Goal: Task Accomplishment & Management: Manage account settings

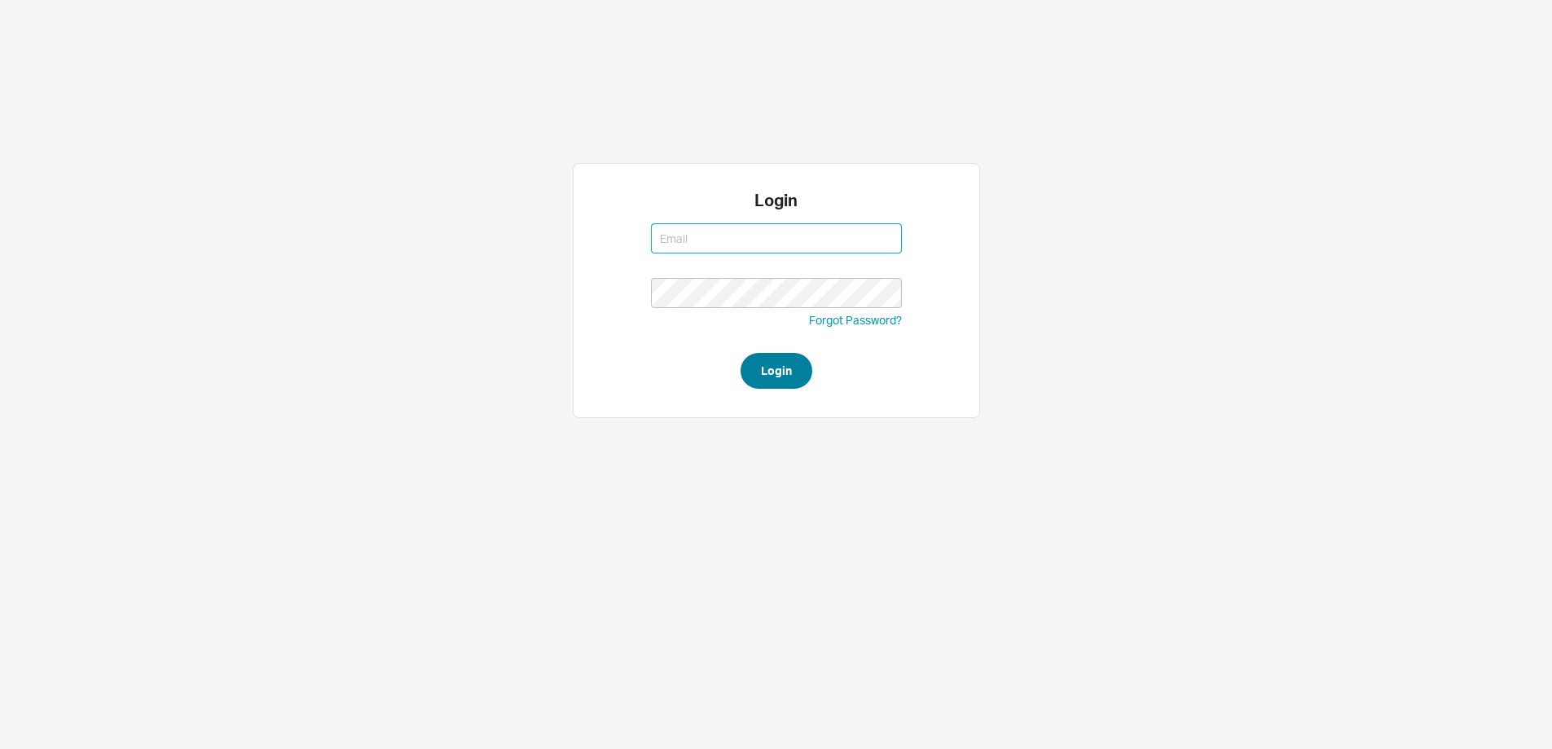
type input "[EMAIL_ADDRESS][DOMAIN_NAME]"
type input "mordy@qualitybath.com"
click at [780, 357] on button "Login" at bounding box center [777, 371] width 72 height 36
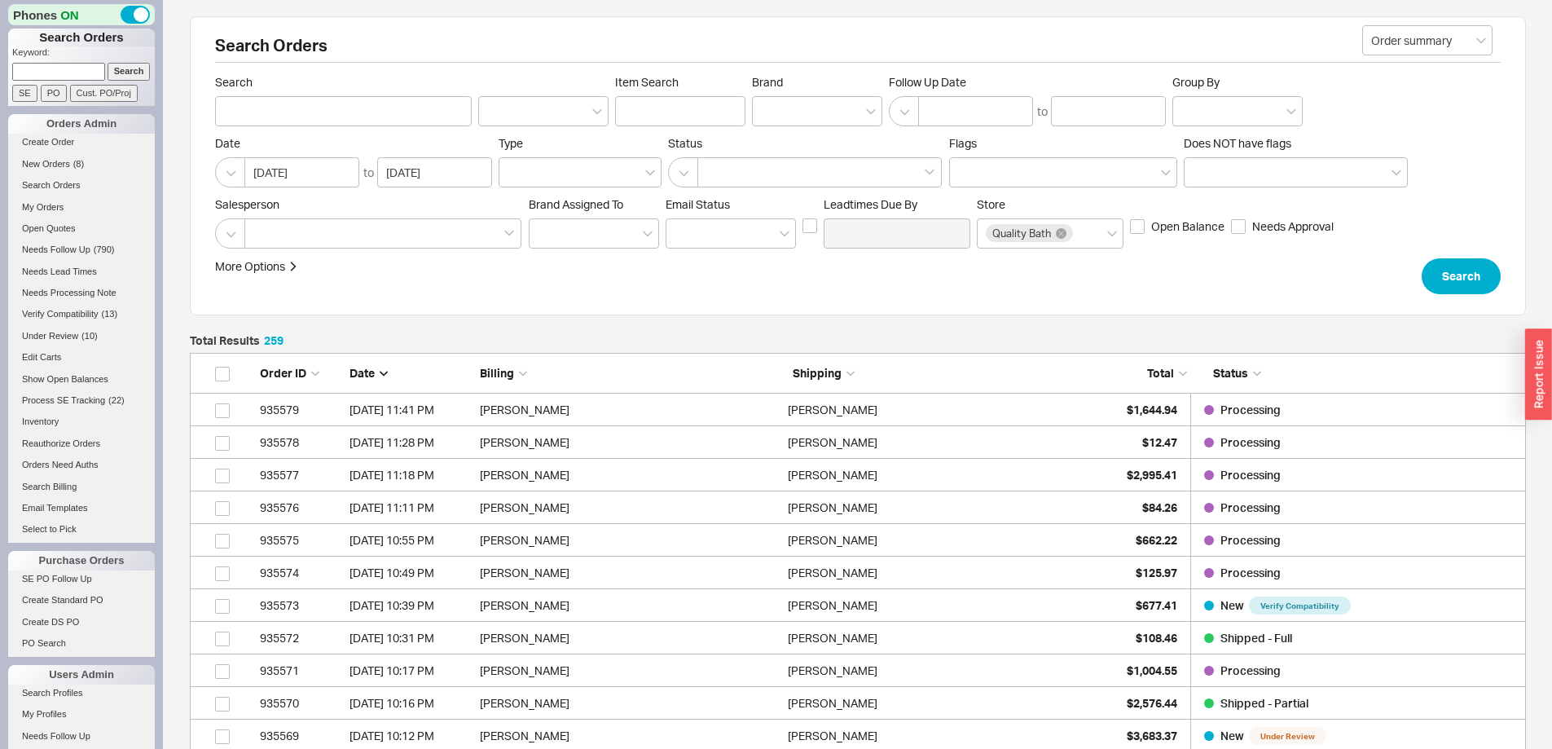
scroll to position [8502, 1324]
click at [55, 72] on input at bounding box center [58, 71] width 93 height 17
type input "931509"
click at [108, 63] on input "Search" at bounding box center [129, 71] width 43 height 17
type input "931509"
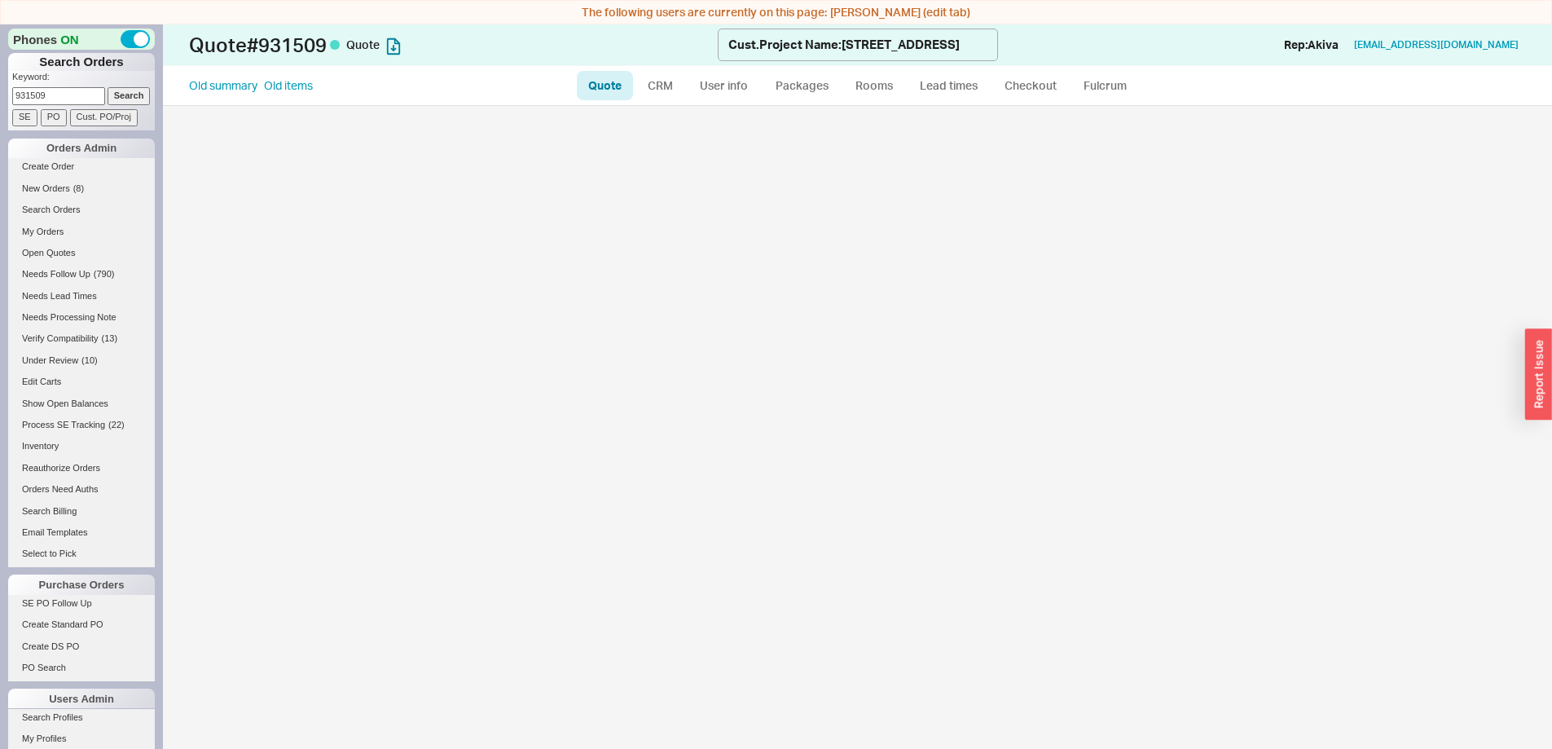
select select "LOW"
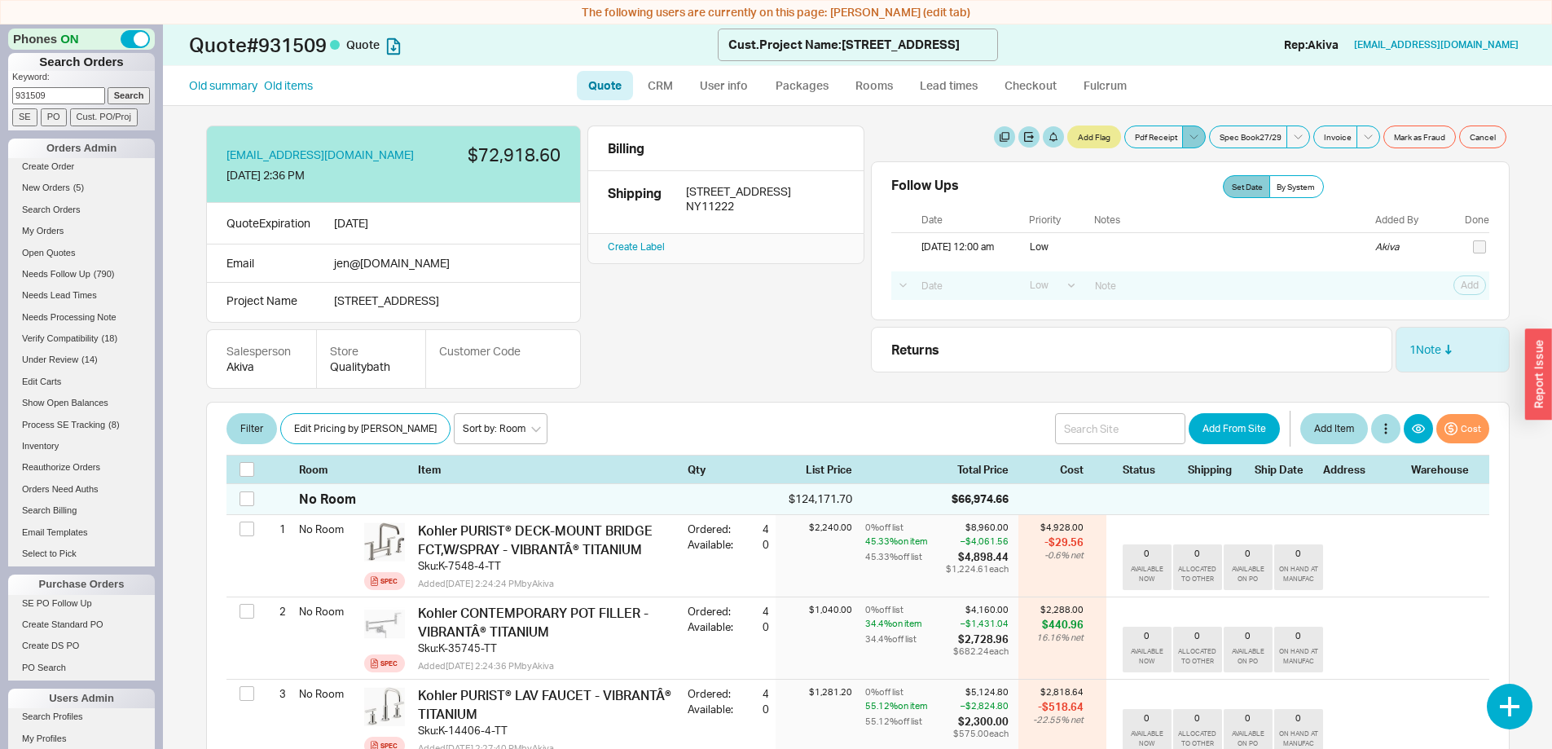
click at [1188, 134] on icon at bounding box center [1194, 136] width 12 height 12
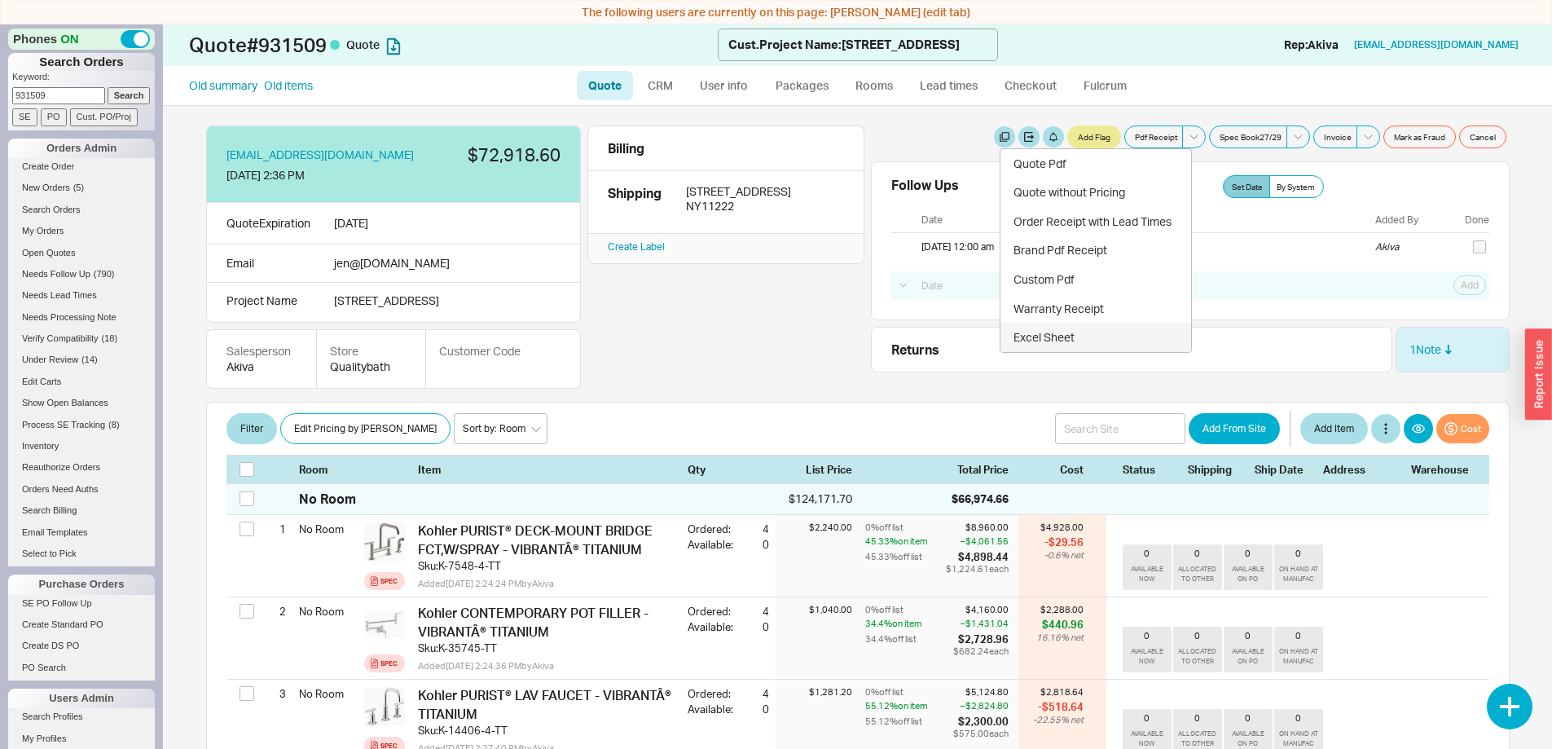
click at [1056, 334] on button "Excel Sheet" at bounding box center [1096, 337] width 191 height 29
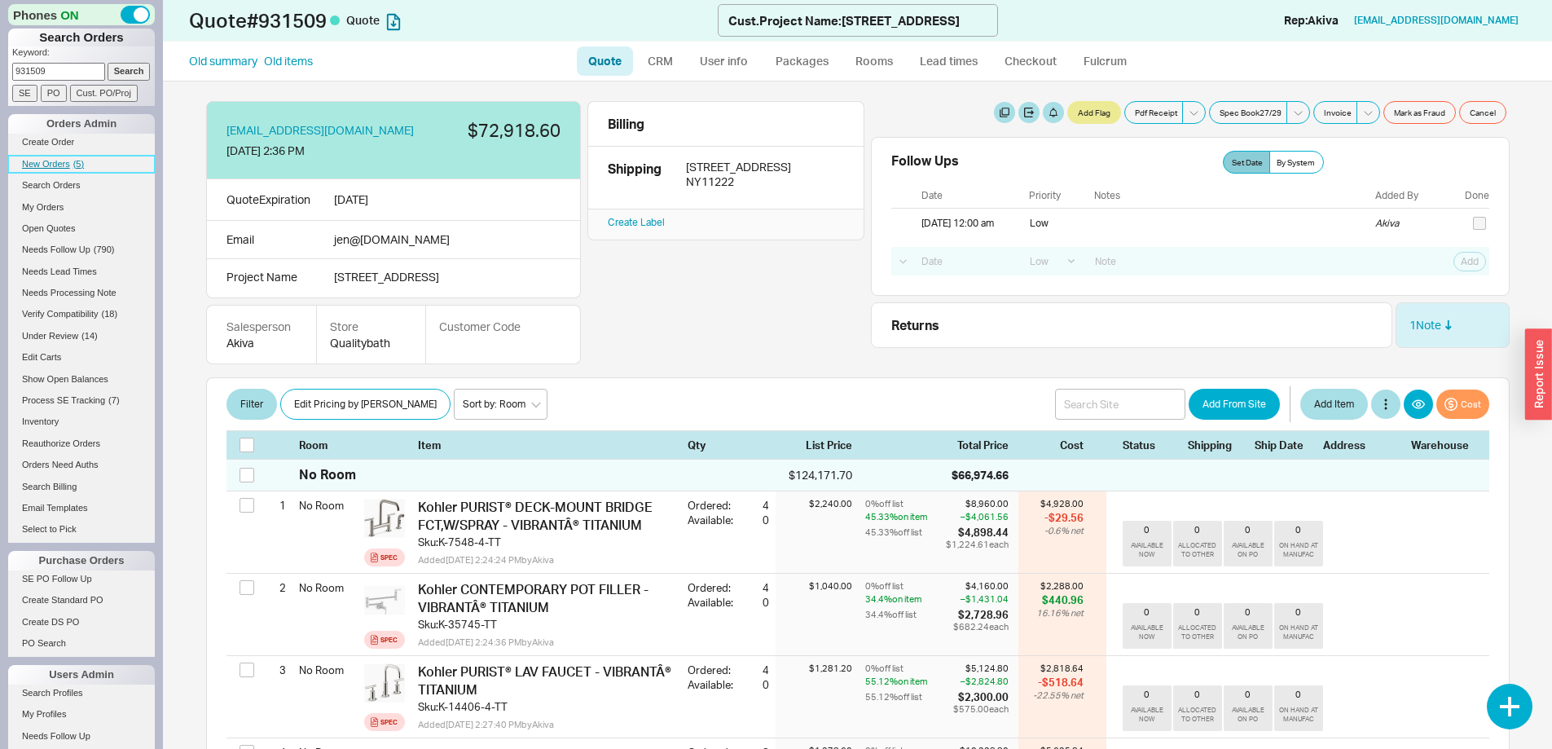
click at [40, 161] on span "New Orders" at bounding box center [46, 164] width 48 height 10
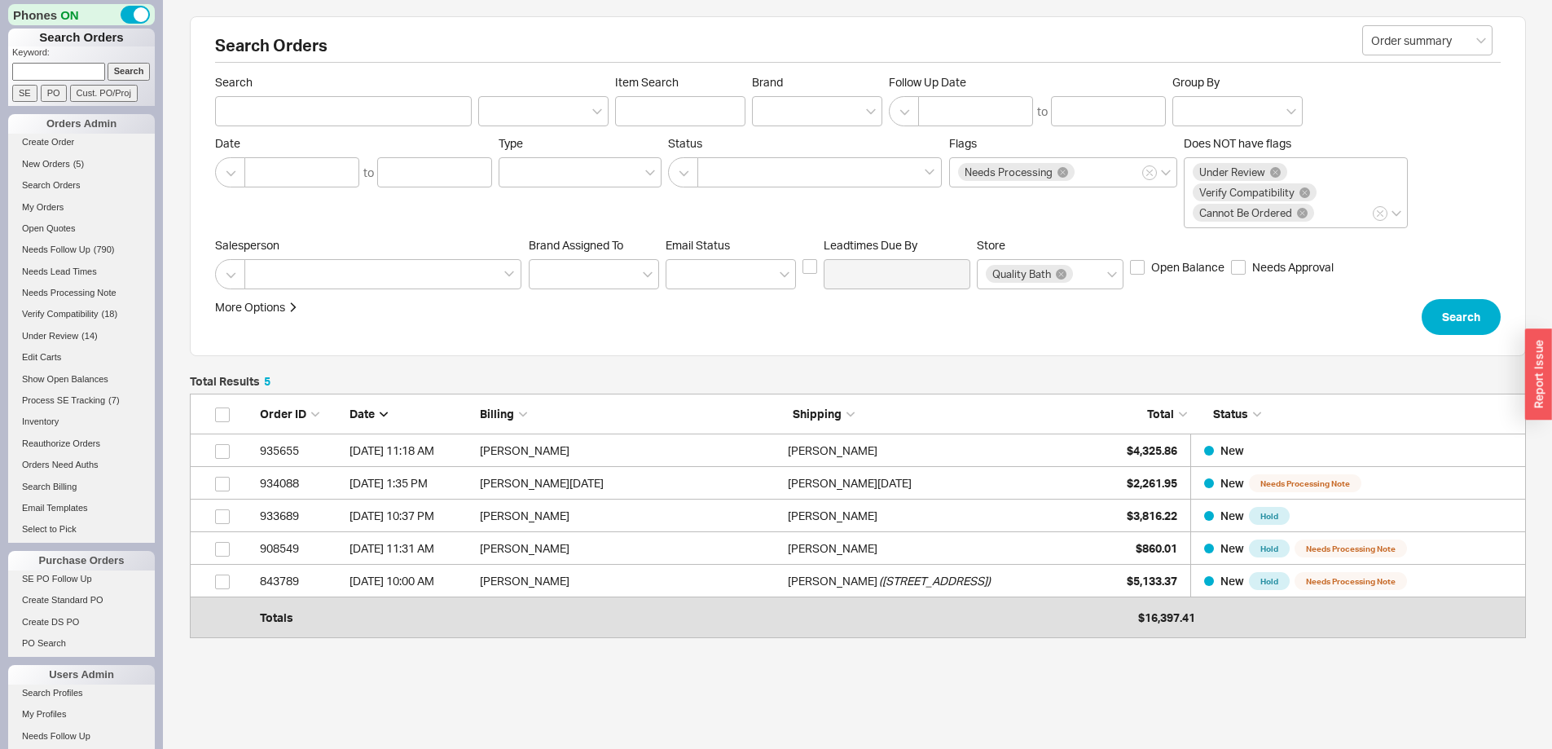
scroll to position [224, 1324]
click at [37, 68] on input at bounding box center [58, 71] width 93 height 17
type input "933147"
click at [108, 63] on input "Search" at bounding box center [129, 71] width 43 height 17
type input "933147"
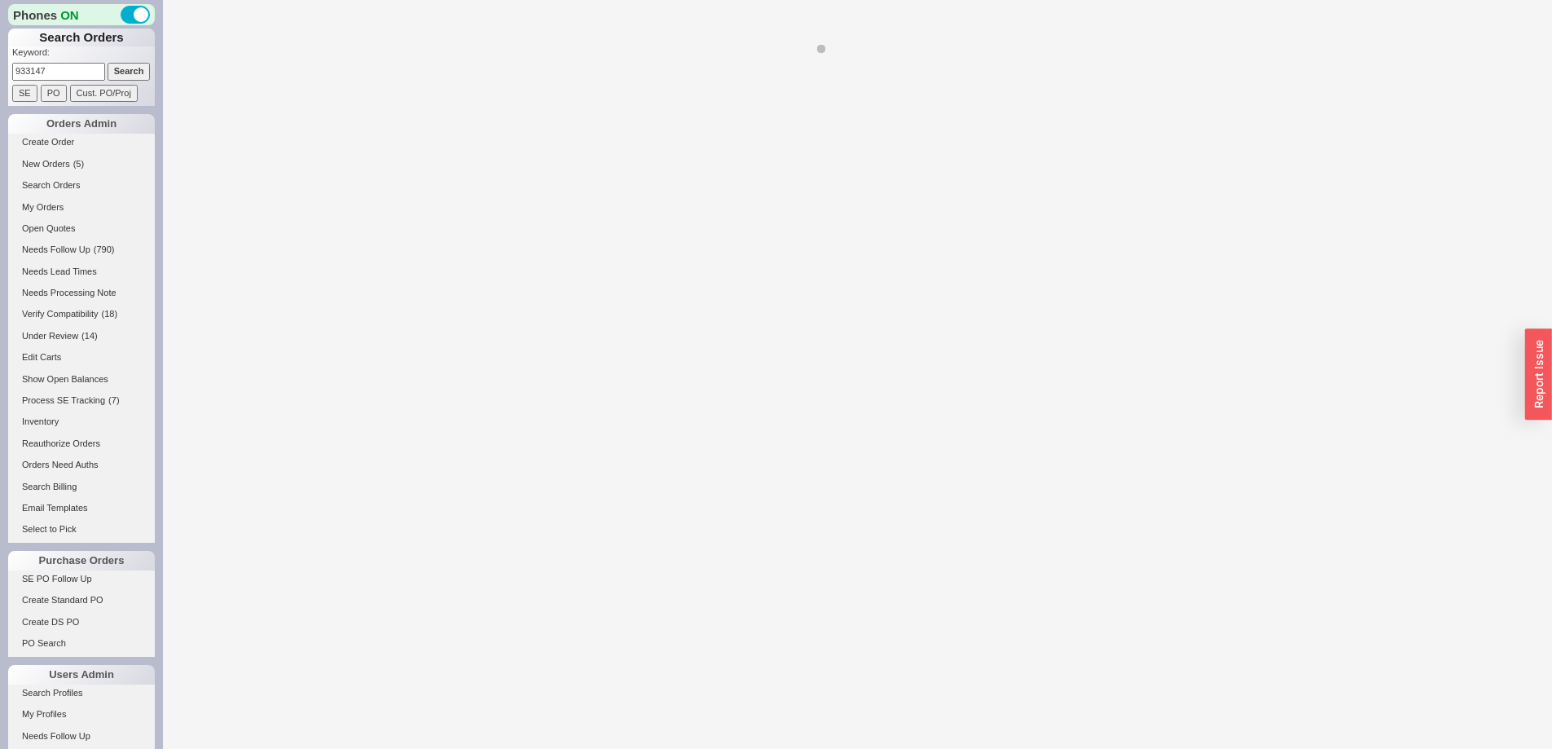
select select "LOW"
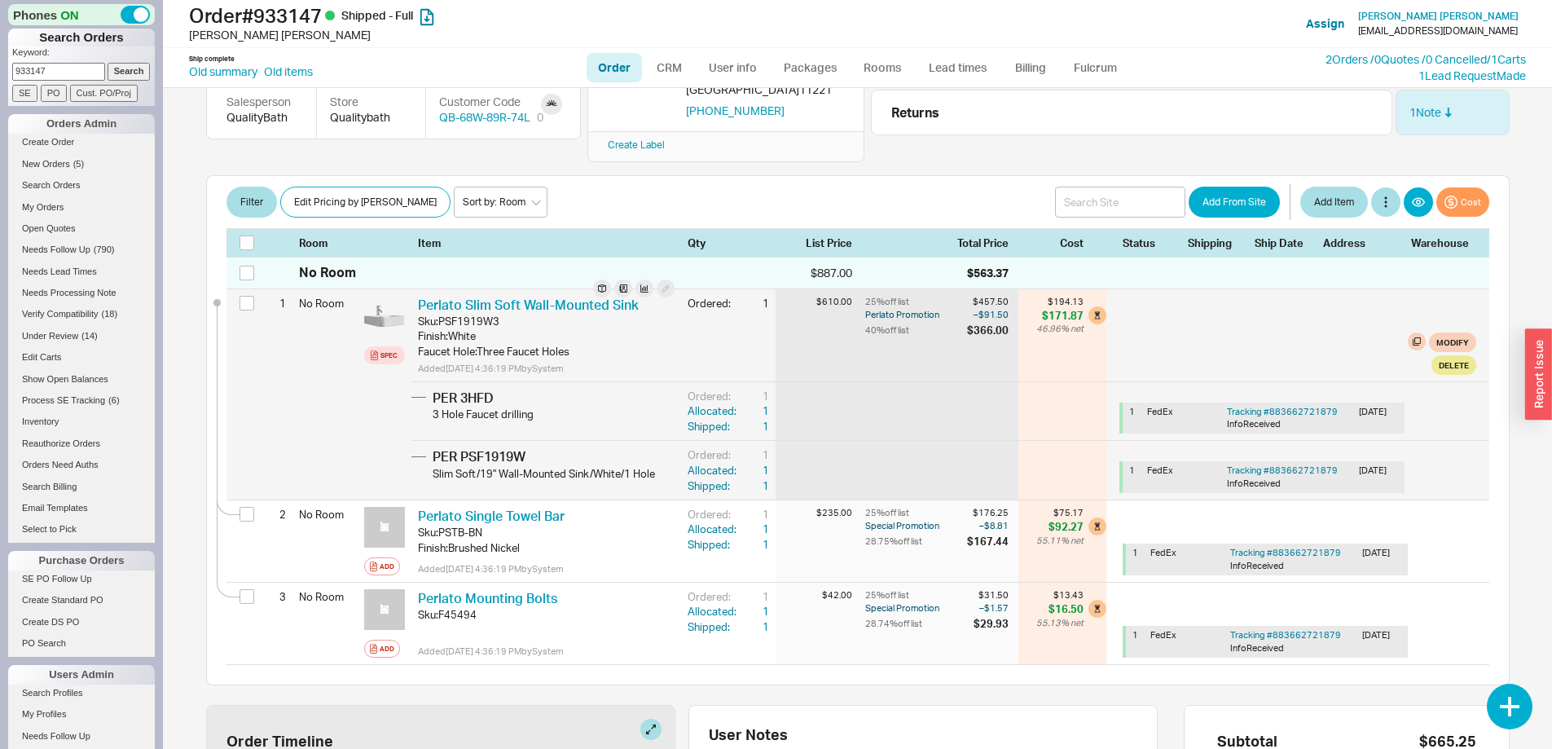
scroll to position [244, 0]
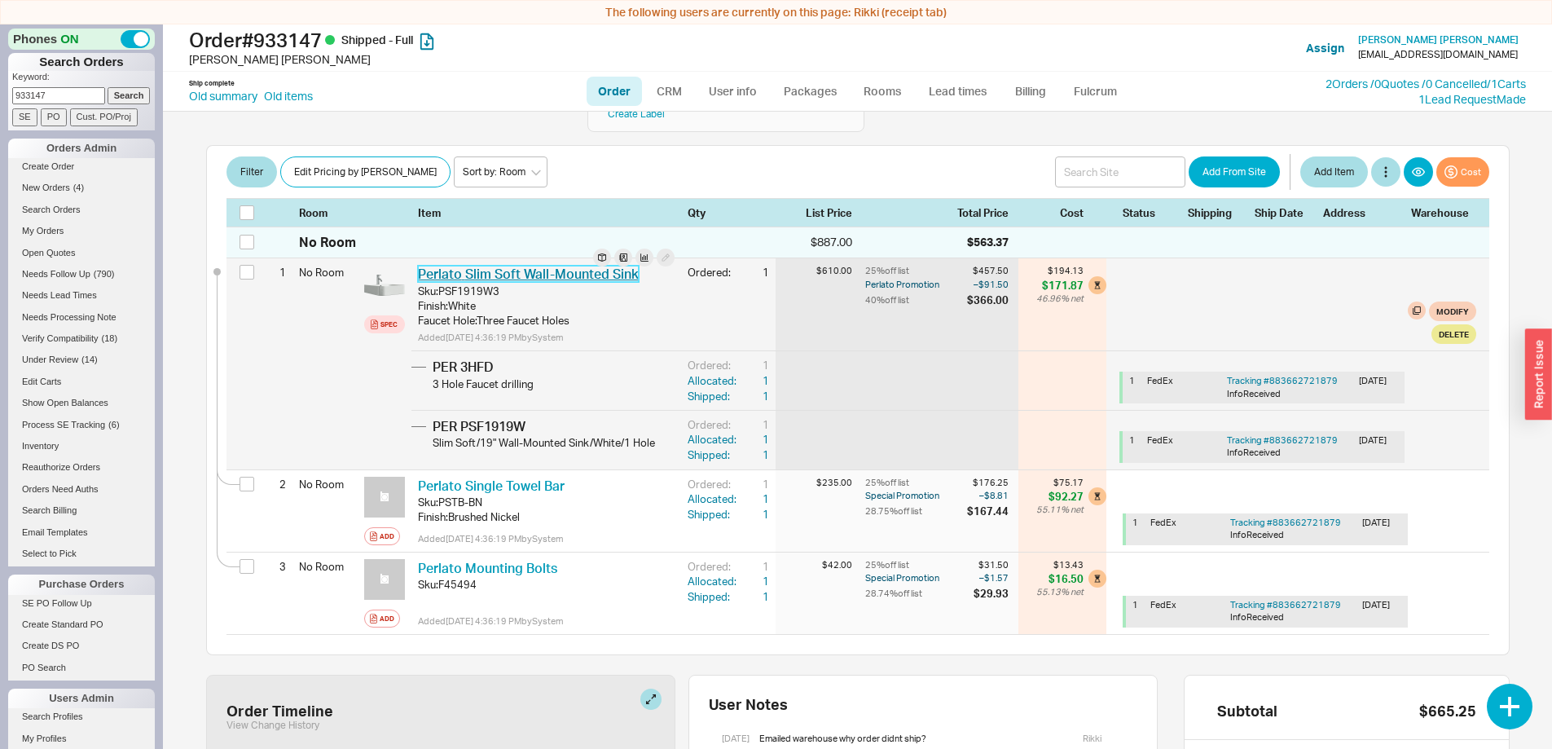
click at [566, 266] on link "Perlato Slim Soft Wall-Mounted Sink" at bounding box center [528, 274] width 221 height 16
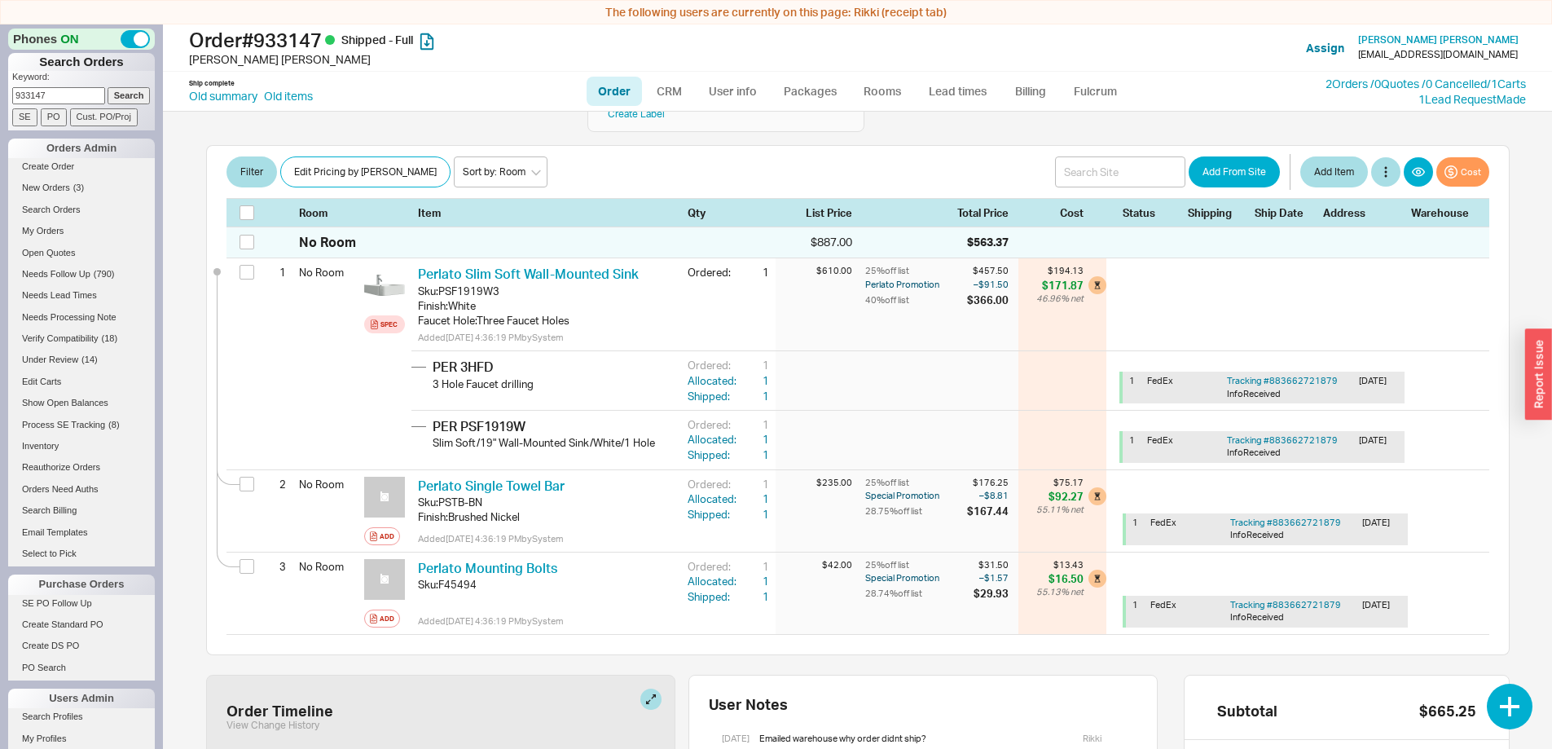
click at [614, 89] on link "Order" at bounding box center [614, 91] width 55 height 29
select select "LOW"
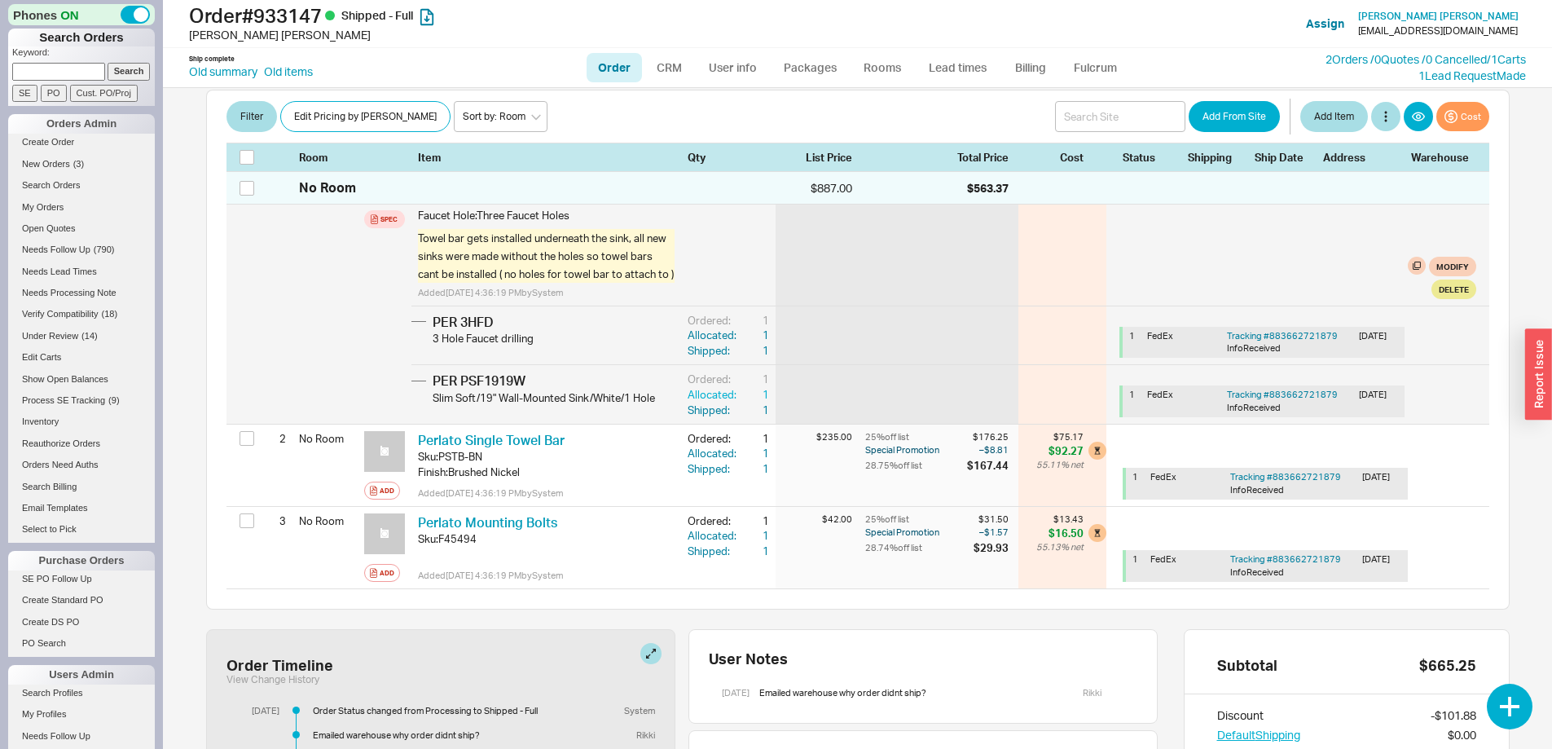
scroll to position [0, 0]
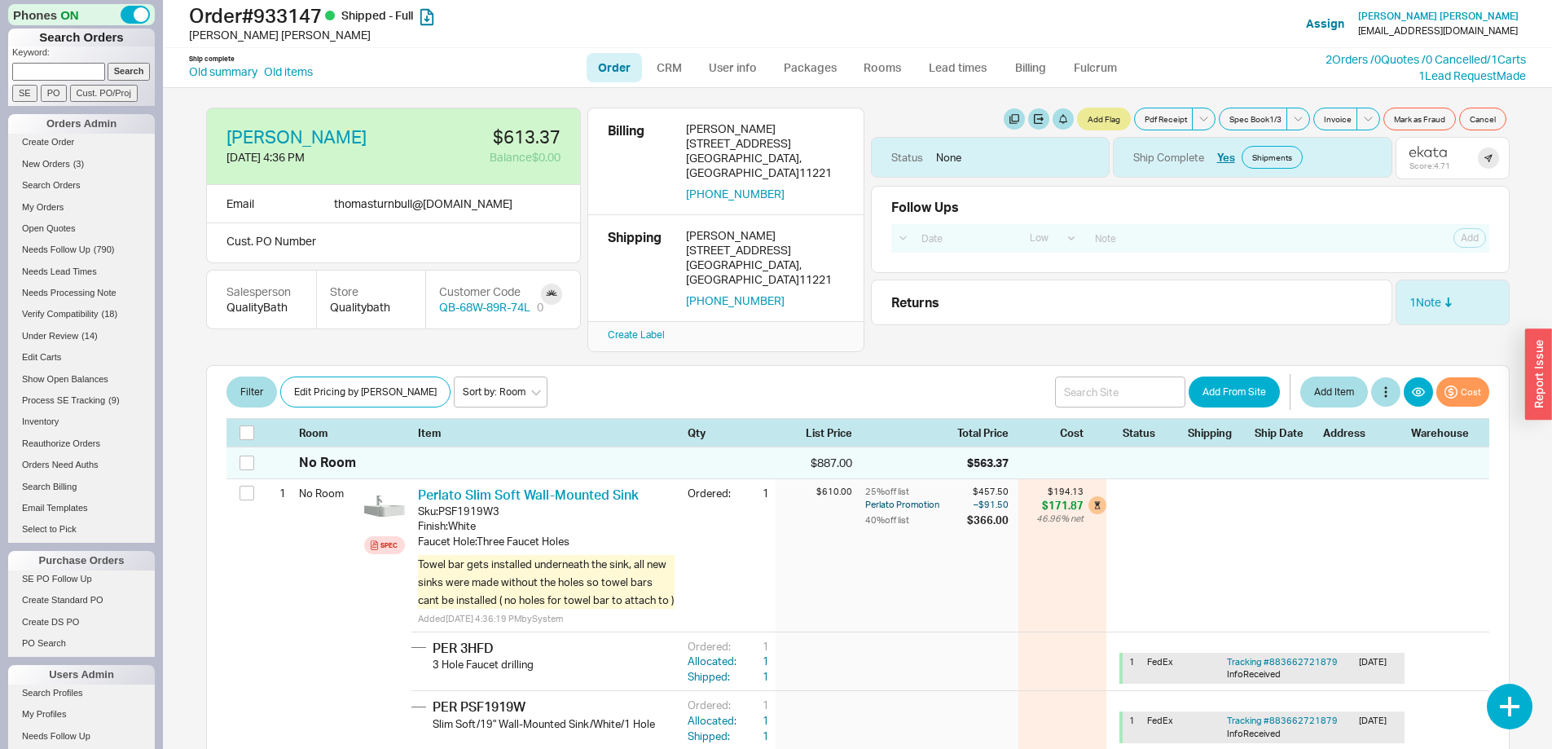
click at [617, 64] on link "Order" at bounding box center [614, 67] width 55 height 29
select select "LOW"
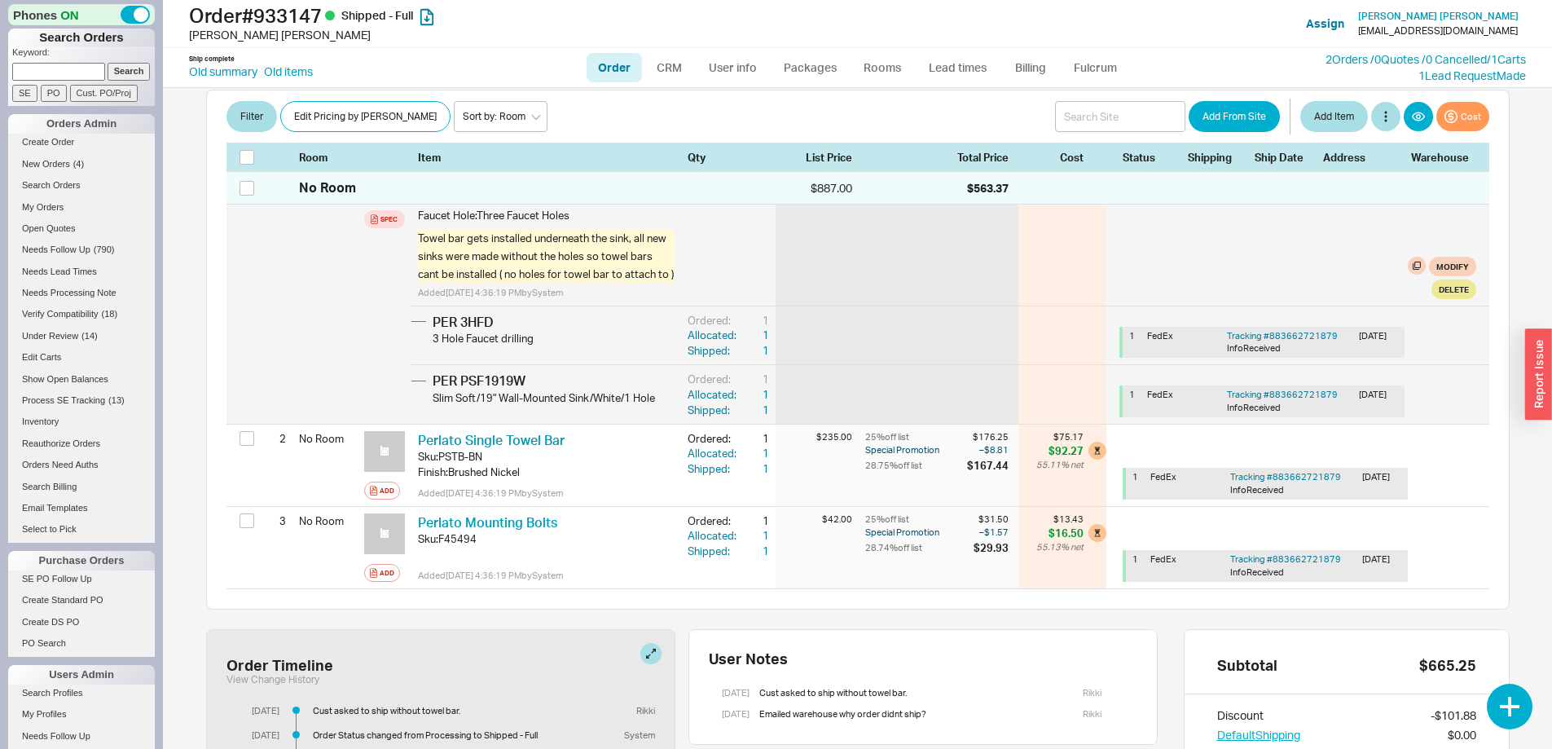
scroll to position [163, 0]
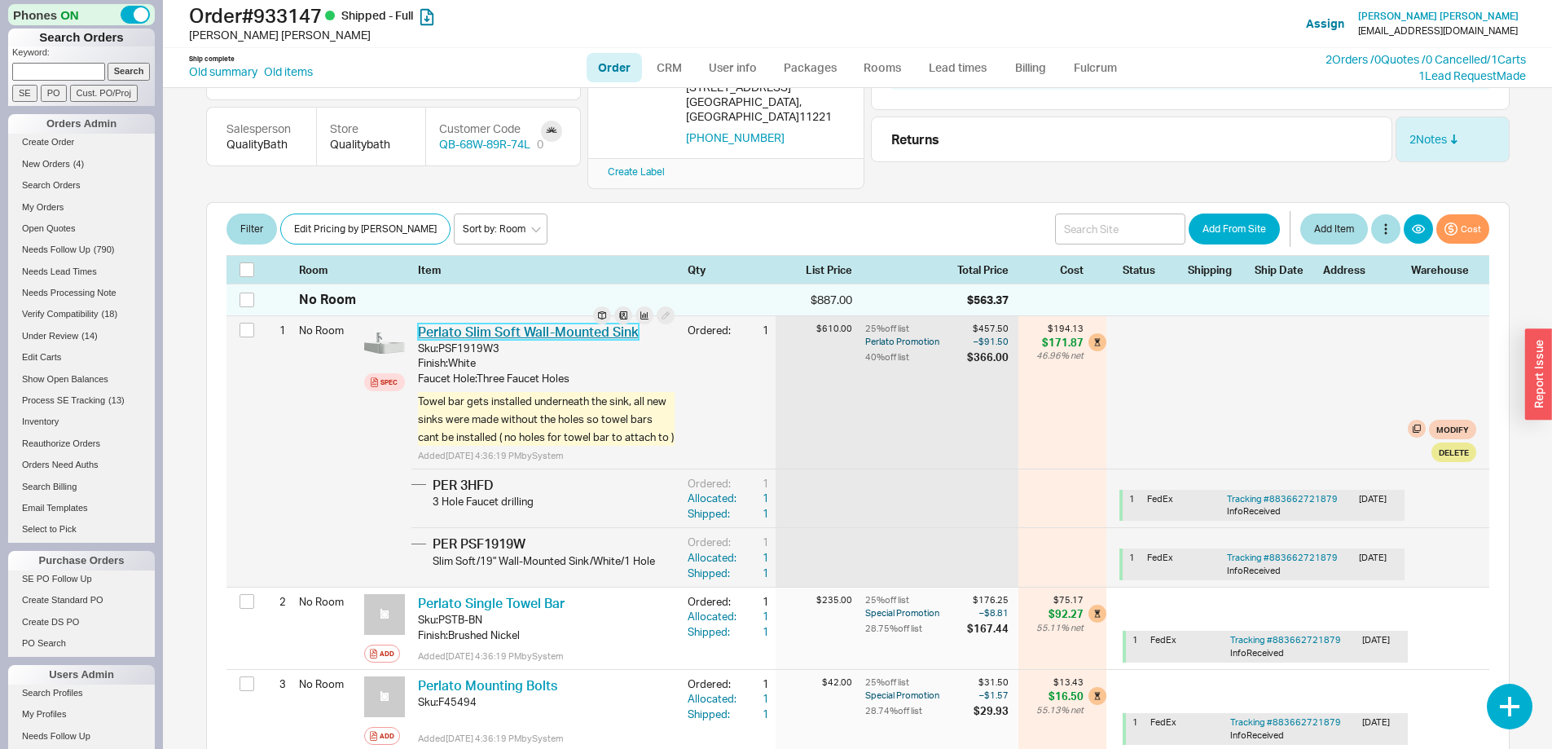
click at [546, 323] on link "Perlato Slim Soft Wall-Mounted Sink" at bounding box center [528, 331] width 221 height 16
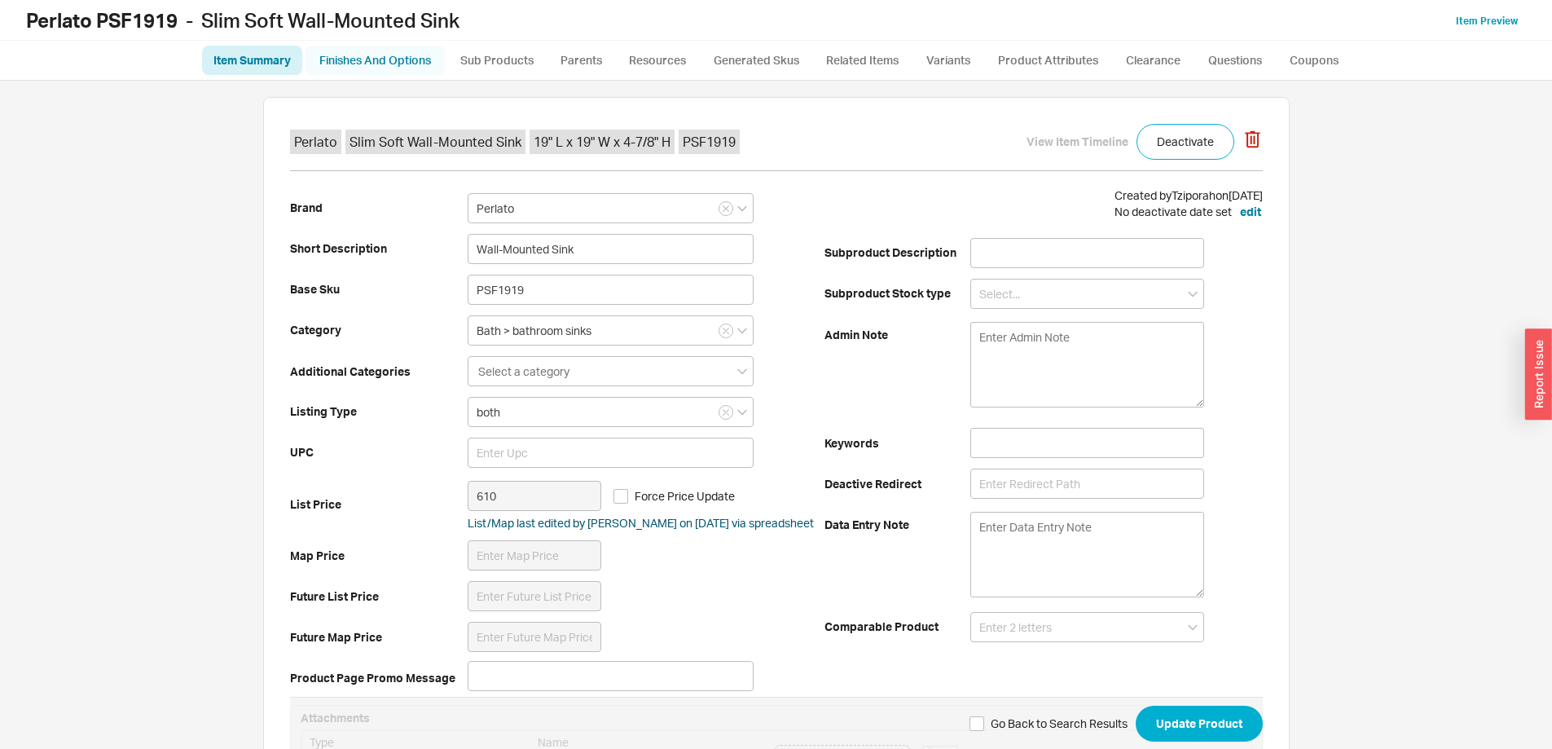
click at [405, 58] on link "Finishes And Options" at bounding box center [375, 60] width 139 height 29
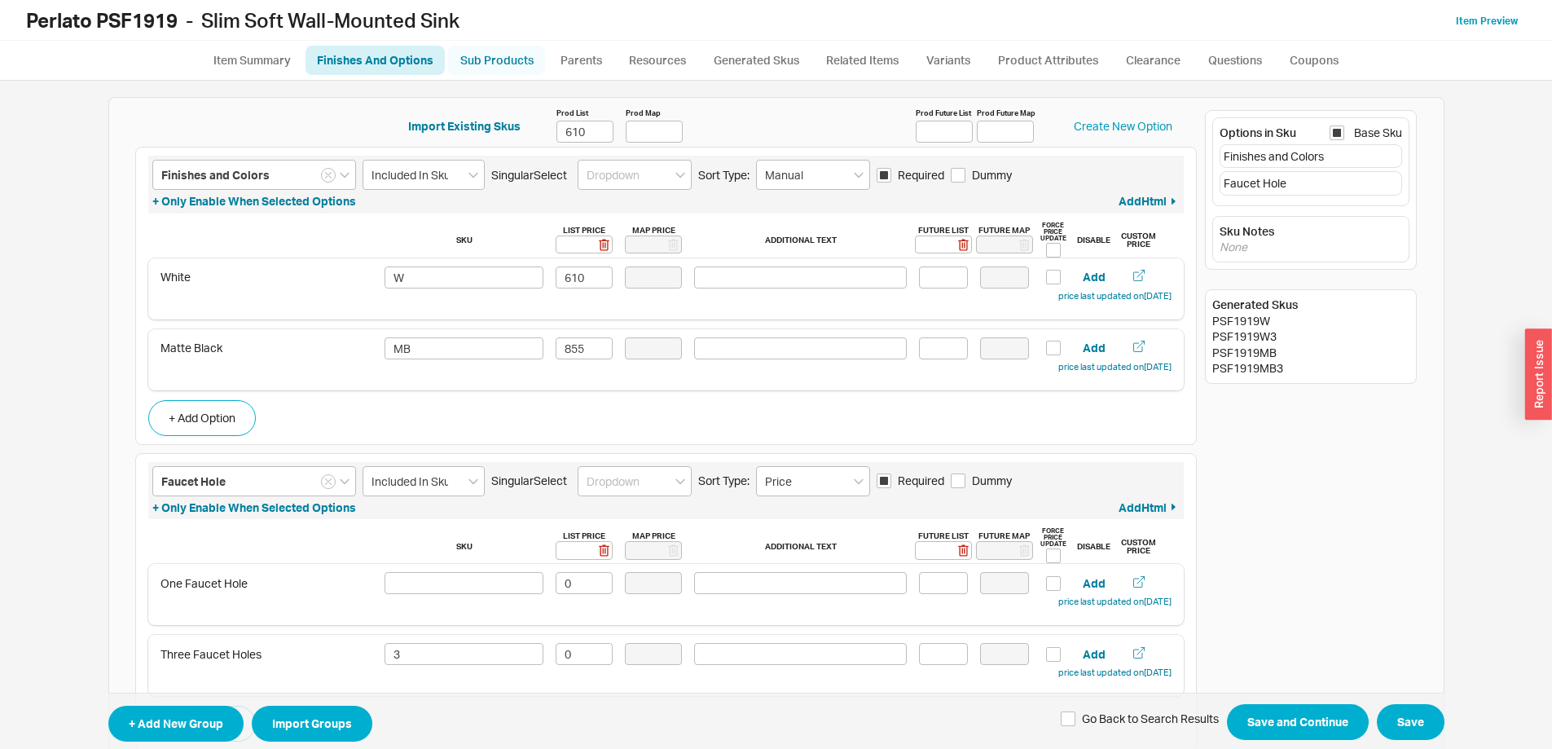
click at [512, 64] on link "Sub Products" at bounding box center [496, 60] width 97 height 29
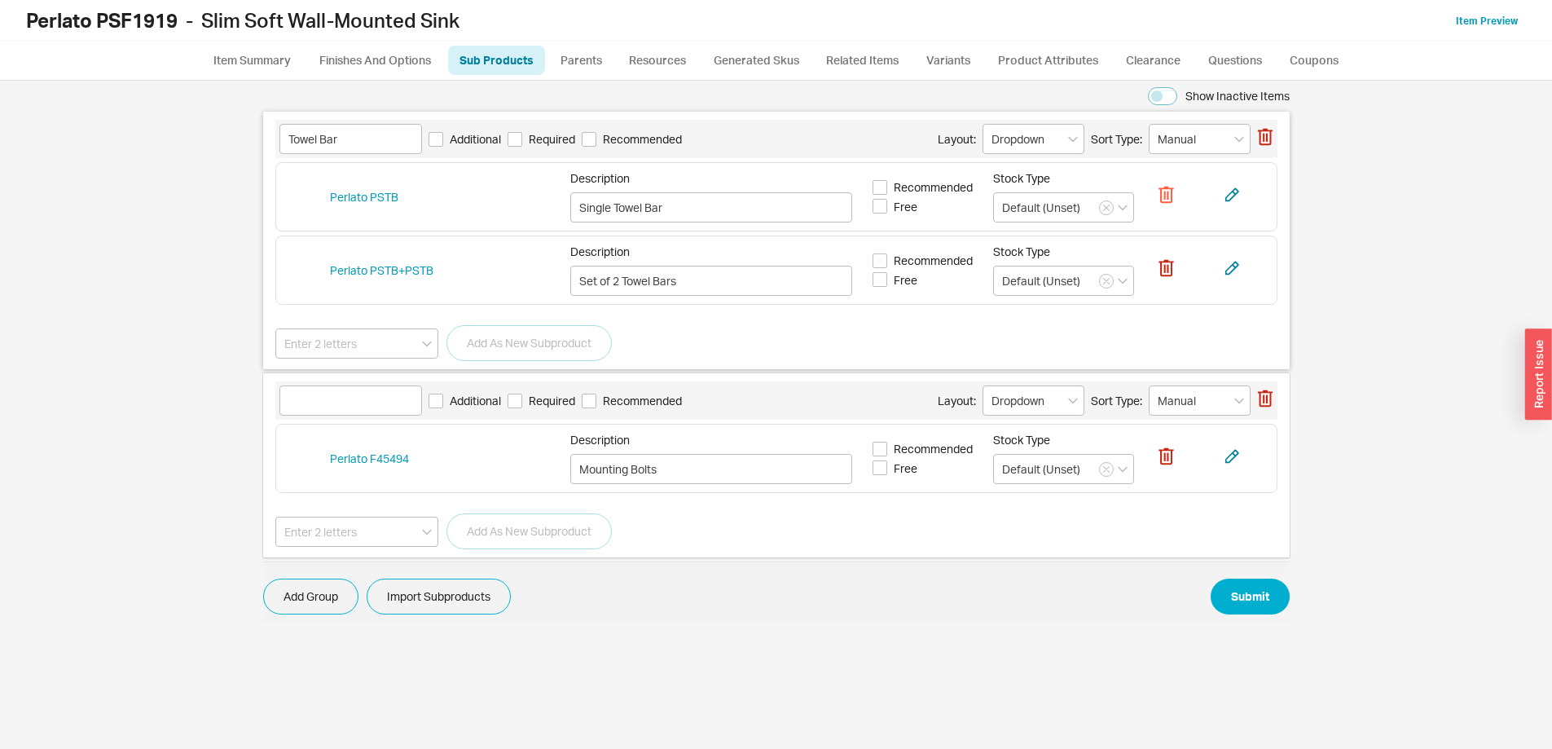
click at [1168, 196] on icon "button" at bounding box center [1168, 195] width 2 height 8
click at [1168, 138] on button "Yes" at bounding box center [1163, 136] width 34 height 23
type input "Set of 2 Towel Bars"
type input "Default (Unset)"
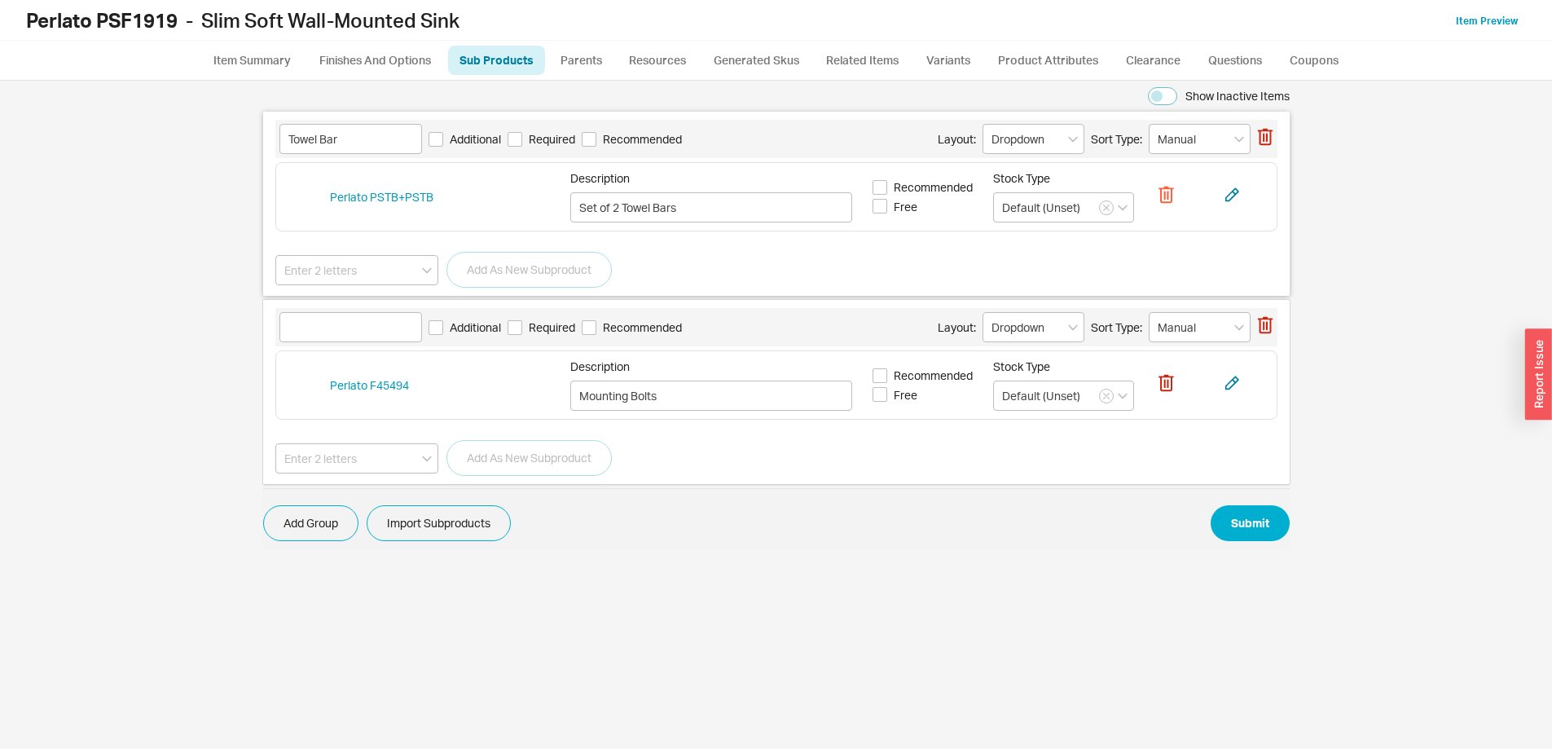
click at [1169, 195] on icon "button" at bounding box center [1166, 195] width 20 height 18
click at [1171, 134] on button "Yes" at bounding box center [1163, 136] width 34 height 23
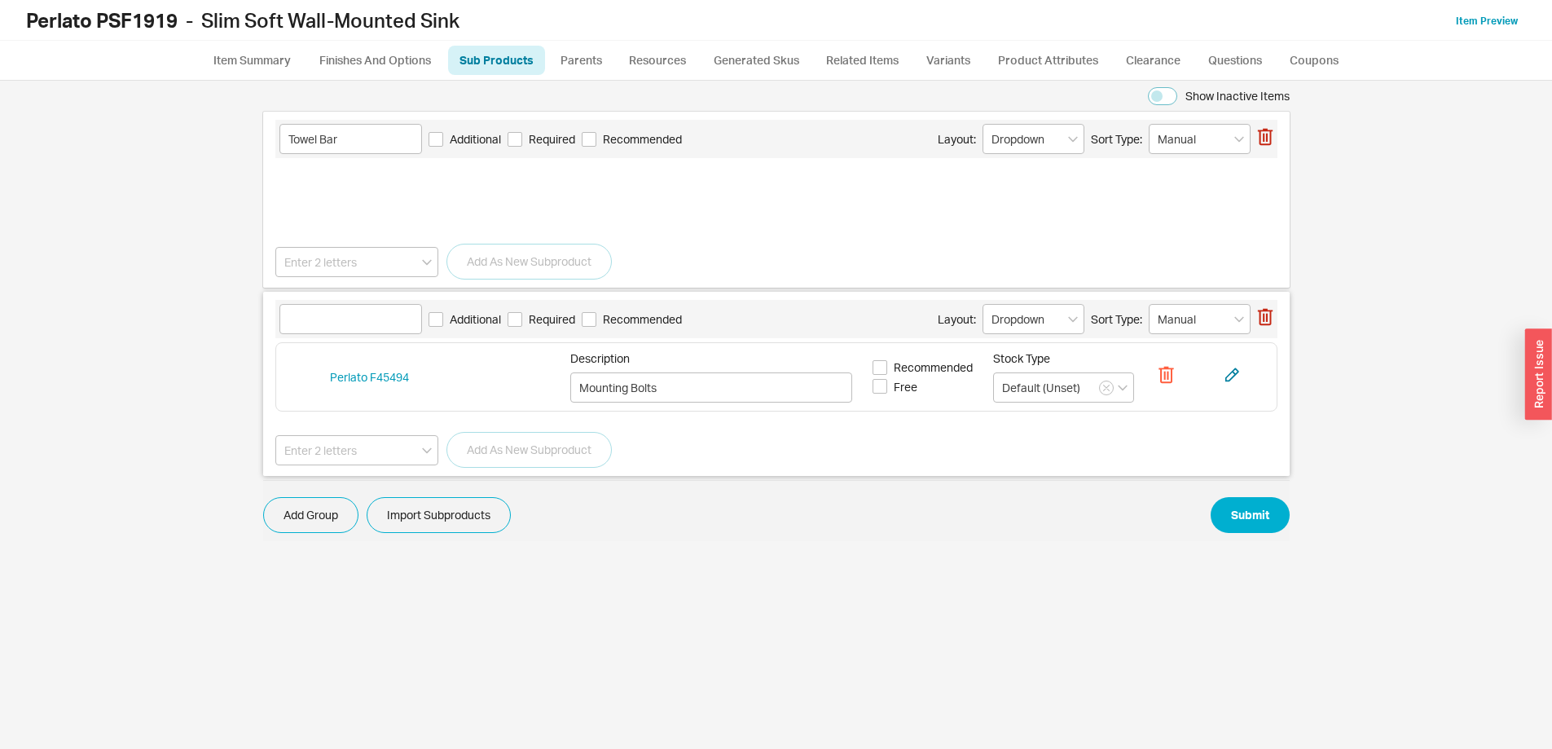
click at [1165, 374] on icon "button" at bounding box center [1165, 376] width 2 height 8
click at [1158, 307] on button "Yes" at bounding box center [1163, 317] width 34 height 23
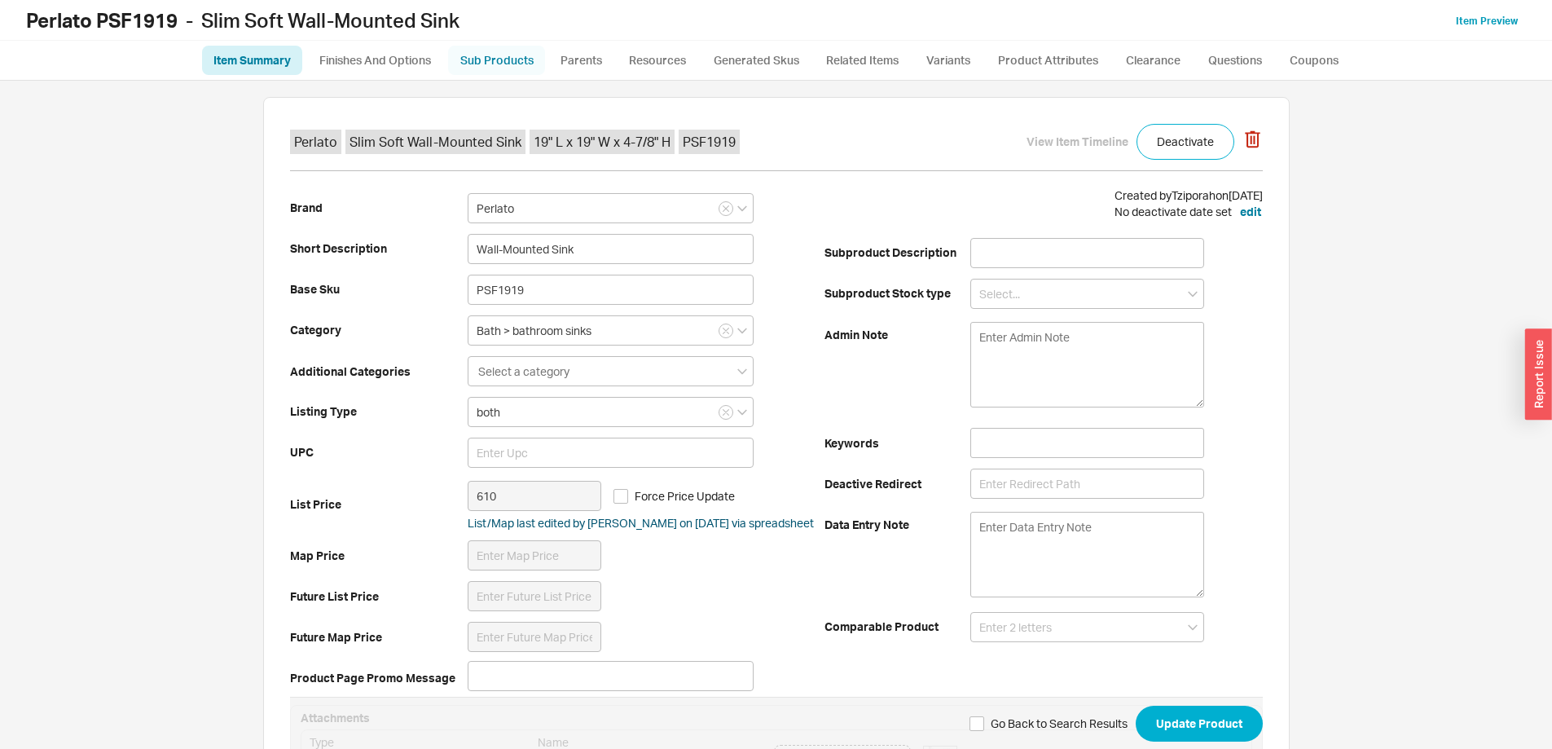
click at [493, 61] on link "Sub Products" at bounding box center [496, 60] width 97 height 29
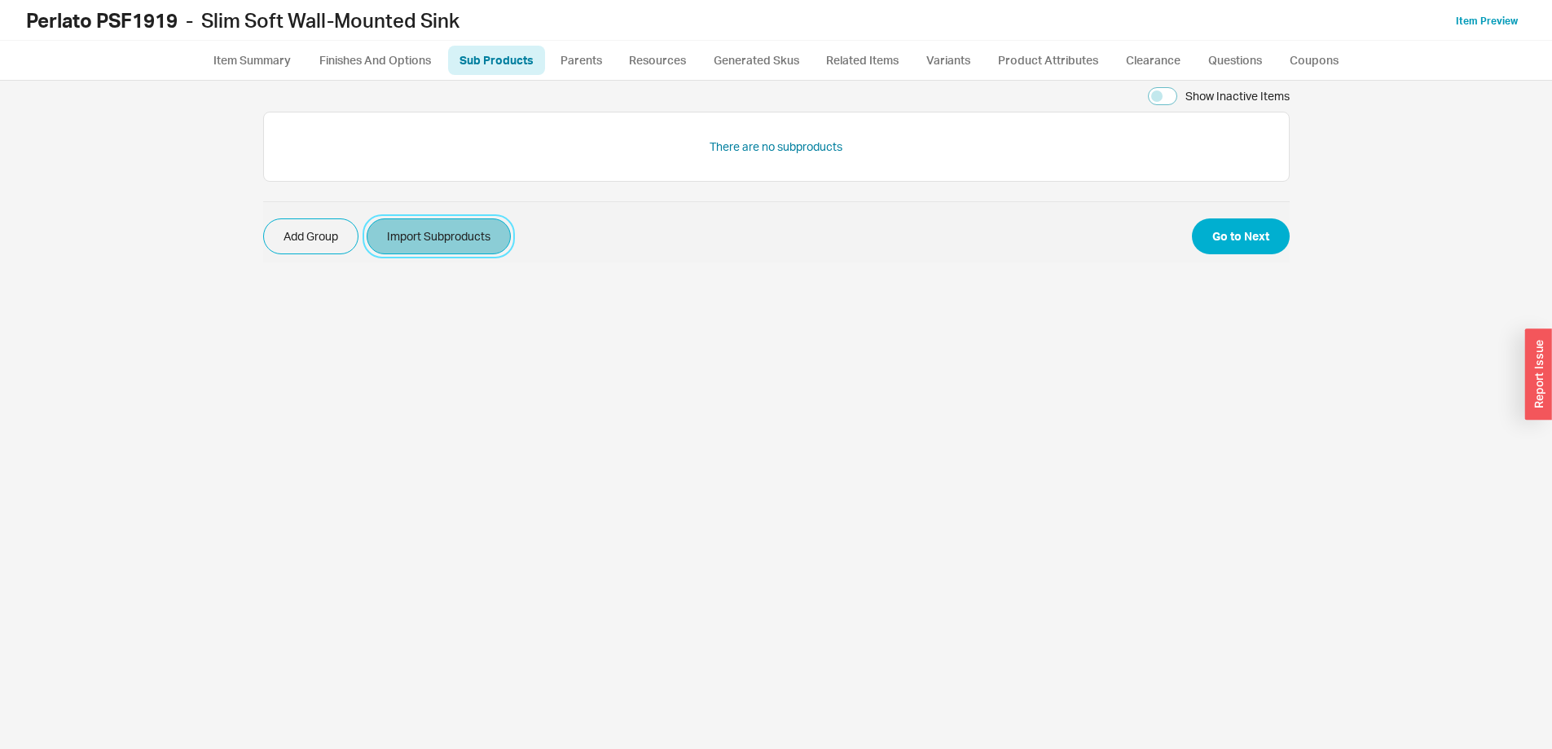
click at [445, 234] on button "Import Subproducts" at bounding box center [439, 236] width 144 height 36
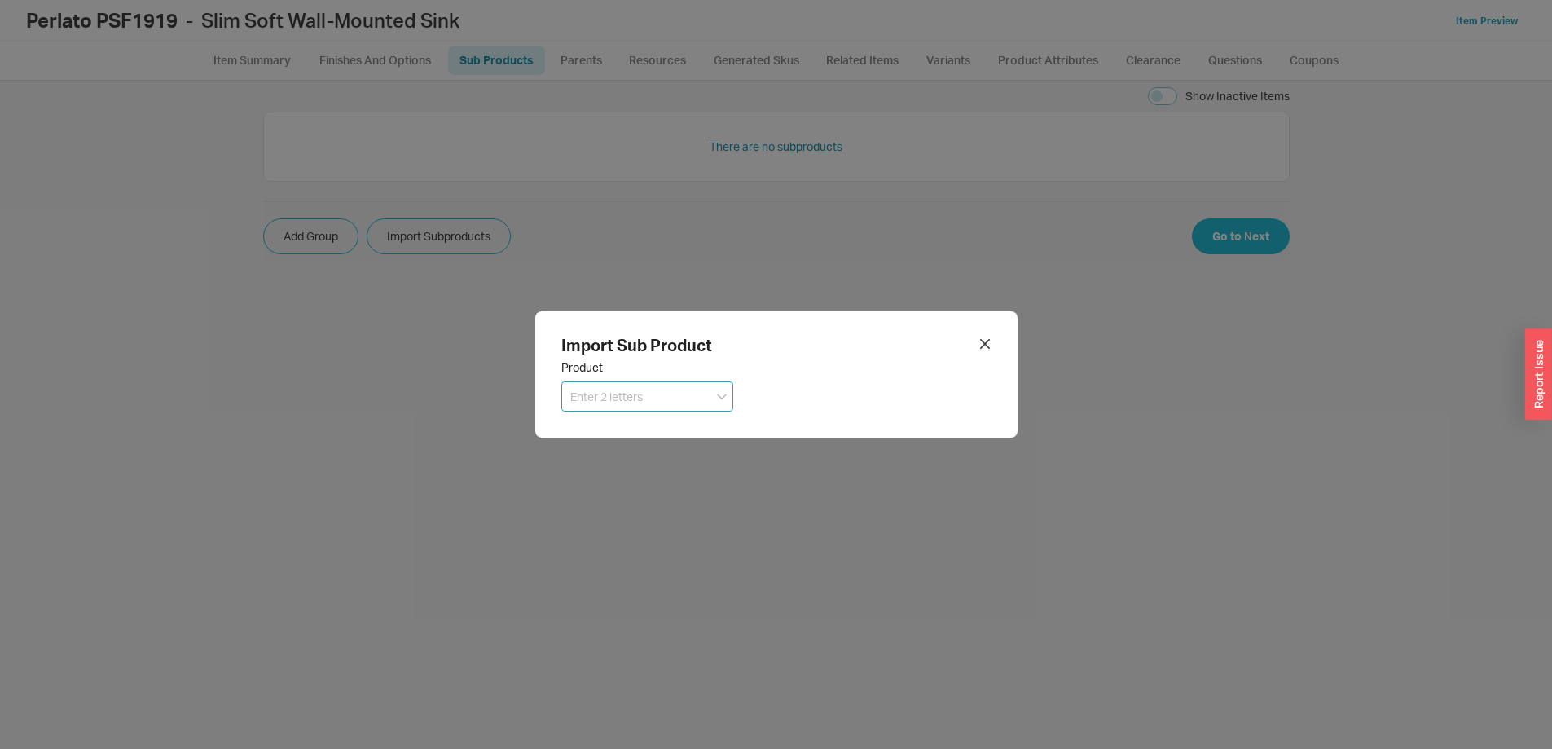
click at [588, 403] on input "Import subProducts" at bounding box center [647, 396] width 172 height 30
click at [611, 430] on div "Perlato F45494" at bounding box center [647, 430] width 170 height 29
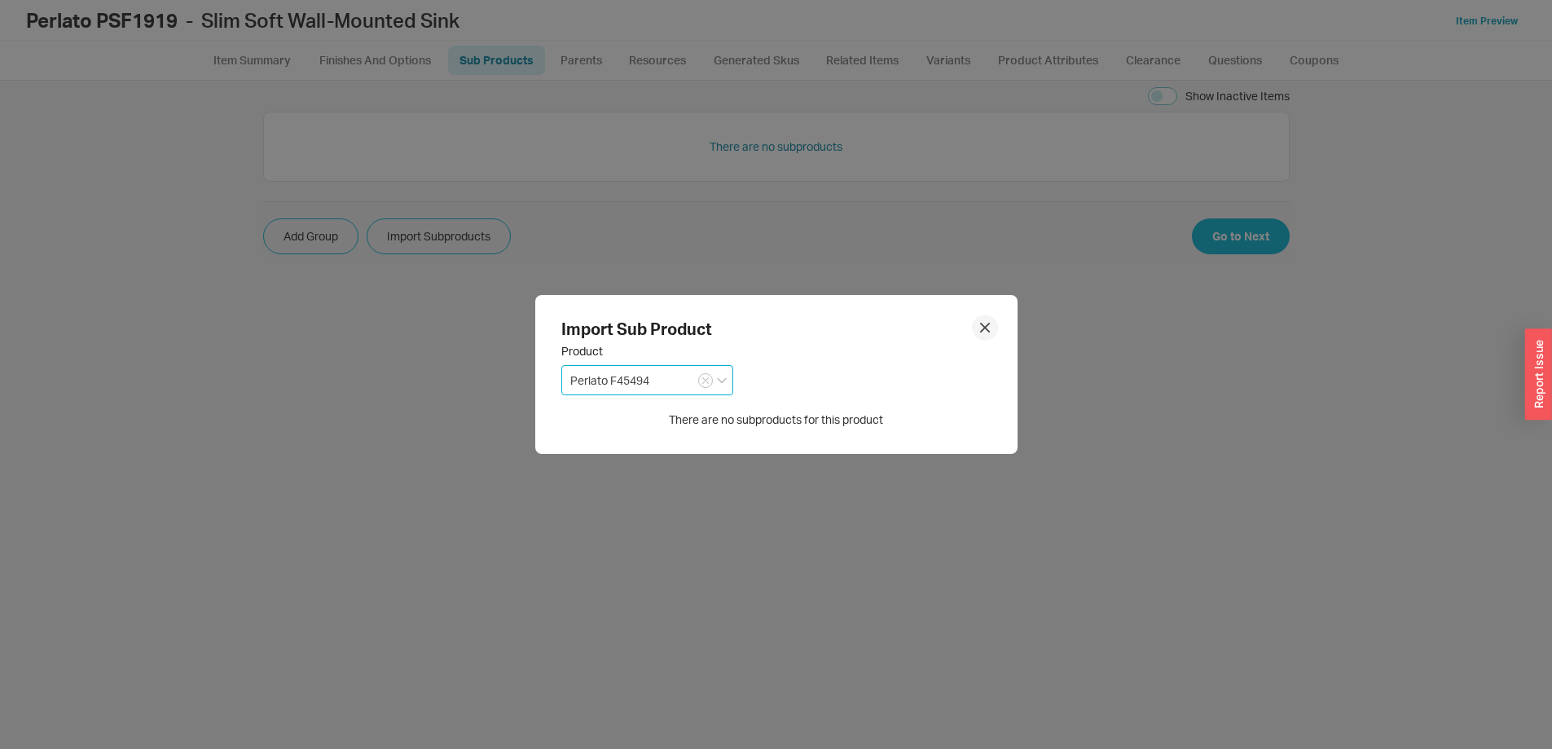
type input "Perlato F45494"
click at [980, 323] on icon "Import subProducts" at bounding box center [985, 328] width 10 height 10
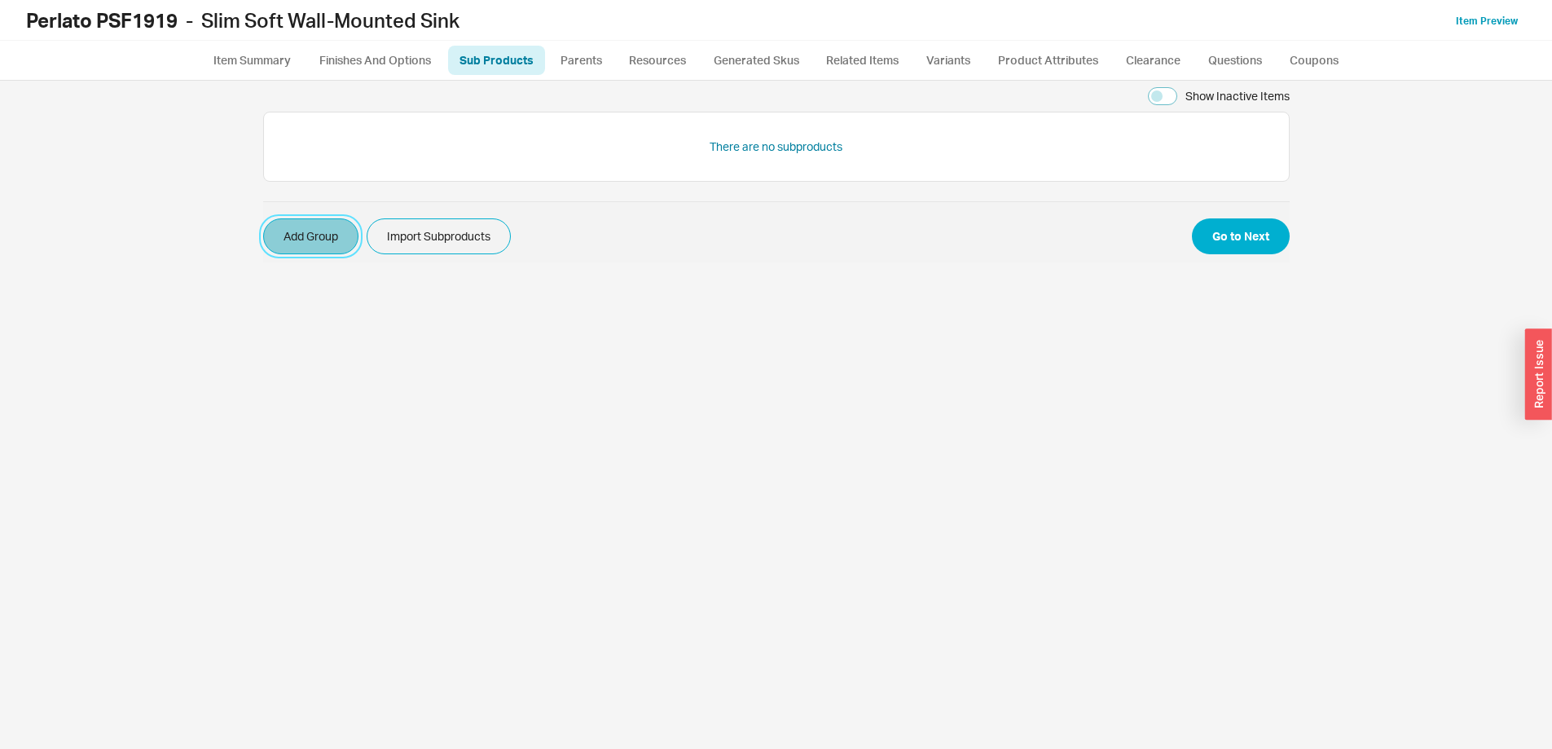
click at [312, 232] on button "Add Group" at bounding box center [310, 236] width 95 height 36
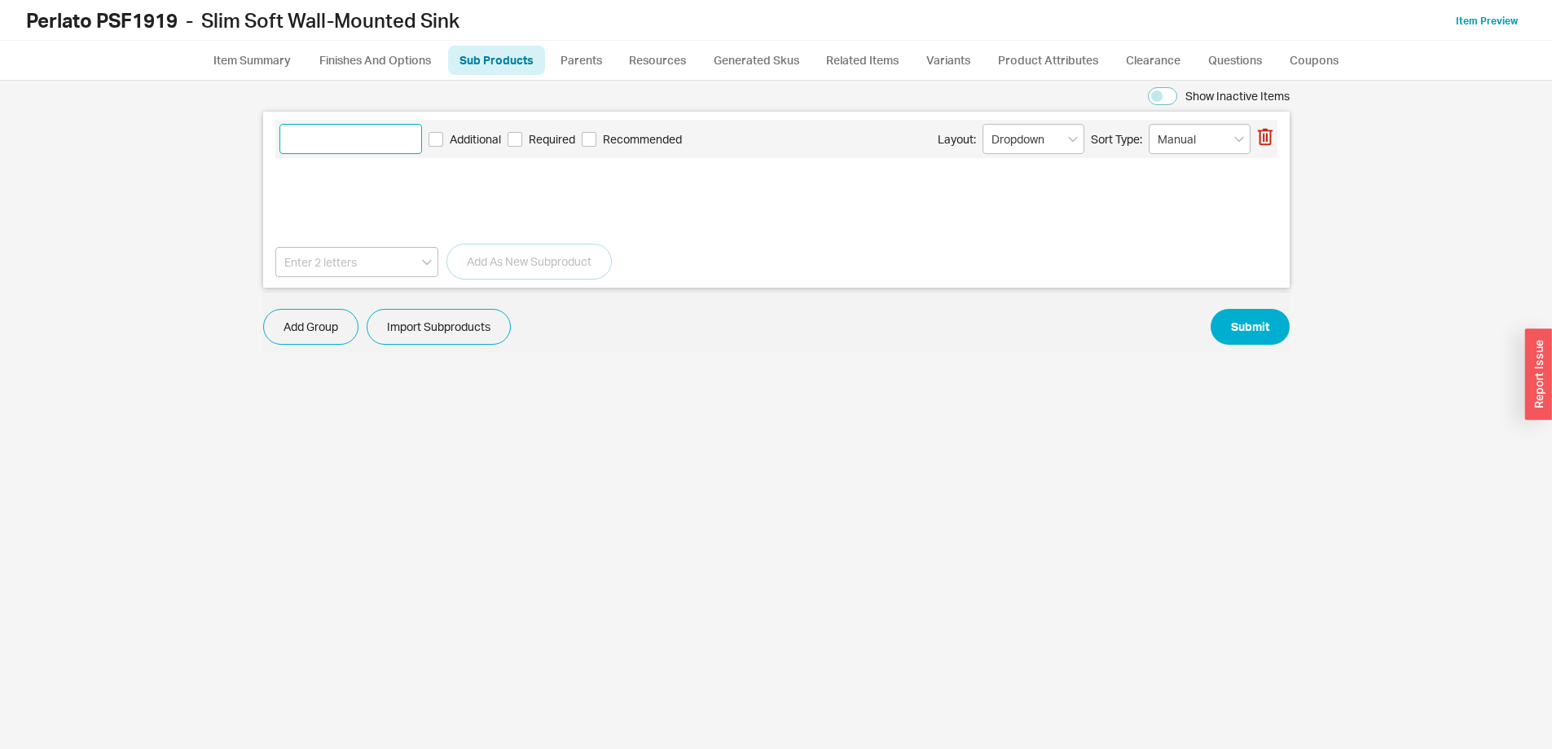
click at [340, 140] on input at bounding box center [350, 139] width 143 height 30
type input "Mounting Bolts"
click at [435, 139] on input "Additional" at bounding box center [436, 139] width 15 height 15
checkbox input "true"
click at [348, 257] on input at bounding box center [356, 262] width 163 height 30
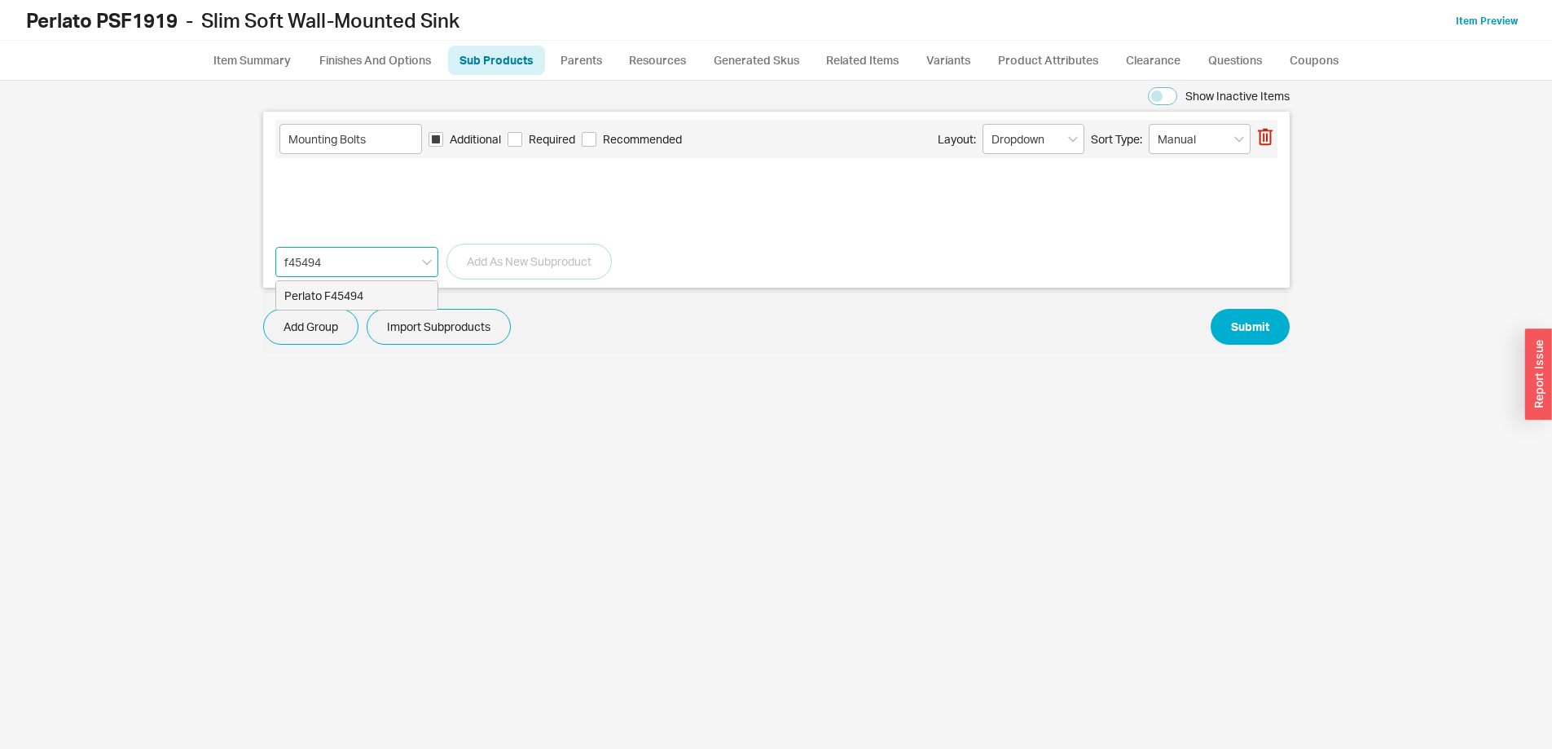
click at [372, 288] on div "Perlato F45494" at bounding box center [356, 295] width 161 height 29
type input "Perlato F45494"
click at [541, 256] on button "Add As New Subproduct" at bounding box center [528, 262] width 165 height 36
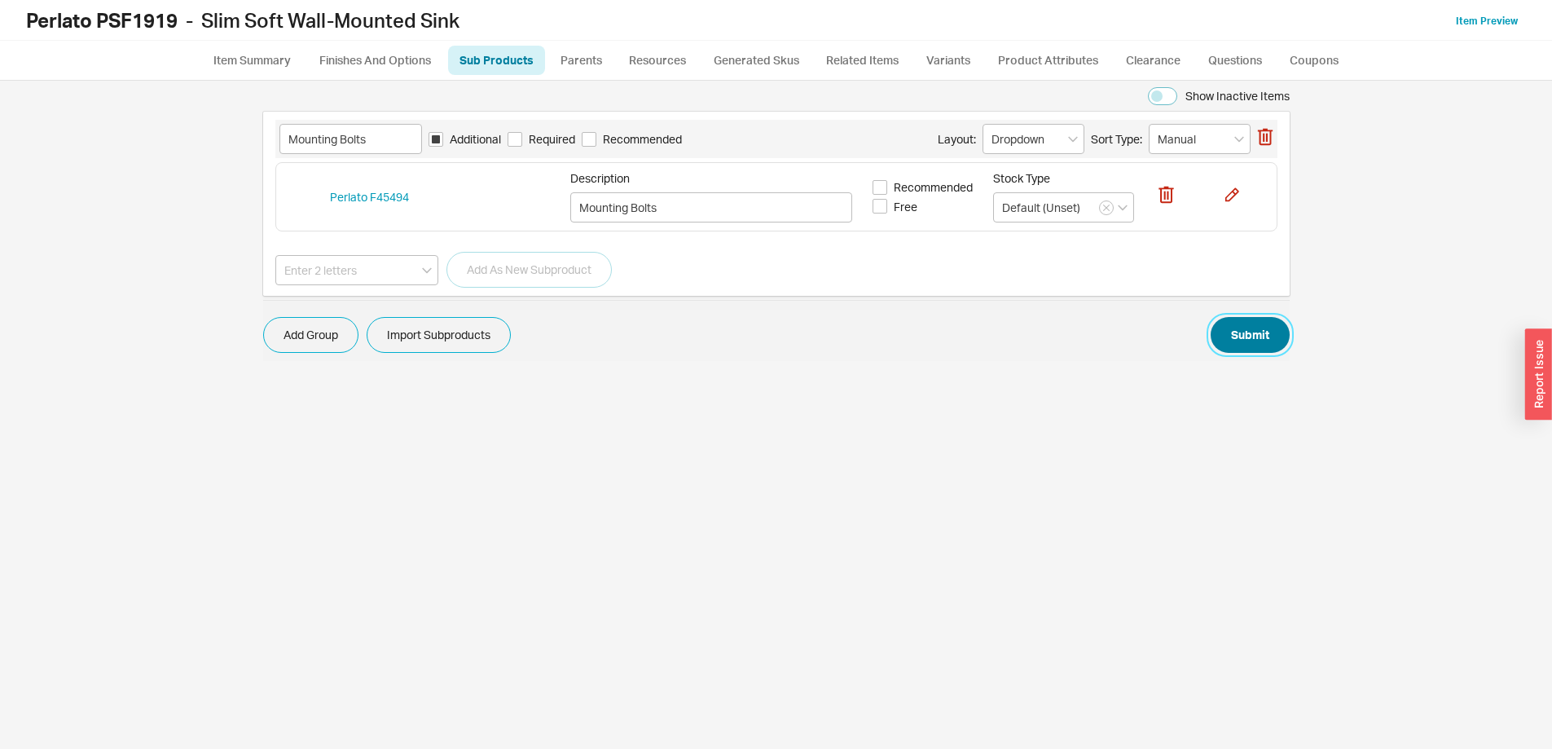
click at [1246, 328] on button "Submit" at bounding box center [1250, 335] width 79 height 36
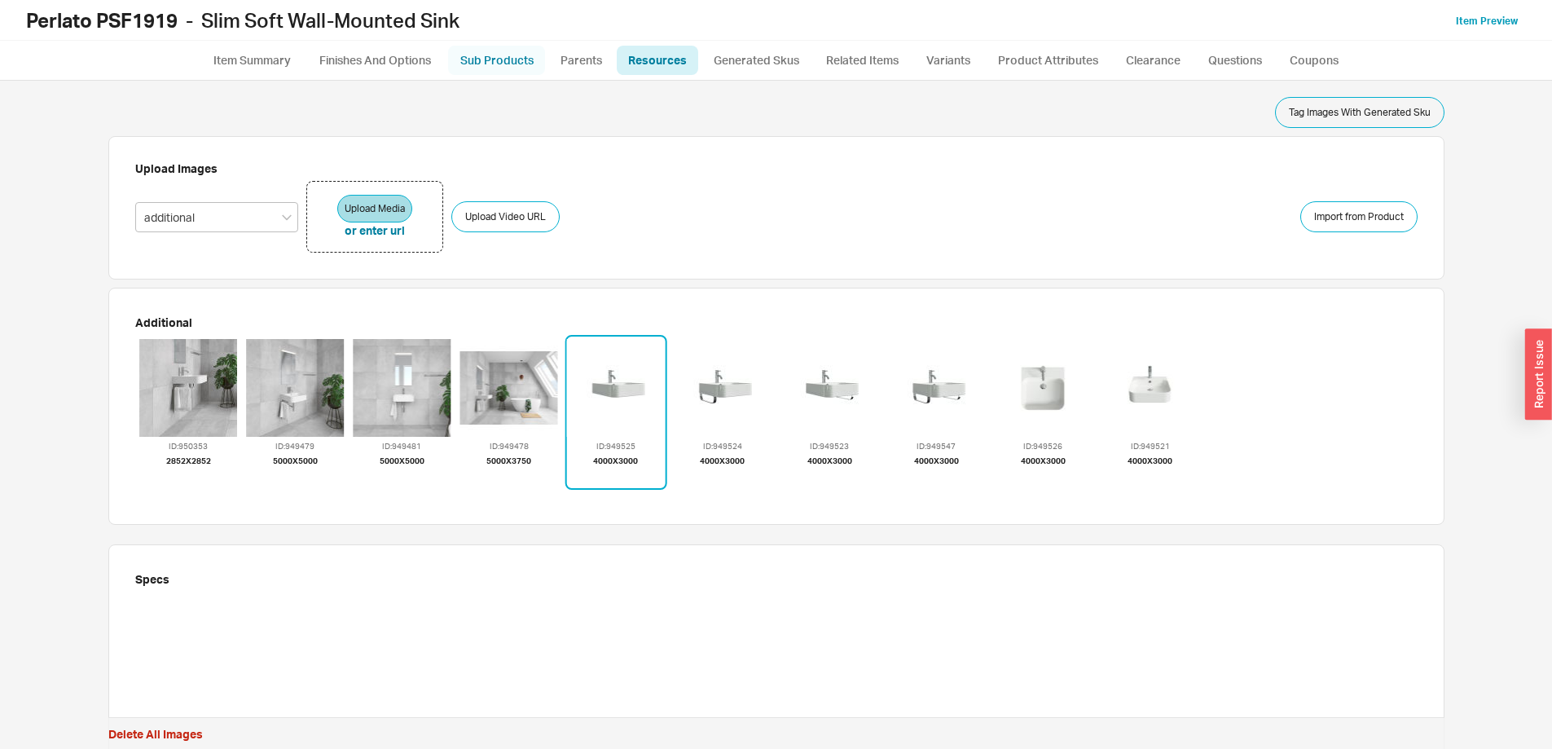
click at [523, 53] on link "Sub Products" at bounding box center [496, 60] width 97 height 29
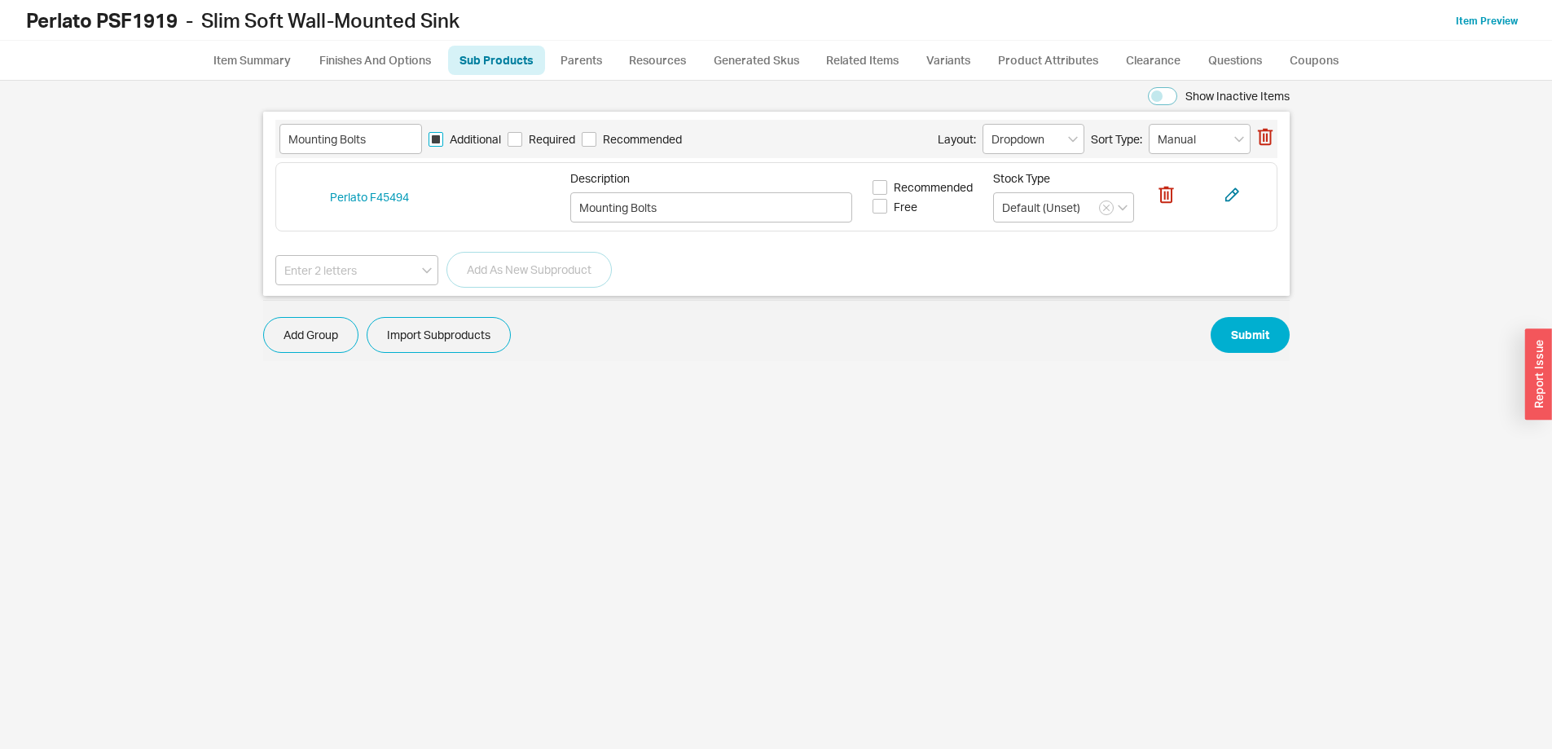
click at [435, 144] on input "Additional" at bounding box center [436, 139] width 15 height 15
checkbox input "false"
click at [1260, 335] on button "Submit" at bounding box center [1250, 335] width 79 height 36
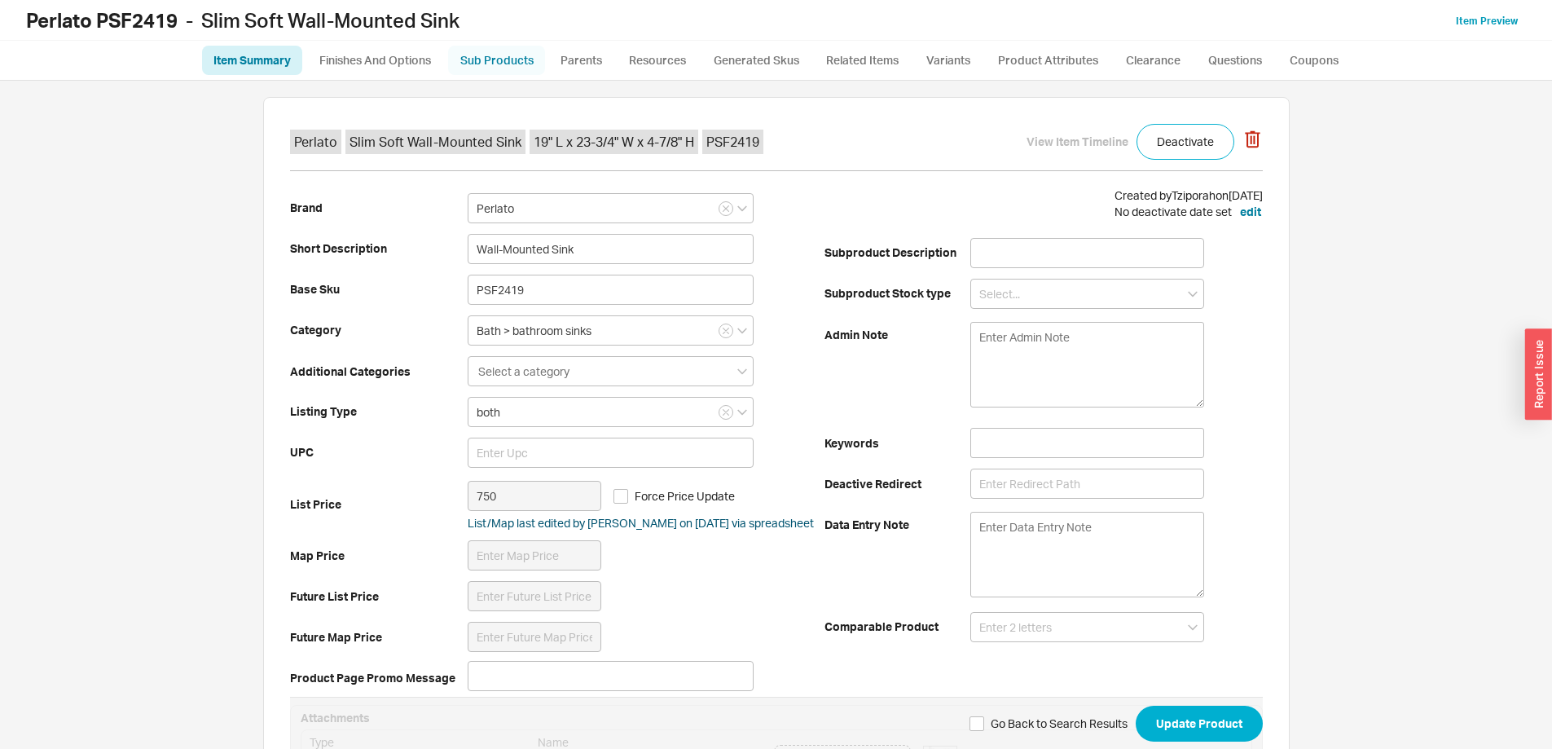
click at [495, 59] on link "Sub Products" at bounding box center [496, 60] width 97 height 29
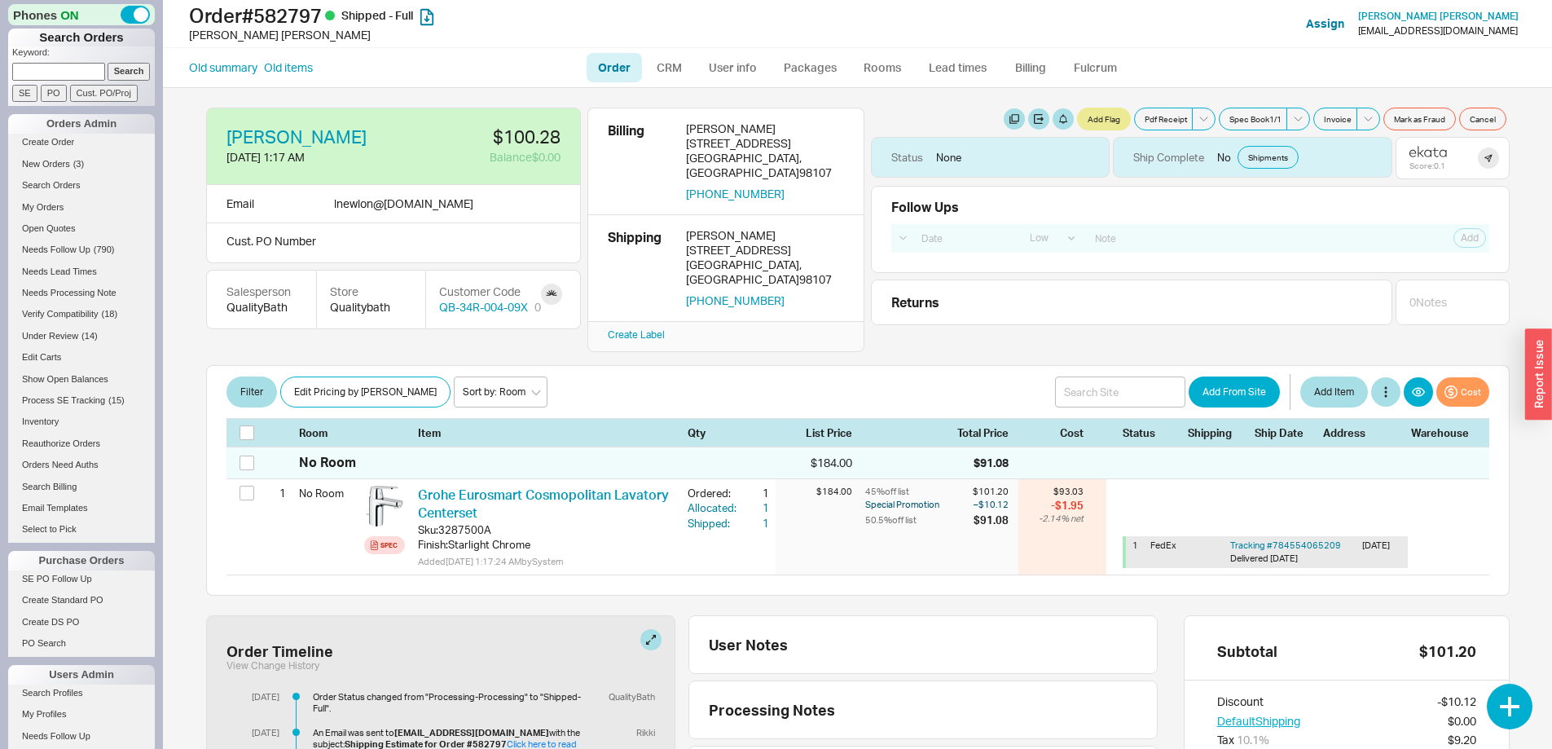
select select "LOW"
click at [51, 67] on input at bounding box center [58, 71] width 93 height 17
type input "934161"
click at [108, 63] on input "Search" at bounding box center [129, 71] width 43 height 17
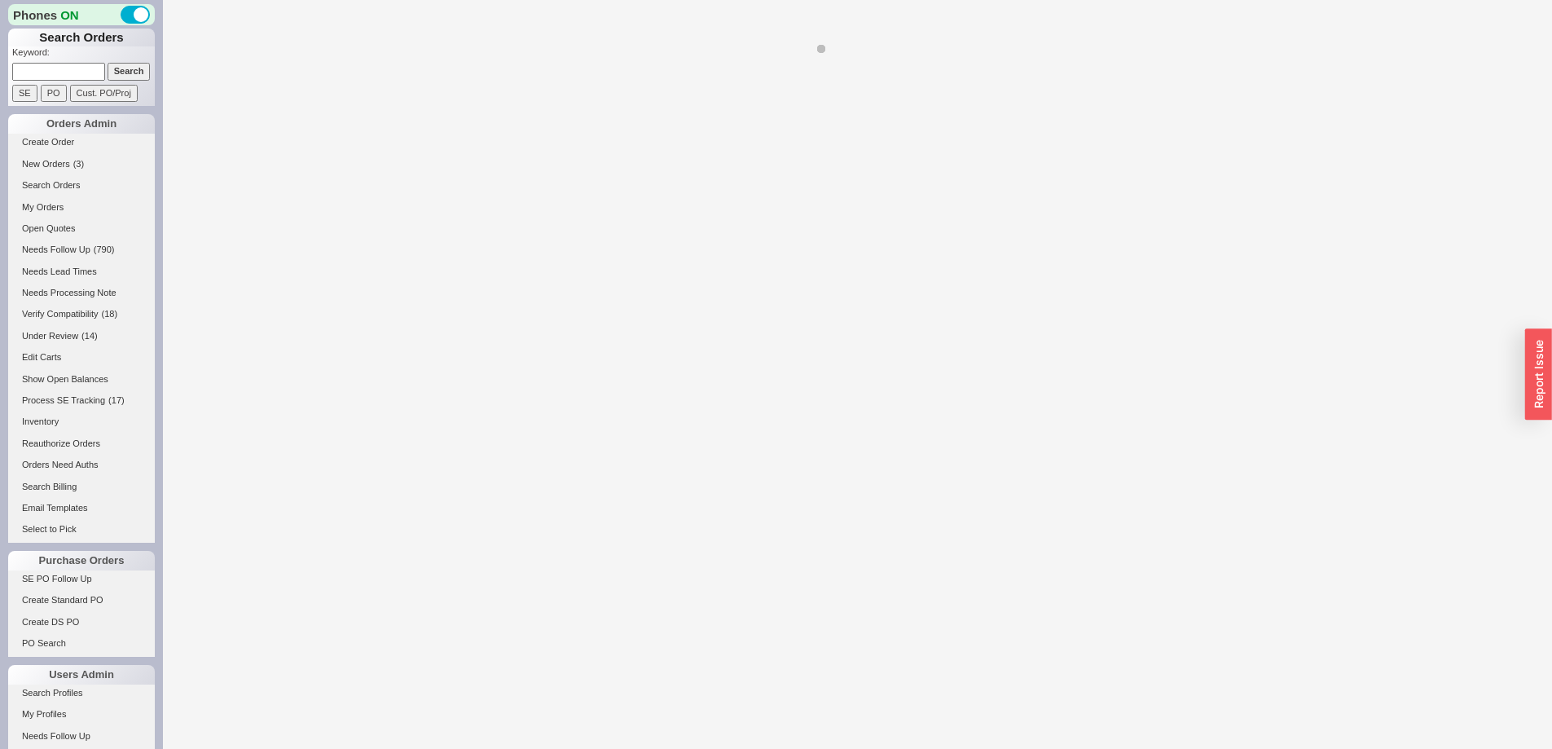
select select "LOW"
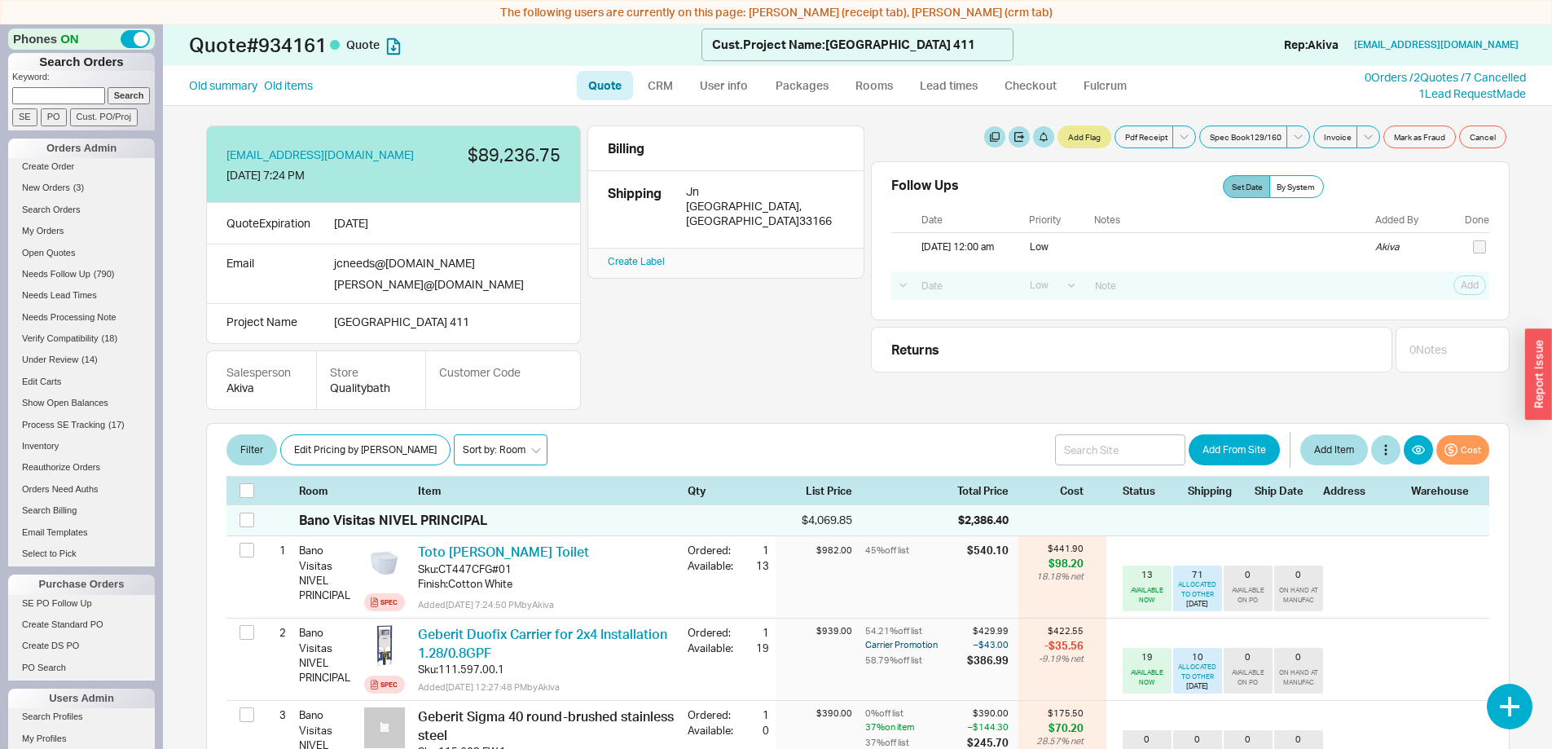
click at [454, 451] on select "Sort by: Room Sort by: Brand Sort by: Date" at bounding box center [501, 449] width 94 height 31
select select "2"
click at [454, 434] on select "Sort by: Room Sort by: Brand Sort by: Date" at bounding box center [501, 449] width 94 height 31
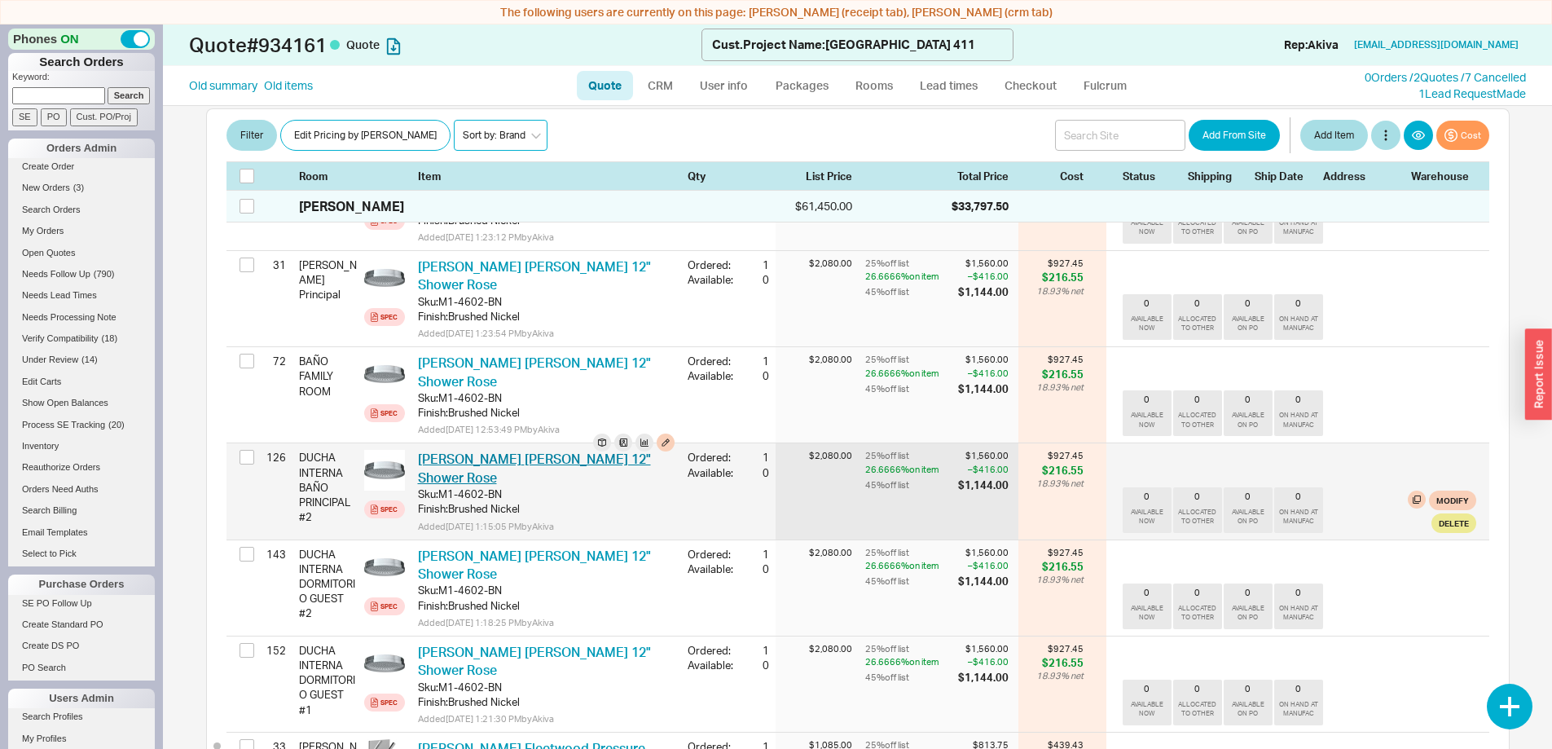
scroll to position [10510, 0]
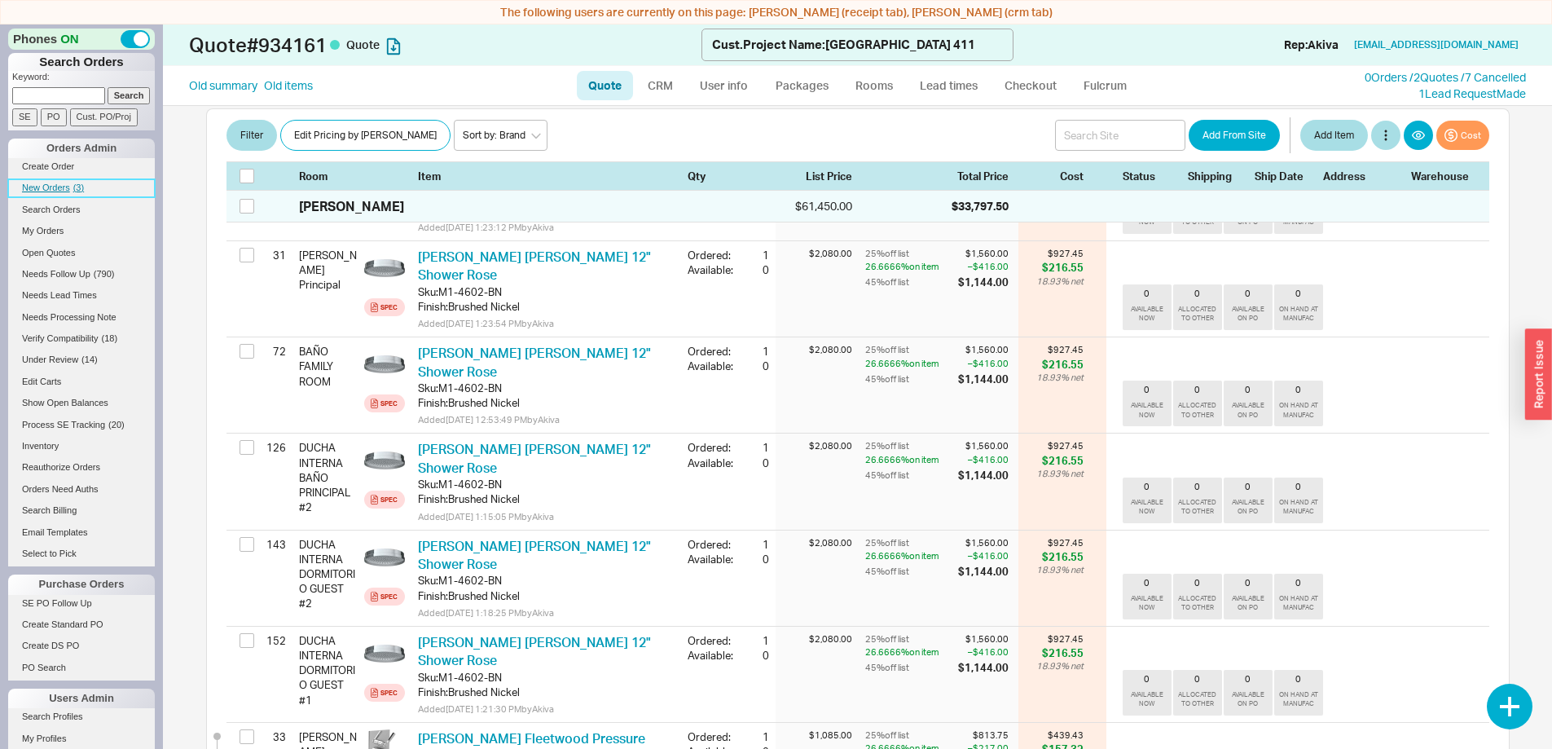
click at [37, 184] on span "New Orders" at bounding box center [46, 188] width 48 height 10
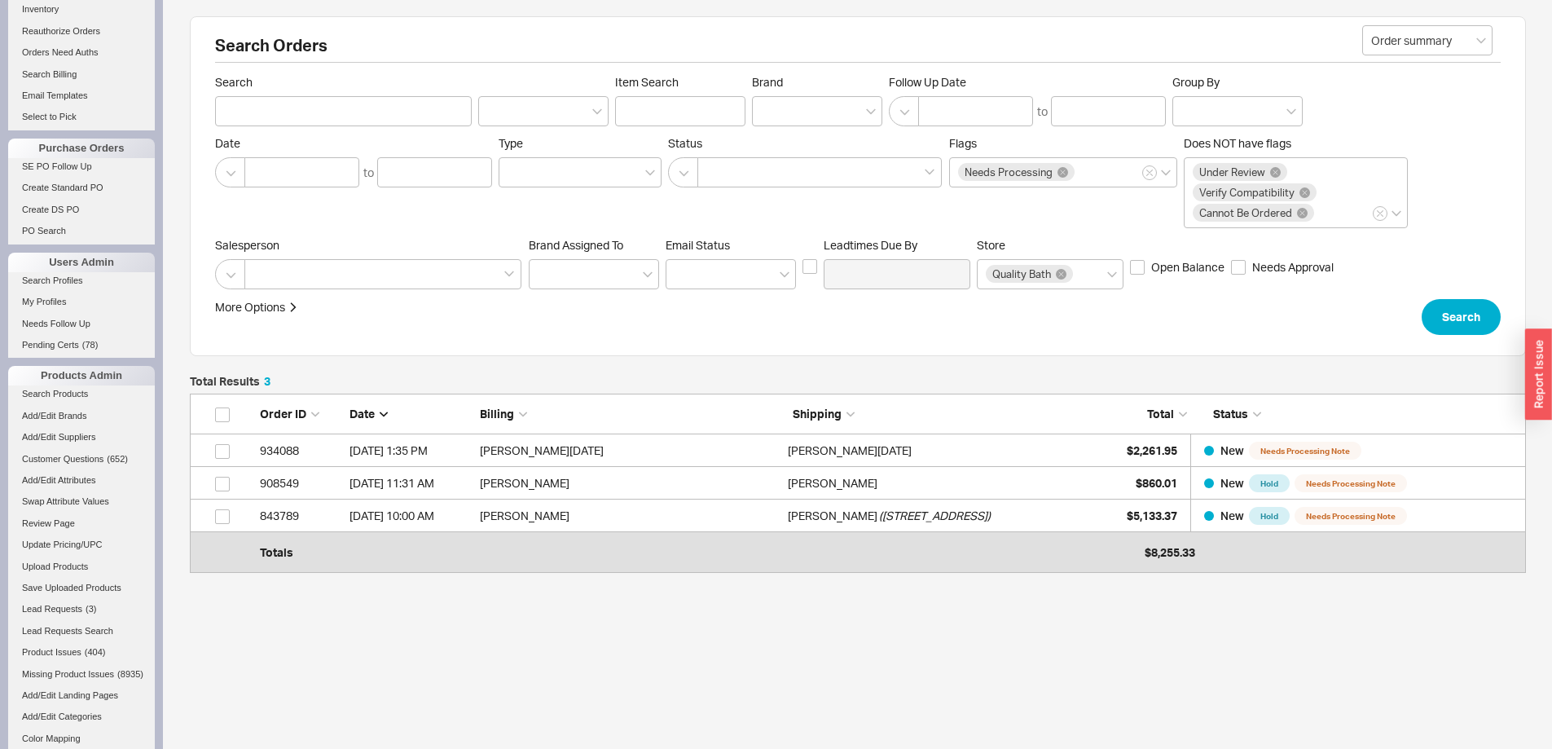
scroll to position [652, 0]
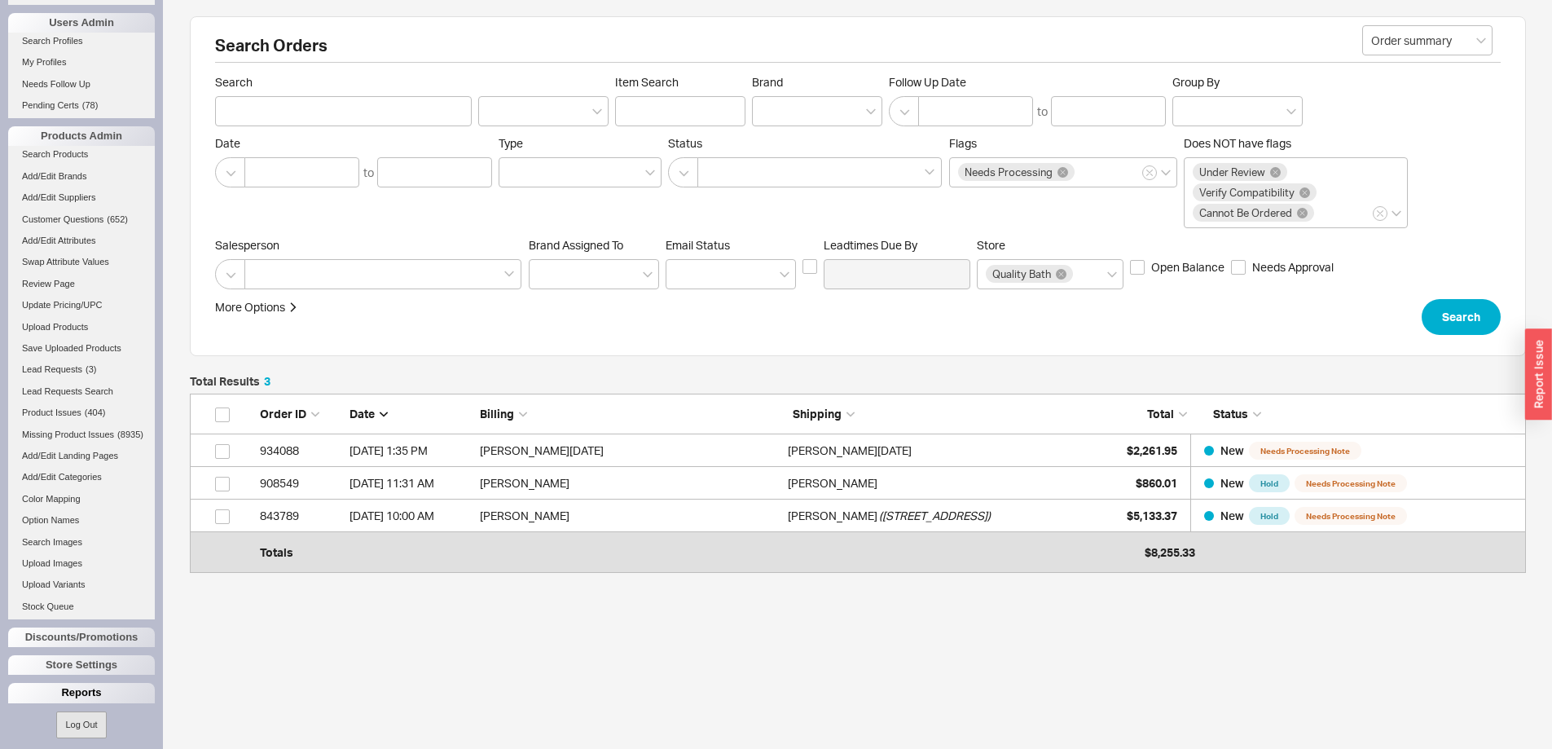
click at [73, 702] on div "Reports" at bounding box center [81, 693] width 147 height 20
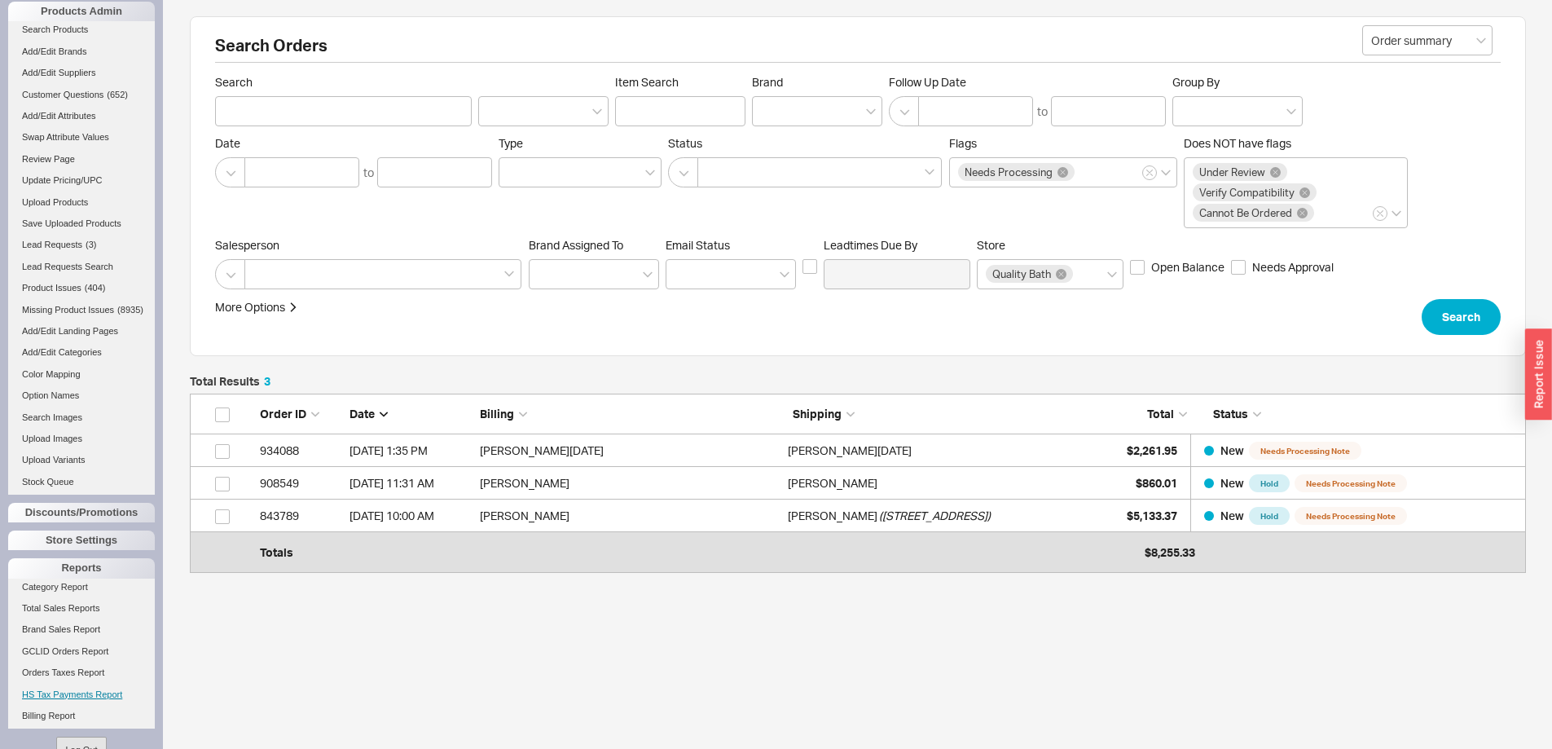
scroll to position [815, 0]
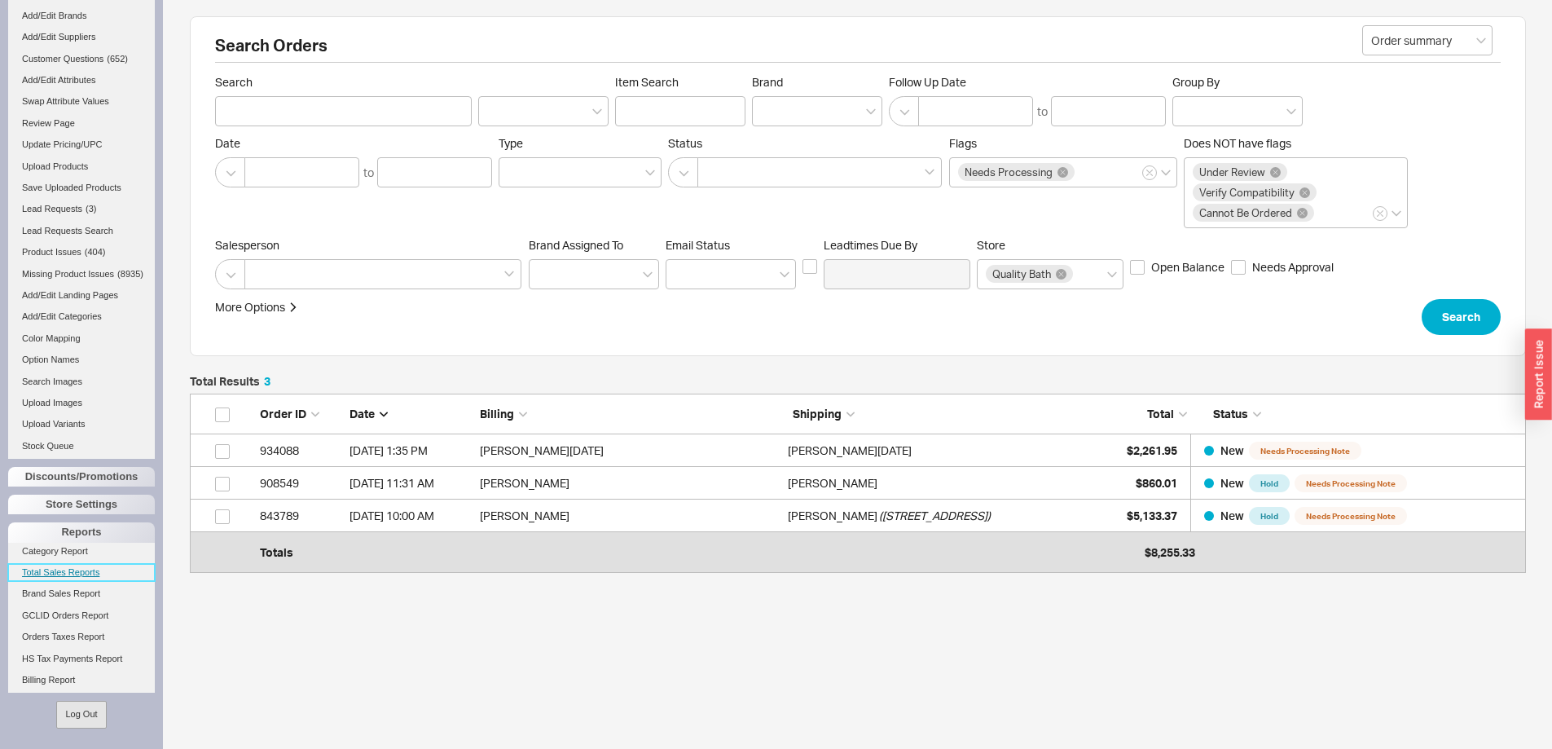
click at [72, 578] on link "Total Sales Reports" at bounding box center [81, 572] width 147 height 17
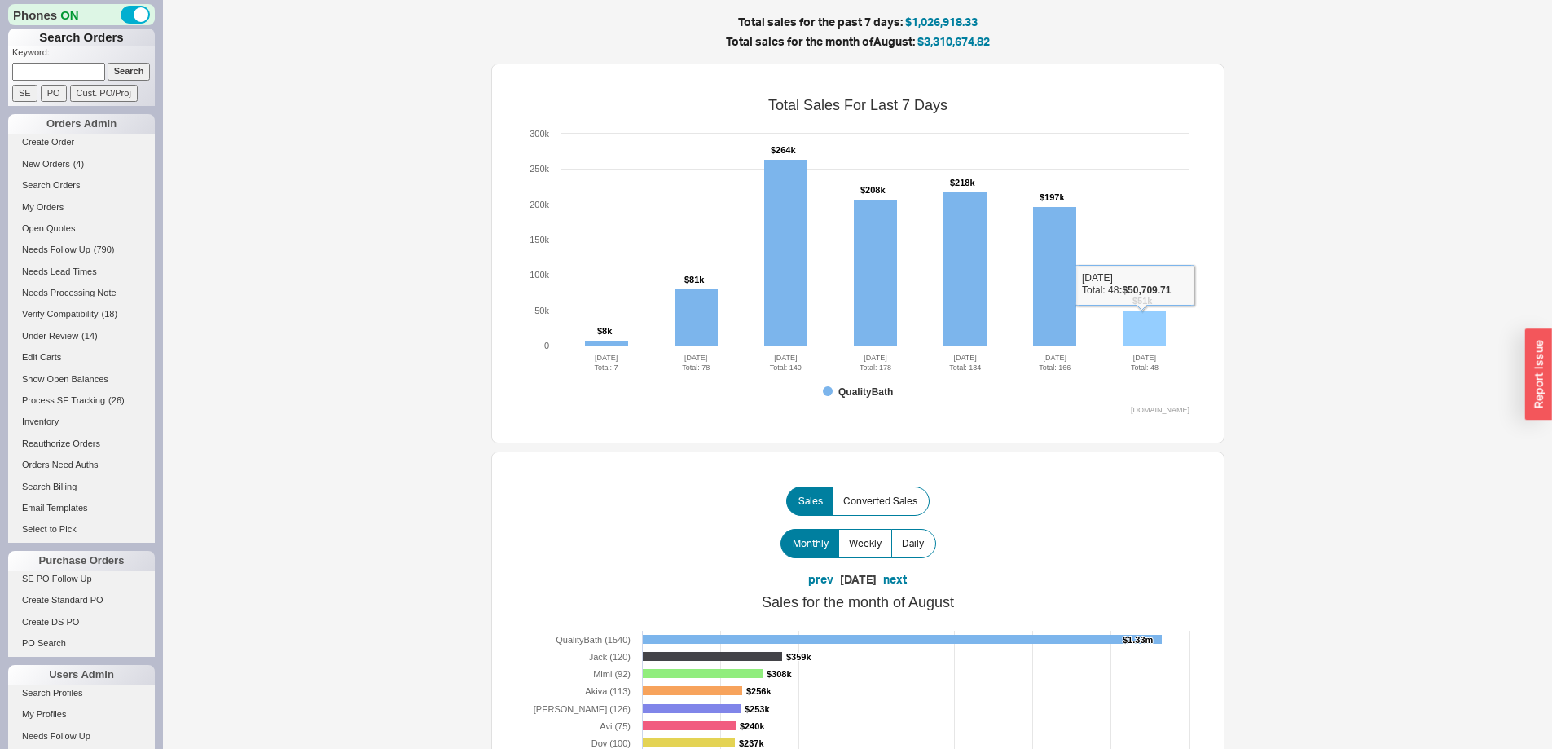
click at [1146, 322] on rect at bounding box center [1144, 328] width 43 height 36
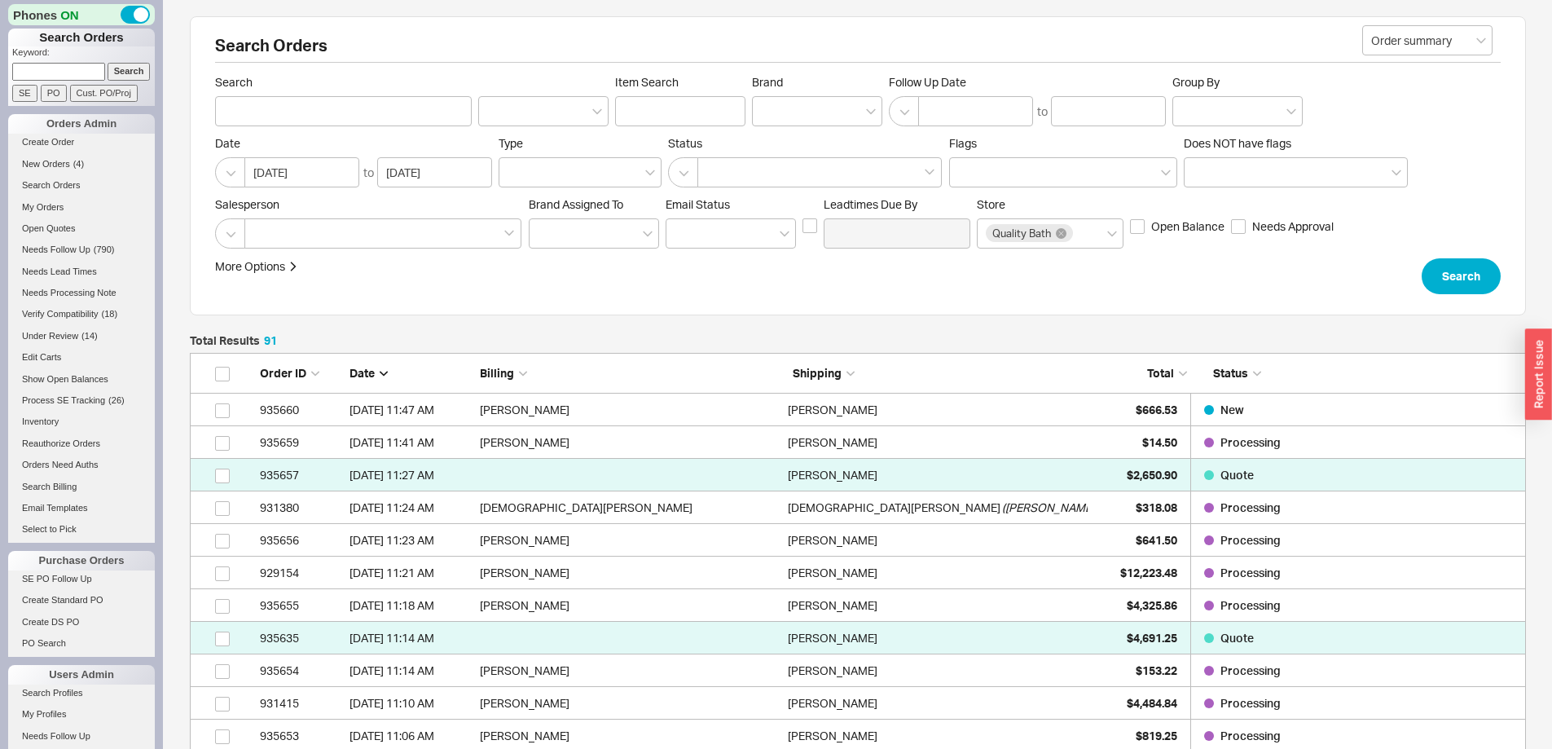
click at [1161, 370] on span "Total" at bounding box center [1160, 373] width 27 height 14
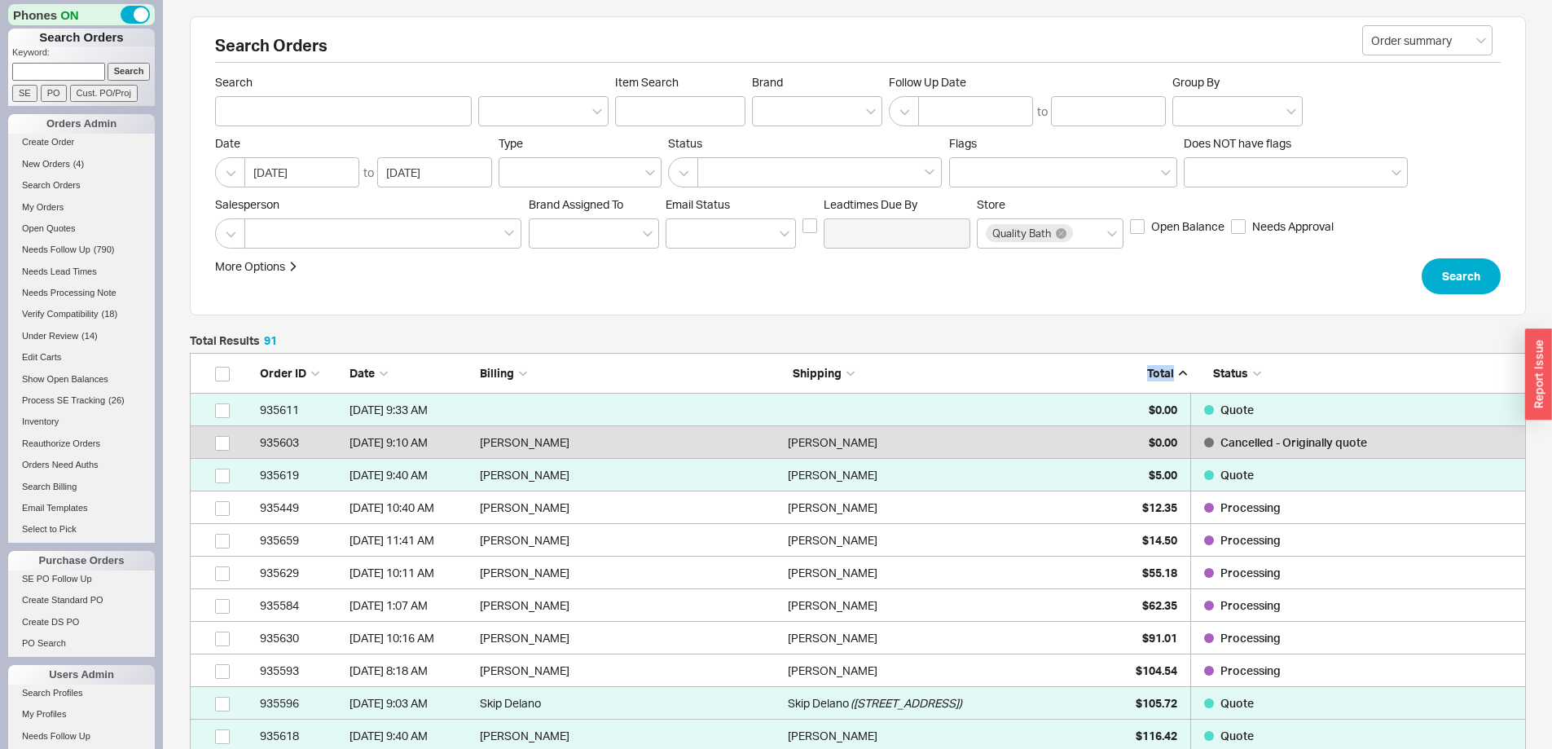
click at [1160, 370] on span "Total" at bounding box center [1160, 373] width 27 height 14
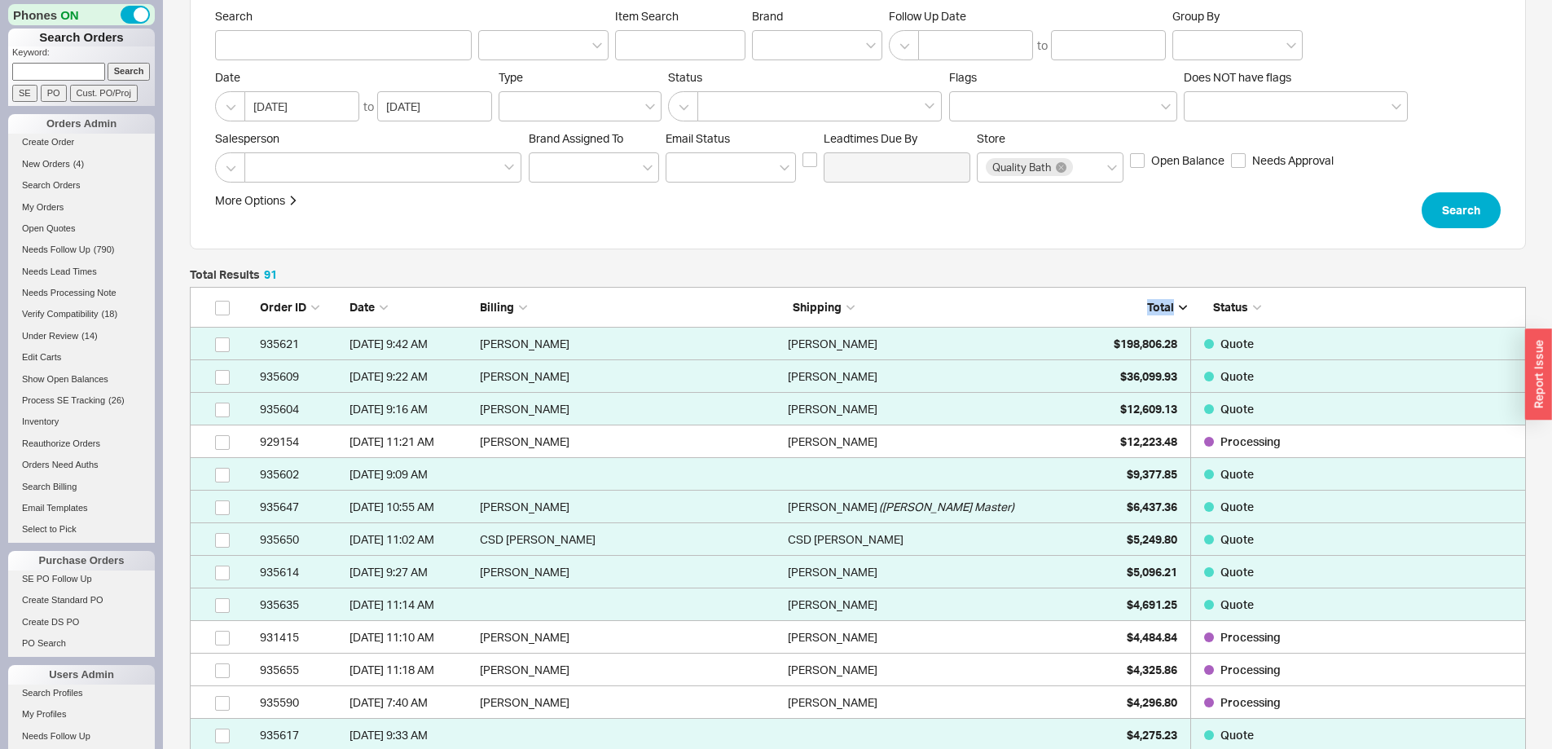
scroll to position [163, 0]
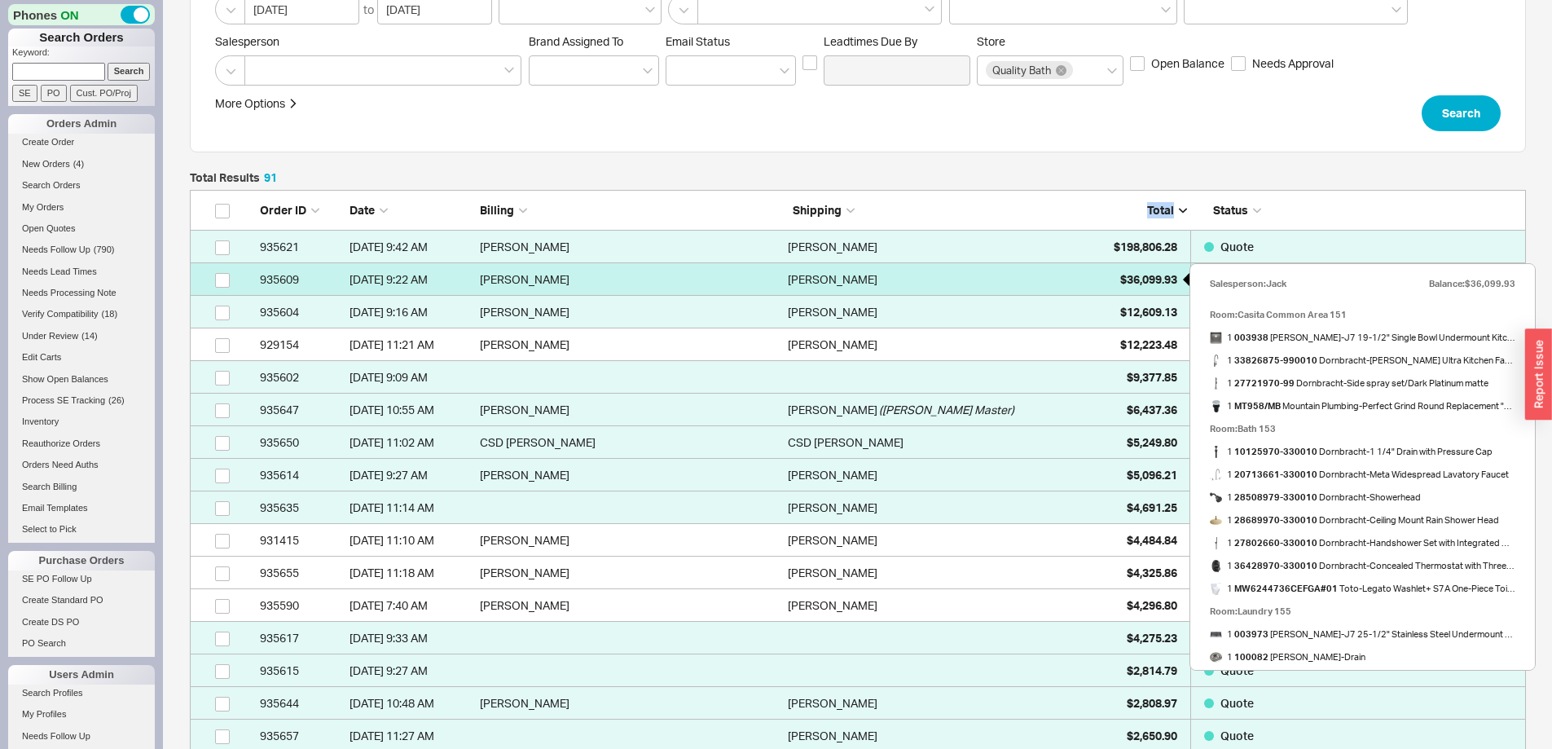
click at [1129, 276] on span "$36,099.93" at bounding box center [1148, 279] width 57 height 14
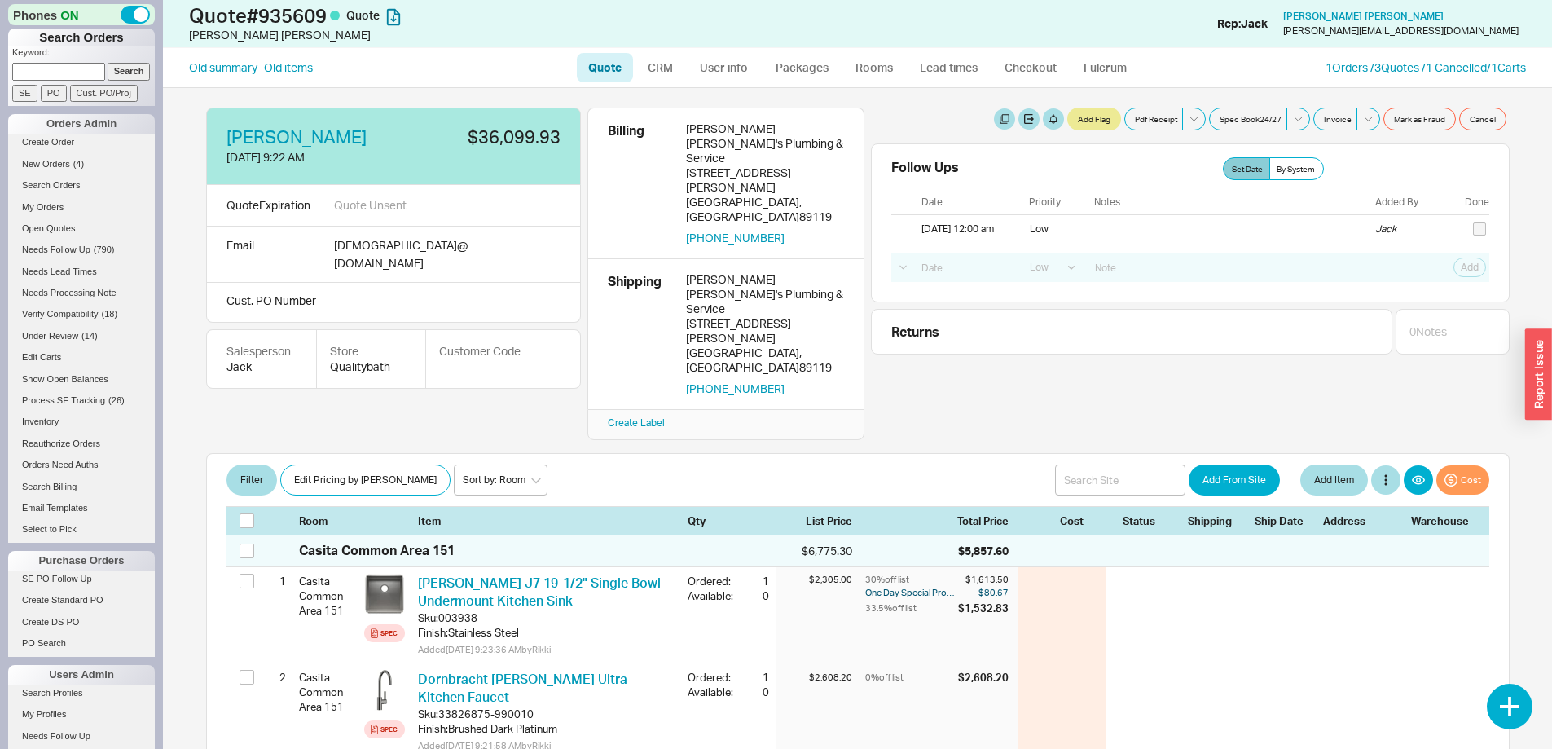
select select "LOW"
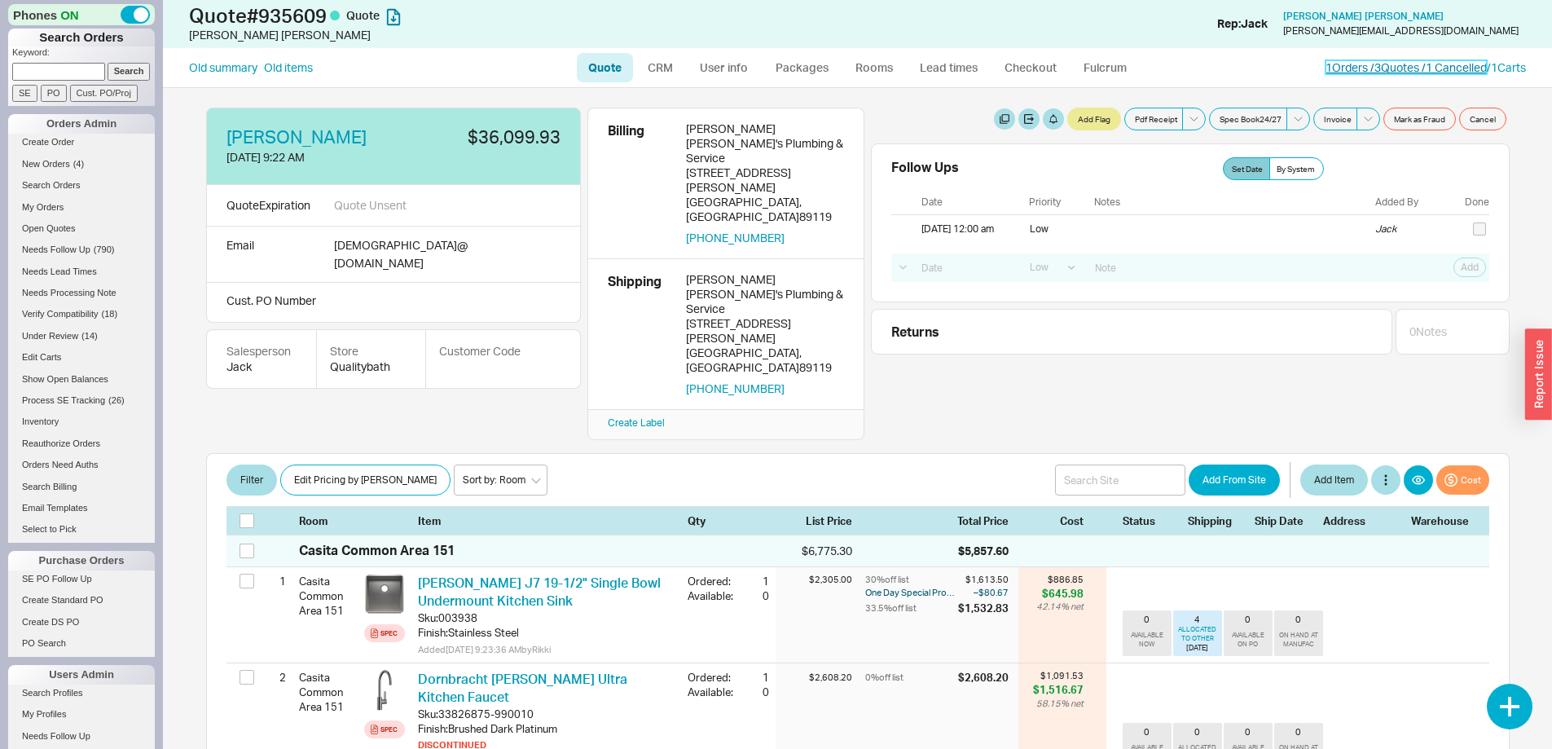
click at [1339, 62] on link "1 Orders / 3 Quotes / 1 Cancelled" at bounding box center [1406, 67] width 161 height 14
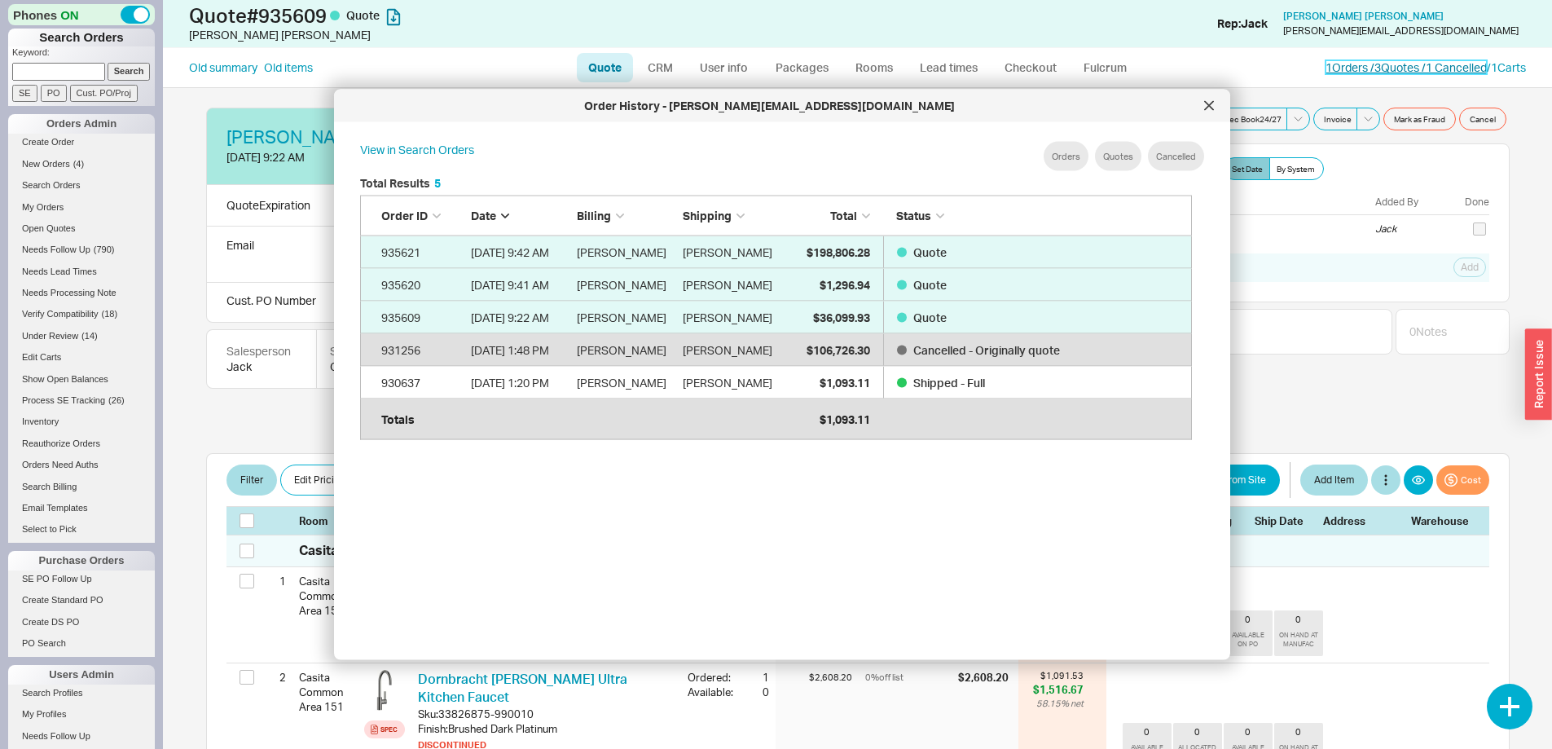
scroll to position [486, 846]
click at [1213, 99] on div at bounding box center [1209, 106] width 26 height 26
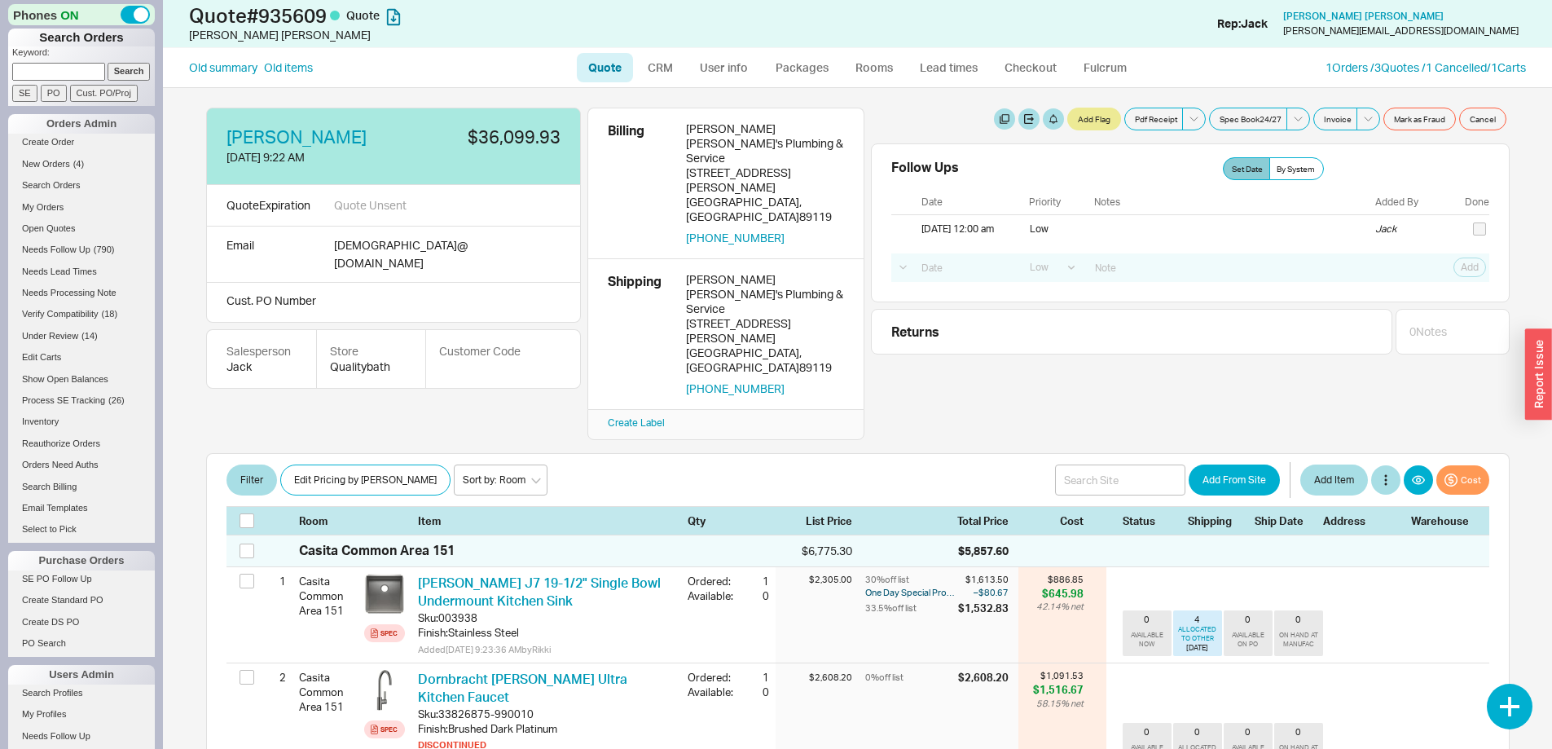
click at [89, 73] on input at bounding box center [58, 71] width 93 height 17
type input "901679"
click at [108, 63] on input "Search" at bounding box center [129, 71] width 43 height 17
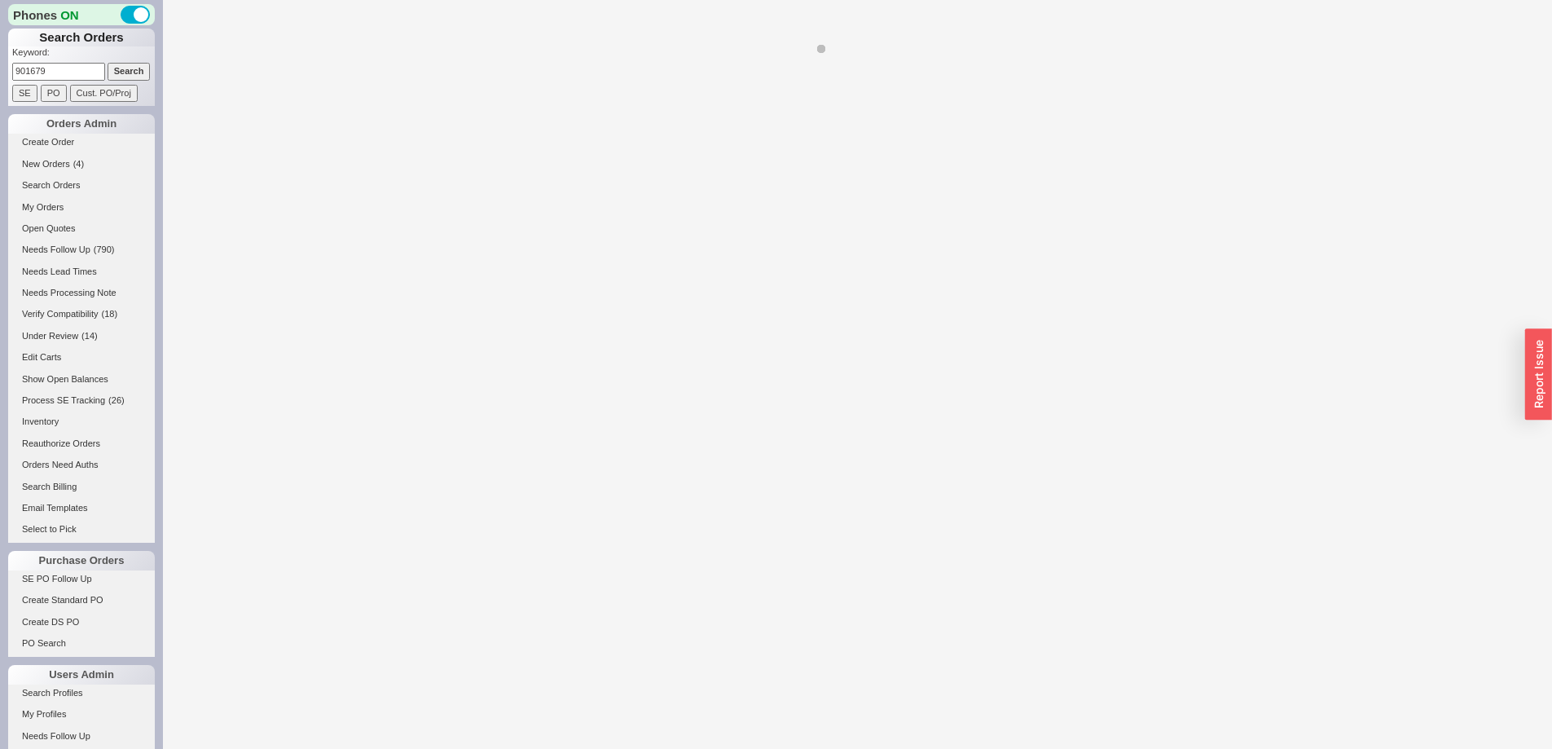
select select "LOW"
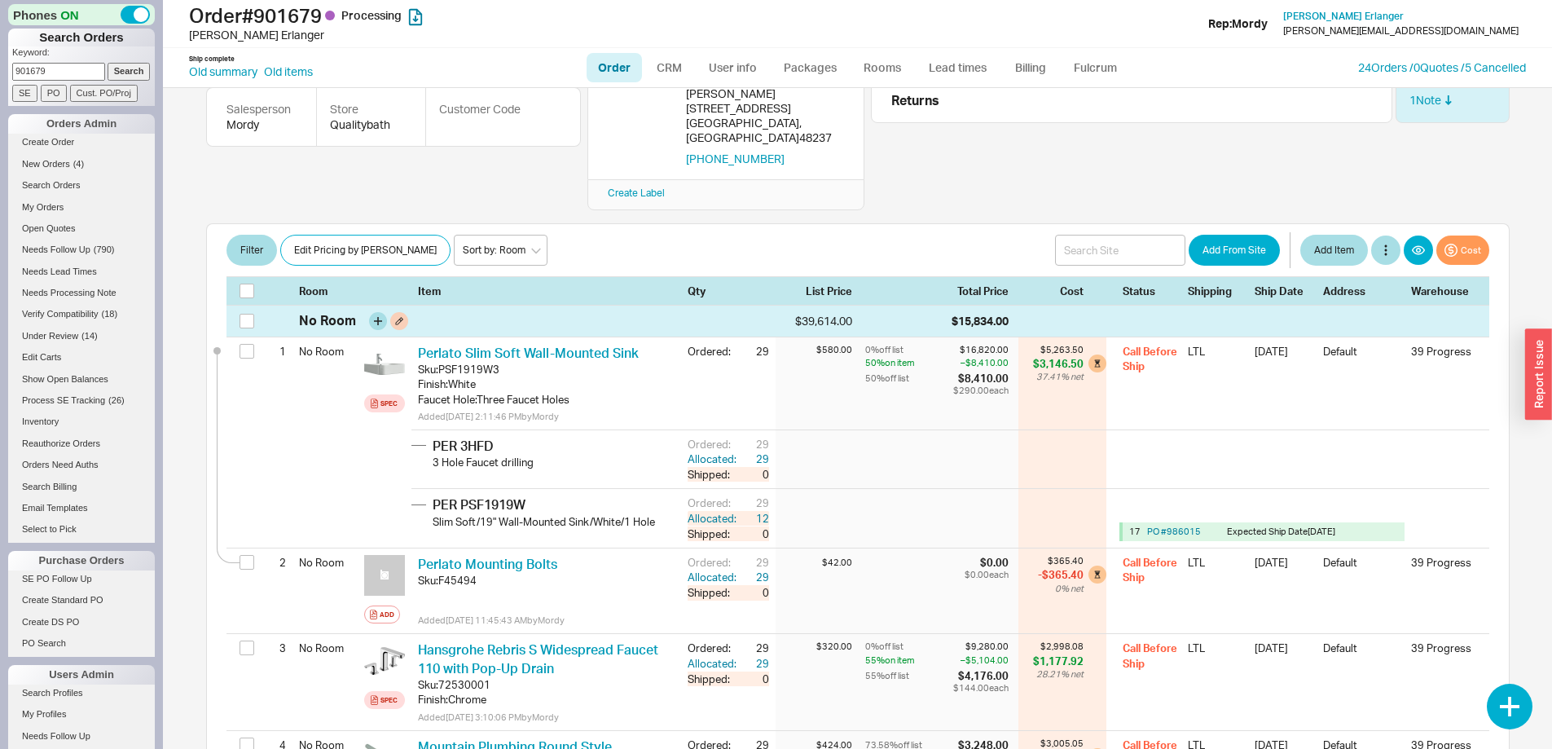
scroll to position [163, 0]
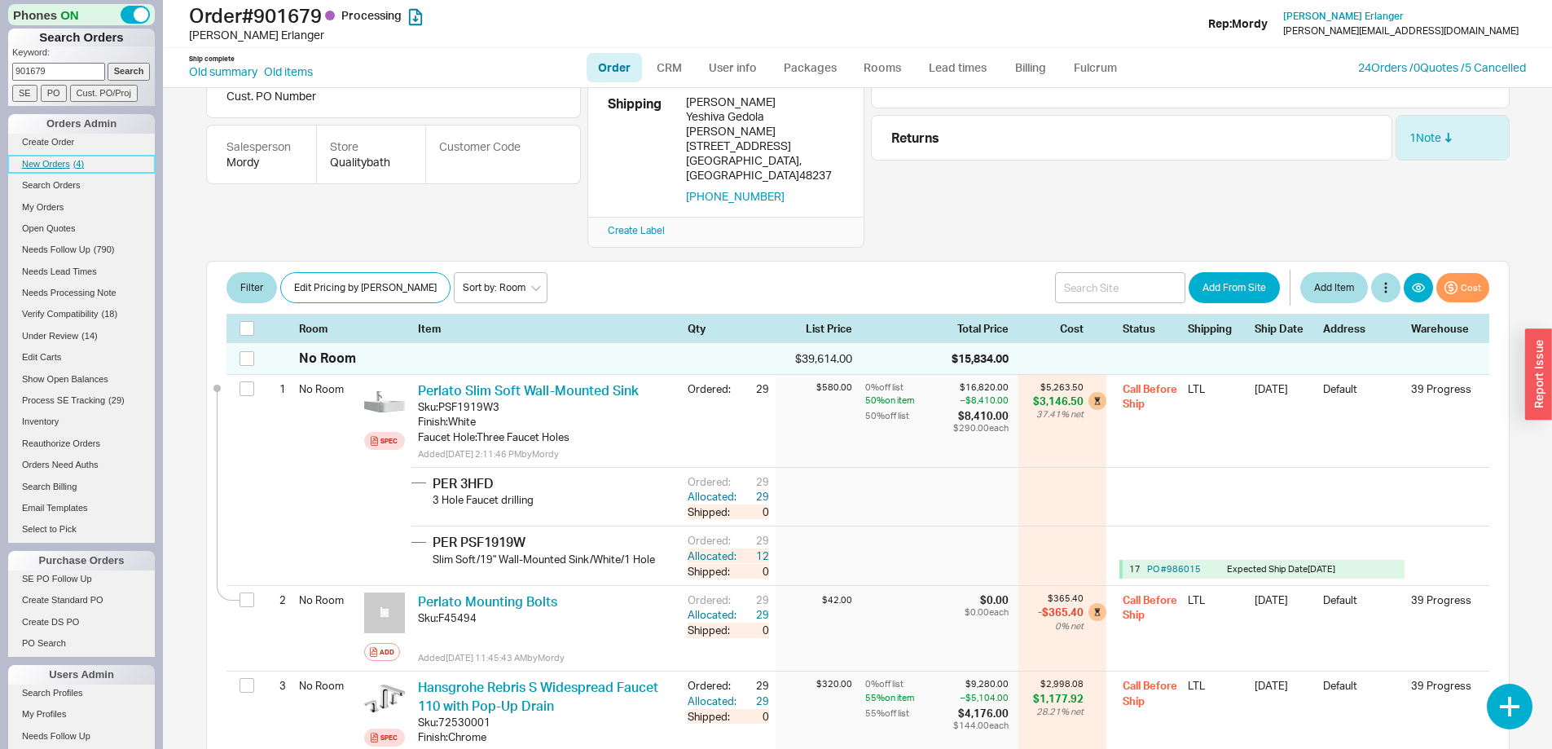
click at [58, 161] on span "New Orders" at bounding box center [46, 164] width 48 height 10
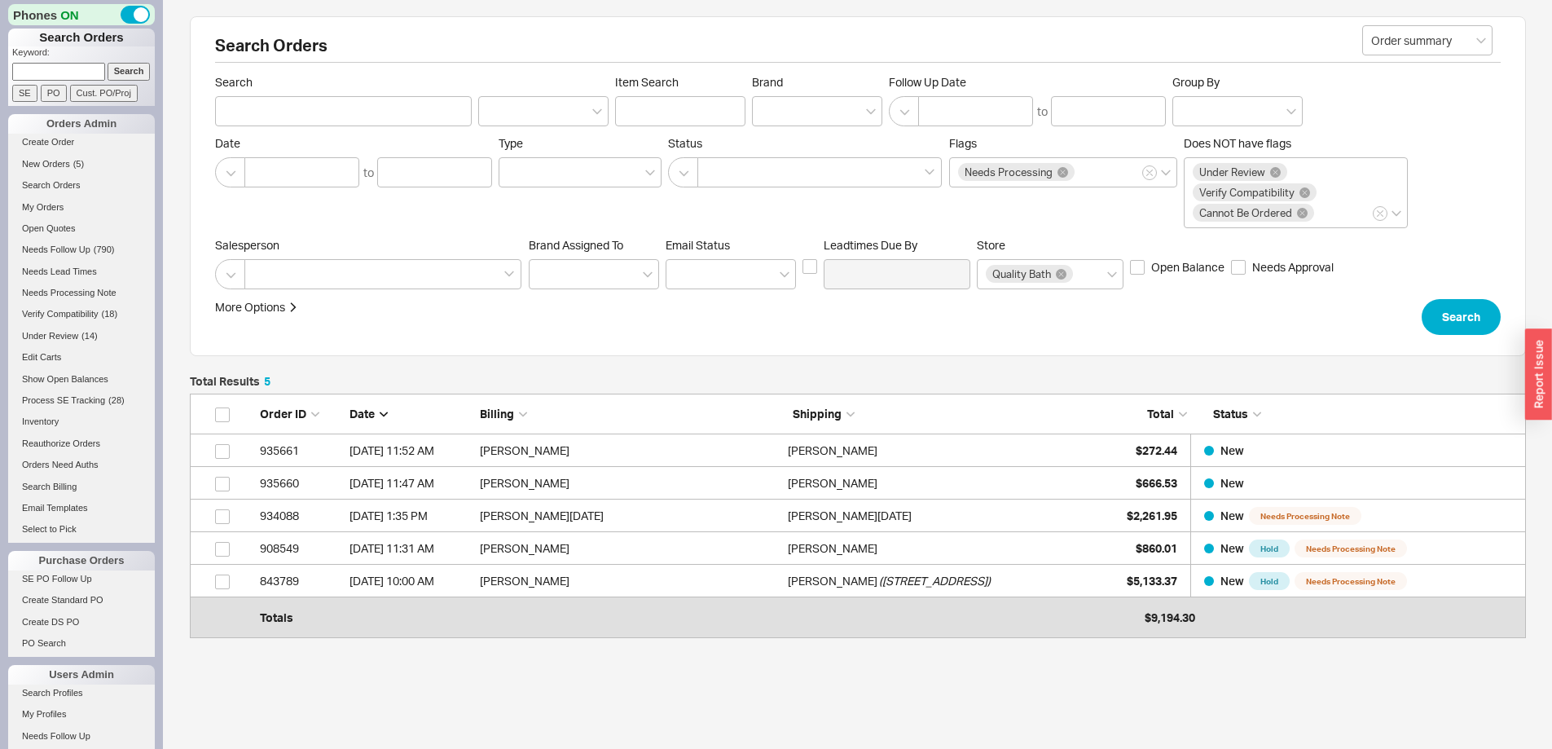
scroll to position [224, 1324]
click at [45, 156] on link "New Orders ( 5 )" at bounding box center [81, 164] width 147 height 17
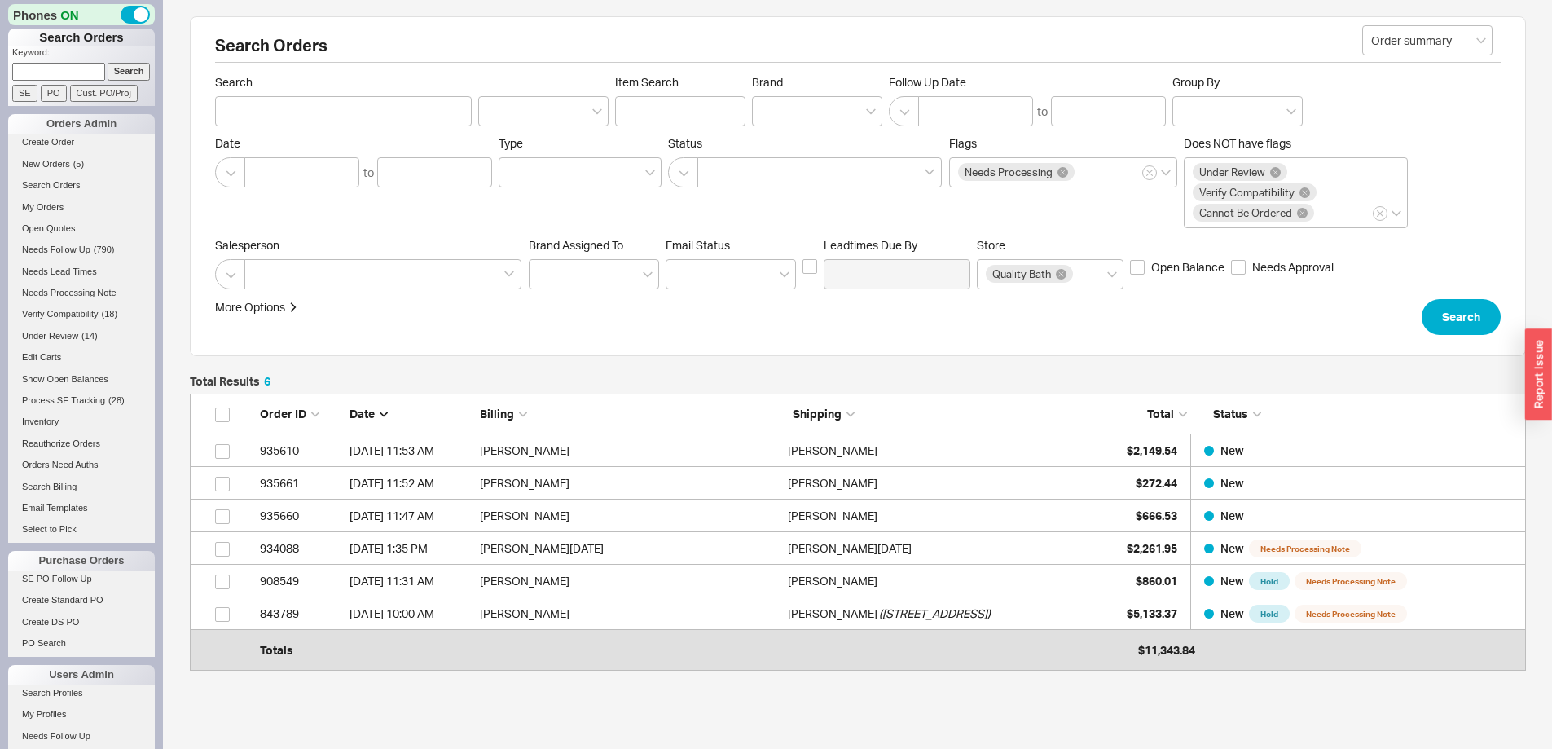
scroll to position [257, 1324]
click at [50, 181] on link "Search Orders" at bounding box center [81, 185] width 147 height 17
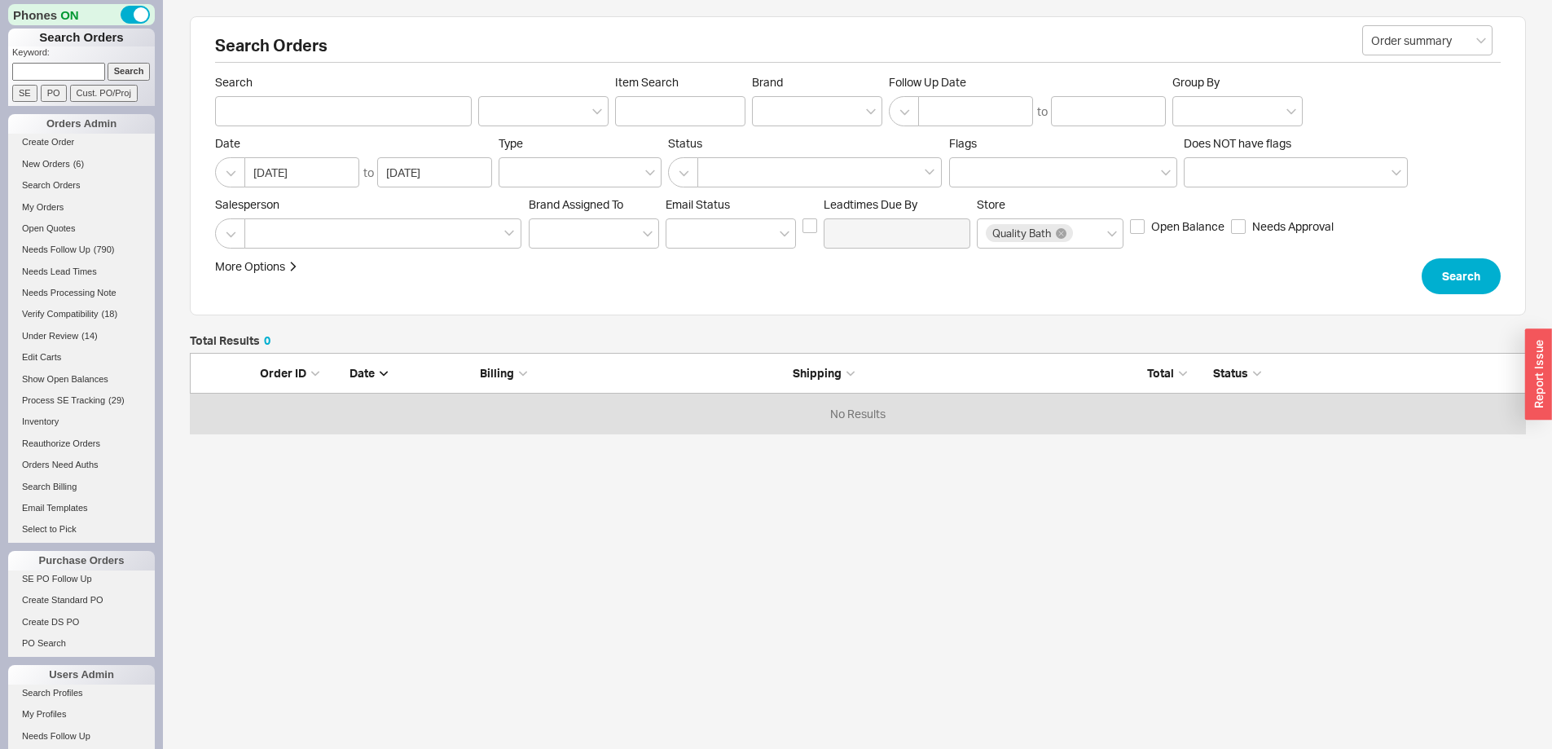
scroll to position [68, 1324]
click at [833, 120] on div at bounding box center [817, 111] width 130 height 30
click at [772, 120] on input "Brand" at bounding box center [766, 111] width 11 height 19
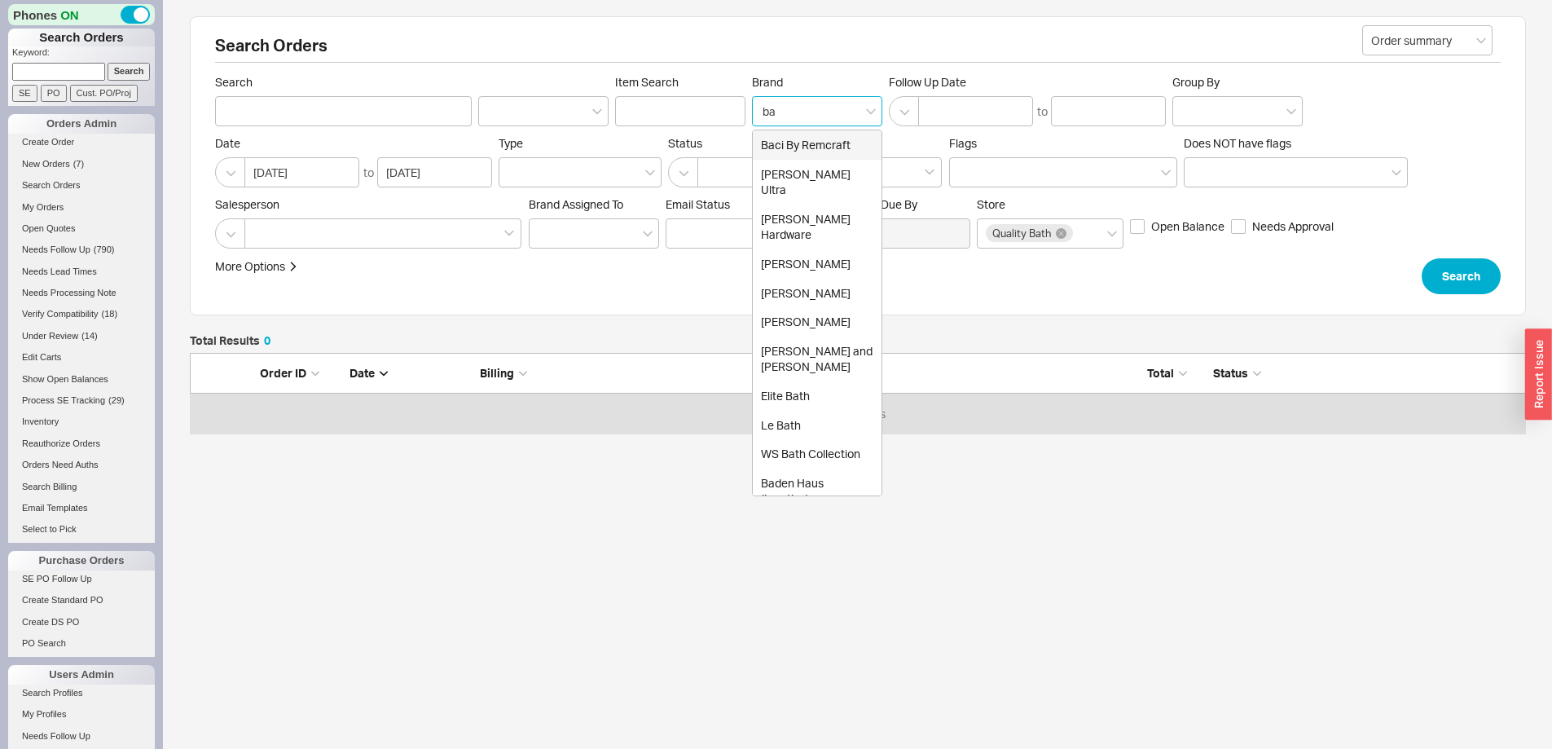
type input "bal"
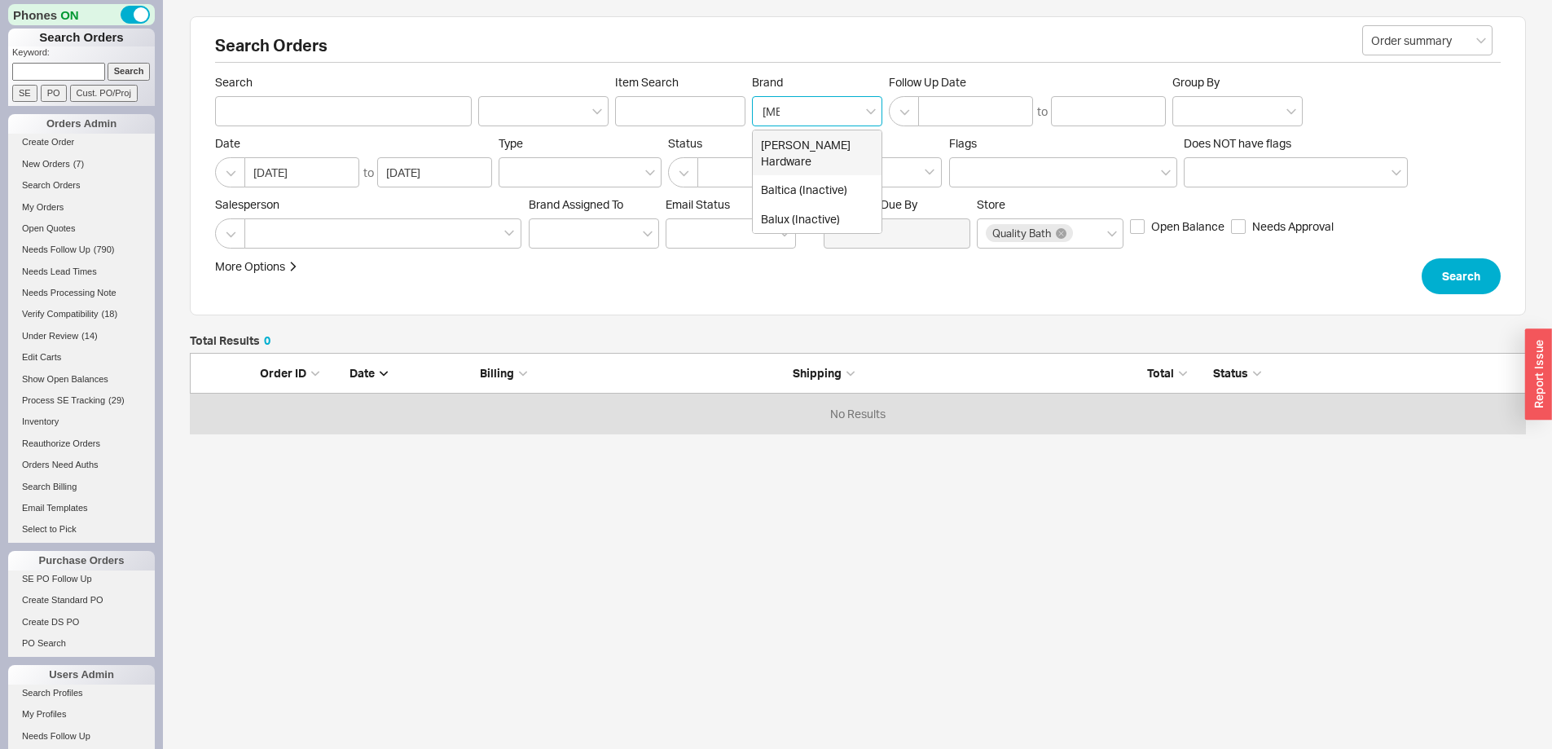
click at [825, 143] on div "[PERSON_NAME] Hardware" at bounding box center [817, 152] width 129 height 45
type input "Brand"
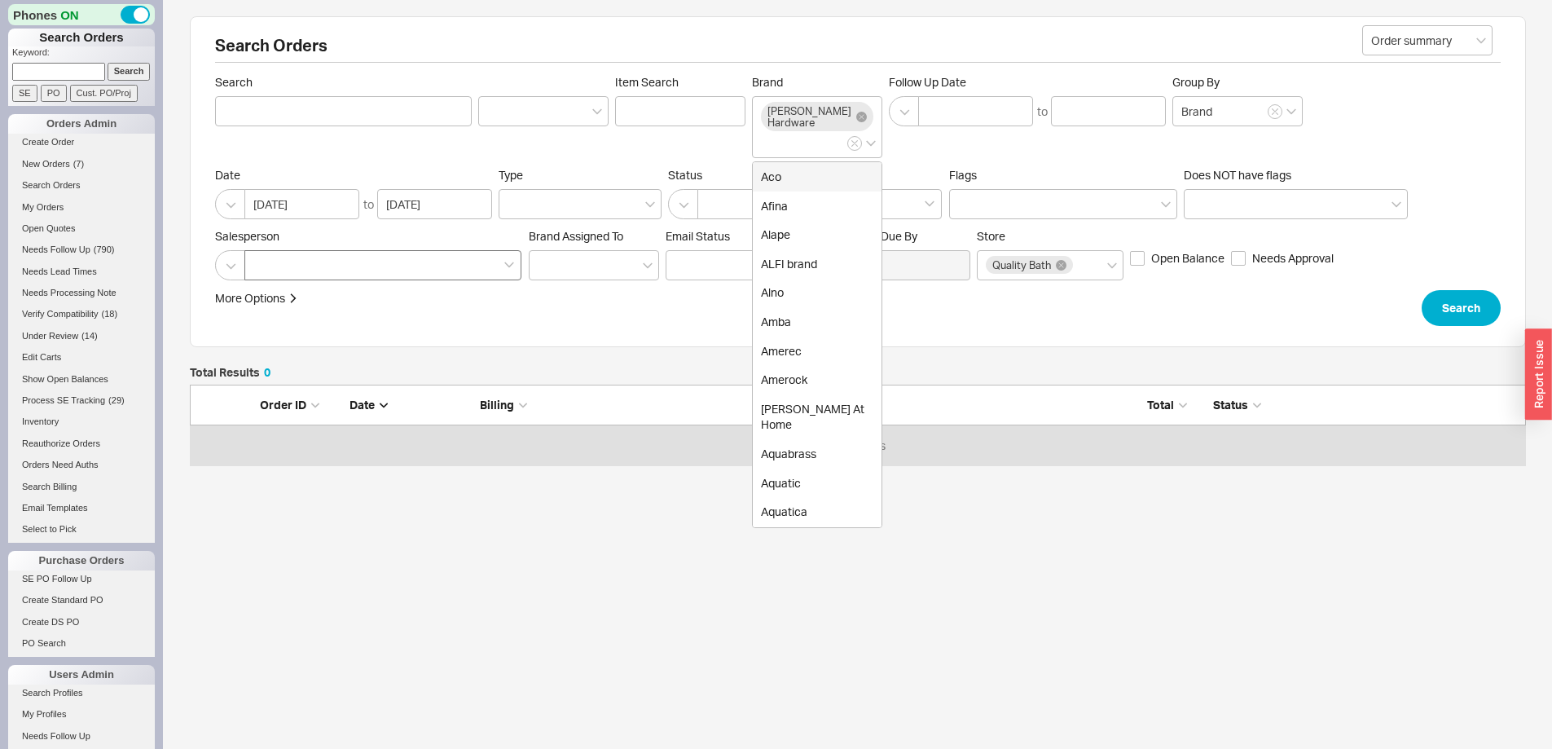
click at [297, 258] on div at bounding box center [382, 265] width 277 height 30
click at [265, 258] on input at bounding box center [258, 265] width 11 height 19
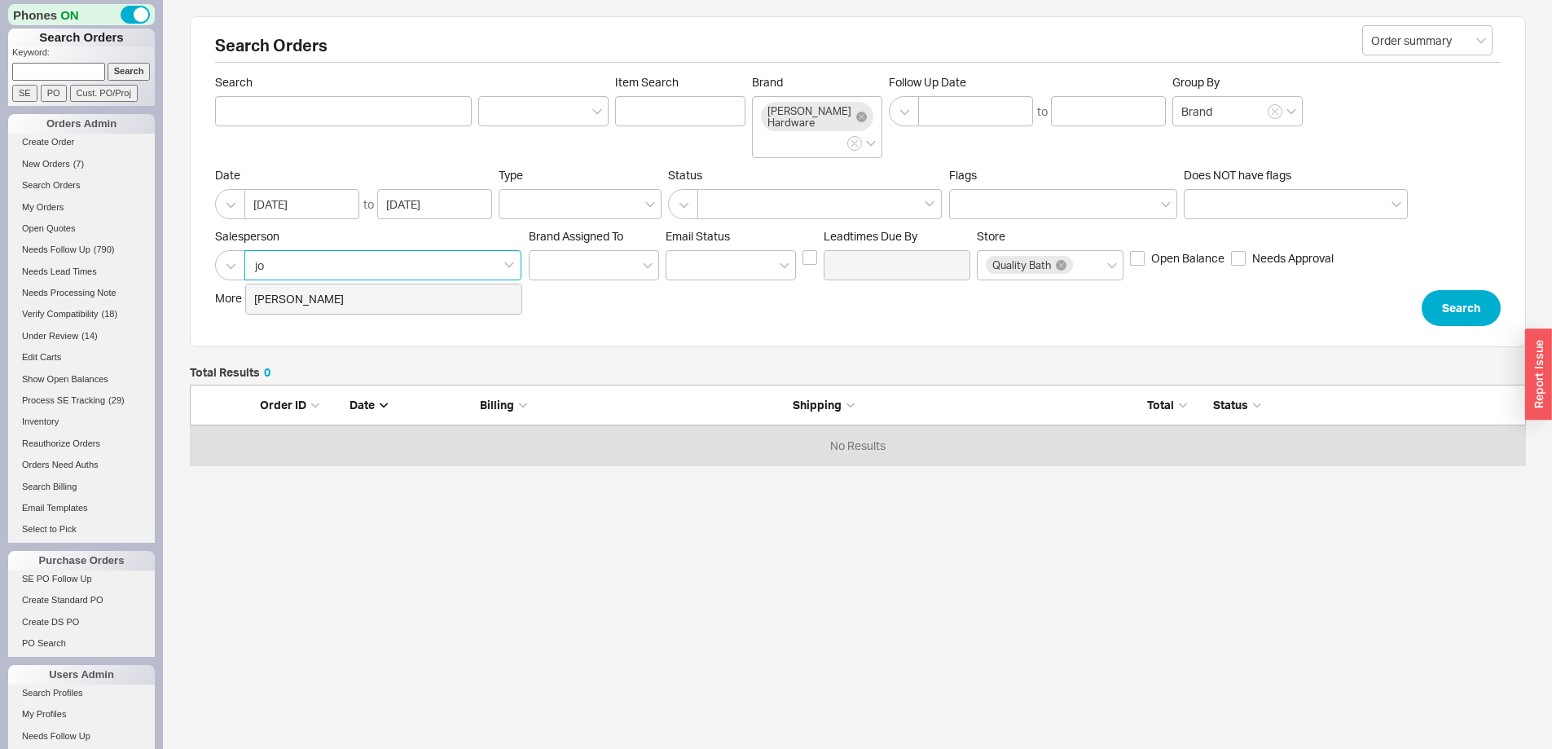
type input "jos"
click at [270, 297] on div "[PERSON_NAME]" at bounding box center [383, 298] width 275 height 29
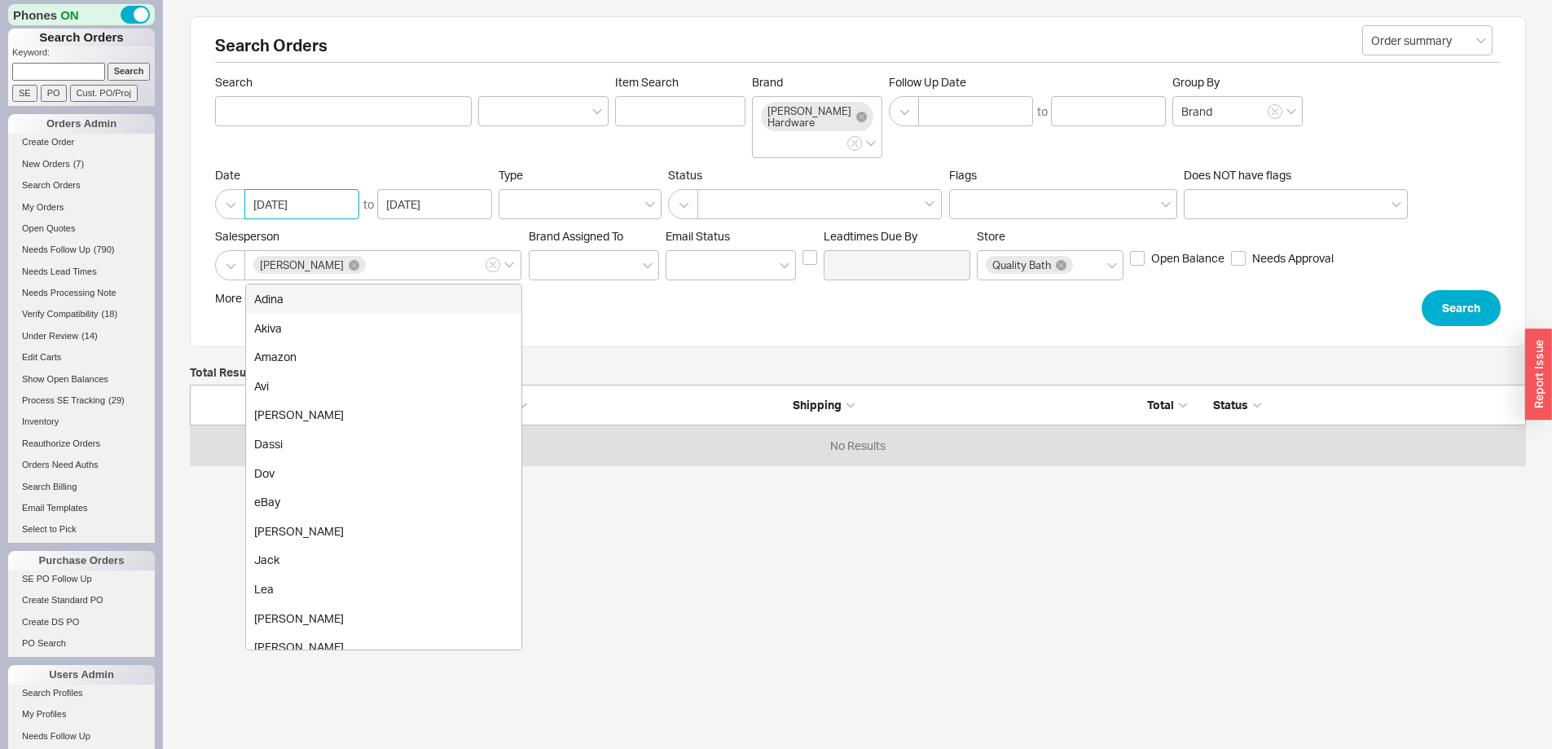
click at [327, 200] on input "07/22/2025" at bounding box center [301, 204] width 115 height 30
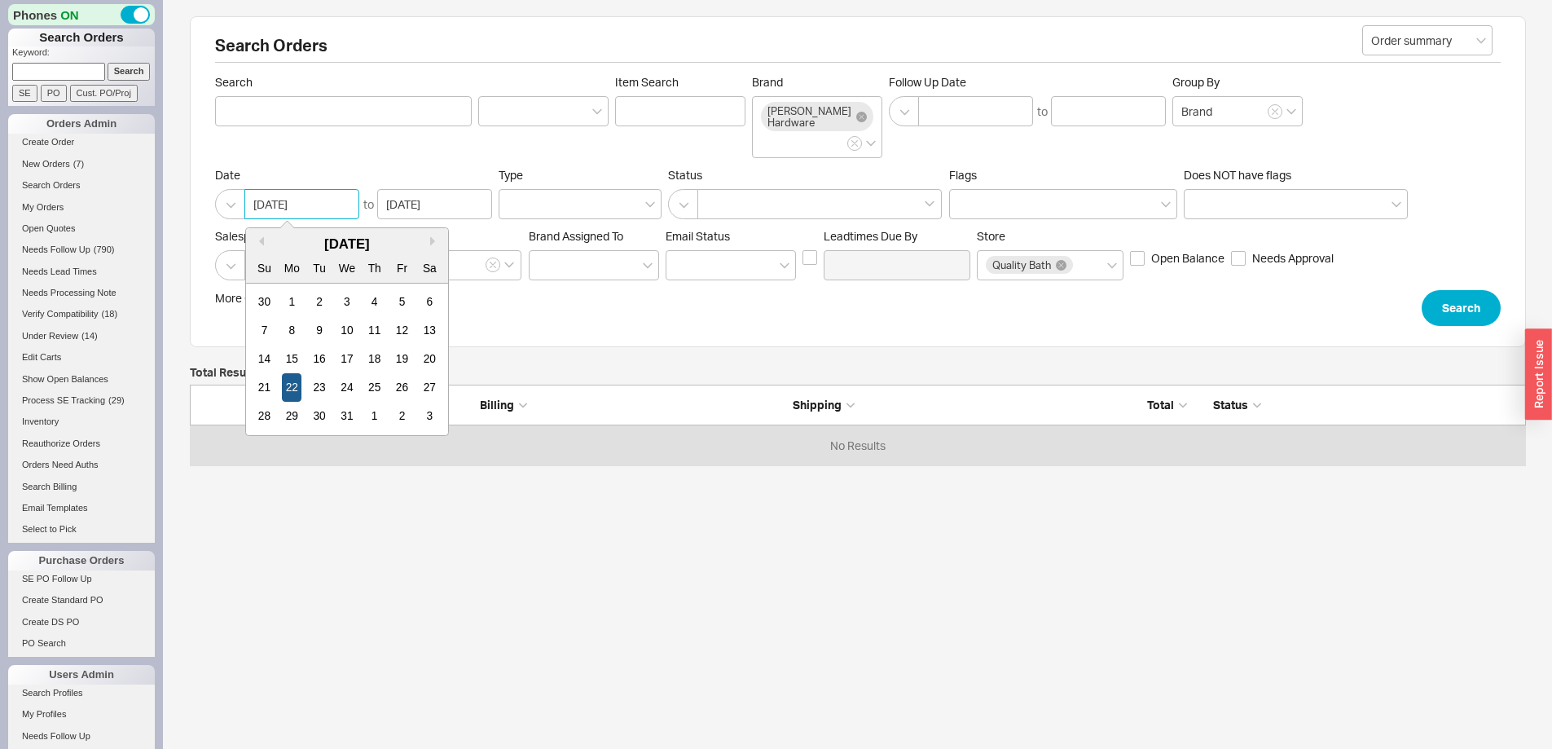
type input "07/22/2024"
click at [285, 377] on div "22" at bounding box center [292, 387] width 20 height 29
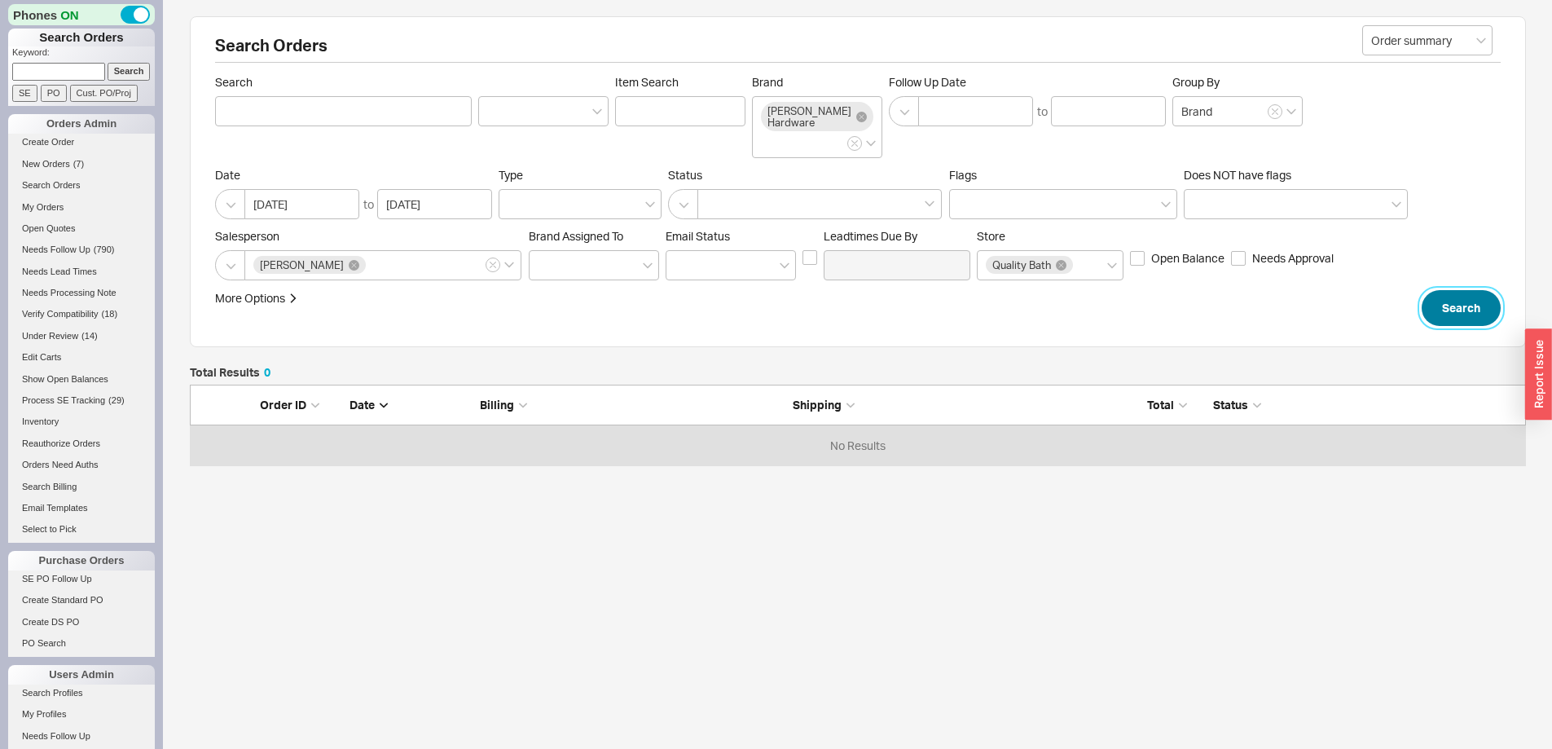
click at [1458, 295] on button "Search" at bounding box center [1461, 308] width 79 height 36
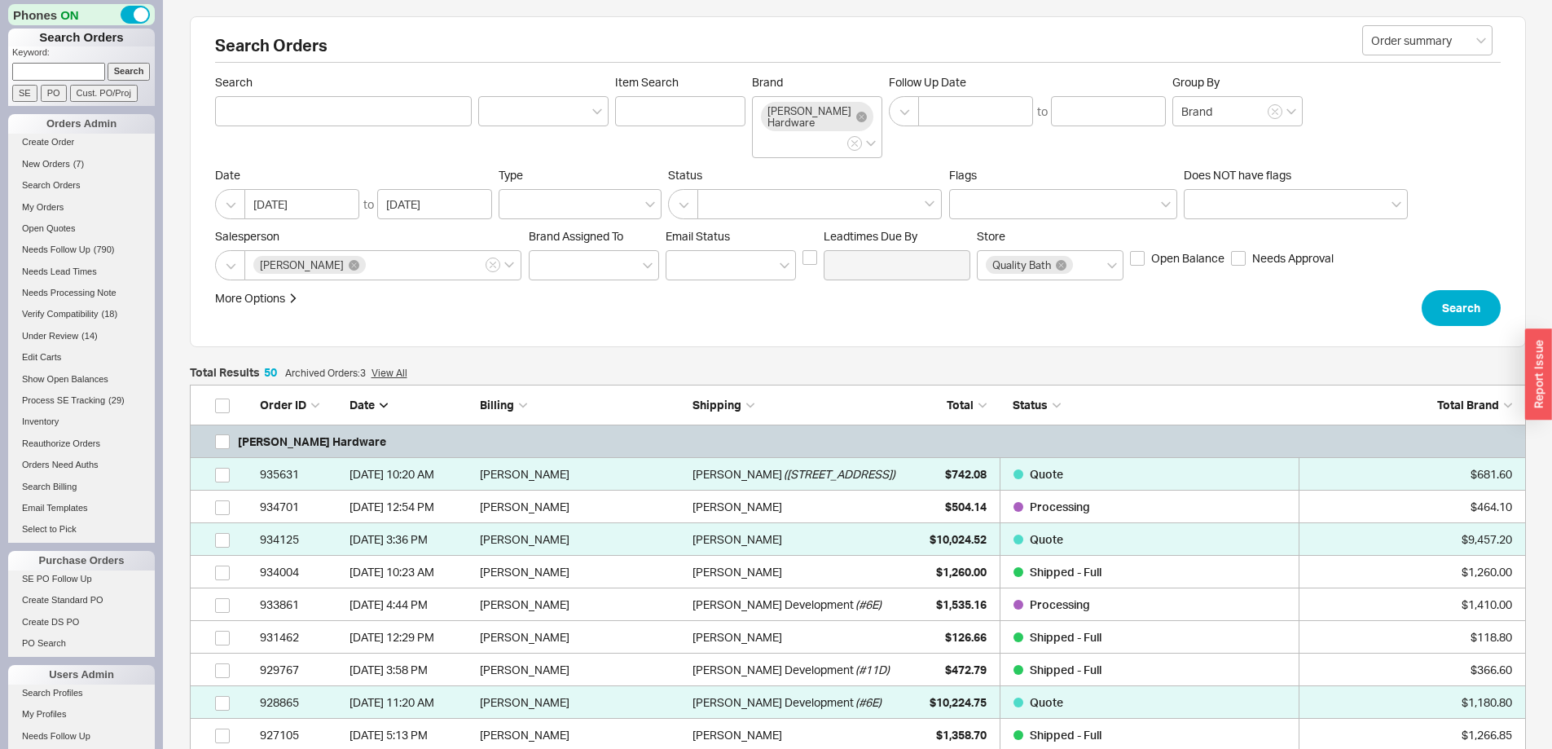
scroll to position [1723, 1324]
click at [959, 400] on span "Total" at bounding box center [960, 405] width 27 height 14
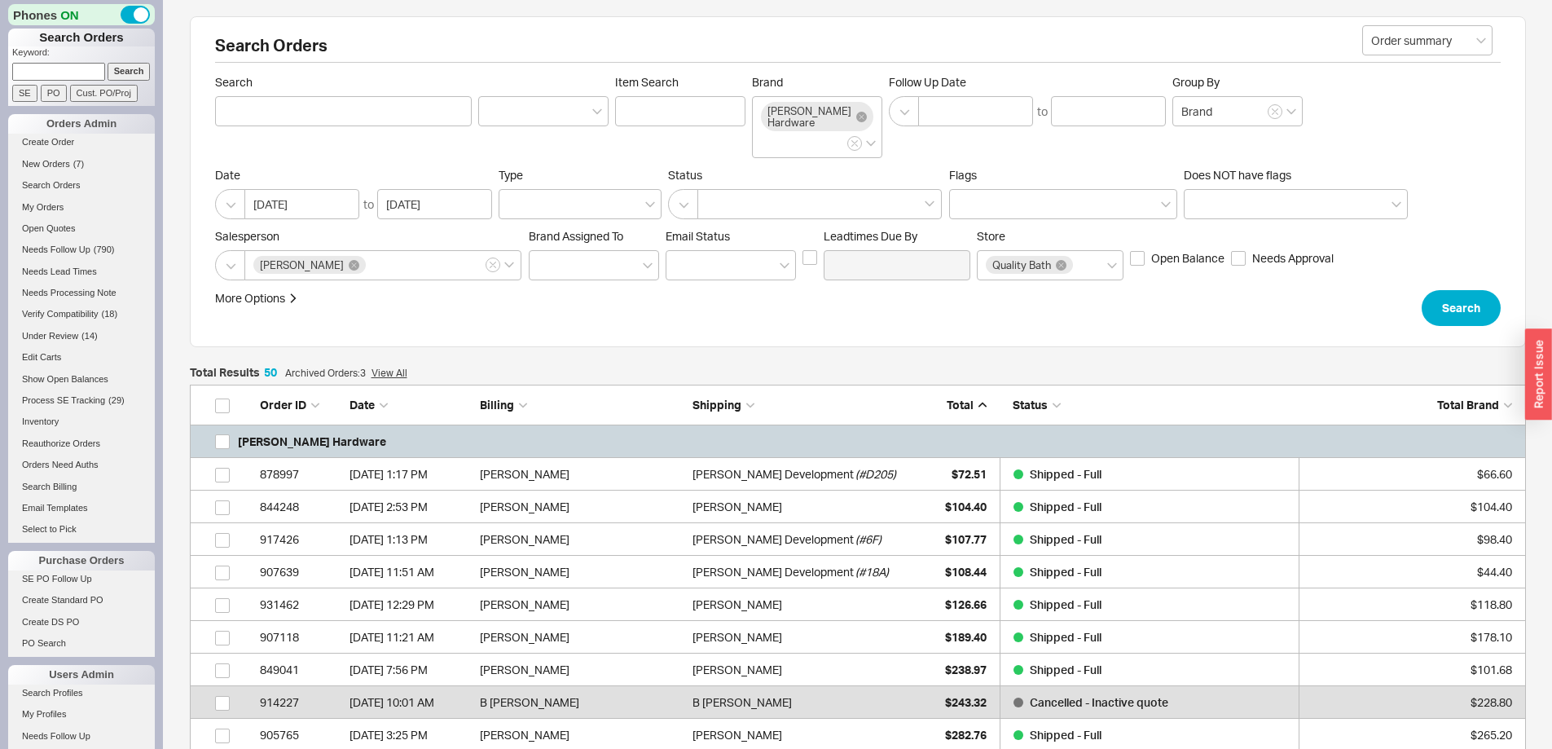
click at [959, 400] on span "Total" at bounding box center [960, 405] width 27 height 14
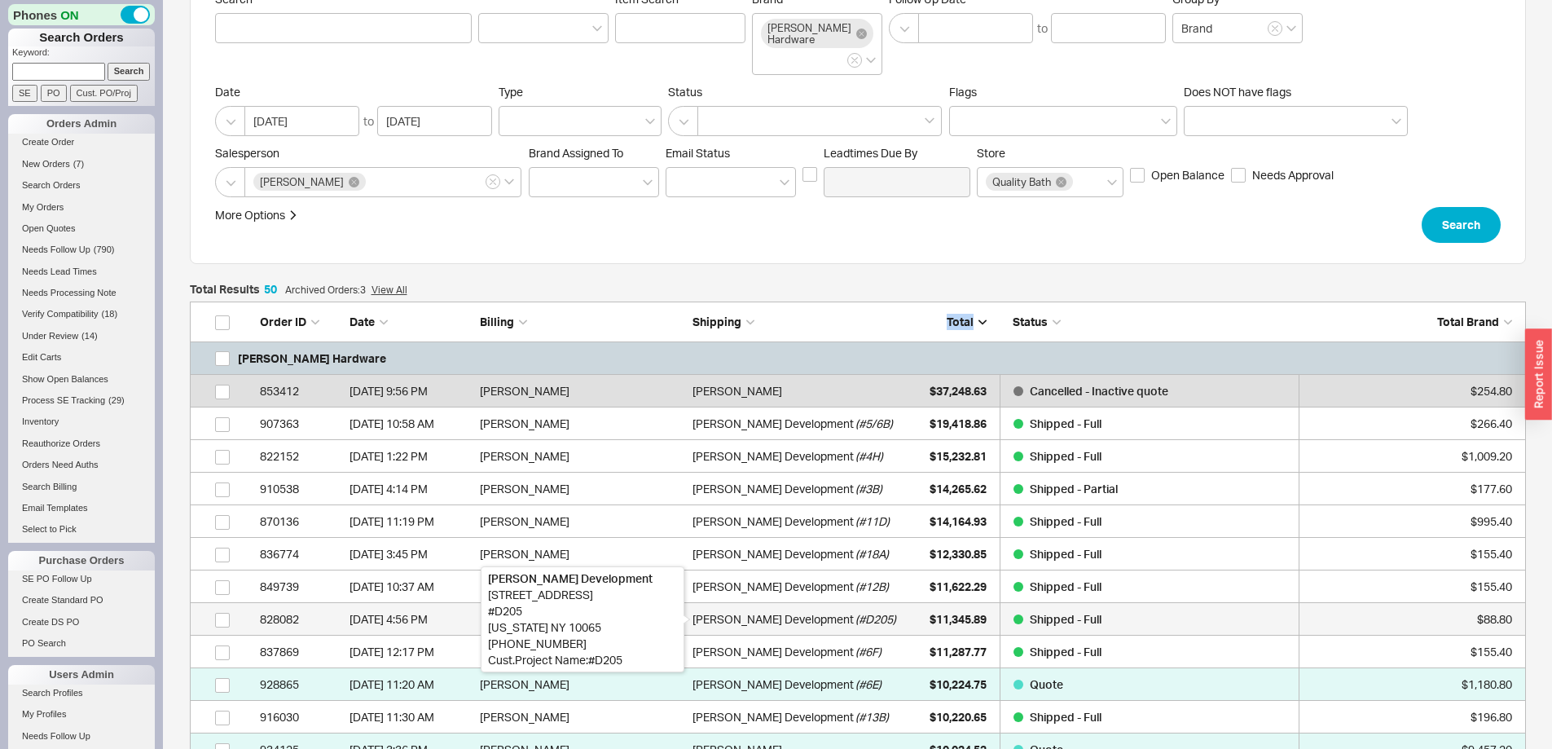
scroll to position [81, 0]
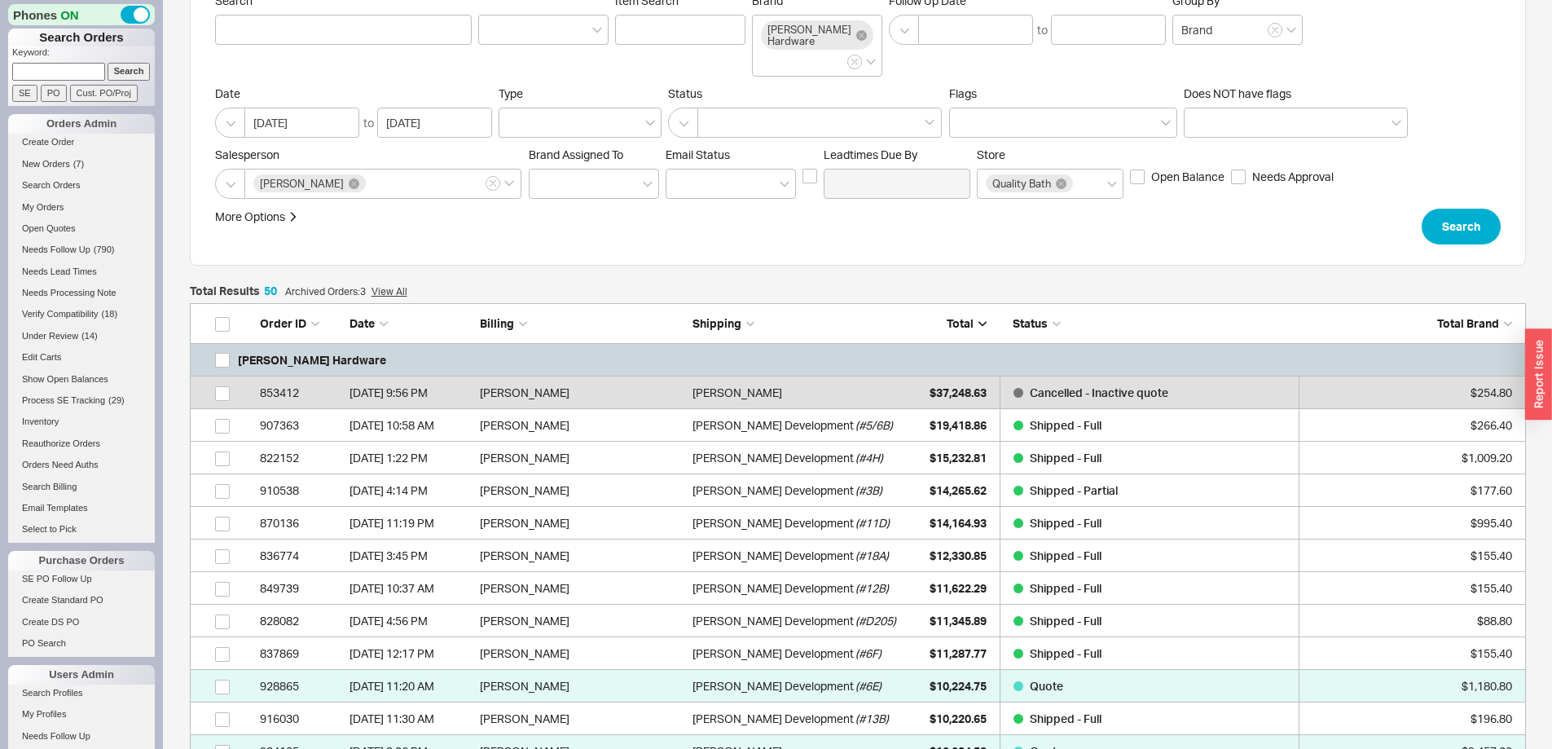
click at [987, 320] on div "Order ID Date Billing Shipping Total Status Total Brand" at bounding box center [858, 323] width 1336 height 41
click at [952, 322] on span "Total" at bounding box center [960, 323] width 27 height 14
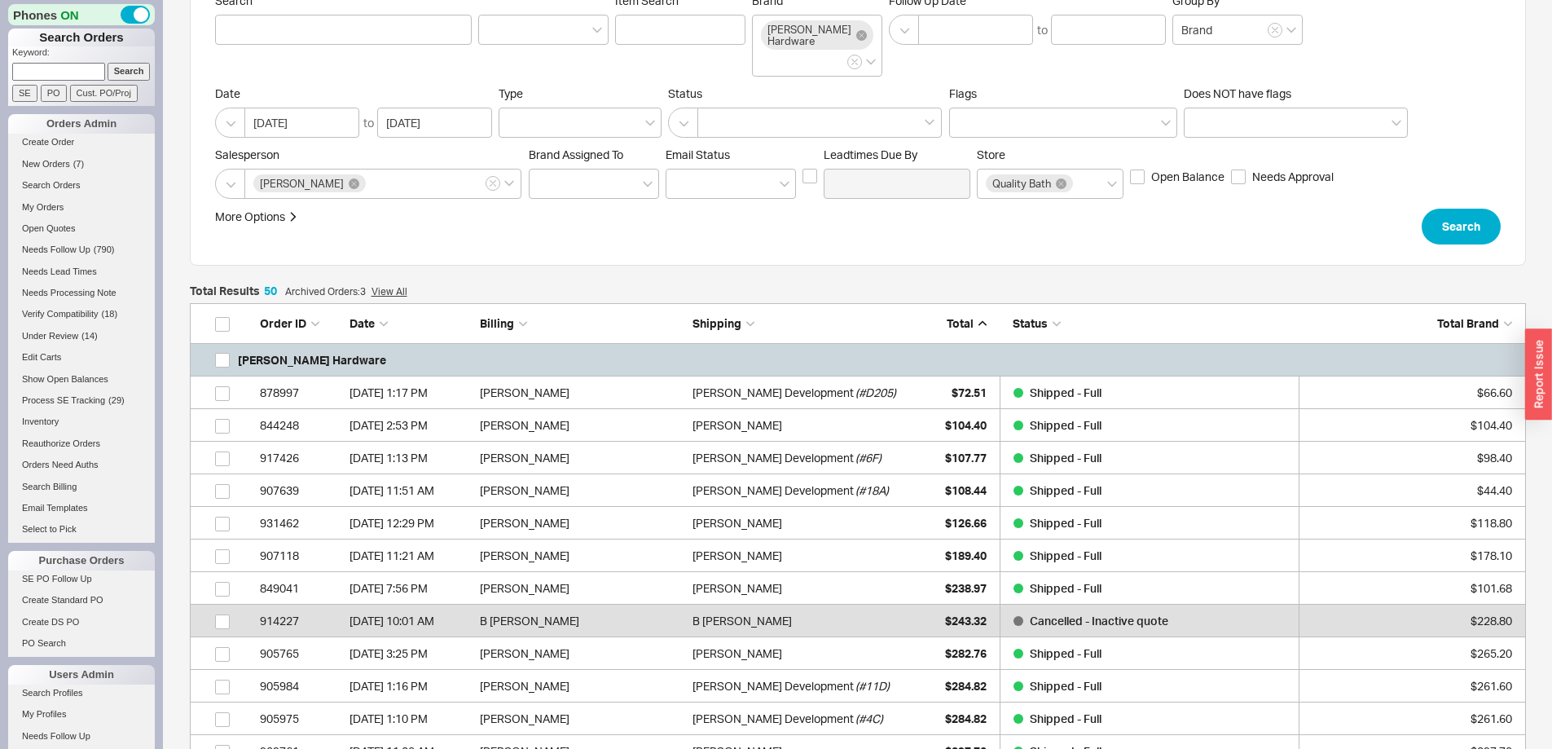
click at [965, 323] on span "Total" at bounding box center [960, 323] width 27 height 14
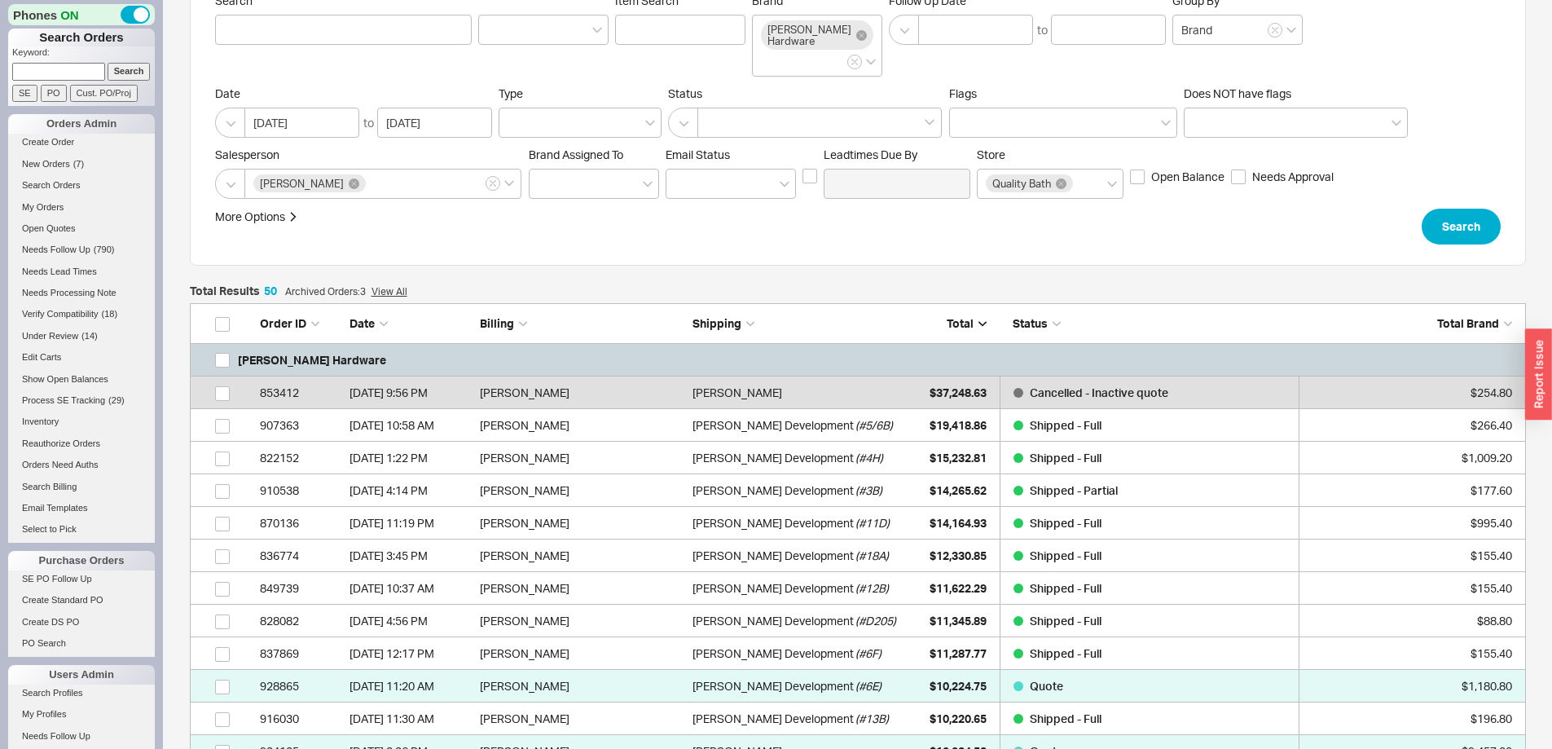
click at [381, 319] on icon "Date" at bounding box center [384, 323] width 8 height 8
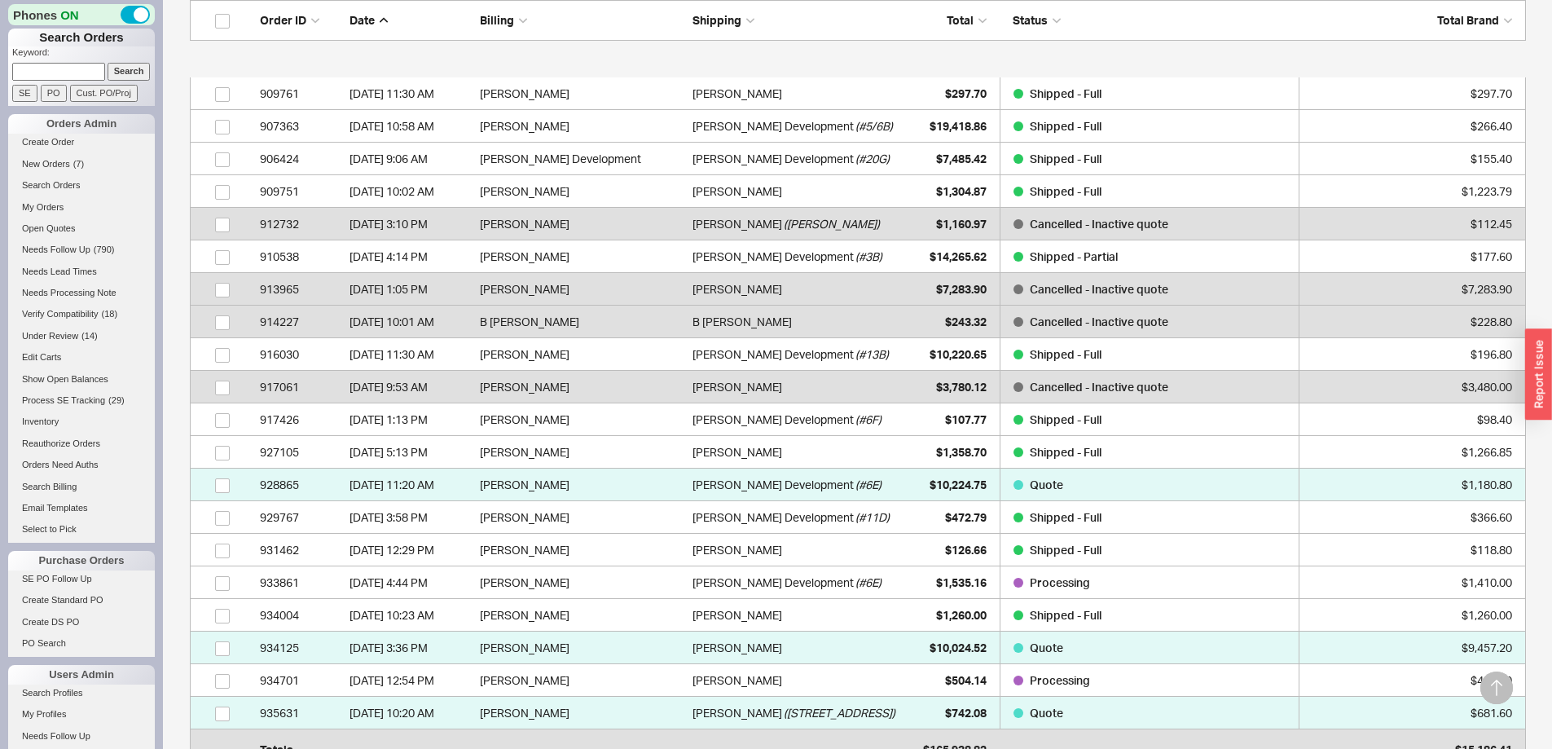
scroll to position [1467, 0]
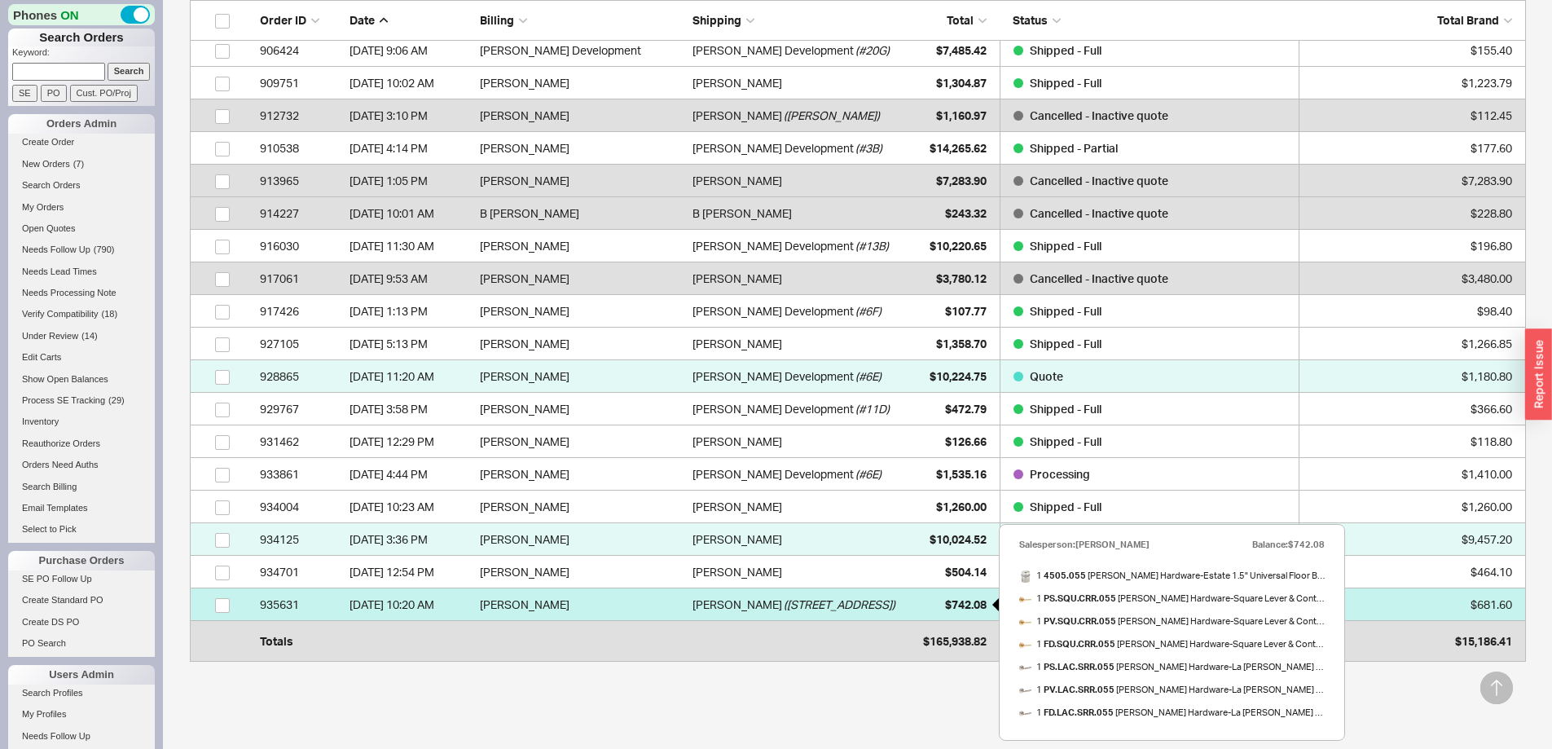
click at [948, 603] on span "$742.08" at bounding box center [966, 604] width 42 height 14
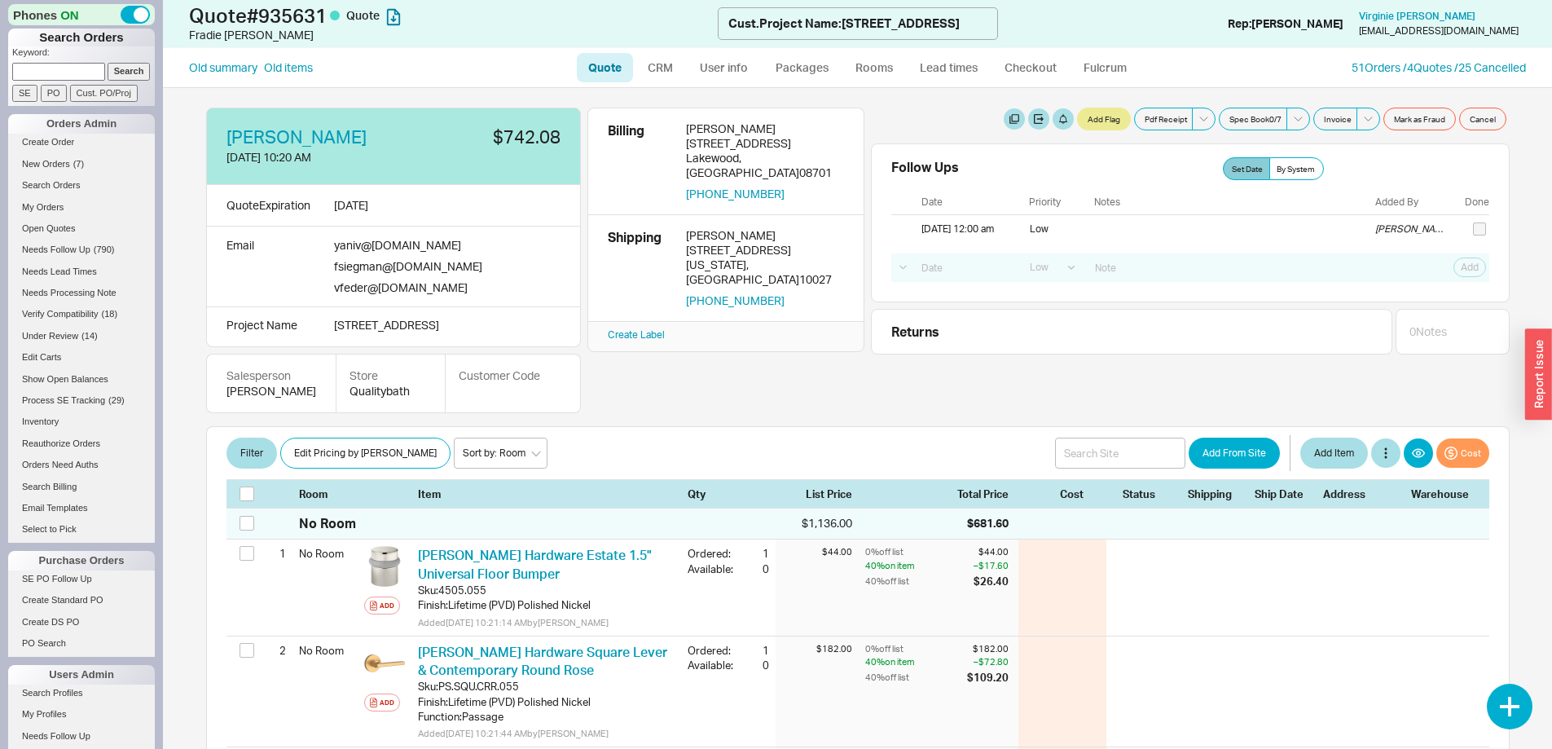
select select "LOW"
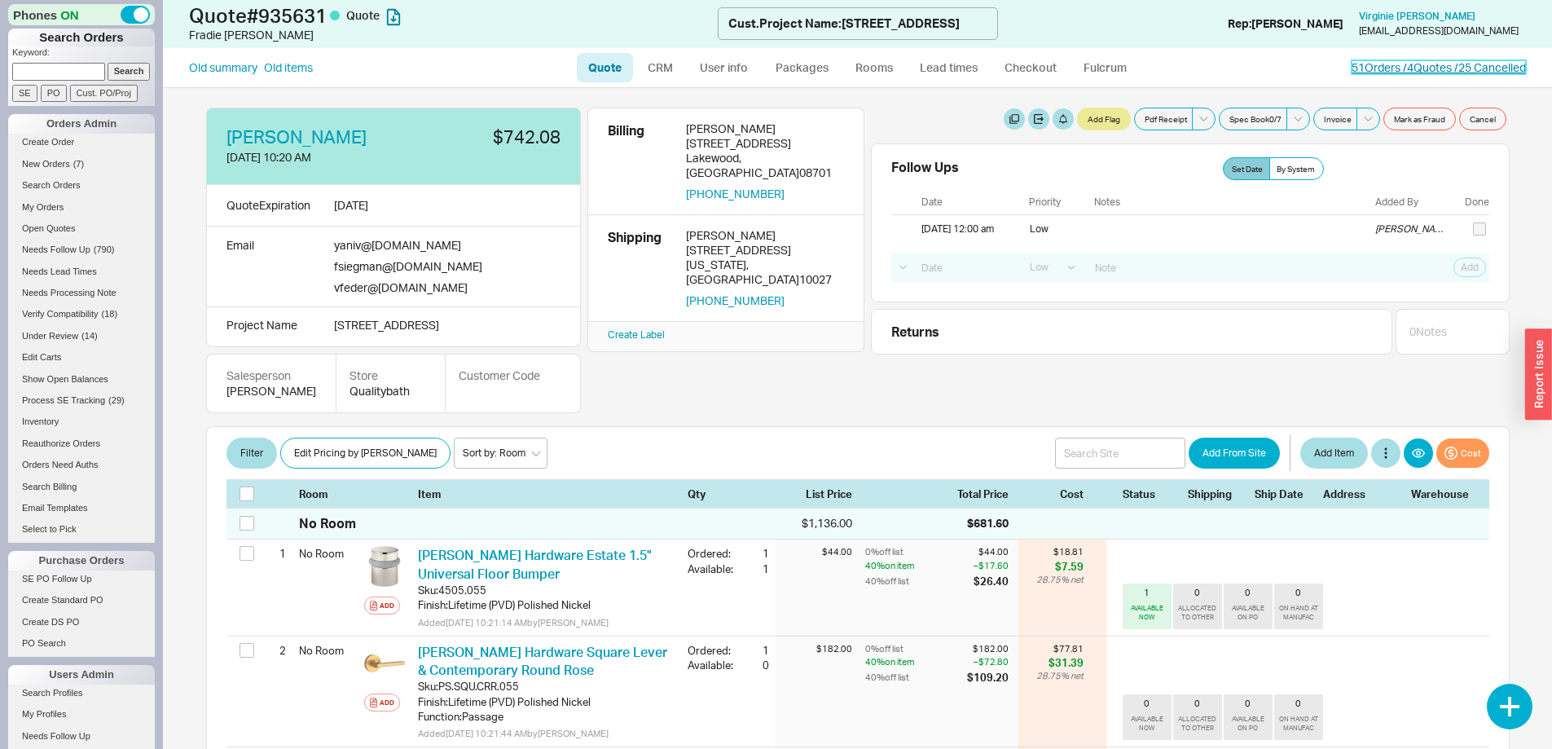
click at [1372, 68] on link "51 Orders / 4 Quotes / 25 Cancelled" at bounding box center [1439, 67] width 174 height 14
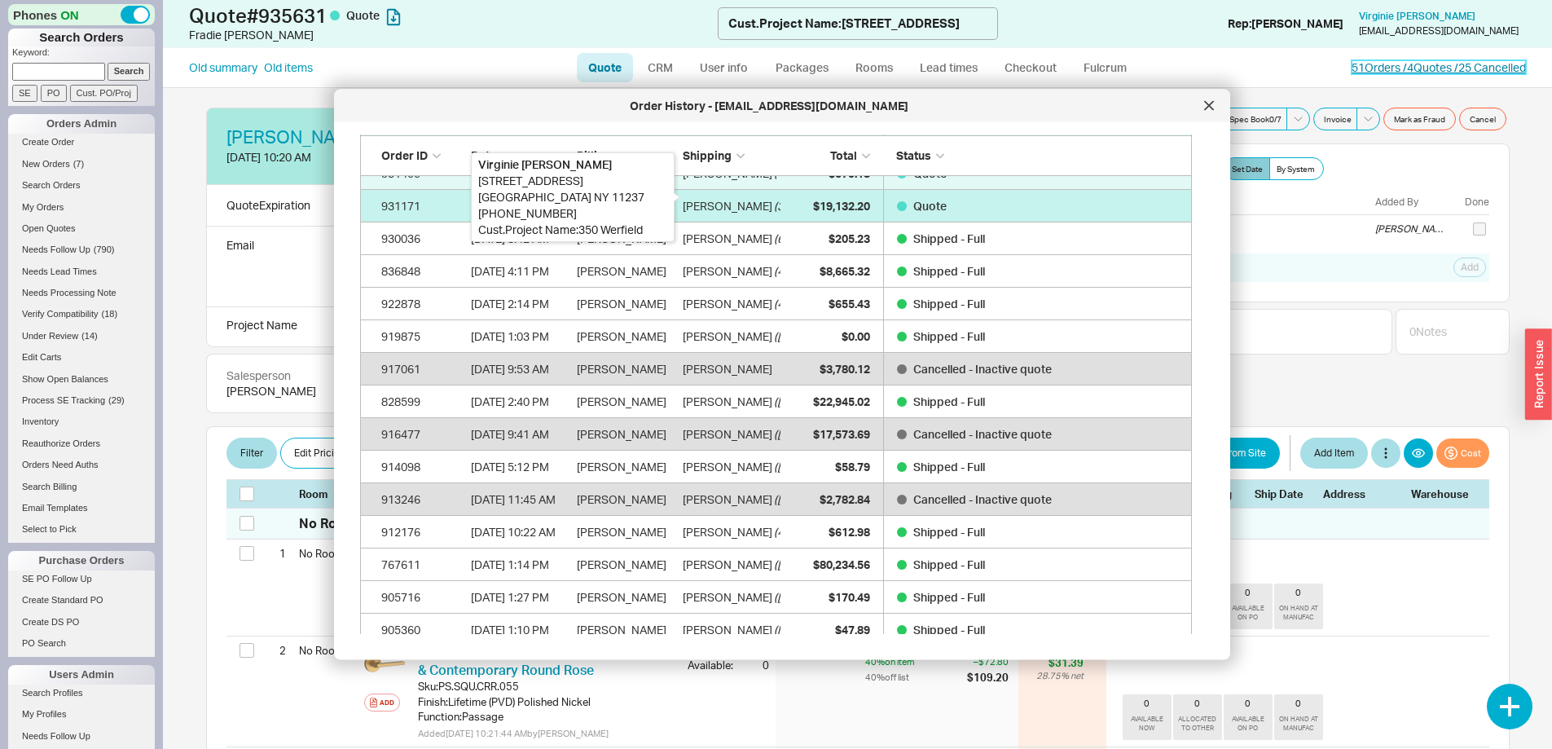
scroll to position [163, 0]
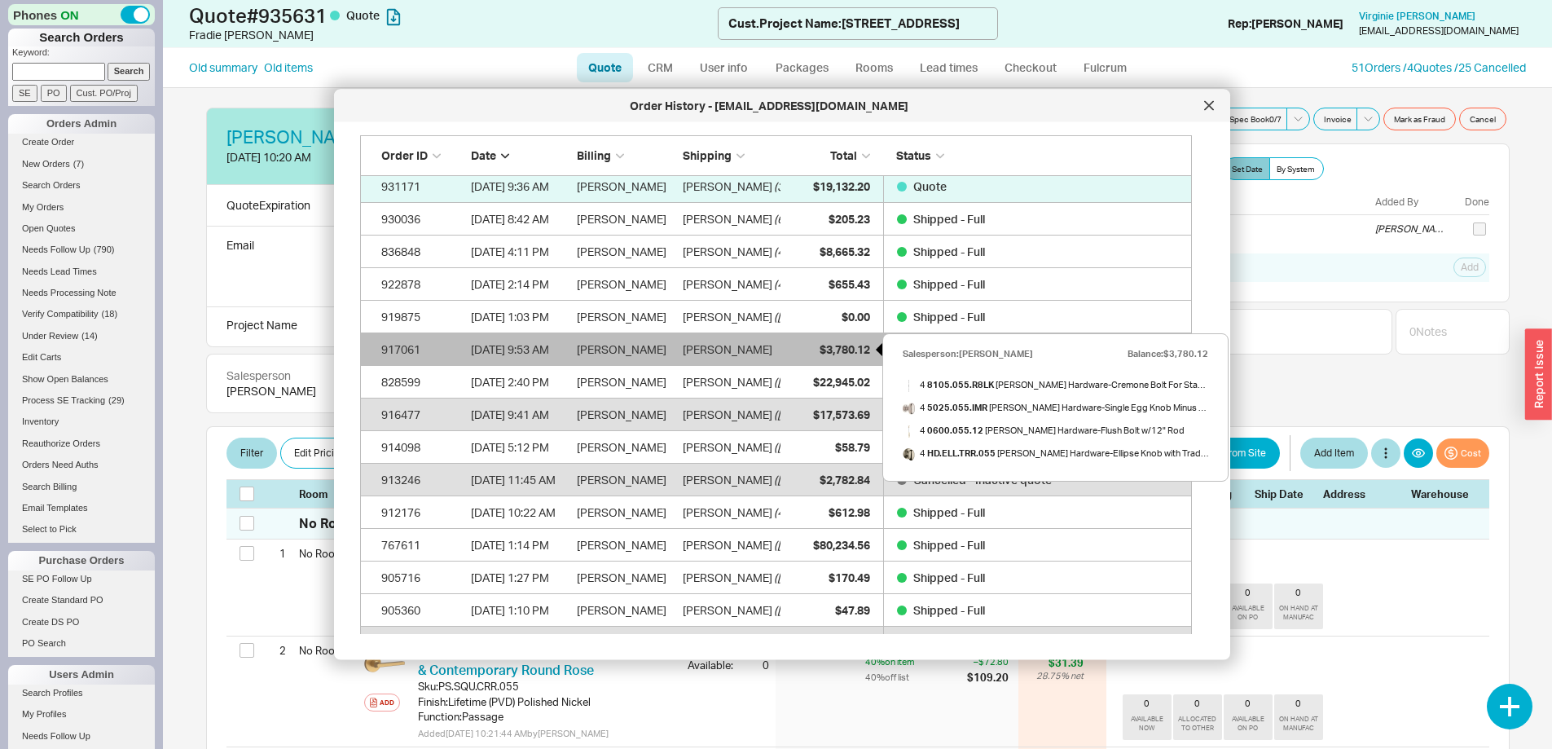
click at [832, 345] on span "$3,780.12" at bounding box center [845, 349] width 51 height 14
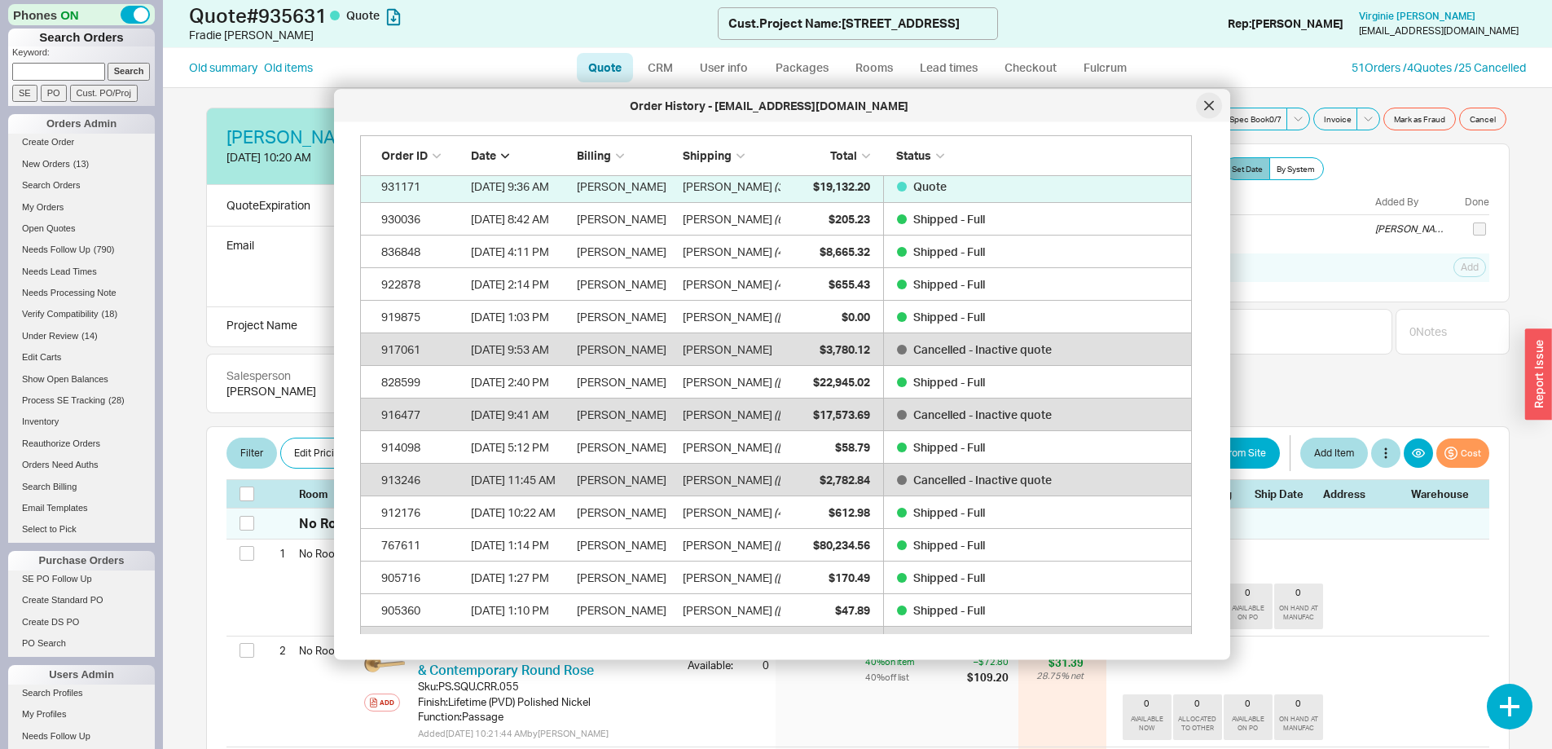
click at [1204, 99] on div at bounding box center [1209, 106] width 26 height 26
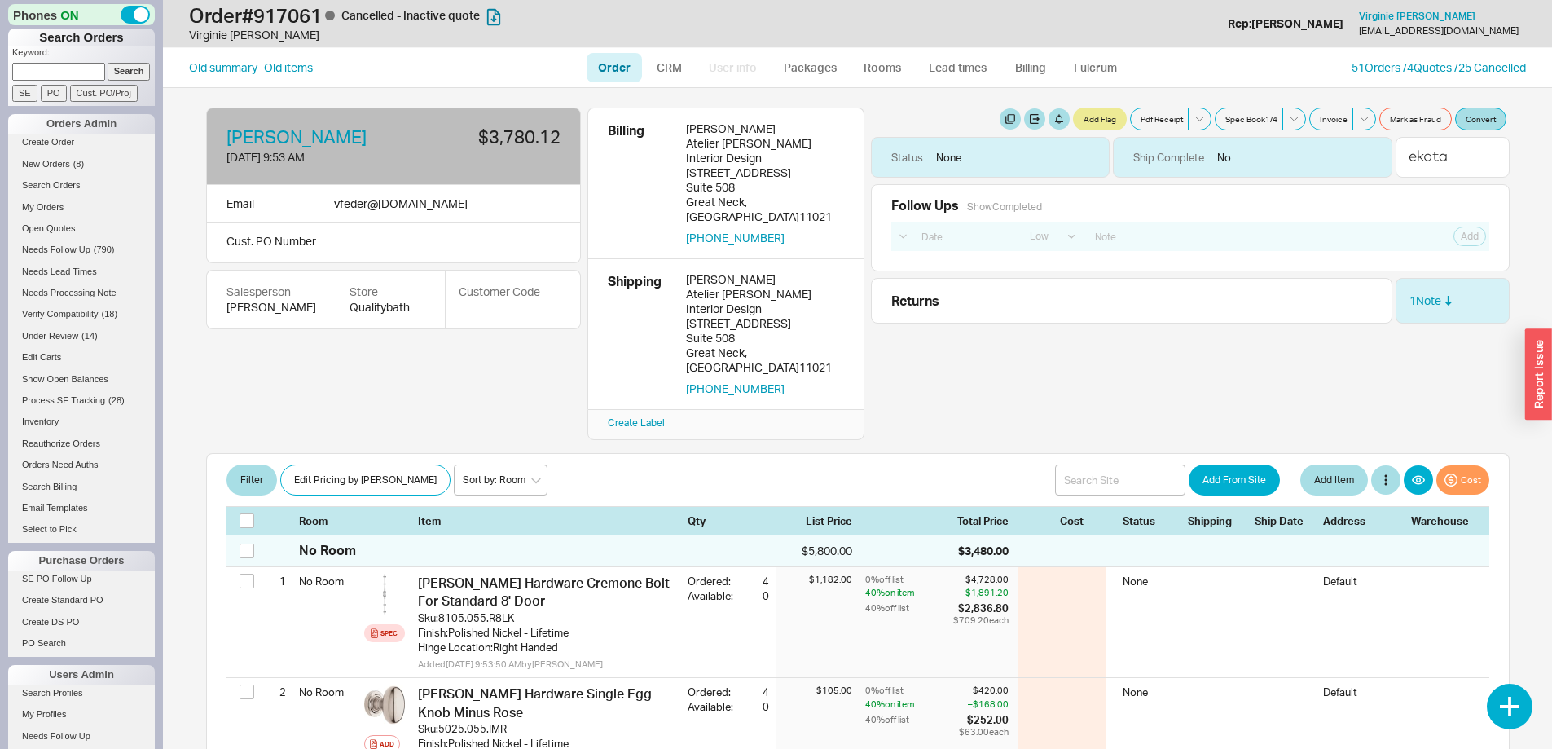
select select "LOW"
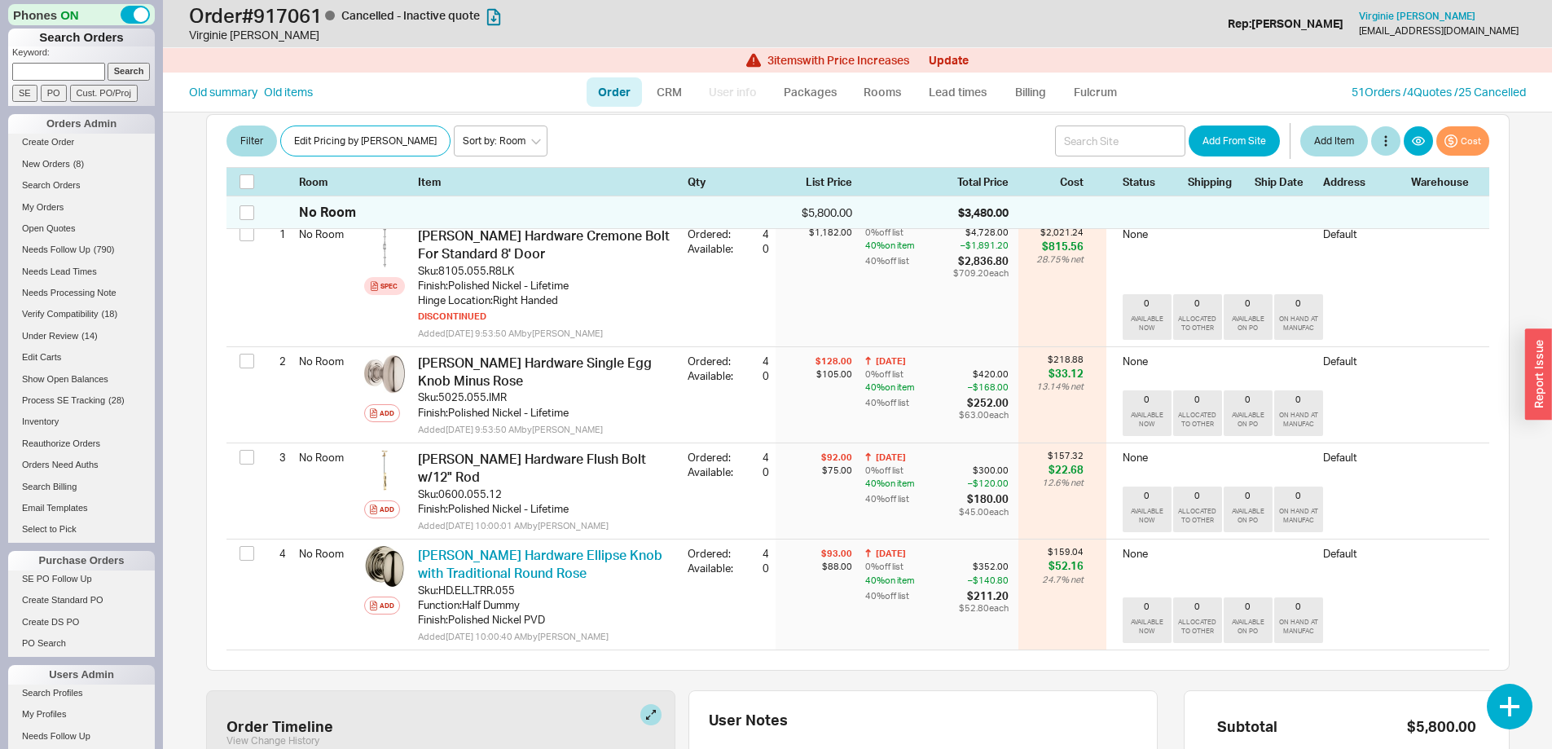
scroll to position [244, 0]
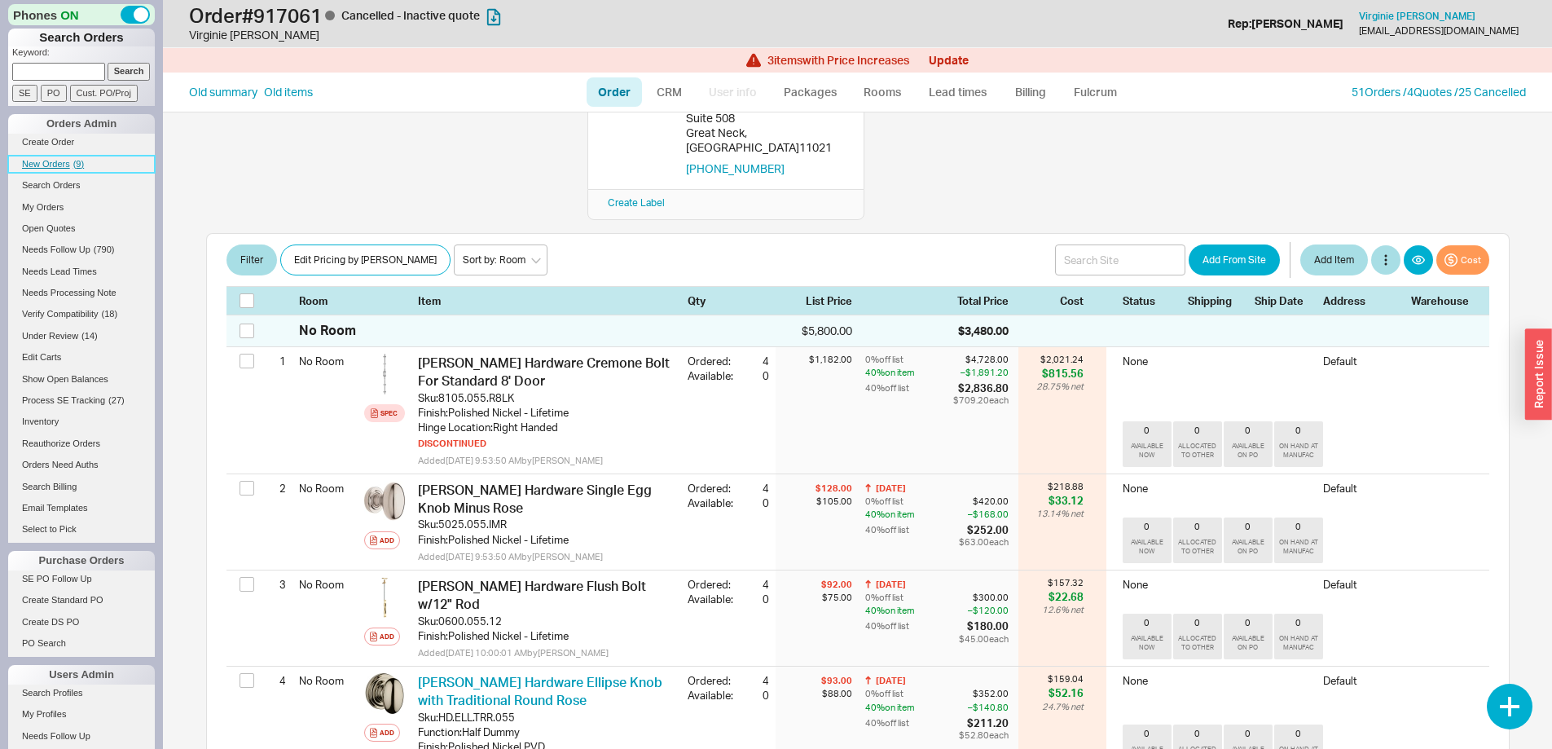
click at [61, 162] on span "New Orders" at bounding box center [46, 164] width 48 height 10
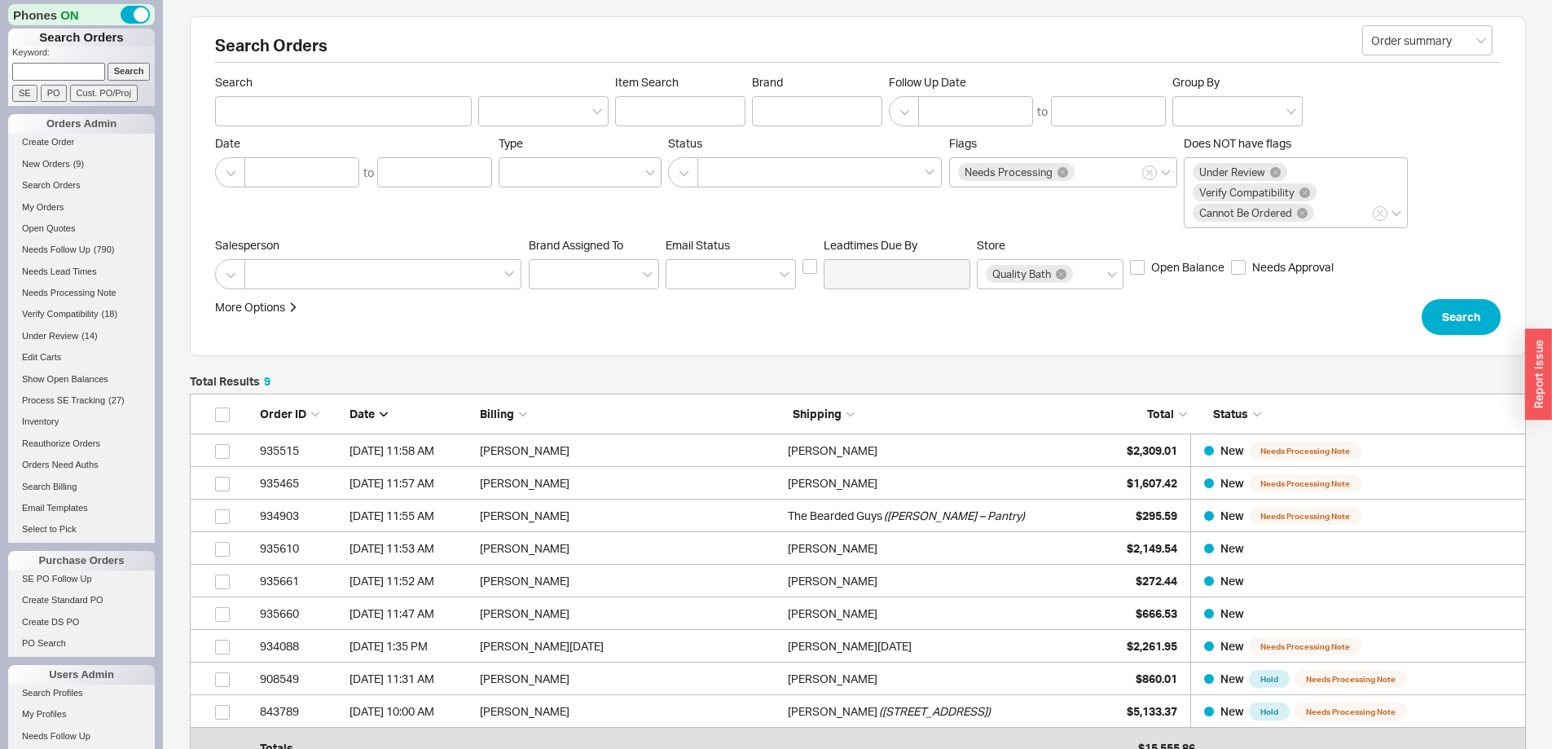
scroll to position [354, 1324]
click at [40, 161] on span "New Orders" at bounding box center [46, 164] width 48 height 10
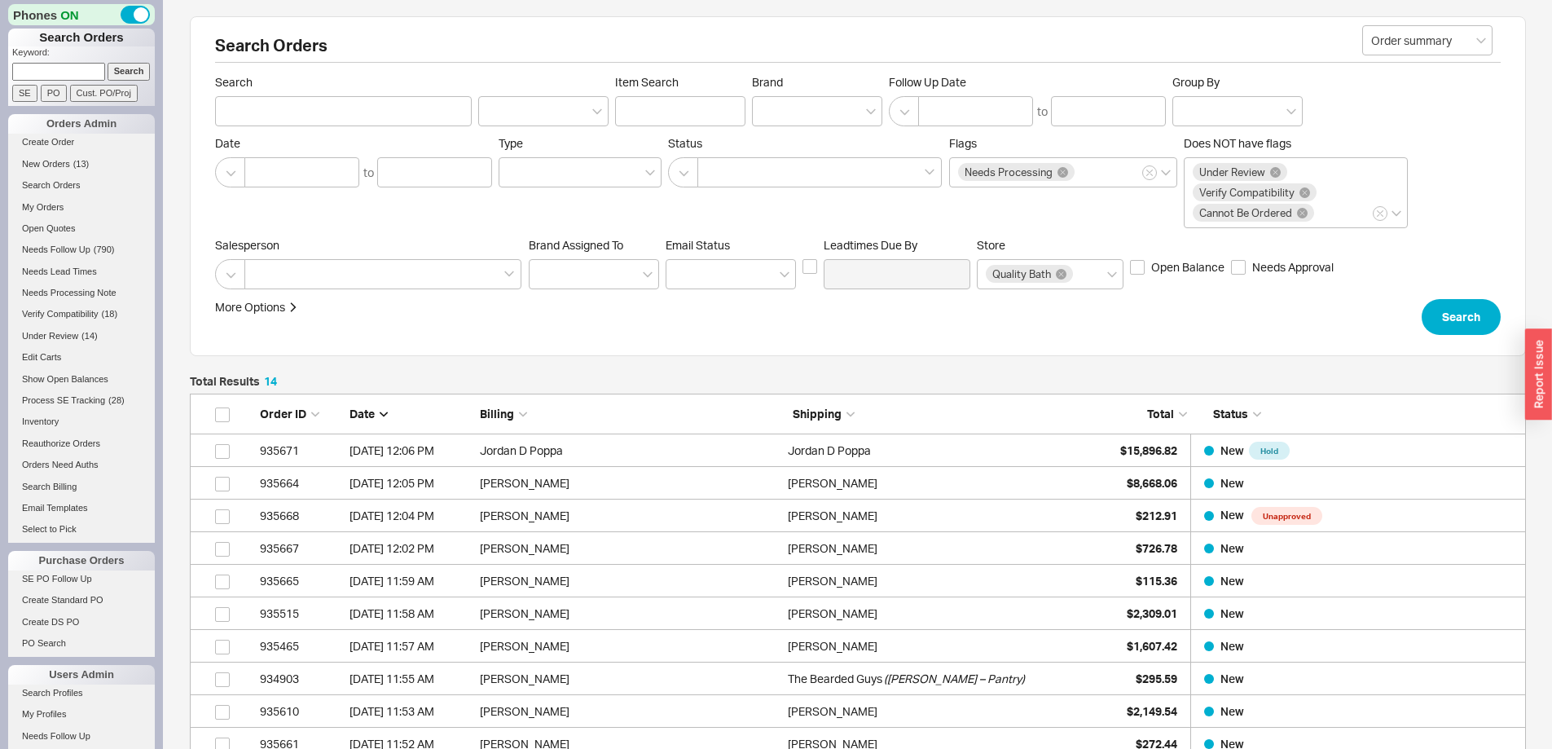
scroll to position [517, 1324]
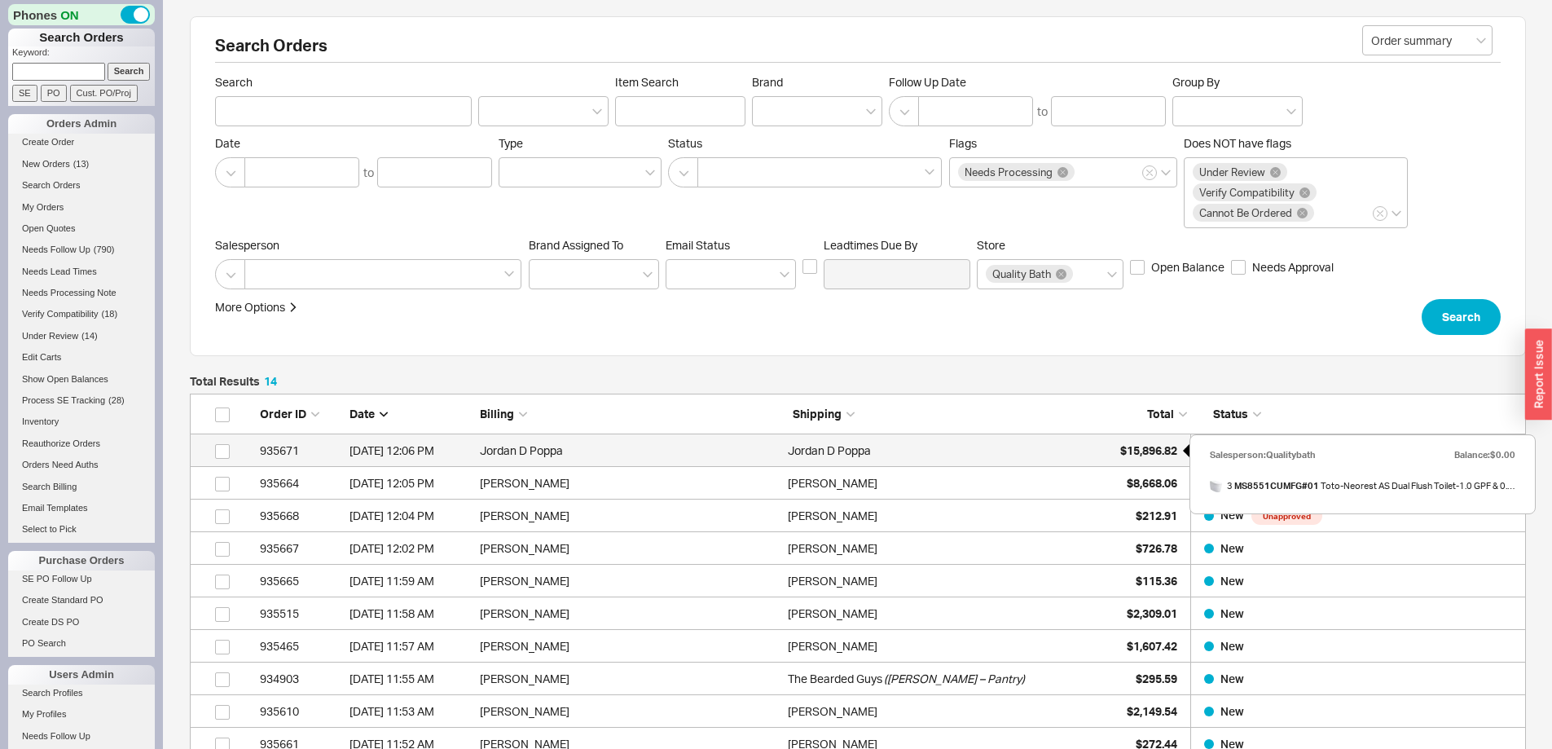
click at [1134, 445] on span "$15,896.82" at bounding box center [1148, 450] width 57 height 14
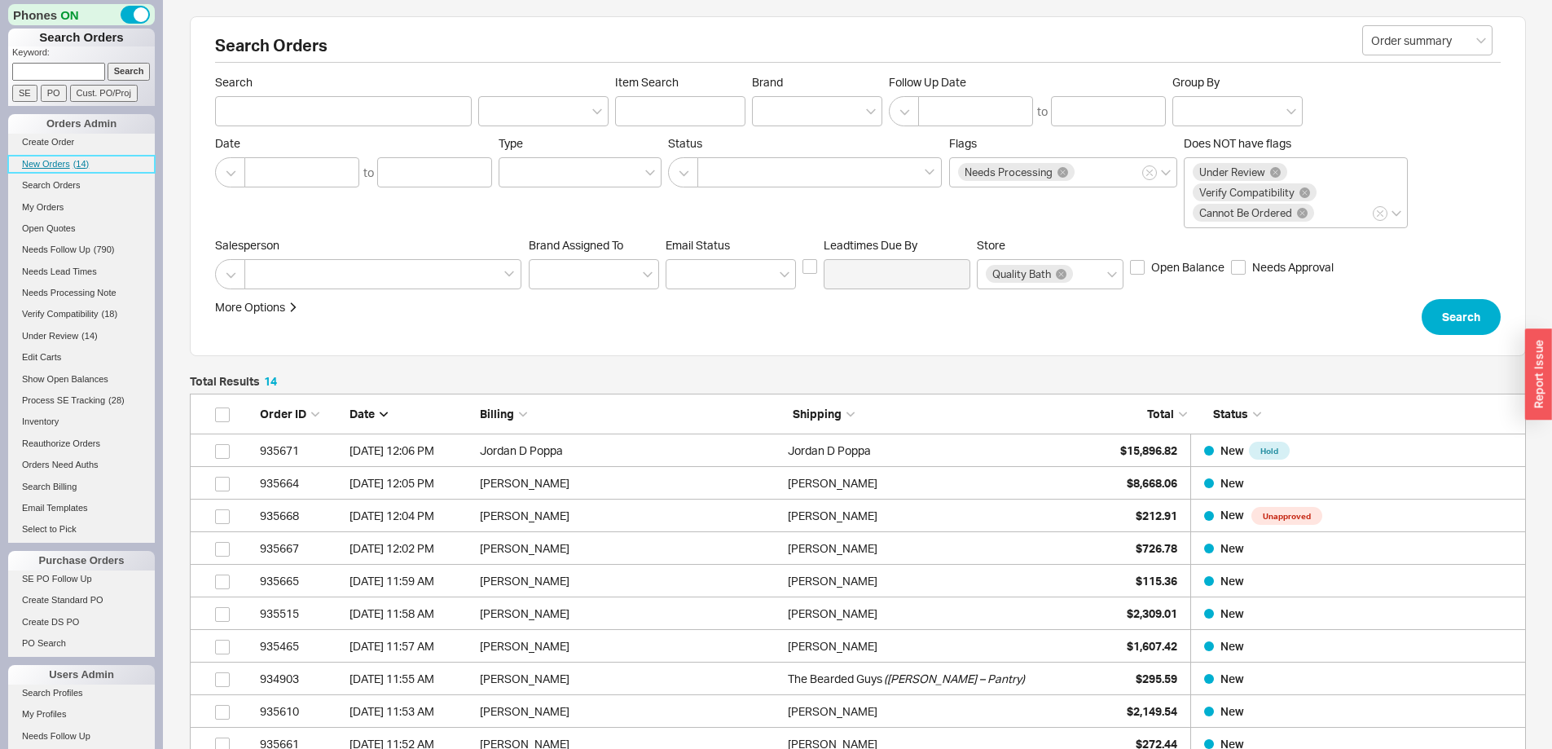
click at [46, 159] on span "New Orders" at bounding box center [46, 164] width 48 height 10
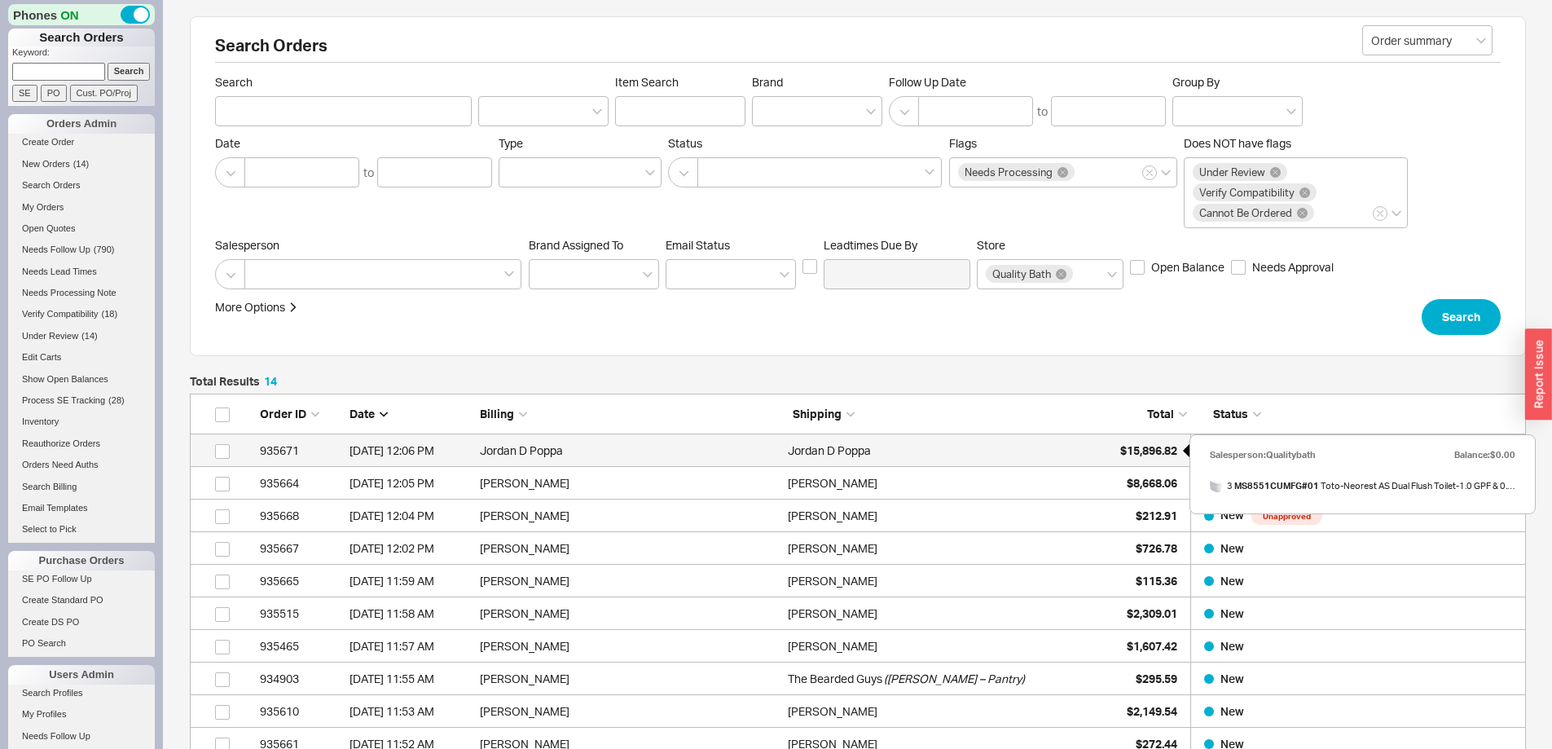
click at [1143, 445] on span "$15,896.82" at bounding box center [1148, 450] width 57 height 14
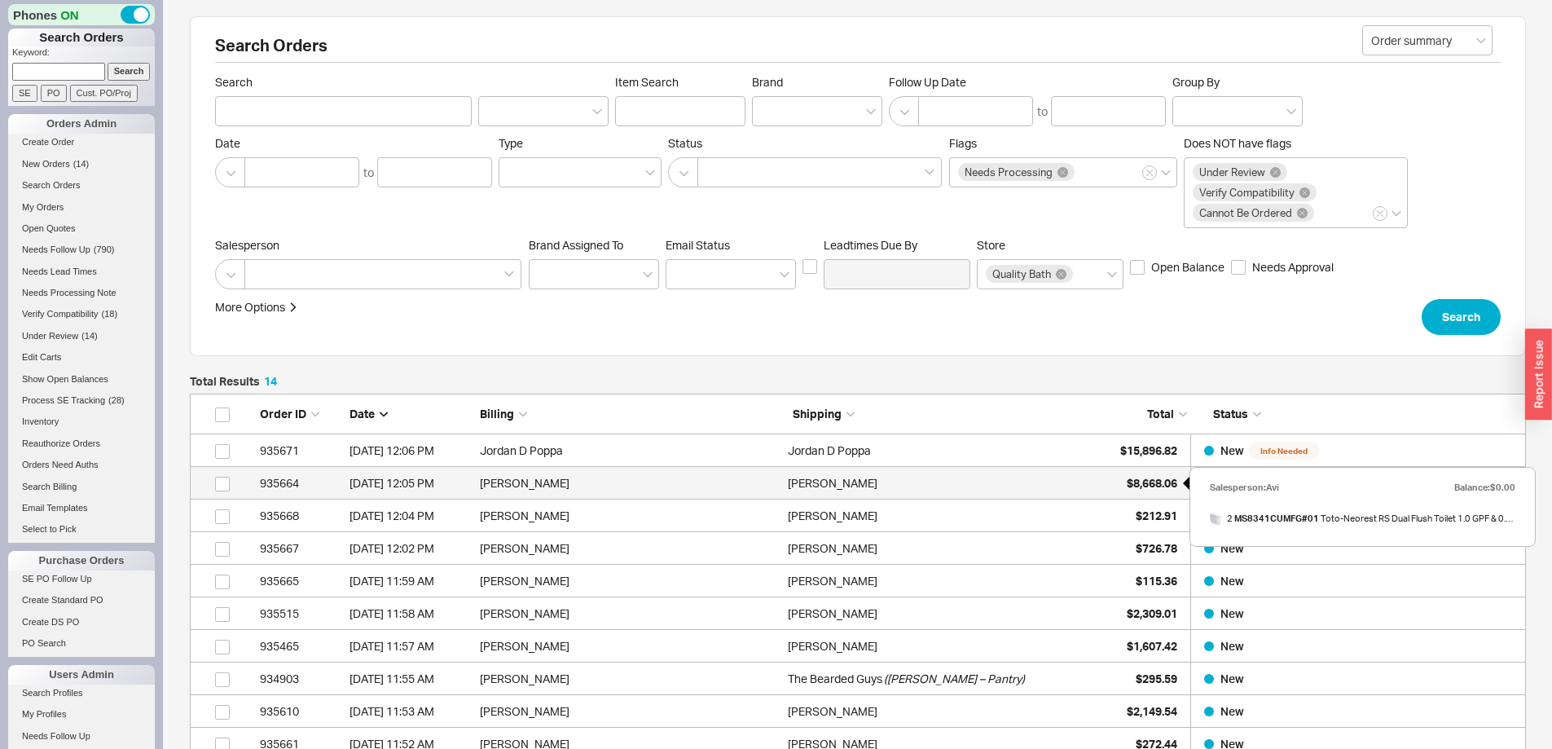
click at [1137, 482] on span "$8,668.06" at bounding box center [1152, 483] width 51 height 14
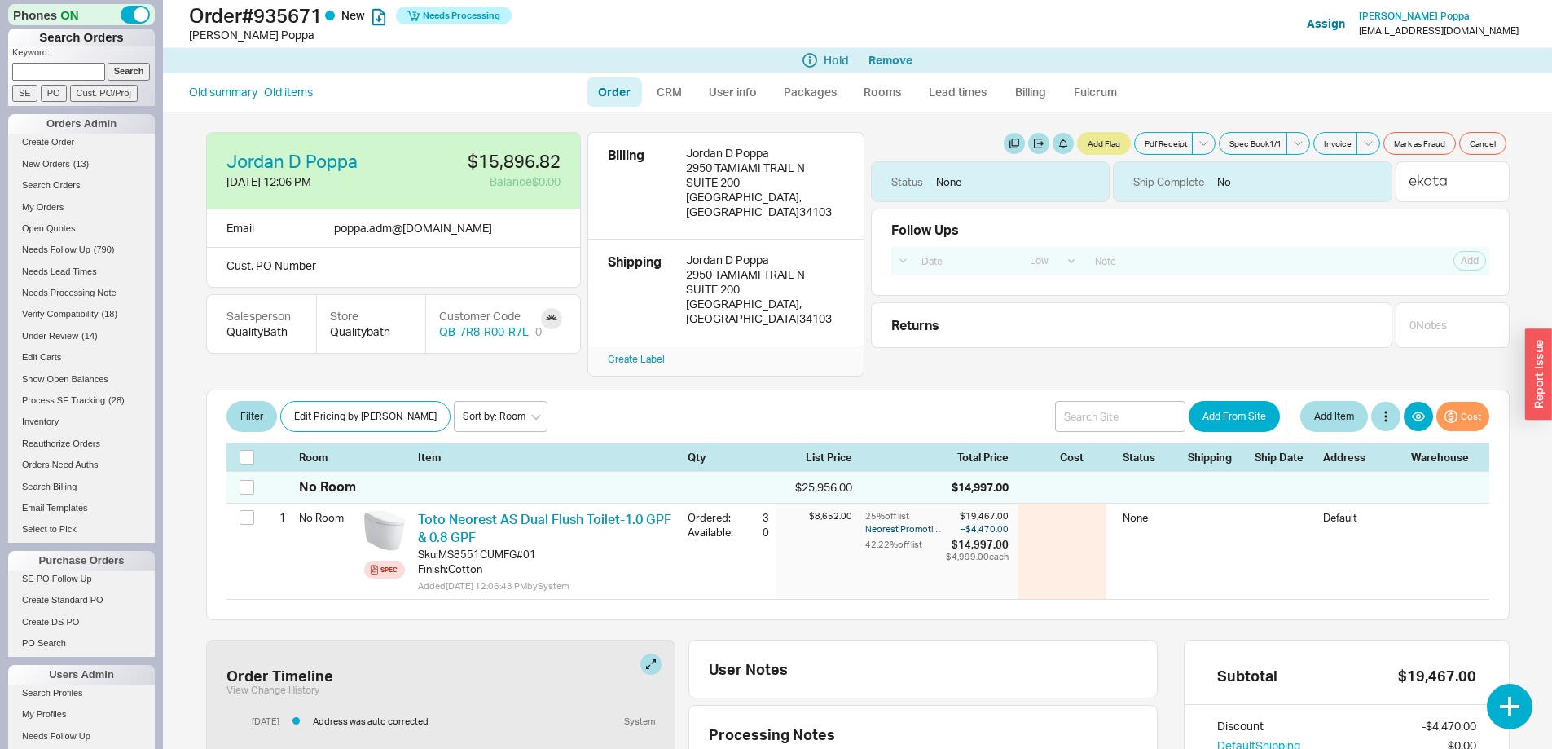
select select "LOW"
click at [1027, 90] on link "Billing" at bounding box center [1030, 91] width 57 height 29
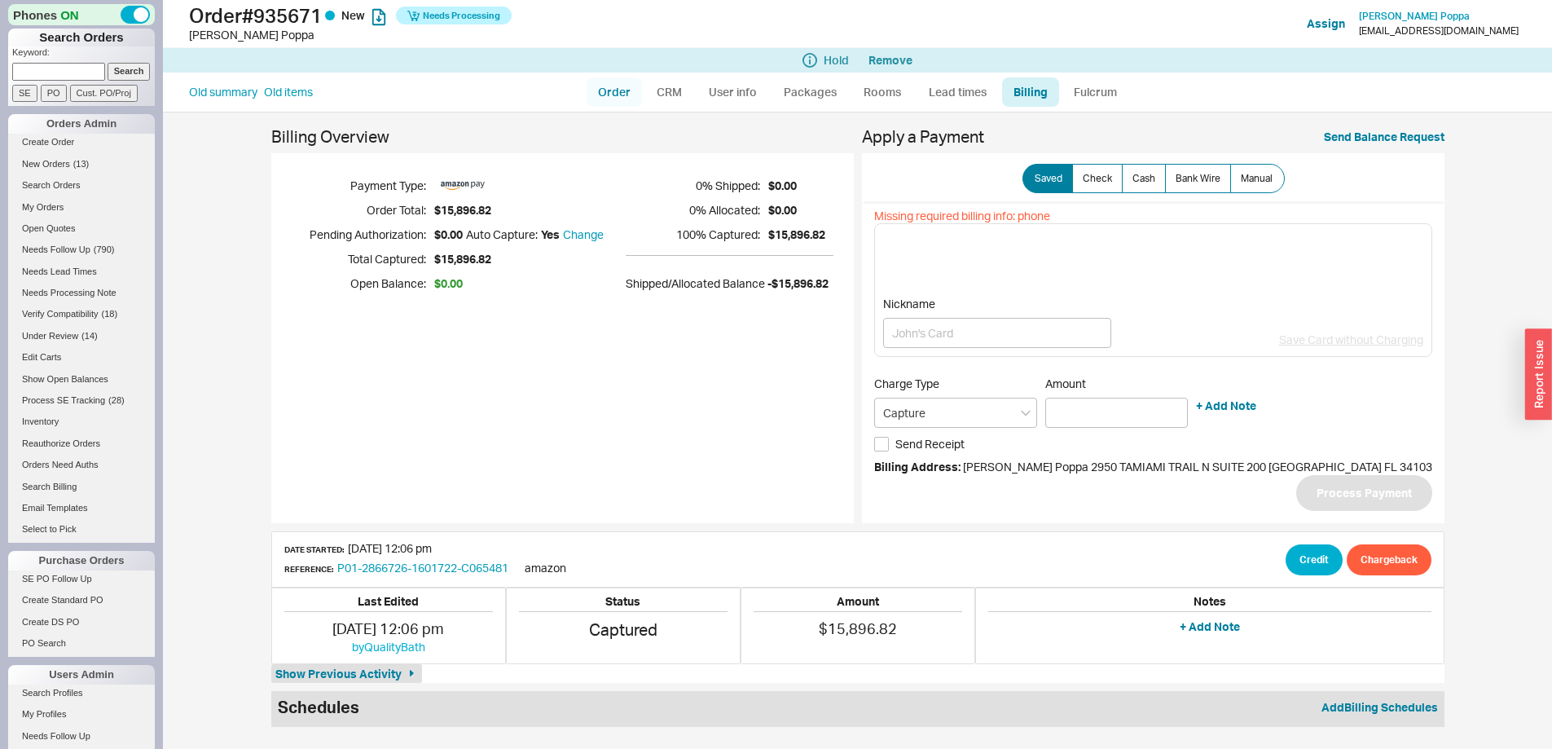
click at [603, 88] on link "Order" at bounding box center [614, 91] width 55 height 29
select select "LOW"
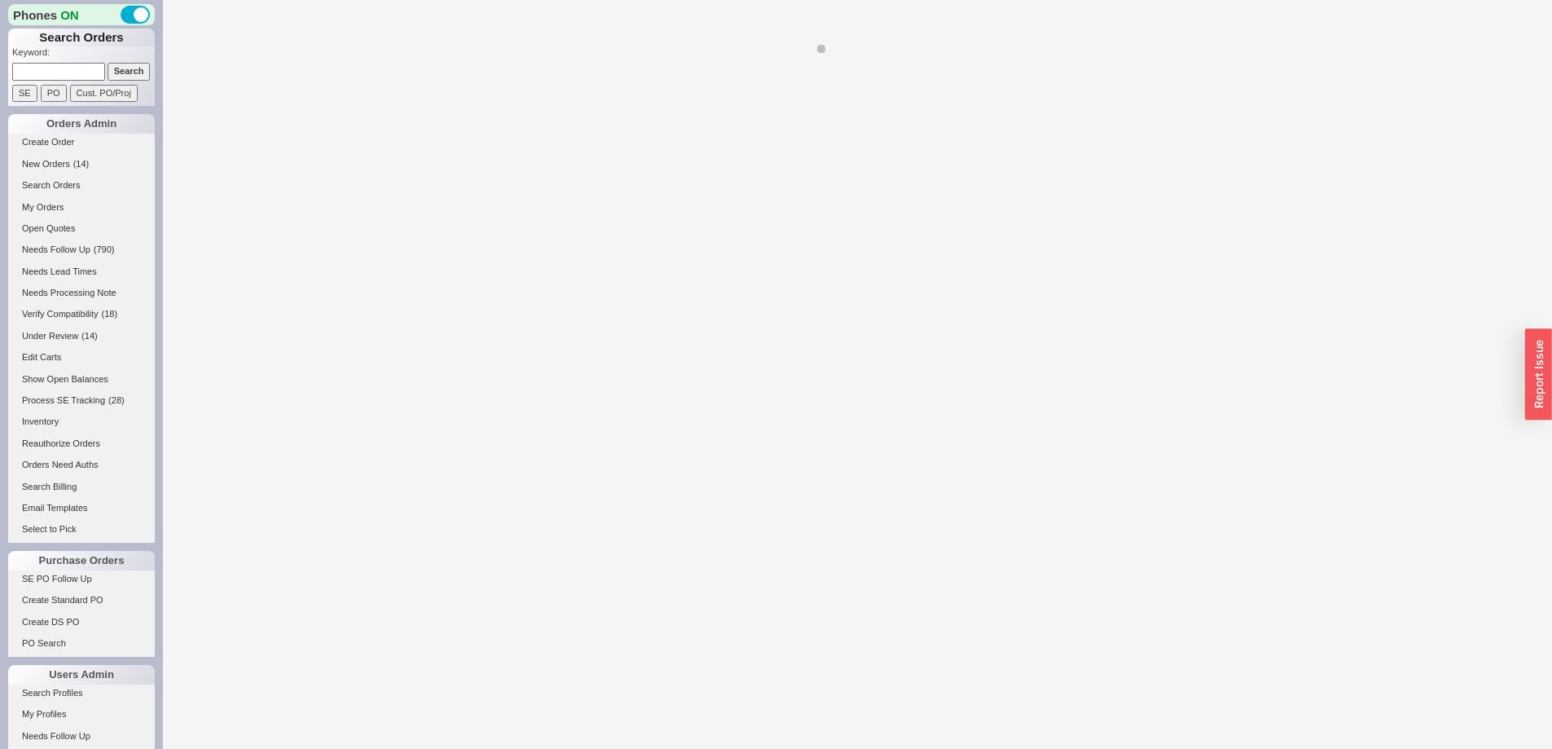
select select "LOW"
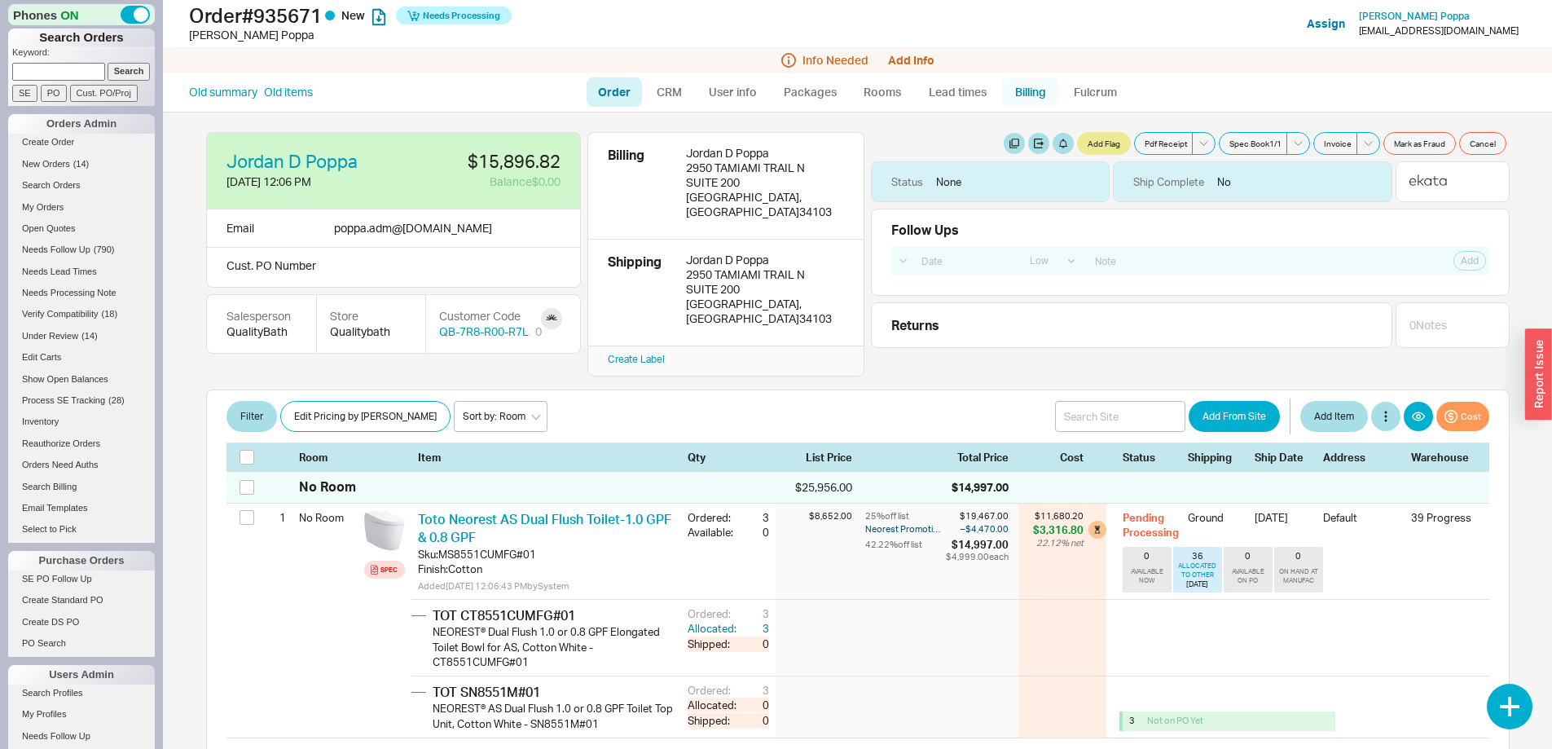
click at [1027, 90] on link "Billing" at bounding box center [1030, 91] width 57 height 29
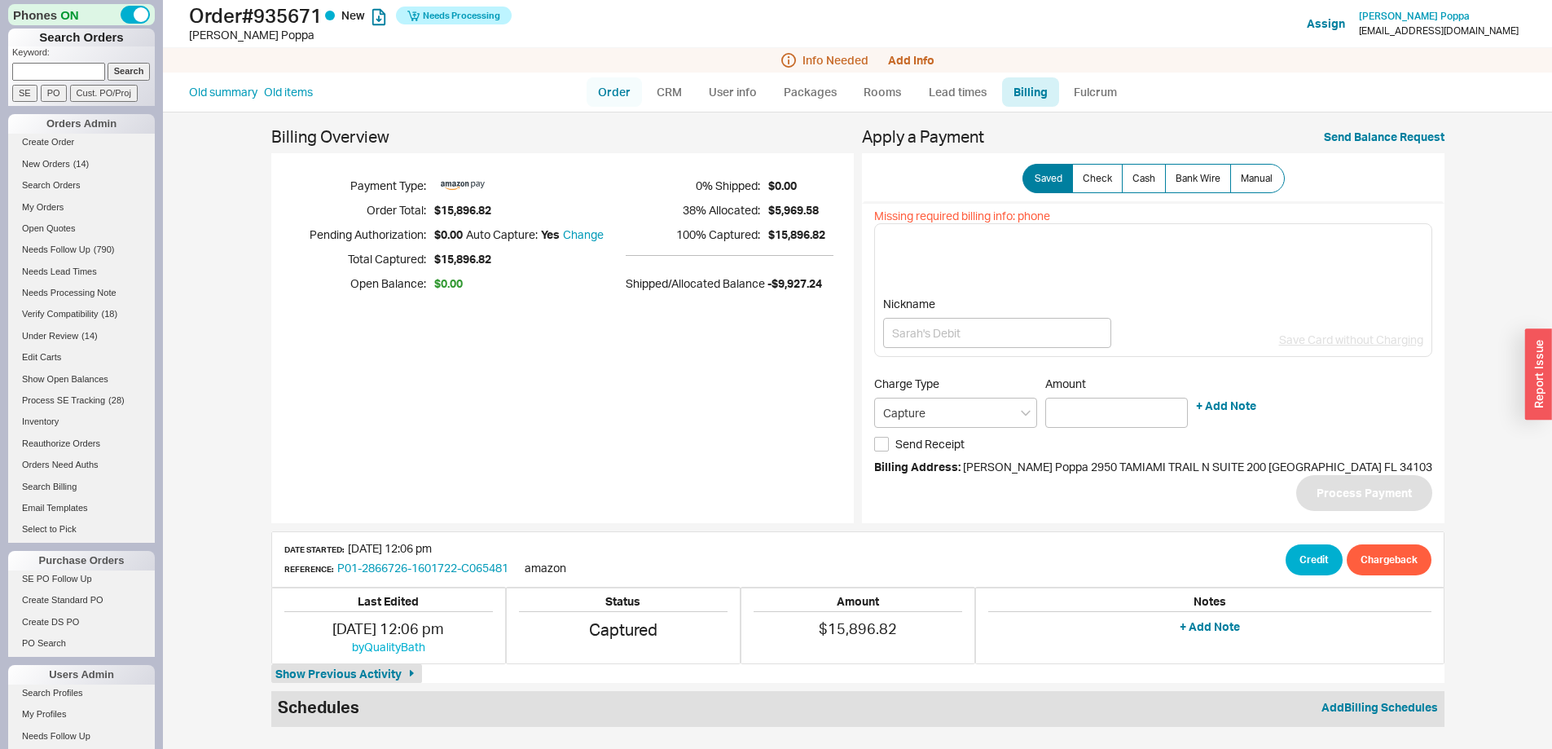
click at [606, 87] on link "Order" at bounding box center [614, 91] width 55 height 29
select select "LOW"
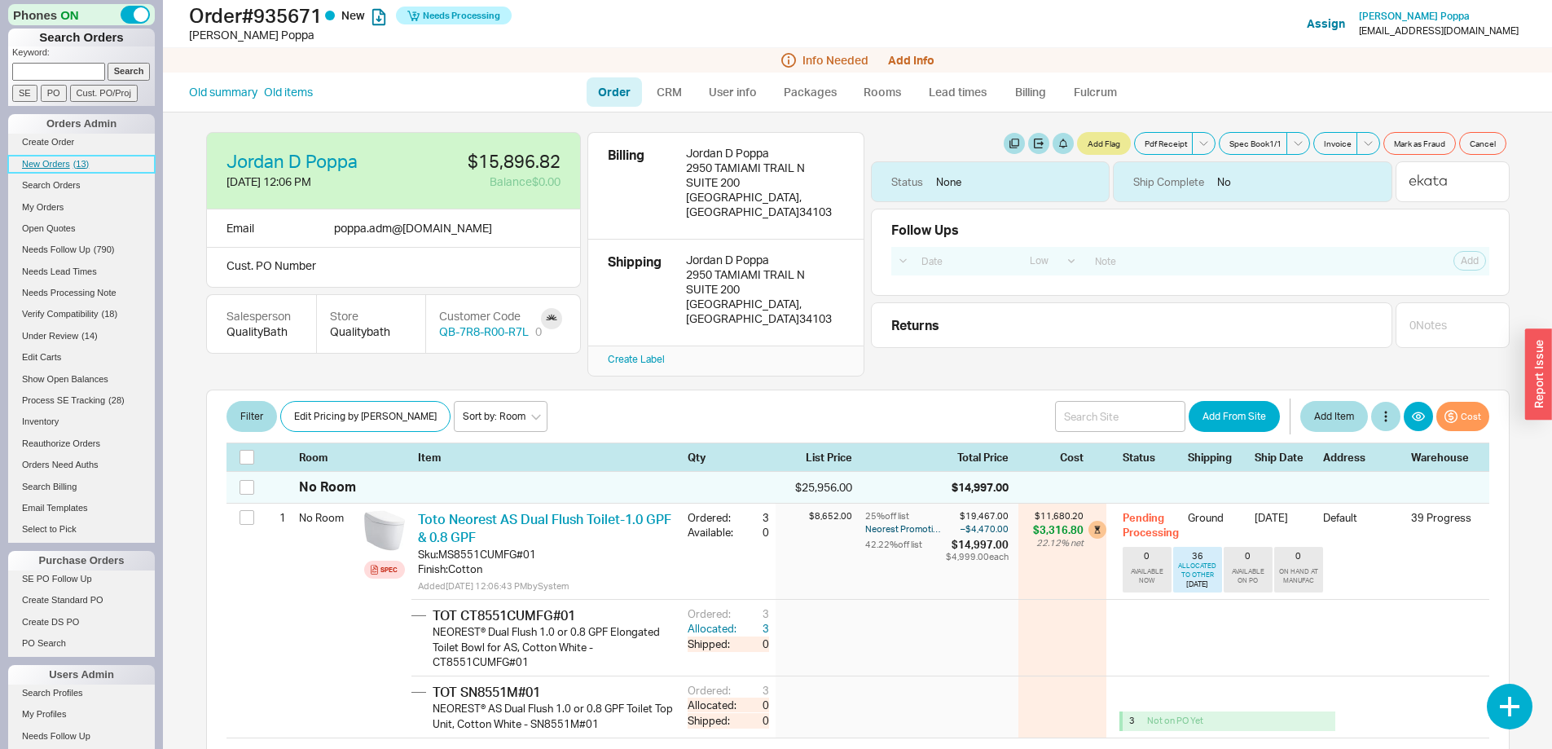
click at [56, 165] on span "New Orders" at bounding box center [46, 164] width 48 height 10
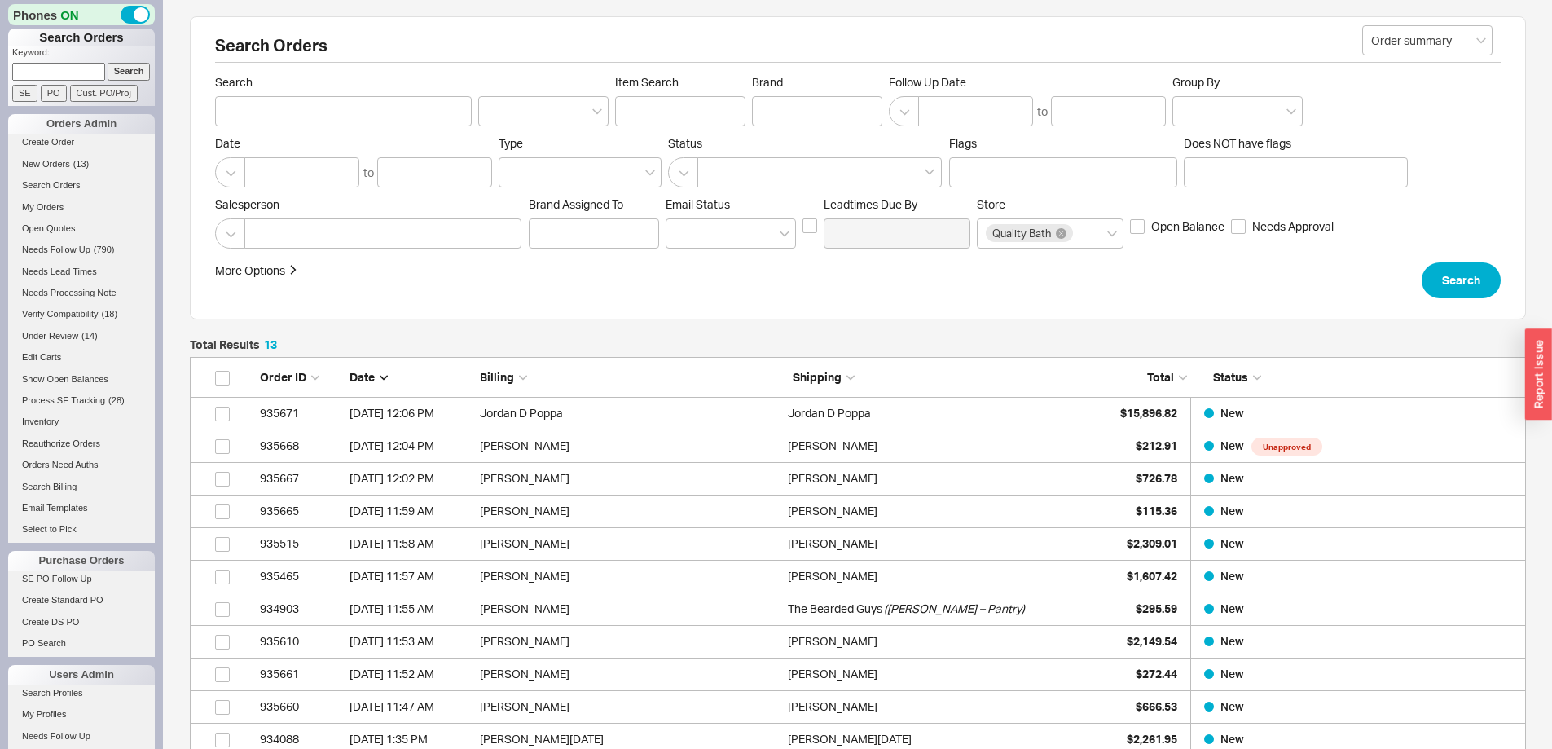
scroll to position [485, 1324]
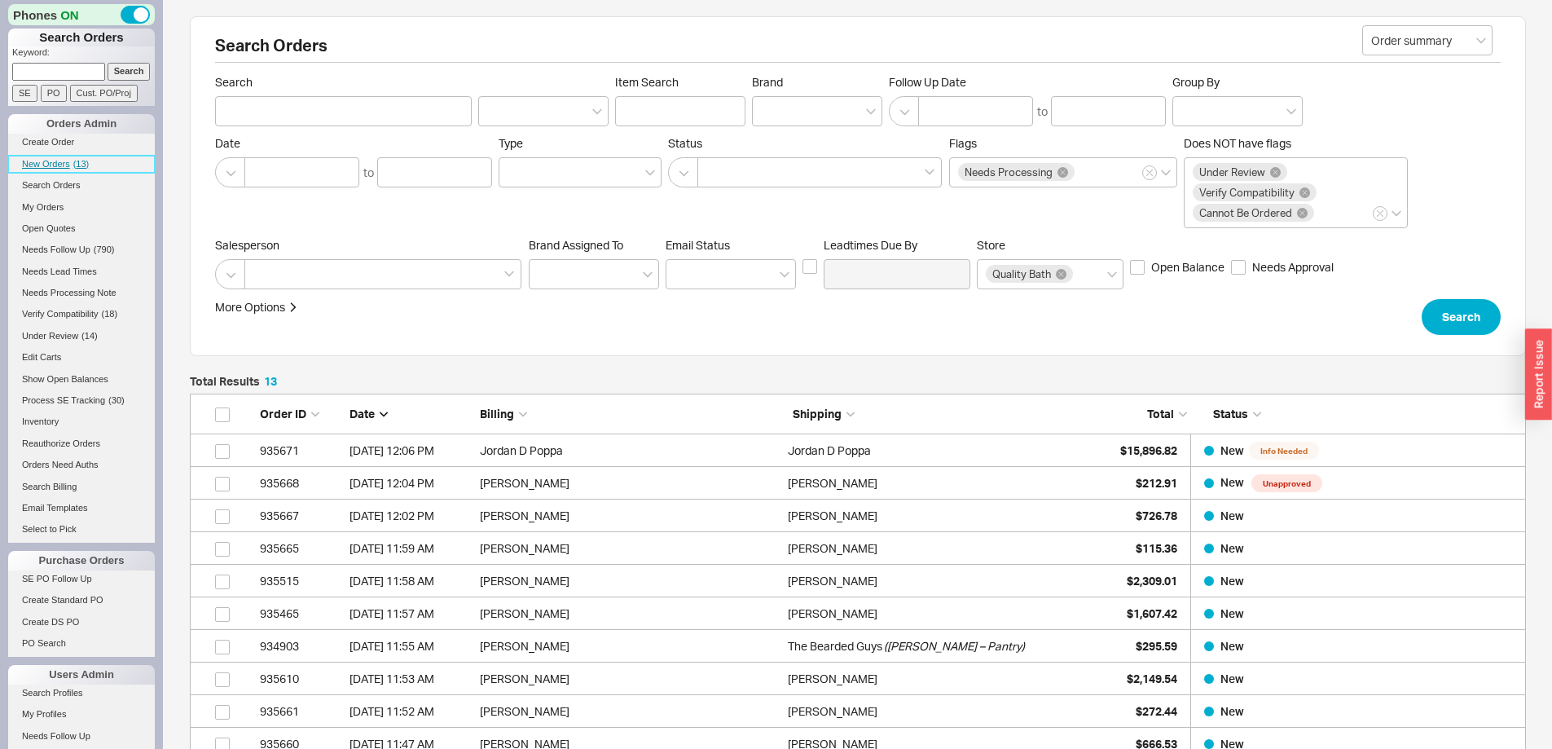
click at [46, 161] on span "New Orders" at bounding box center [46, 164] width 48 height 10
click at [58, 161] on span "New Orders" at bounding box center [46, 164] width 48 height 10
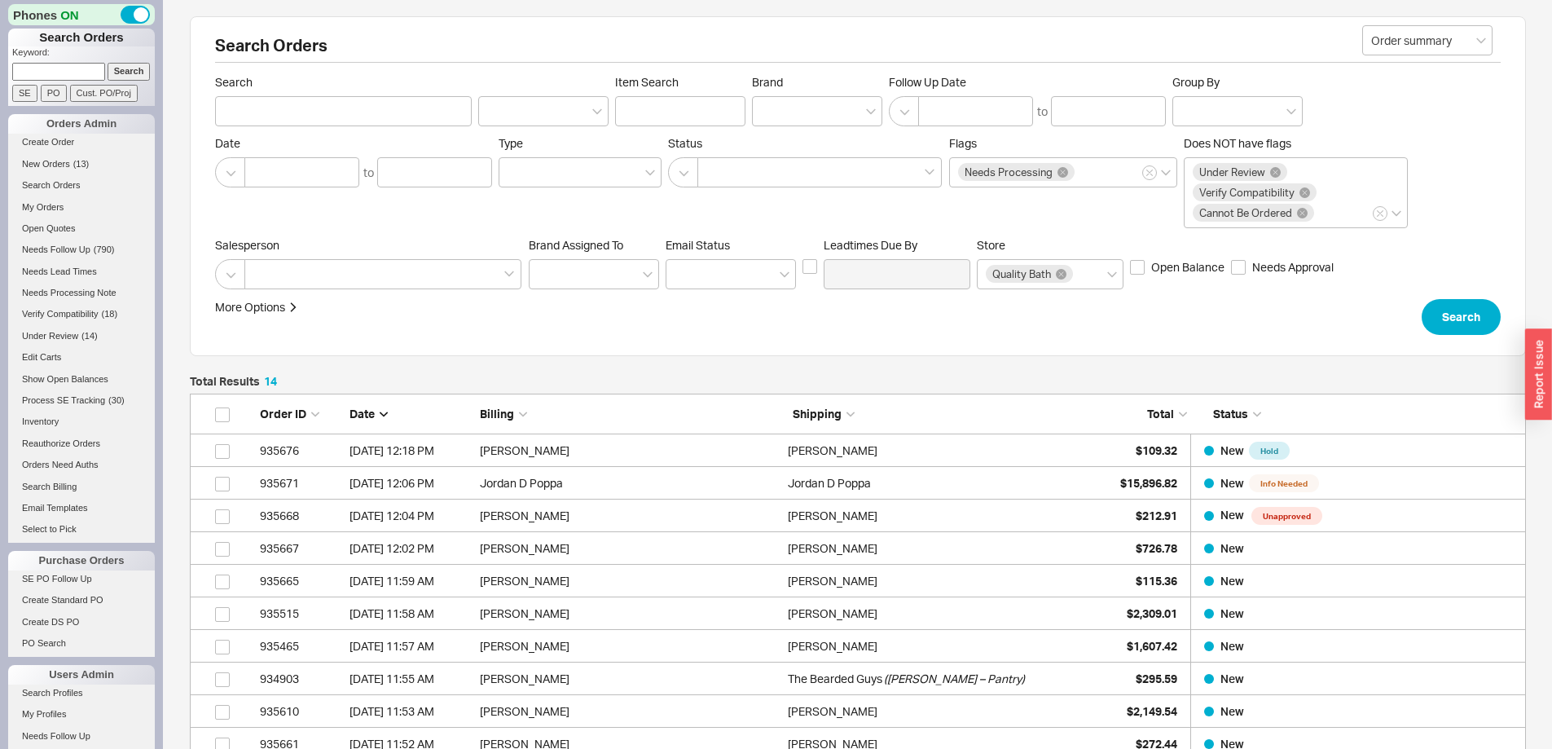
scroll to position [517, 1324]
click at [62, 73] on input at bounding box center [58, 71] width 93 height 17
type input "933542"
click at [118, 67] on input "Search" at bounding box center [129, 71] width 43 height 17
type input "933542"
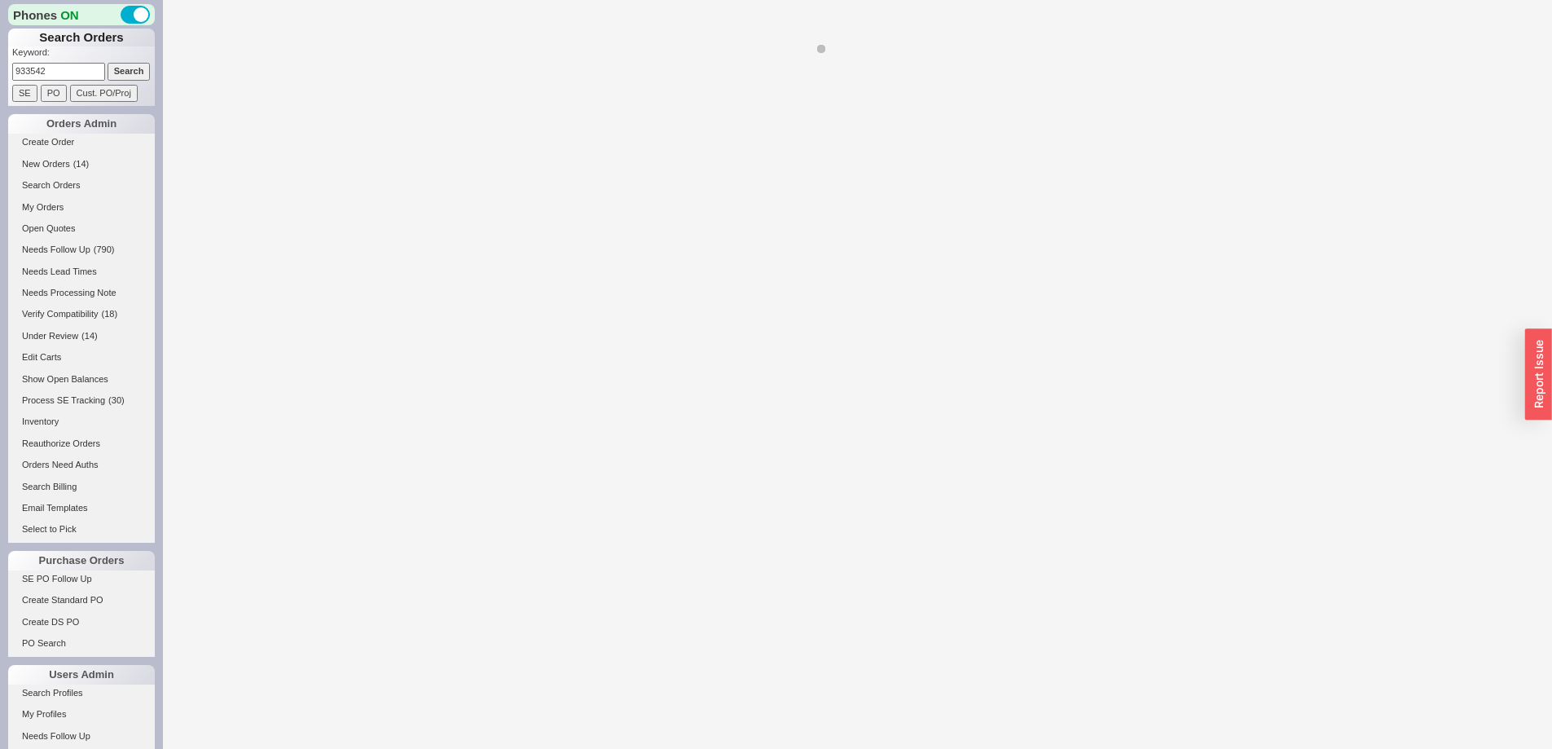
select select "LOW"
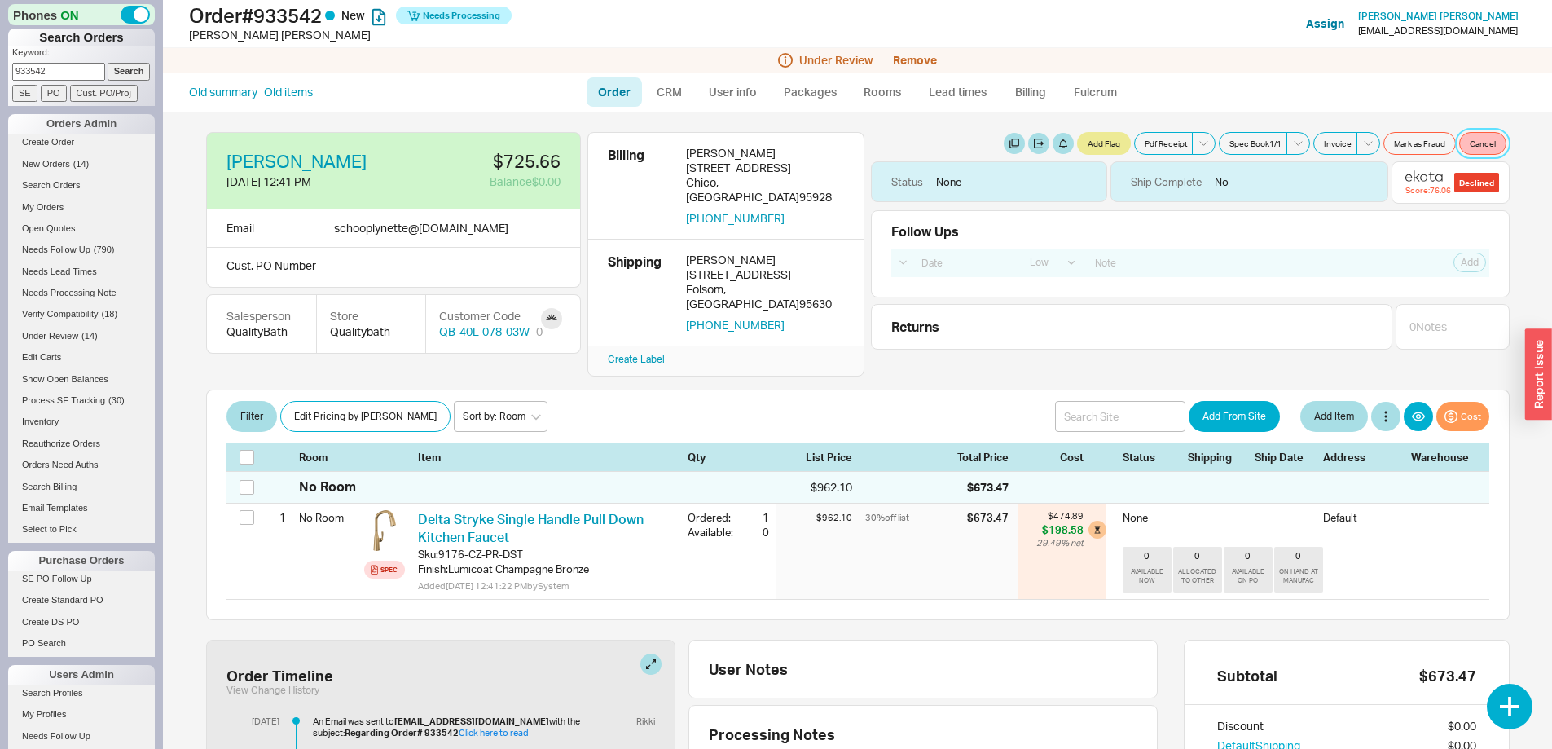
click at [1477, 140] on button "Cancel" at bounding box center [1482, 143] width 47 height 23
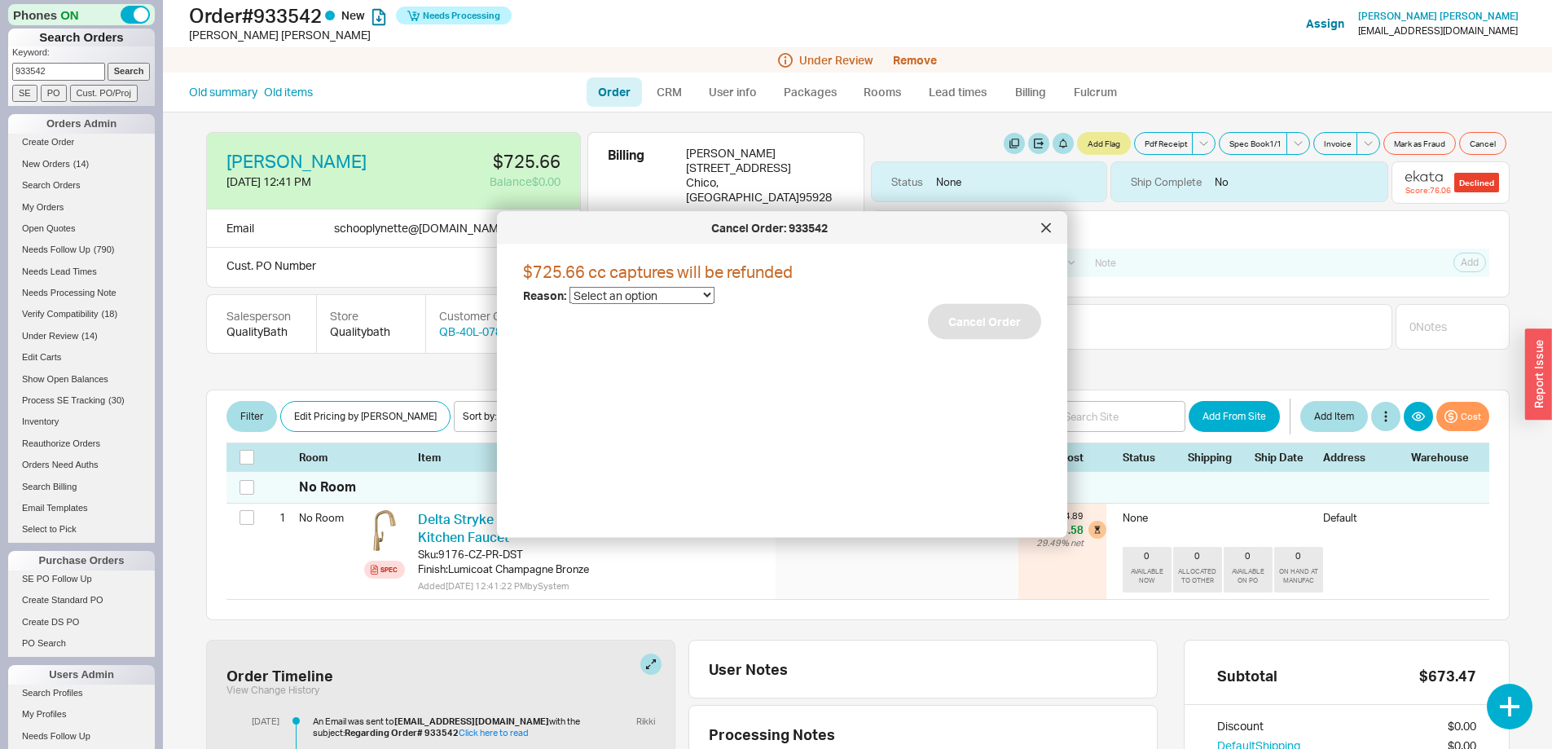
click at [627, 301] on select "Select an option Cancelled Return Combined Lead time Discontinued Sales rep/Web…" at bounding box center [642, 295] width 145 height 17
click at [1048, 224] on icon at bounding box center [1046, 228] width 10 height 10
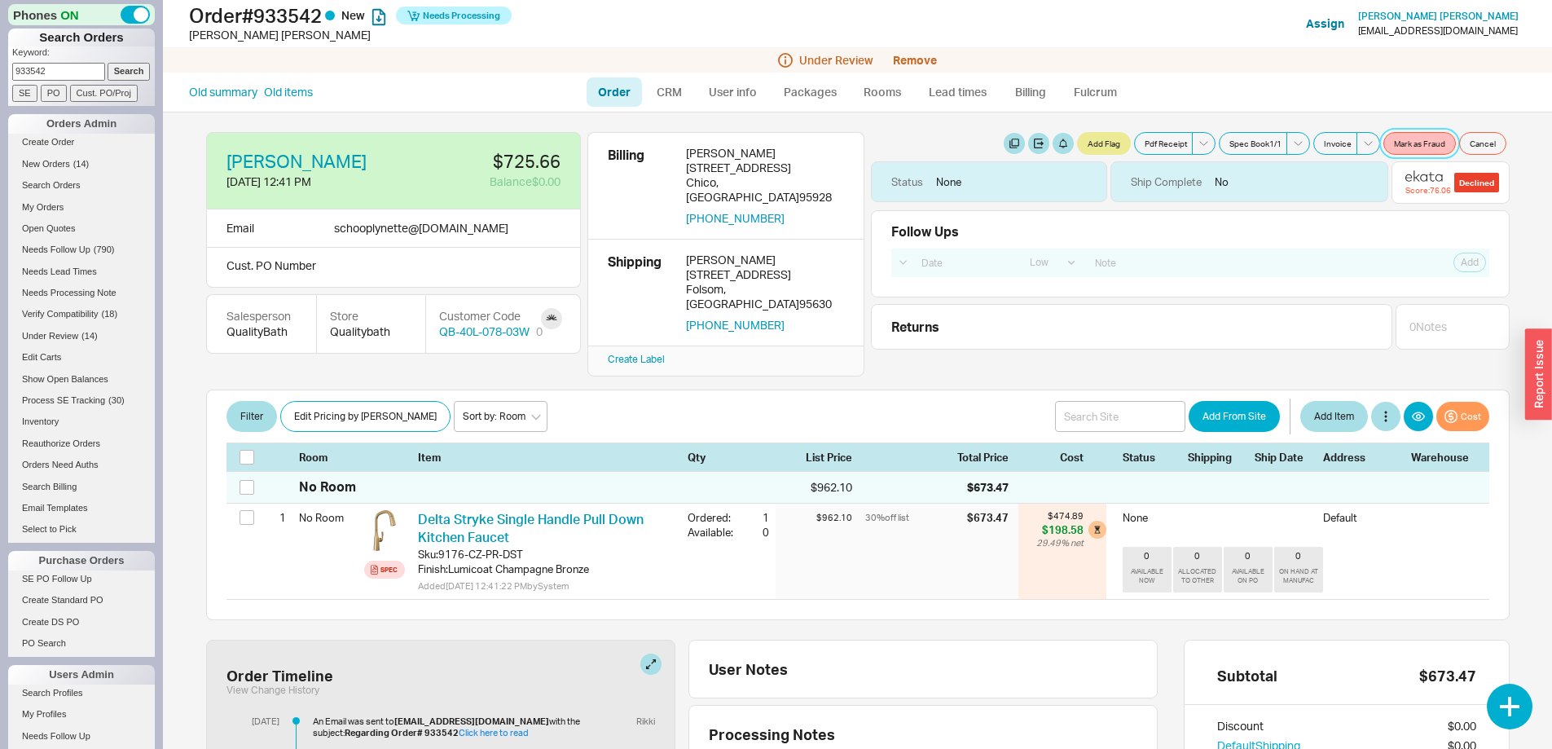
click at [1408, 137] on button "Mark as Fraud" at bounding box center [1419, 143] width 73 height 23
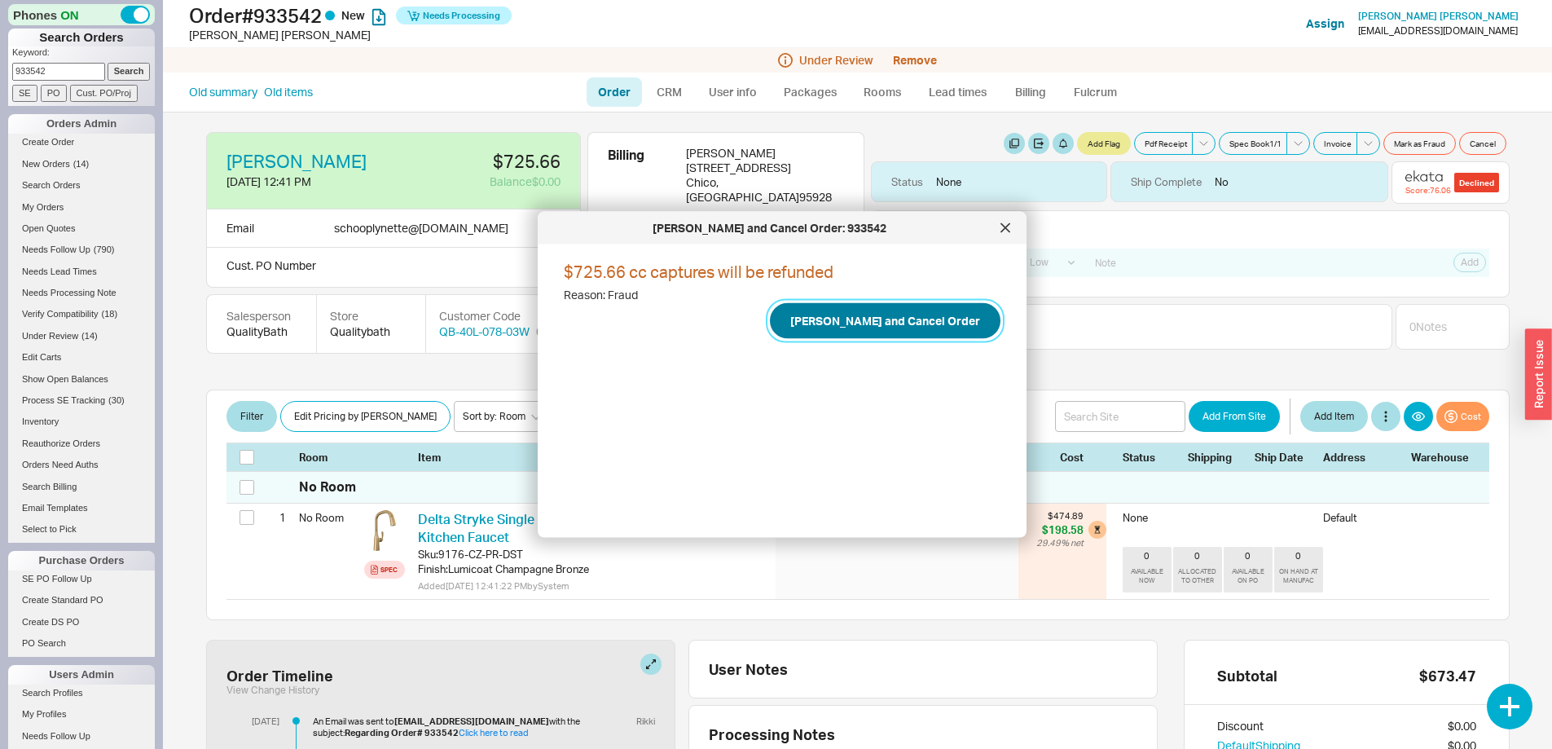
click at [913, 317] on button "Mark Fraud and Cancel Order" at bounding box center [885, 320] width 231 height 36
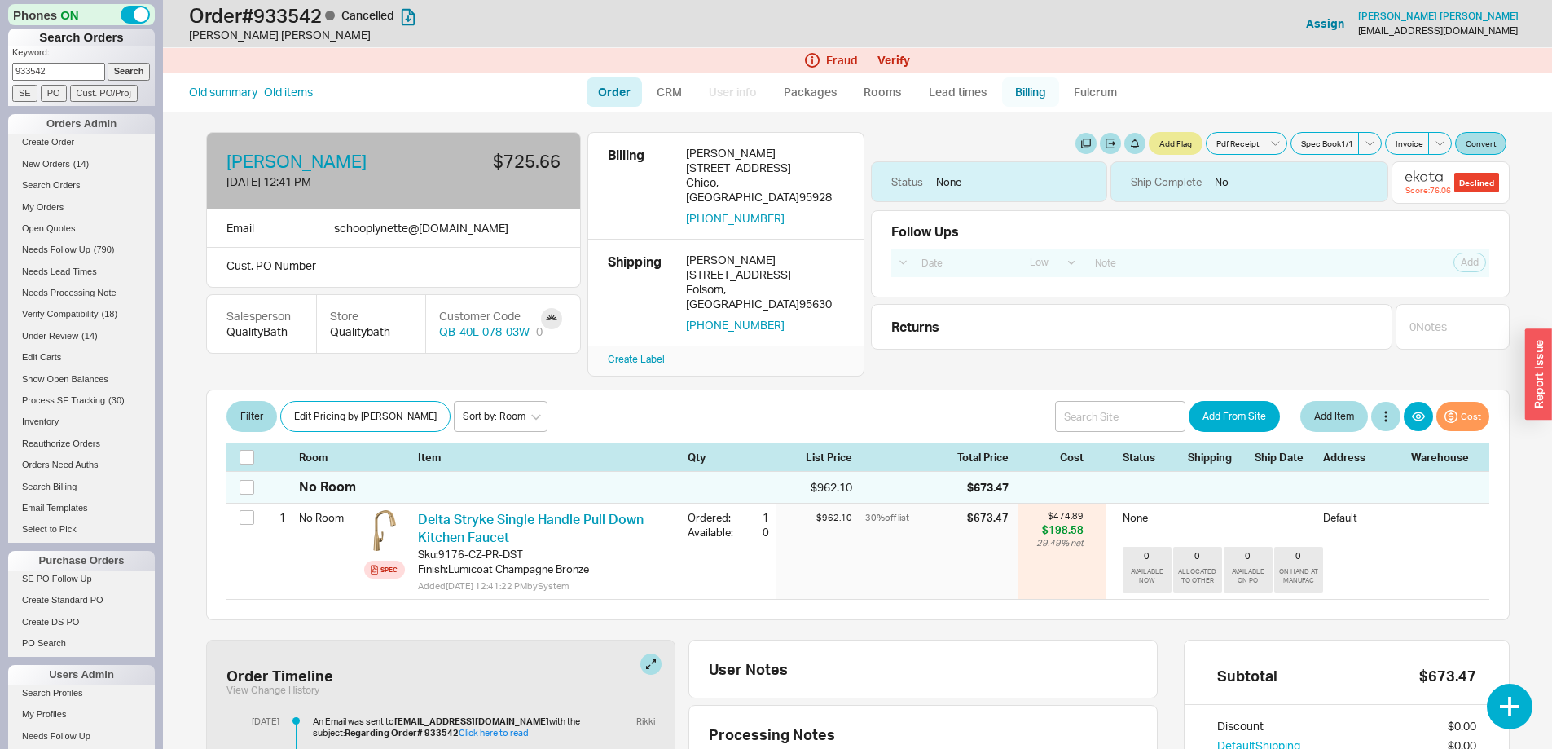
click at [1036, 95] on link "Billing" at bounding box center [1030, 91] width 57 height 29
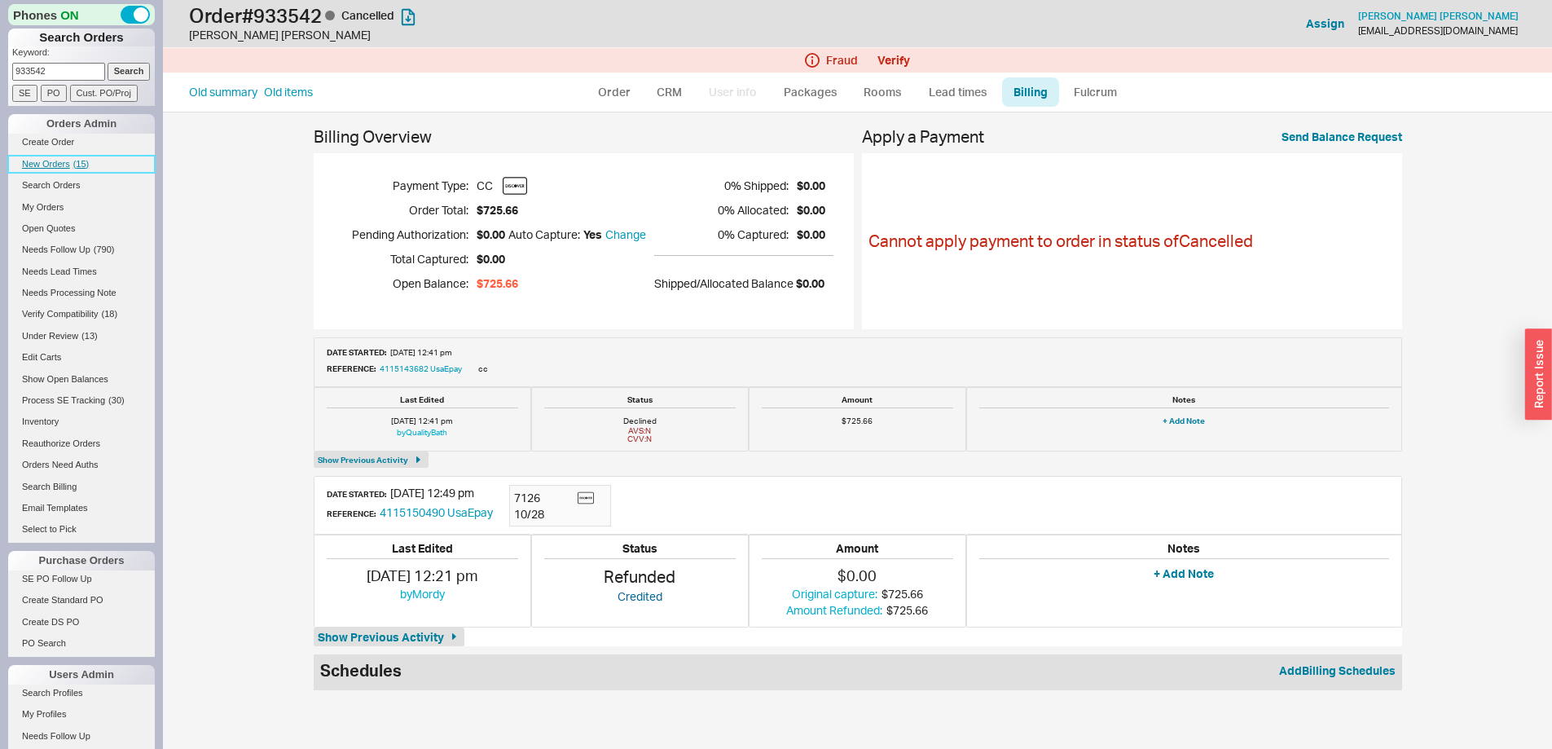
click at [58, 161] on span "New Orders" at bounding box center [46, 164] width 48 height 10
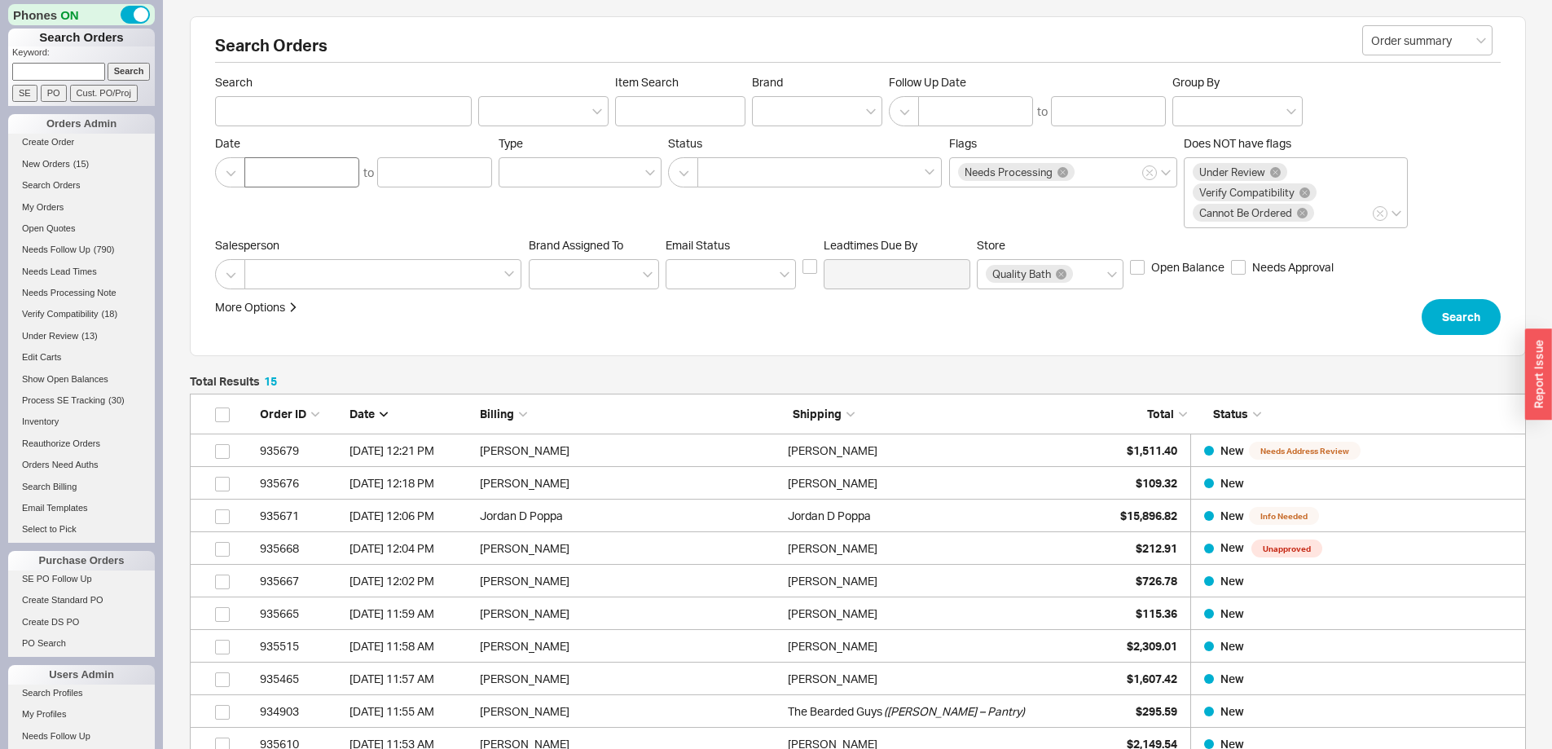
scroll to position [550, 1324]
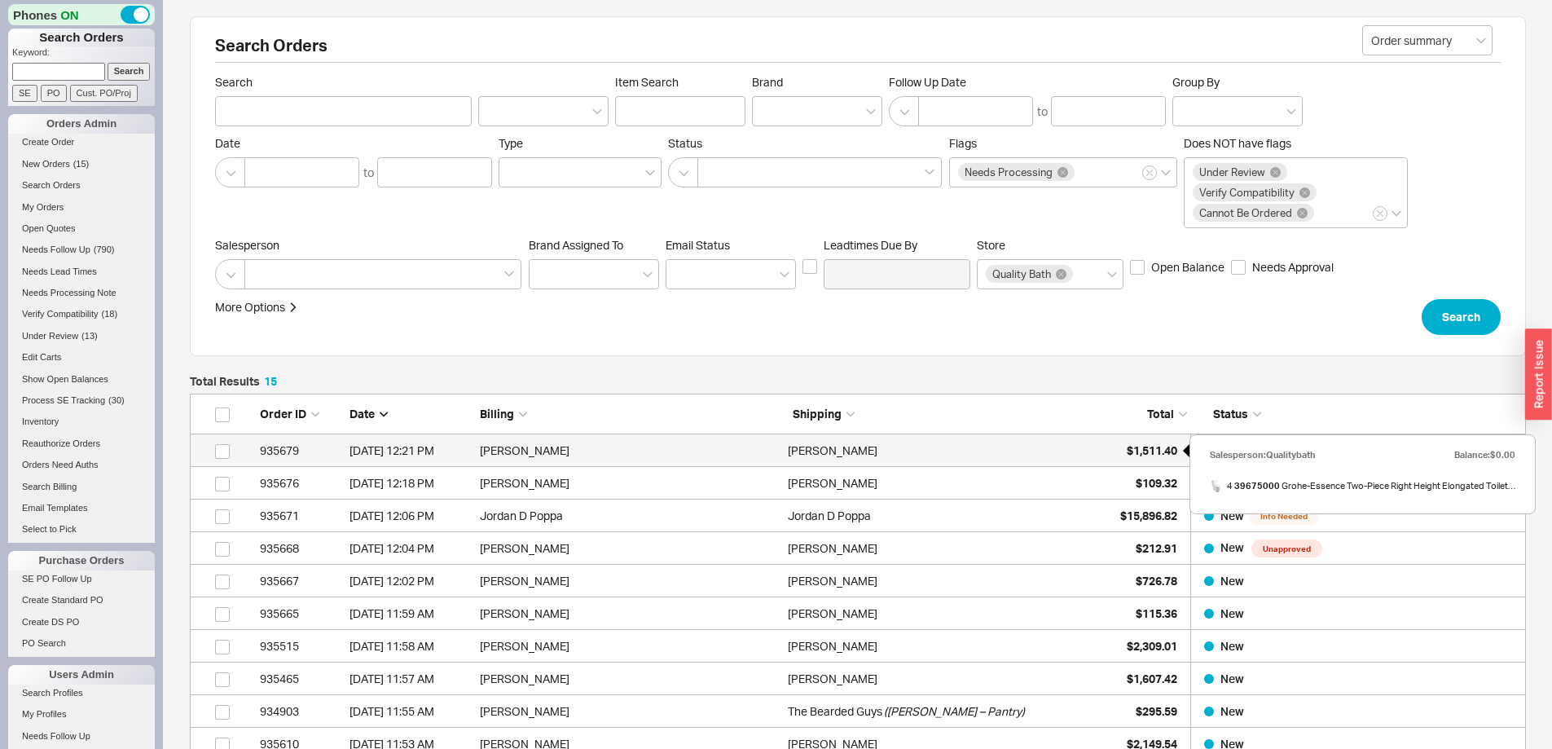
click at [1144, 454] on span "$1,511.40" at bounding box center [1152, 450] width 51 height 14
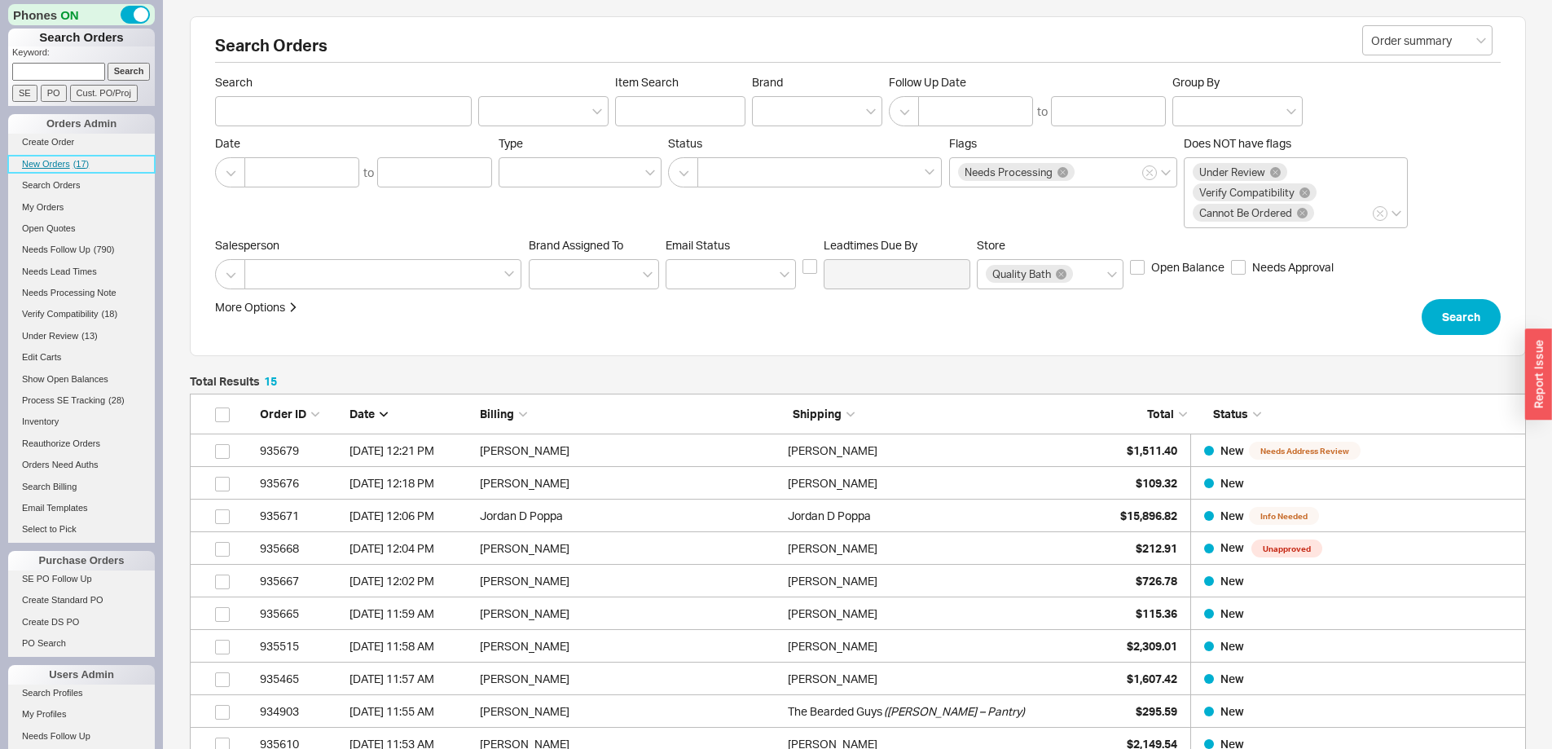
click at [55, 162] on span "New Orders" at bounding box center [46, 164] width 48 height 10
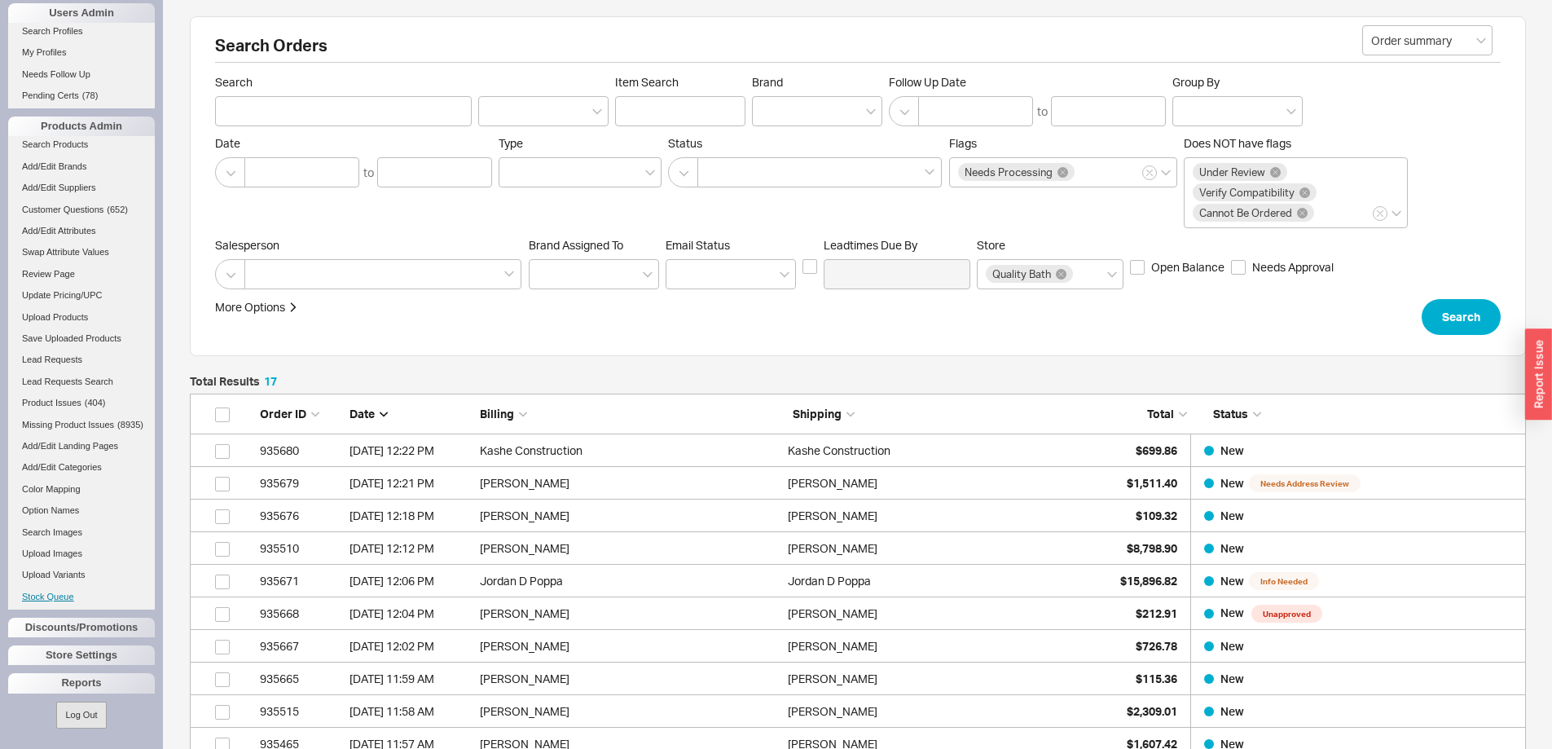
scroll to position [674, 0]
click at [63, 598] on link "Stock Queue" at bounding box center [81, 596] width 147 height 17
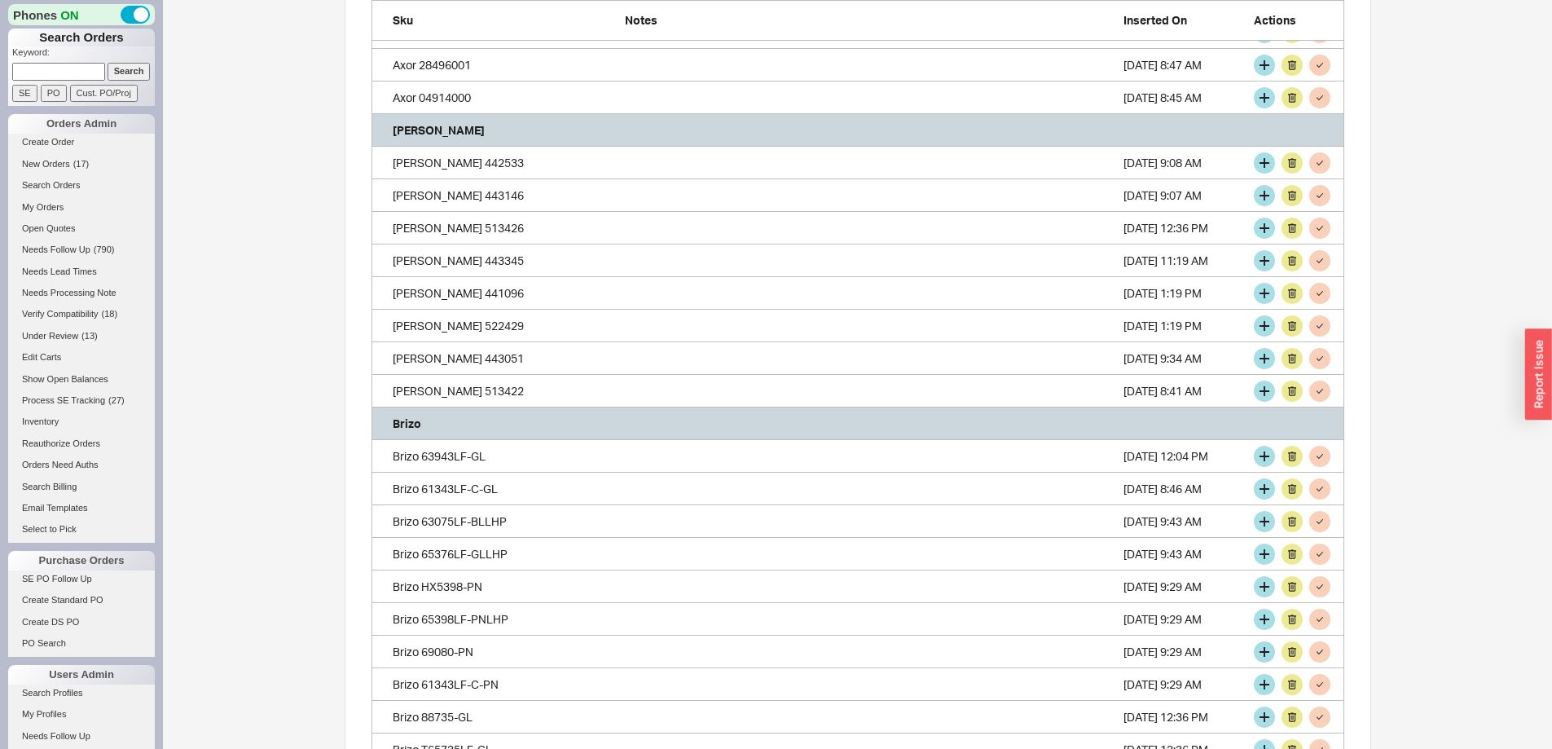
scroll to position [489, 0]
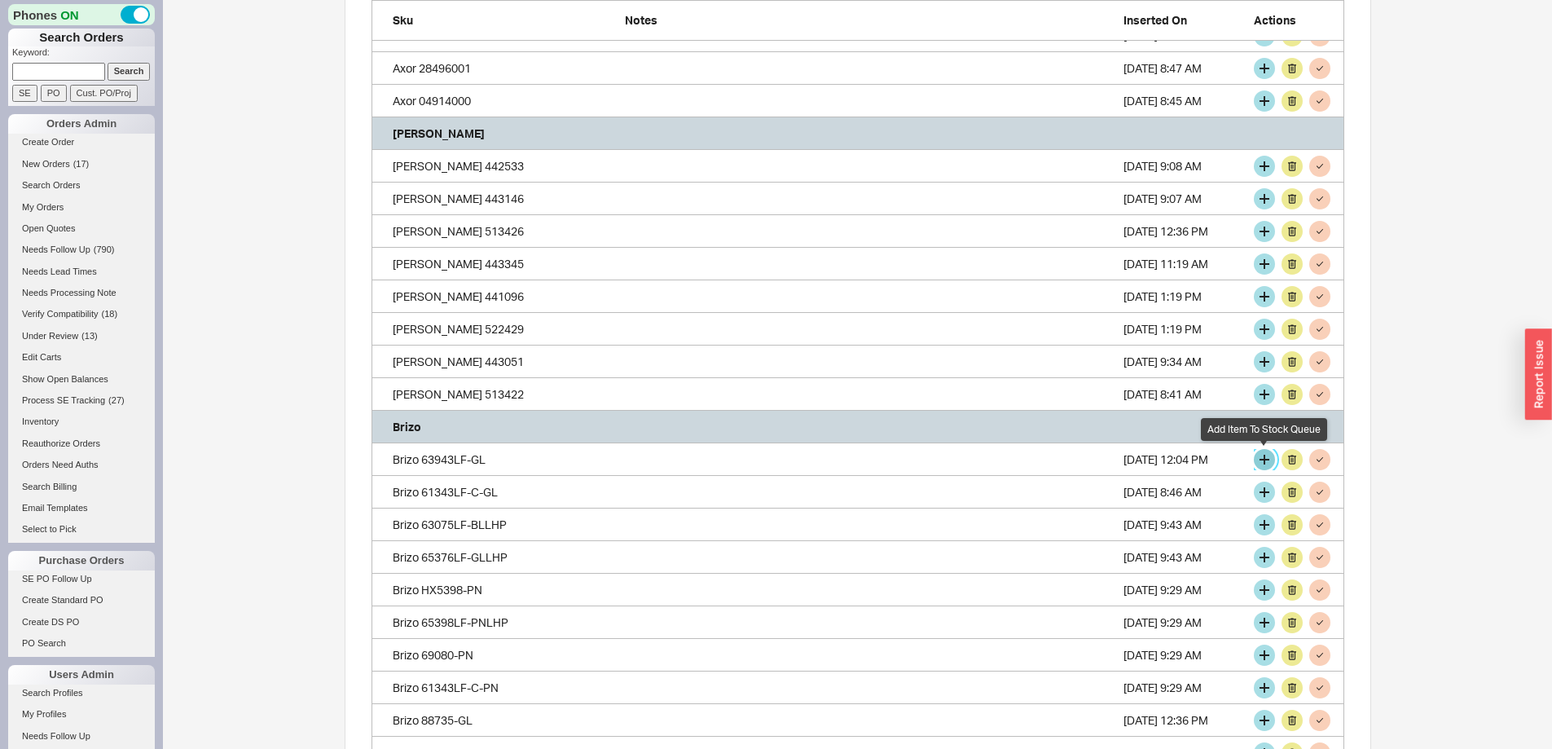
click at [1261, 455] on button "grid" at bounding box center [1264, 459] width 21 height 21
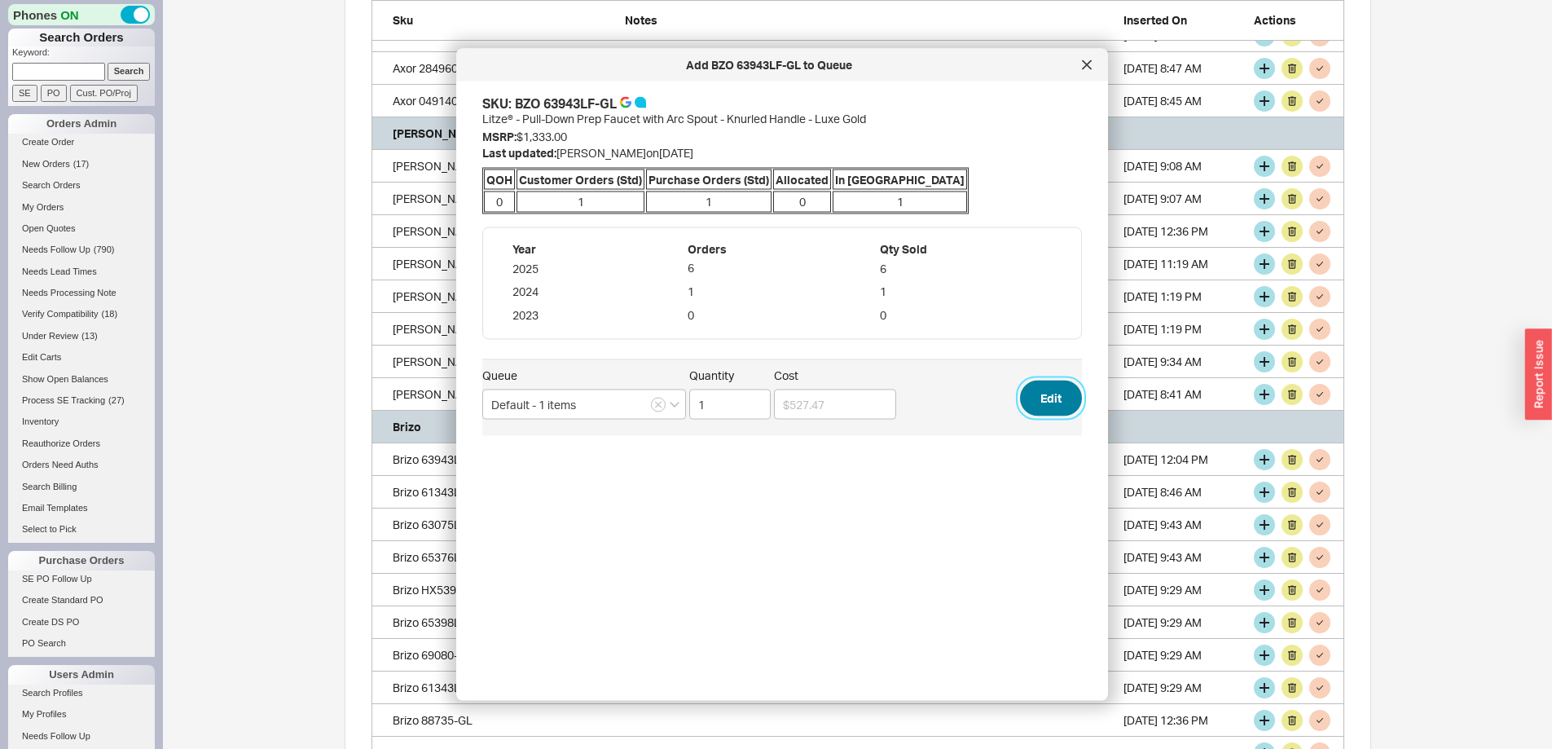
click at [1036, 394] on button "Edit" at bounding box center [1051, 398] width 62 height 36
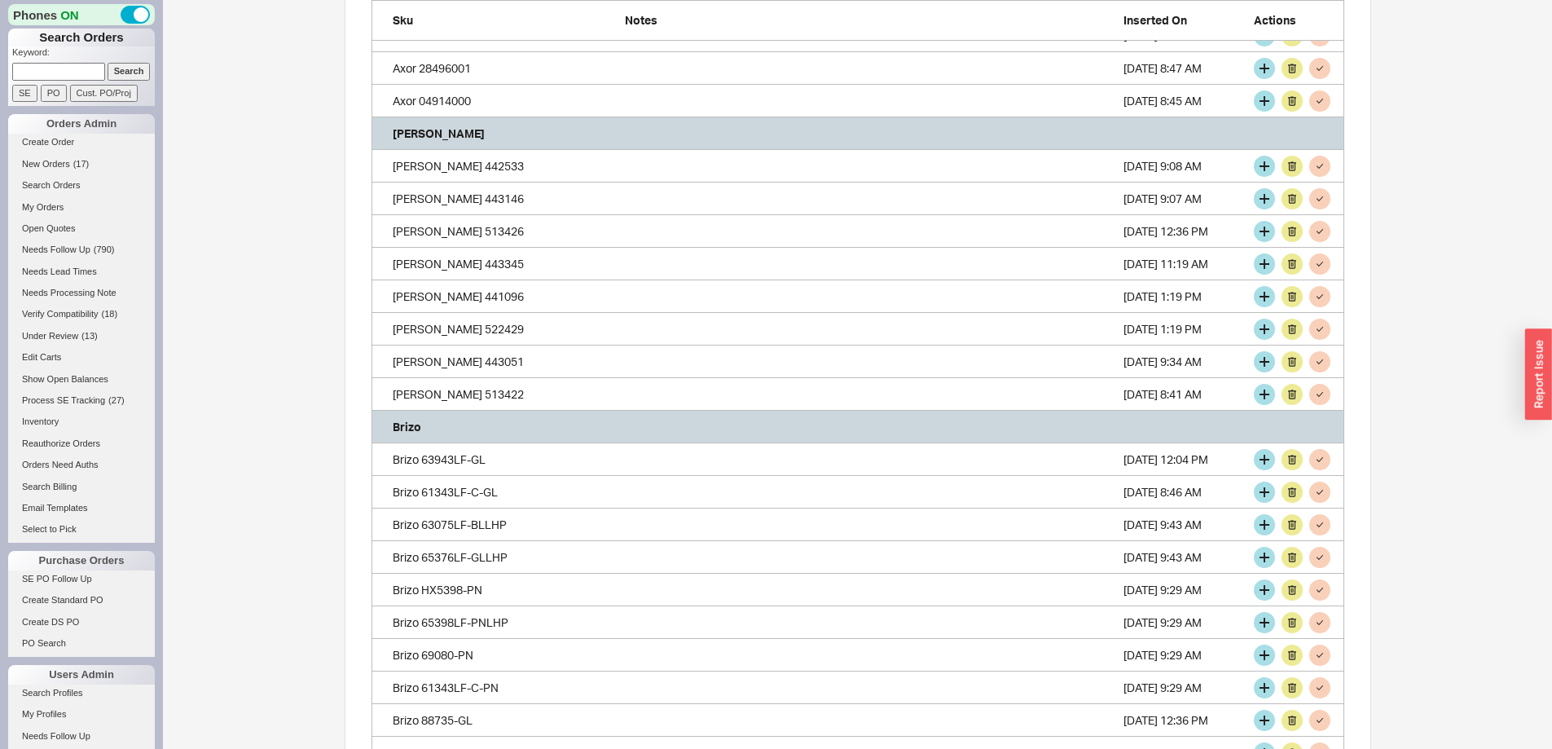
scroll to position [4609, 961]
click at [1260, 458] on button "grid" at bounding box center [1264, 459] width 21 height 21
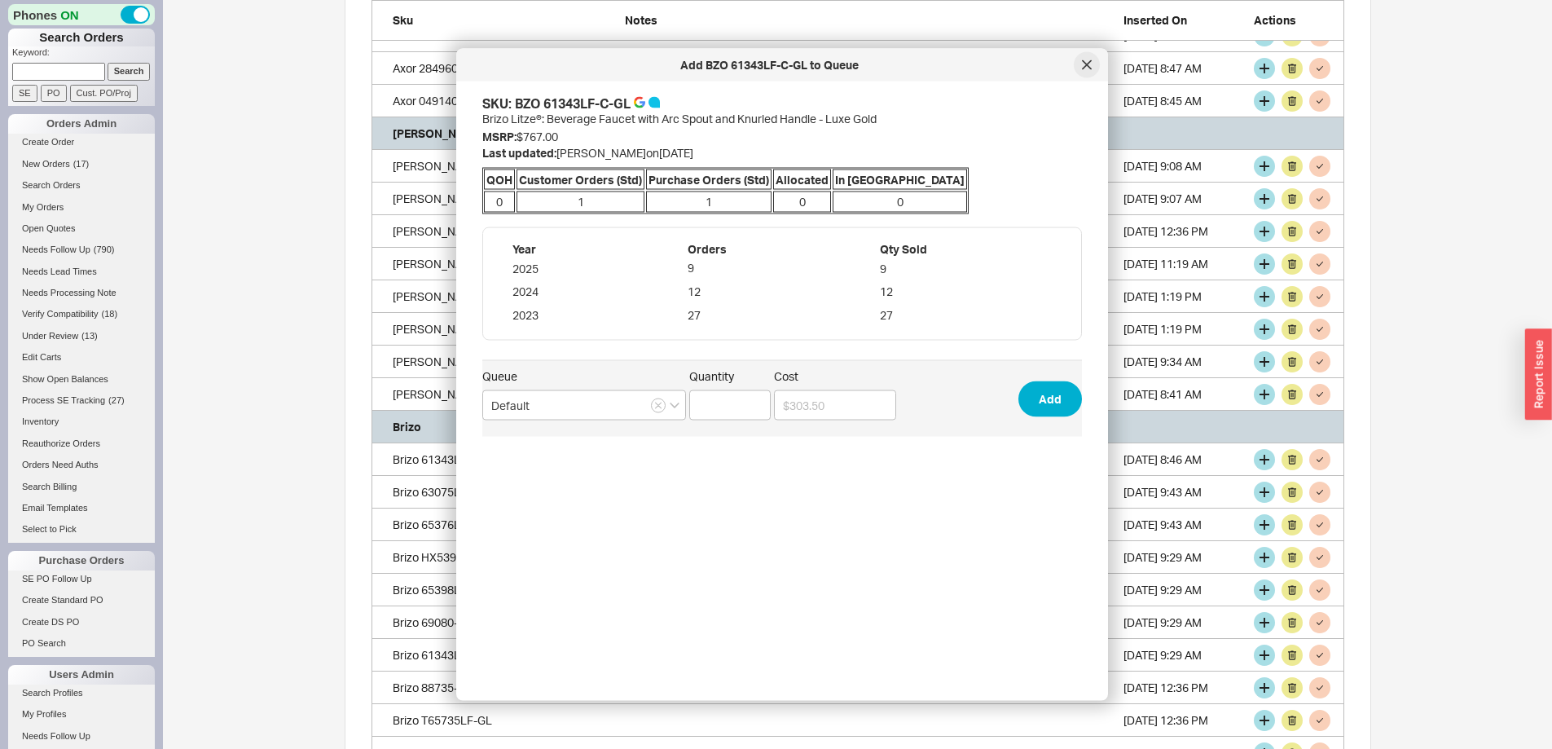
click at [1088, 58] on div at bounding box center [1087, 65] width 26 height 26
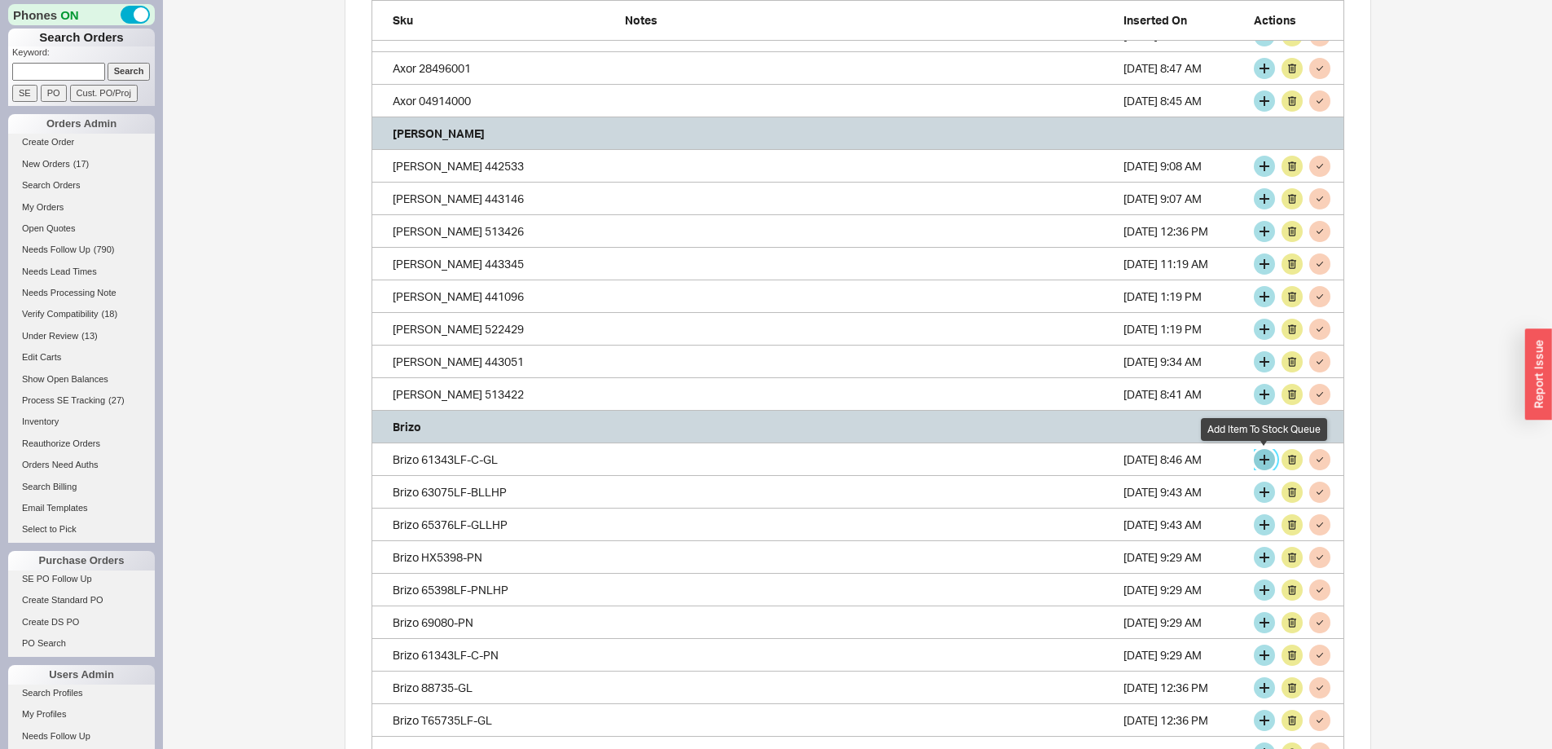
click at [1264, 458] on button "grid" at bounding box center [1264, 459] width 21 height 21
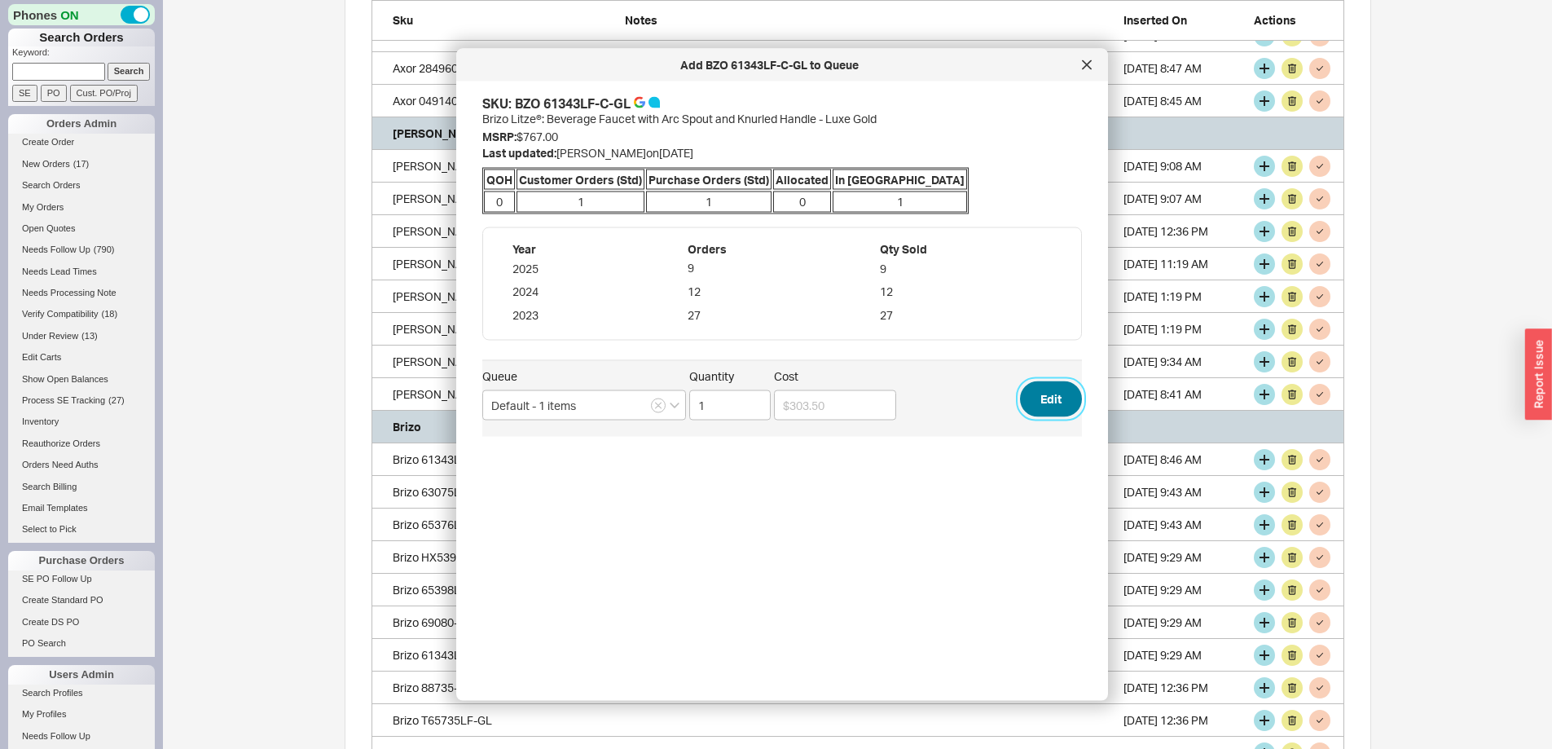
click at [1048, 398] on button "Edit" at bounding box center [1051, 398] width 62 height 36
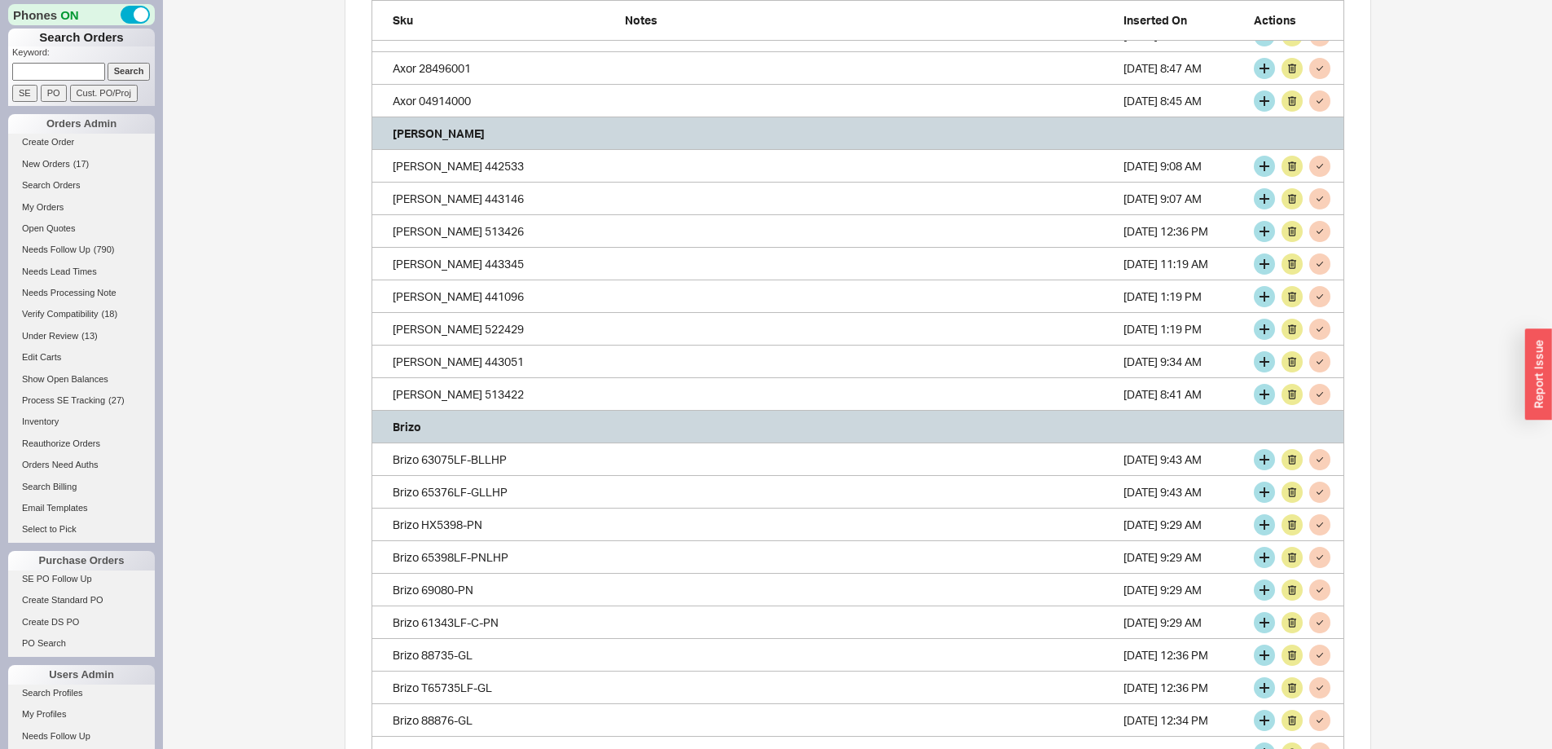
scroll to position [4576, 961]
click at [1260, 460] on button "grid" at bounding box center [1264, 459] width 21 height 21
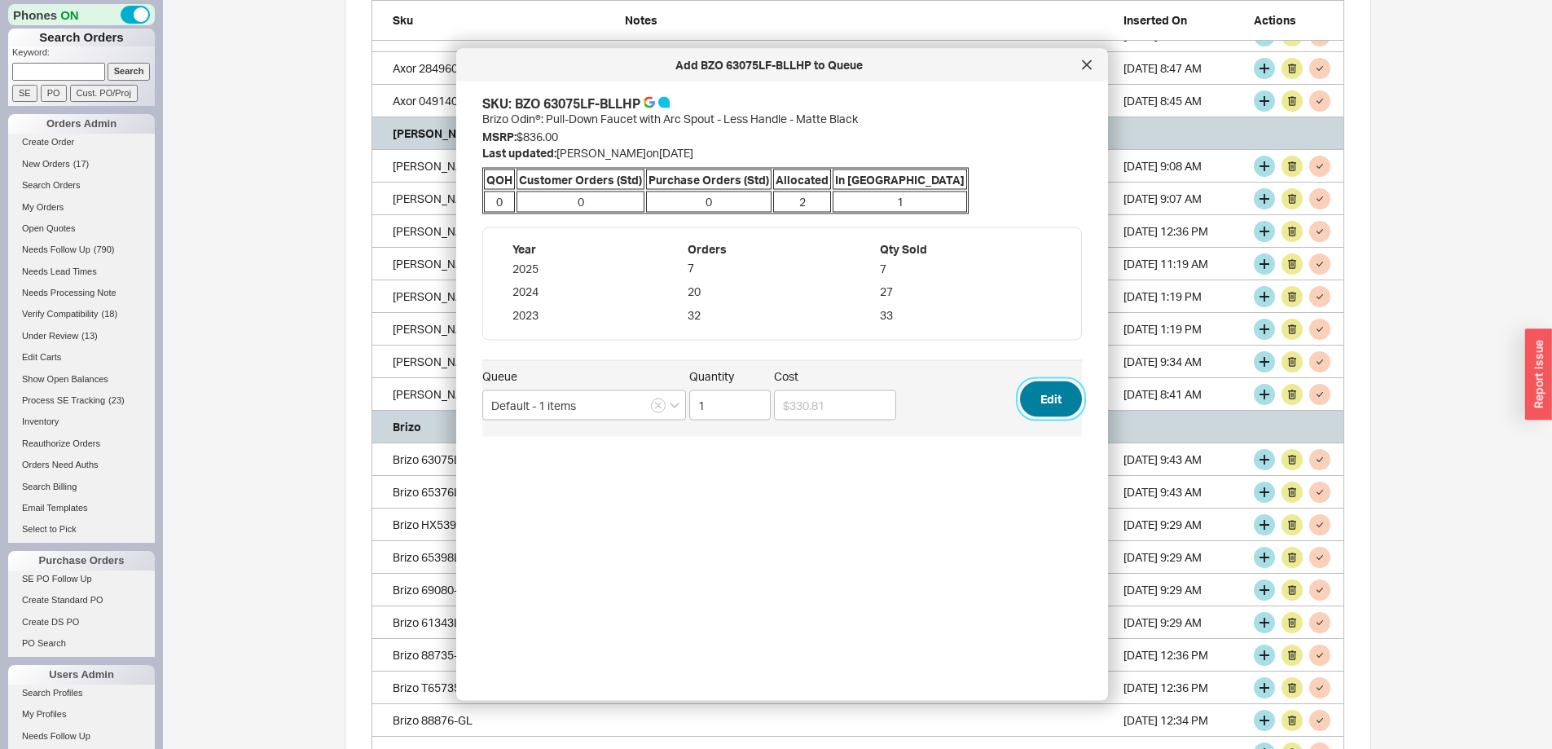
click at [1040, 392] on button "Edit" at bounding box center [1051, 398] width 62 height 36
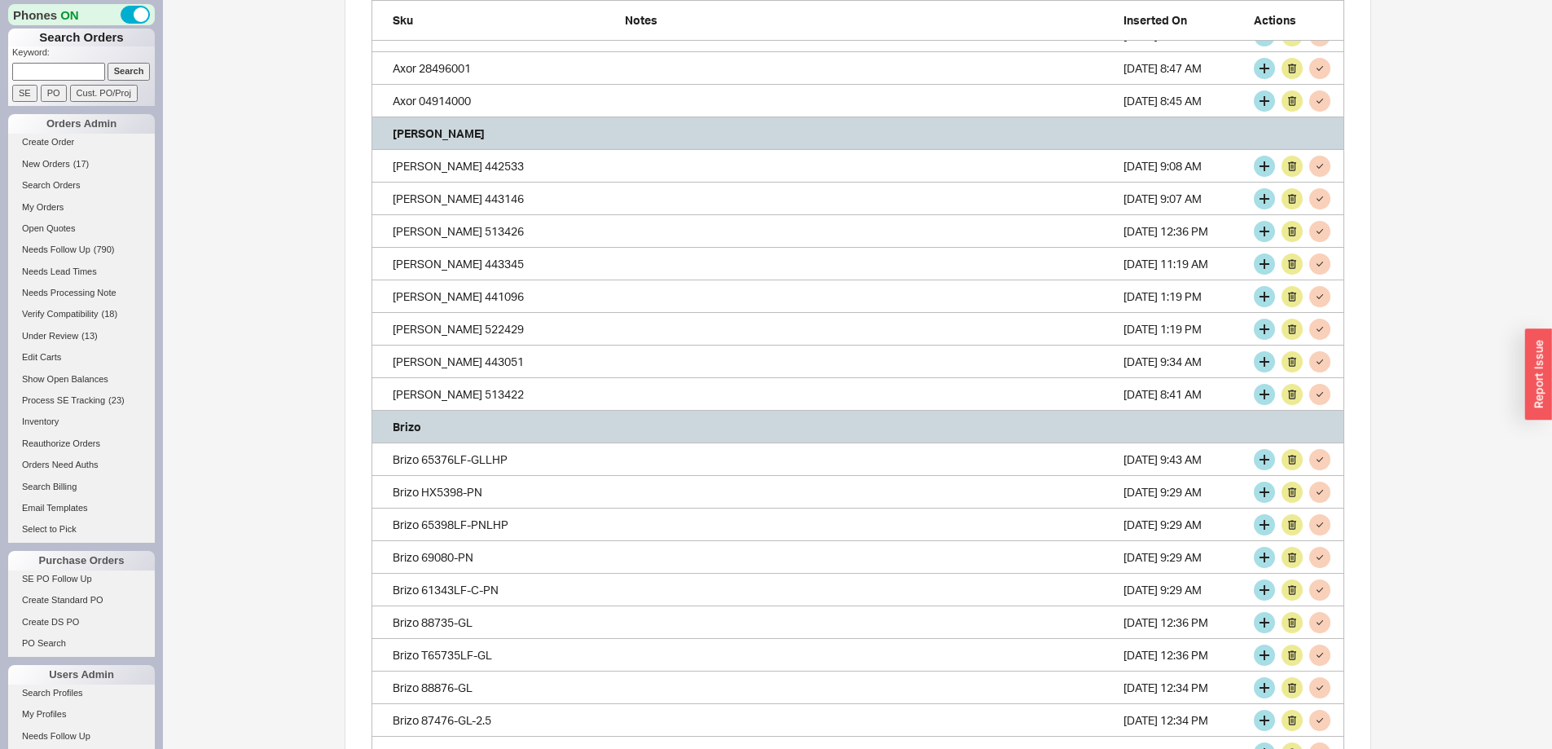
scroll to position [4544, 961]
click at [1262, 455] on button "grid" at bounding box center [1264, 459] width 21 height 21
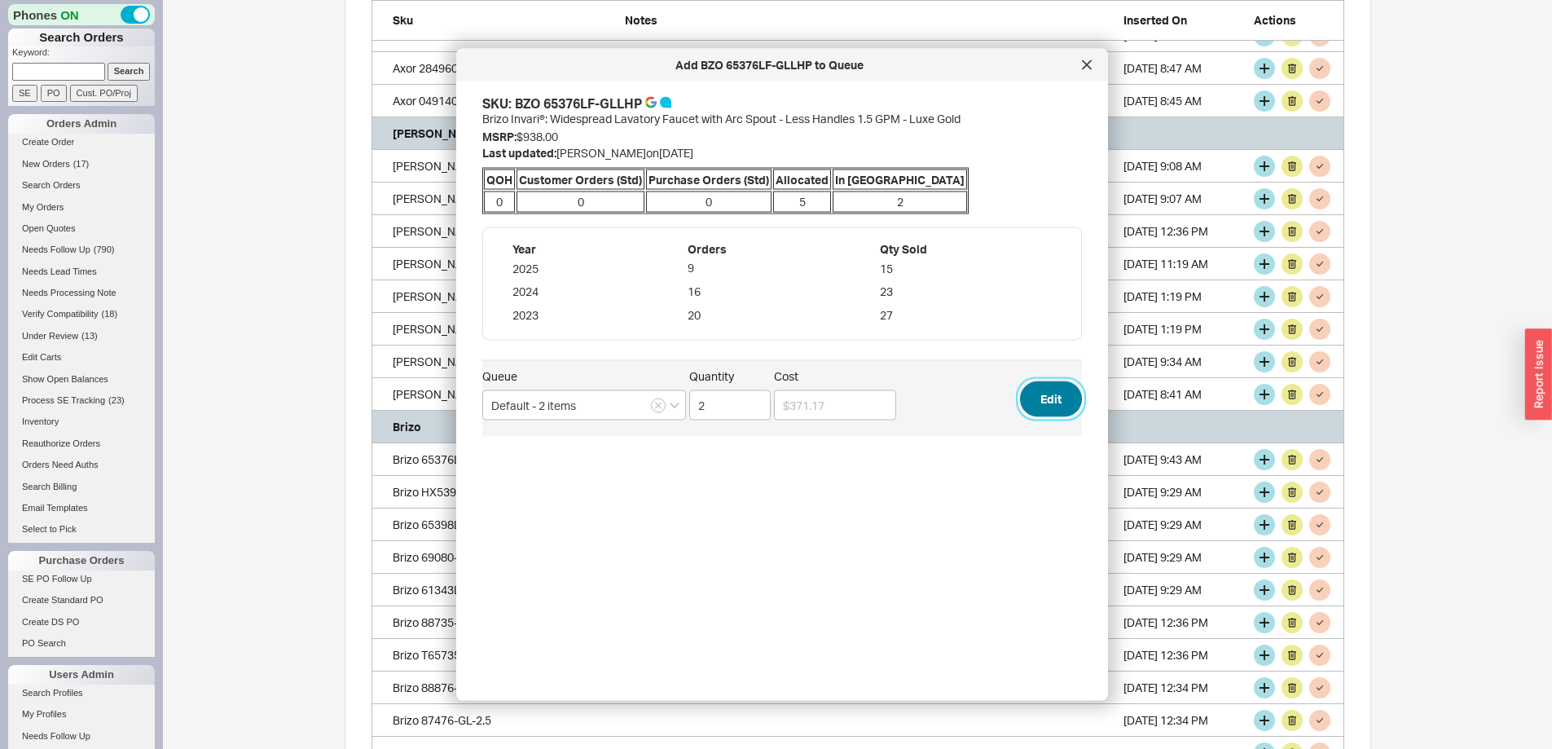
click at [1040, 395] on button "Edit" at bounding box center [1051, 398] width 62 height 36
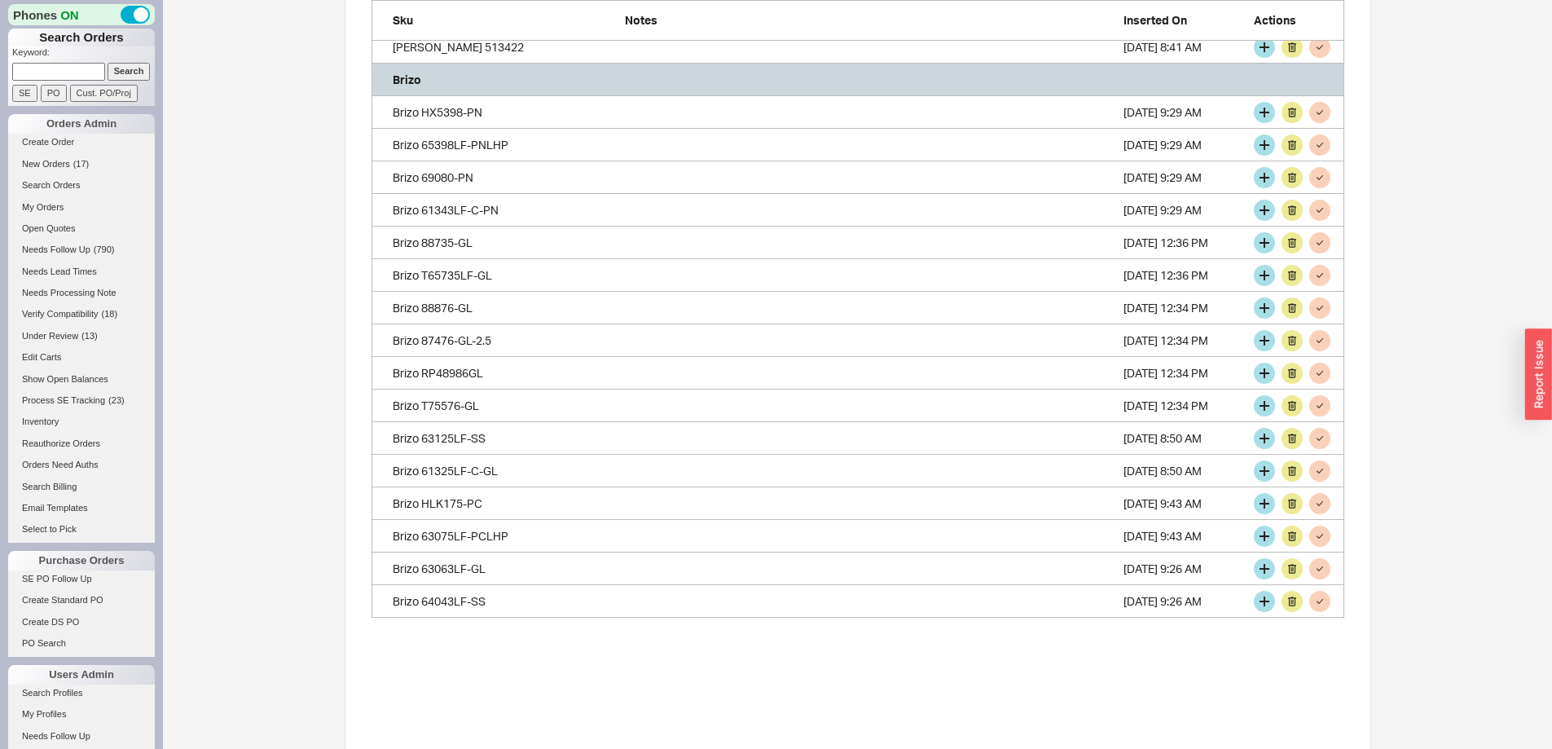
scroll to position [652, 0]
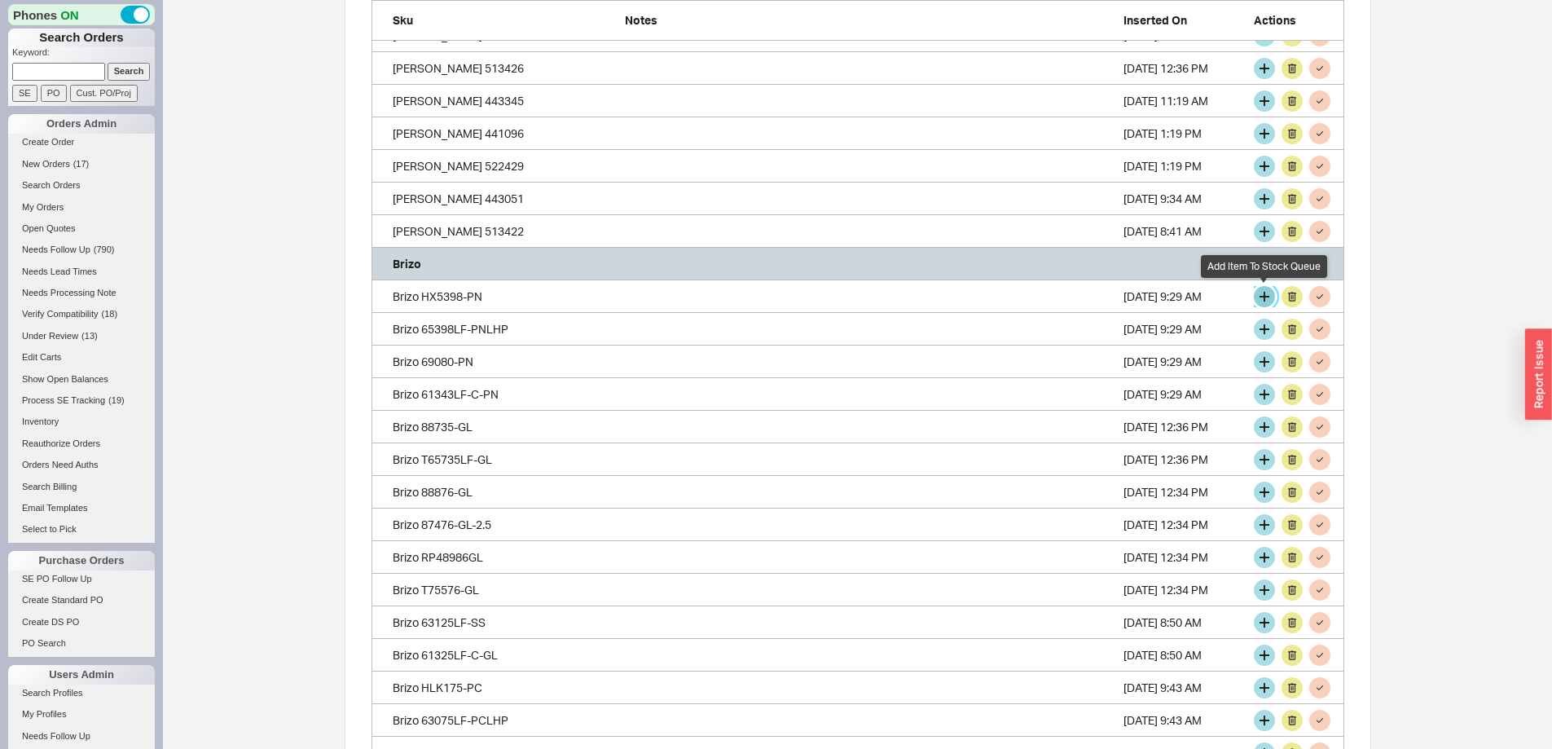
click at [1264, 293] on button "grid" at bounding box center [1264, 296] width 21 height 21
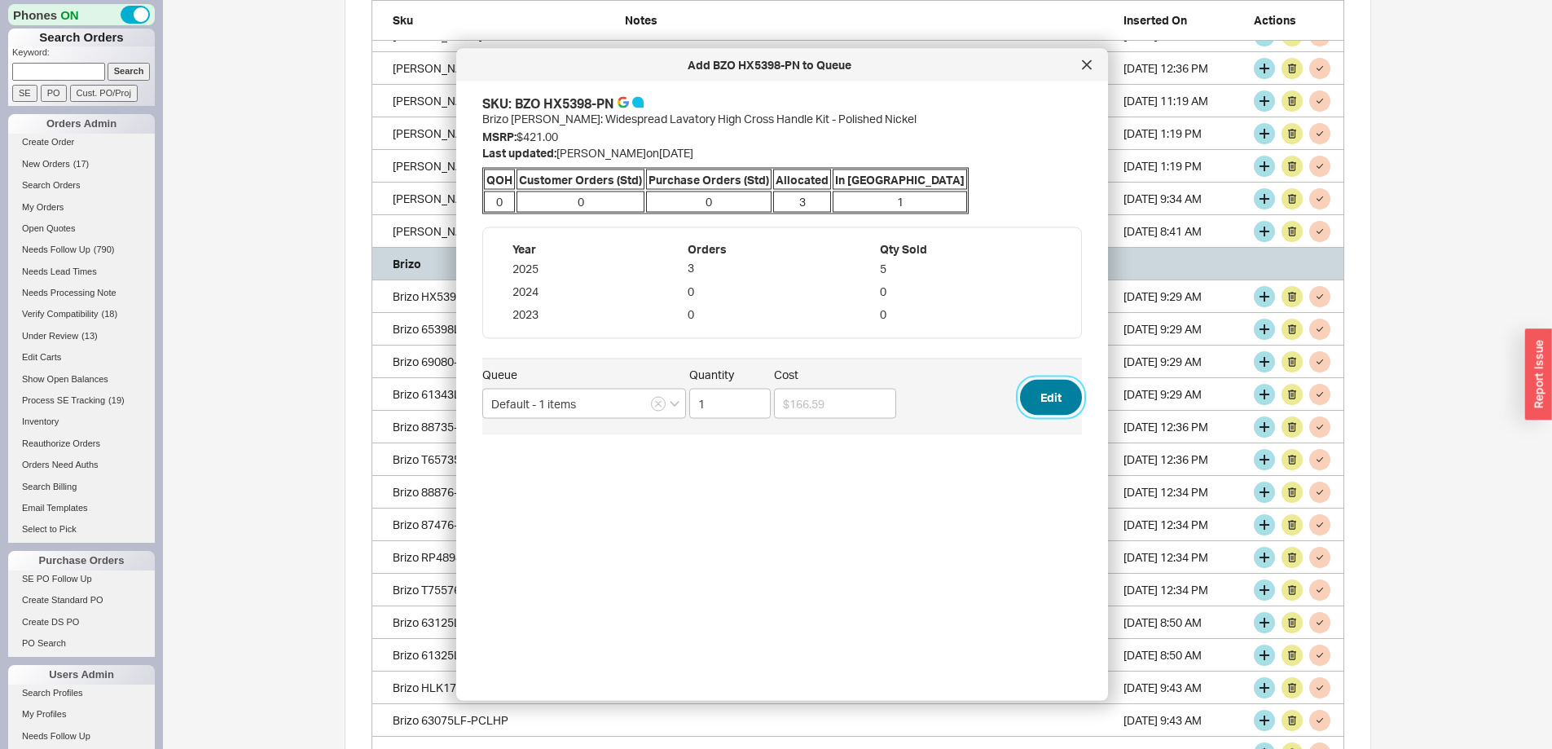
click at [1049, 390] on button "Edit" at bounding box center [1051, 397] width 62 height 36
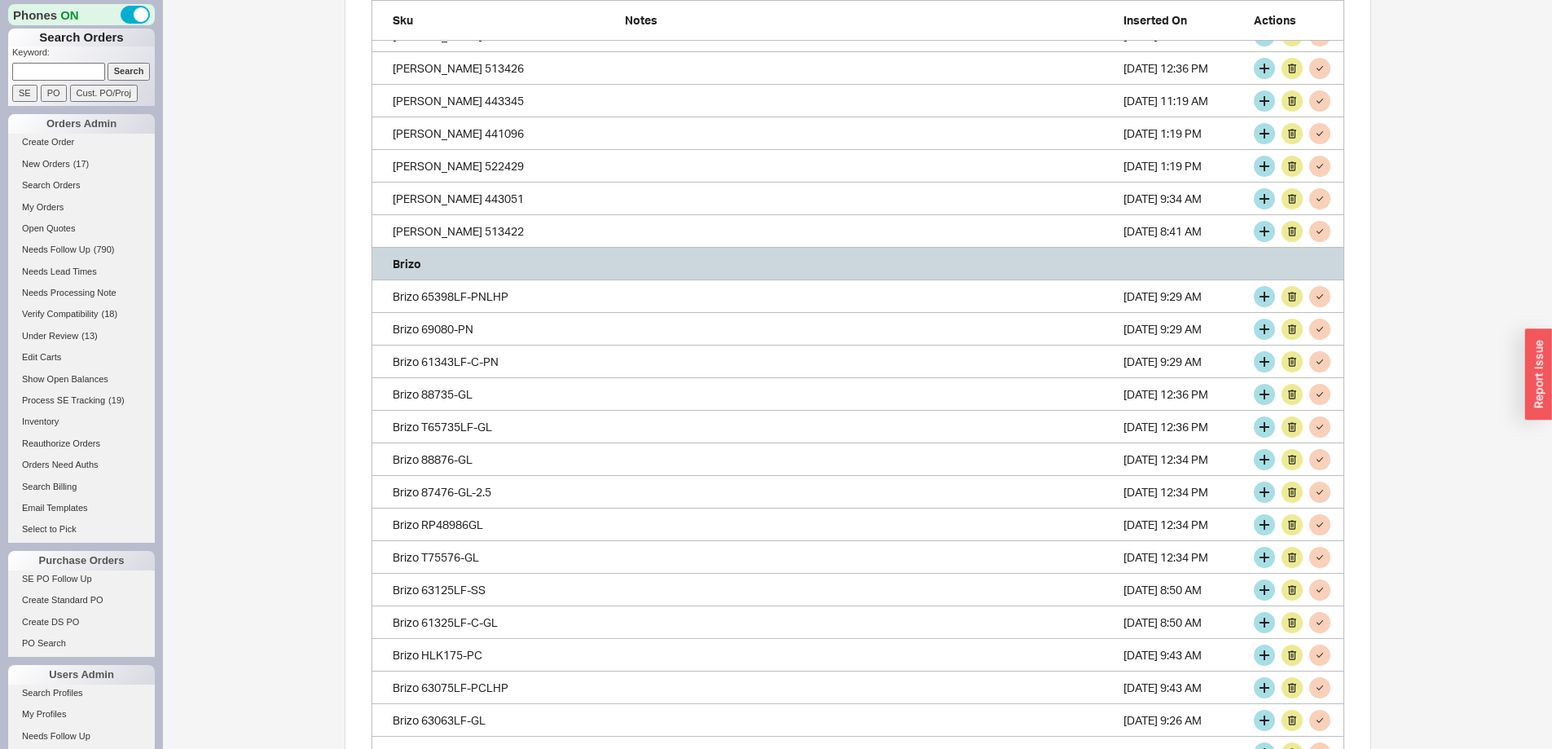
scroll to position [4479, 961]
click at [1264, 297] on div "Add Item To Stock Queue" at bounding box center [1264, 299] width 126 height 23
click at [1262, 297] on button "grid" at bounding box center [1264, 296] width 21 height 21
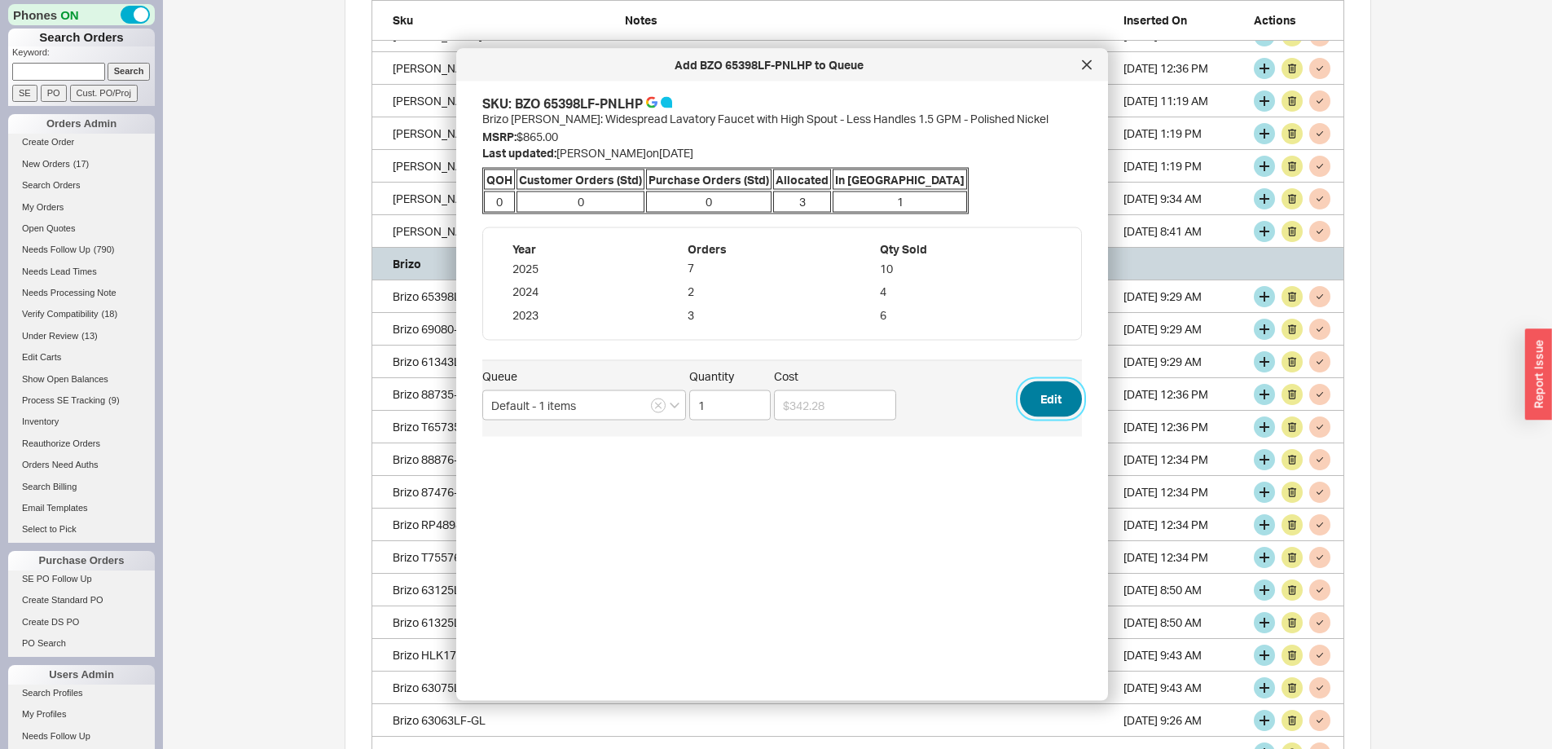
click at [1045, 390] on button "Edit" at bounding box center [1051, 398] width 62 height 36
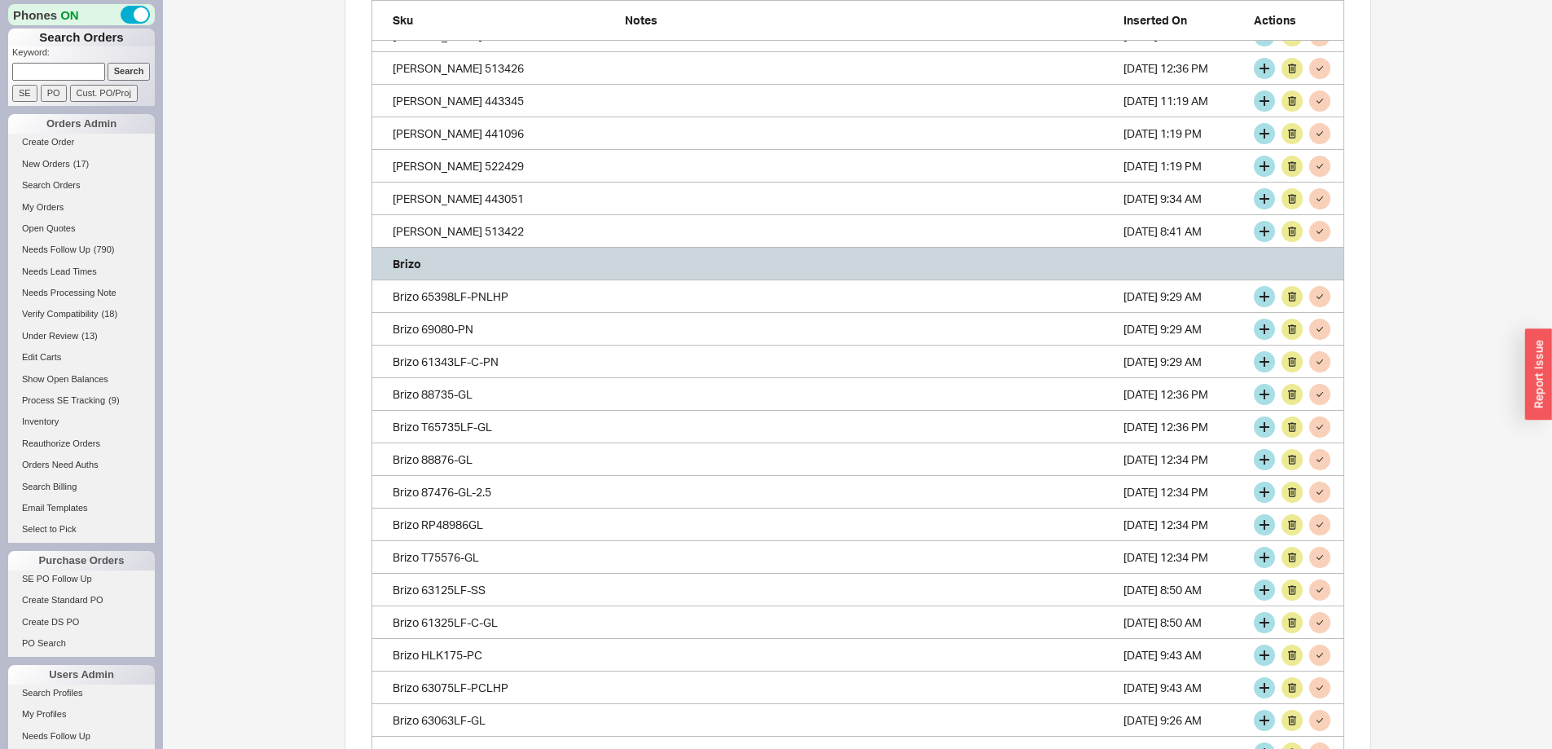
scroll to position [4446, 961]
click at [1266, 291] on button "grid" at bounding box center [1264, 296] width 21 height 21
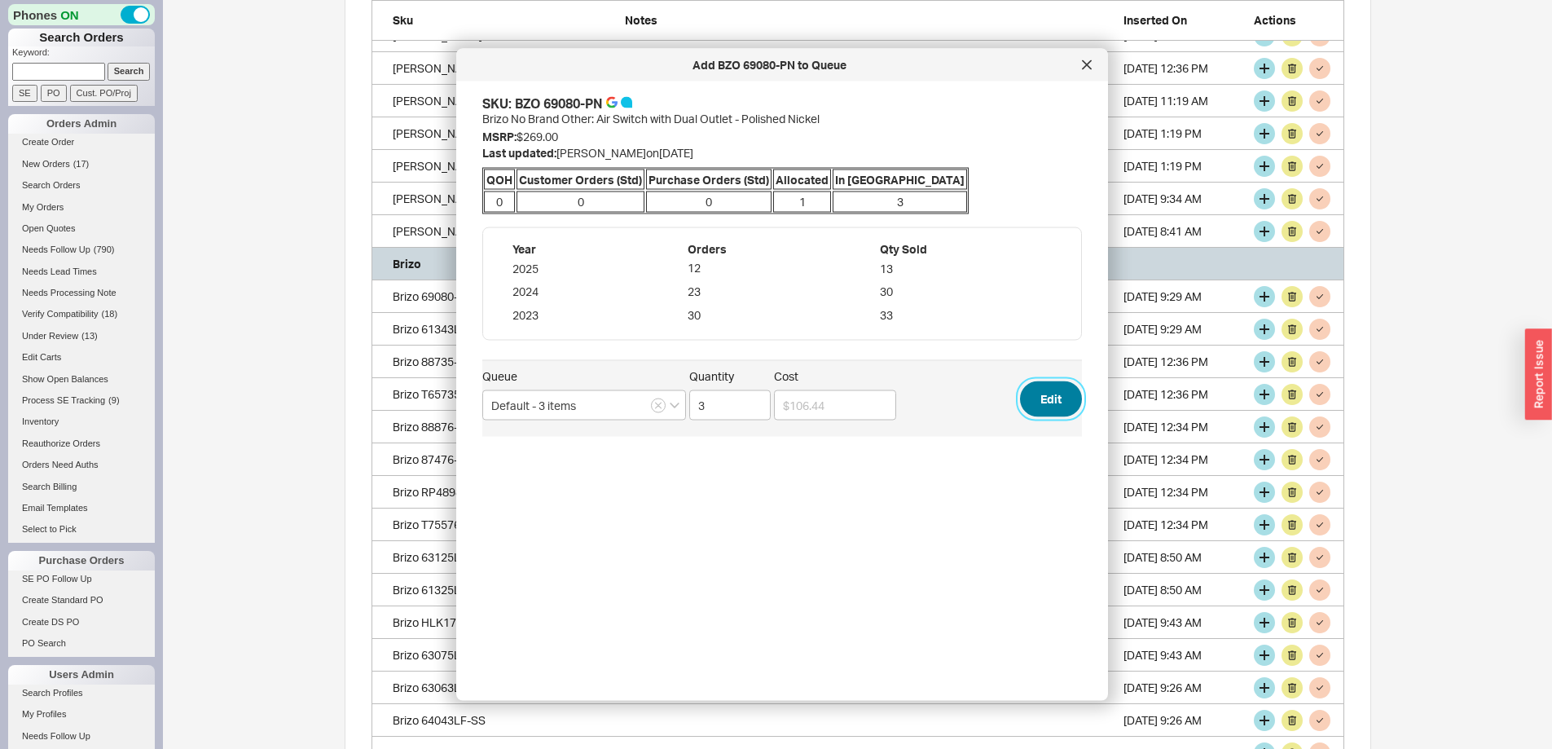
click at [1030, 394] on button "Edit" at bounding box center [1051, 398] width 62 height 36
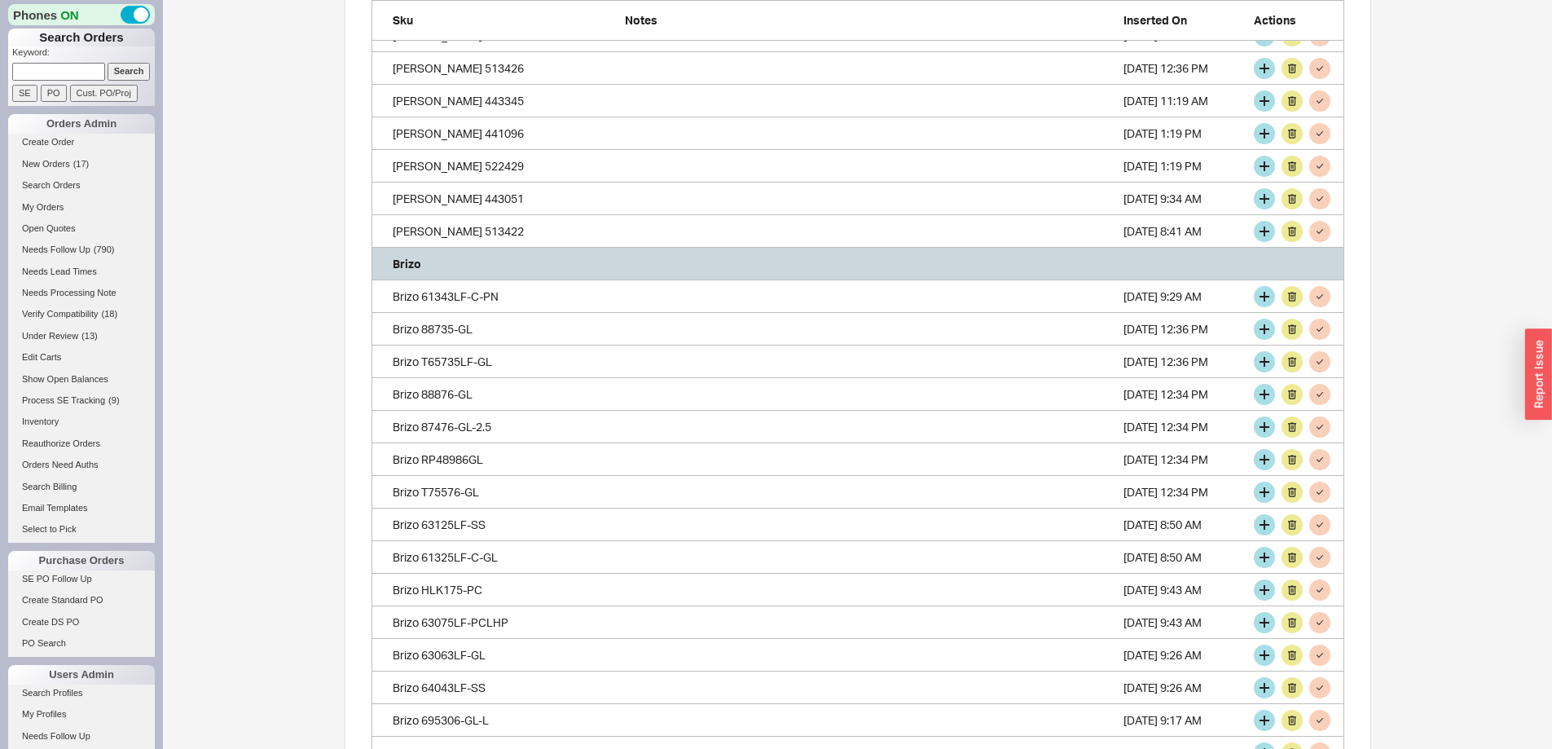
scroll to position [4413, 961]
click at [1267, 293] on button "grid" at bounding box center [1264, 296] width 21 height 21
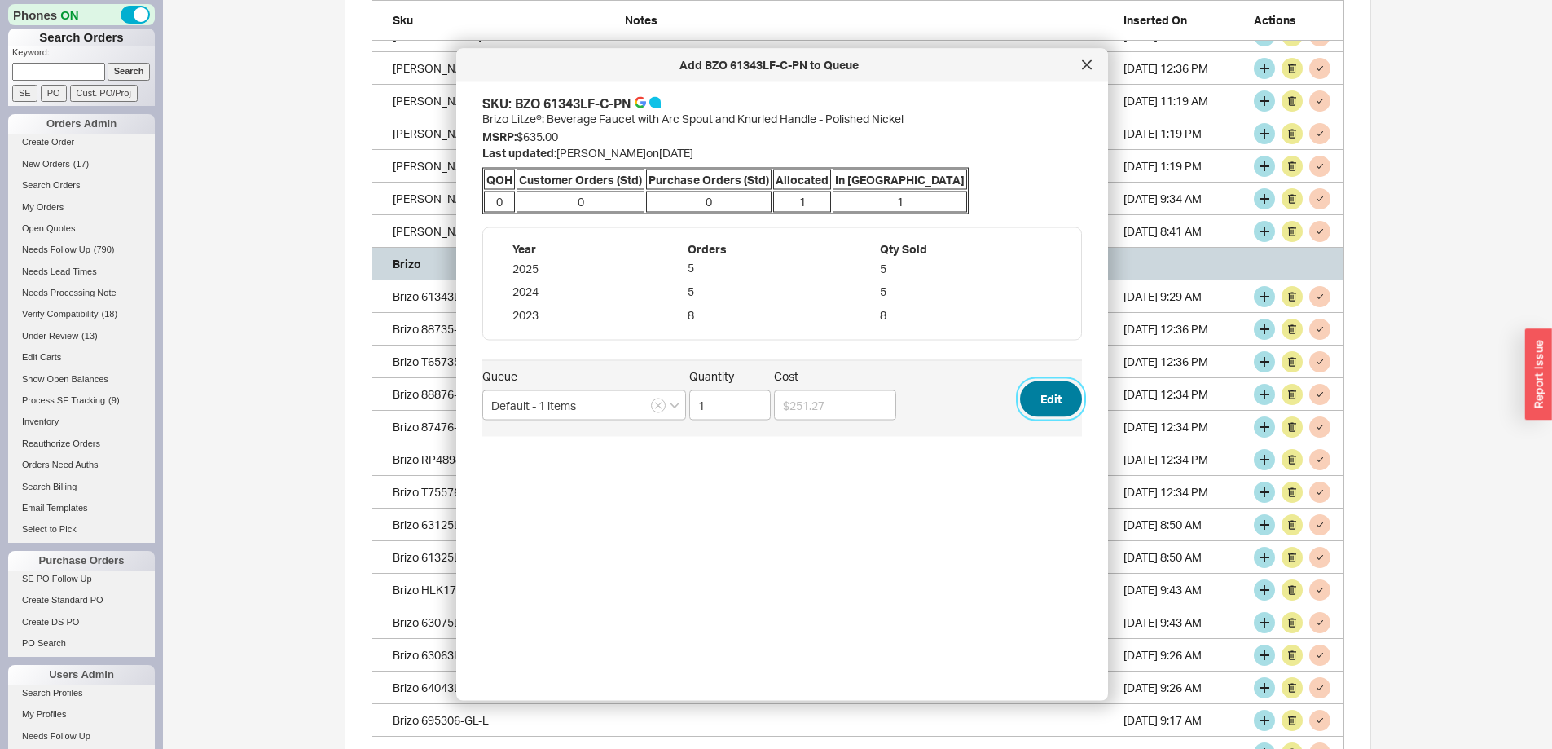
click at [1039, 397] on button "Edit" at bounding box center [1051, 398] width 62 height 36
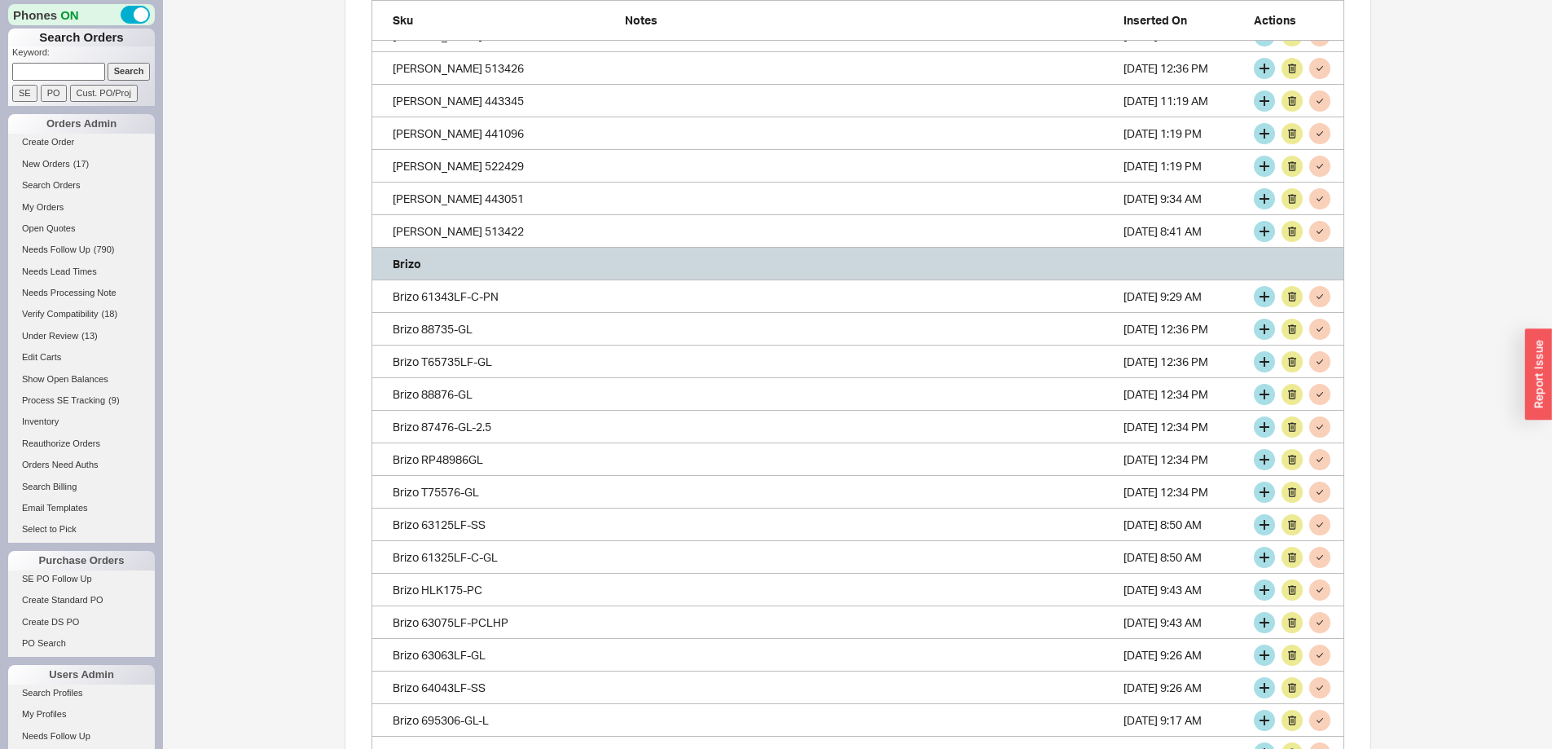
scroll to position [4381, 961]
click at [1263, 294] on button "grid" at bounding box center [1264, 296] width 21 height 21
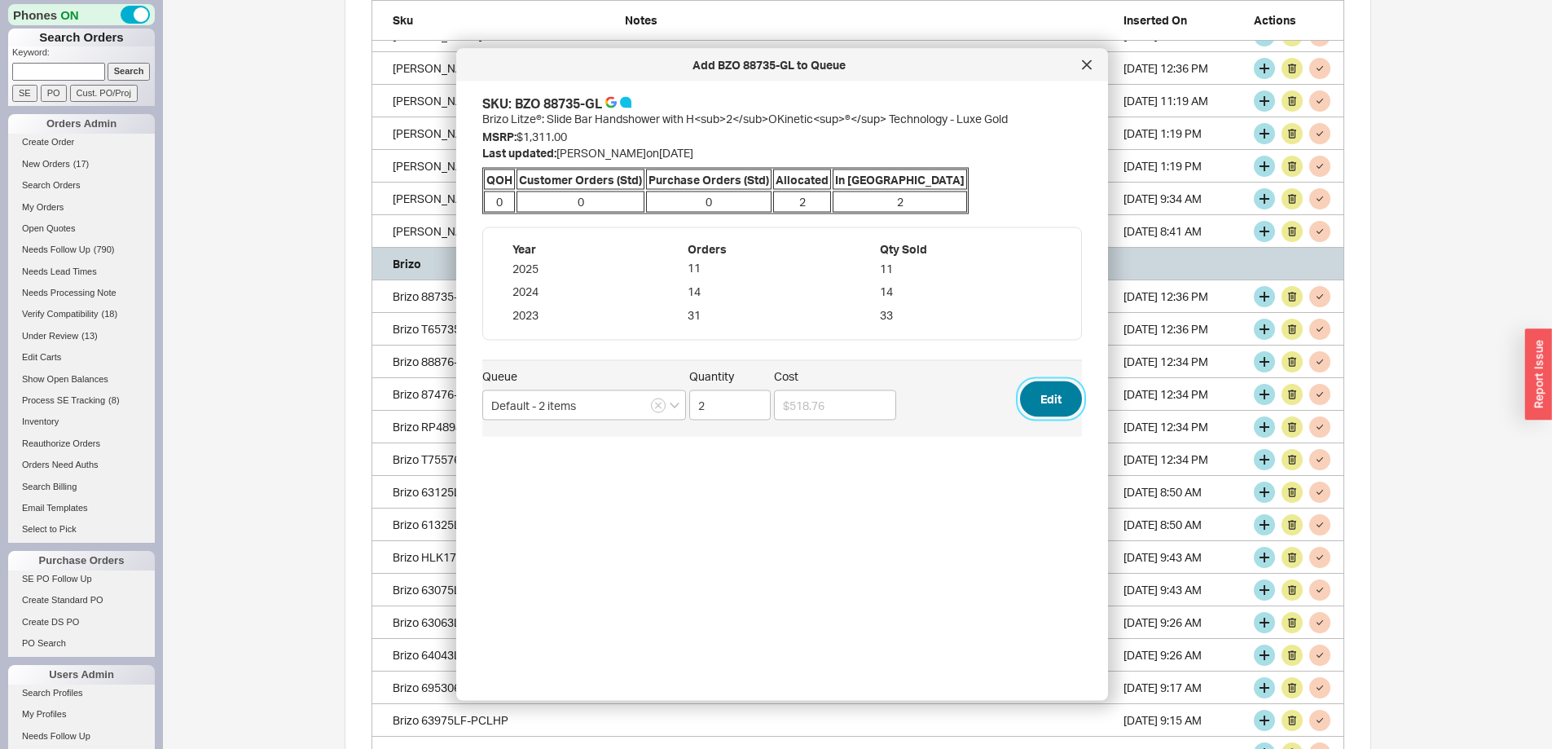
click at [1020, 394] on button "Edit" at bounding box center [1051, 398] width 62 height 36
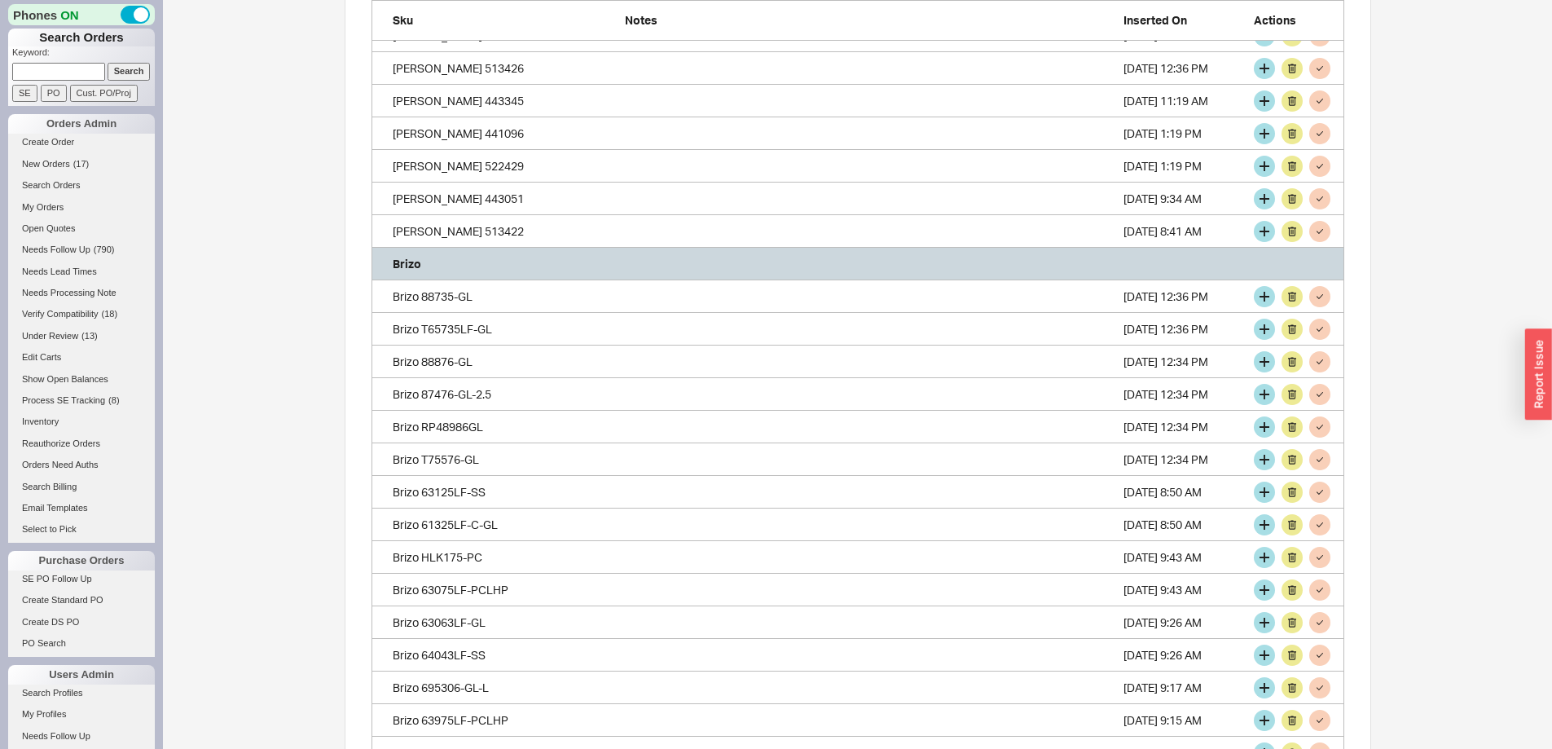
scroll to position [4348, 961]
click at [1264, 294] on button "grid" at bounding box center [1264, 296] width 21 height 21
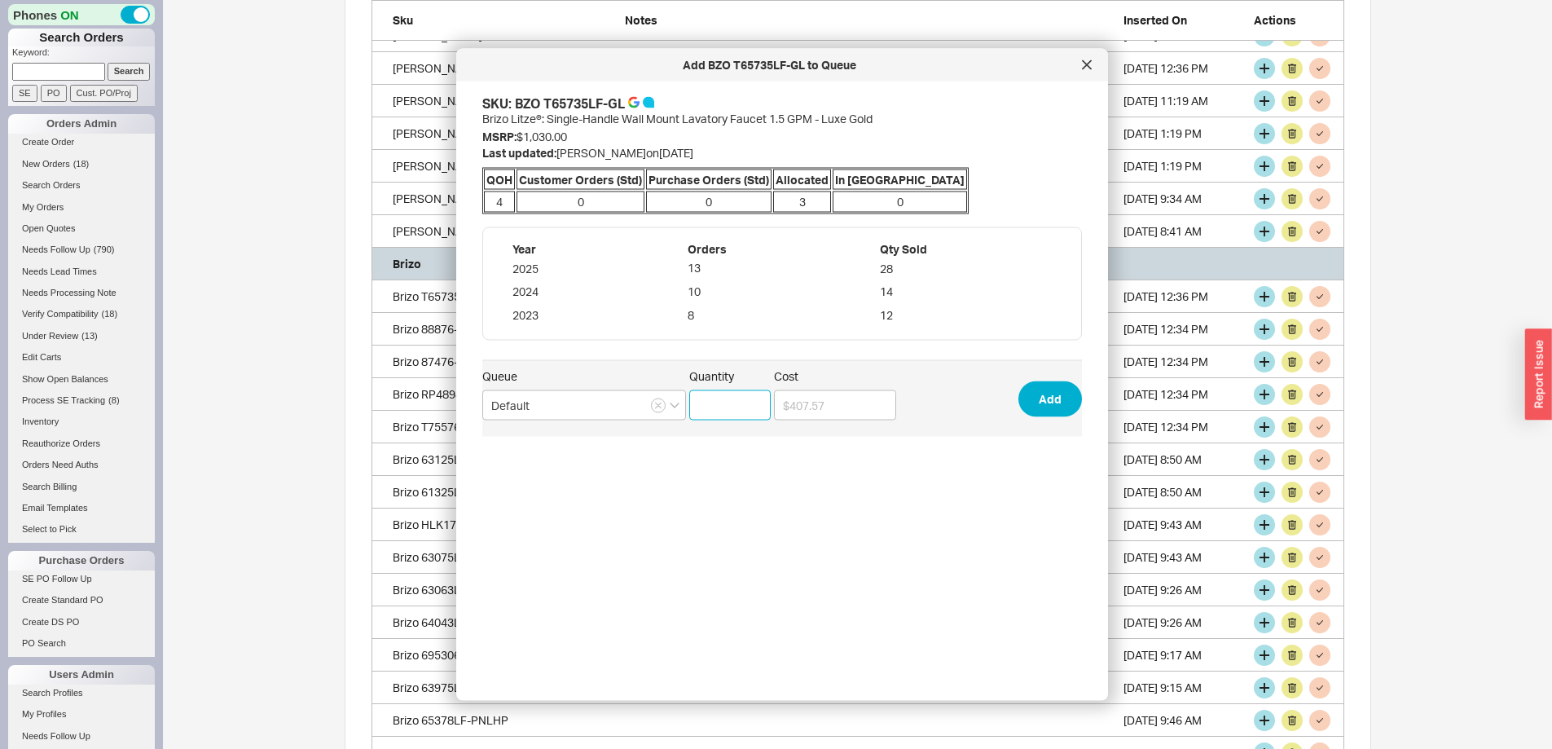
click at [720, 408] on input "Quantity" at bounding box center [729, 405] width 81 height 30
type input "1"
click at [1028, 399] on button "Add" at bounding box center [1050, 398] width 64 height 36
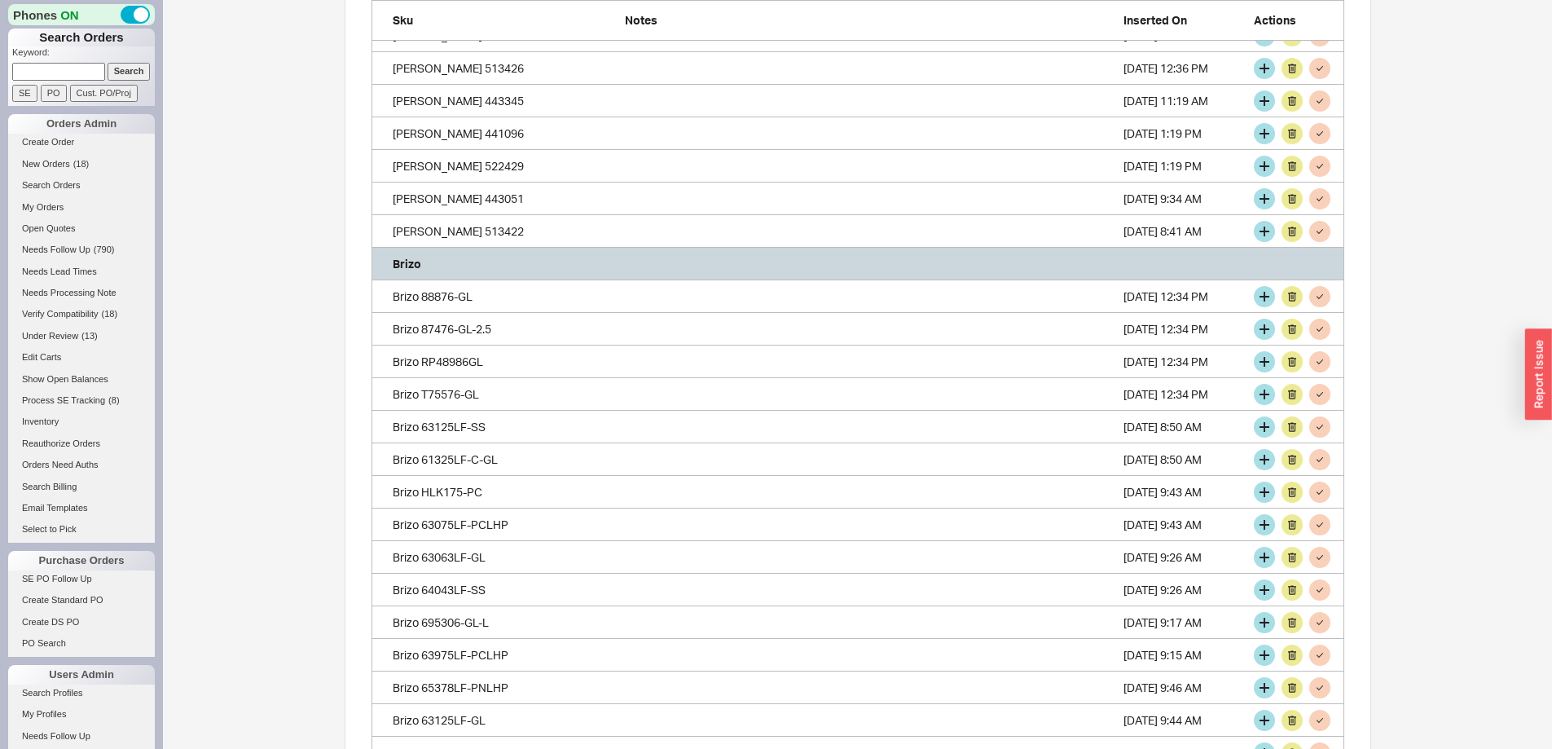
scroll to position [4316, 961]
click at [1265, 300] on button "grid" at bounding box center [1264, 296] width 21 height 21
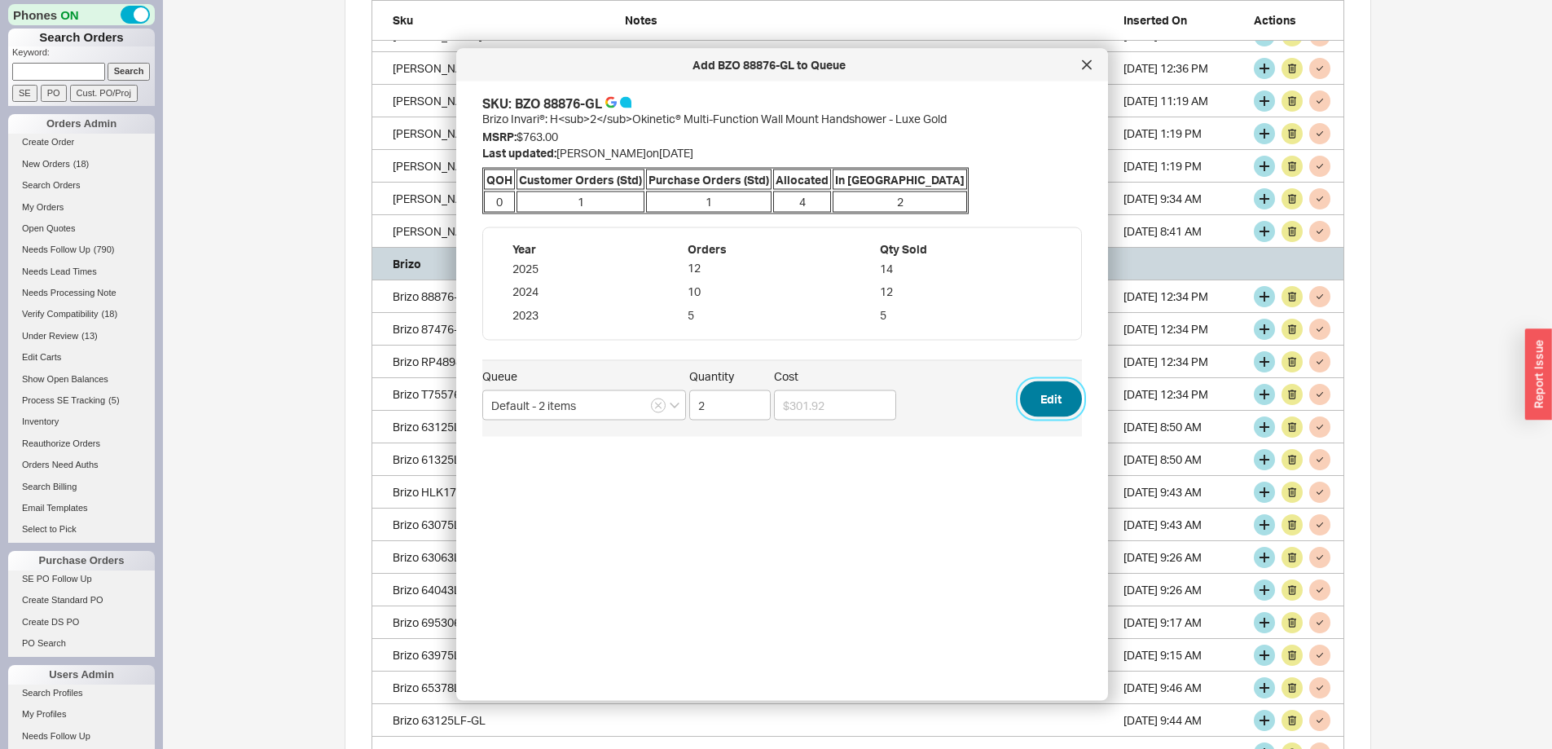
click at [1026, 392] on button "Edit" at bounding box center [1051, 398] width 62 height 36
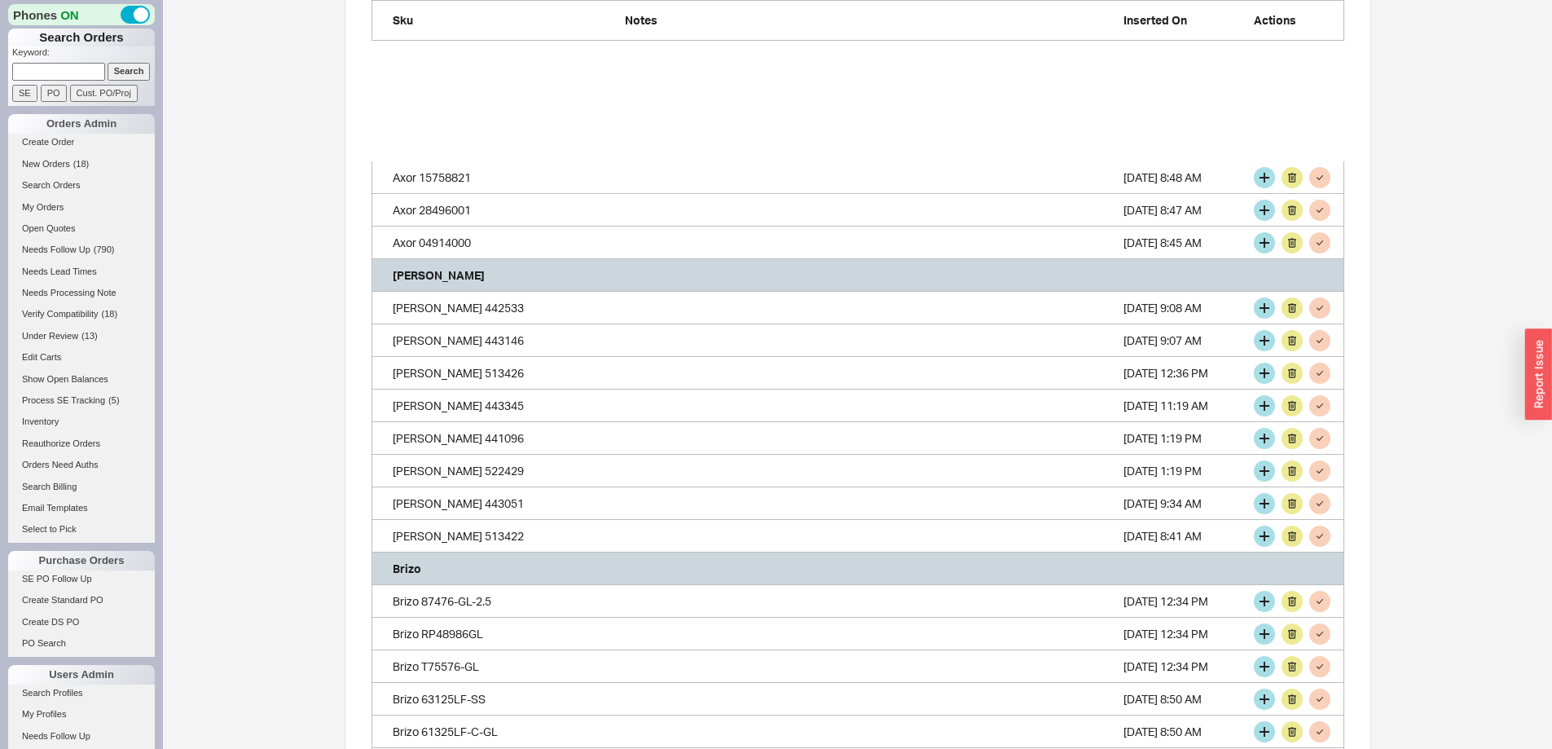
scroll to position [570, 0]
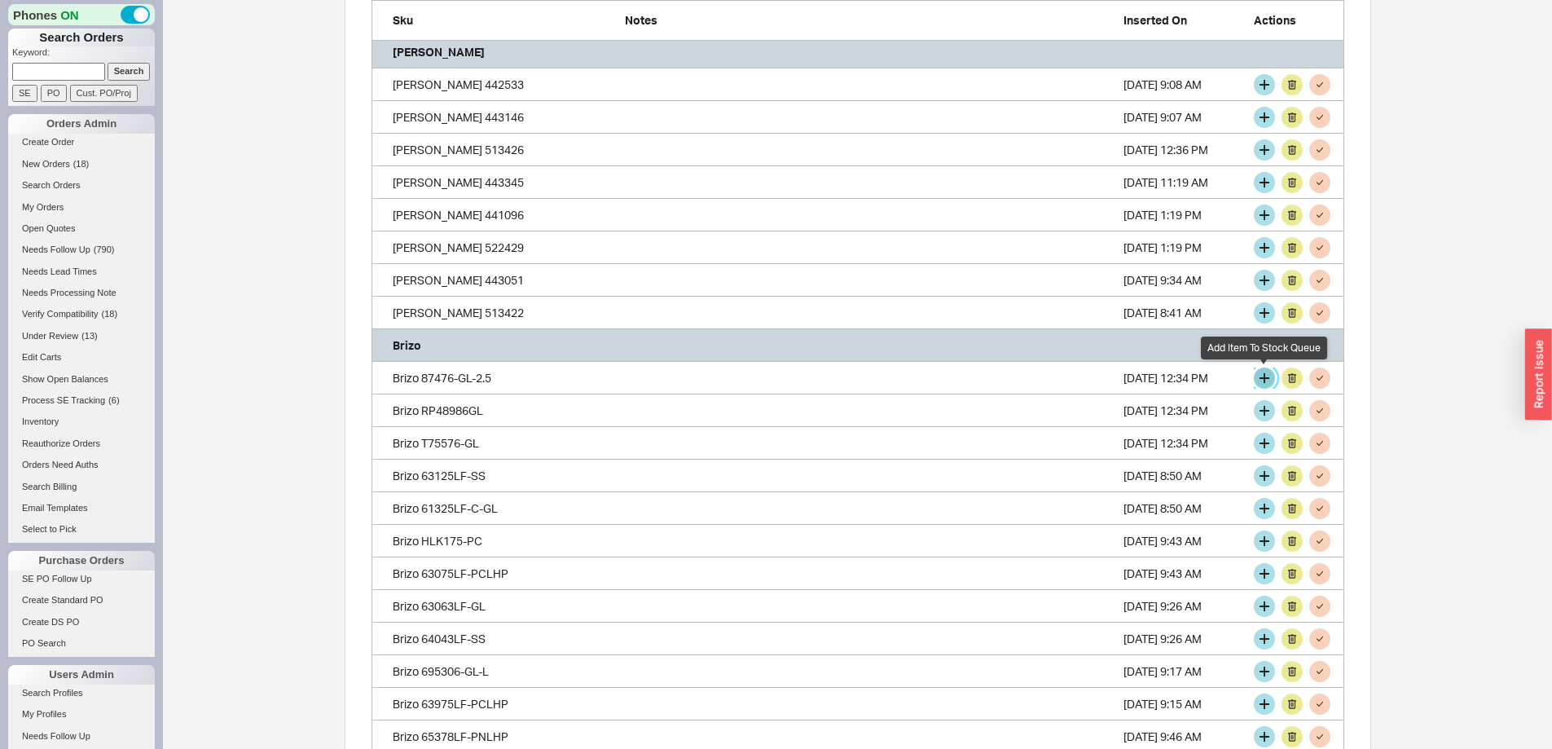
click at [1263, 375] on button "grid" at bounding box center [1264, 377] width 21 height 21
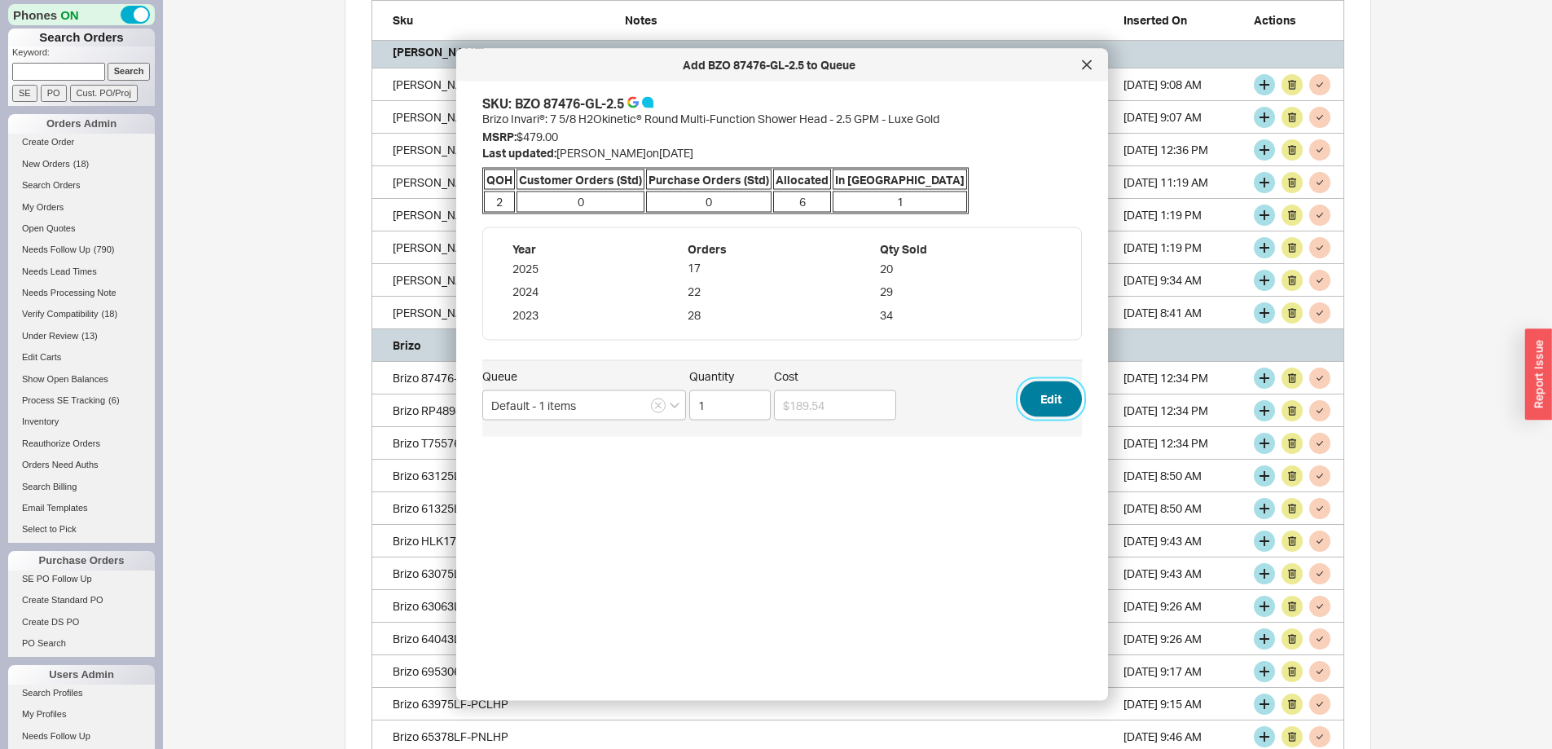
click at [1031, 400] on button "Edit" at bounding box center [1051, 398] width 62 height 36
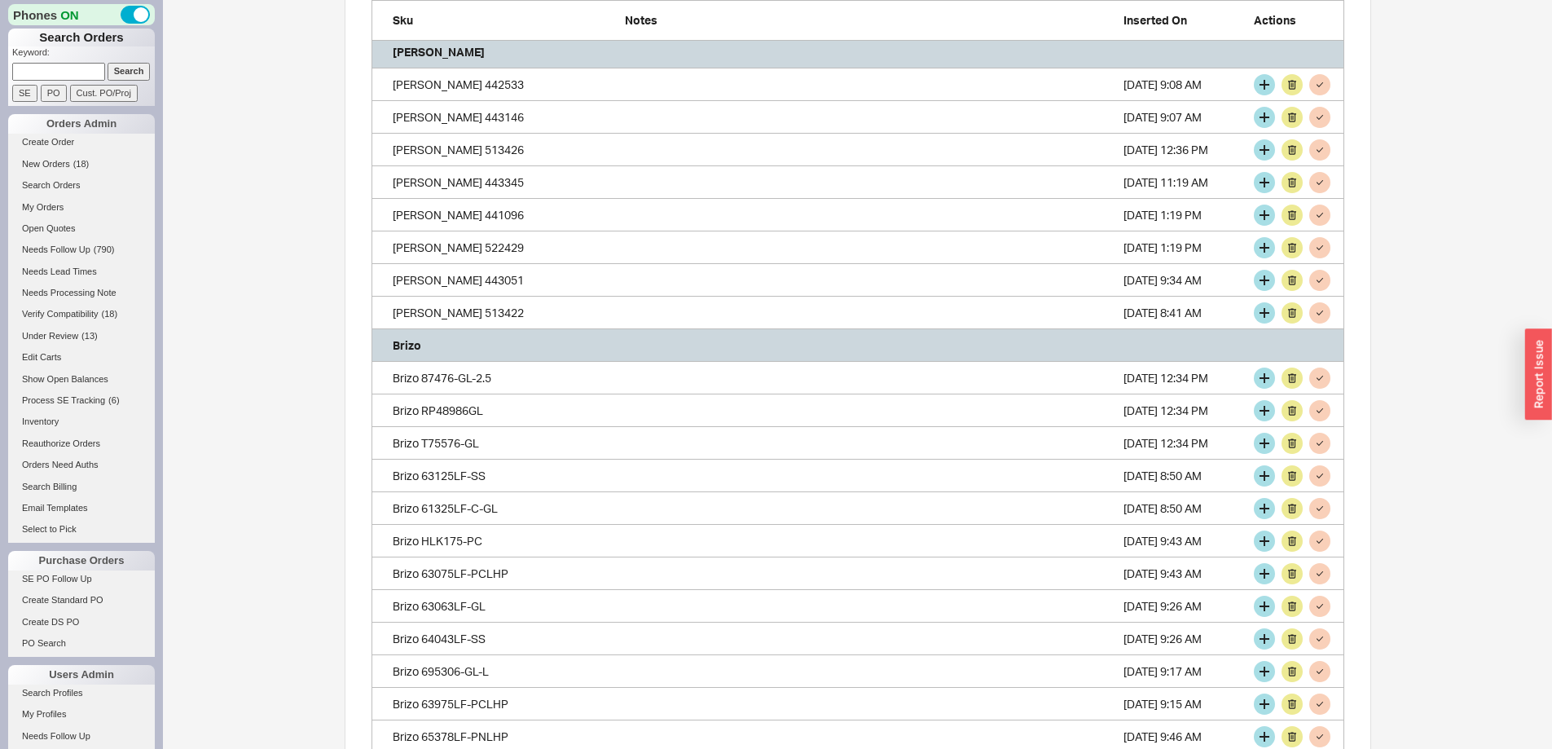
scroll to position [4251, 961]
click at [1264, 382] on button "grid" at bounding box center [1264, 377] width 21 height 21
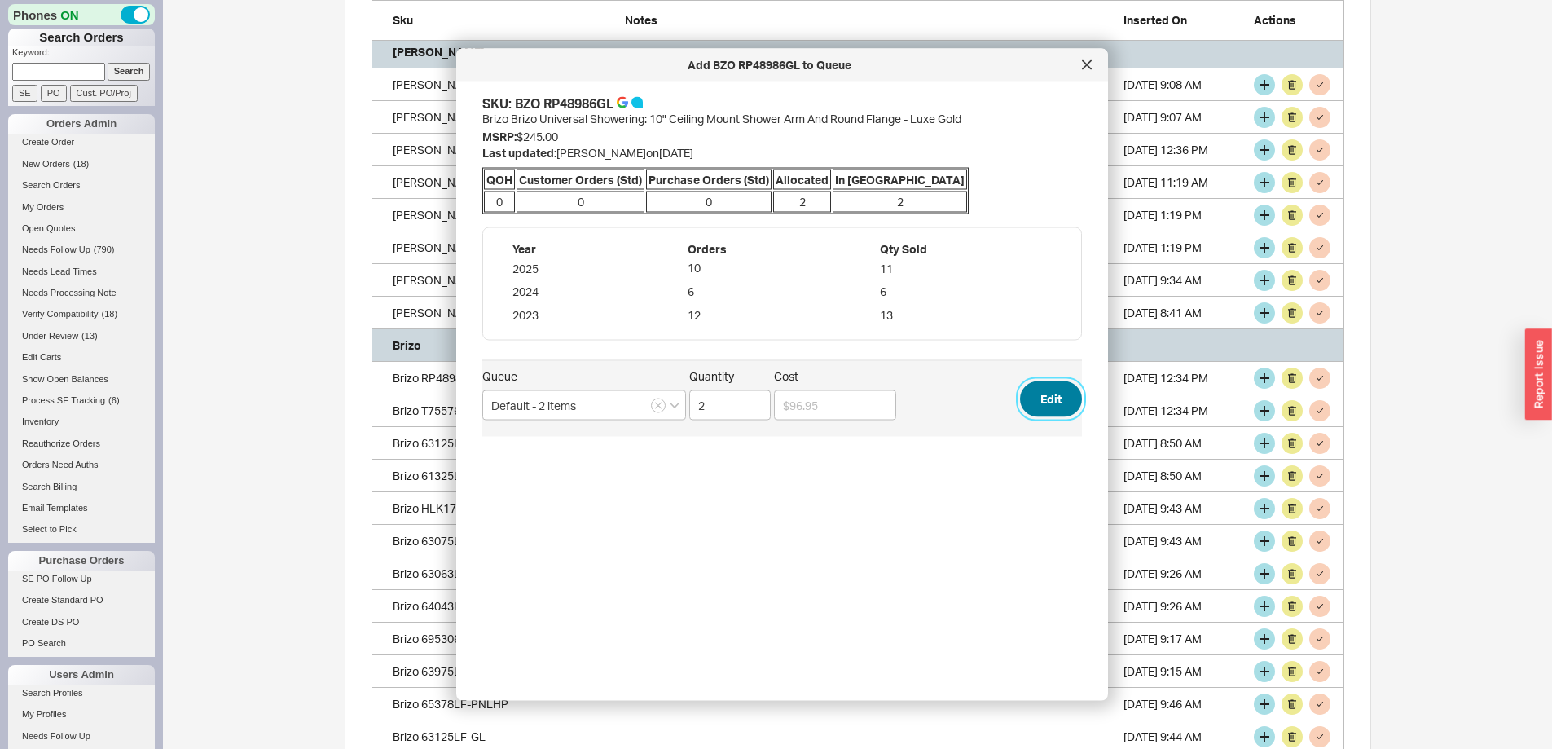
click at [1040, 397] on button "Edit" at bounding box center [1051, 398] width 62 height 36
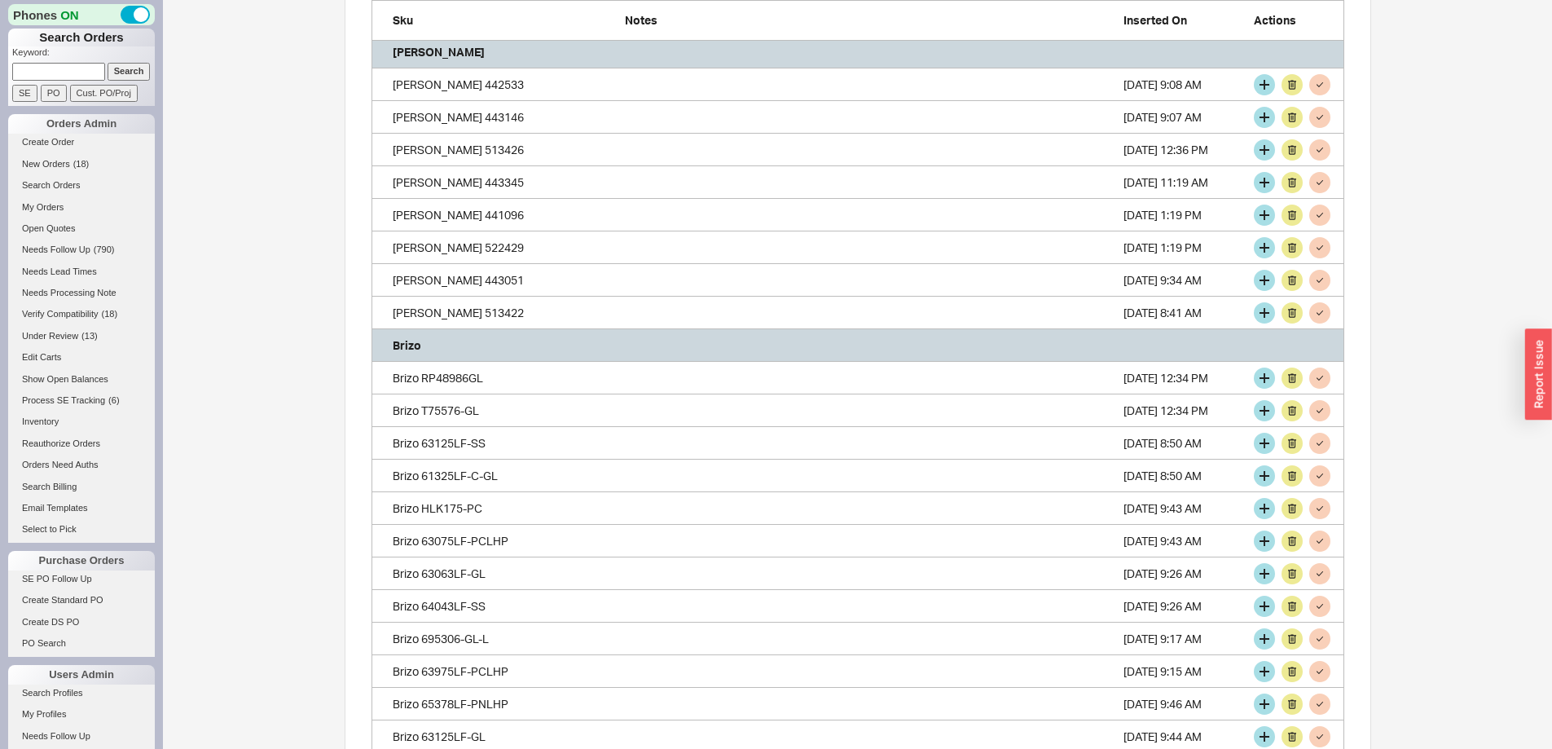
scroll to position [4218, 961]
click at [1264, 372] on button "grid" at bounding box center [1264, 377] width 21 height 21
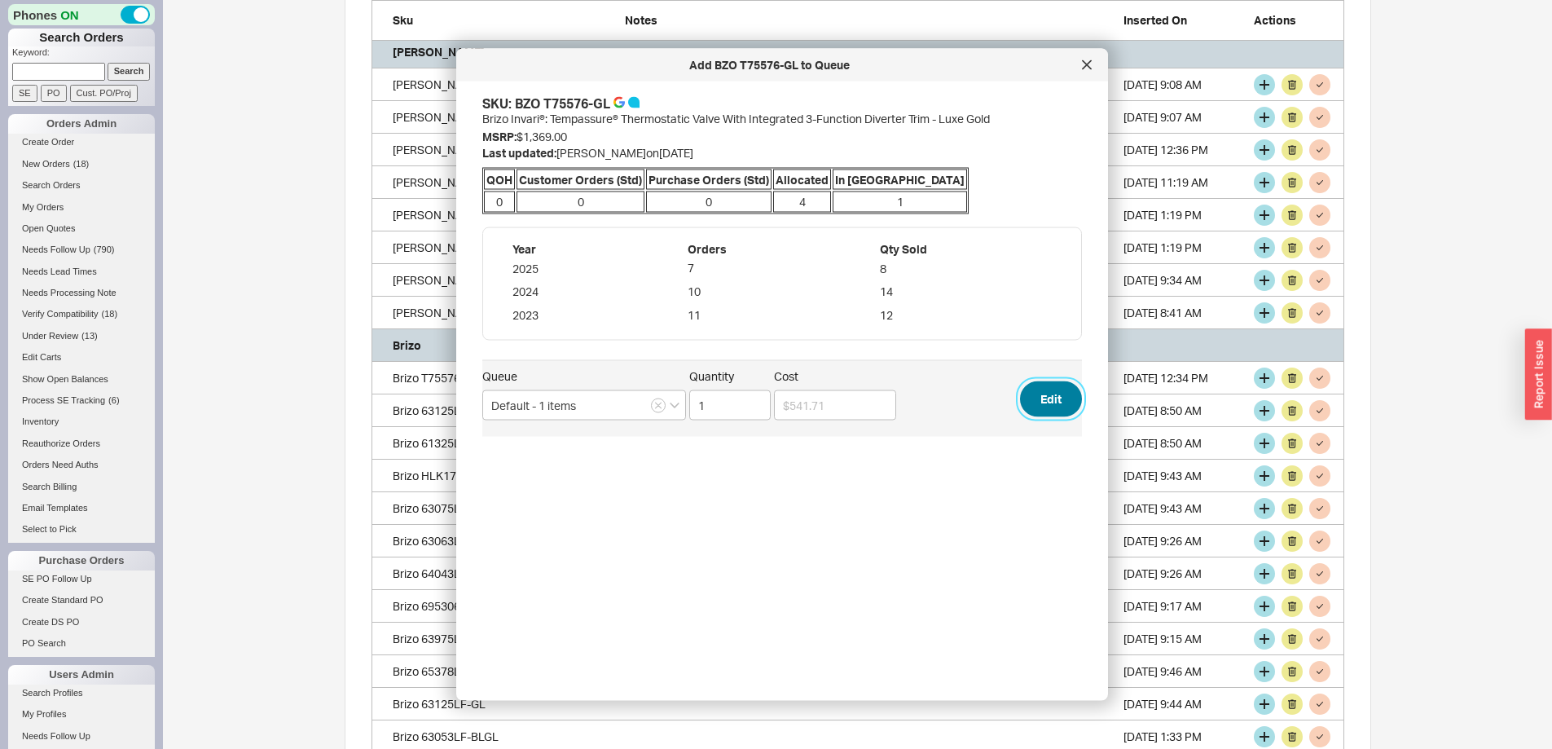
click at [1033, 398] on button "Edit" at bounding box center [1051, 398] width 62 height 36
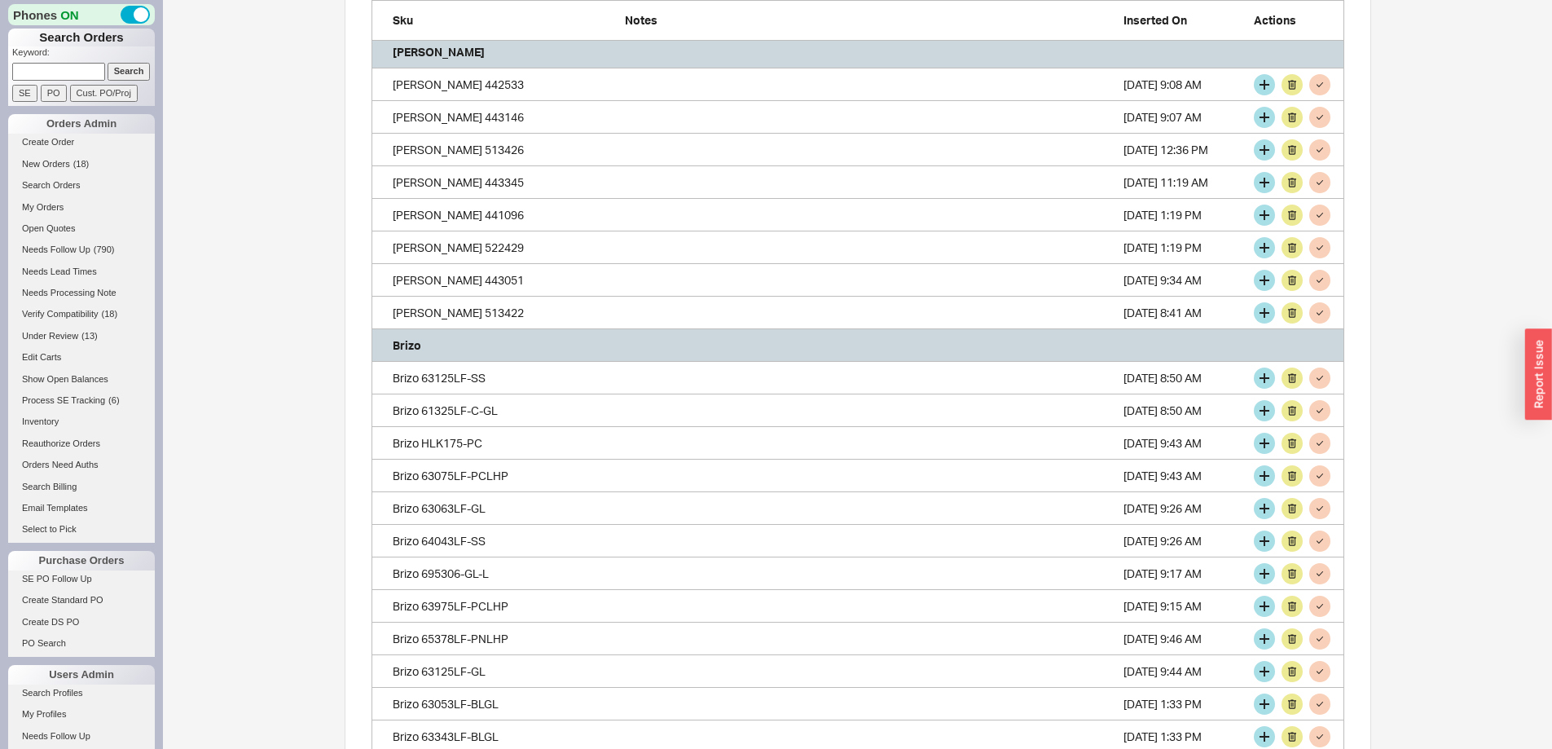
scroll to position [4185, 961]
click at [1262, 379] on button "grid" at bounding box center [1264, 377] width 21 height 21
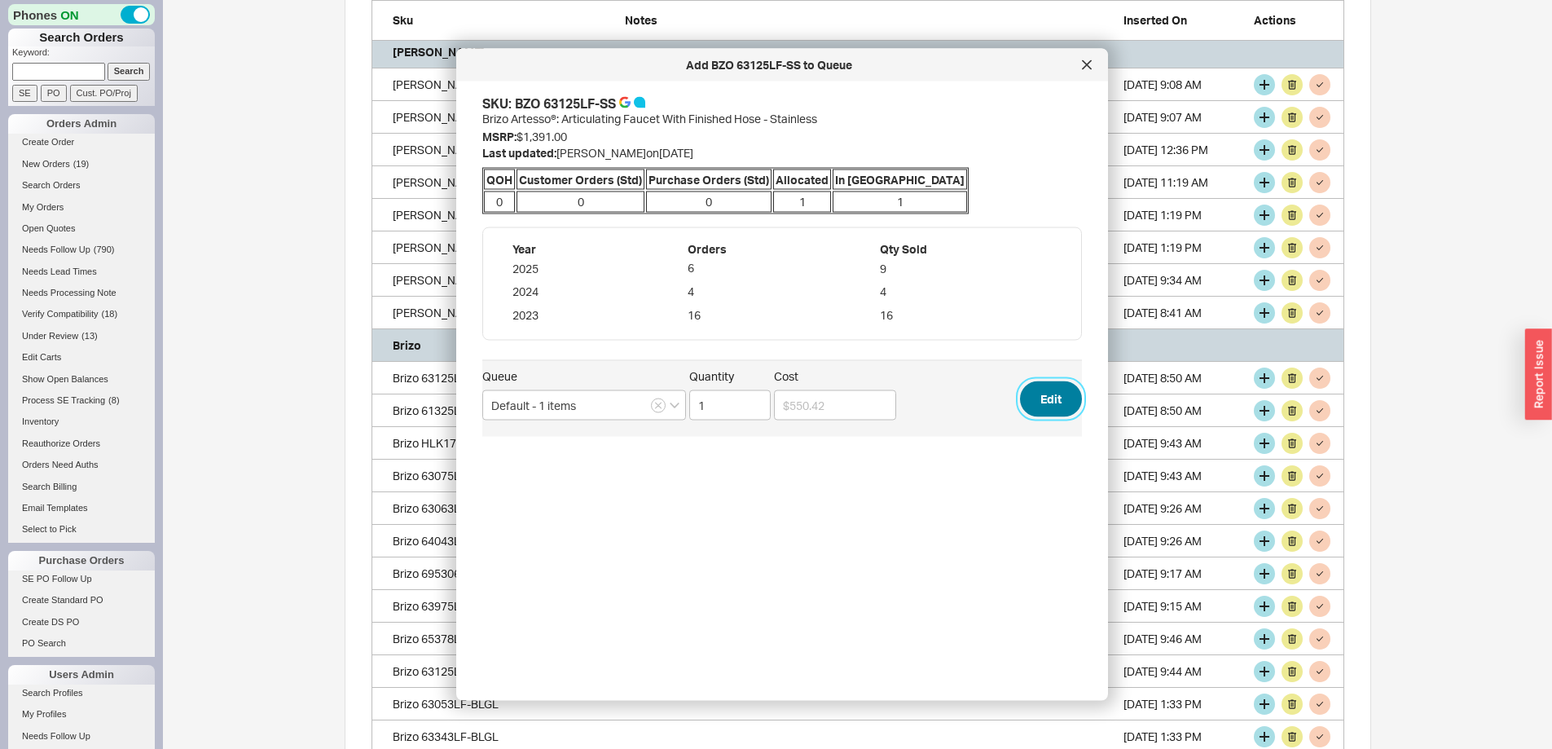
click at [1031, 398] on button "Edit" at bounding box center [1051, 398] width 62 height 36
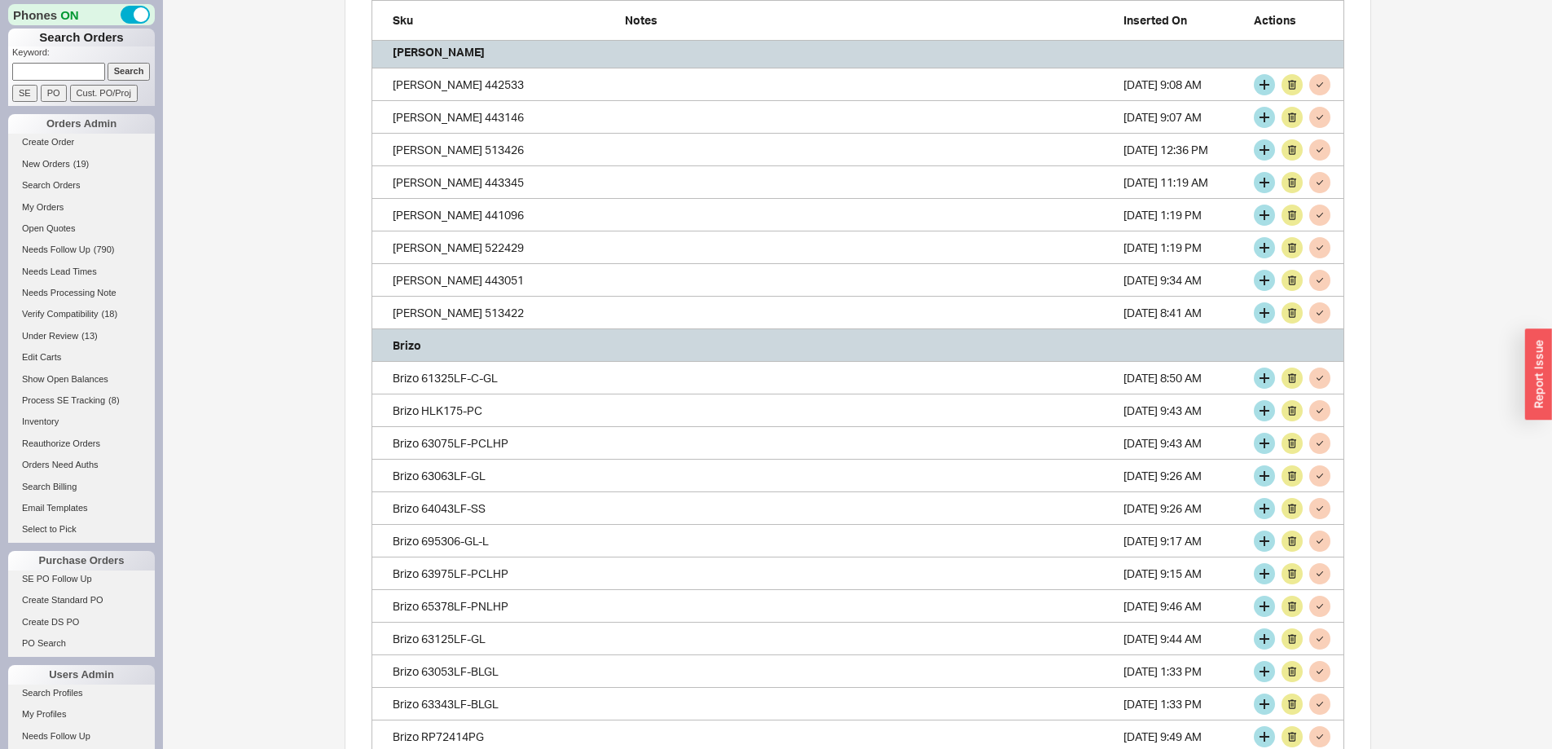
scroll to position [4153, 961]
click at [1262, 376] on button "grid" at bounding box center [1264, 377] width 21 height 21
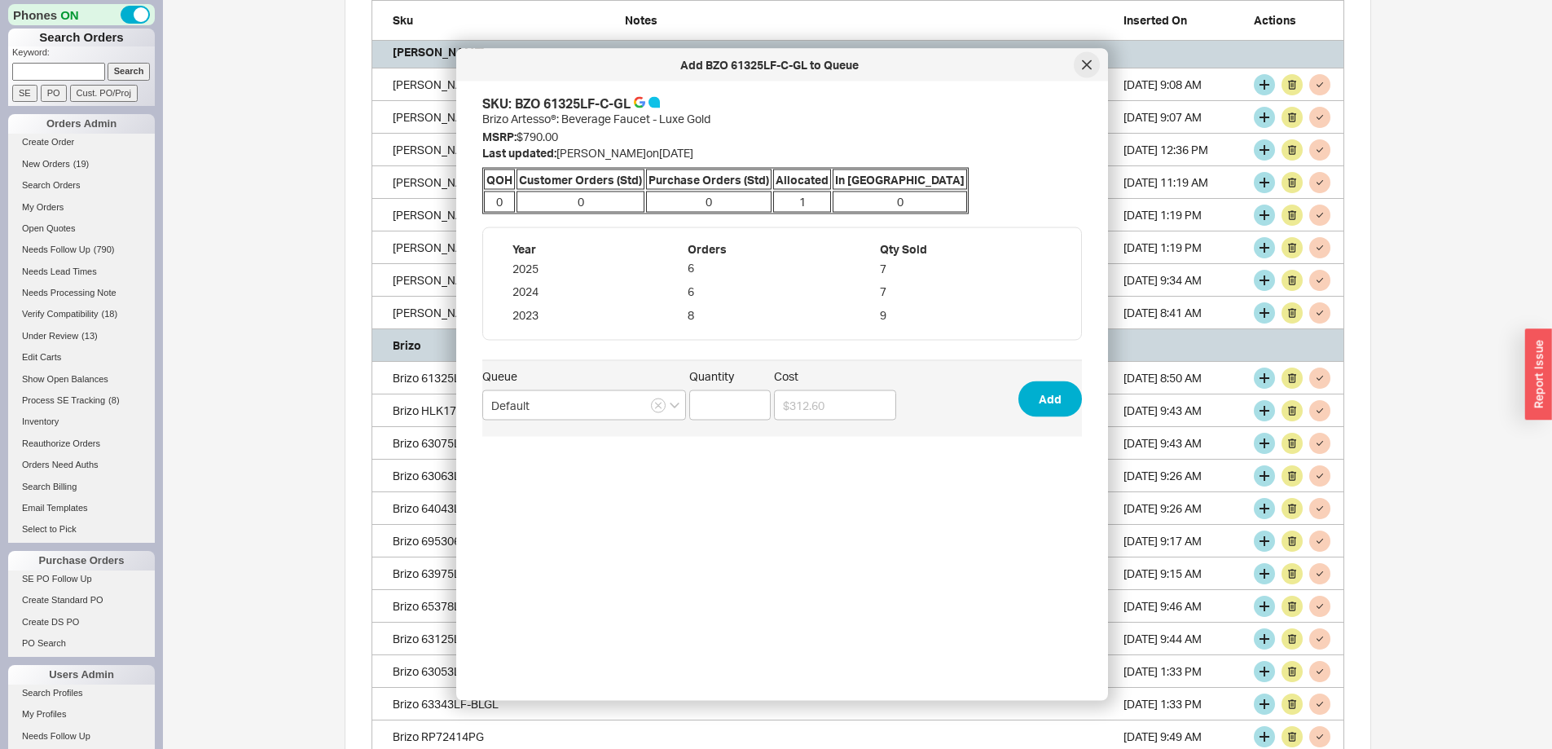
click at [1084, 65] on icon at bounding box center [1087, 65] width 10 height 10
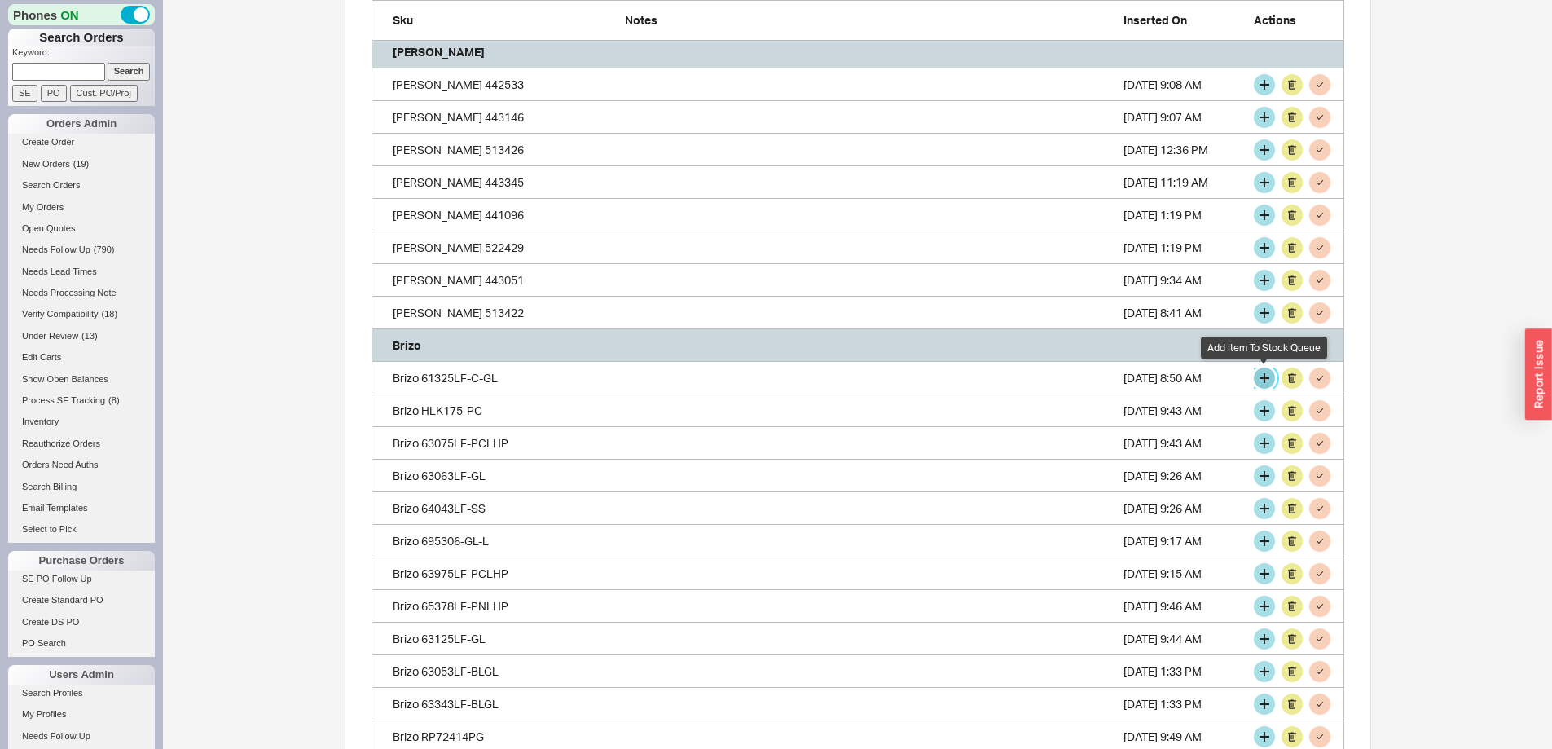
click at [1264, 373] on button "grid" at bounding box center [1264, 377] width 21 height 21
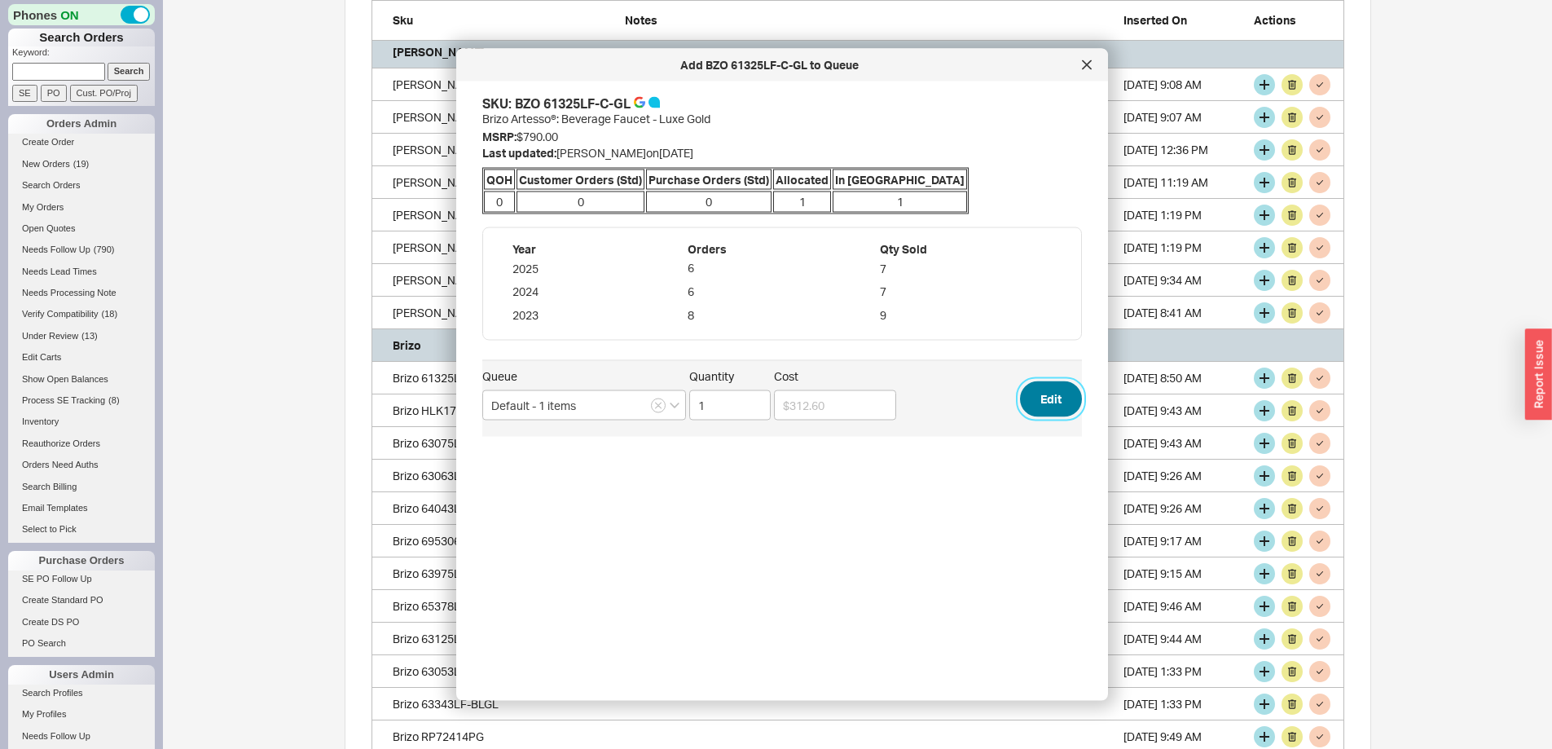
click at [1045, 398] on button "Edit" at bounding box center [1051, 398] width 62 height 36
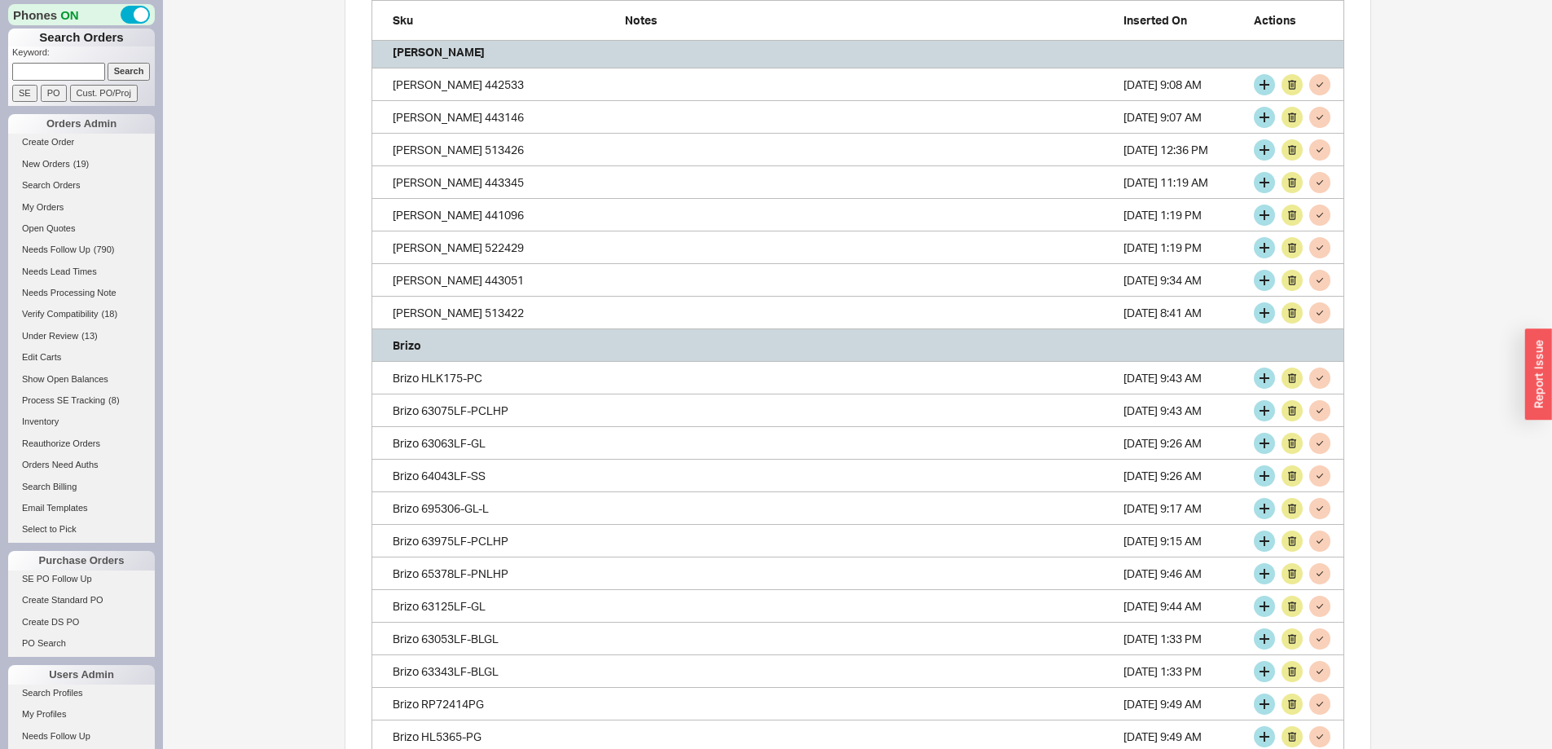
scroll to position [4120, 961]
click at [1265, 377] on button "grid" at bounding box center [1264, 377] width 21 height 21
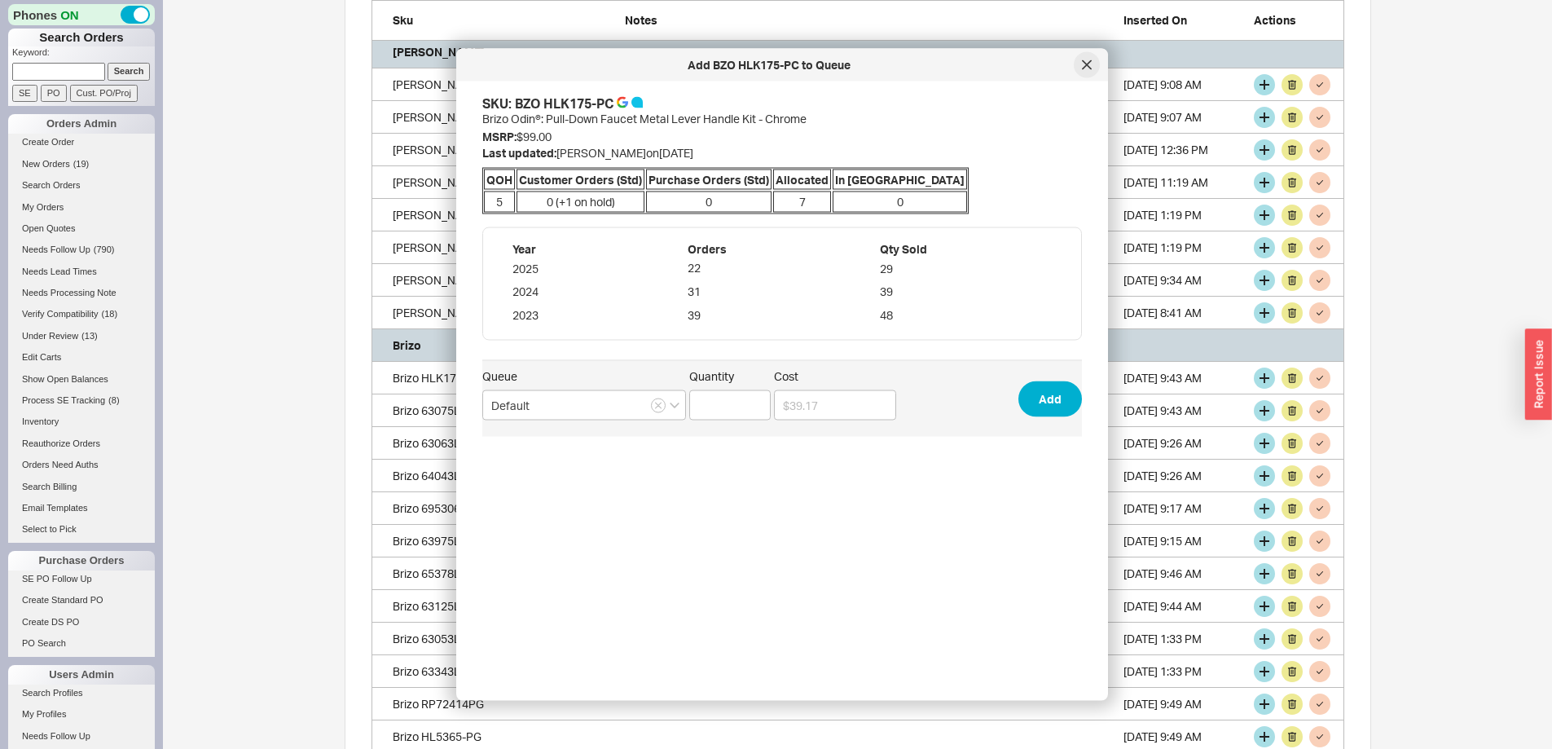
click at [1085, 67] on icon at bounding box center [1087, 64] width 8 height 8
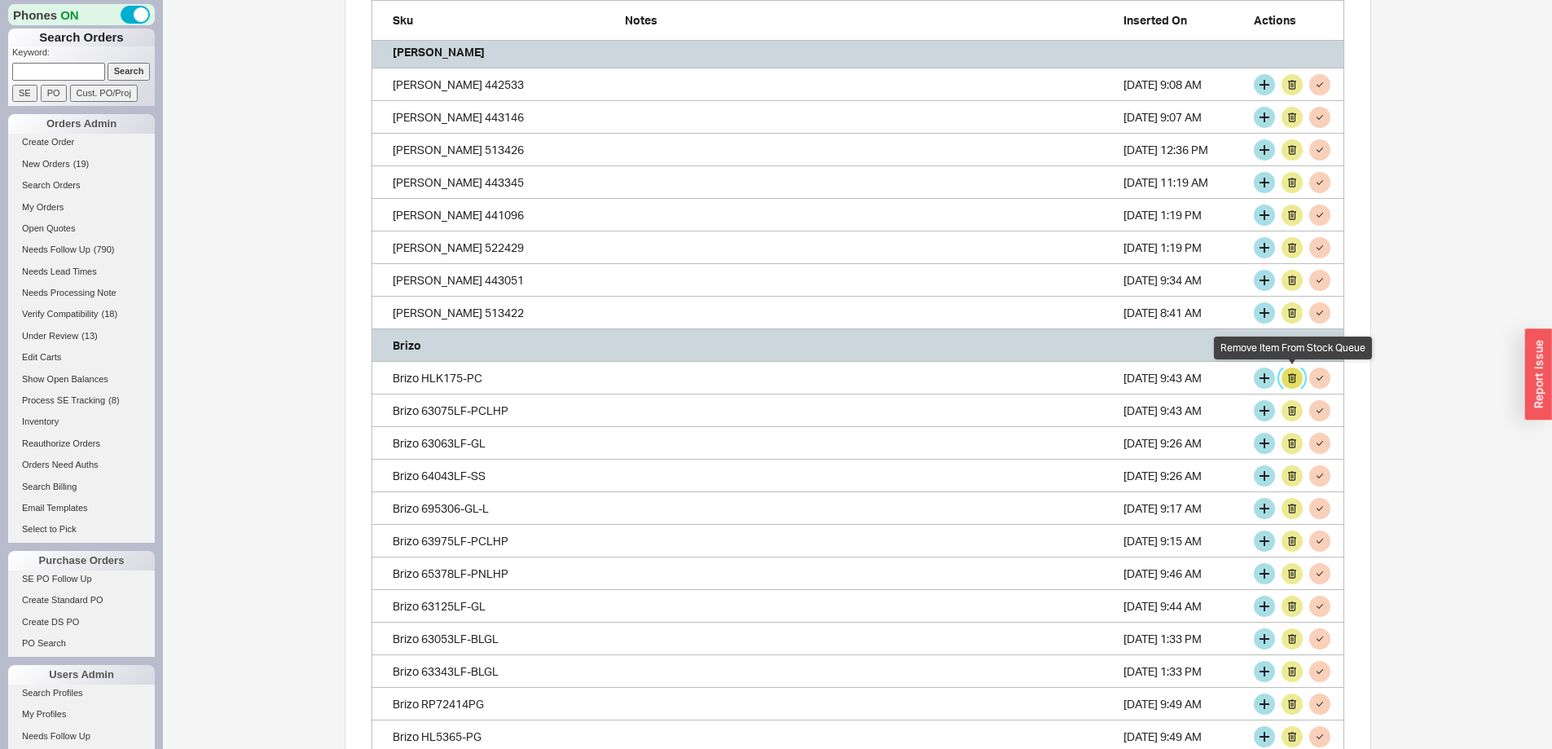
click at [1295, 376] on button "grid" at bounding box center [1292, 377] width 21 height 21
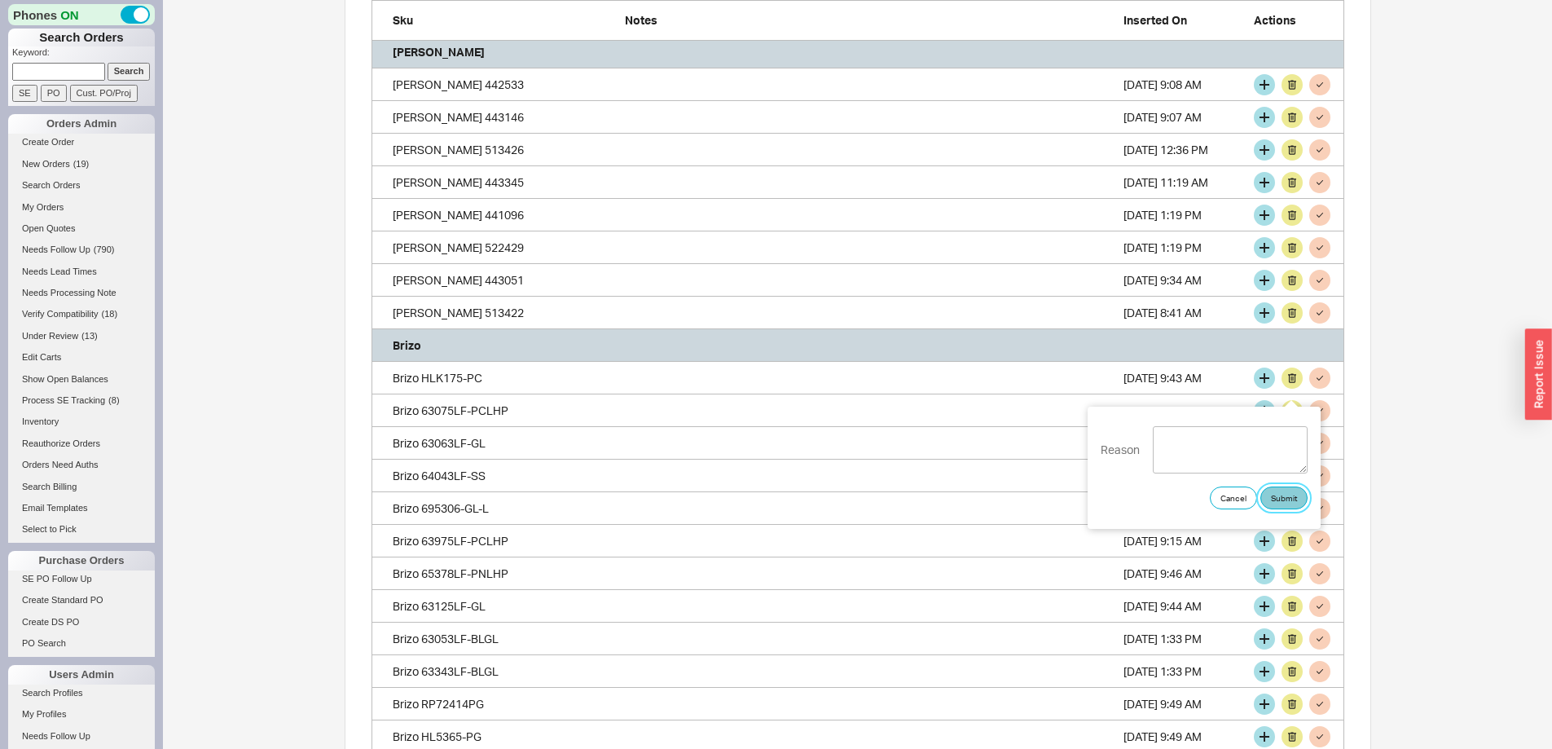
click at [1285, 495] on button "Submit" at bounding box center [1283, 497] width 47 height 23
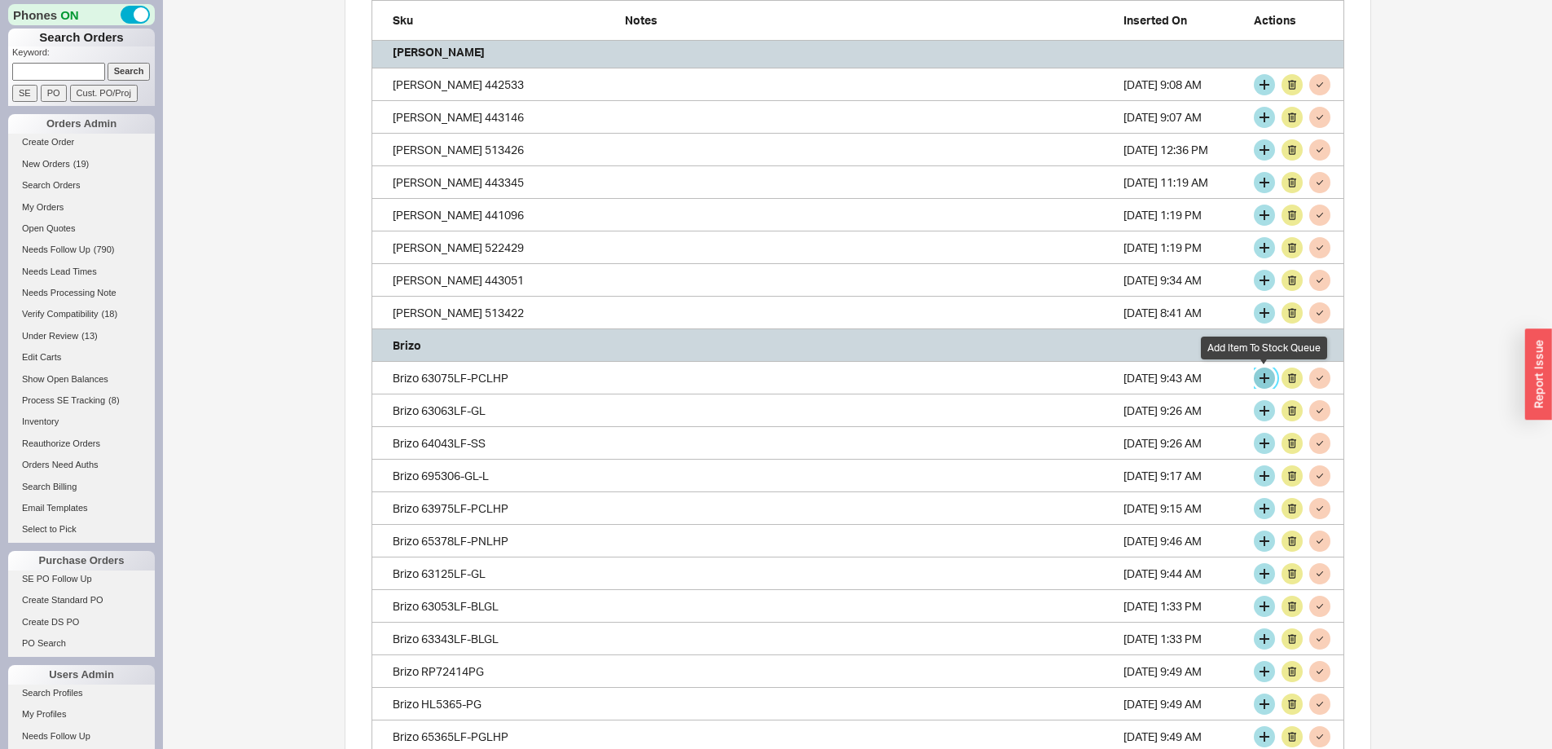
click at [1262, 380] on button "grid" at bounding box center [1264, 377] width 21 height 21
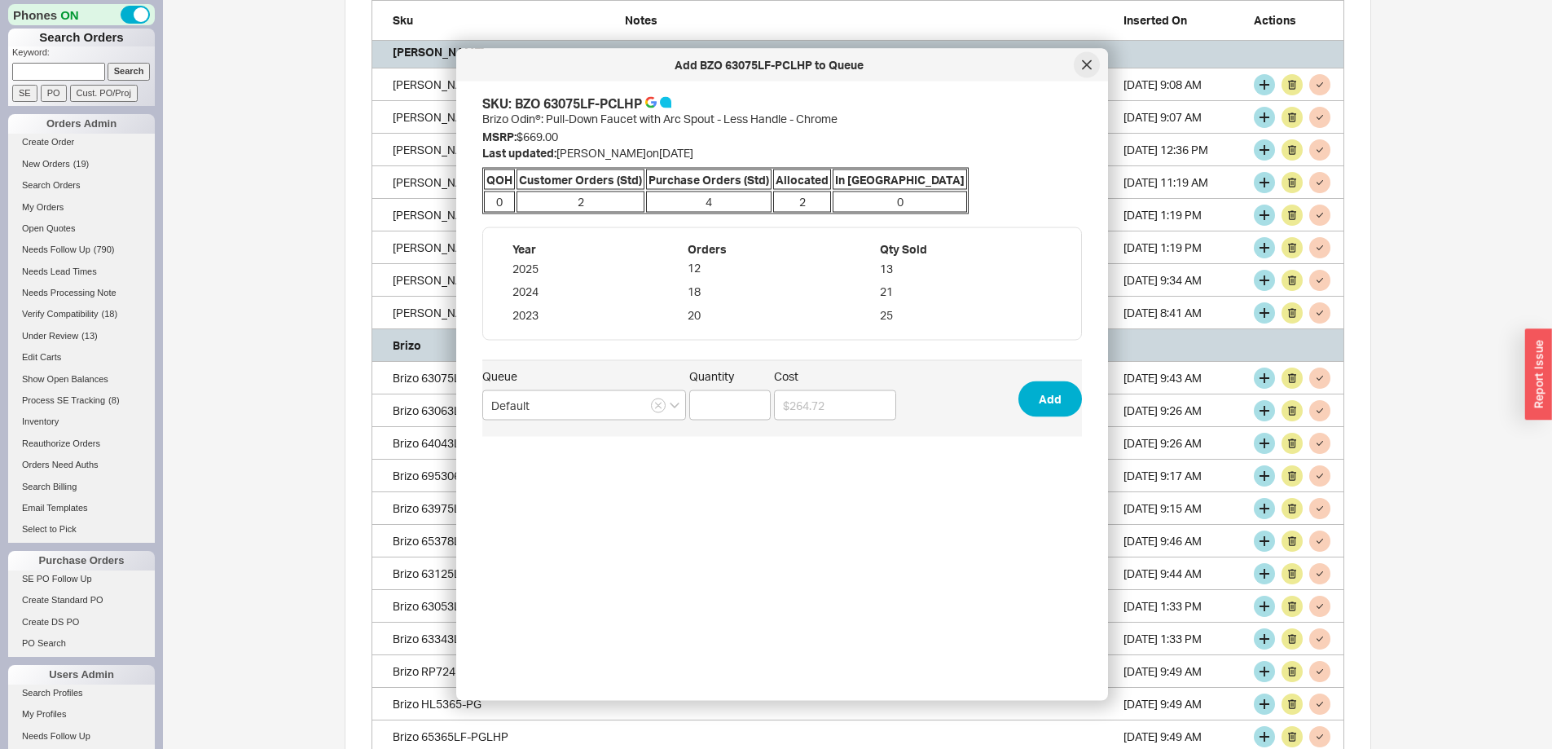
click at [1084, 61] on icon at bounding box center [1087, 65] width 10 height 10
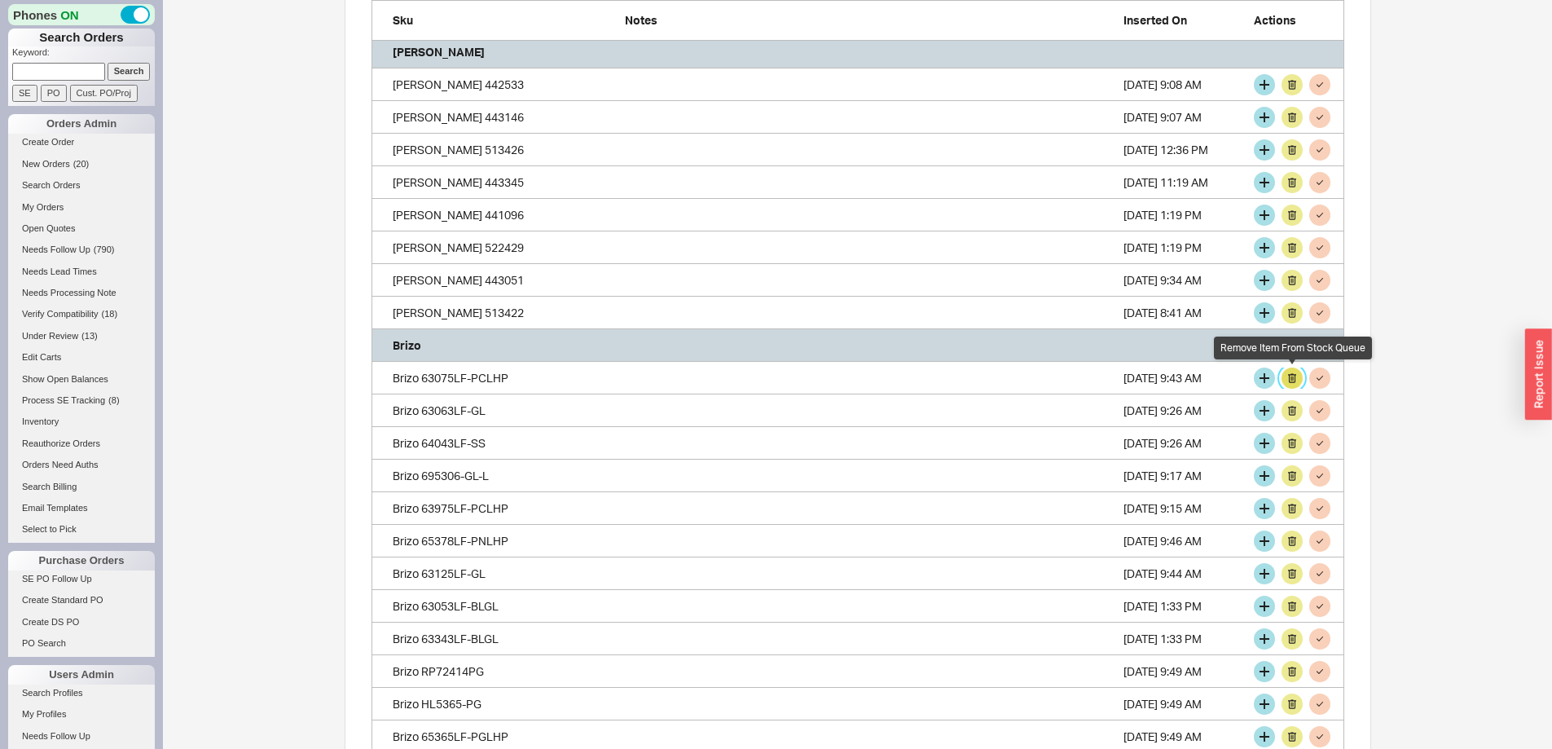
click at [1295, 381] on button "grid" at bounding box center [1292, 377] width 21 height 21
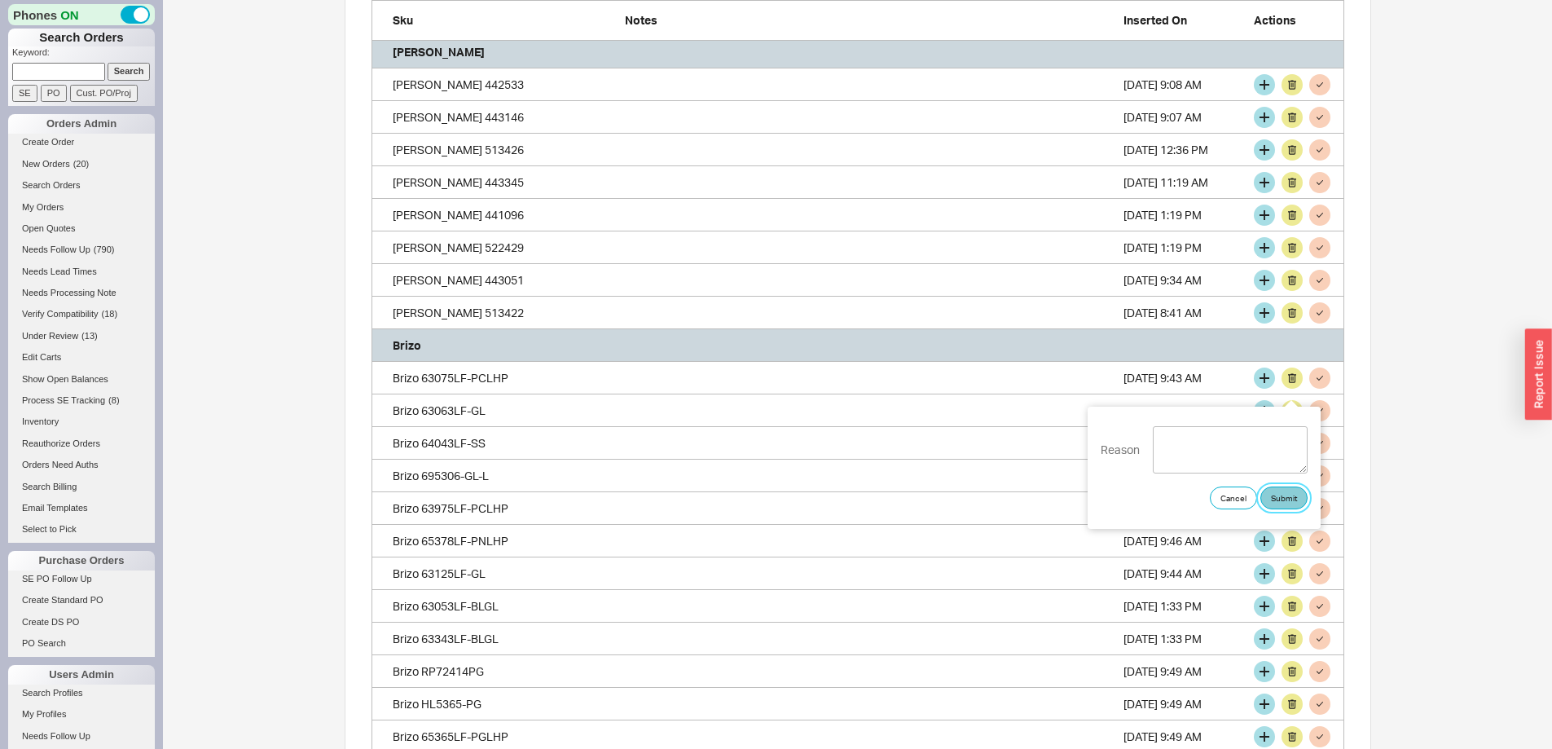
click at [1284, 494] on button "Submit" at bounding box center [1283, 497] width 47 height 23
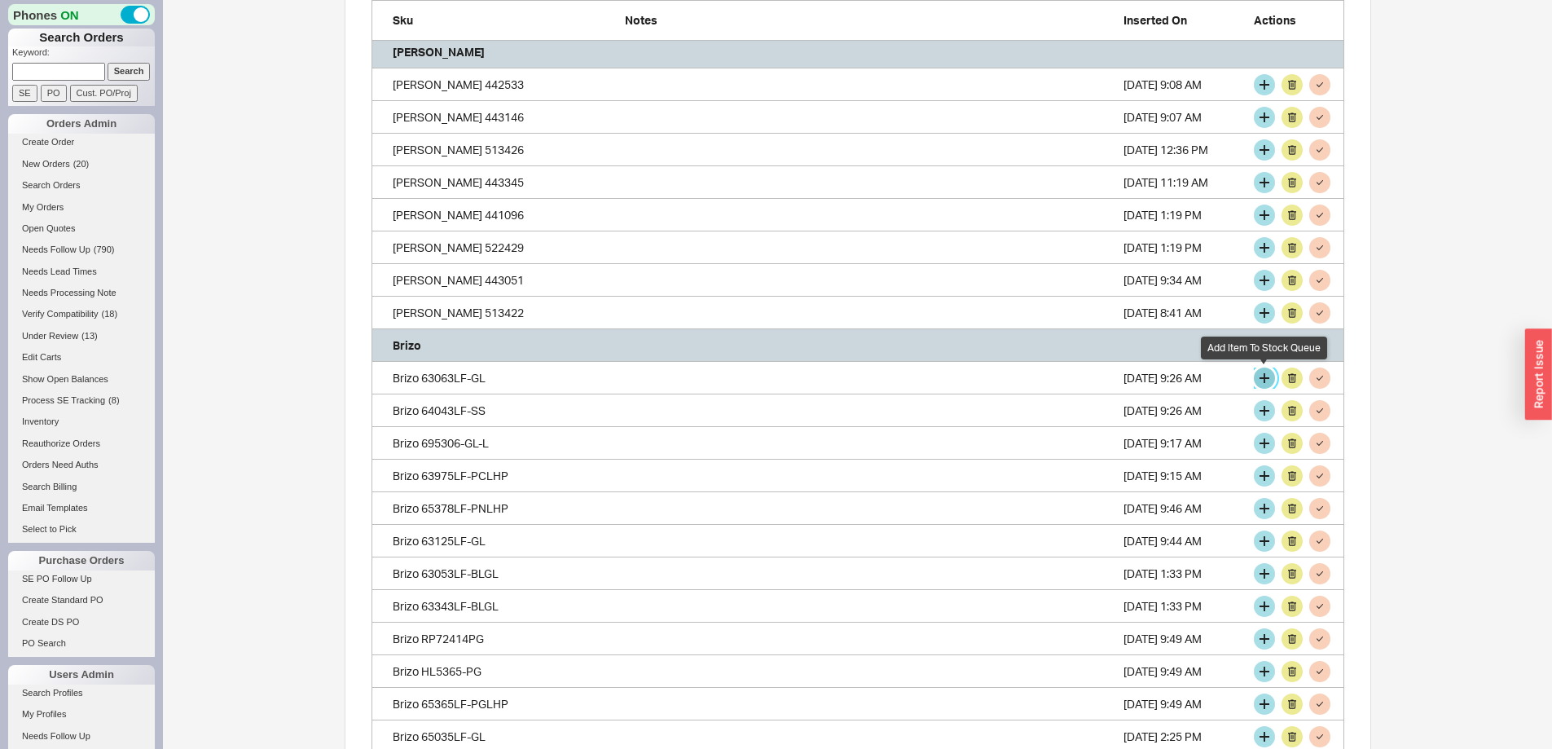
click at [1264, 376] on button "grid" at bounding box center [1264, 377] width 21 height 21
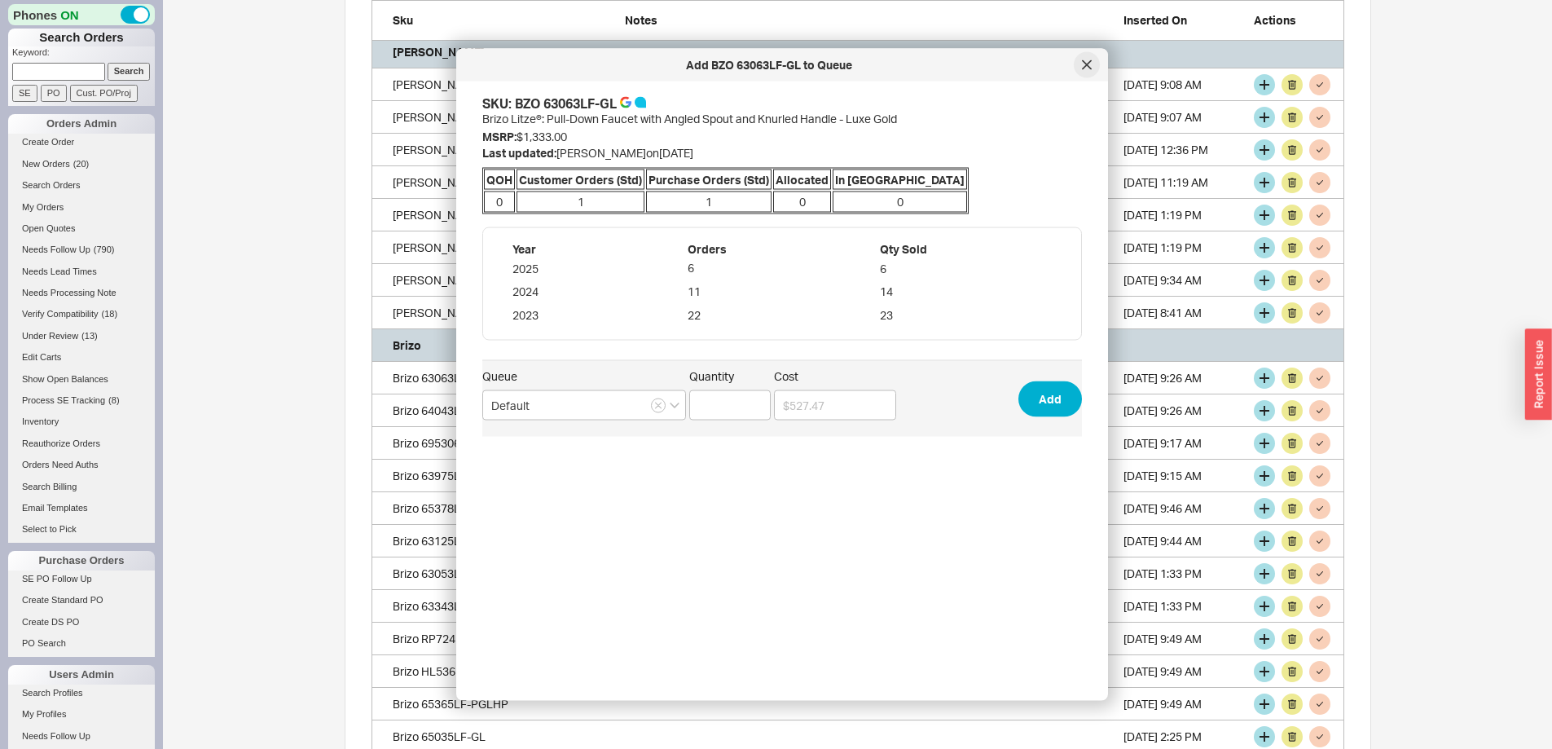
click at [1089, 68] on icon at bounding box center [1087, 65] width 10 height 10
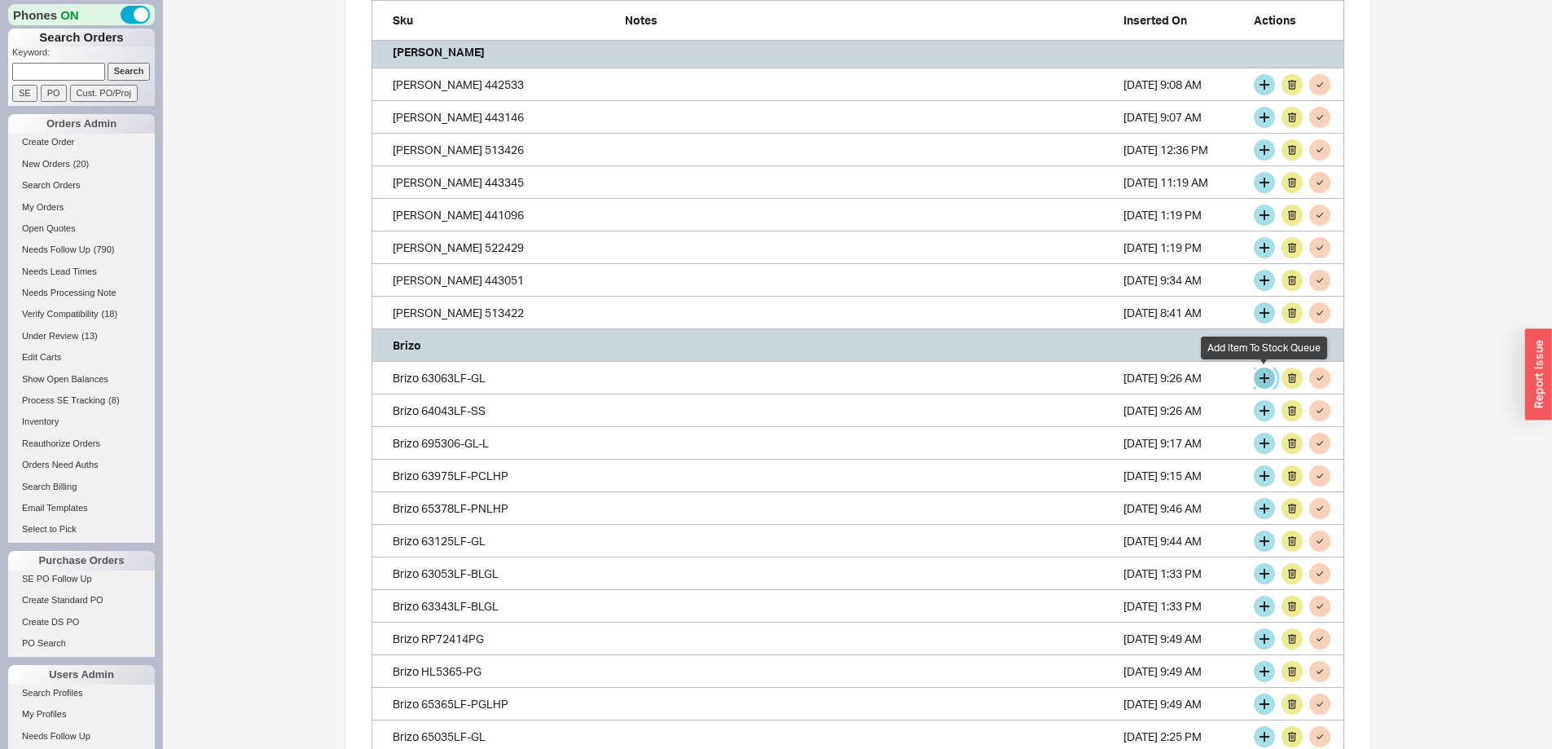
click at [1264, 382] on button "grid" at bounding box center [1264, 377] width 21 height 21
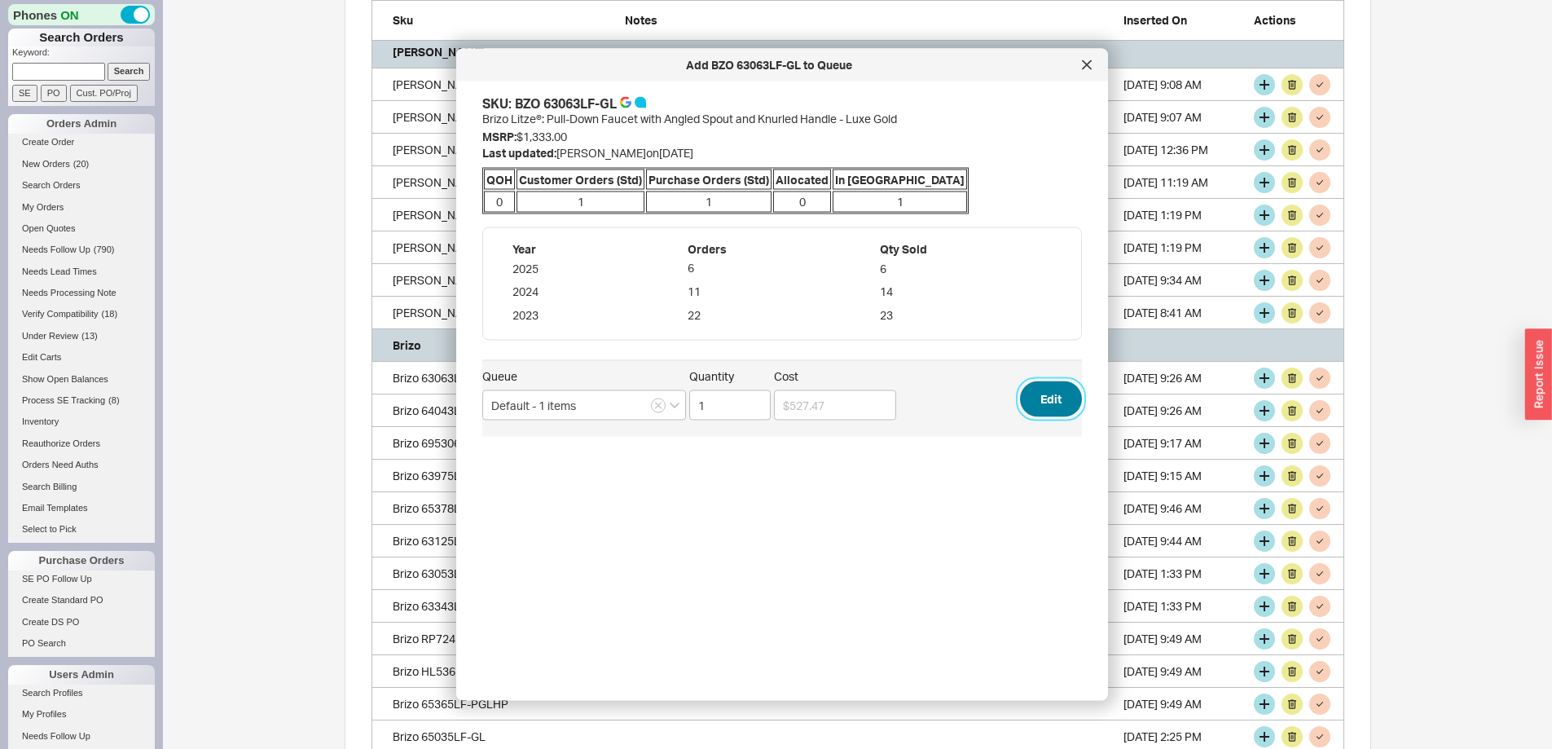
click at [1035, 394] on button "Edit" at bounding box center [1051, 398] width 62 height 36
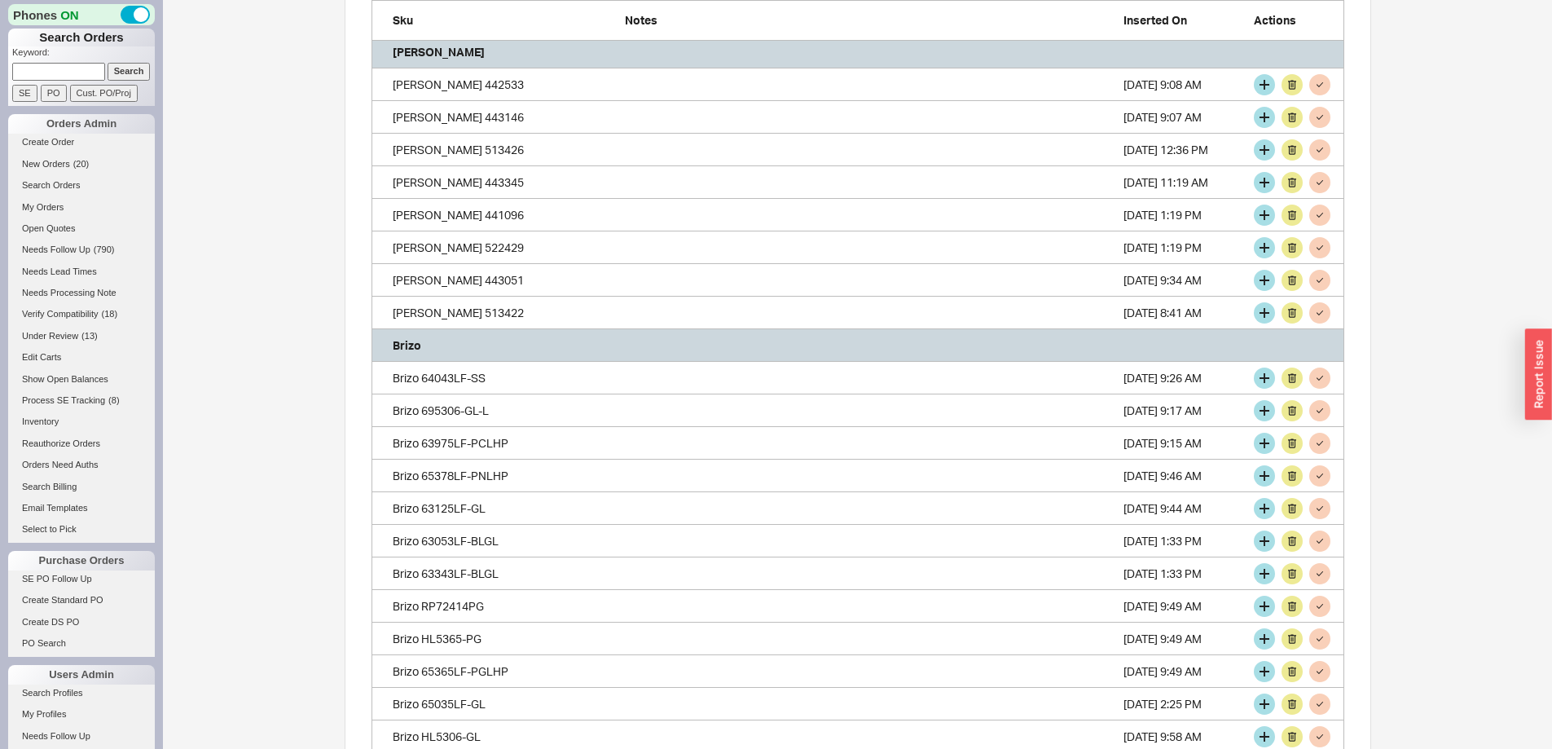
scroll to position [4022, 961]
click at [1266, 379] on button "grid" at bounding box center [1264, 377] width 21 height 21
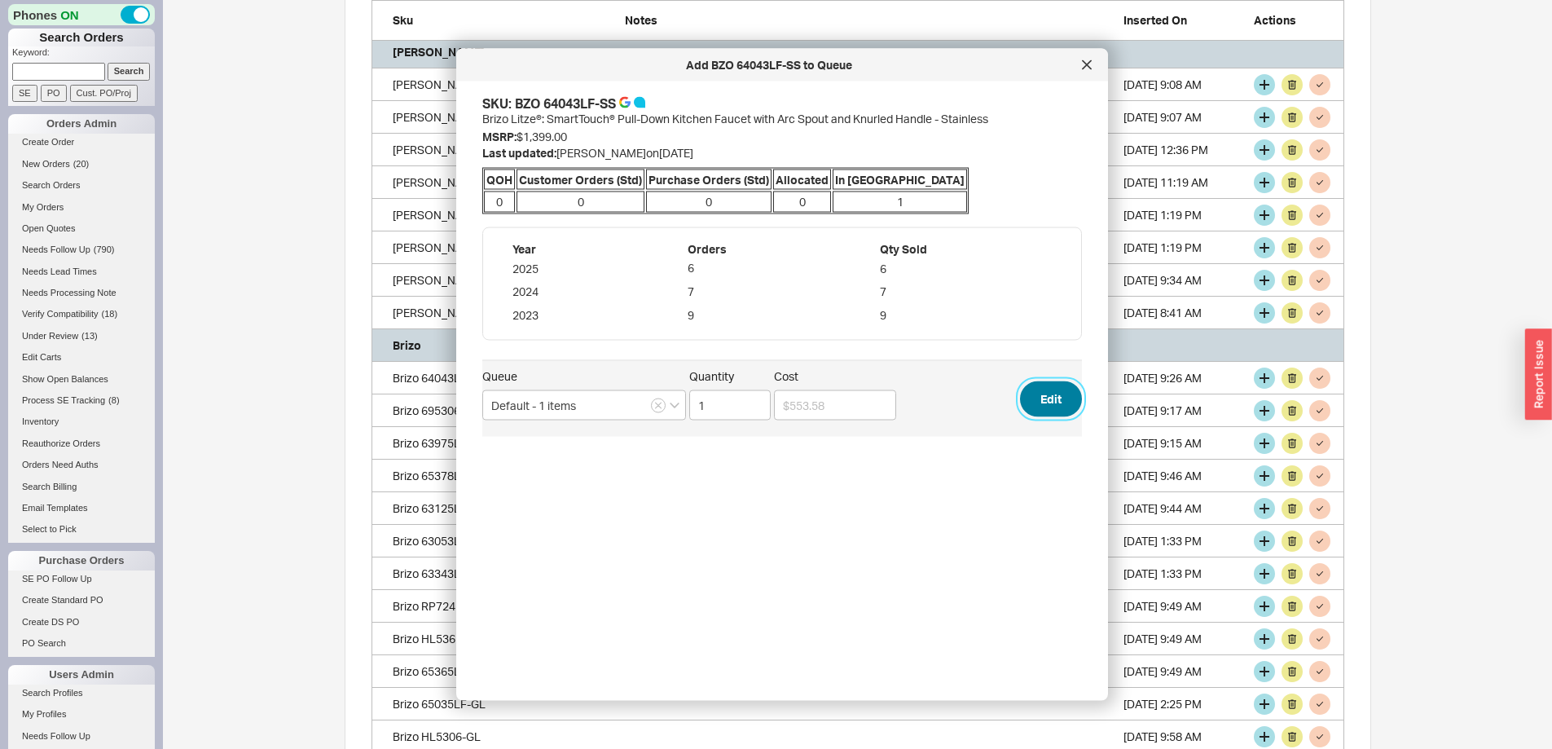
click at [1040, 394] on button "Edit" at bounding box center [1051, 398] width 62 height 36
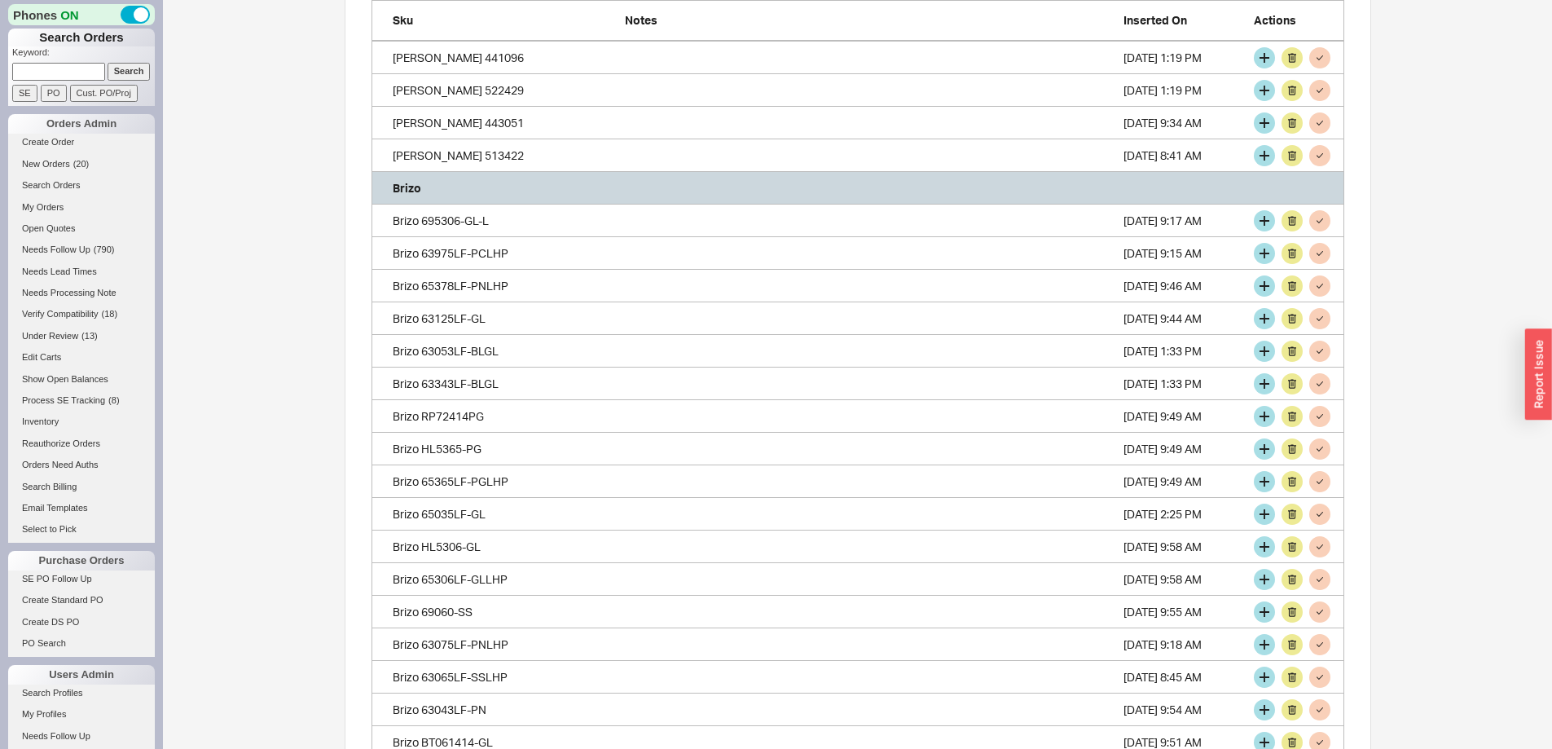
scroll to position [733, 0]
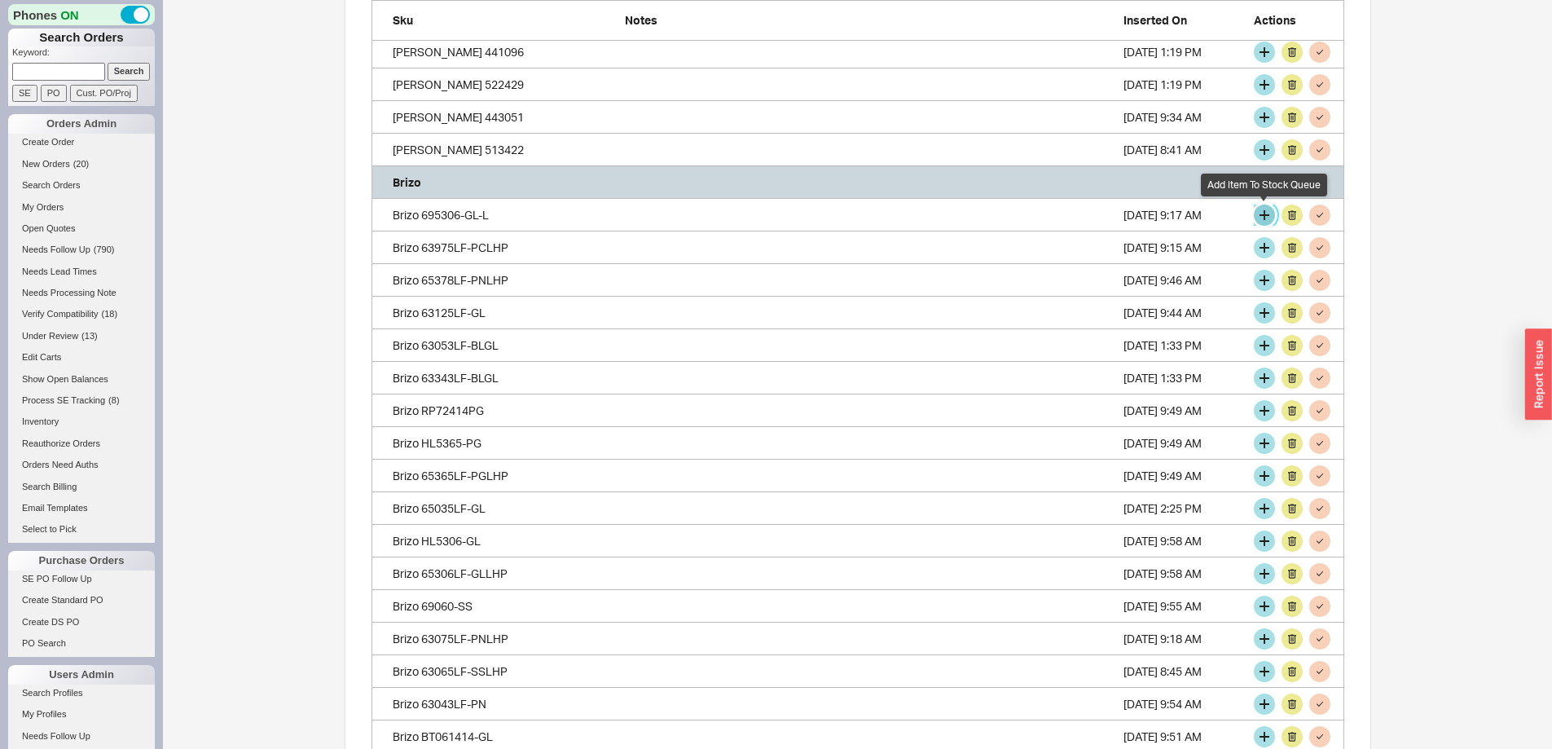
click at [1265, 214] on button "grid" at bounding box center [1264, 215] width 21 height 21
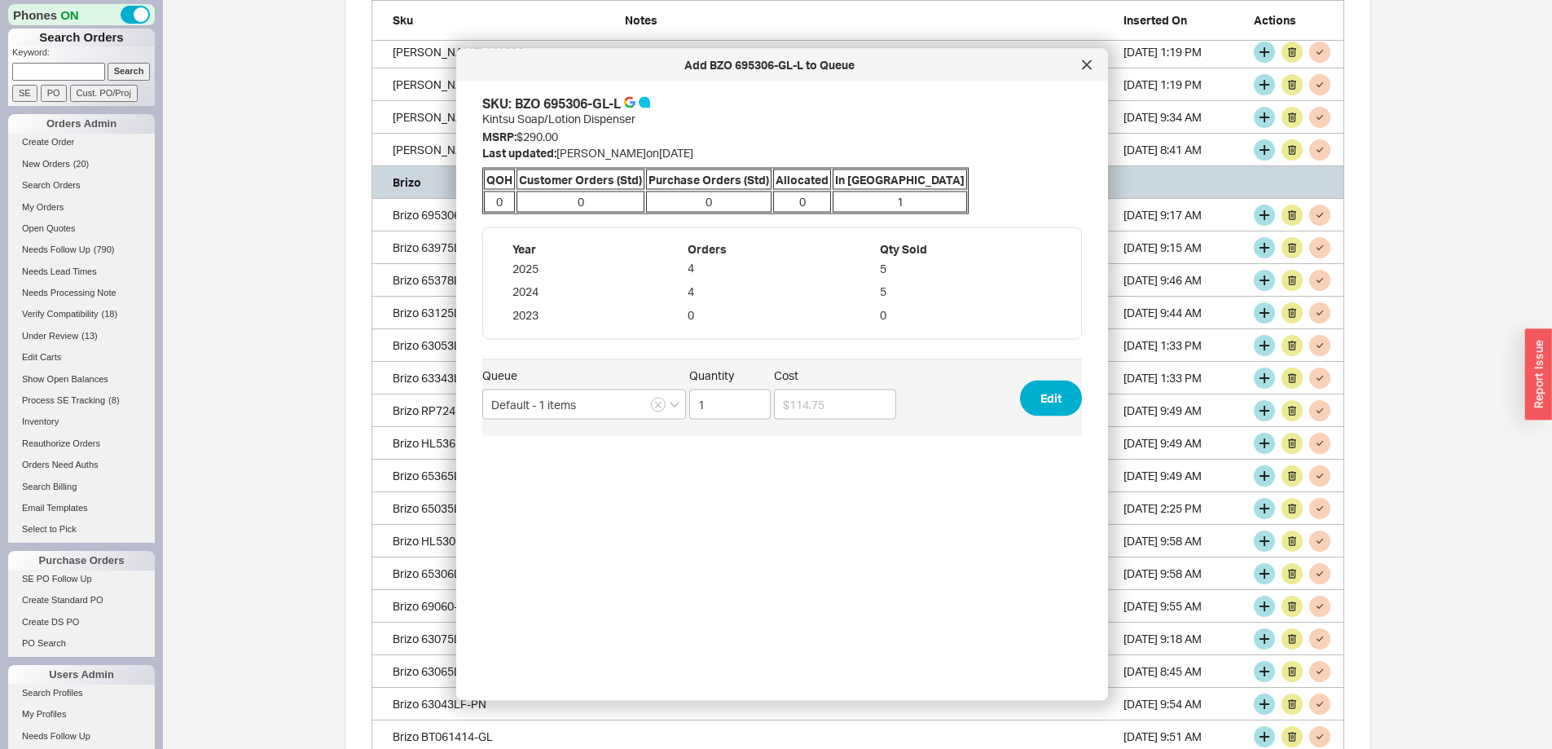
click at [1040, 368] on span "Queue Default - 1 items Quantity 1 Cost Edit" at bounding box center [782, 397] width 600 height 77
click at [1039, 385] on button "Edit" at bounding box center [1051, 398] width 62 height 36
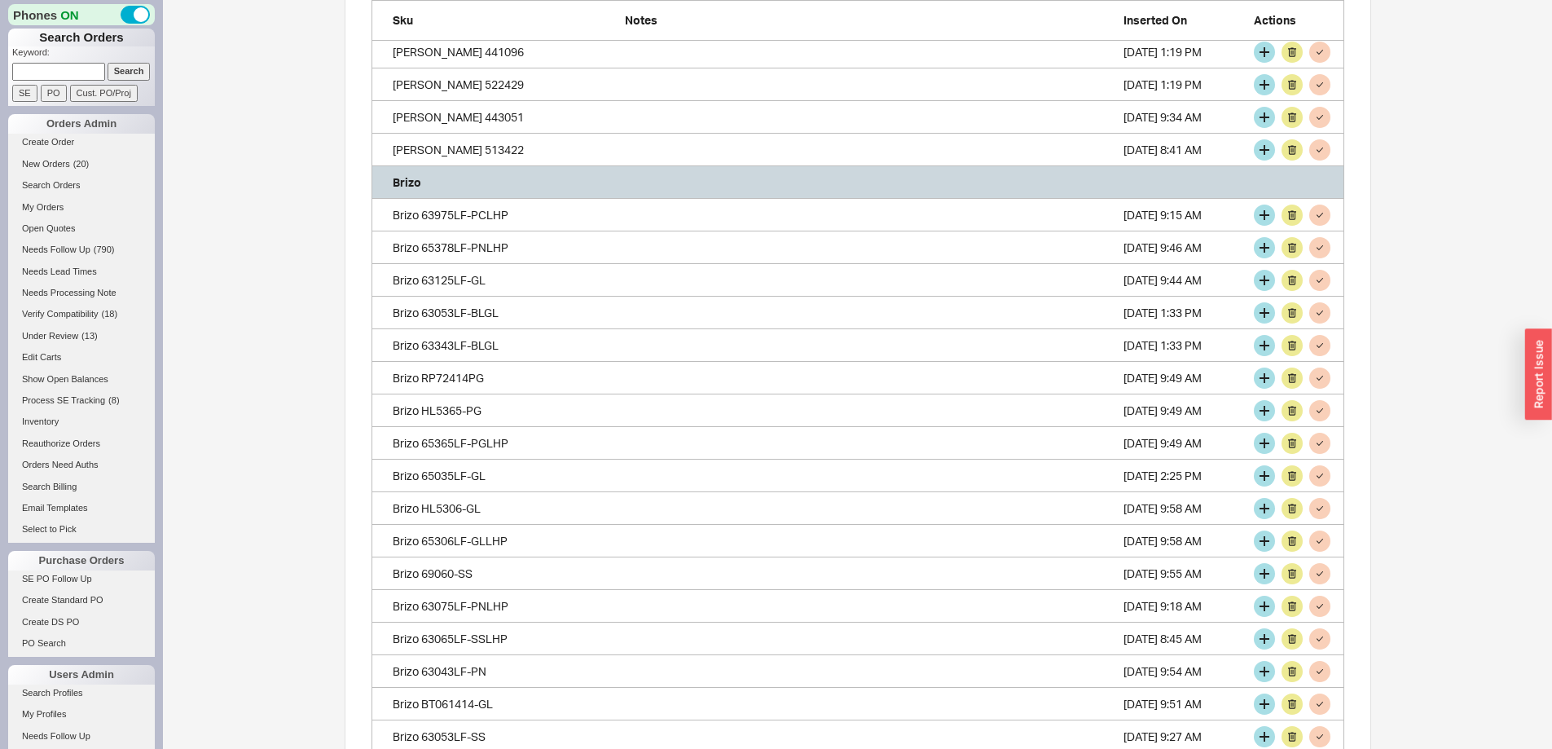
scroll to position [3957, 961]
click at [1292, 209] on button "grid" at bounding box center [1292, 215] width 21 height 21
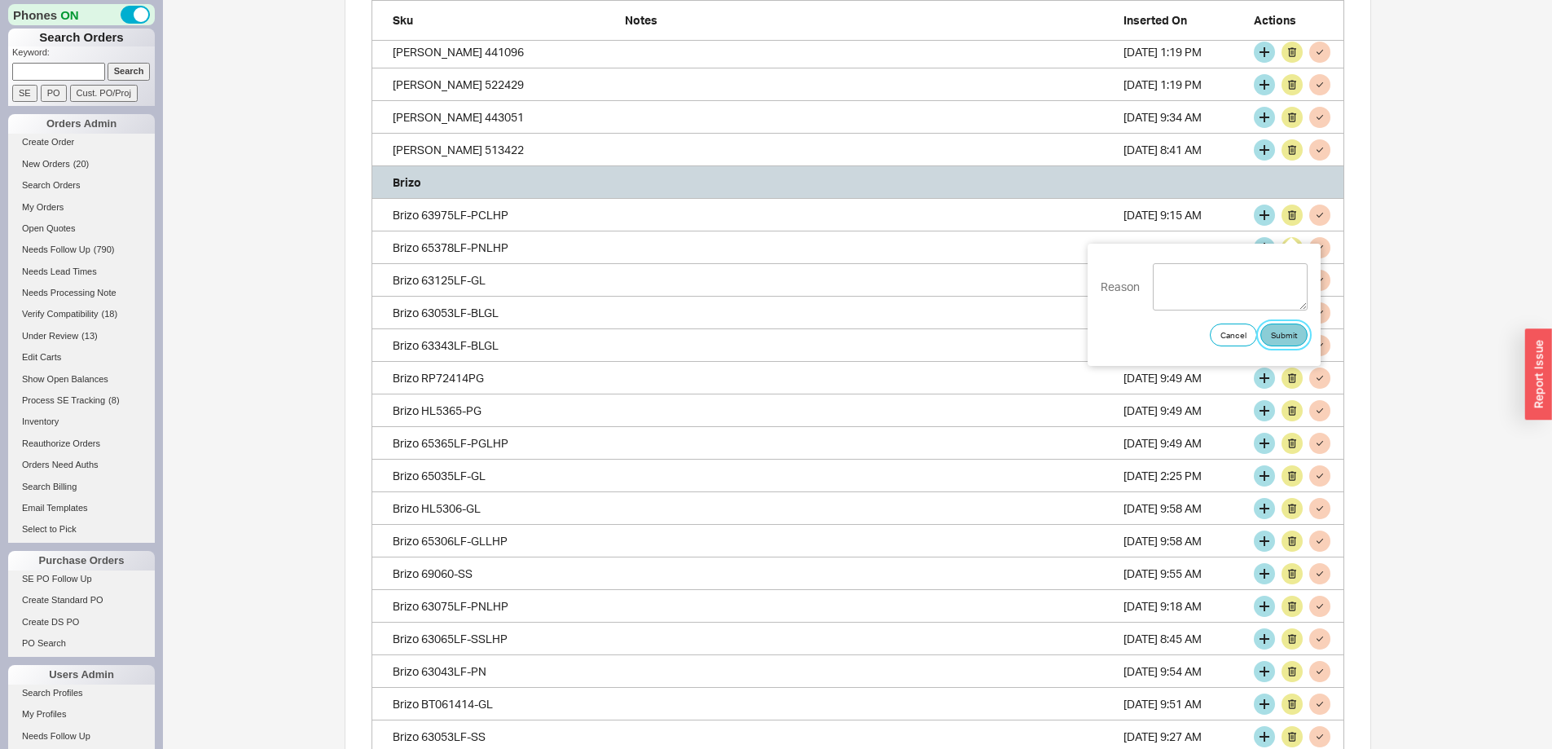
click at [1279, 332] on button "Submit" at bounding box center [1283, 334] width 47 height 23
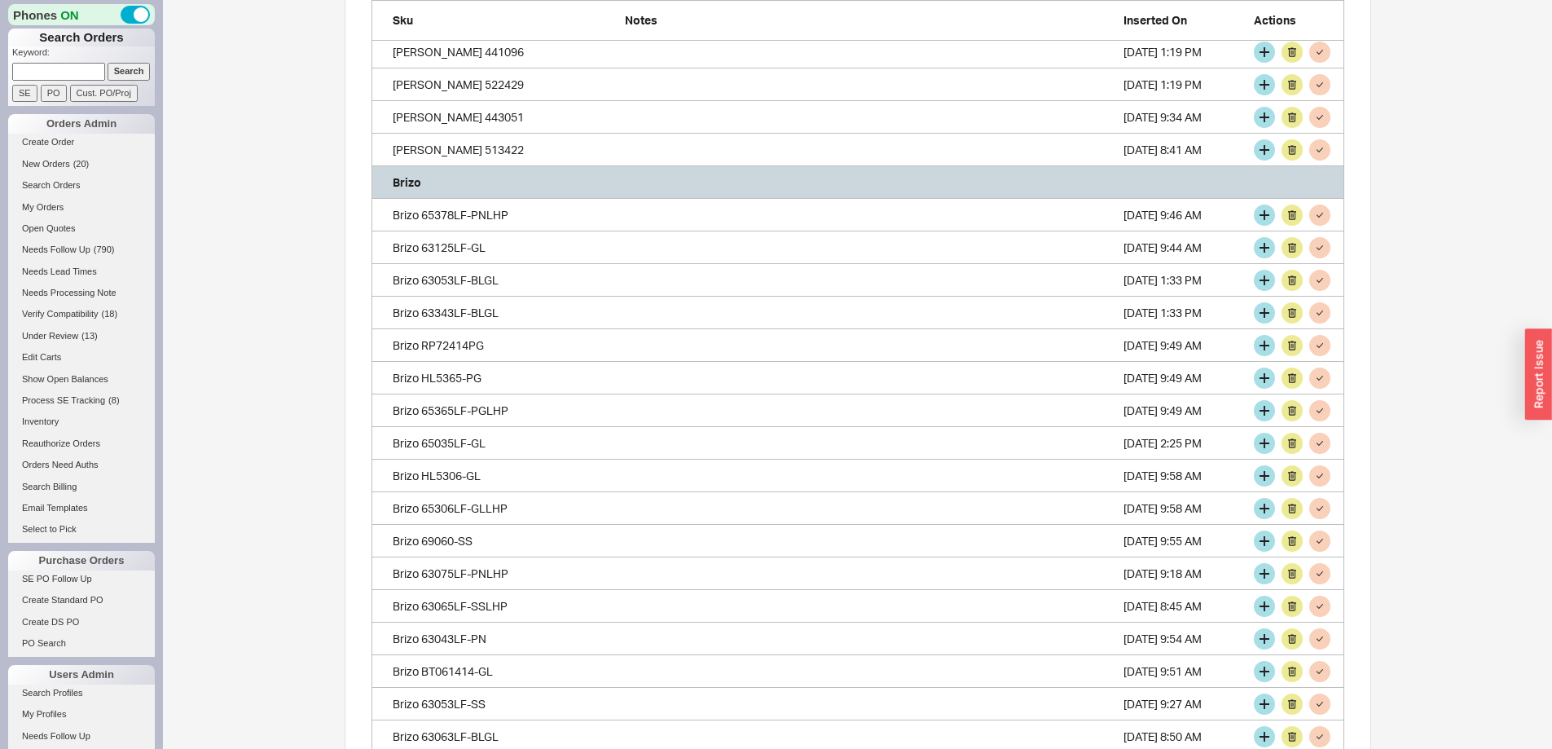
scroll to position [3925, 961]
click at [1262, 208] on button "grid" at bounding box center [1264, 215] width 21 height 21
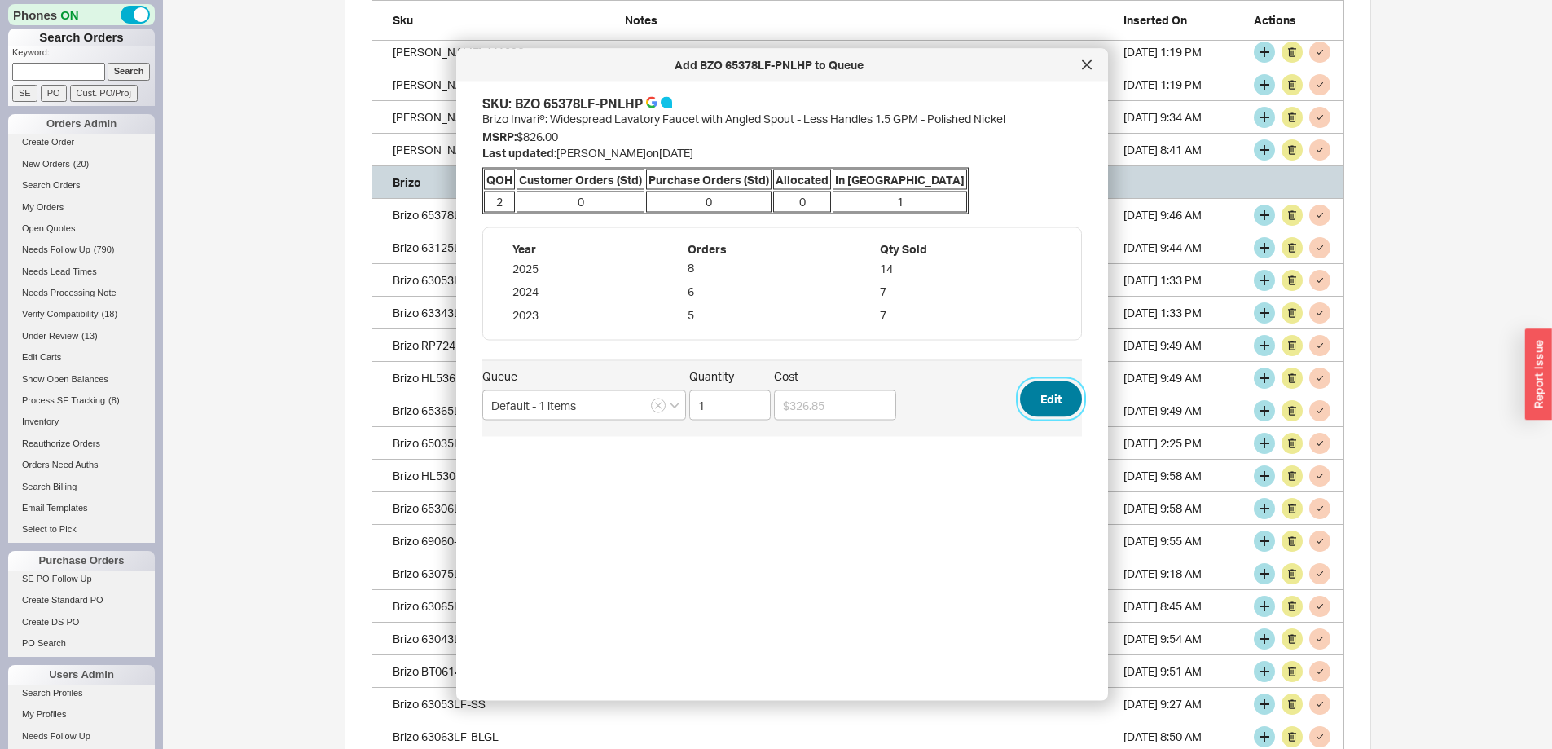
click at [1039, 400] on button "Edit" at bounding box center [1051, 398] width 62 height 36
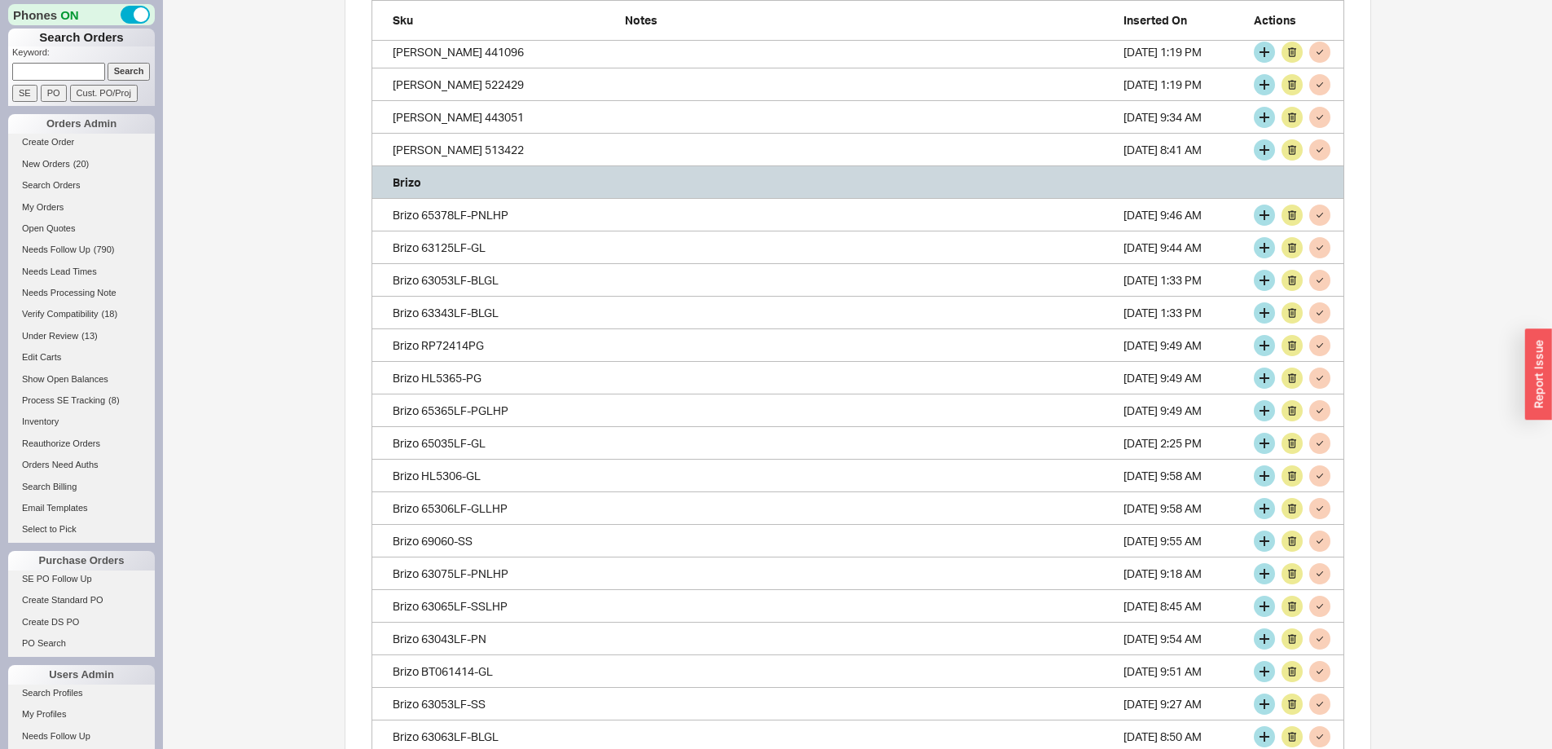
scroll to position [3892, 961]
click at [1264, 210] on button "grid" at bounding box center [1264, 215] width 21 height 21
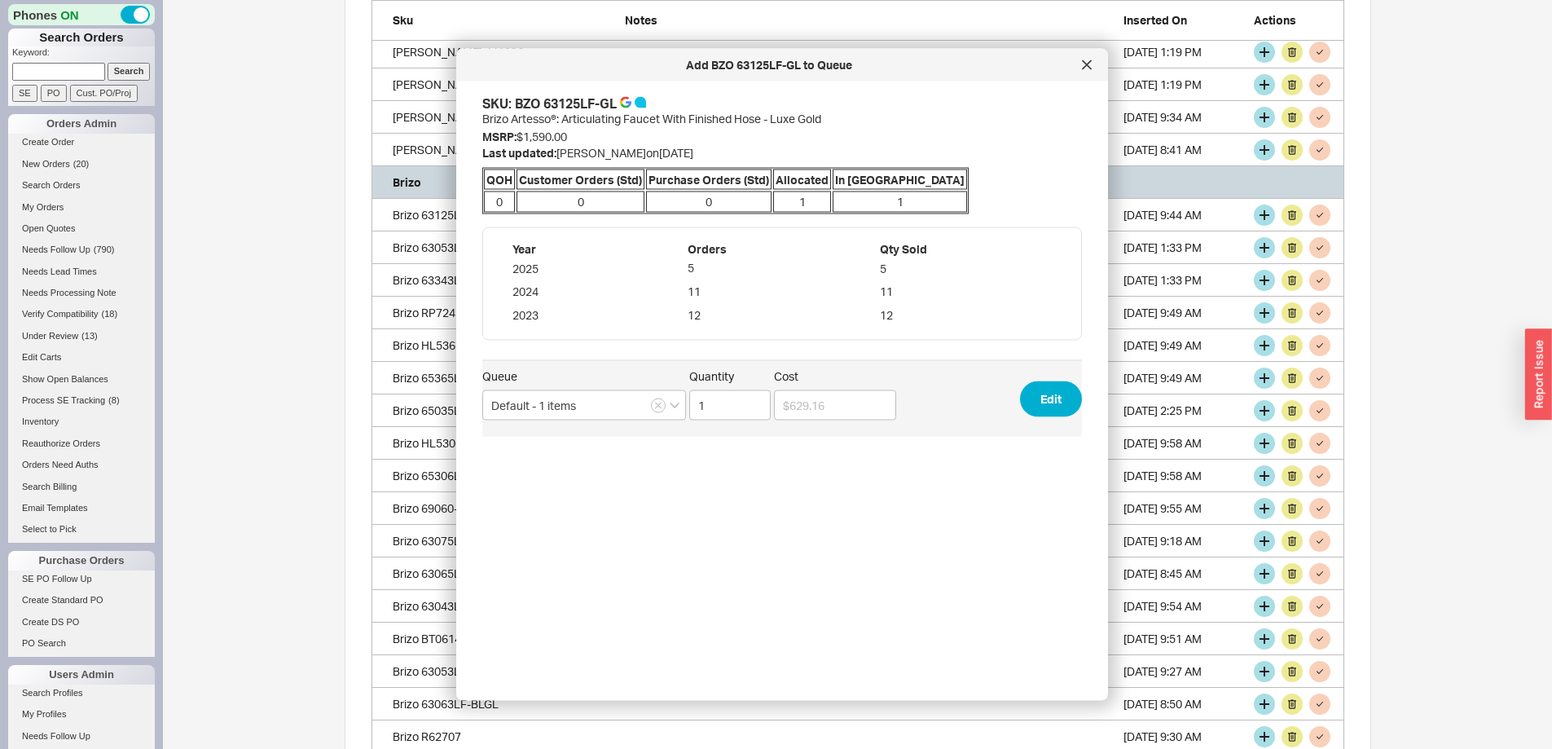
click at [1029, 380] on span "Queue Default - 1 items Quantity 1 Cost Edit" at bounding box center [782, 398] width 600 height 77
click at [1031, 393] on button "Edit" at bounding box center [1051, 398] width 62 height 36
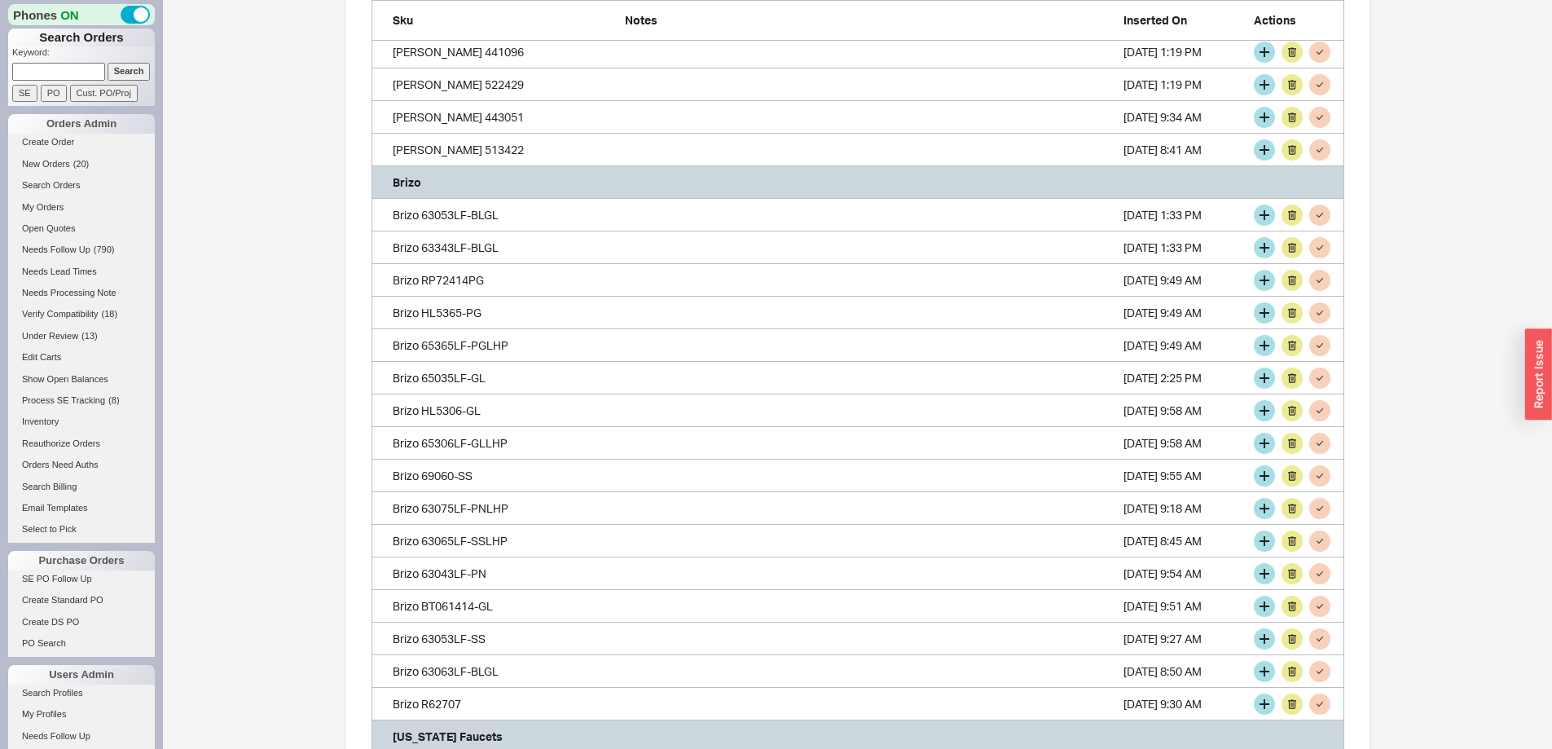
scroll to position [3859, 961]
click at [1261, 212] on button "grid" at bounding box center [1264, 215] width 21 height 21
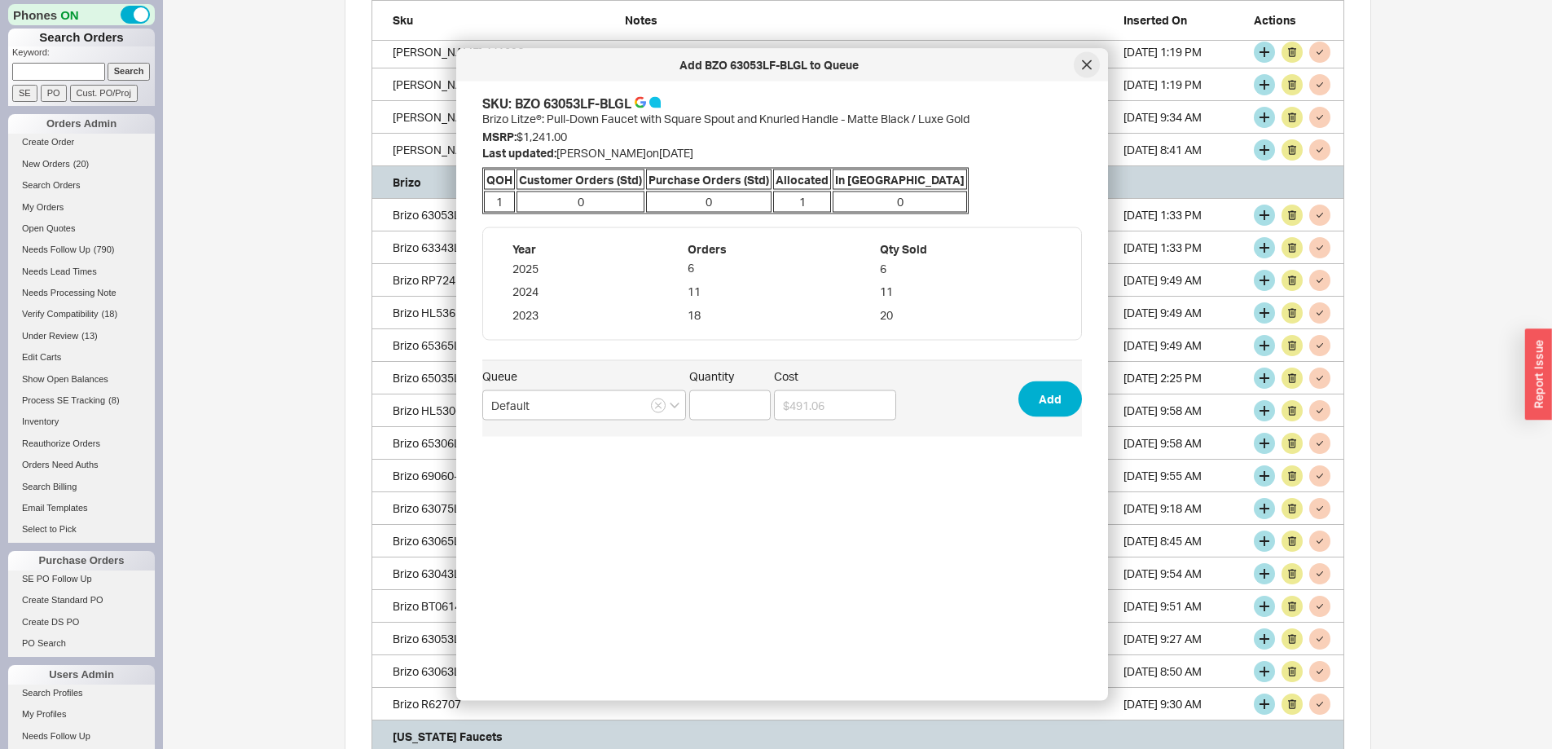
click at [1086, 66] on icon at bounding box center [1087, 64] width 8 height 8
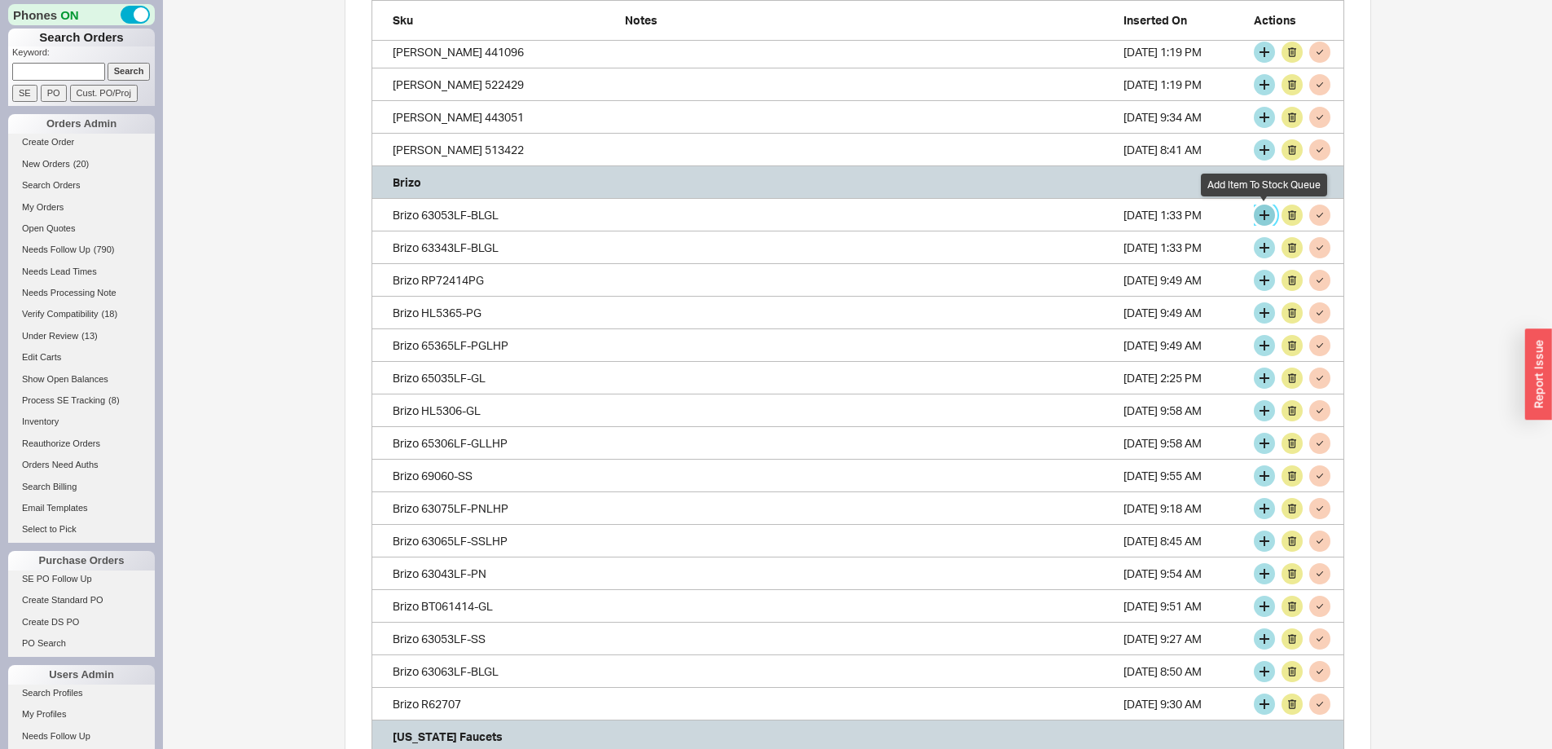
click at [1264, 213] on button "grid" at bounding box center [1264, 215] width 21 height 21
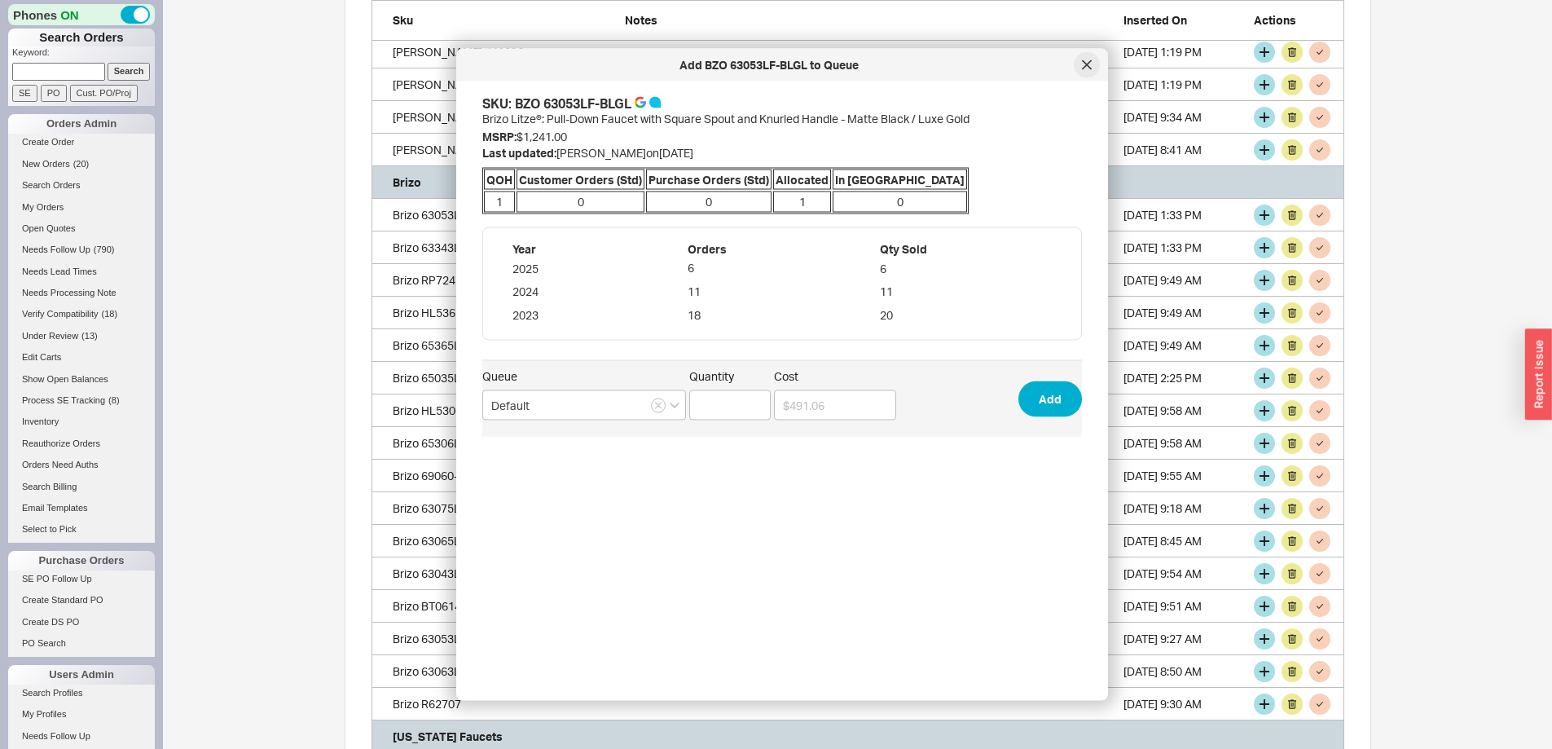
click at [1091, 64] on icon at bounding box center [1087, 65] width 10 height 10
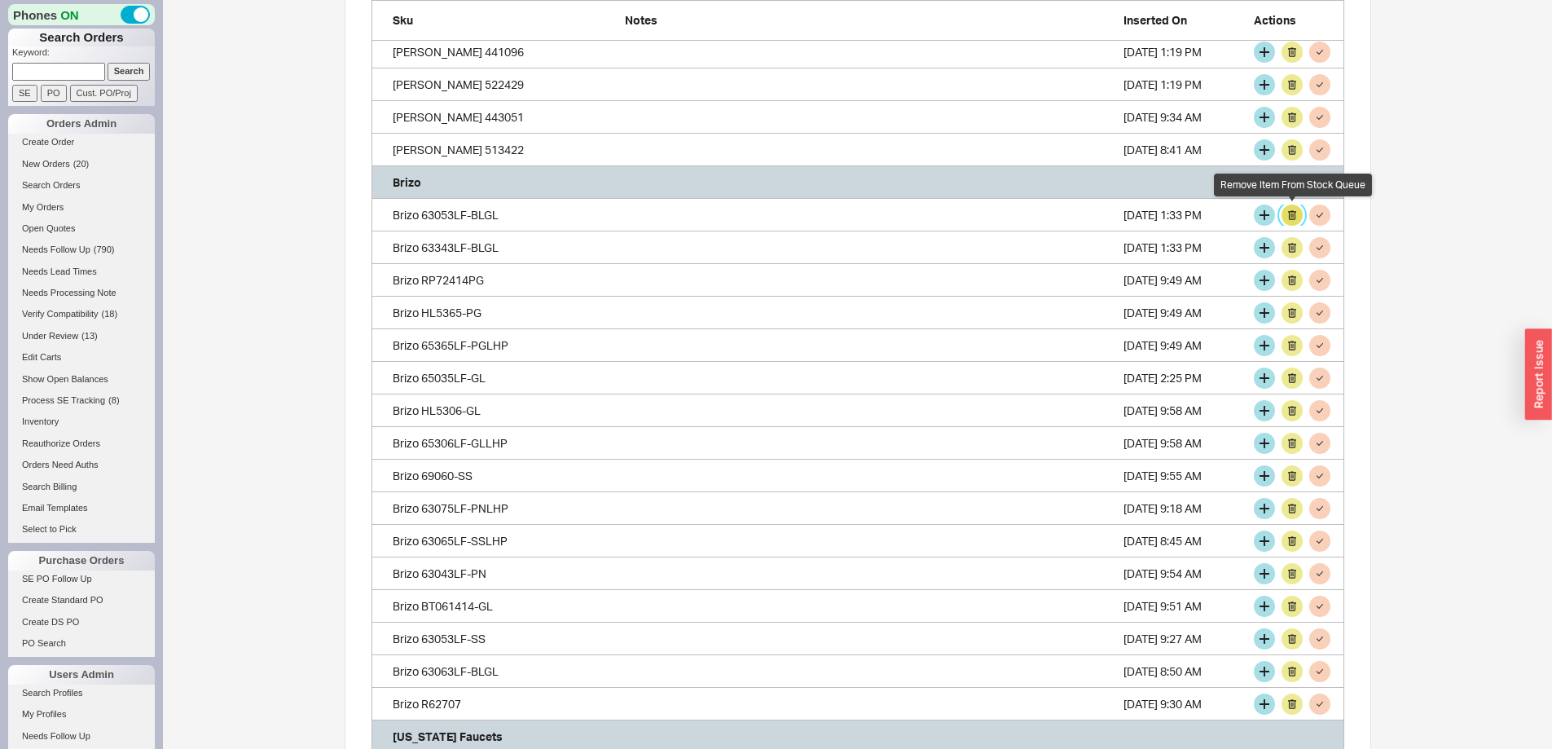
click at [1291, 218] on button "grid" at bounding box center [1292, 215] width 21 height 21
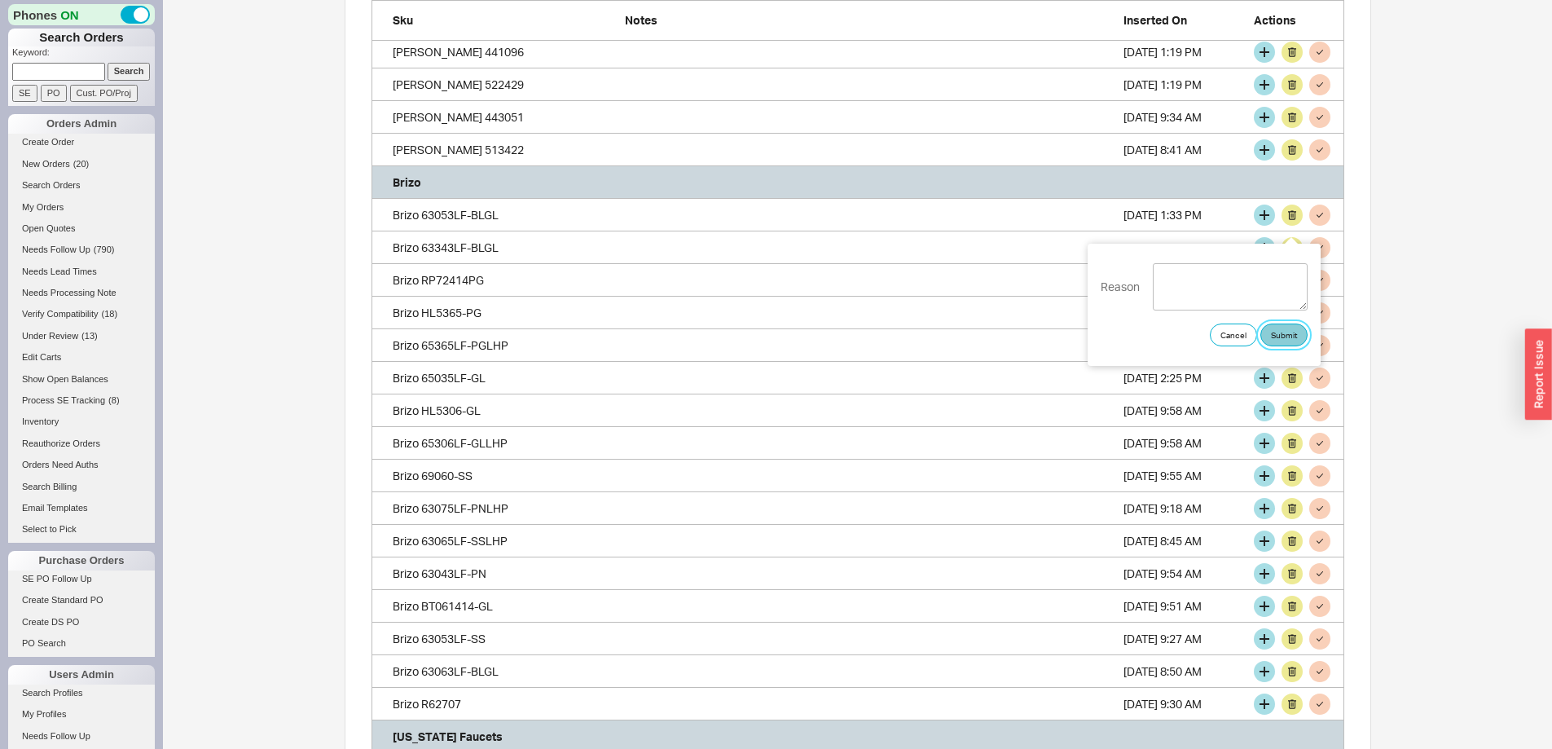
click at [1282, 336] on button "Submit" at bounding box center [1283, 334] width 47 height 23
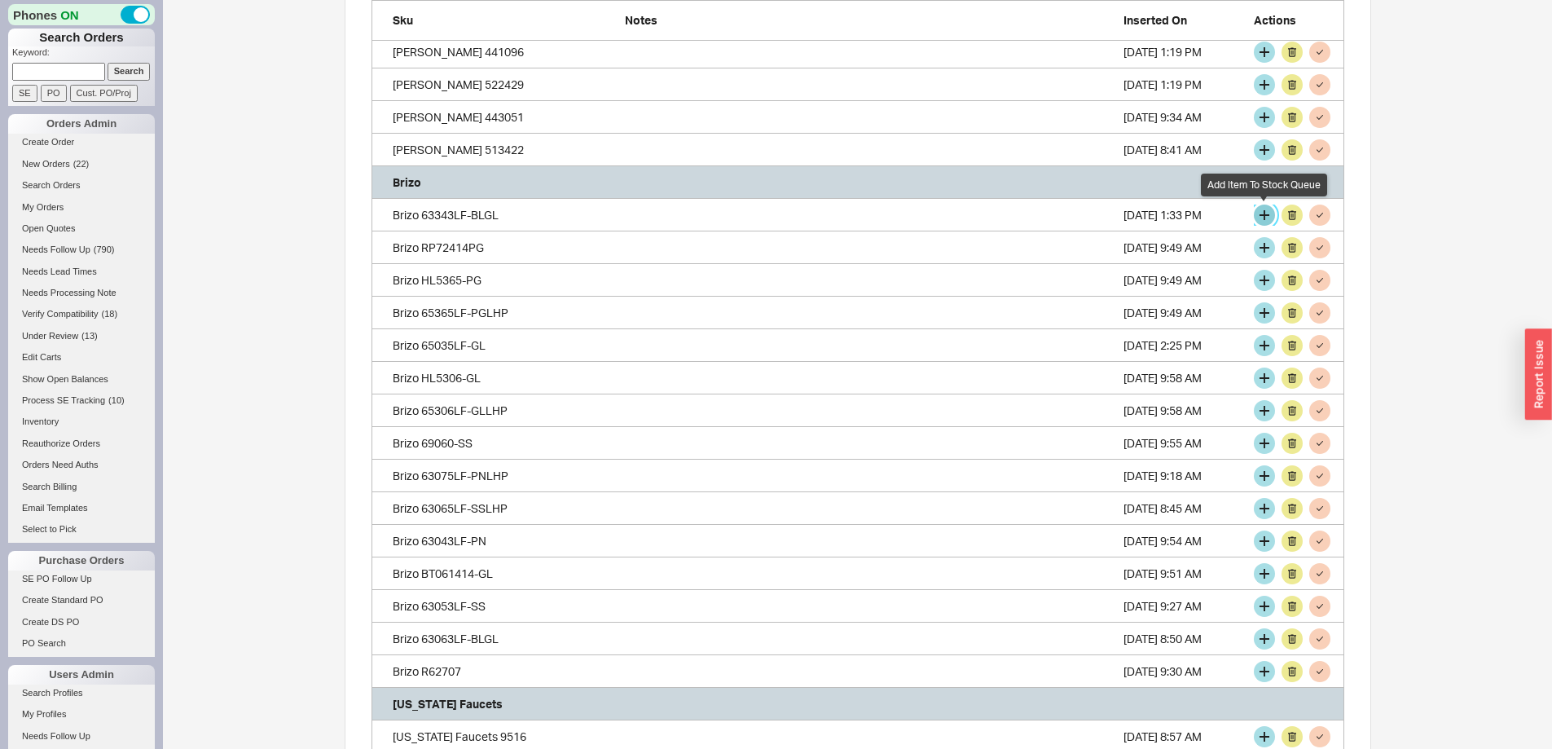
click at [1262, 218] on button "grid" at bounding box center [1264, 215] width 21 height 21
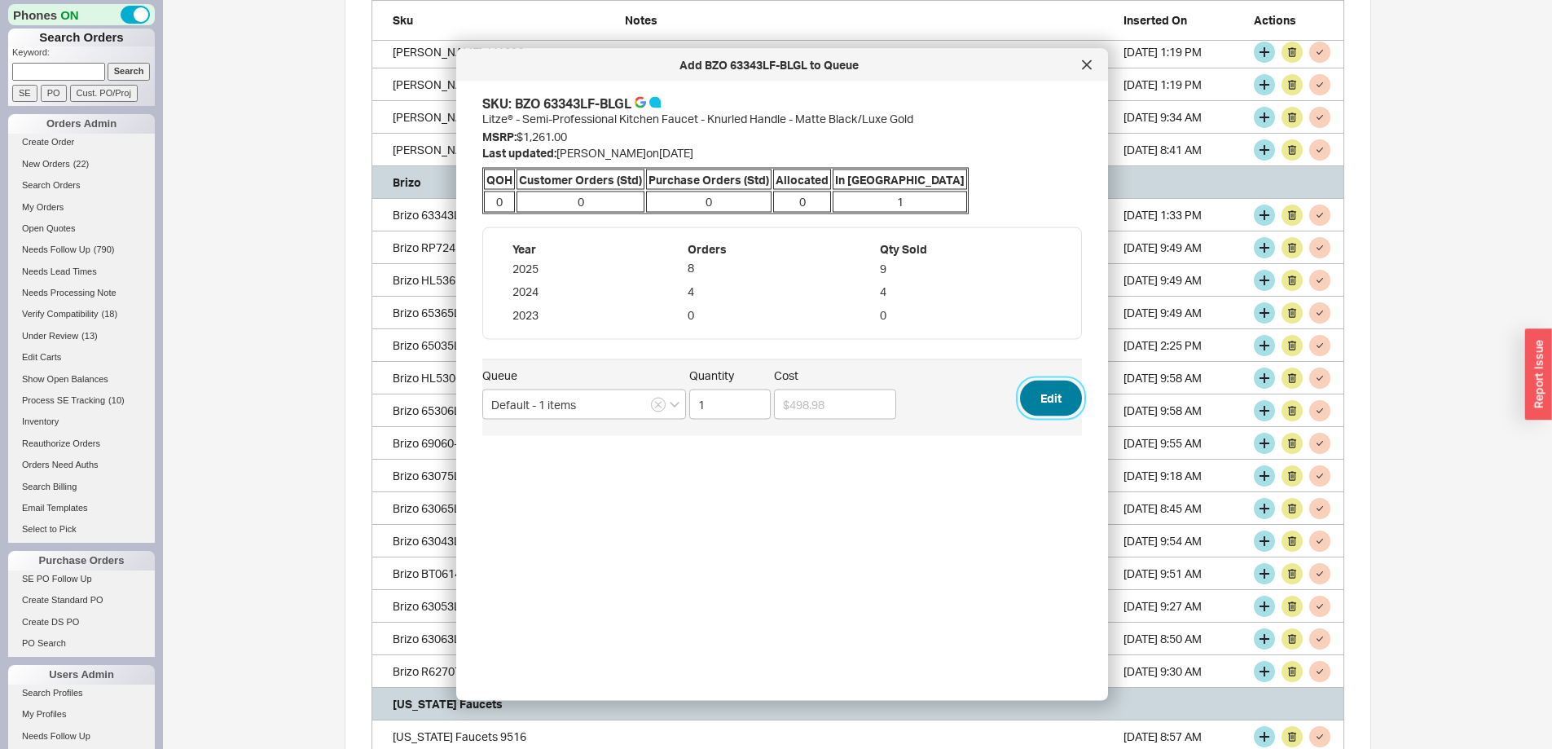
click at [1041, 402] on button "Edit" at bounding box center [1051, 398] width 62 height 36
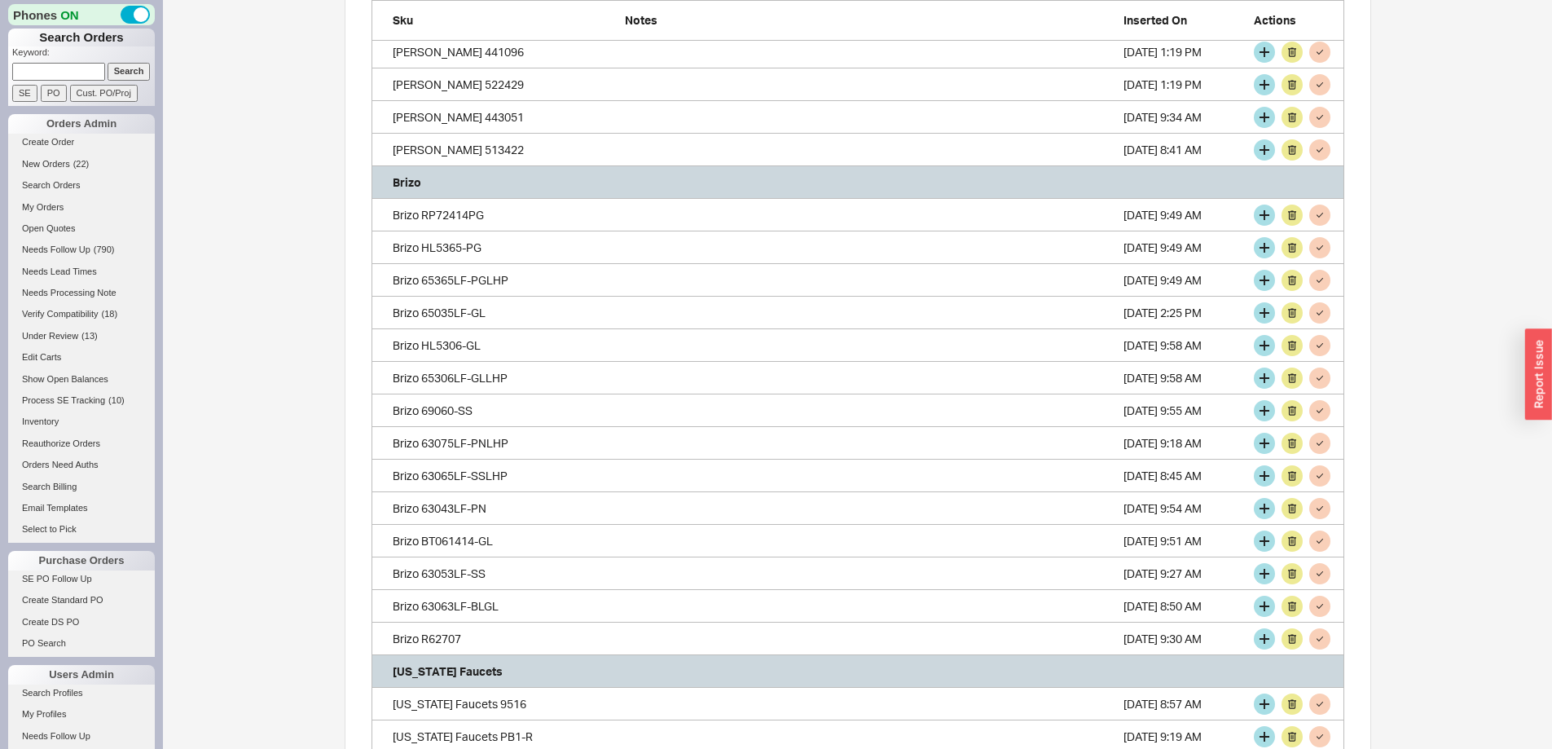
scroll to position [3794, 961]
click at [1265, 211] on button "grid" at bounding box center [1264, 215] width 21 height 21
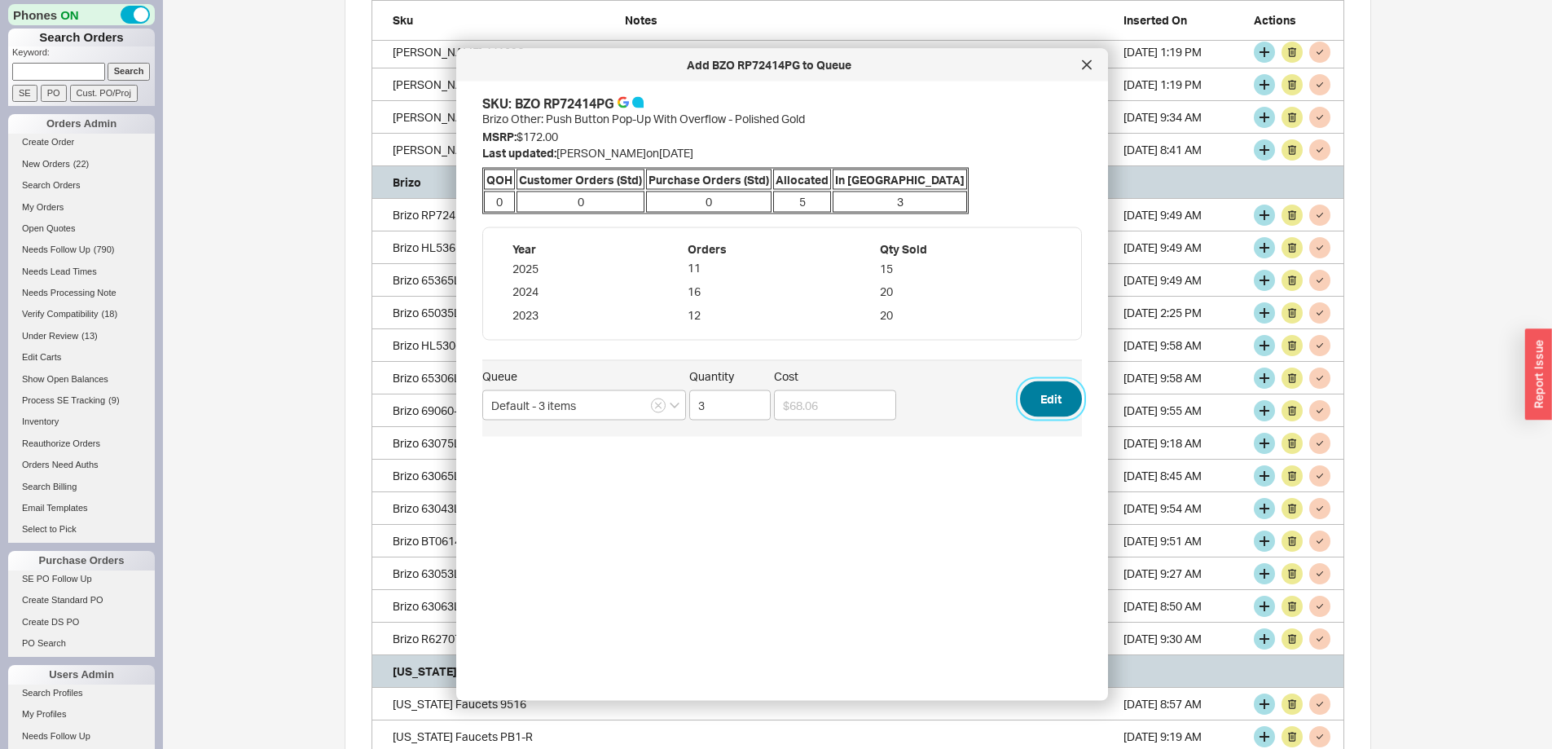
click at [1036, 397] on button "Edit" at bounding box center [1051, 398] width 62 height 36
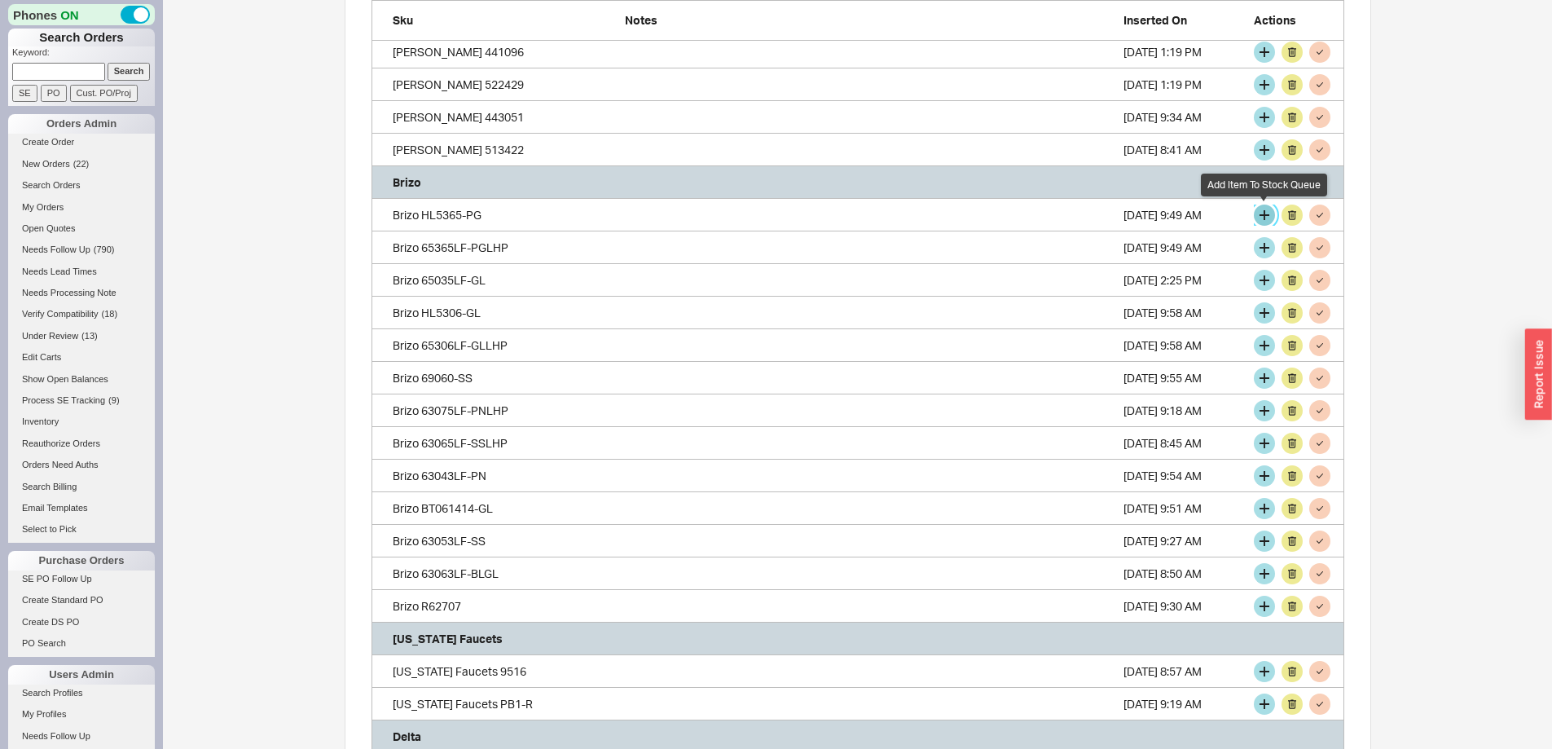
click at [1264, 215] on button "grid" at bounding box center [1264, 215] width 21 height 21
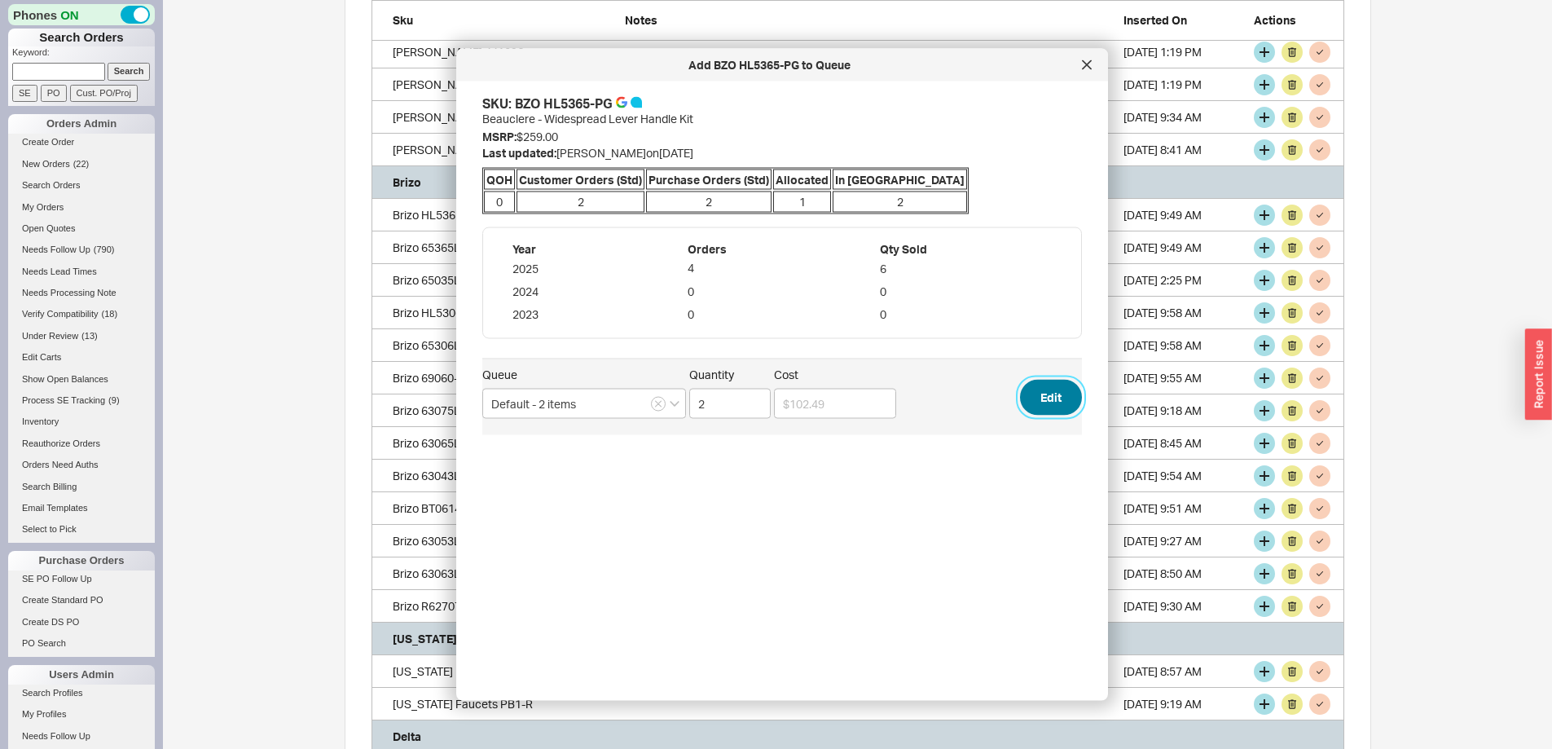
click at [1046, 392] on button "Edit" at bounding box center [1051, 397] width 62 height 36
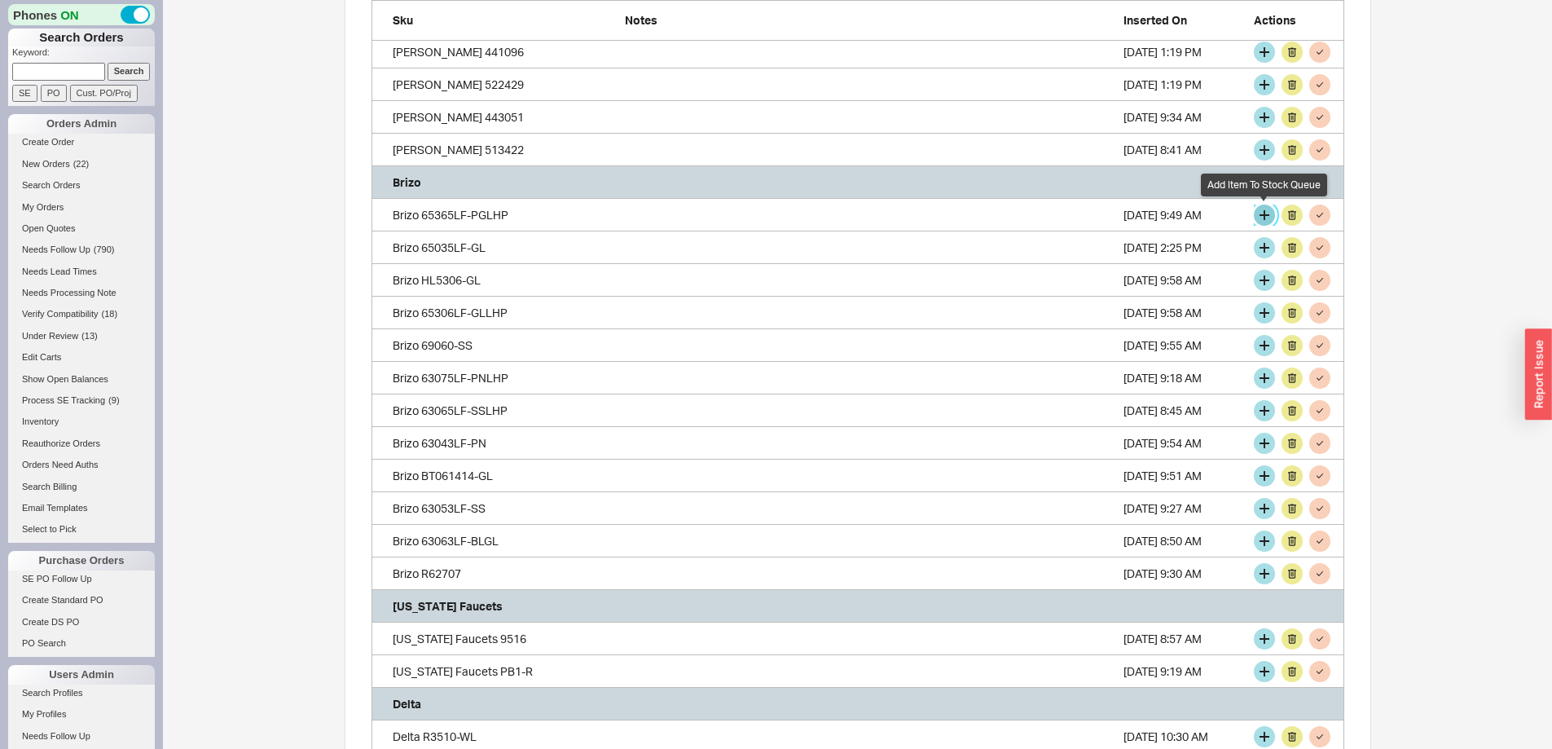
click at [1261, 213] on button "grid" at bounding box center [1264, 215] width 21 height 21
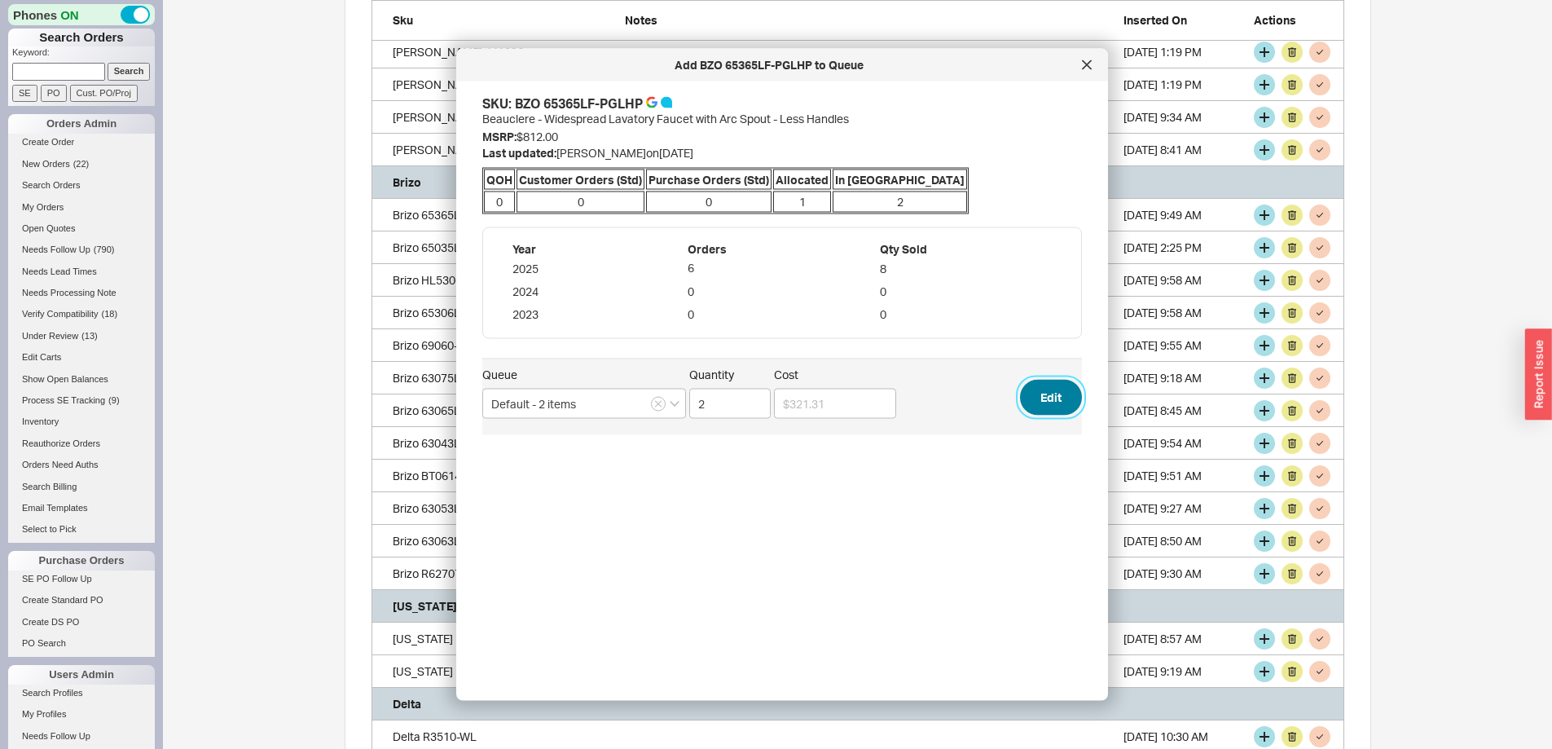
click at [1028, 390] on button "Edit" at bounding box center [1051, 397] width 62 height 36
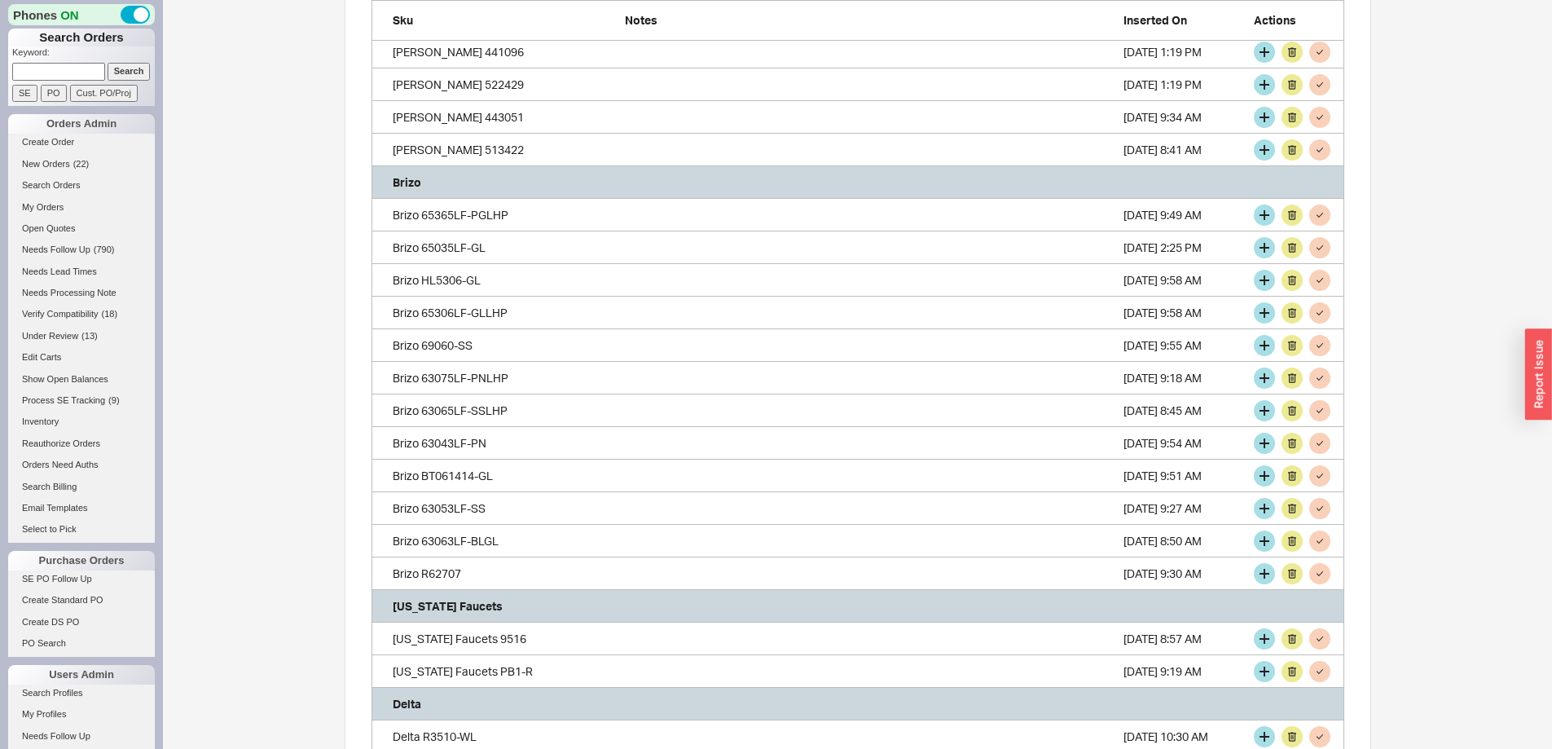
scroll to position [3696, 961]
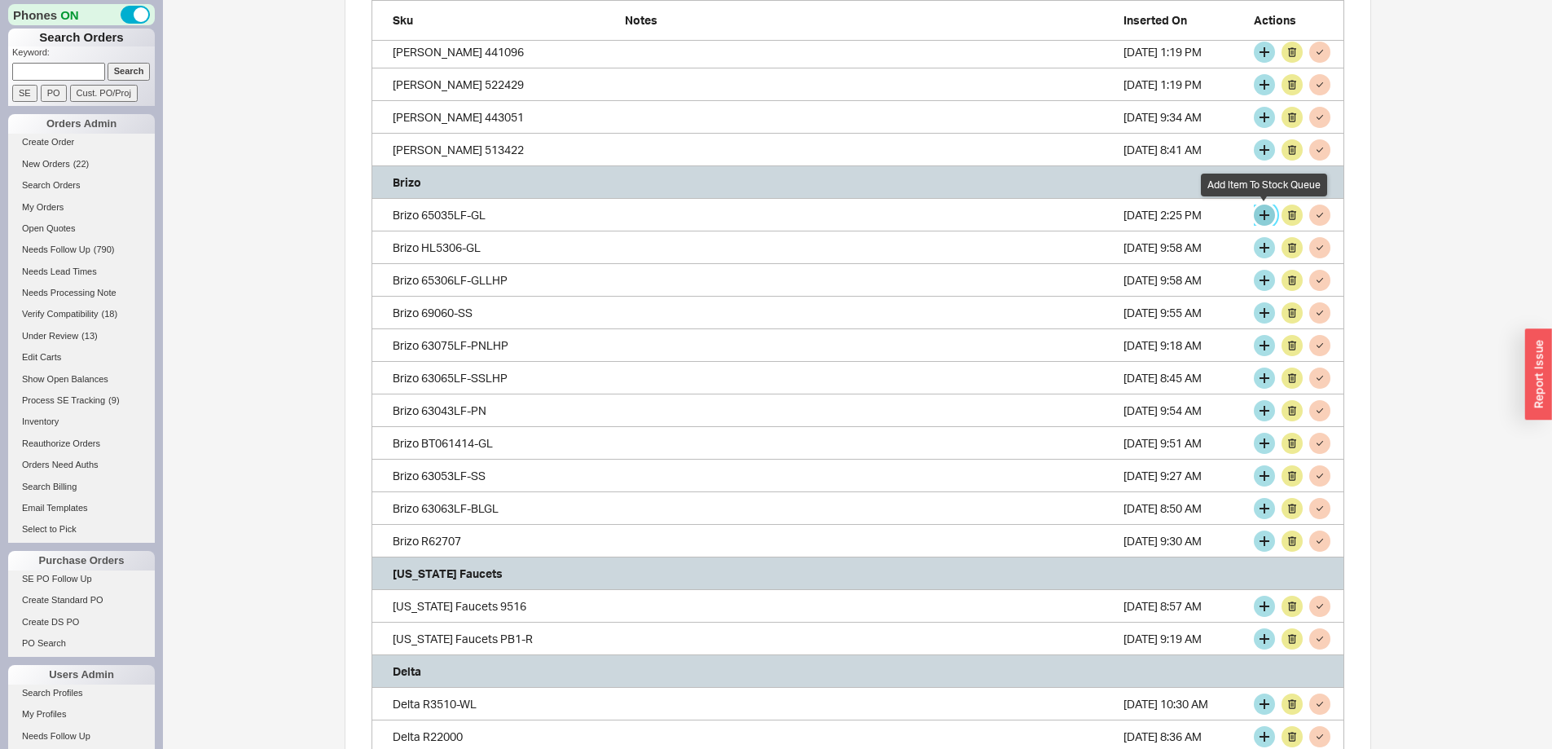
click at [1260, 213] on button "grid" at bounding box center [1264, 215] width 21 height 21
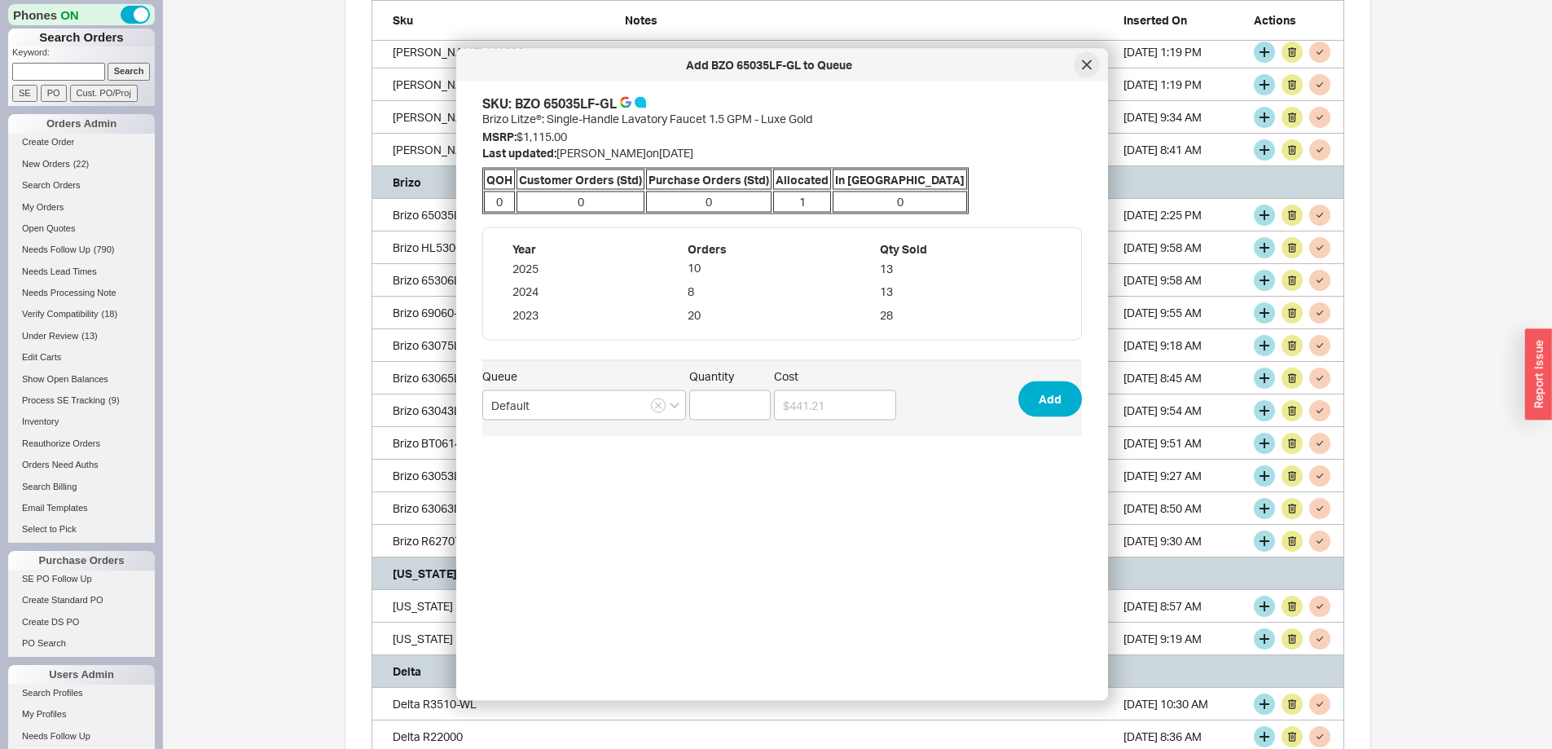
click at [1091, 62] on icon at bounding box center [1087, 65] width 10 height 10
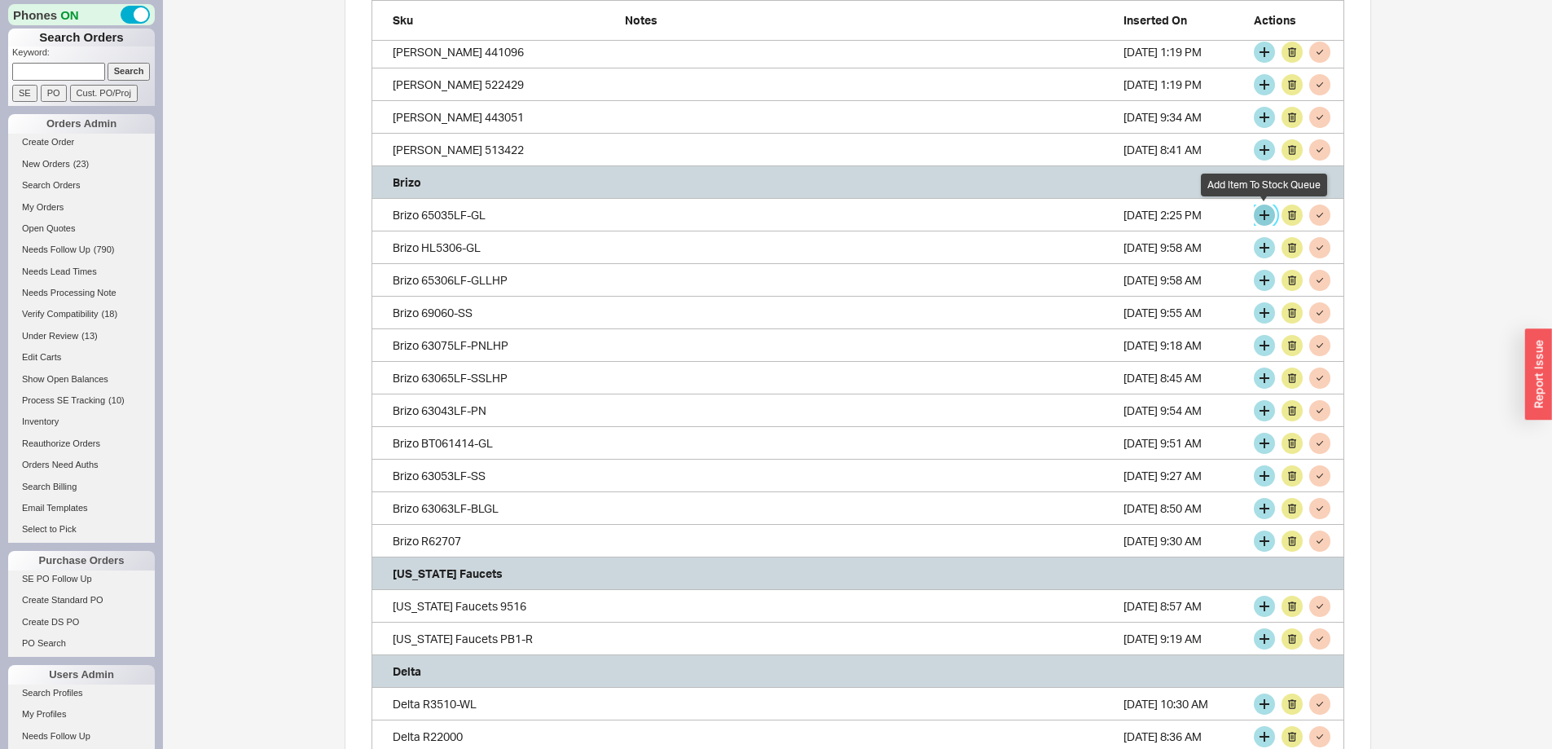
click at [1260, 214] on button "grid" at bounding box center [1264, 215] width 21 height 21
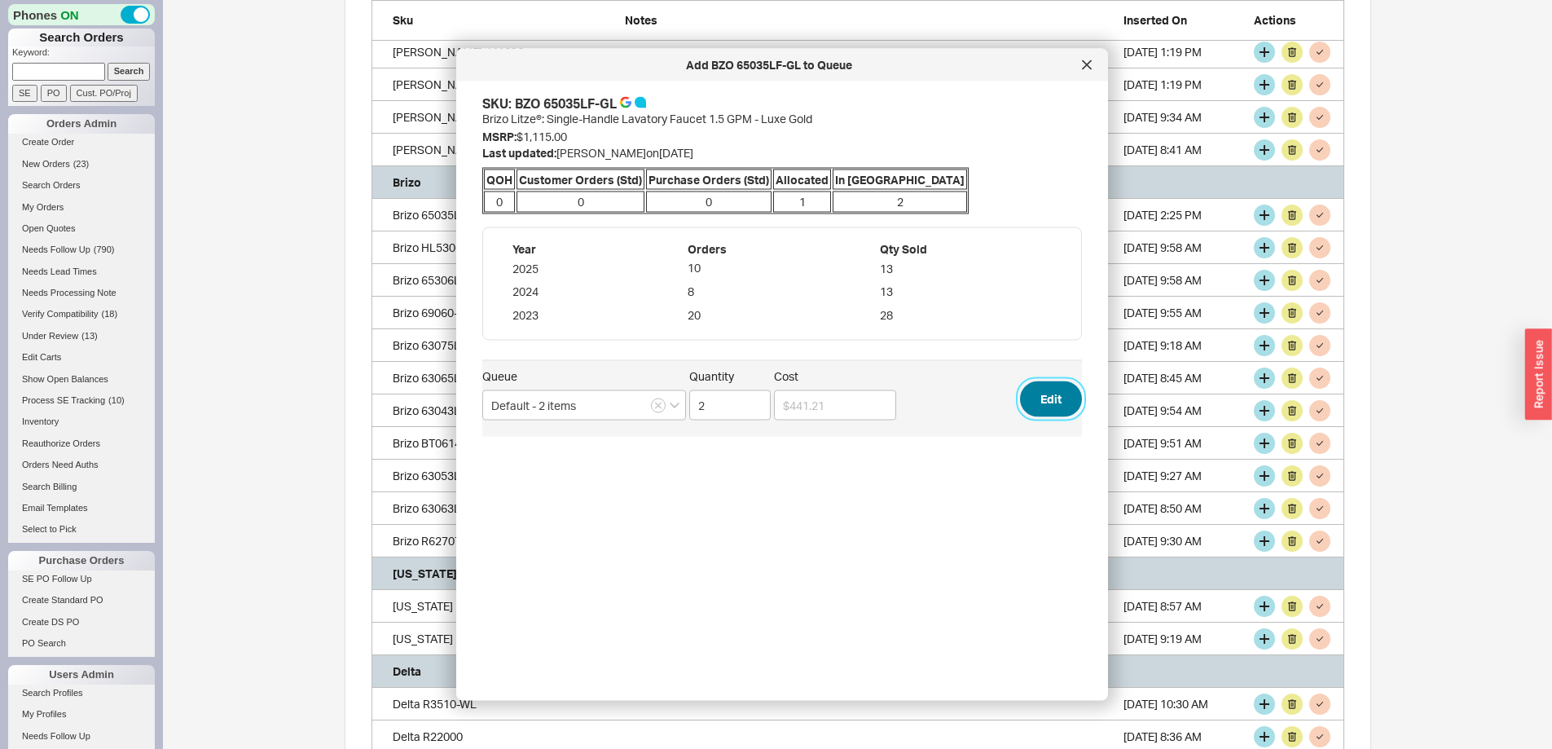
click at [1042, 402] on button "Edit" at bounding box center [1051, 398] width 62 height 36
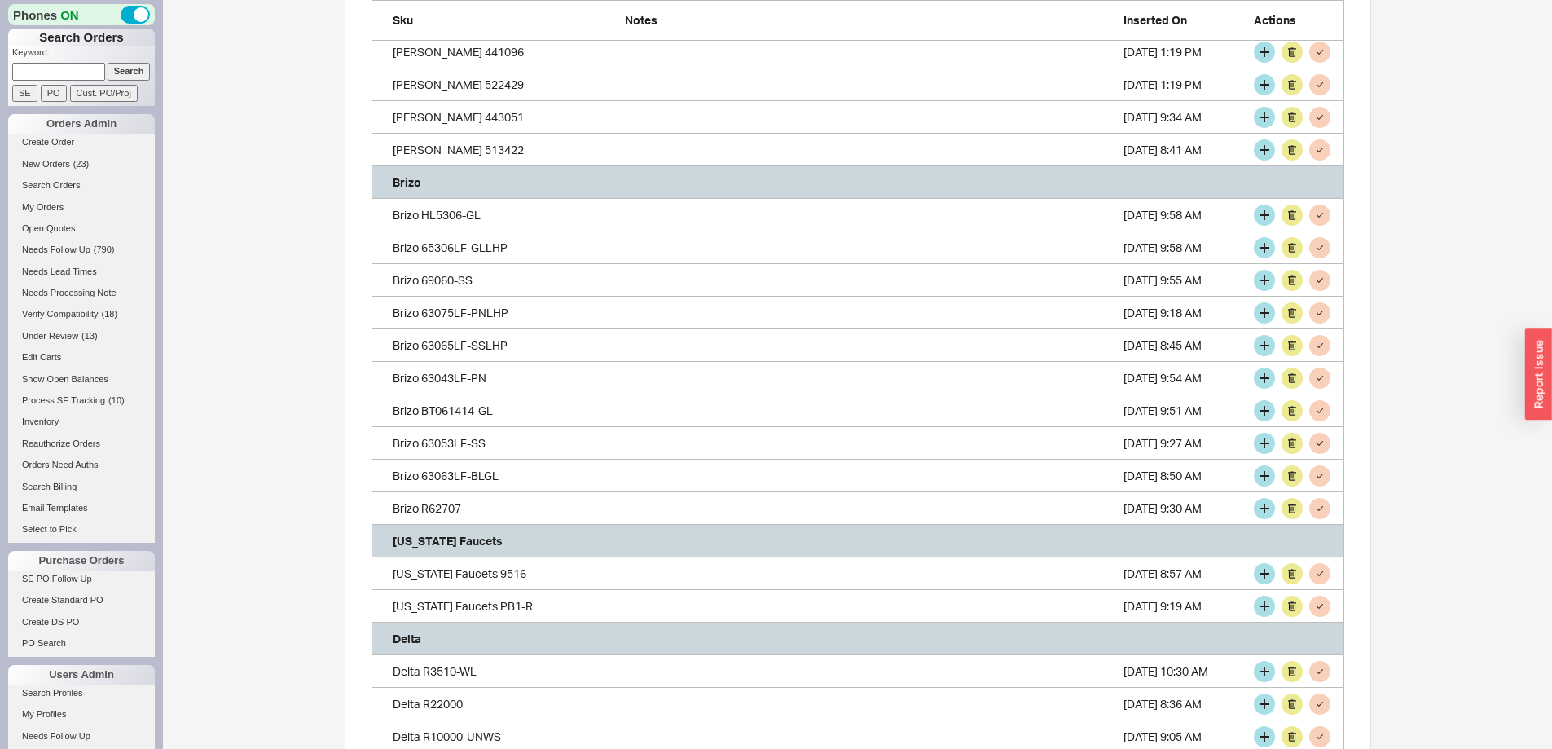
scroll to position [3664, 961]
click at [1291, 214] on button "grid" at bounding box center [1292, 215] width 21 height 21
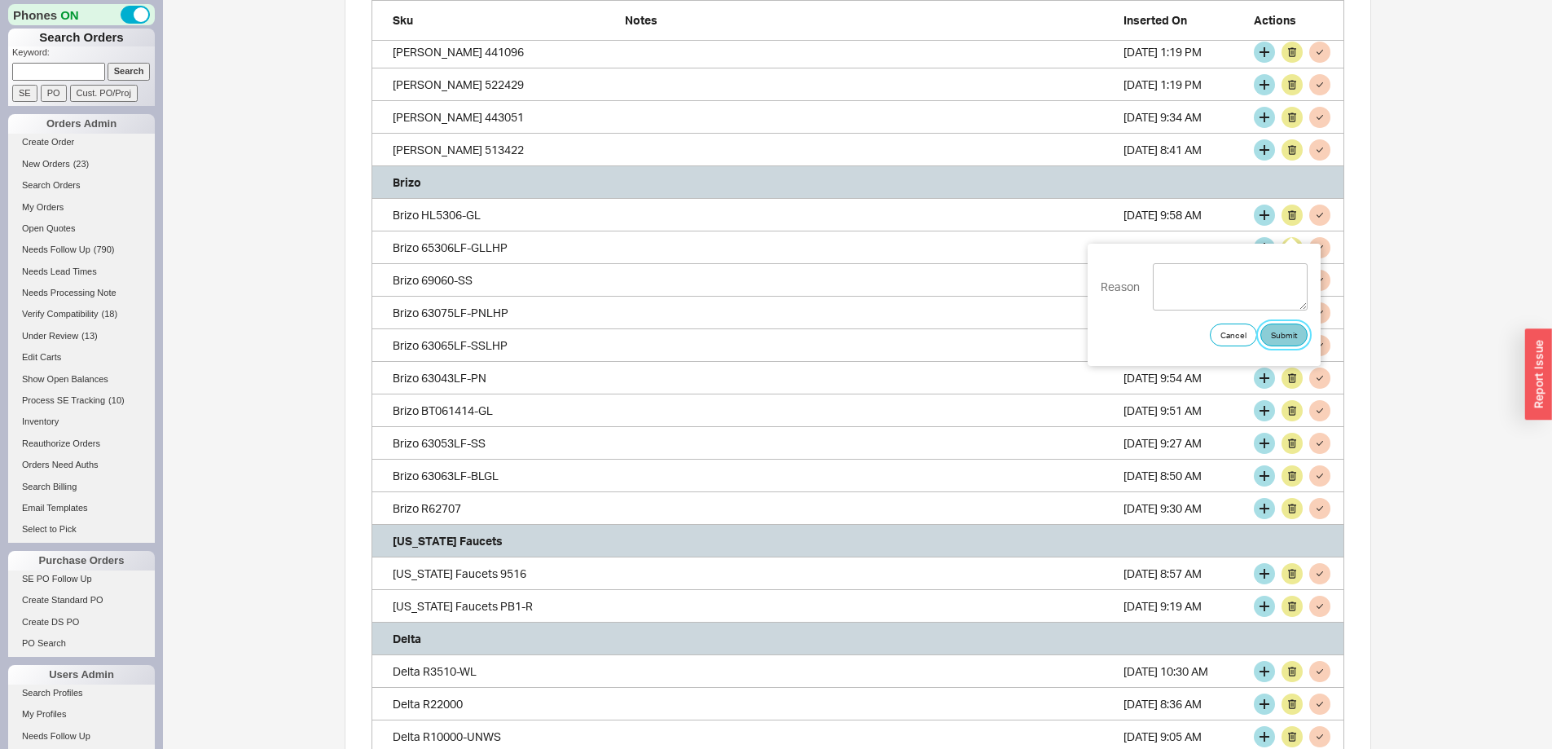
click at [1283, 332] on button "Submit" at bounding box center [1283, 334] width 47 height 23
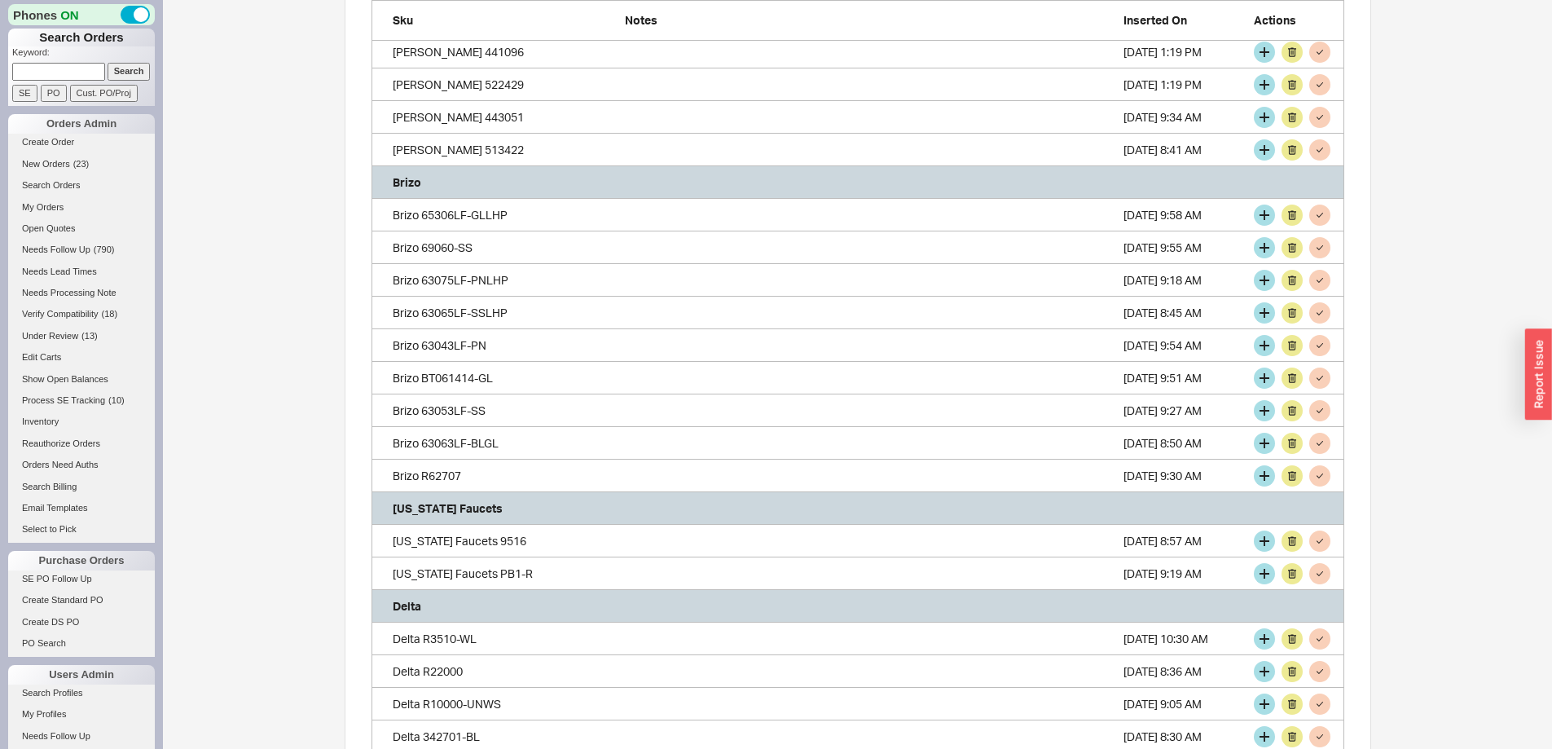
scroll to position [3631, 961]
click at [1261, 211] on button "grid" at bounding box center [1264, 215] width 21 height 21
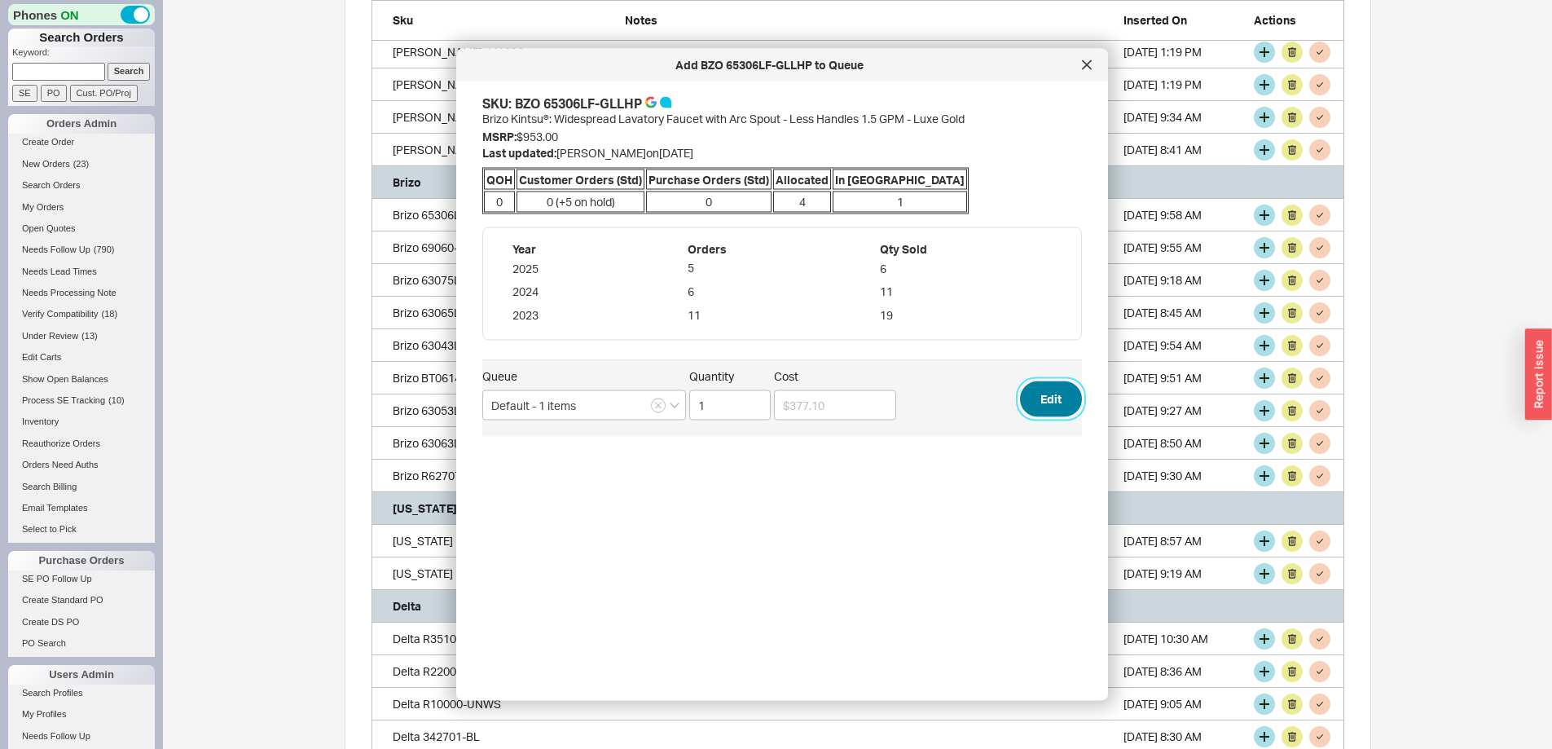
click at [1029, 397] on button "Edit" at bounding box center [1051, 398] width 62 height 36
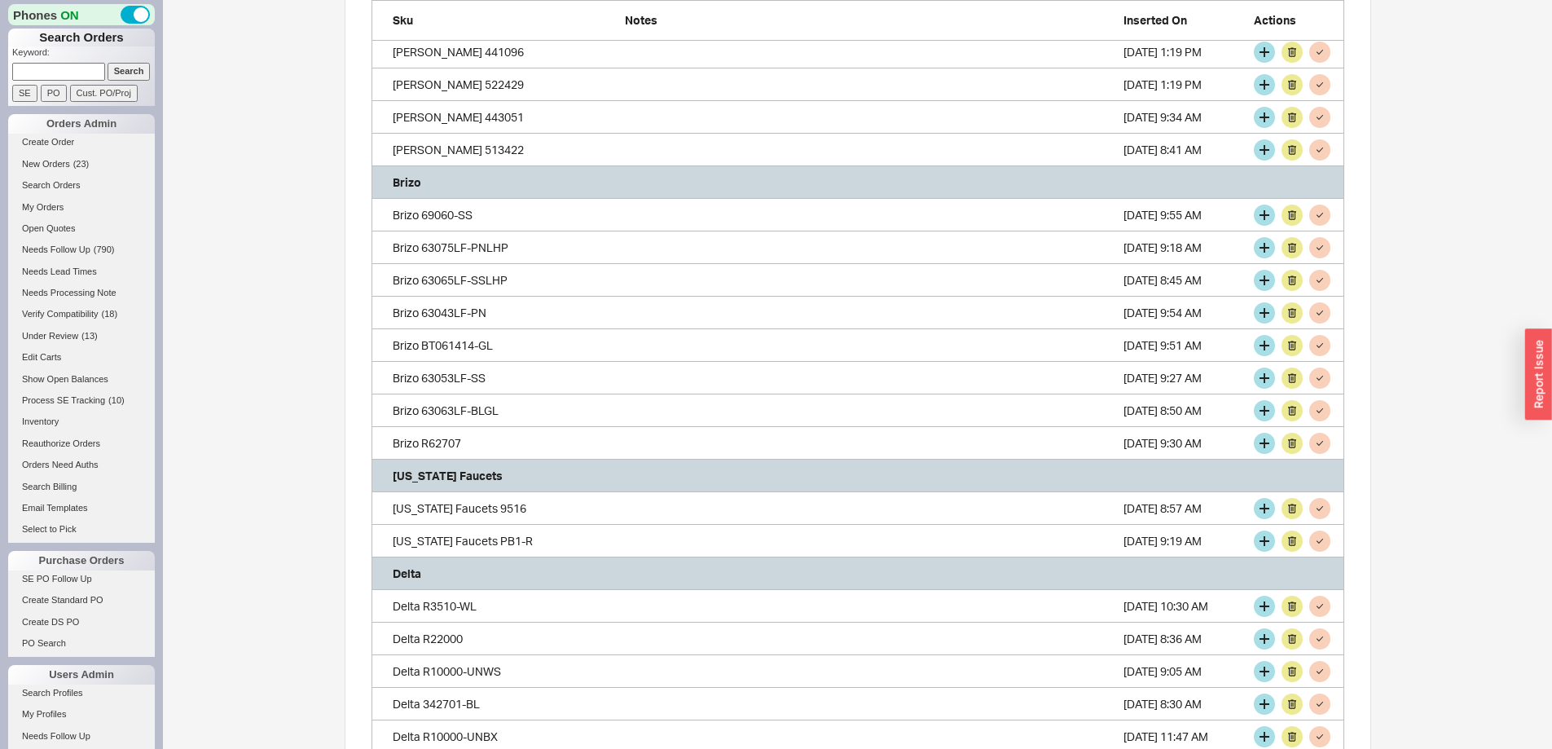
scroll to position [3599, 961]
click at [1265, 214] on button "grid" at bounding box center [1264, 215] width 21 height 21
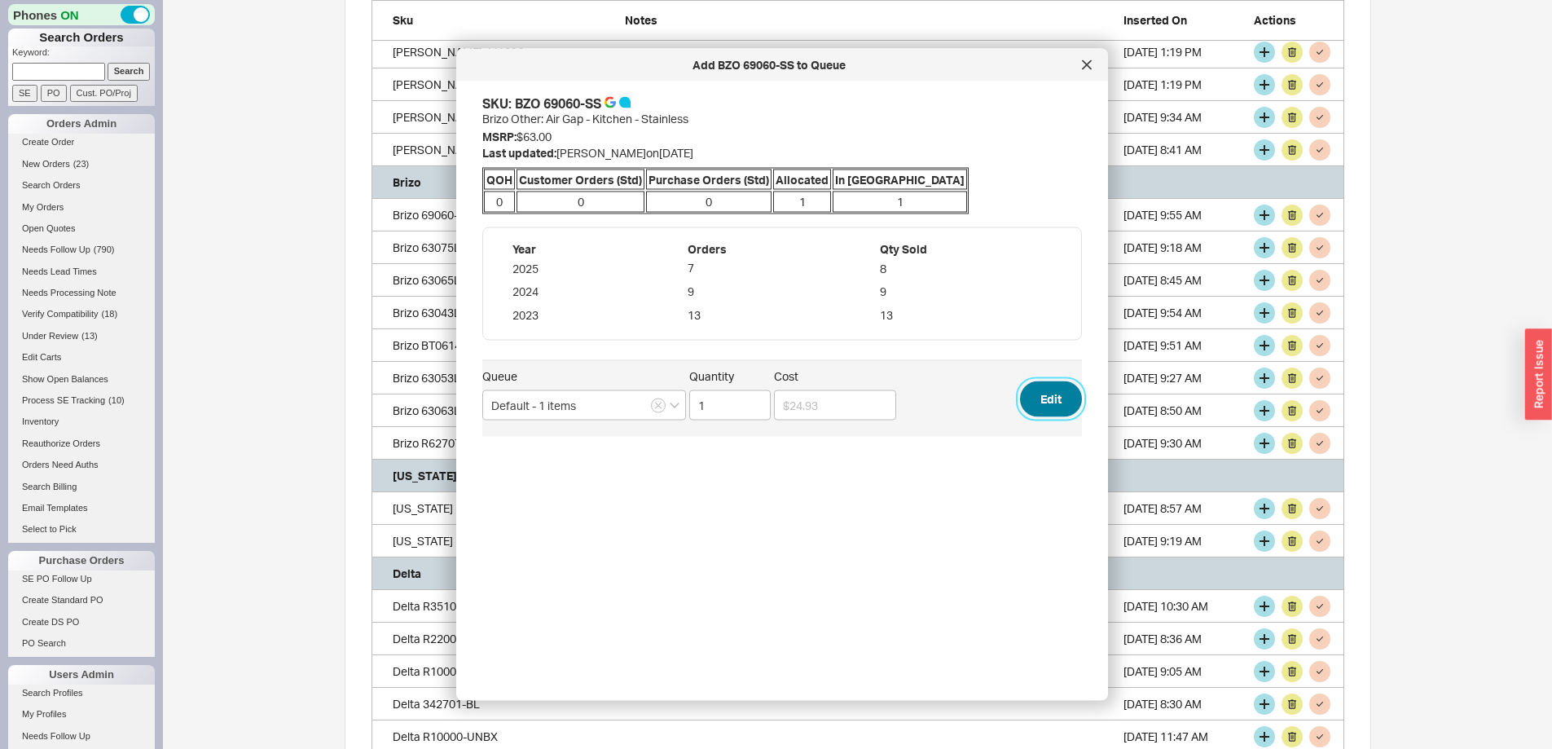
click at [1042, 403] on button "Edit" at bounding box center [1051, 398] width 62 height 36
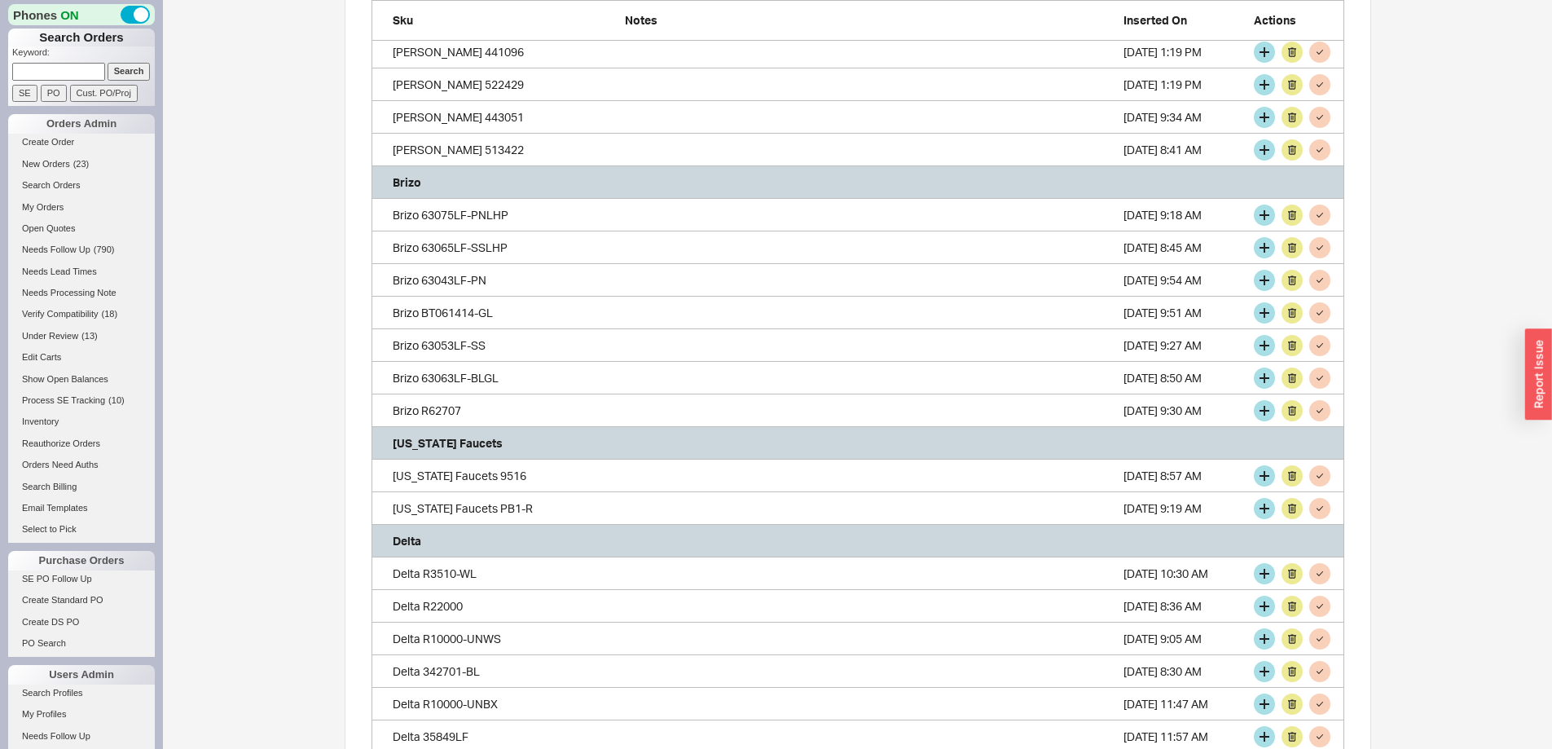
scroll to position [3566, 961]
click at [1293, 215] on button "grid" at bounding box center [1292, 215] width 21 height 21
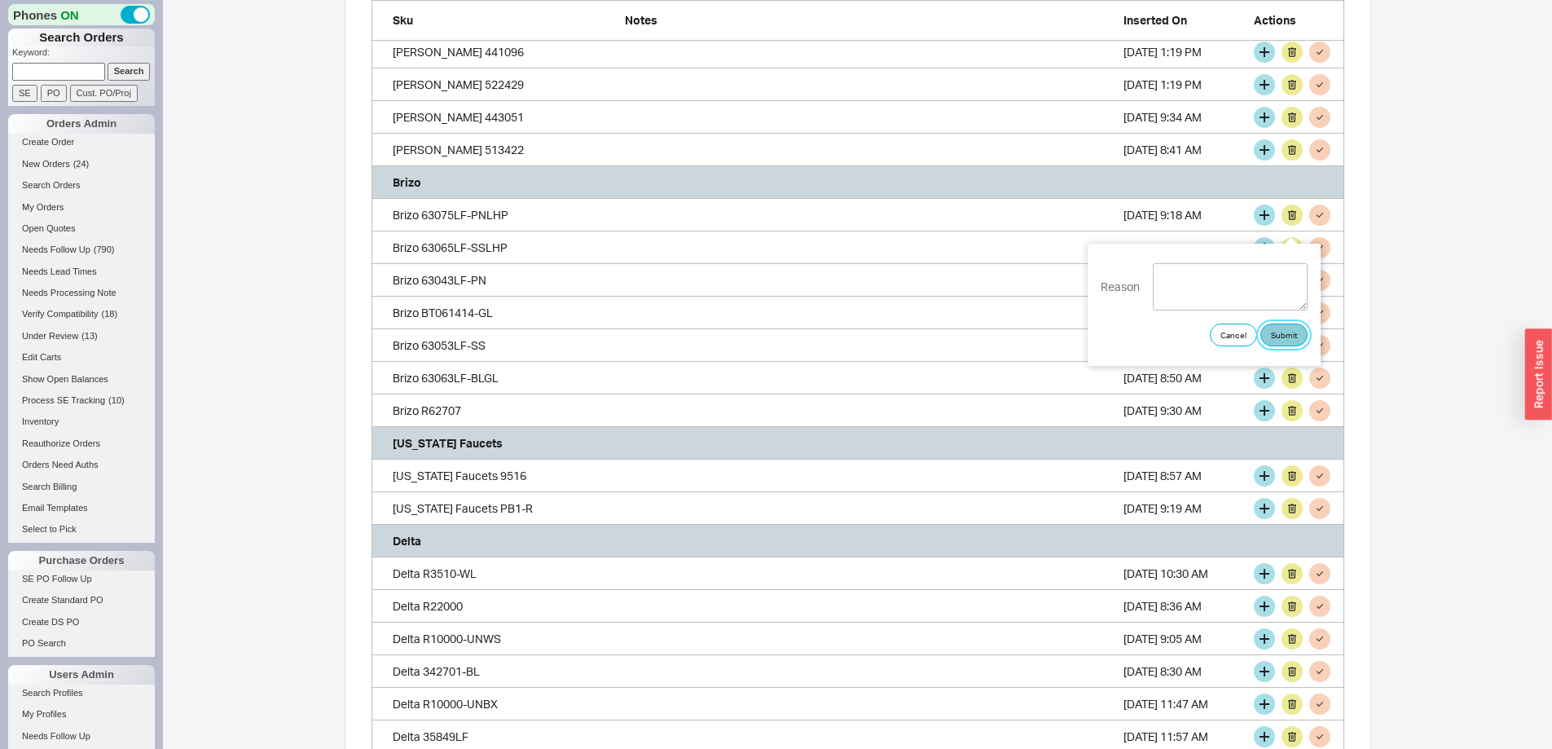
click at [1280, 338] on button "Submit" at bounding box center [1283, 334] width 47 height 23
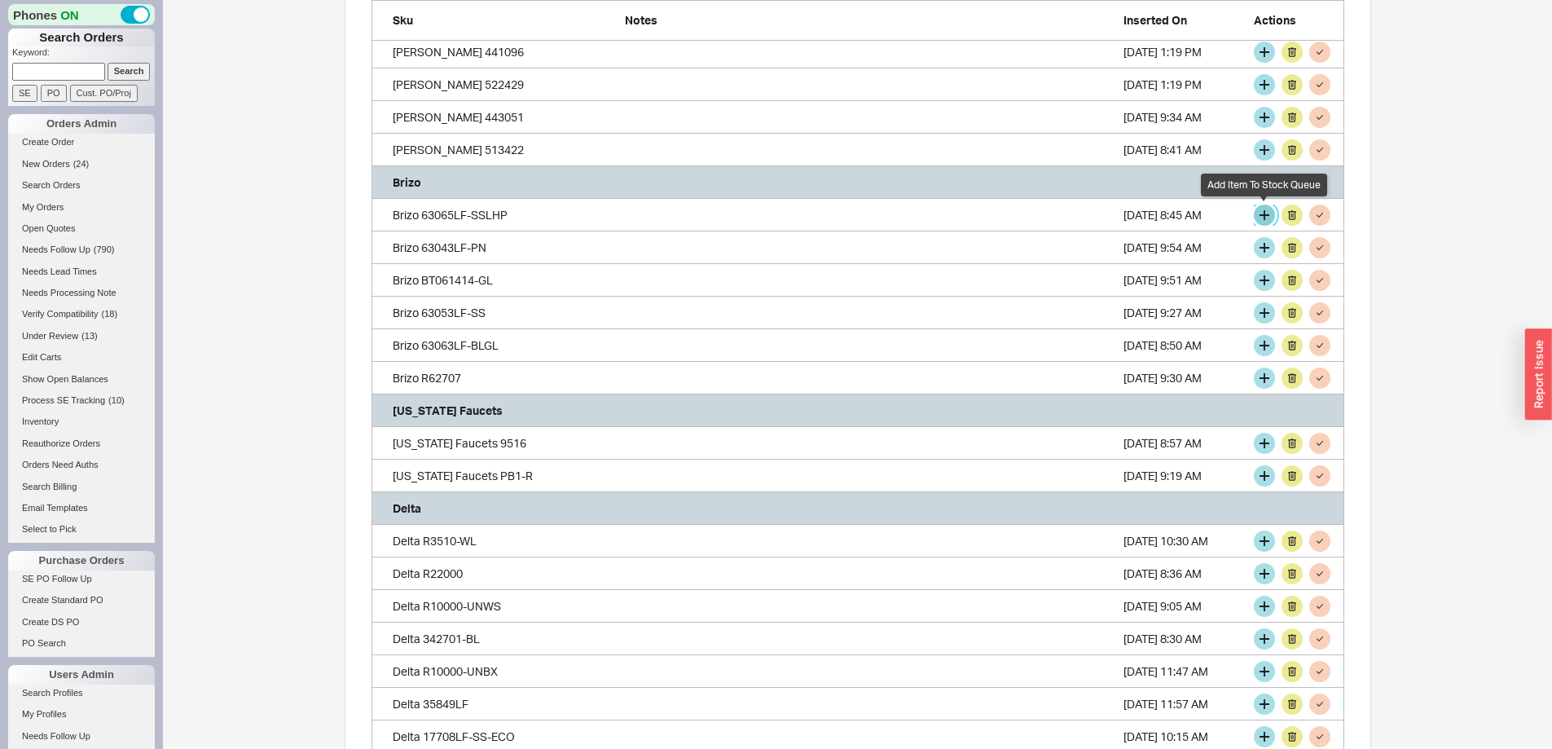
click at [1263, 213] on button "grid" at bounding box center [1264, 215] width 21 height 21
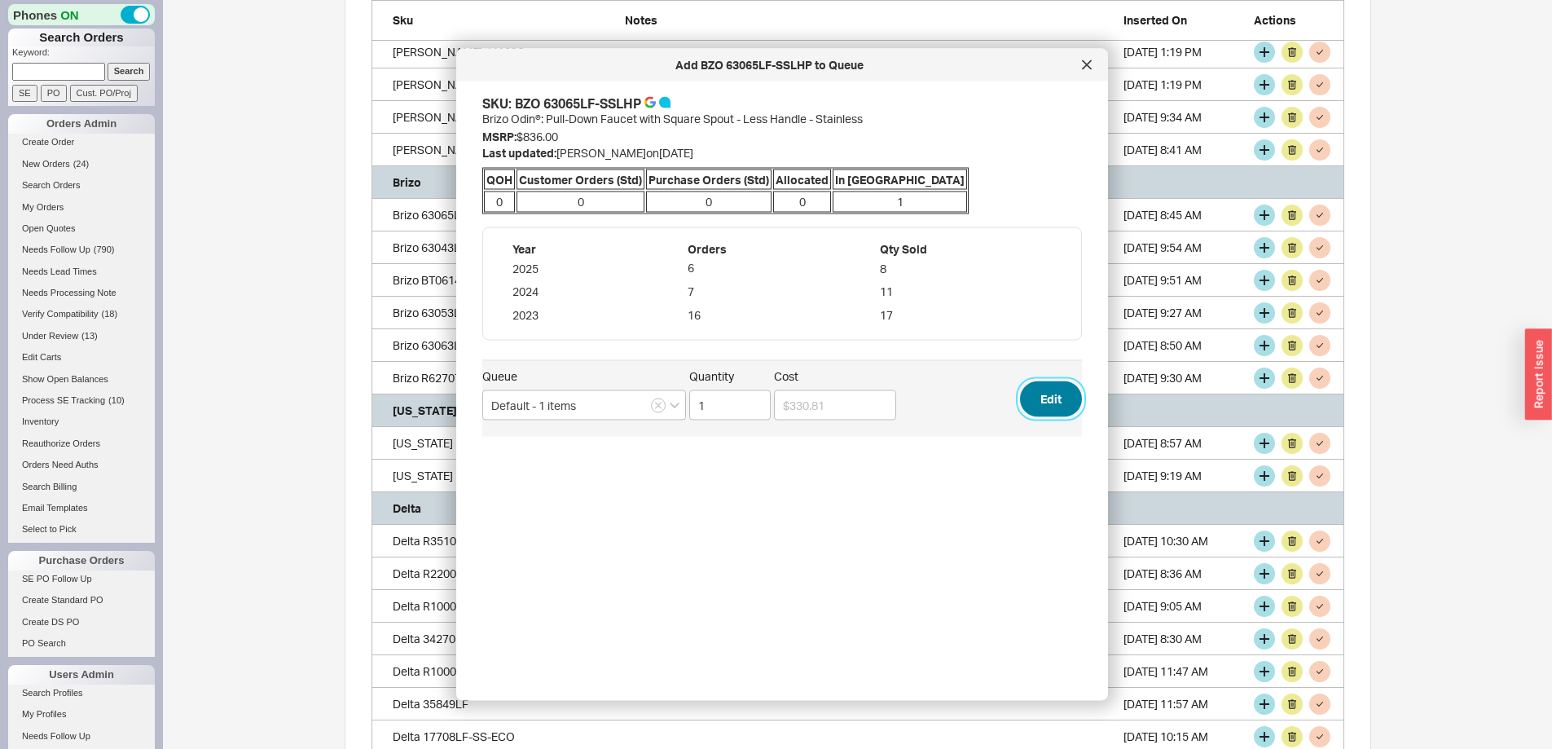
click at [1037, 405] on button "Edit" at bounding box center [1051, 398] width 62 height 36
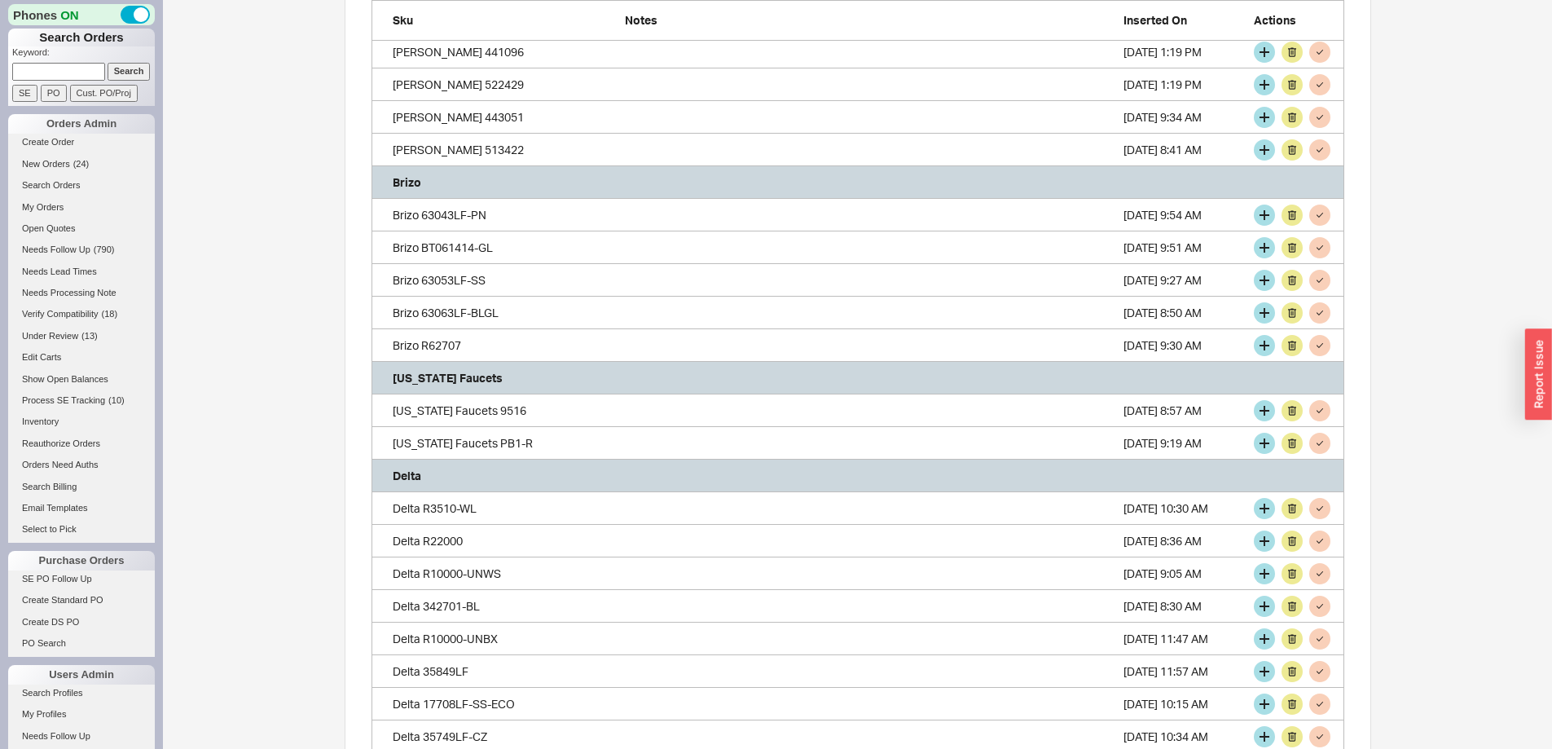
scroll to position [3501, 961]
click at [1292, 219] on button "grid" at bounding box center [1292, 215] width 21 height 21
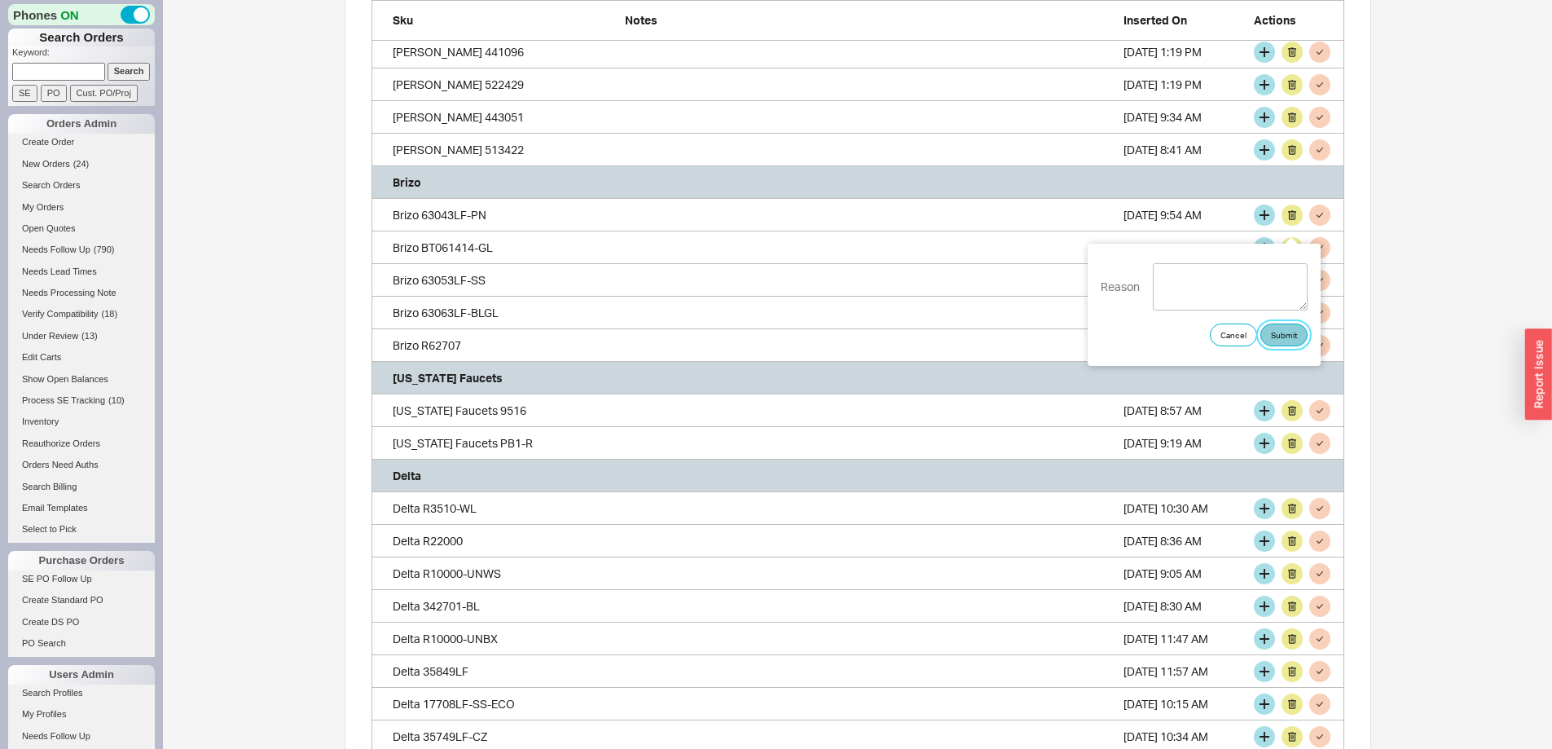
click at [1288, 336] on button "Submit" at bounding box center [1283, 334] width 47 height 23
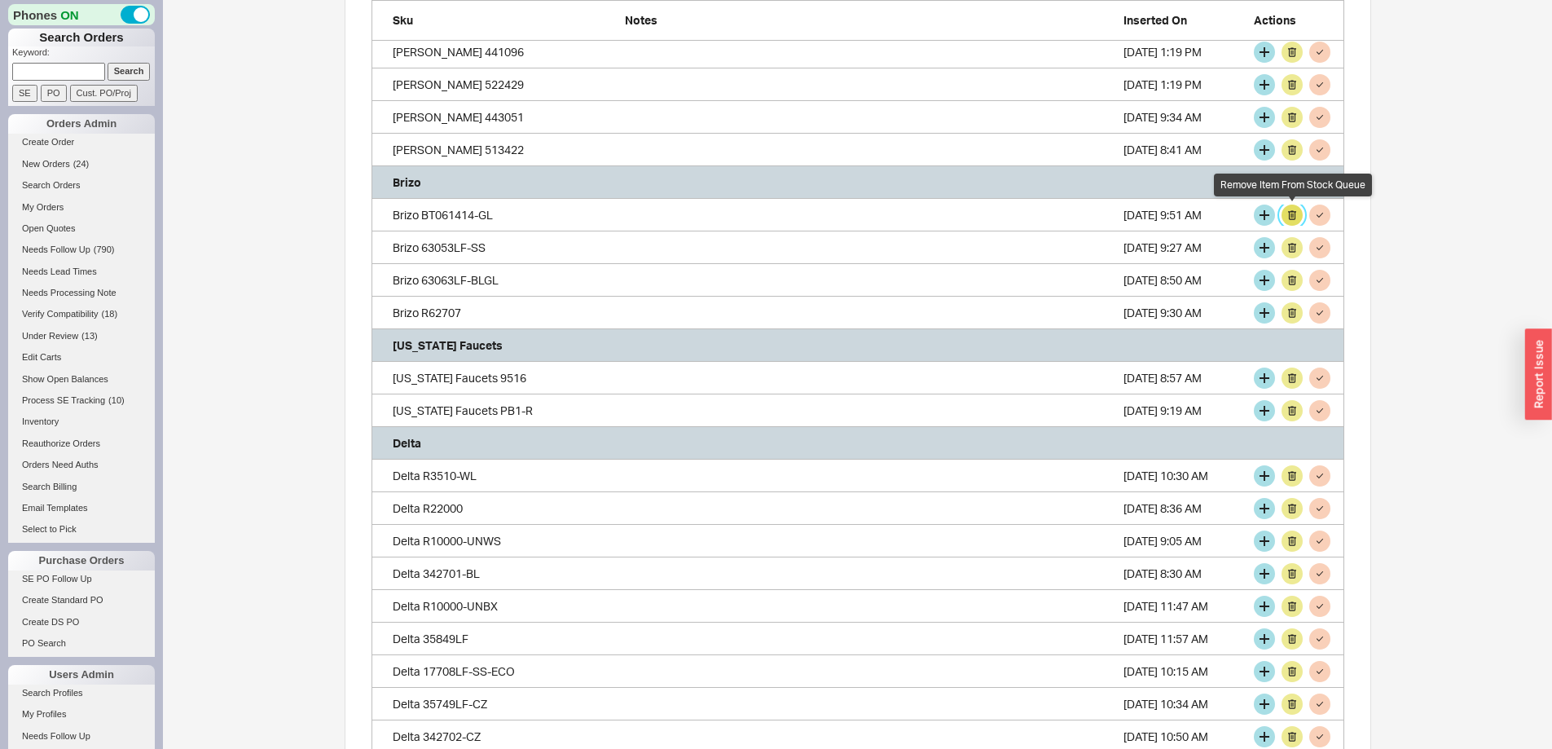
click at [1296, 212] on button "grid" at bounding box center [1292, 215] width 21 height 21
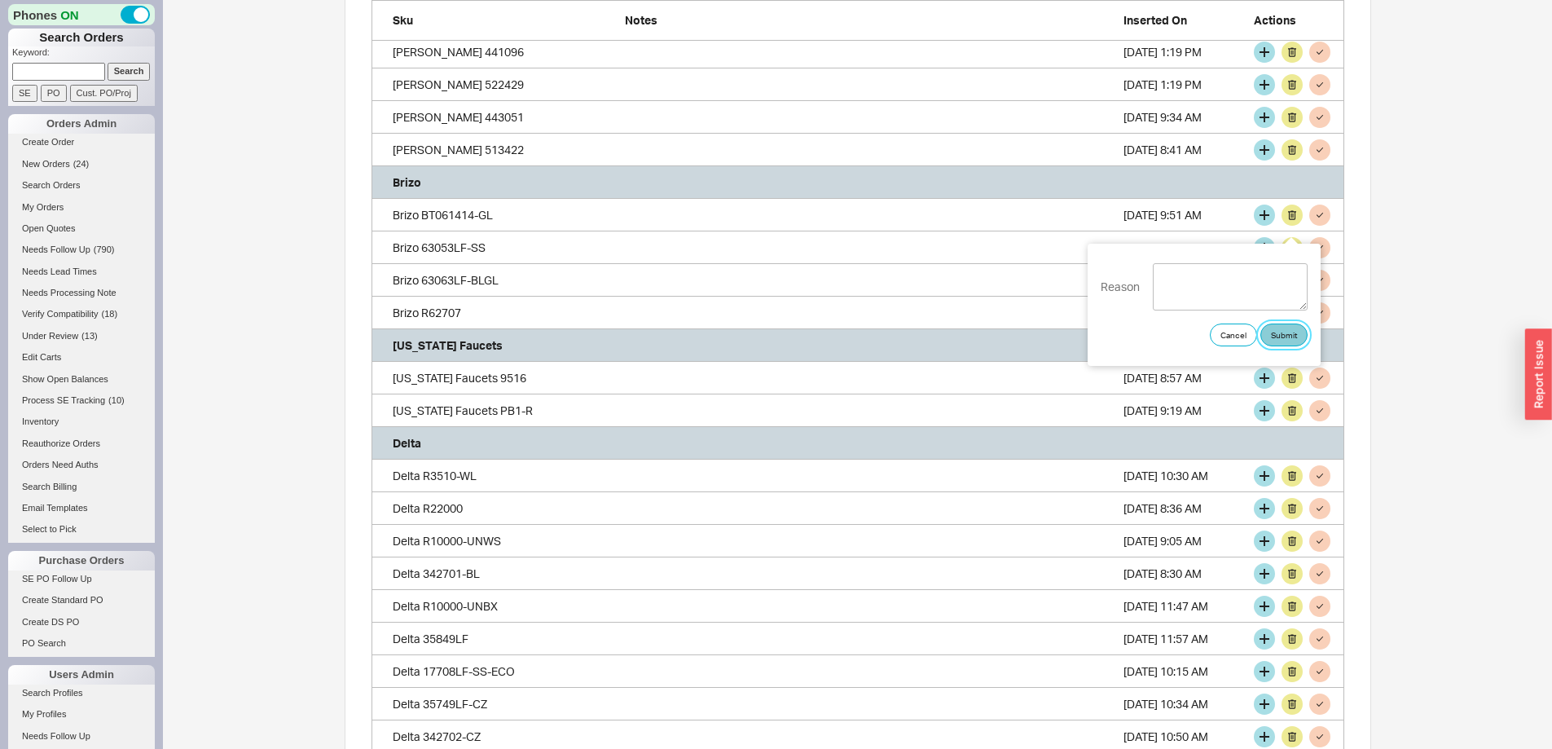
click at [1291, 333] on button "Submit" at bounding box center [1283, 334] width 47 height 23
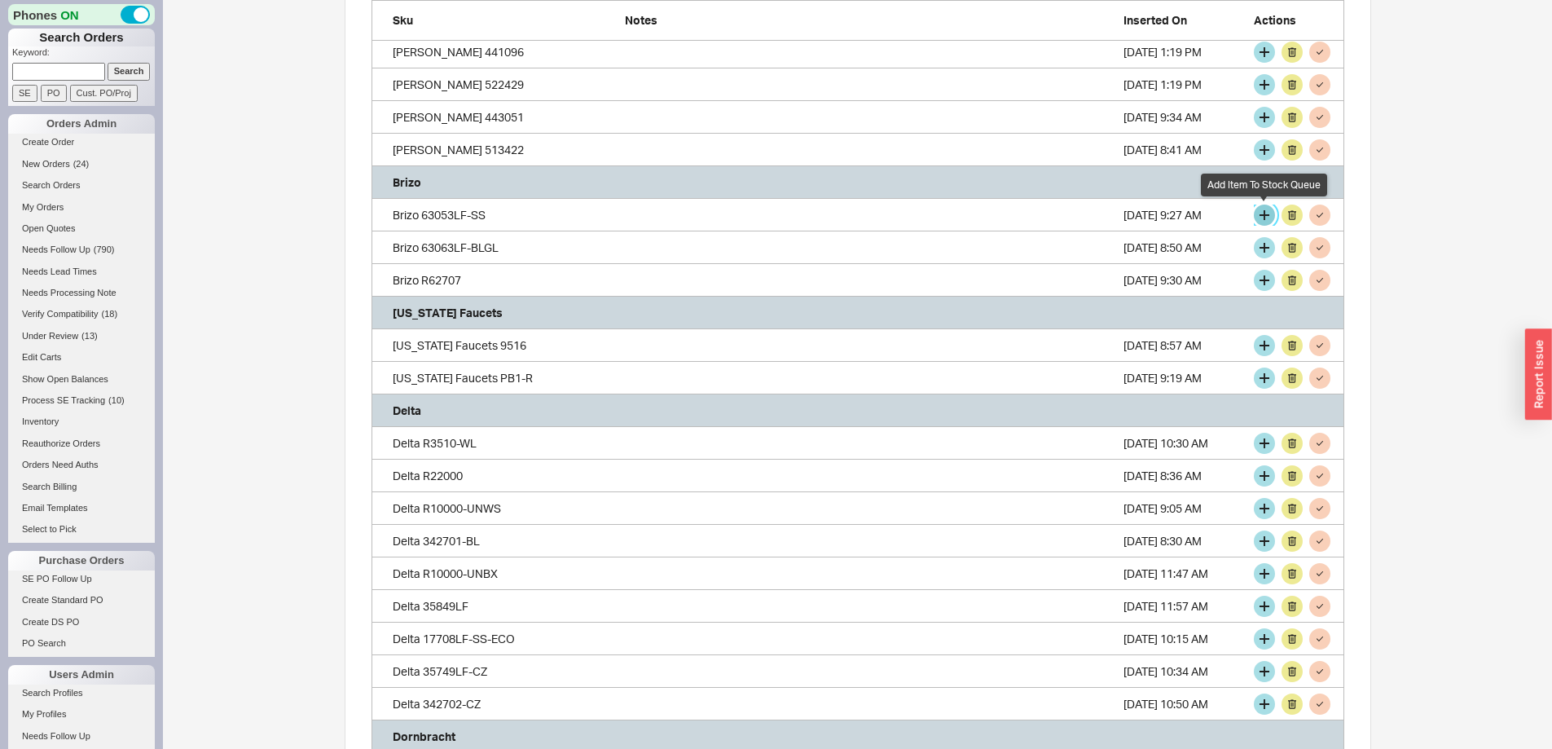
click at [1264, 213] on button "grid" at bounding box center [1264, 215] width 21 height 21
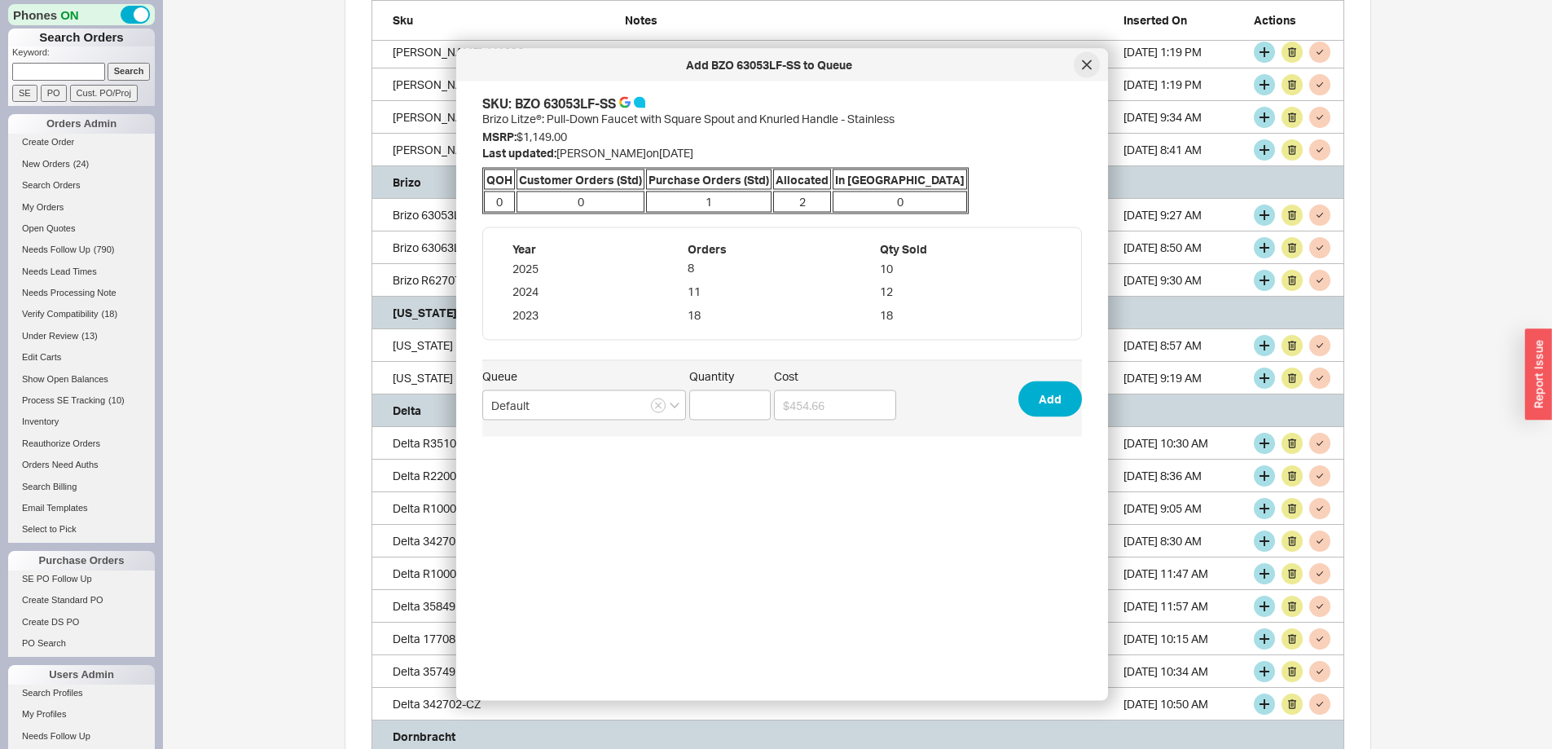
click at [1088, 62] on icon at bounding box center [1087, 65] width 10 height 10
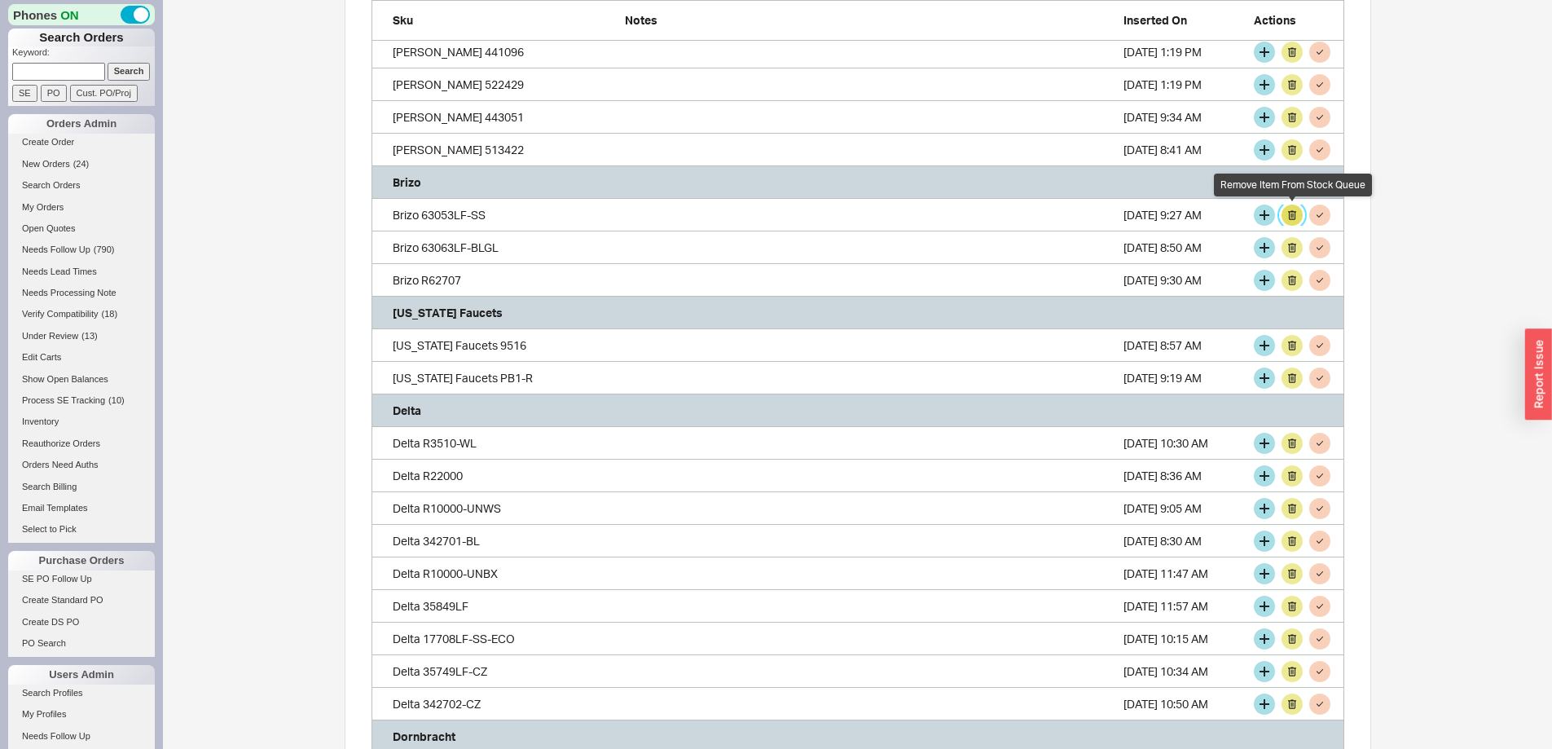
click at [1287, 215] on button "grid" at bounding box center [1292, 215] width 21 height 21
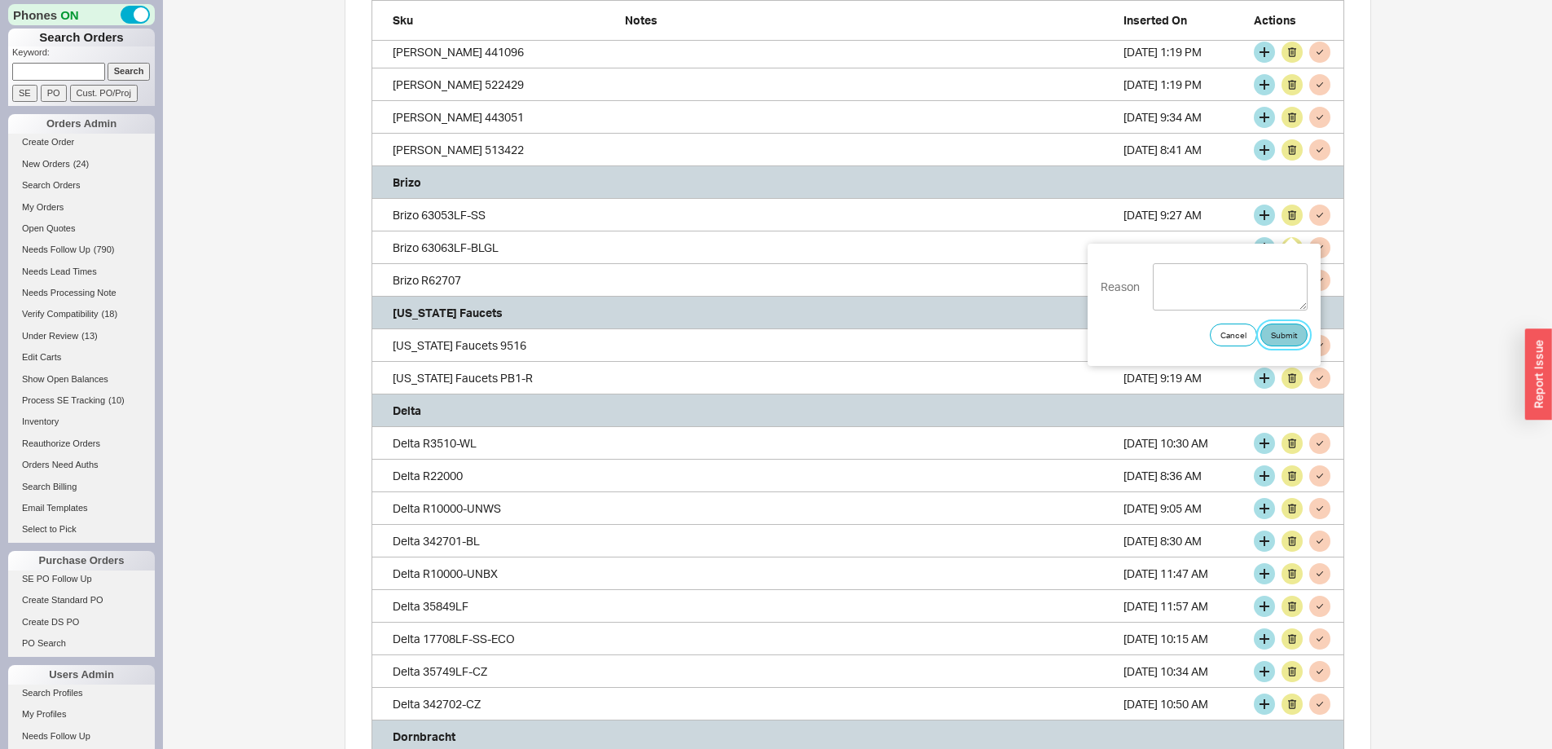
click at [1282, 330] on button "Submit" at bounding box center [1283, 334] width 47 height 23
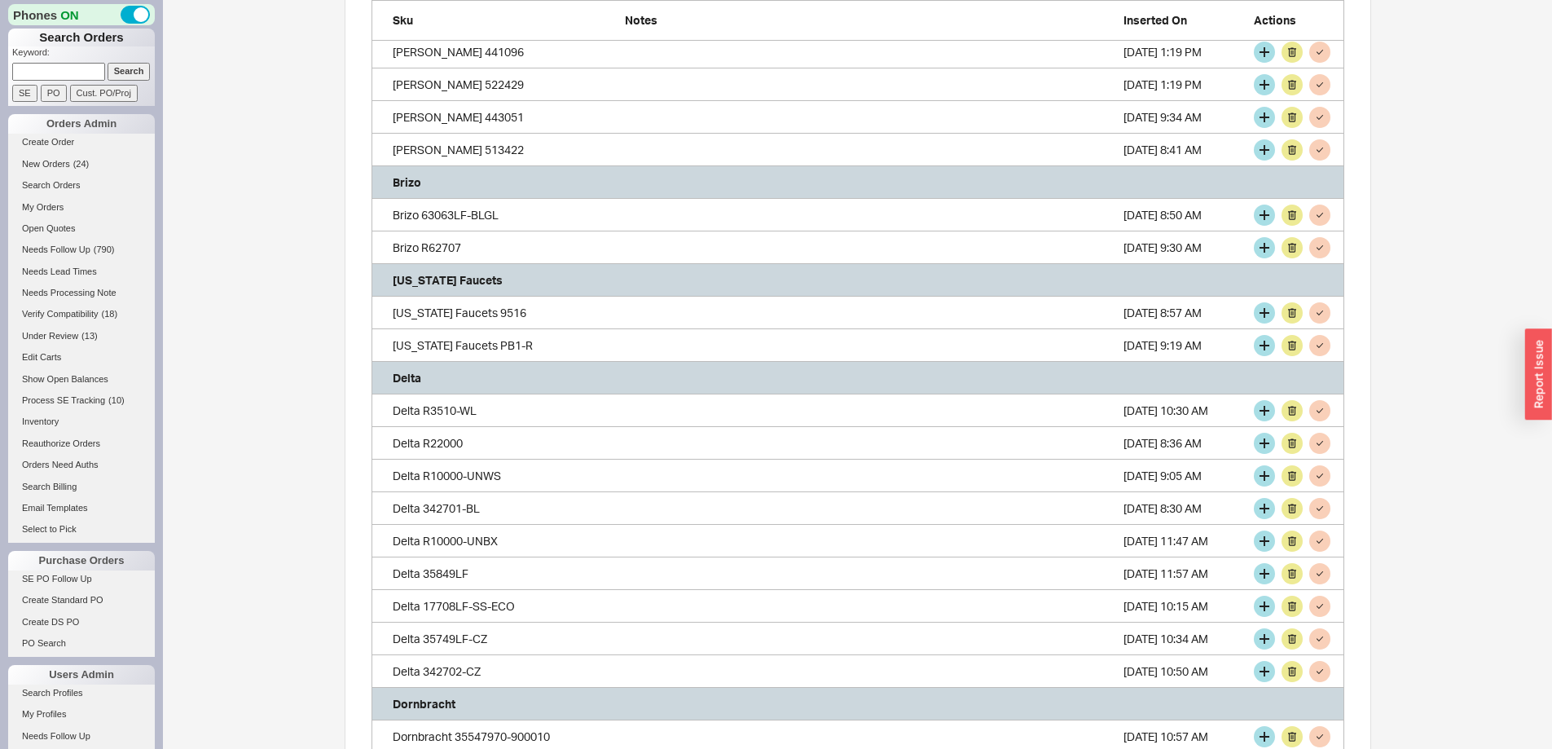
scroll to position [3403, 961]
click at [1294, 218] on button "grid" at bounding box center [1292, 215] width 21 height 21
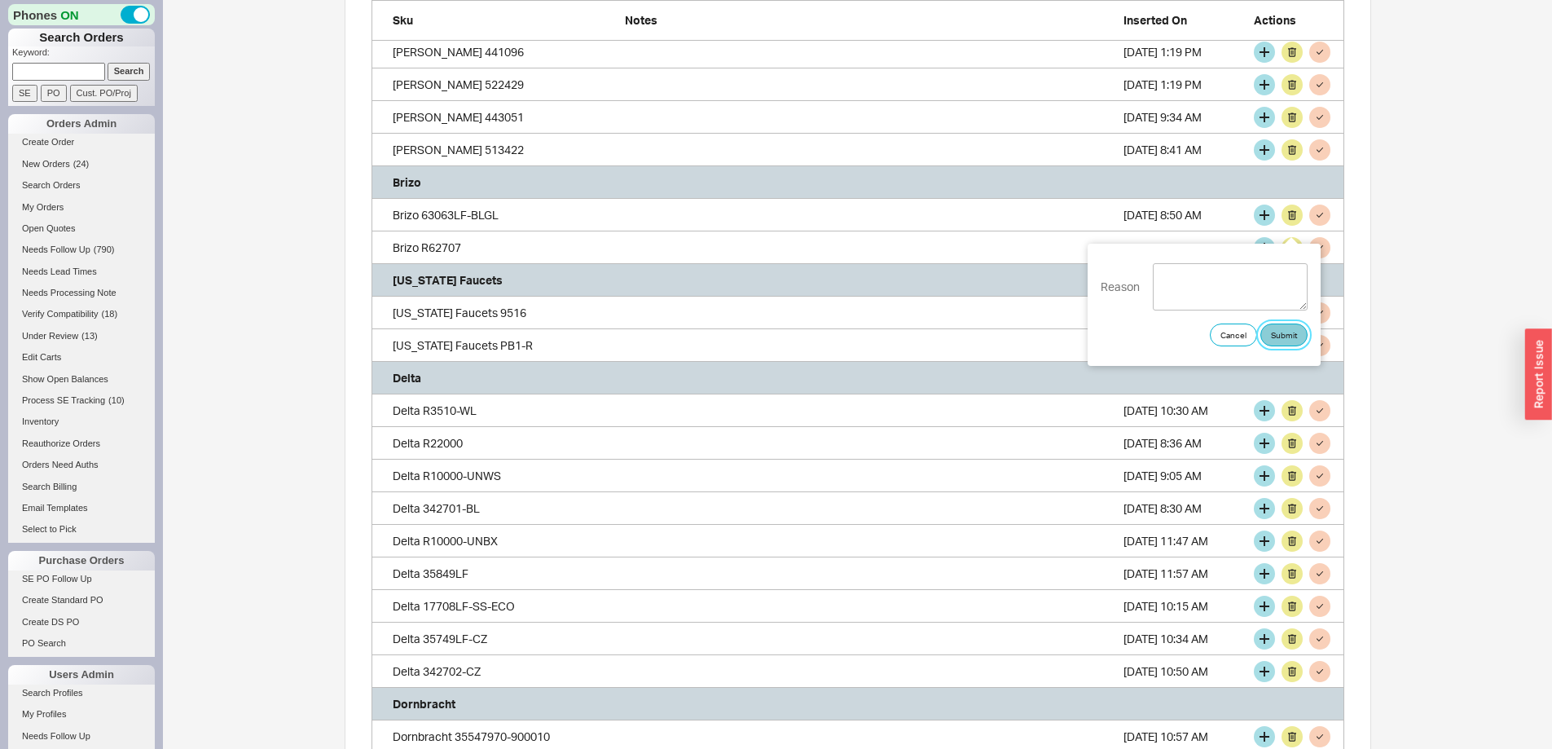
click at [1292, 337] on button "Submit" at bounding box center [1283, 334] width 47 height 23
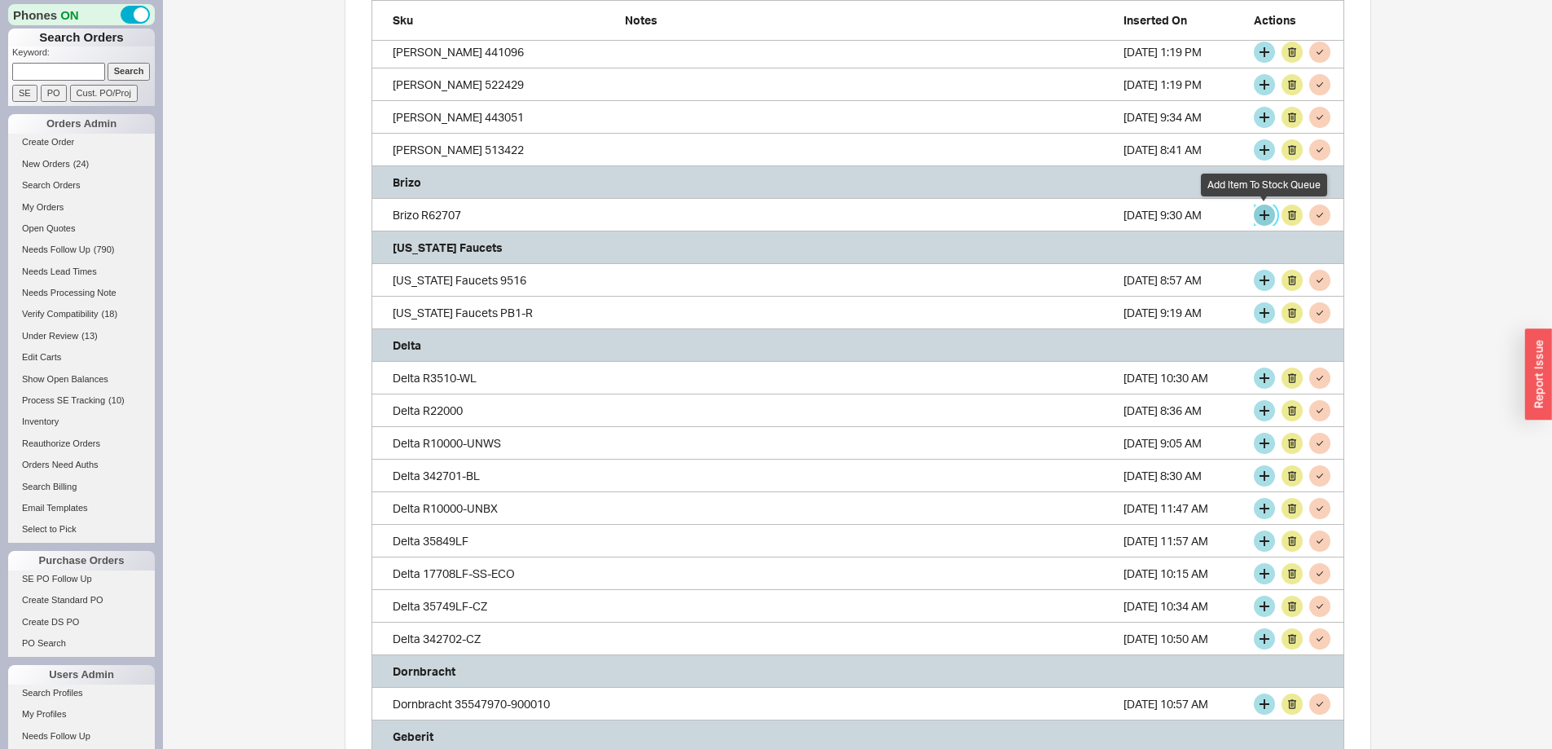
click at [1265, 221] on button "grid" at bounding box center [1264, 215] width 21 height 21
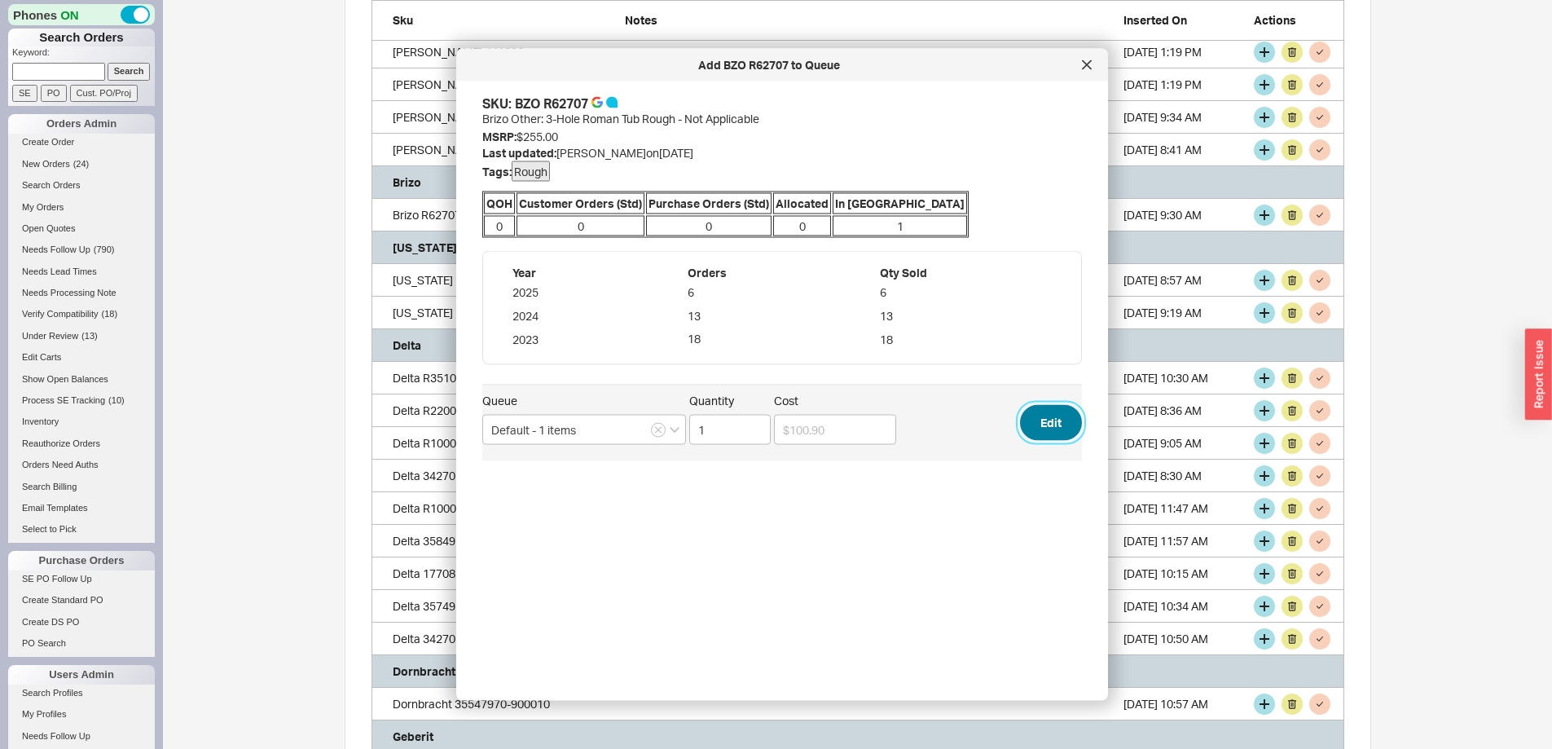
click at [1041, 421] on button "Edit" at bounding box center [1051, 423] width 62 height 36
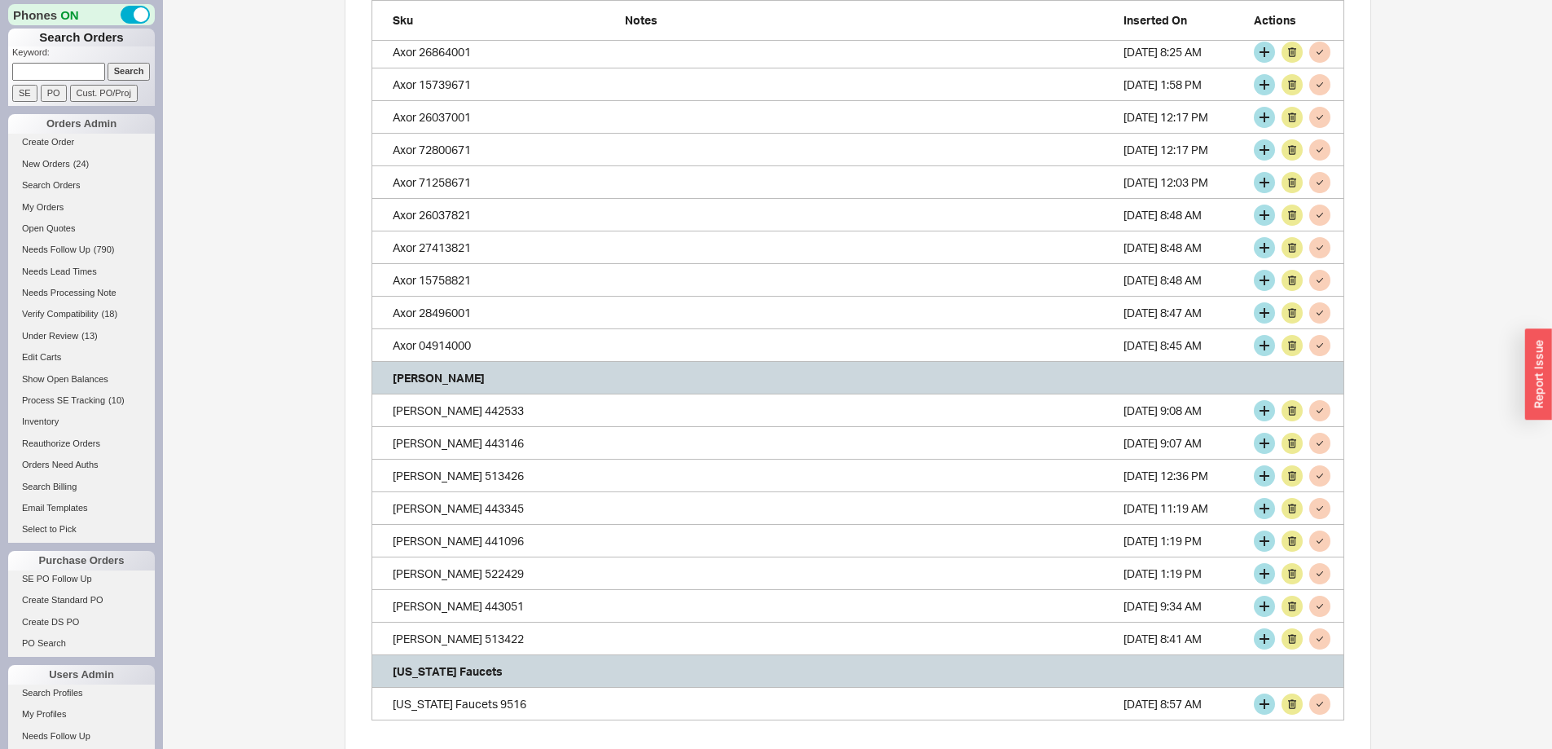
scroll to position [0, 0]
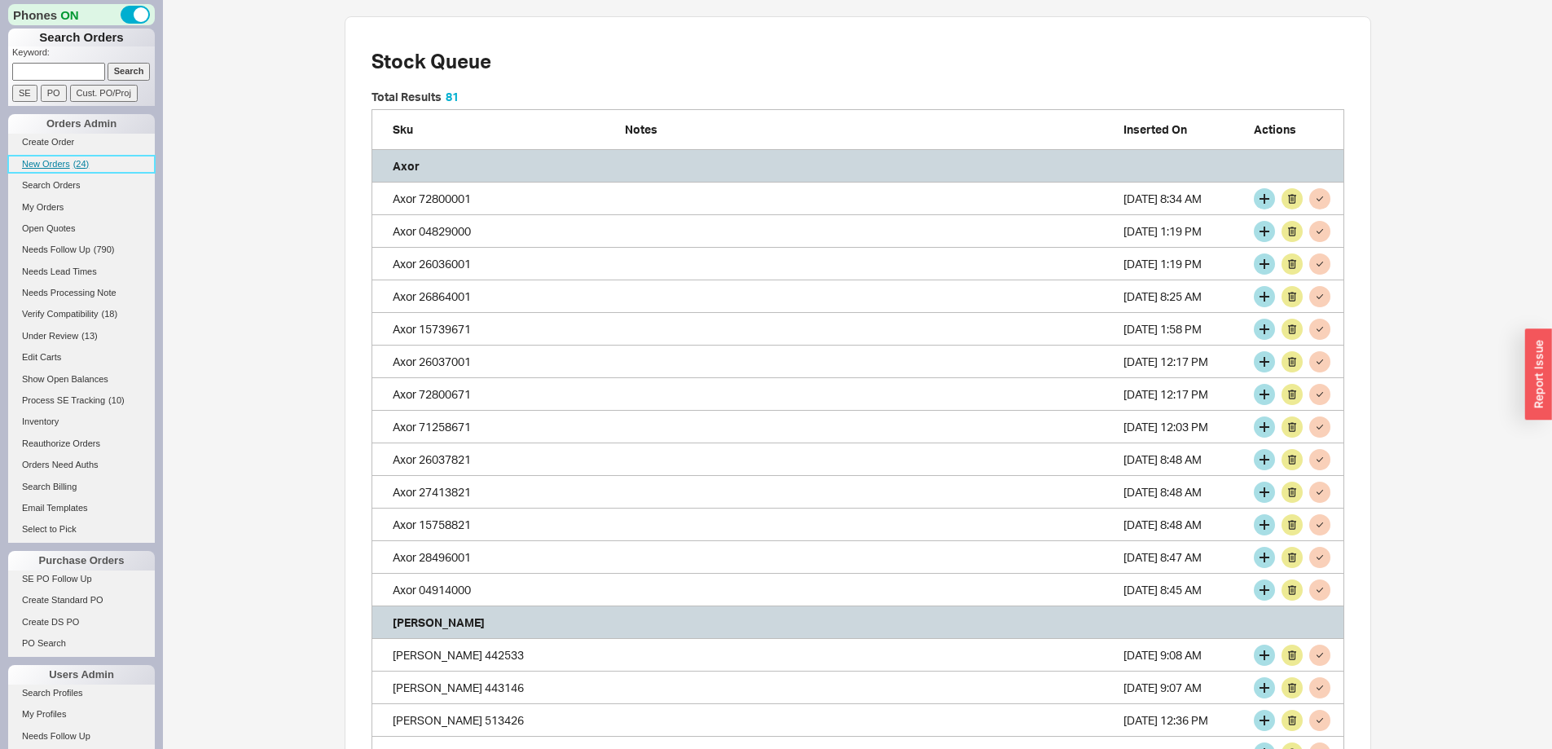
click at [39, 161] on span "New Orders" at bounding box center [46, 164] width 48 height 10
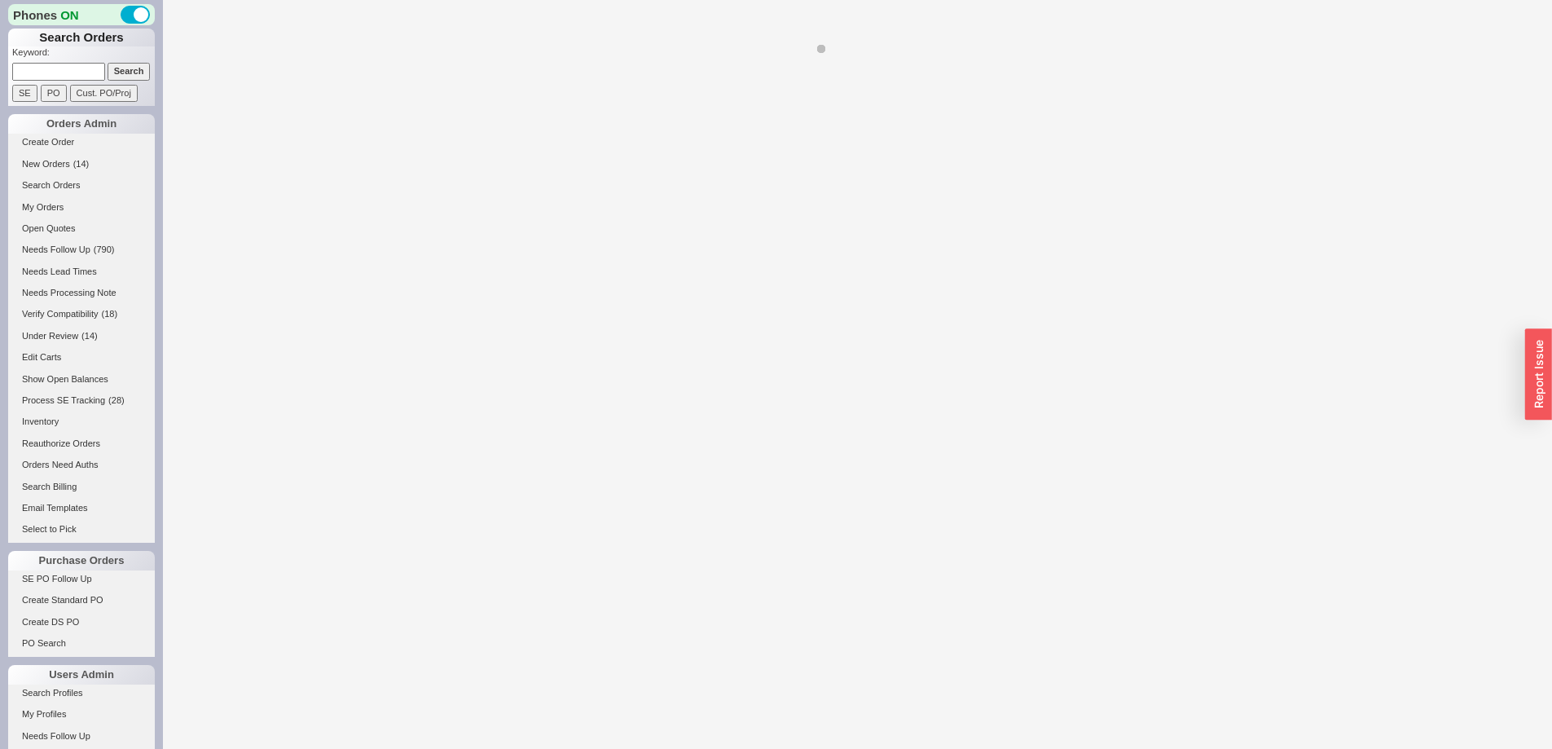
select select "LOW"
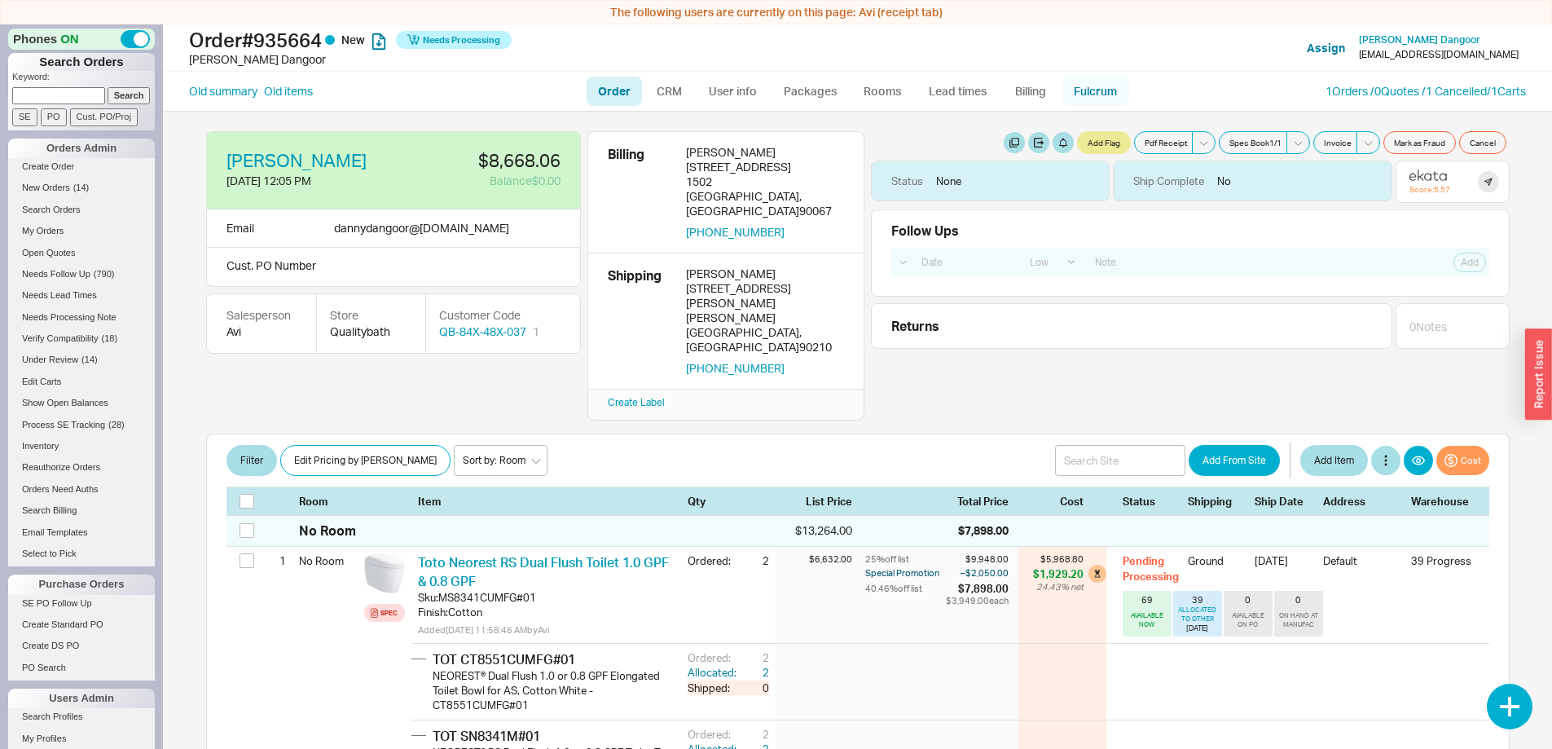
click at [1093, 90] on link "Fulcrum" at bounding box center [1095, 91] width 67 height 29
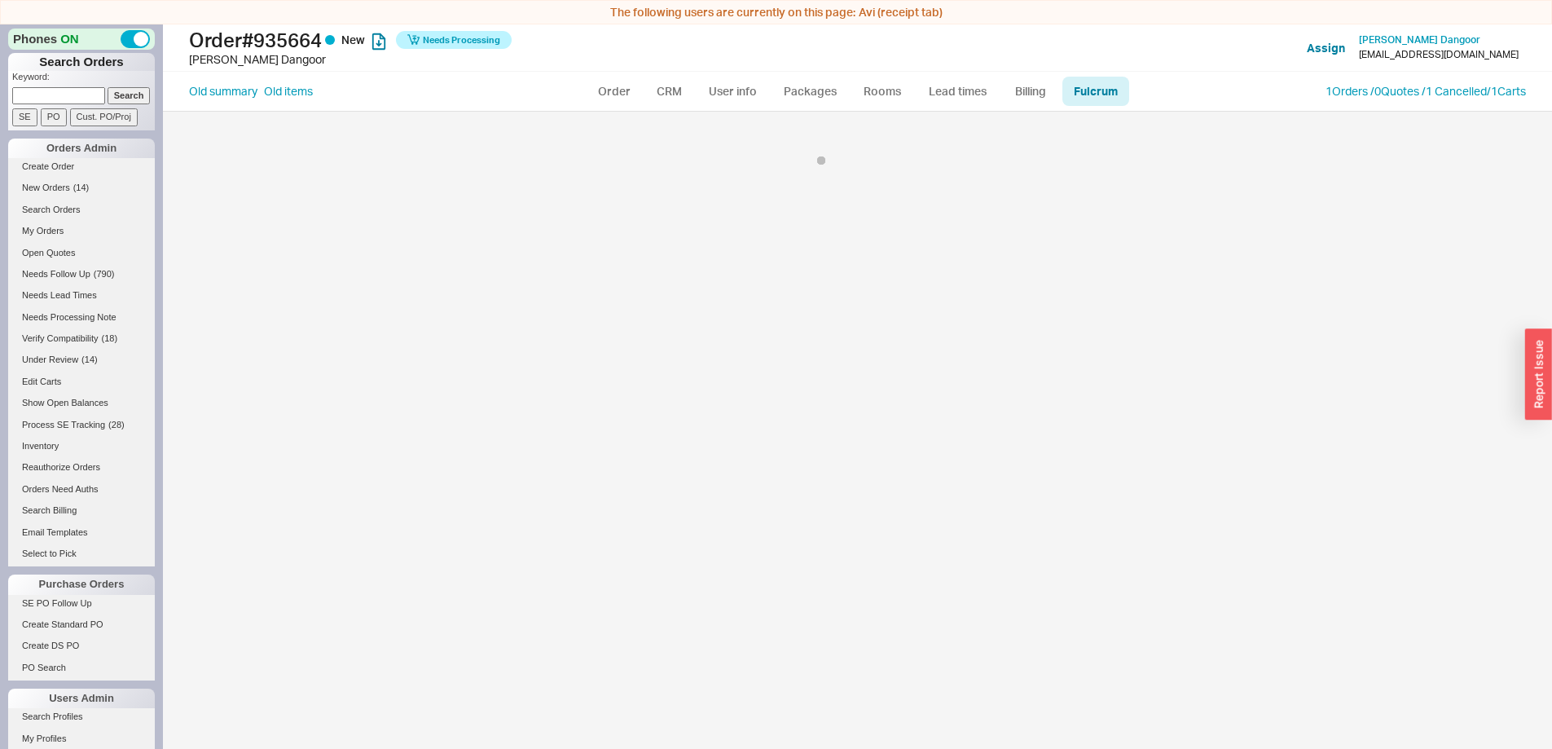
select select "136"
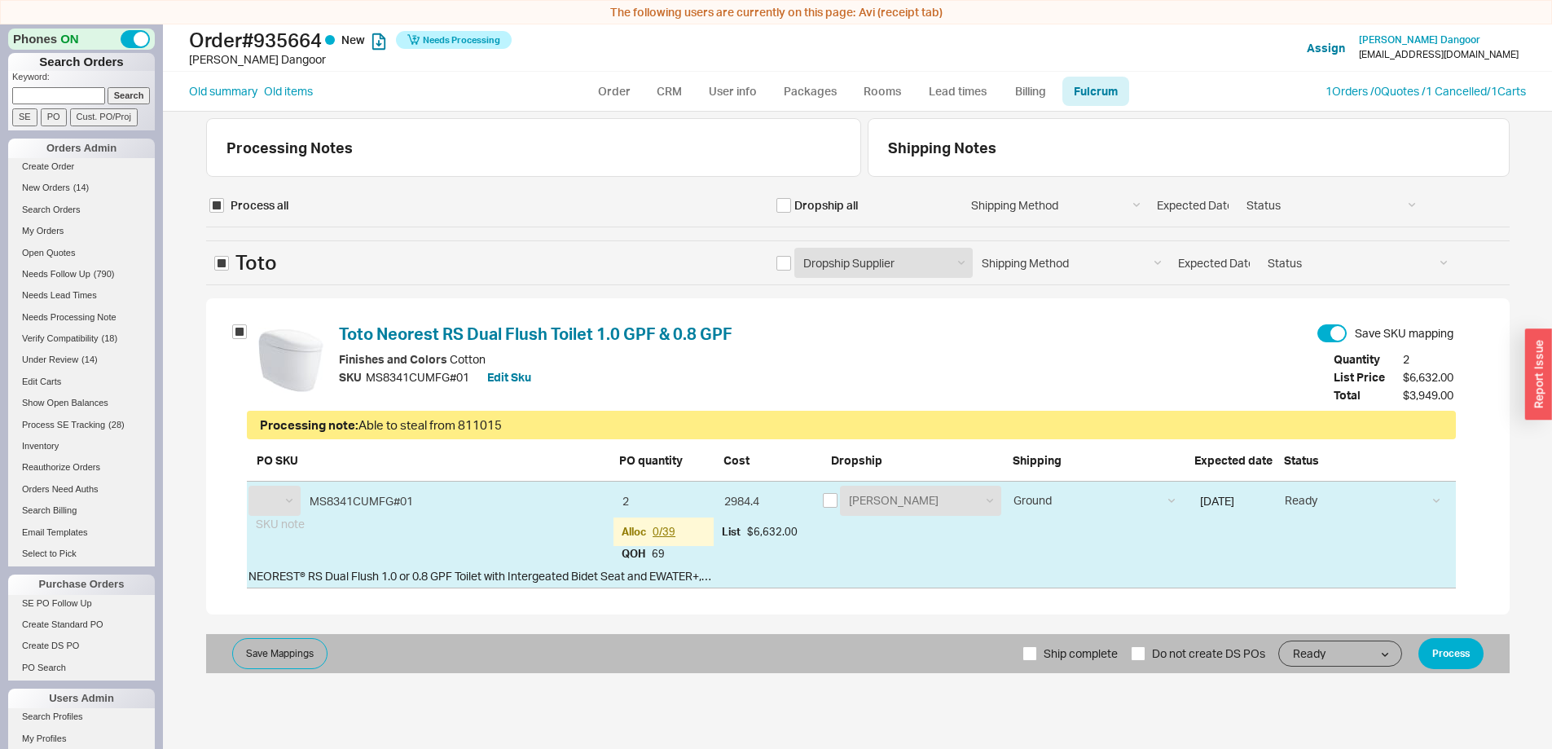
select select "TOT"
click at [1119, 499] on select "Ground LTL Our Truck --------------- Customer Pickup - Showroom Customer Pickup…" at bounding box center [1094, 501] width 178 height 30
click at [1454, 649] on button "Process" at bounding box center [1450, 653] width 65 height 31
select select "LOW"
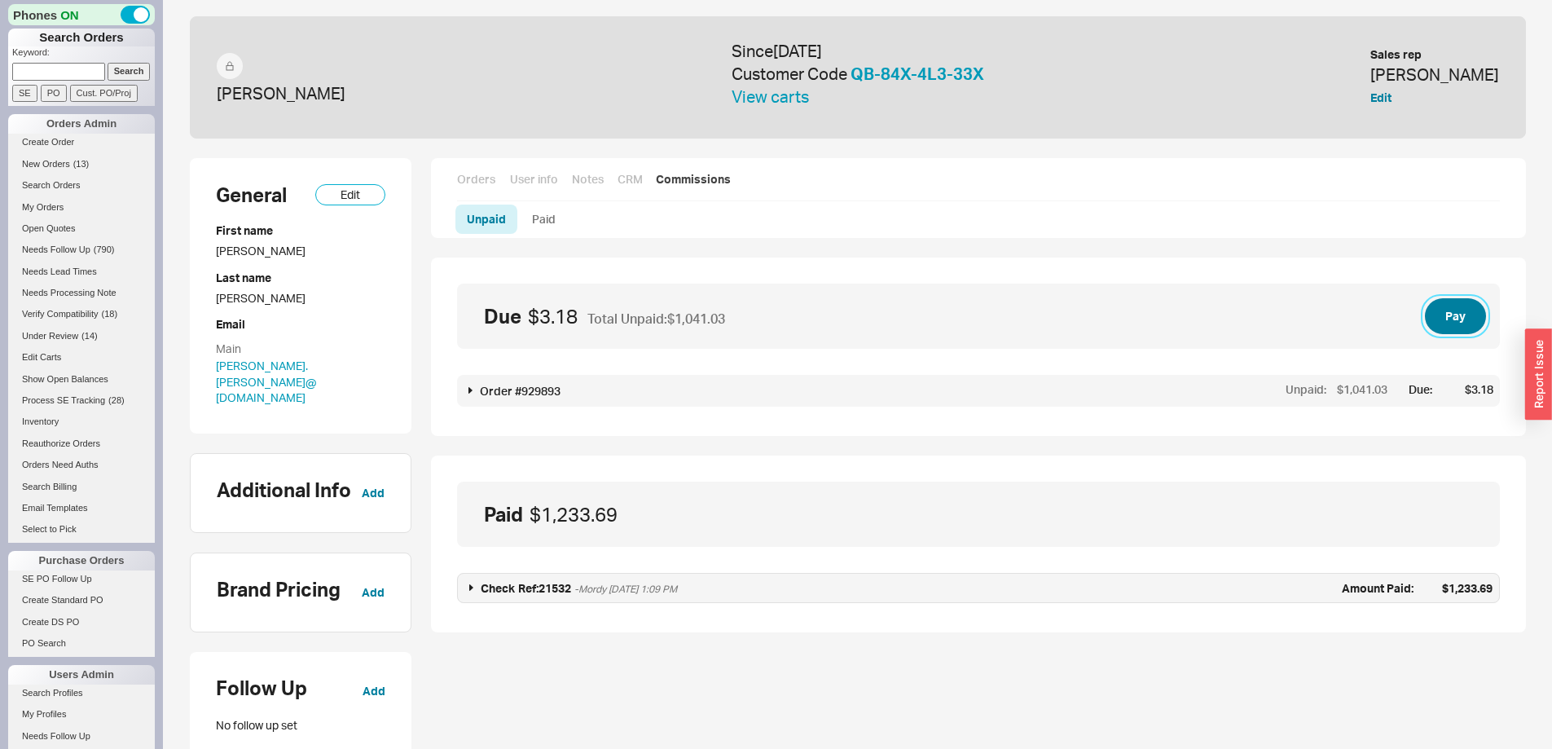
click at [1461, 313] on button "Pay" at bounding box center [1455, 316] width 61 height 36
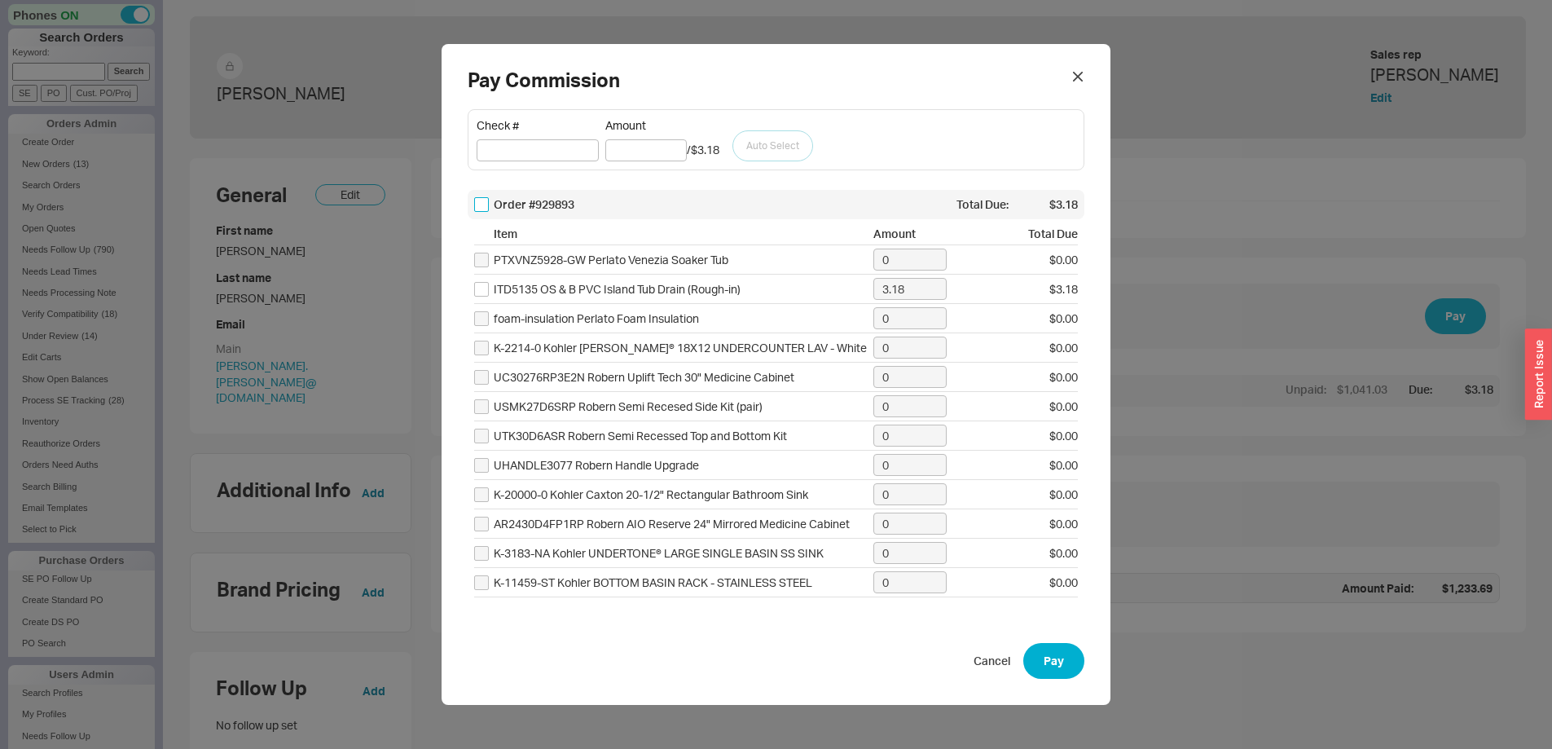
click at [485, 202] on input "checkbox" at bounding box center [481, 204] width 15 height 15
checkbox input "true"
click at [485, 202] on input "checkbox" at bounding box center [481, 204] width 15 height 15
checkbox input "false"
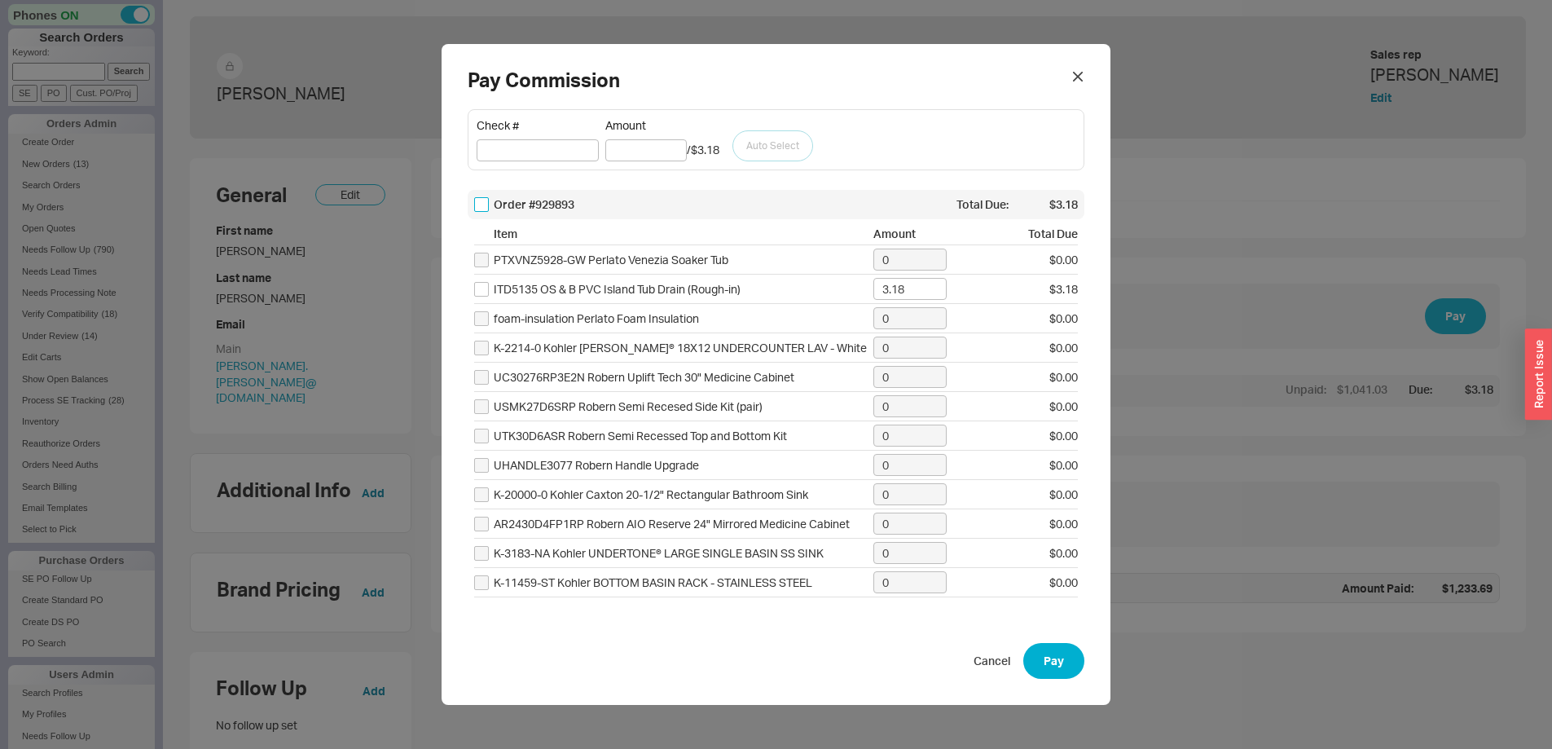
checkbox input "false"
click at [1073, 72] on icon at bounding box center [1078, 77] width 10 height 10
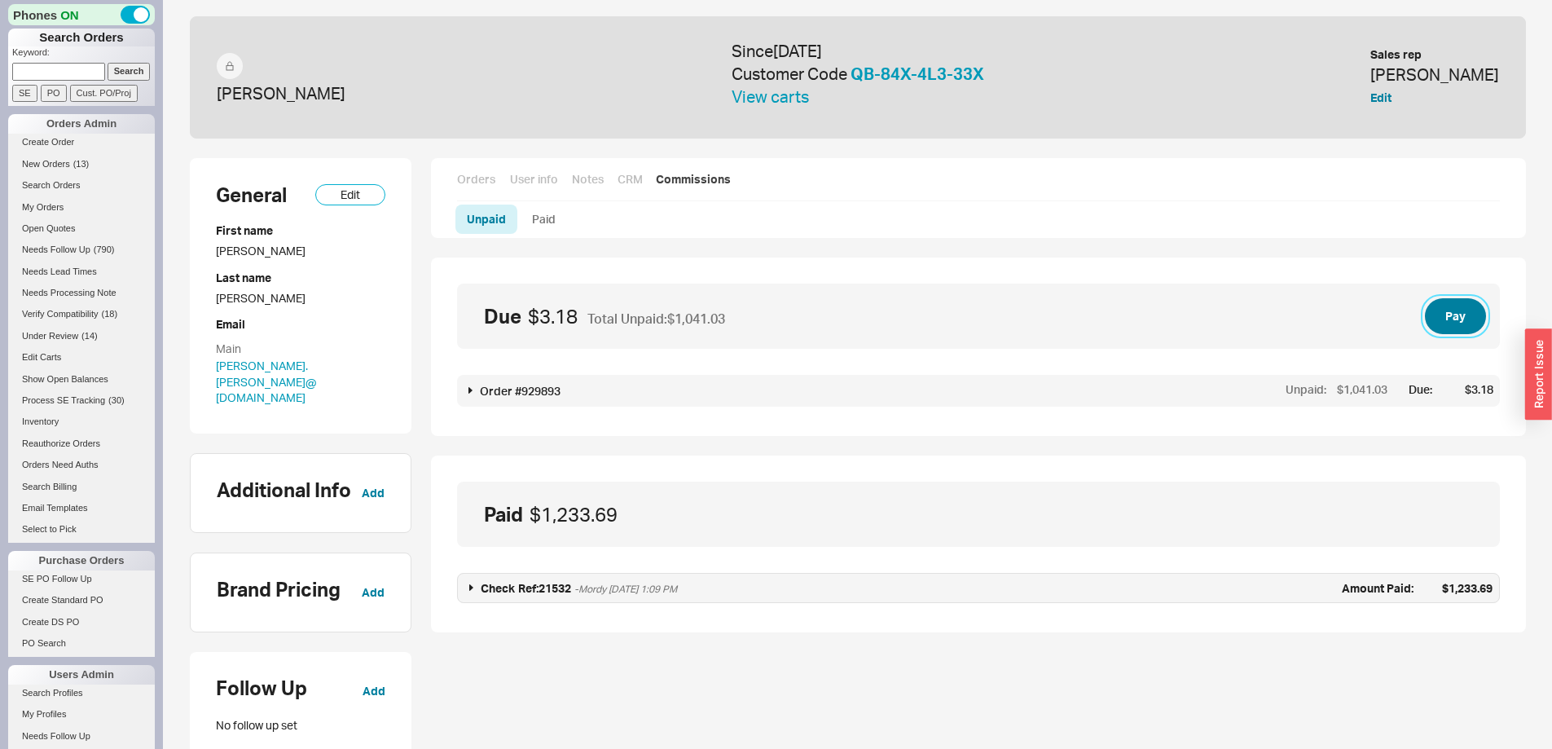
click at [1449, 312] on button "Pay" at bounding box center [1455, 316] width 61 height 36
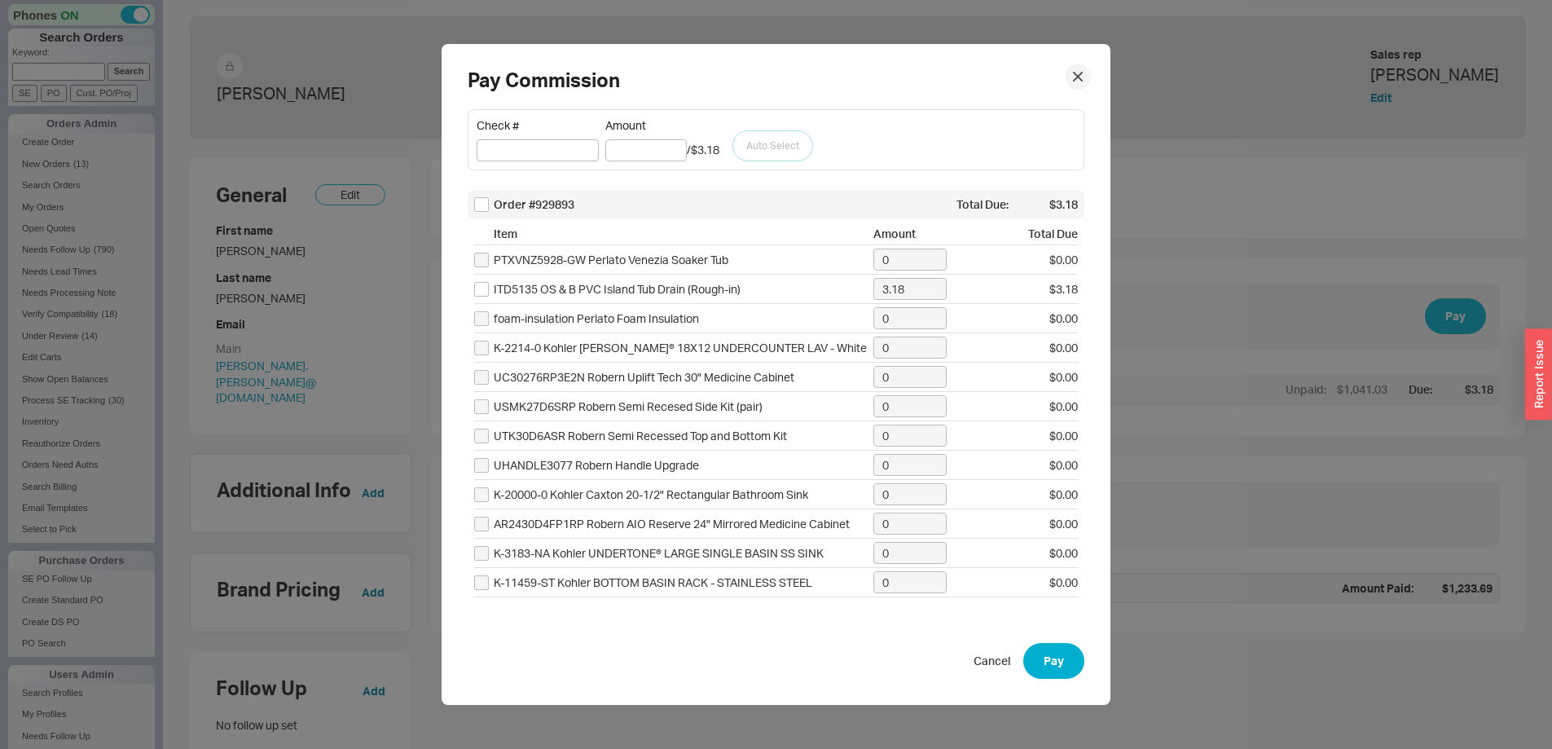
click at [1065, 70] on div at bounding box center [1078, 77] width 26 height 26
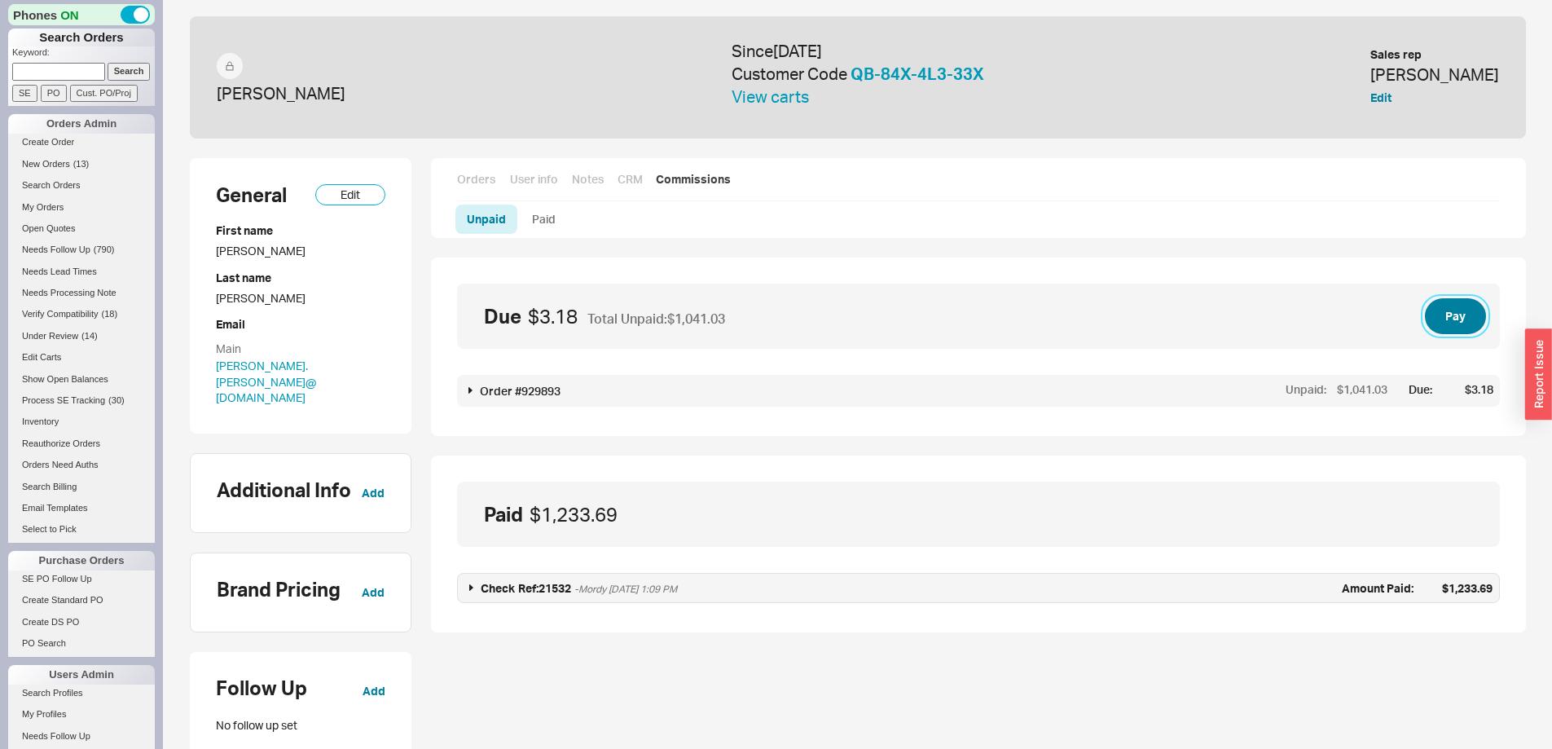
click at [1458, 307] on button "Pay" at bounding box center [1455, 316] width 61 height 36
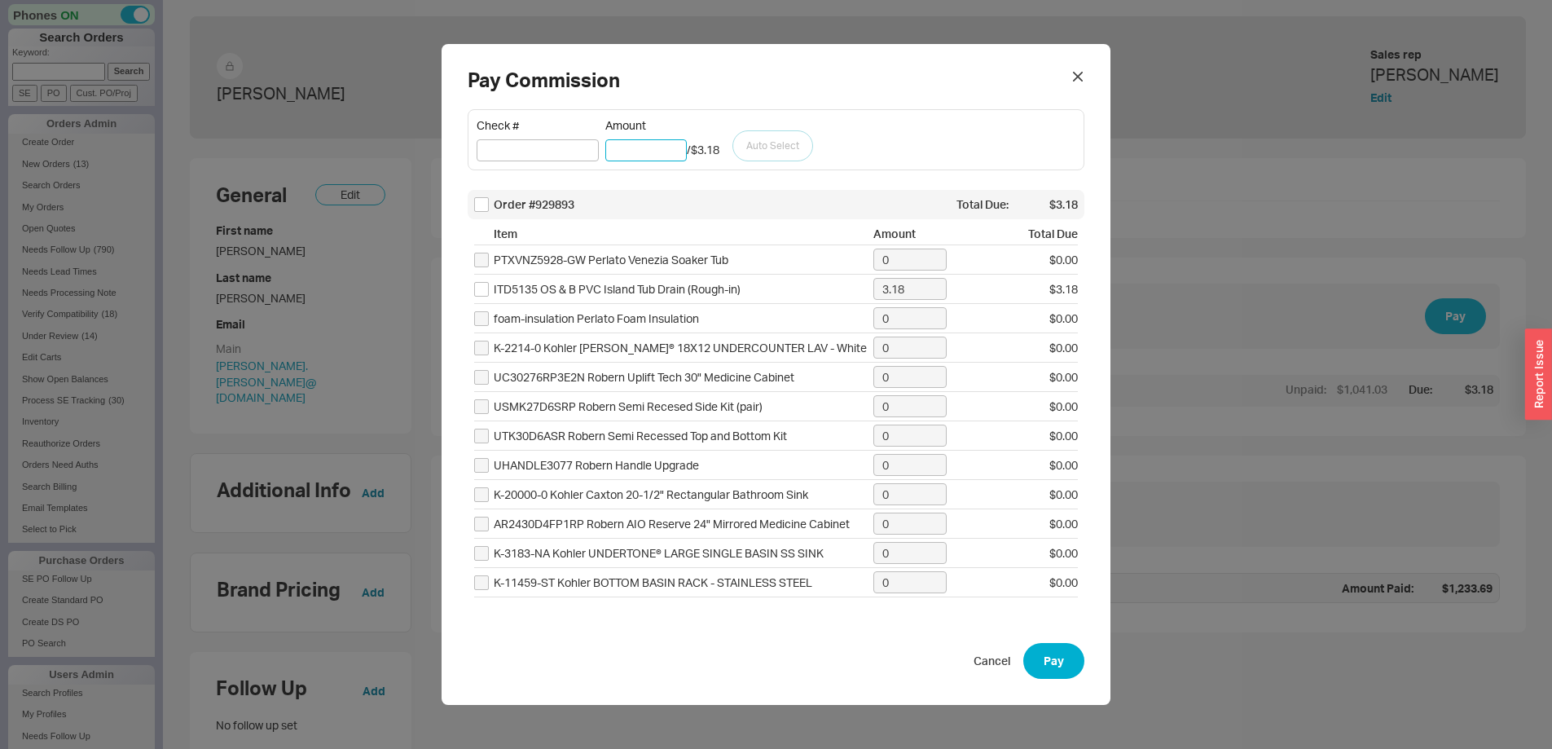
click at [643, 143] on input "Amount" at bounding box center [645, 150] width 81 height 22
type input "1041.03"
checkbox input "true"
click at [778, 141] on button "Auto Select" at bounding box center [772, 145] width 81 height 31
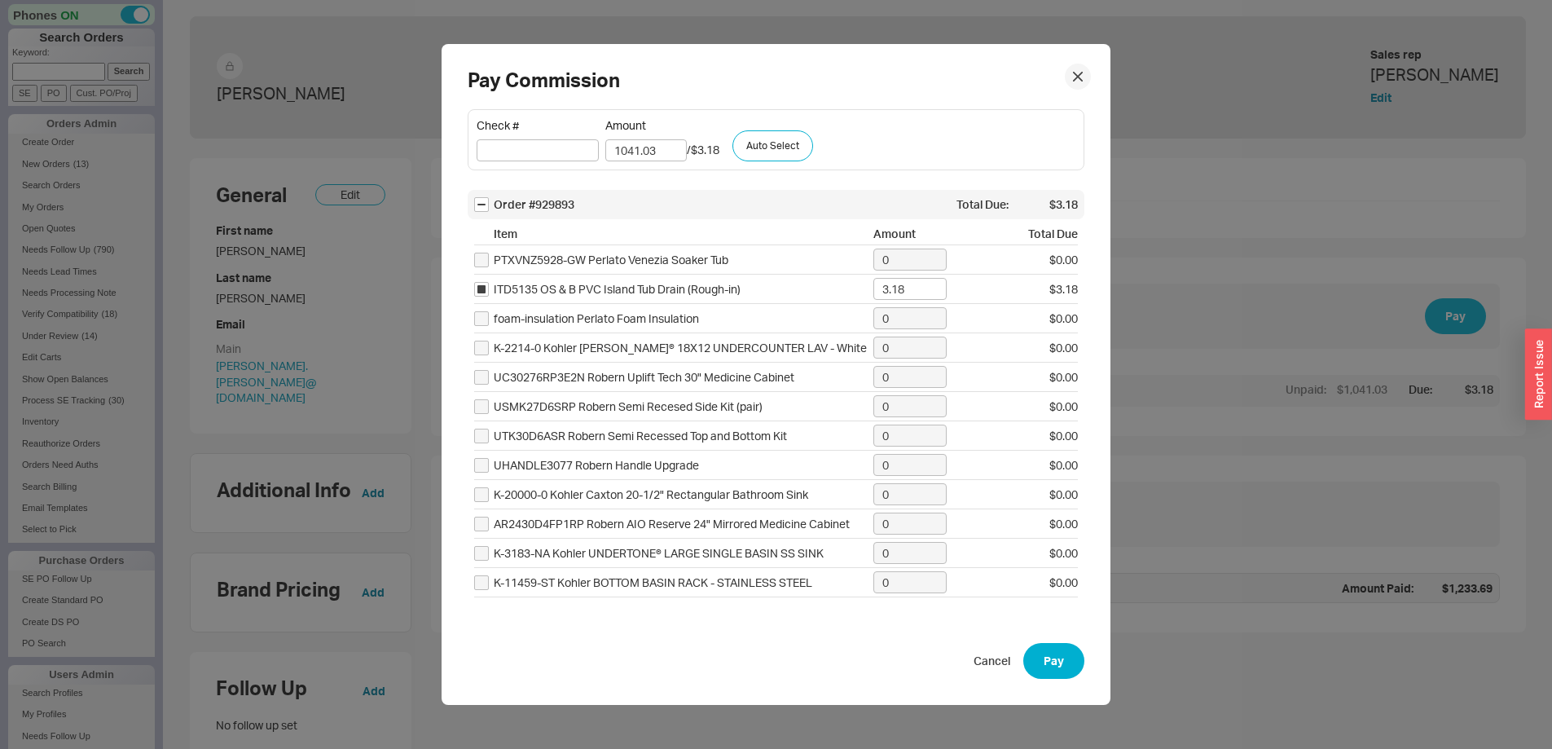
click at [1074, 73] on icon at bounding box center [1078, 77] width 8 height 8
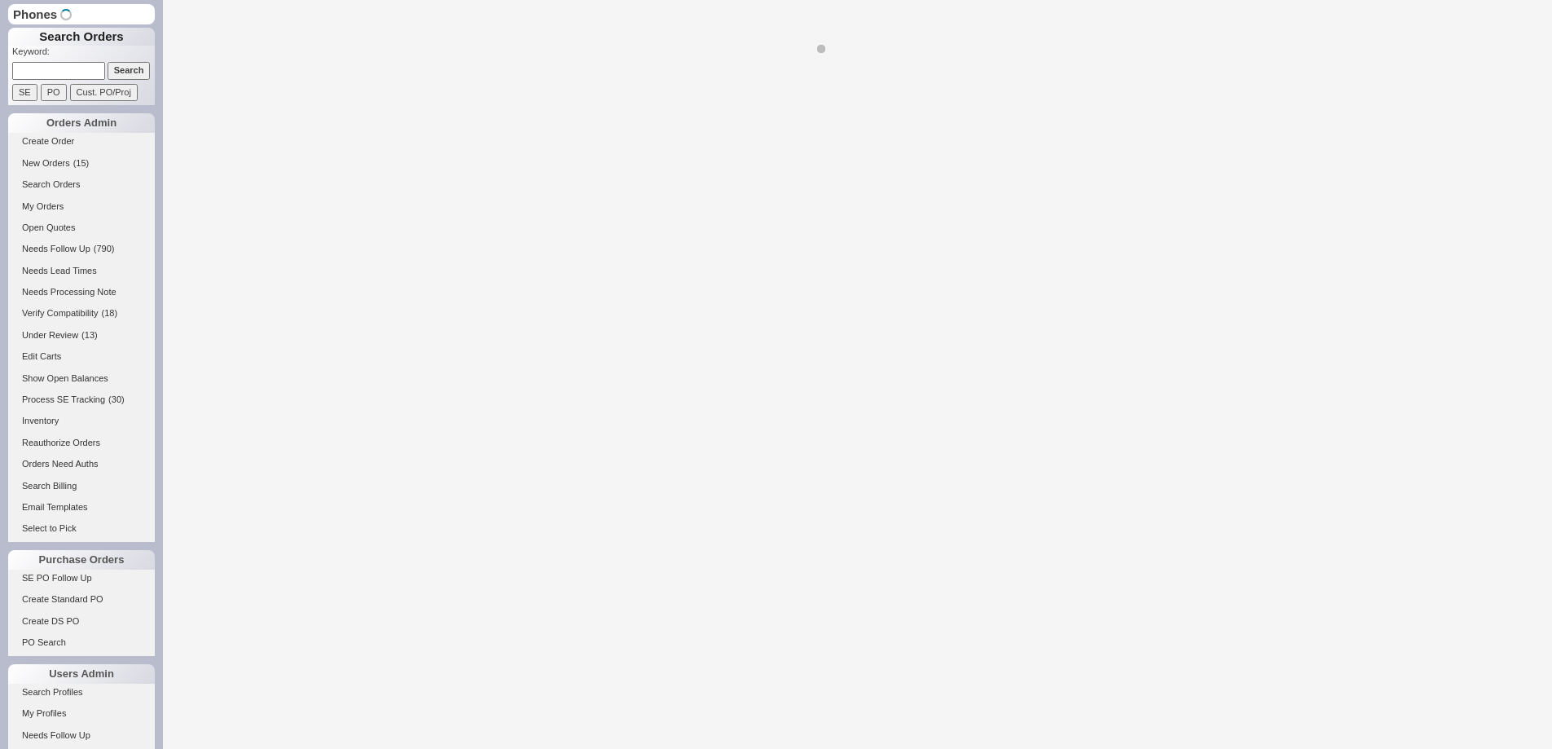
select select "LOW"
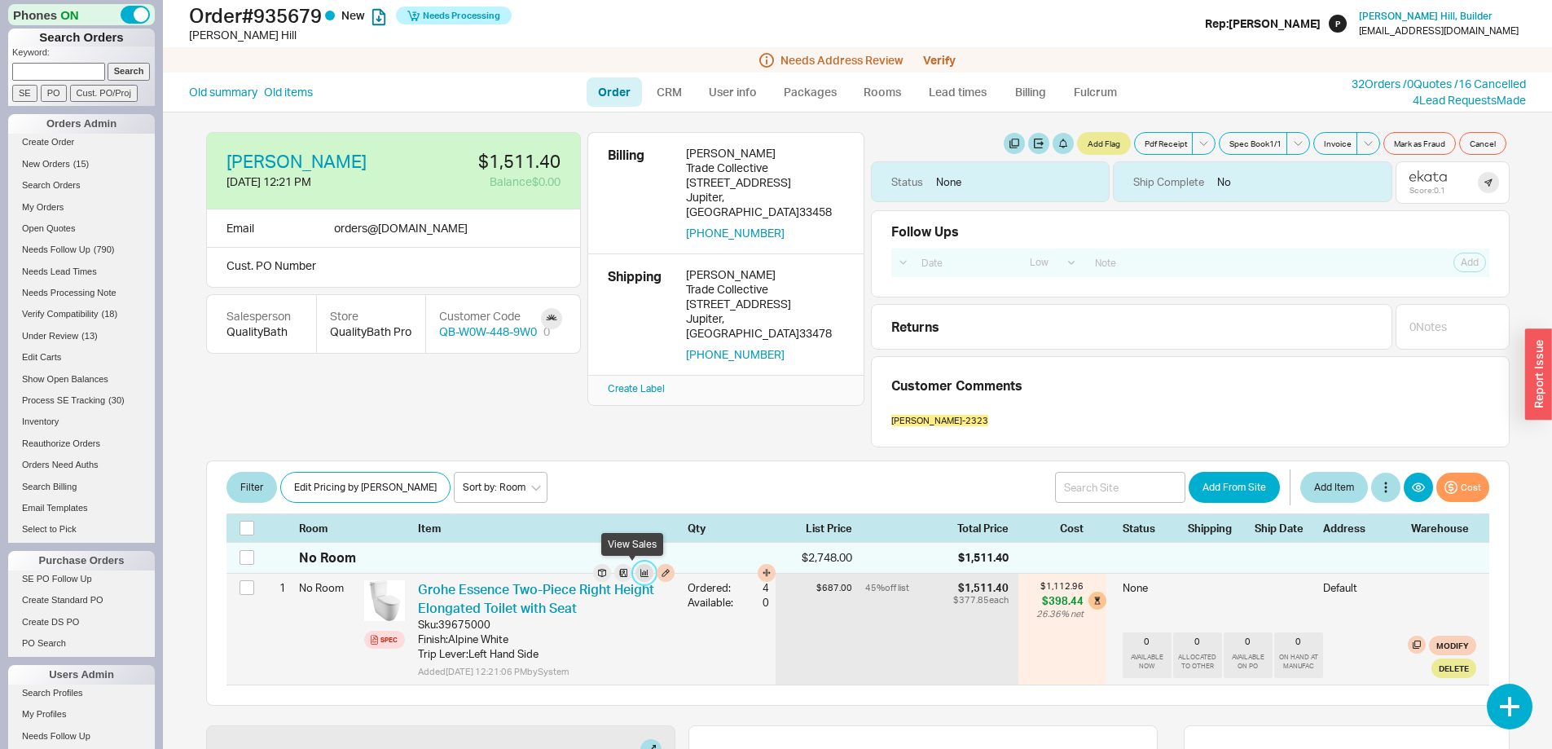
click at [636, 573] on button "button" at bounding box center [645, 573] width 18 height 18
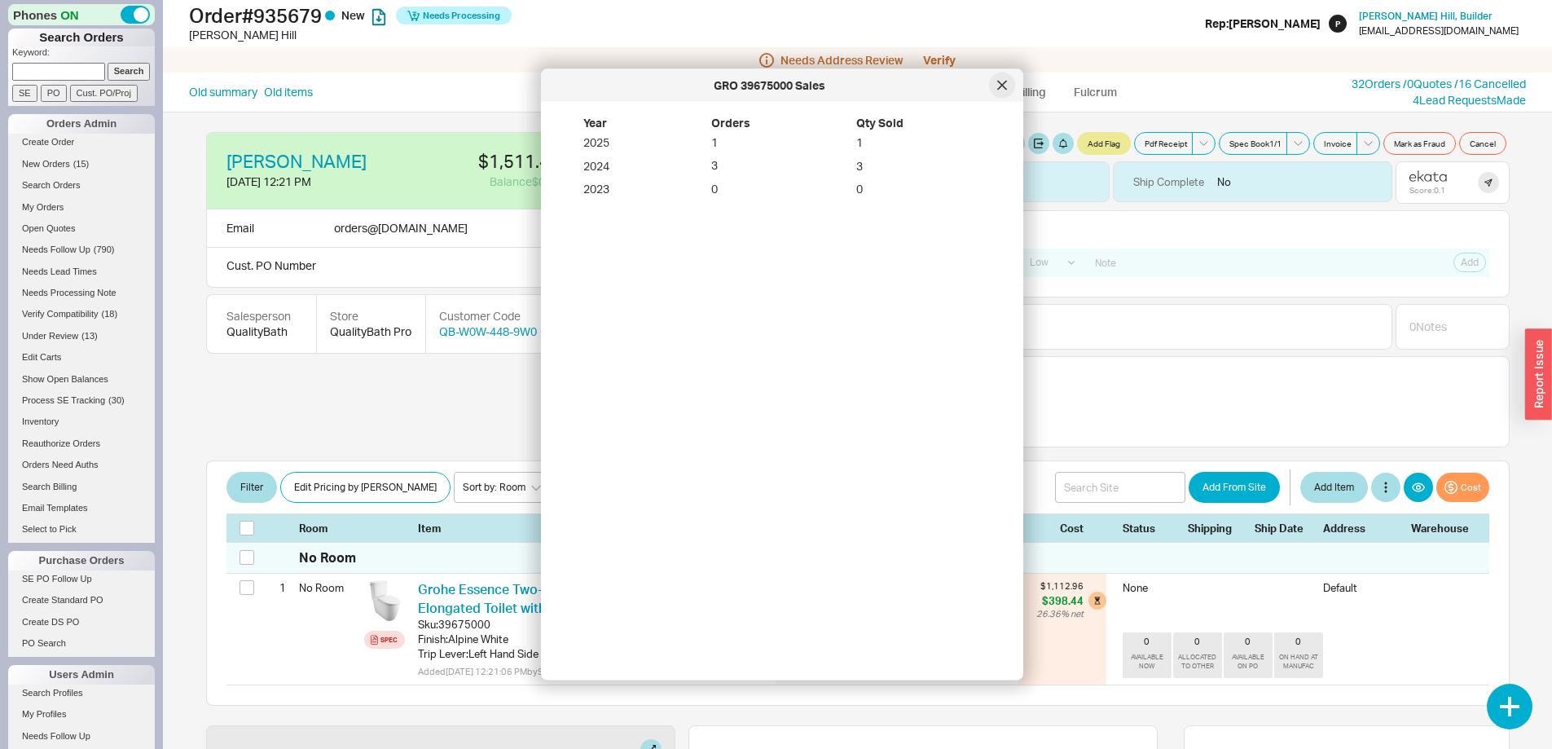
click at [1003, 85] on icon at bounding box center [1002, 85] width 8 height 8
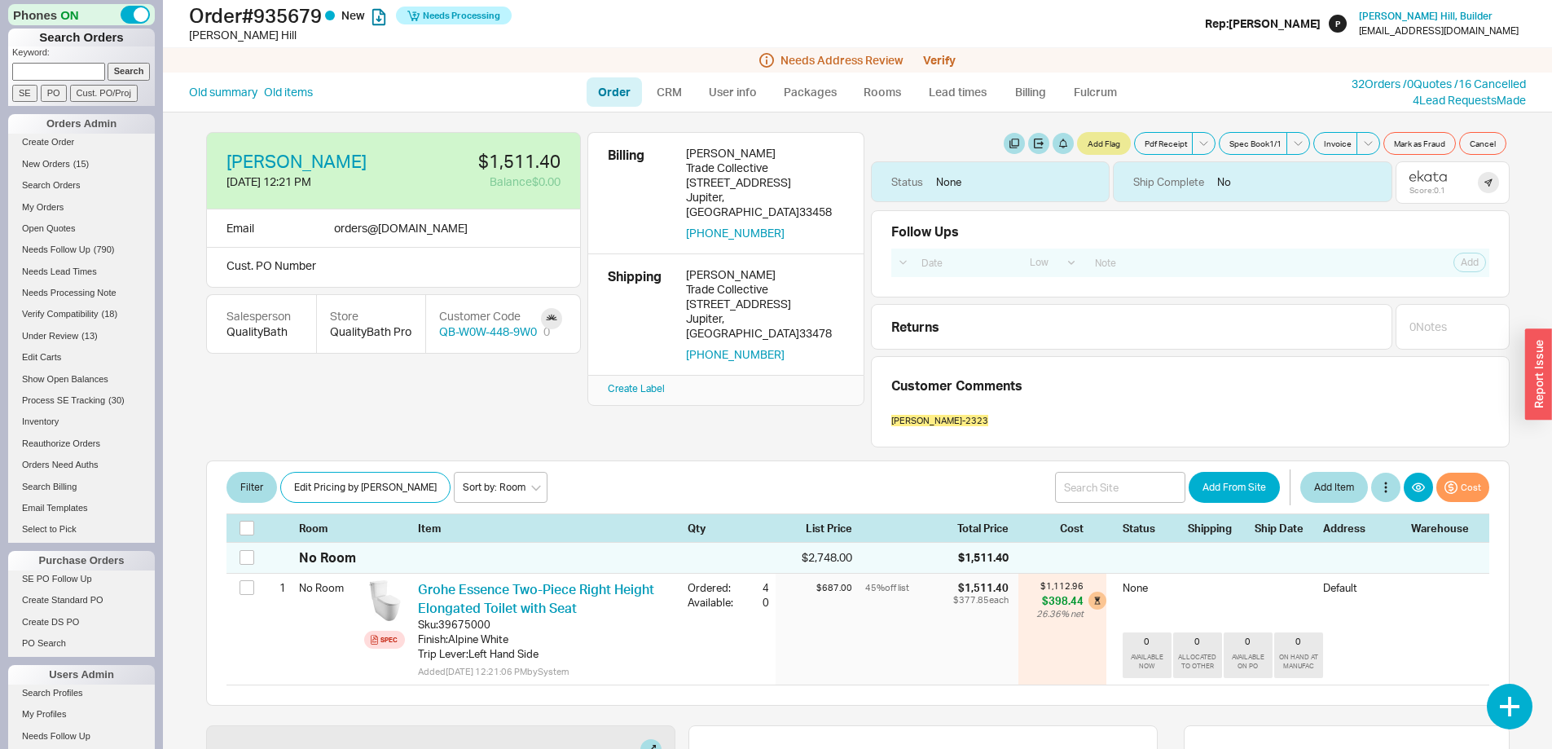
click at [82, 64] on input at bounding box center [58, 71] width 93 height 17
type input "928568"
click at [115, 73] on input "Search" at bounding box center [129, 71] width 43 height 17
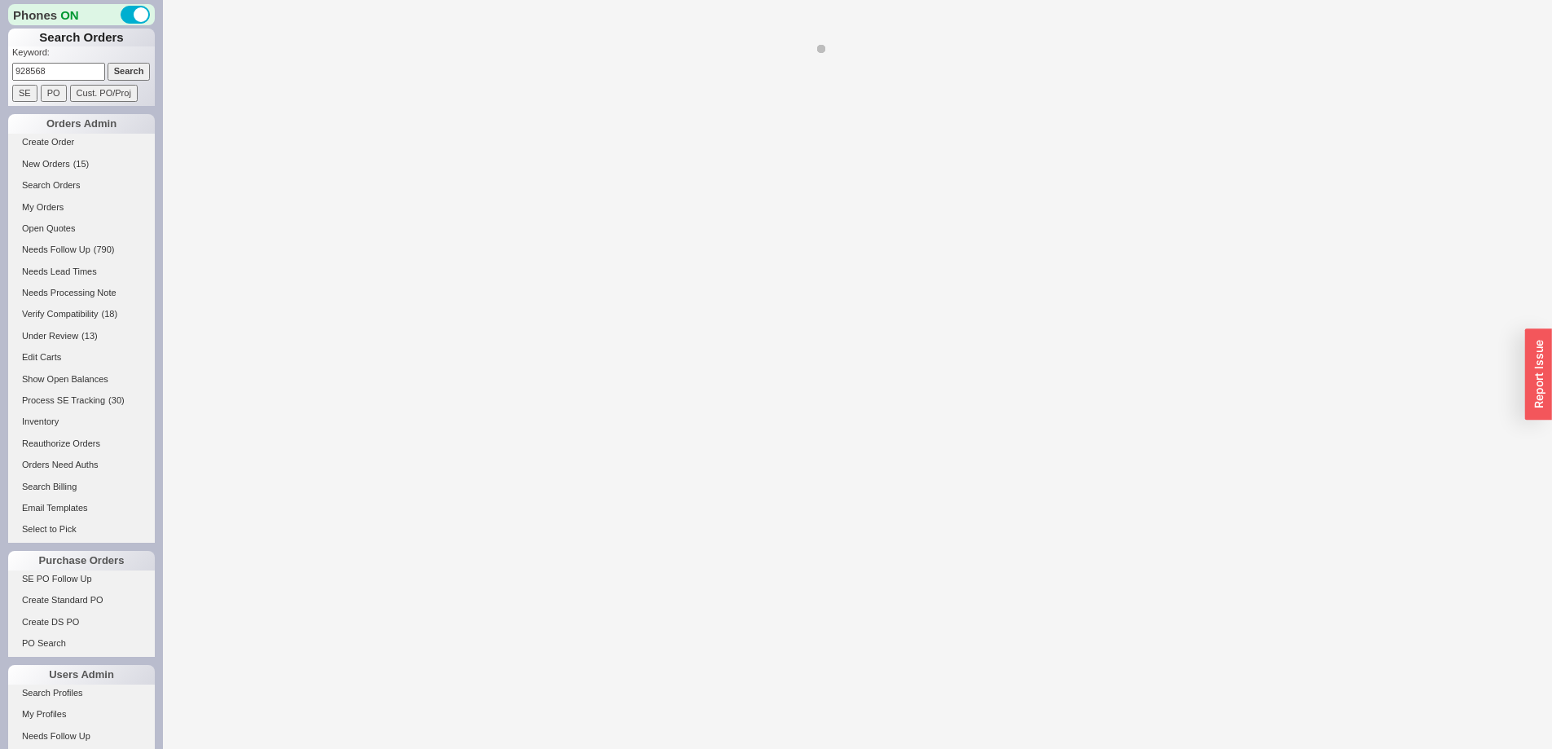
select select "LOW"
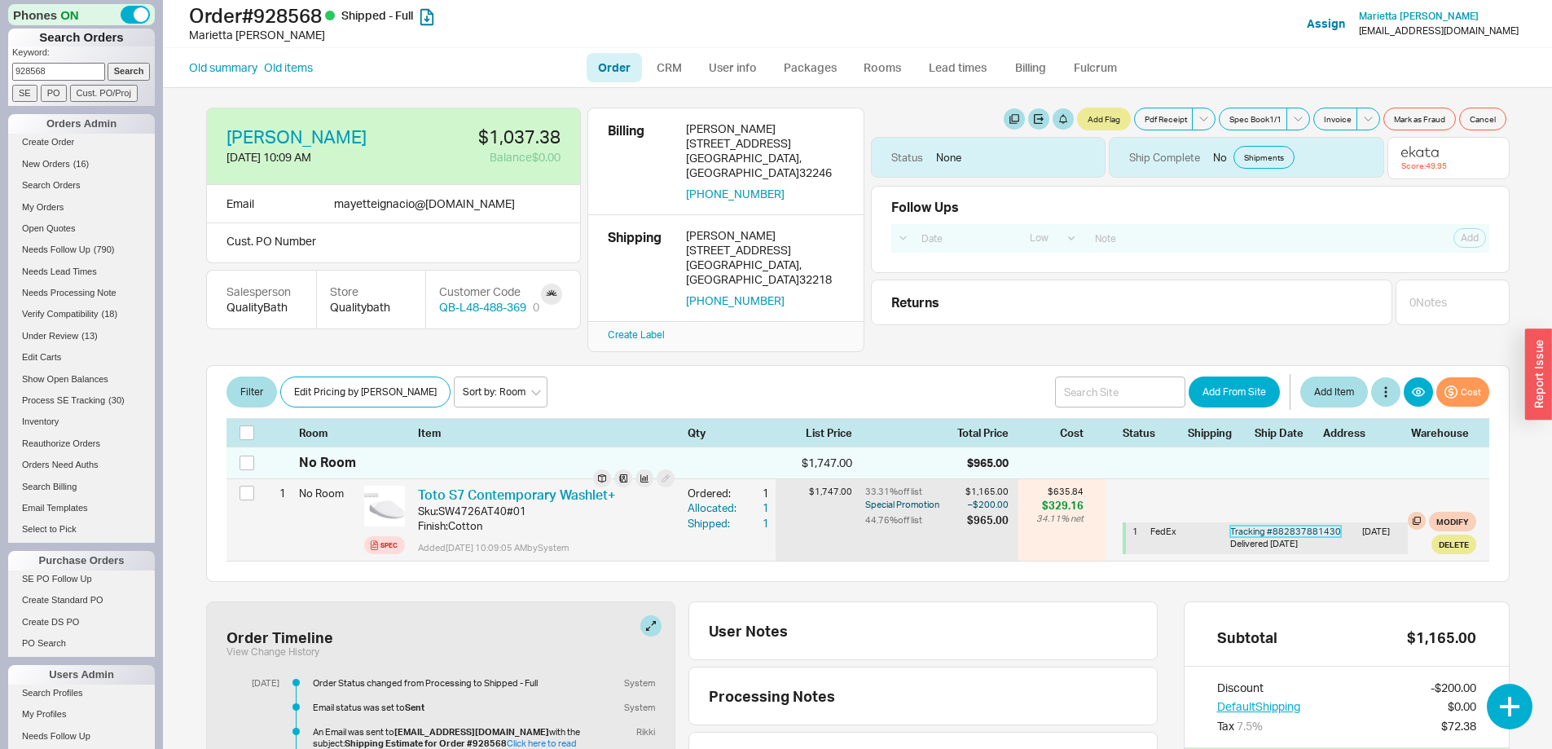
click at [1298, 526] on link "Tracking # 882837881430" at bounding box center [1285, 531] width 111 height 11
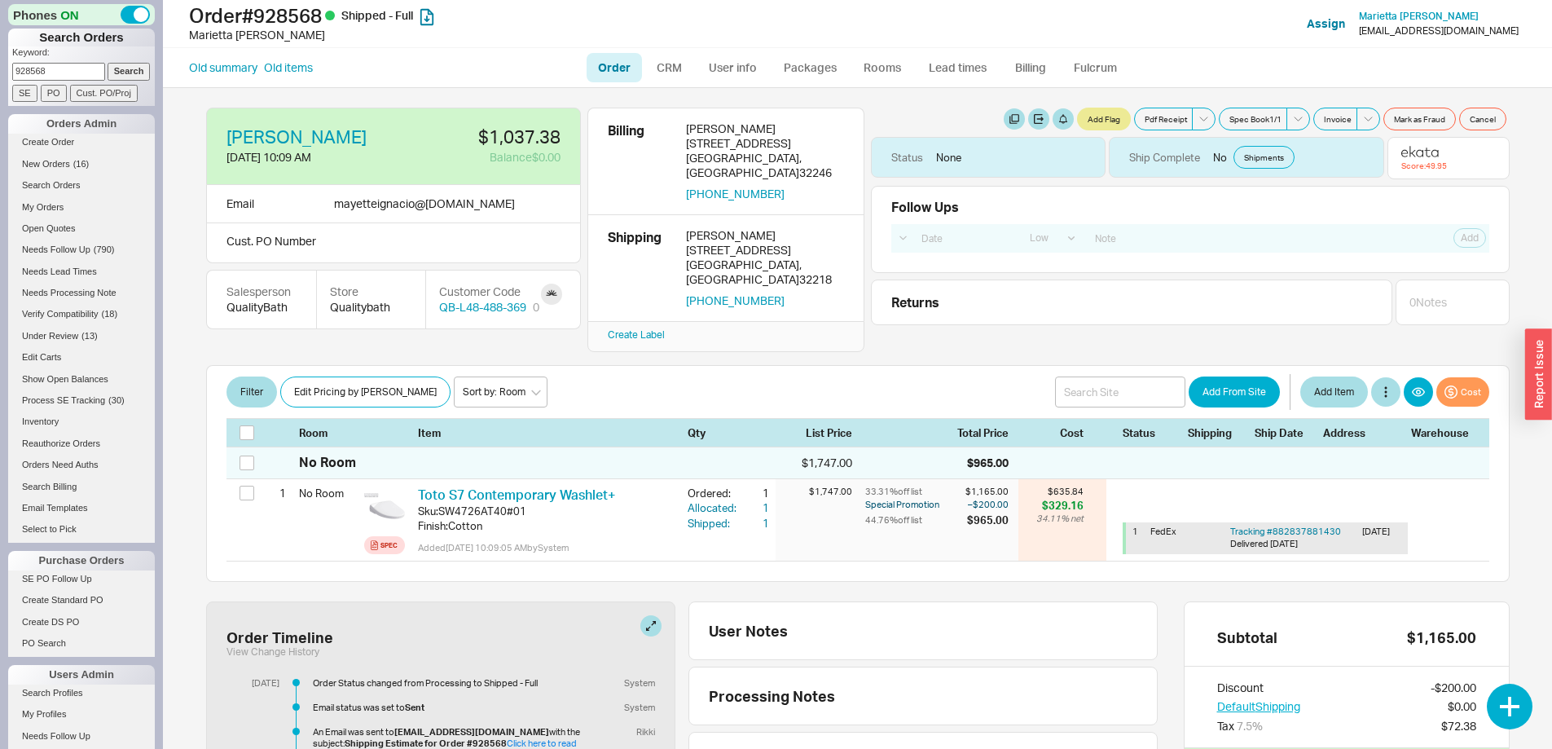
drag, startPoint x: 78, startPoint y: 70, endPoint x: 0, endPoint y: 68, distance: 78.2
click at [0, 68] on div "Phones ON Search Orders Keyword: 928568 Search SE PO Cust. PO/Proj Orders Admin…" at bounding box center [81, 374] width 163 height 749
type input "929860"
click at [108, 63] on input "Search" at bounding box center [129, 71] width 43 height 17
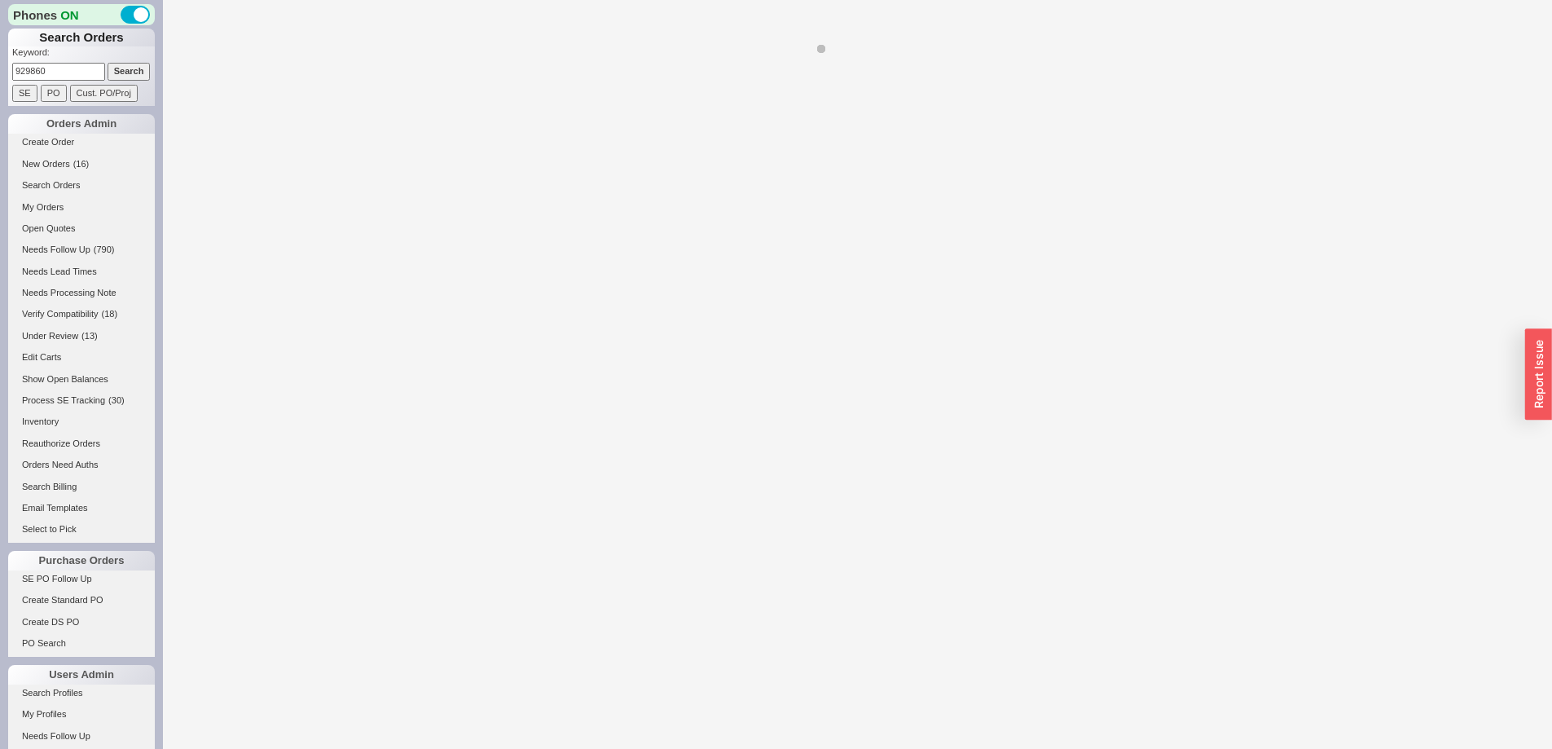
select select "LOW"
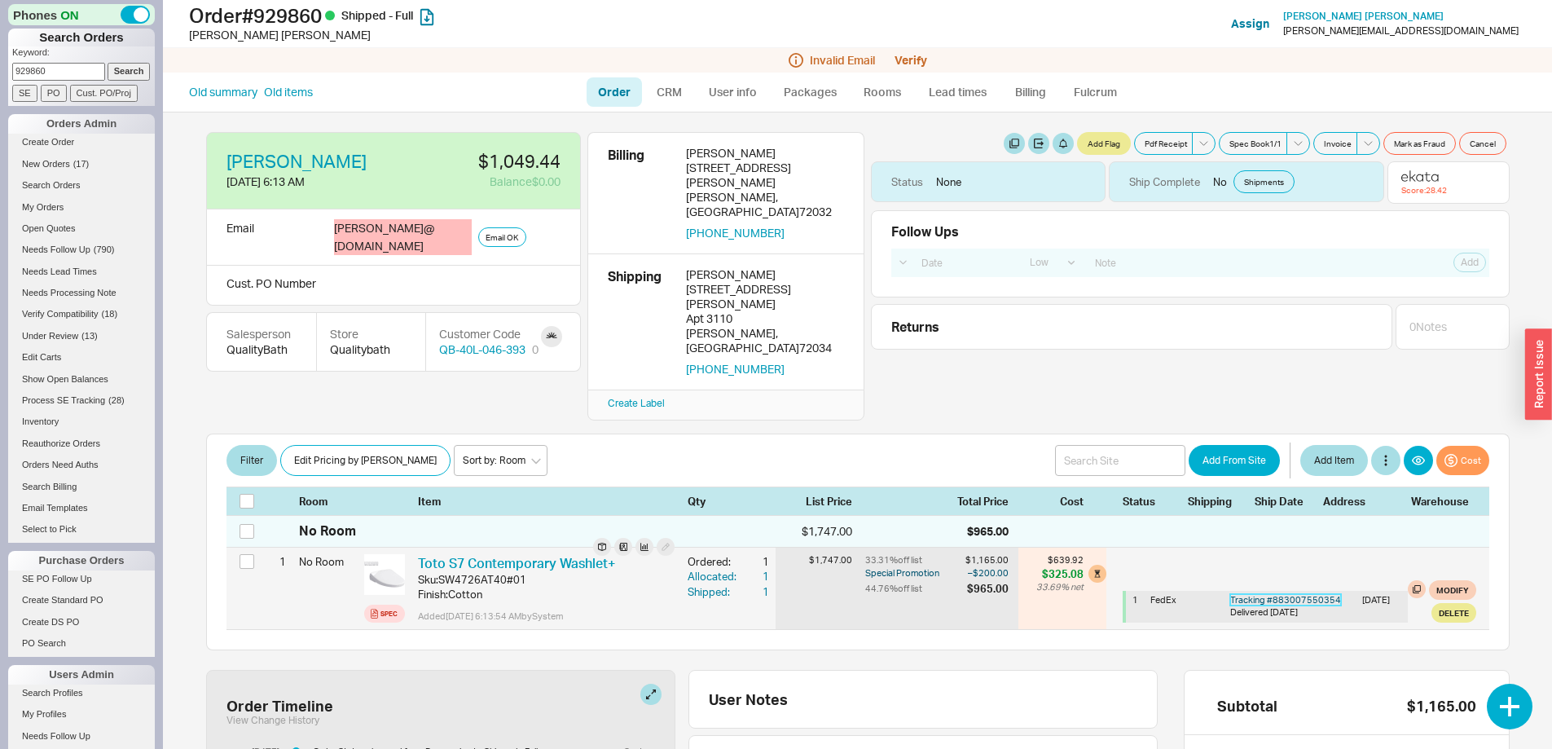
click at [1305, 594] on link "Tracking # 883007550354" at bounding box center [1285, 599] width 111 height 11
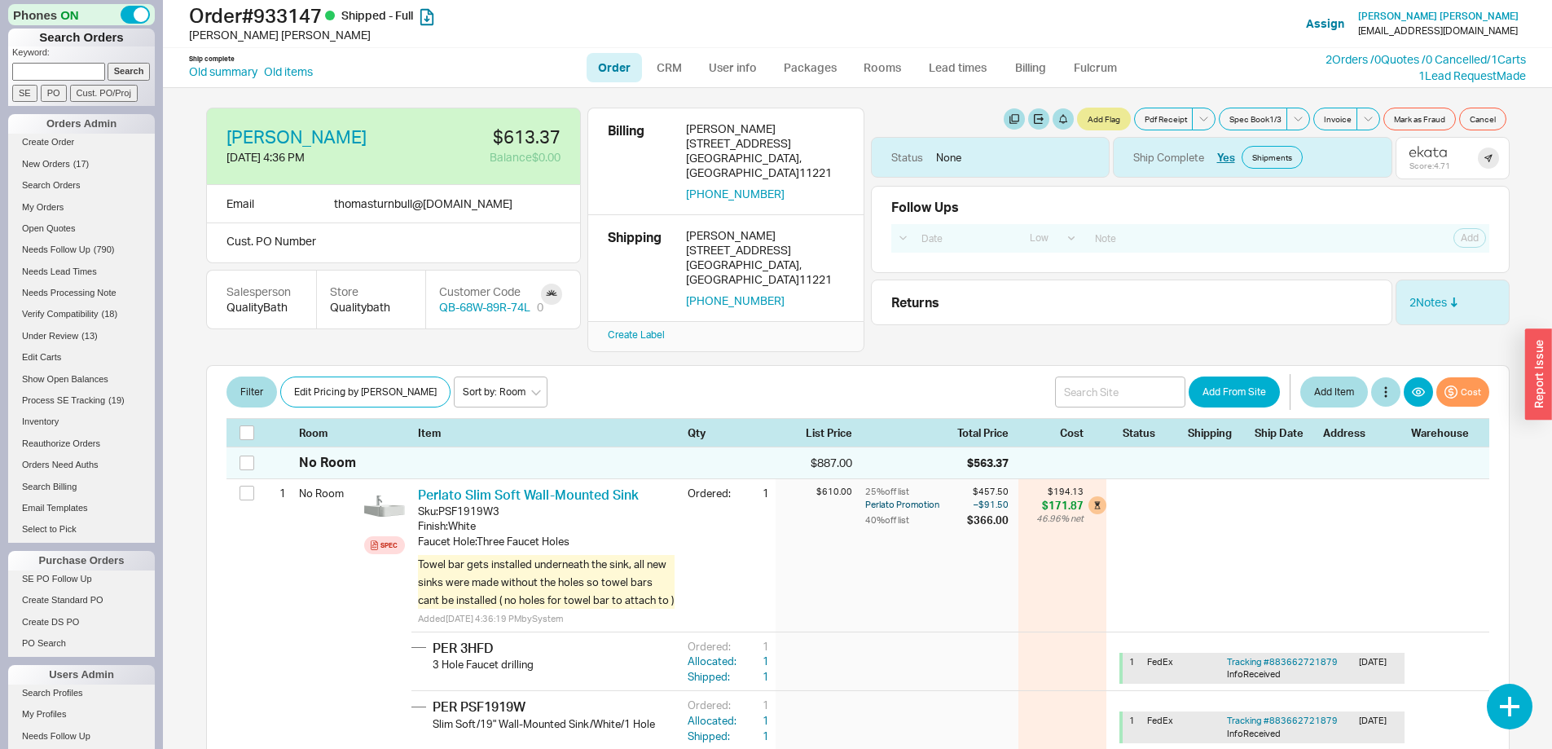
select select "LOW"
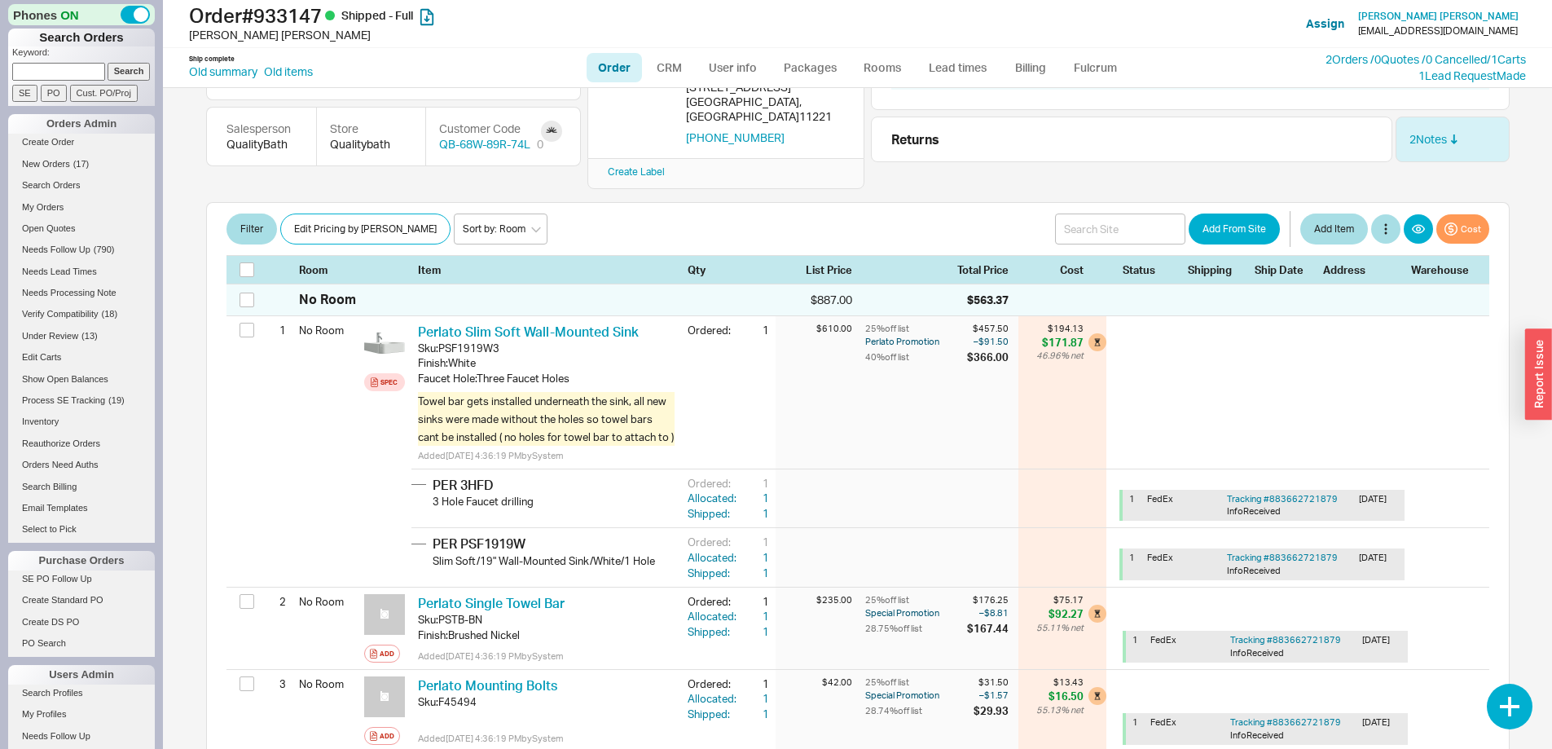
click at [605, 63] on link "Order" at bounding box center [614, 67] width 55 height 29
select select "LOW"
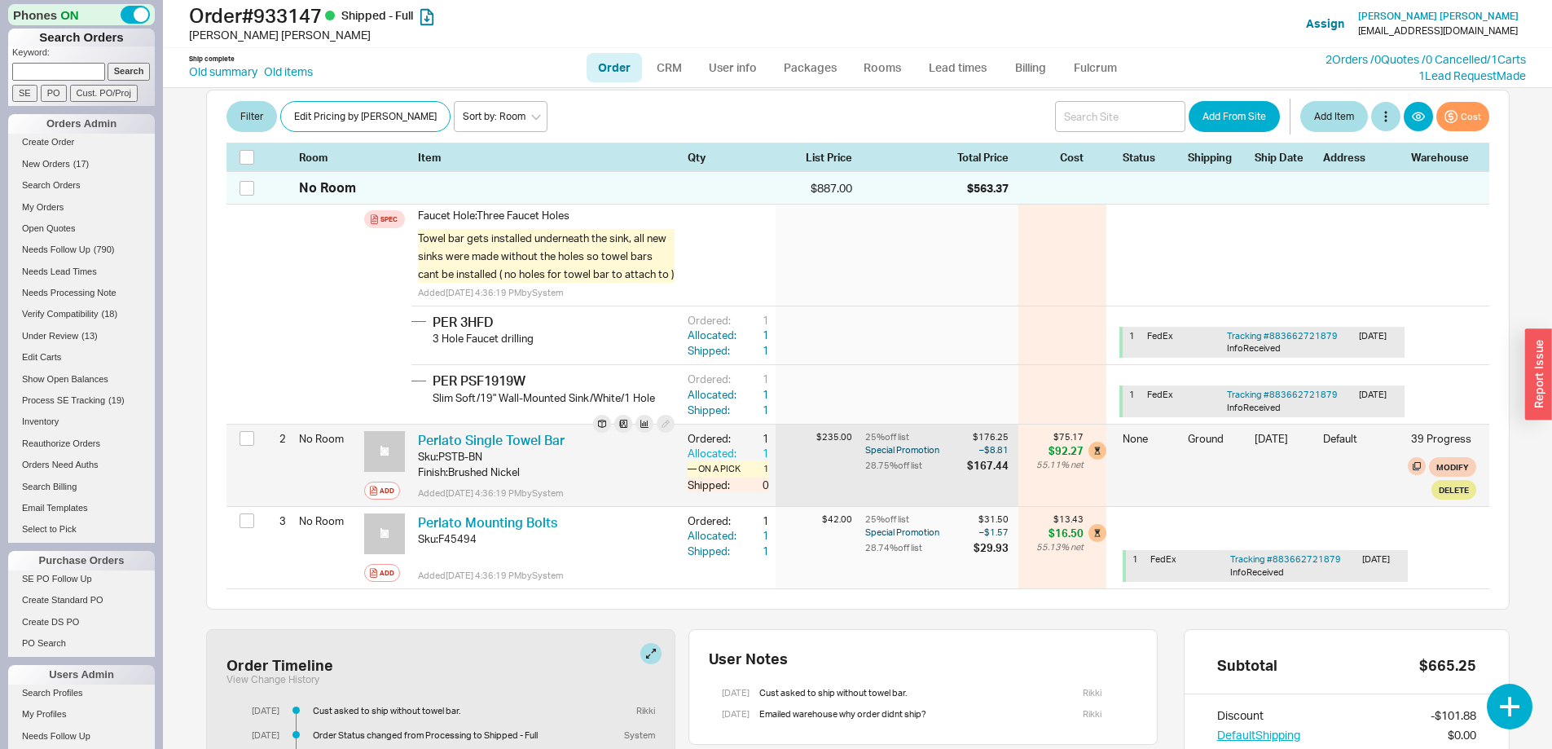
scroll to position [0, 0]
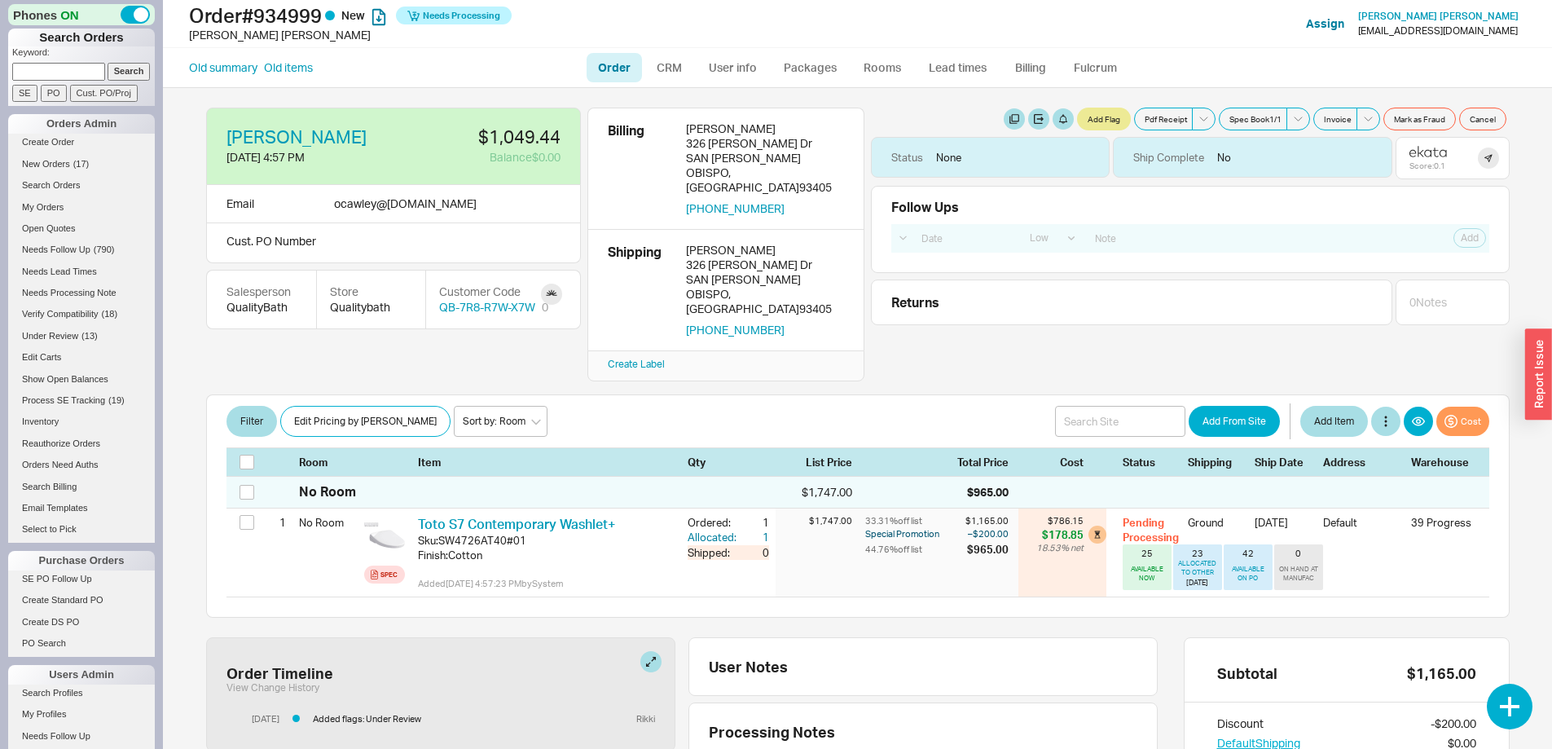
select select "LOW"
click at [614, 65] on link "Order" at bounding box center [614, 67] width 55 height 29
select select "LOW"
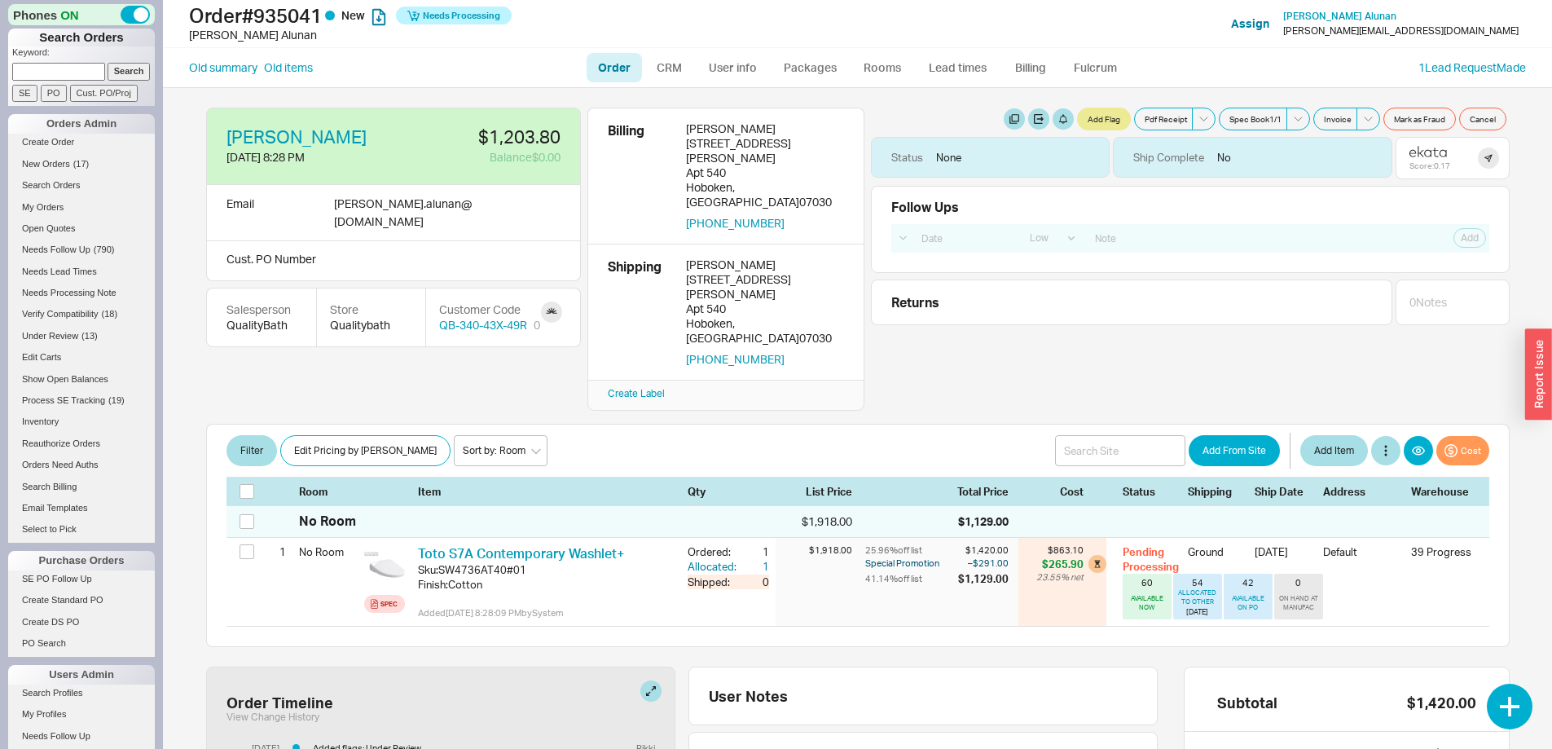
select select "LOW"
click at [610, 57] on link "Order" at bounding box center [614, 67] width 55 height 29
select select "LOW"
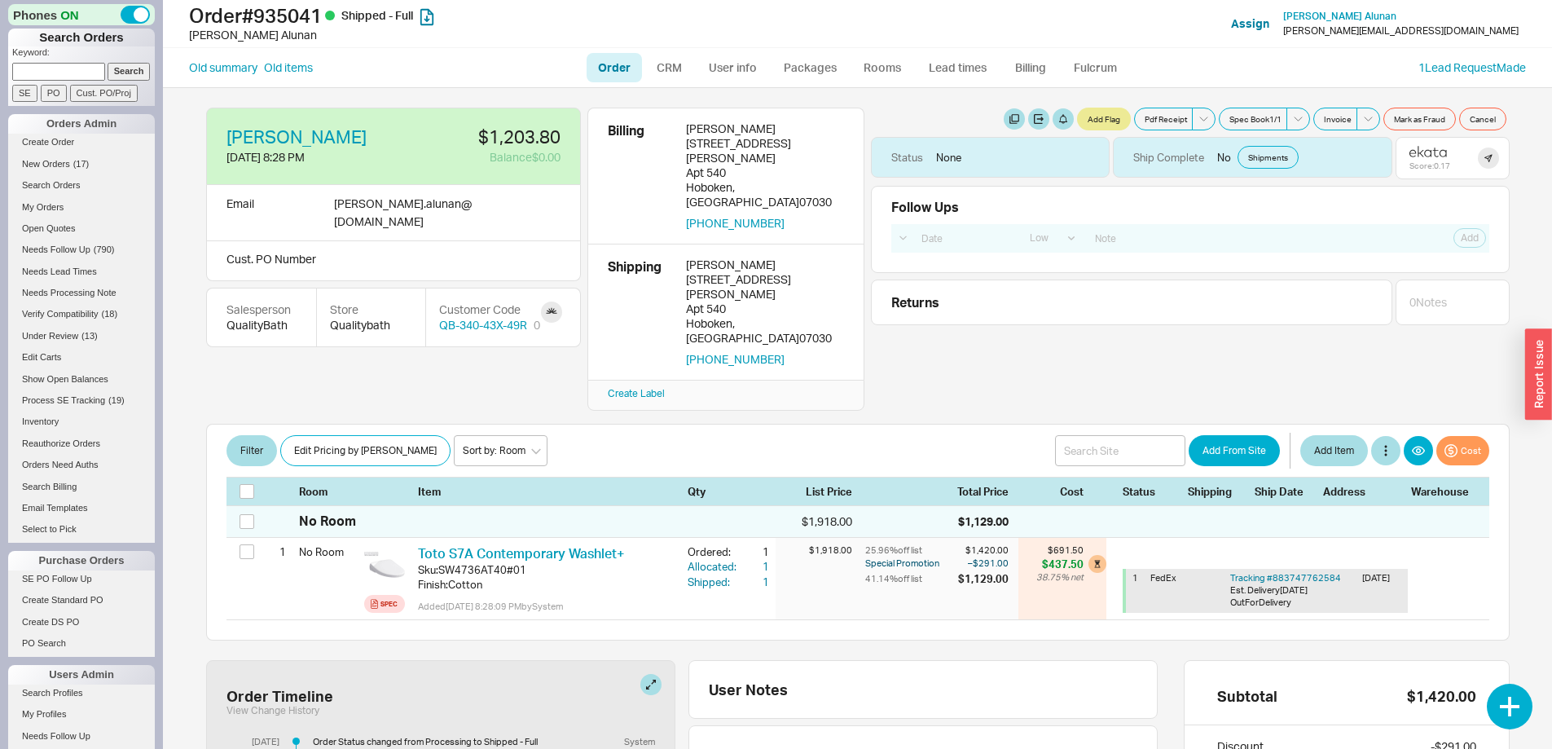
select select "LOW"
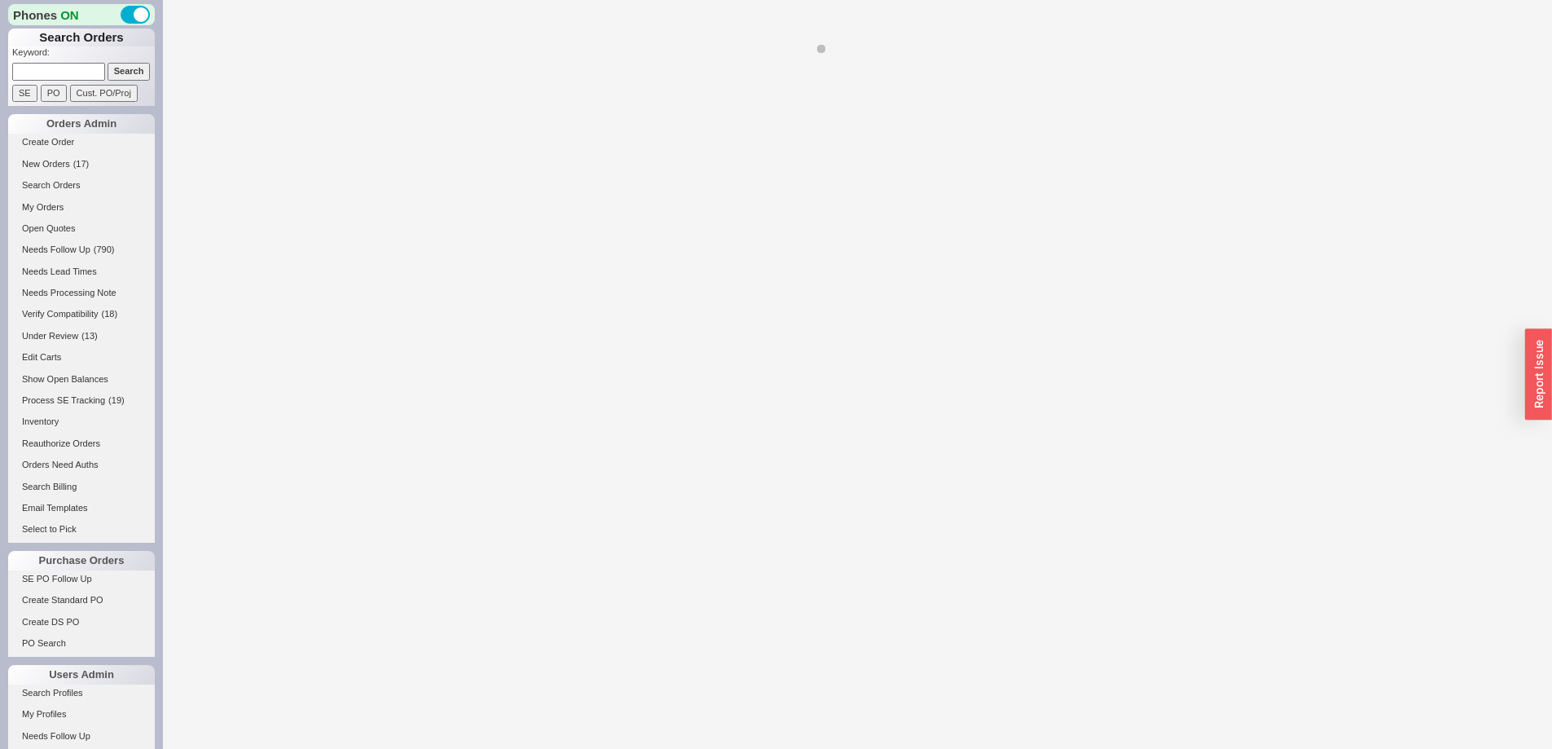
select select "LOW"
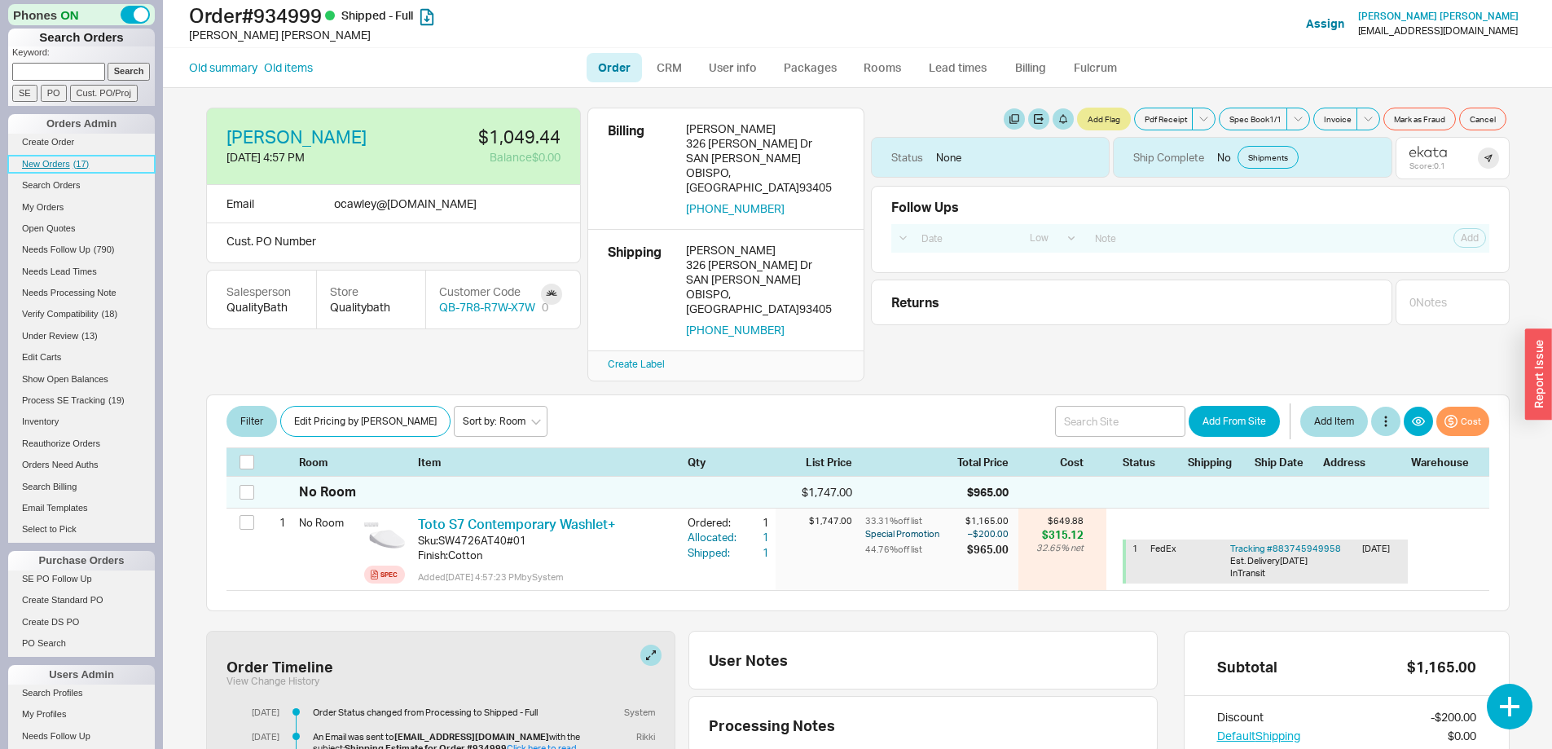
click at [61, 161] on span "New Orders" at bounding box center [46, 164] width 48 height 10
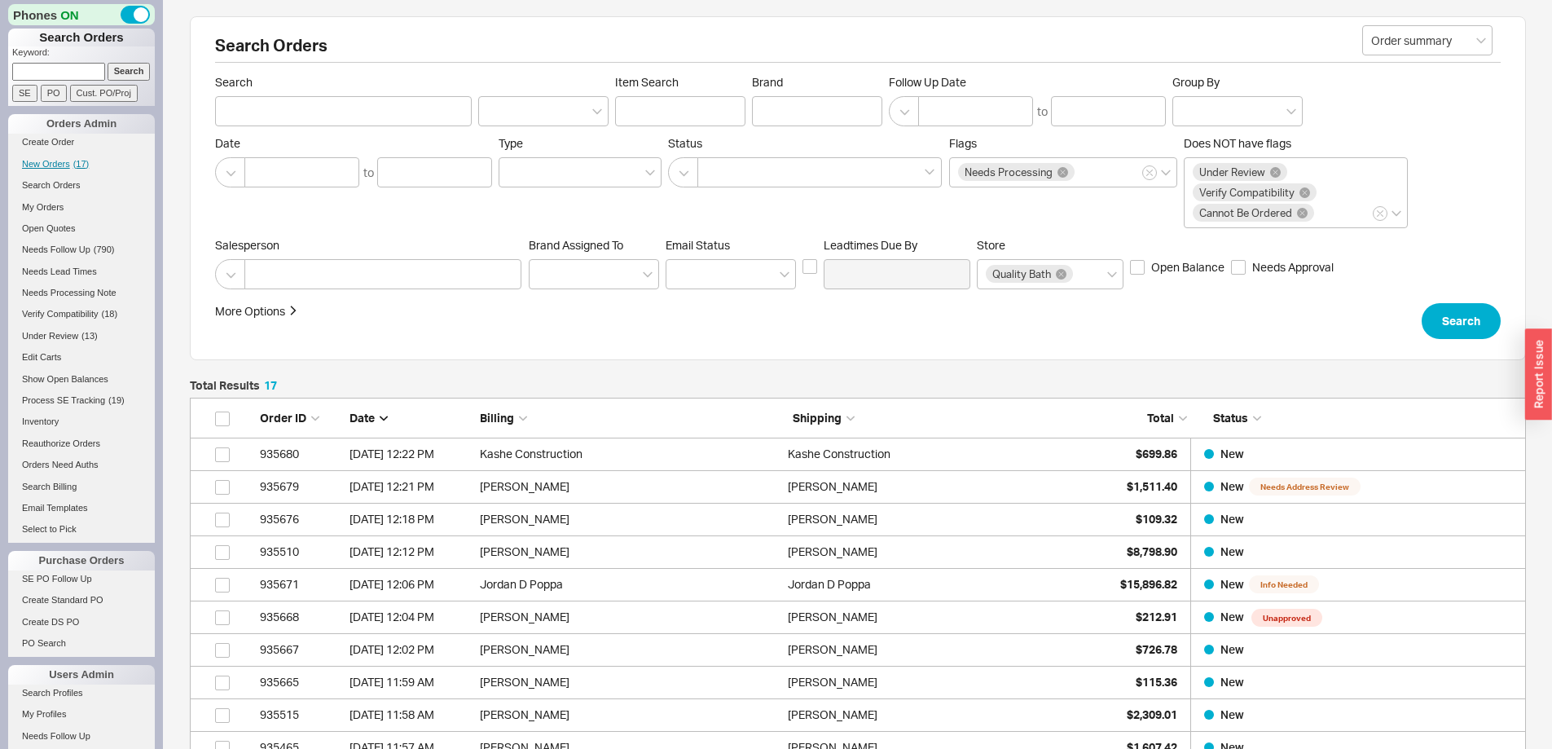
scroll to position [615, 1324]
click at [78, 75] on input at bounding box center [58, 71] width 93 height 17
type input "935679"
click at [108, 63] on input "Search" at bounding box center [129, 71] width 43 height 17
type input "935679"
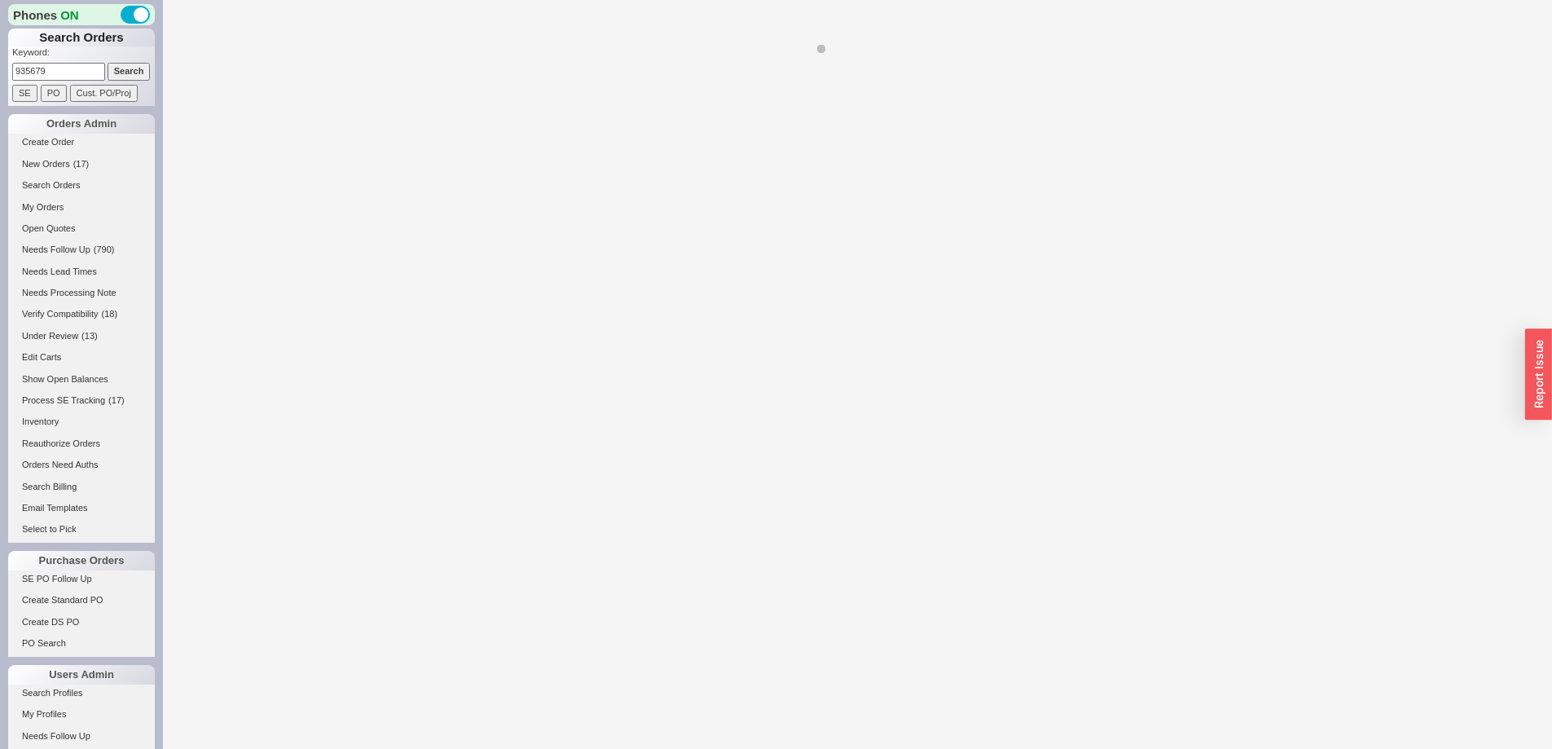
select select "LOW"
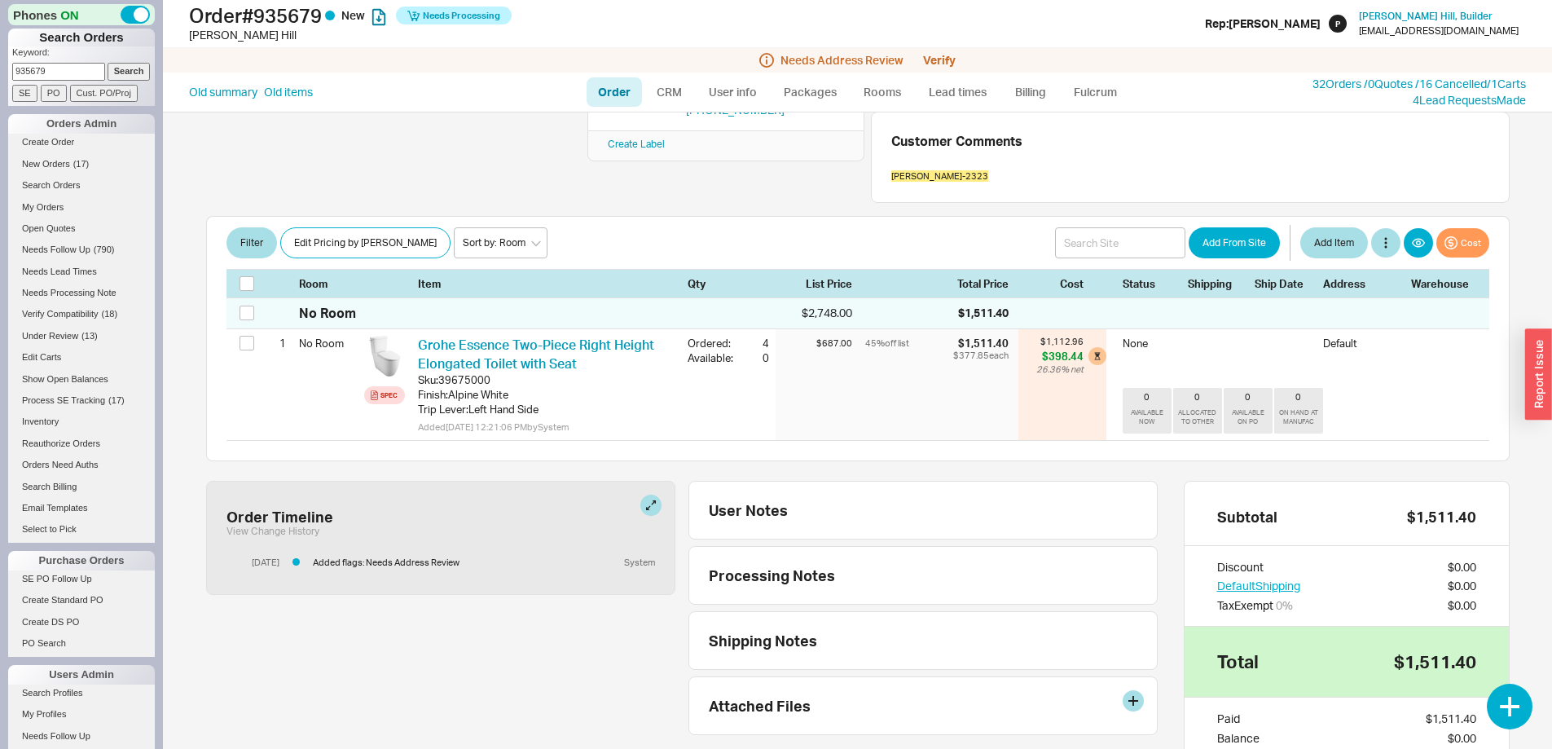
scroll to position [326, 0]
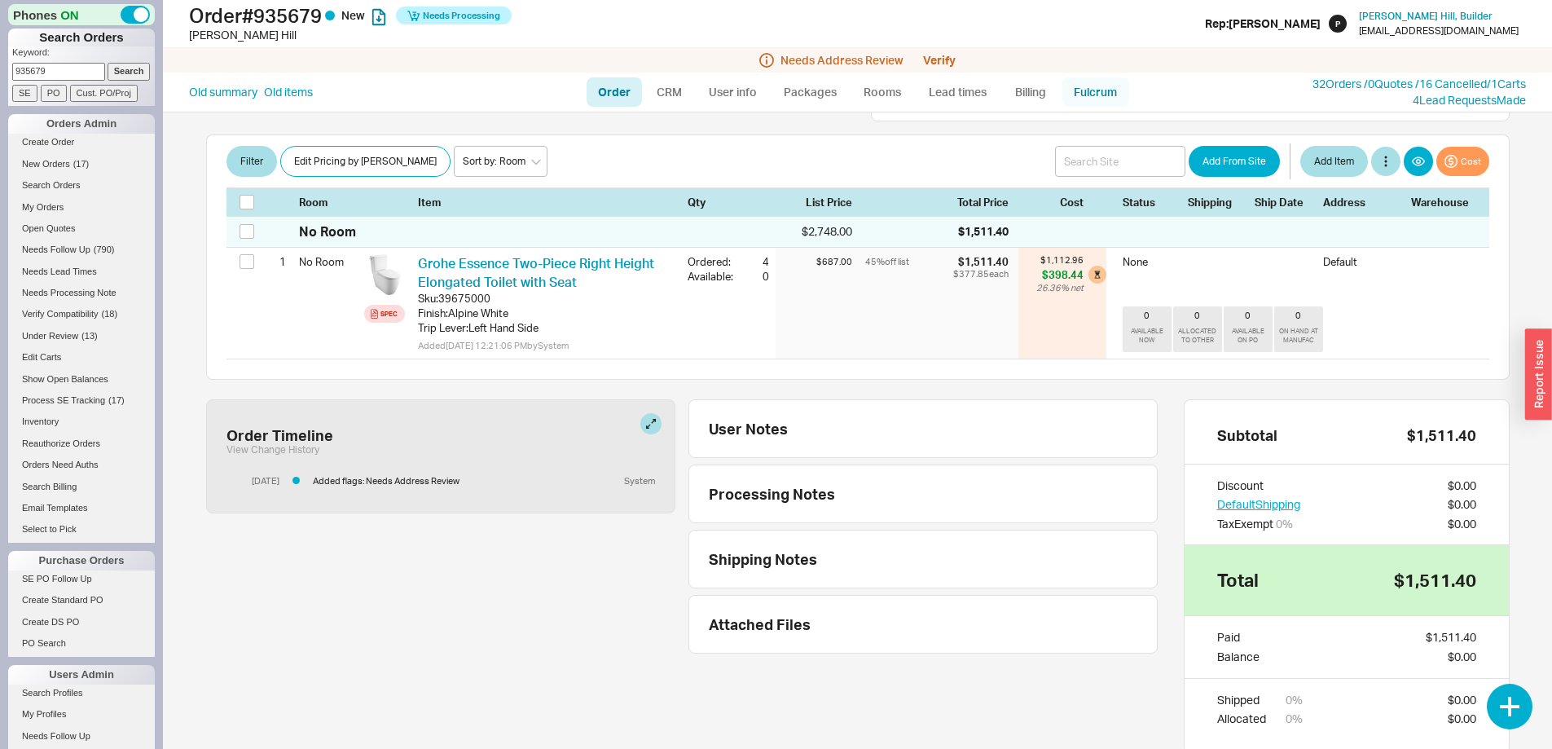
click at [1091, 90] on link "Fulcrum" at bounding box center [1095, 91] width 67 height 29
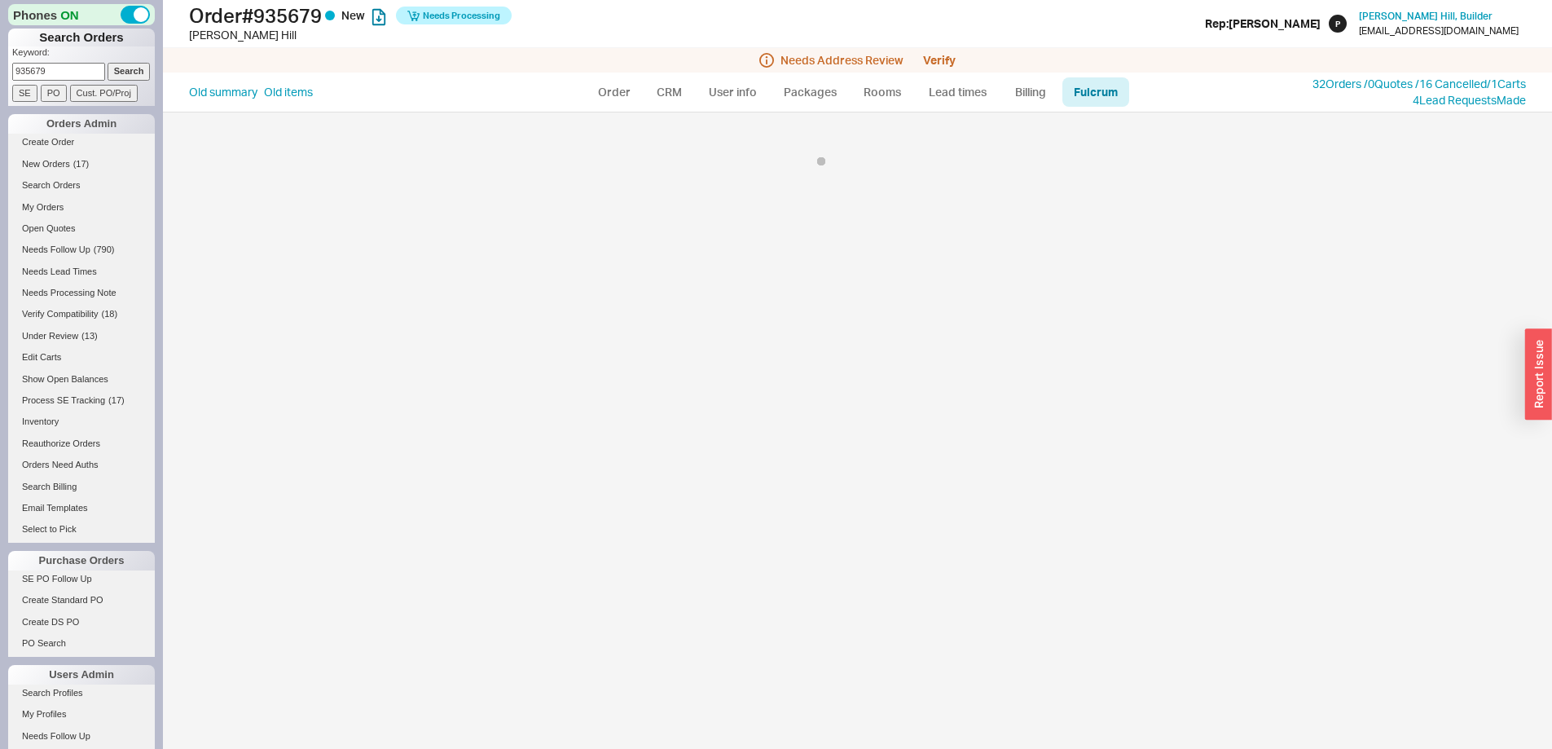
select select "GRO"
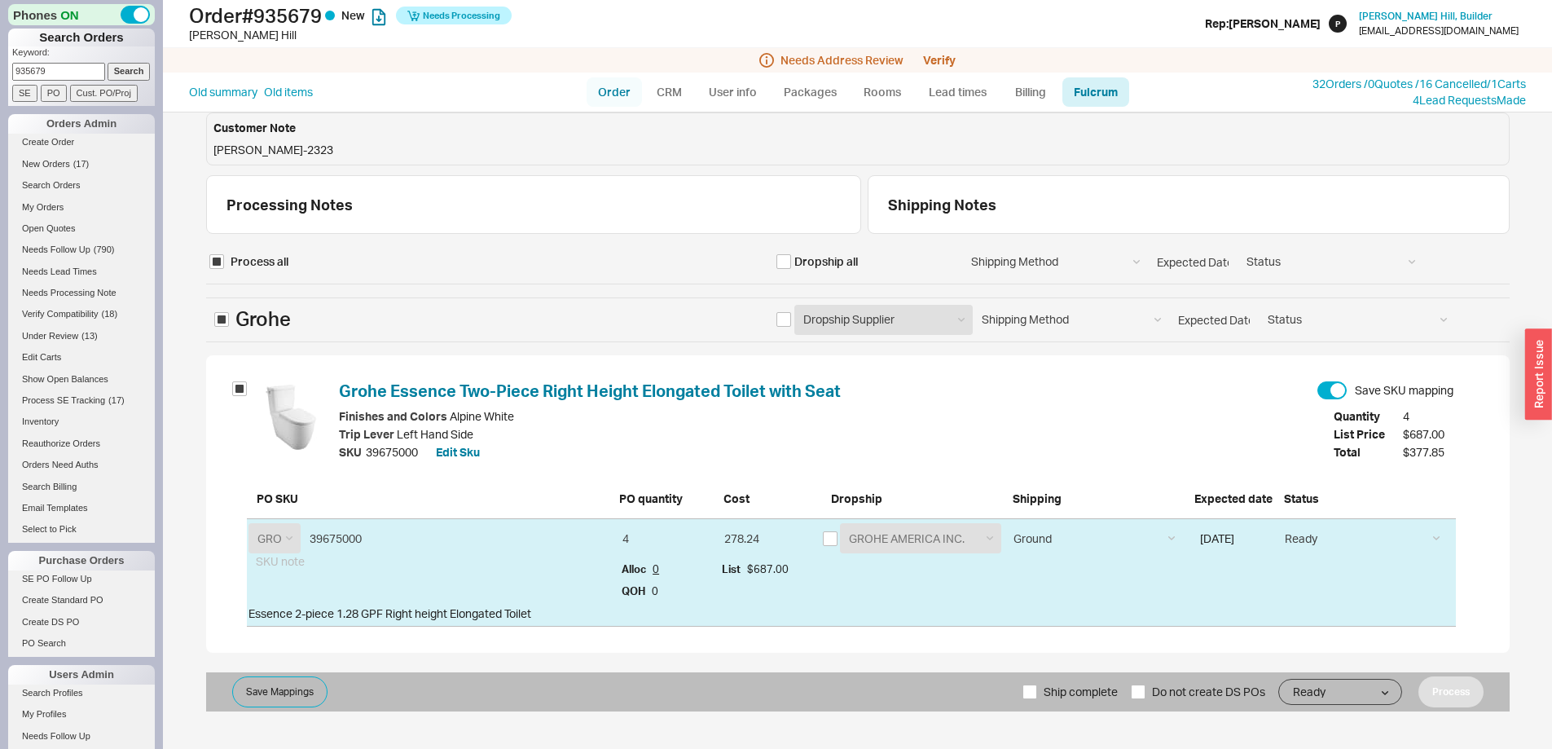
click at [609, 90] on link "Order" at bounding box center [614, 91] width 55 height 29
select select "LOW"
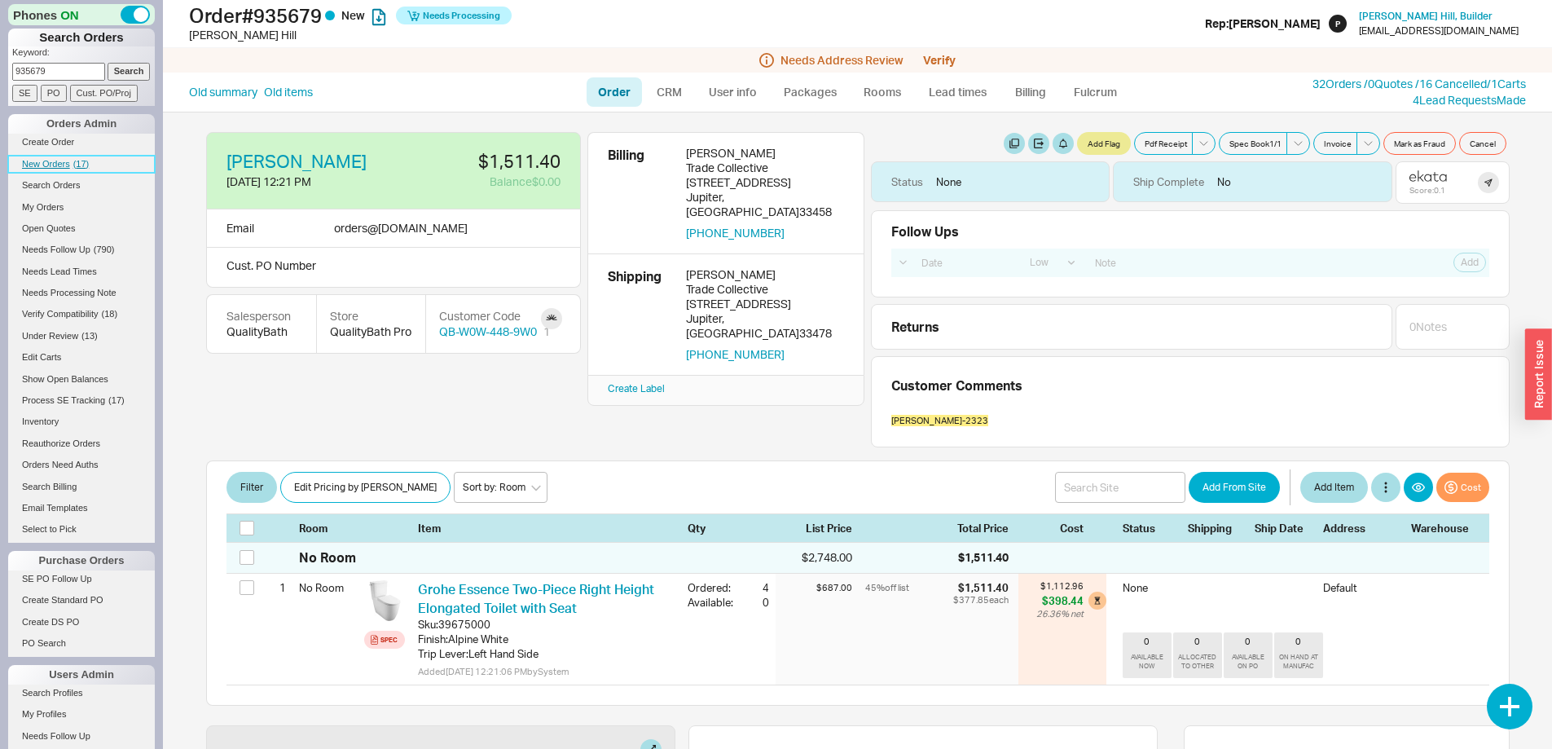
click at [44, 162] on span "New Orders" at bounding box center [46, 164] width 48 height 10
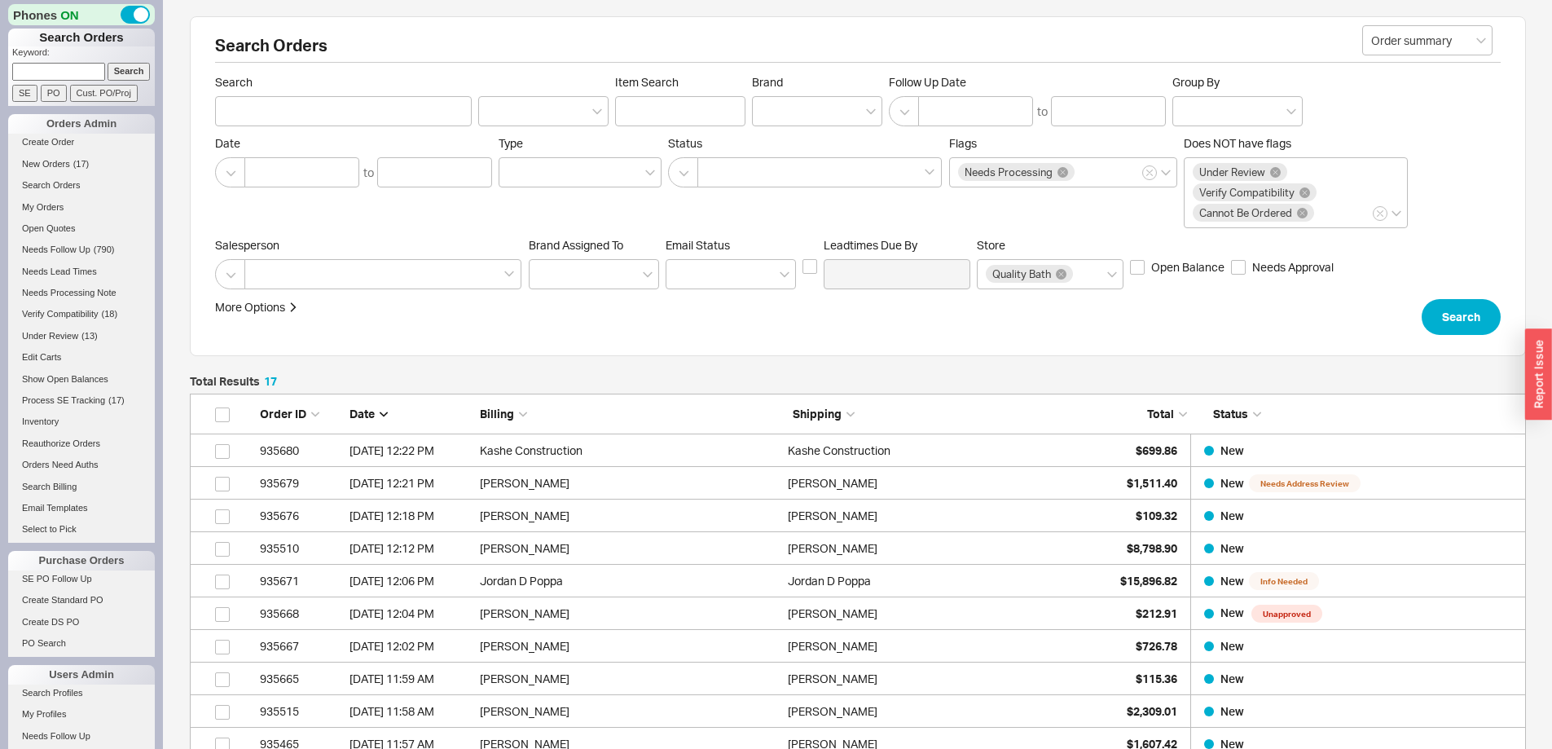
scroll to position [615, 1324]
click at [52, 165] on span "New Orders" at bounding box center [46, 164] width 48 height 10
click at [73, 68] on input at bounding box center [58, 71] width 93 height 17
type input "925678"
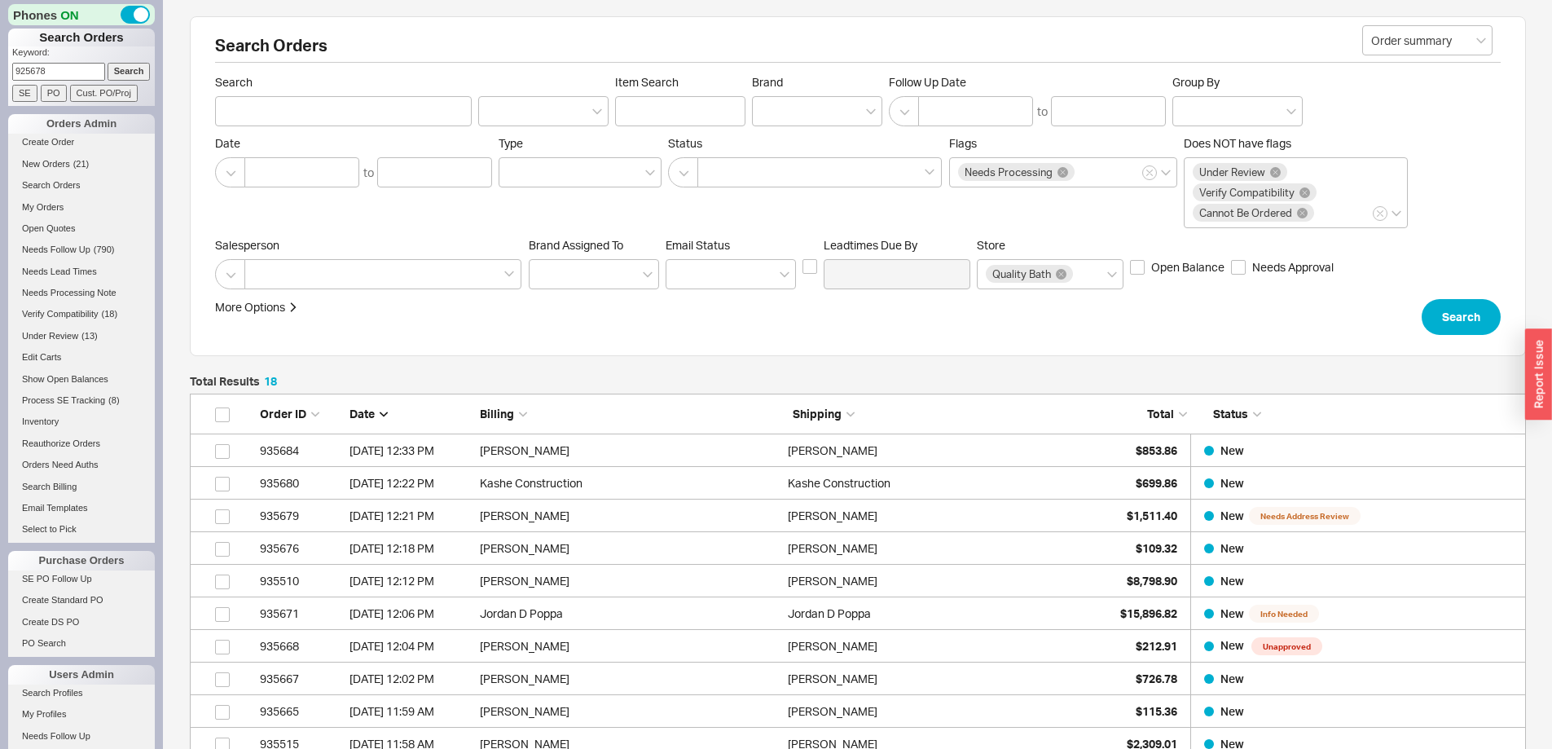
click at [108, 63] on input "Search" at bounding box center [129, 71] width 43 height 17
type input "925678"
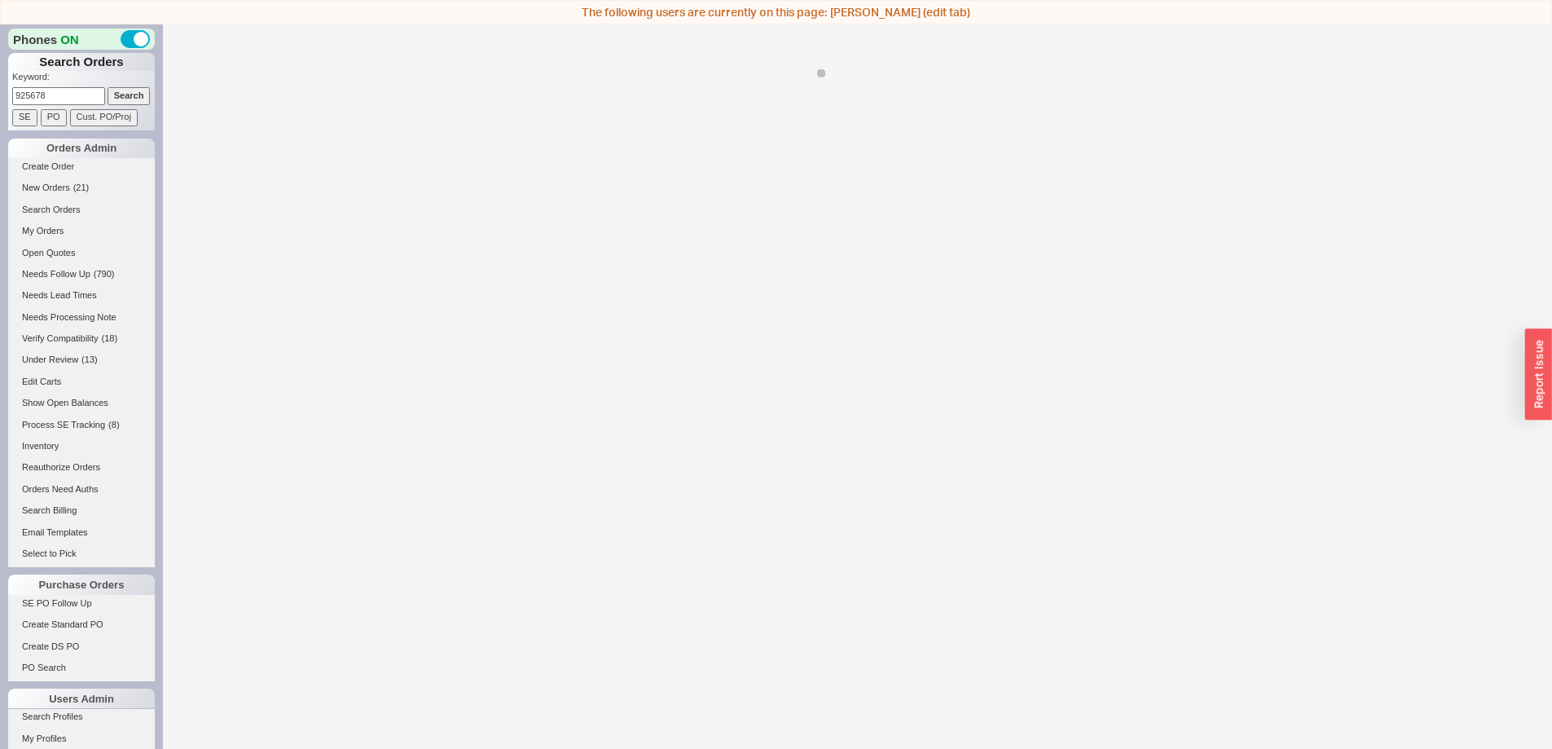
select select "LOW"
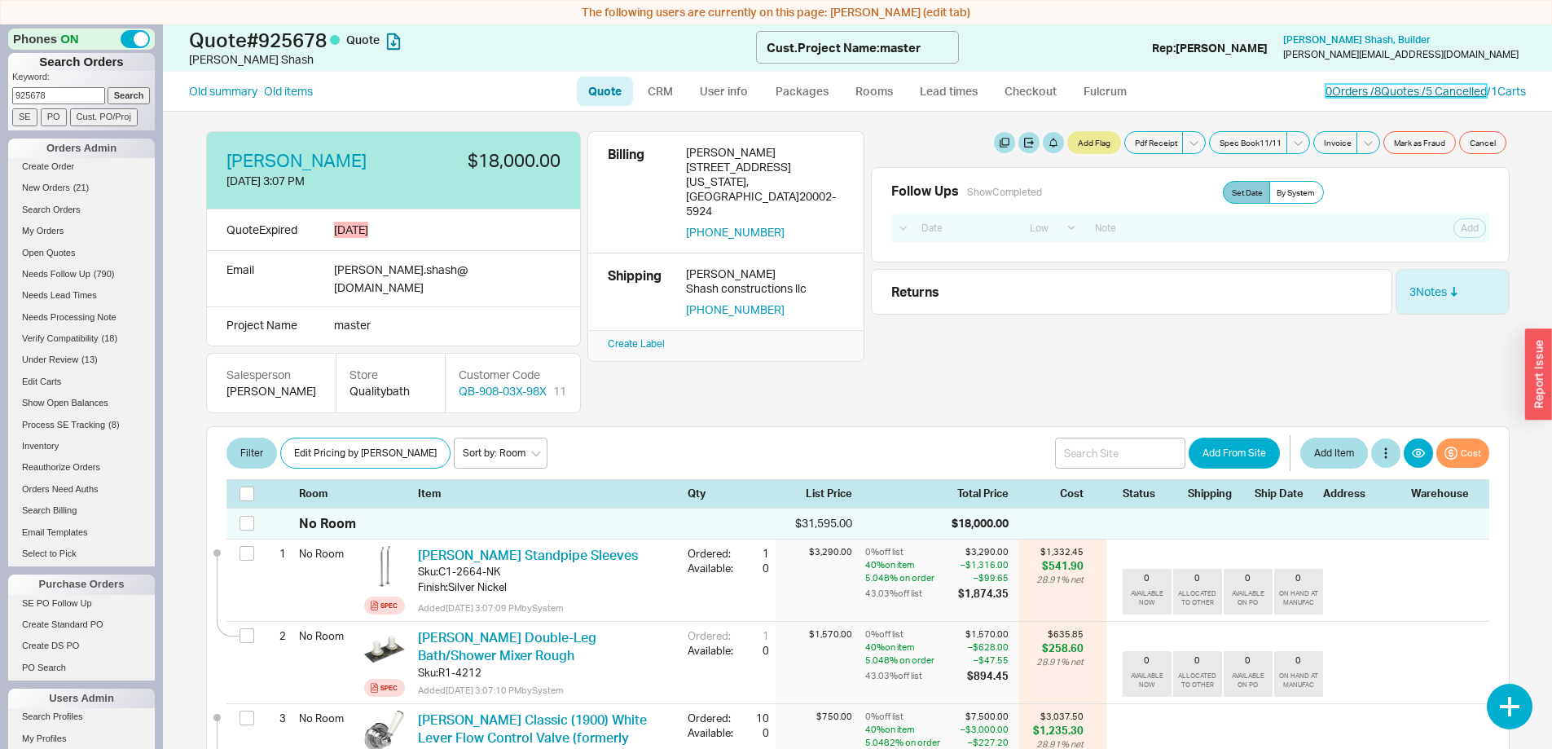
click at [1357, 87] on link "0 Orders / 8 Quotes / 5 Cancelled" at bounding box center [1406, 91] width 161 height 14
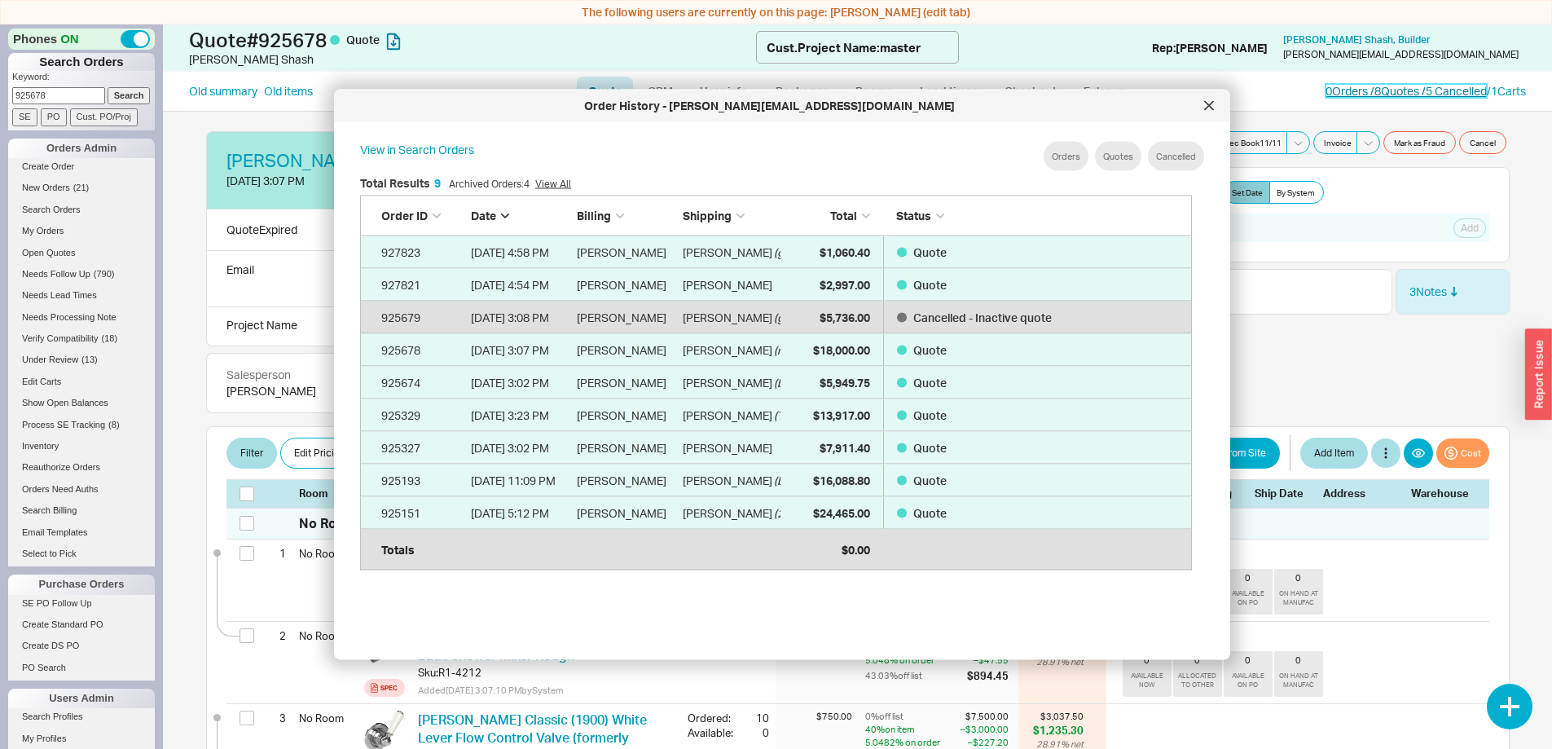
scroll to position [486, 846]
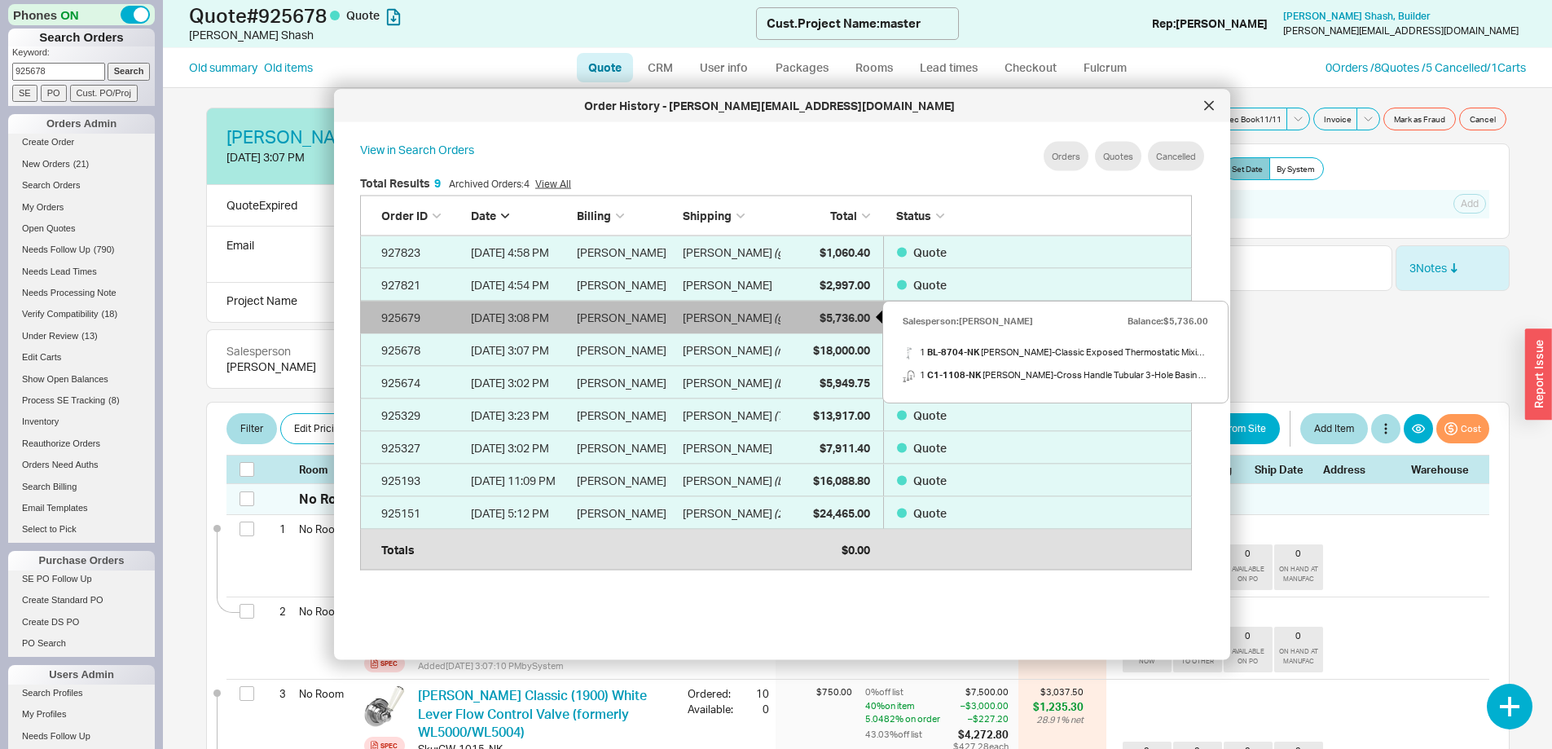
click at [829, 314] on span "$5,736.00" at bounding box center [845, 317] width 51 height 14
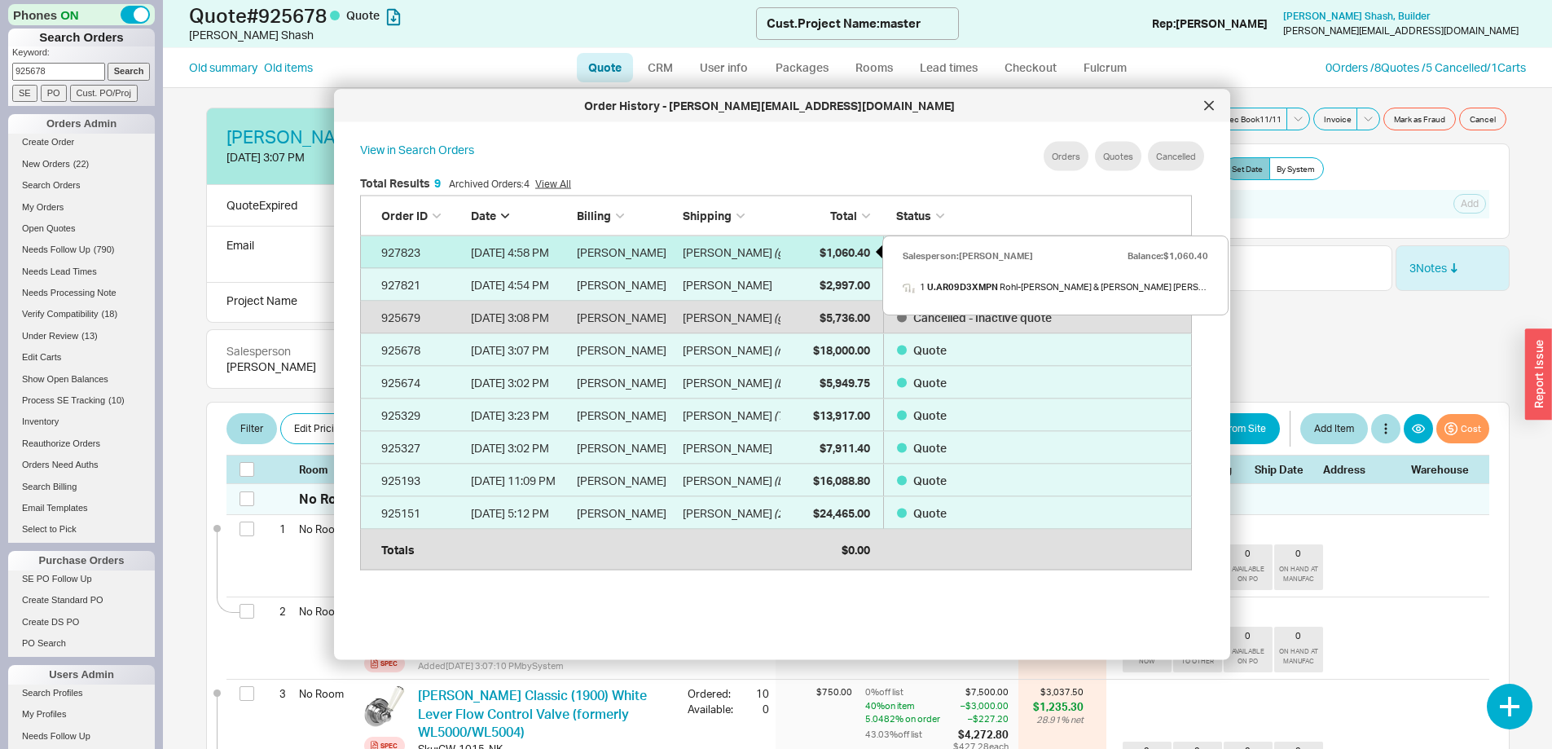
click at [840, 248] on span "$1,060.40" at bounding box center [845, 251] width 51 height 14
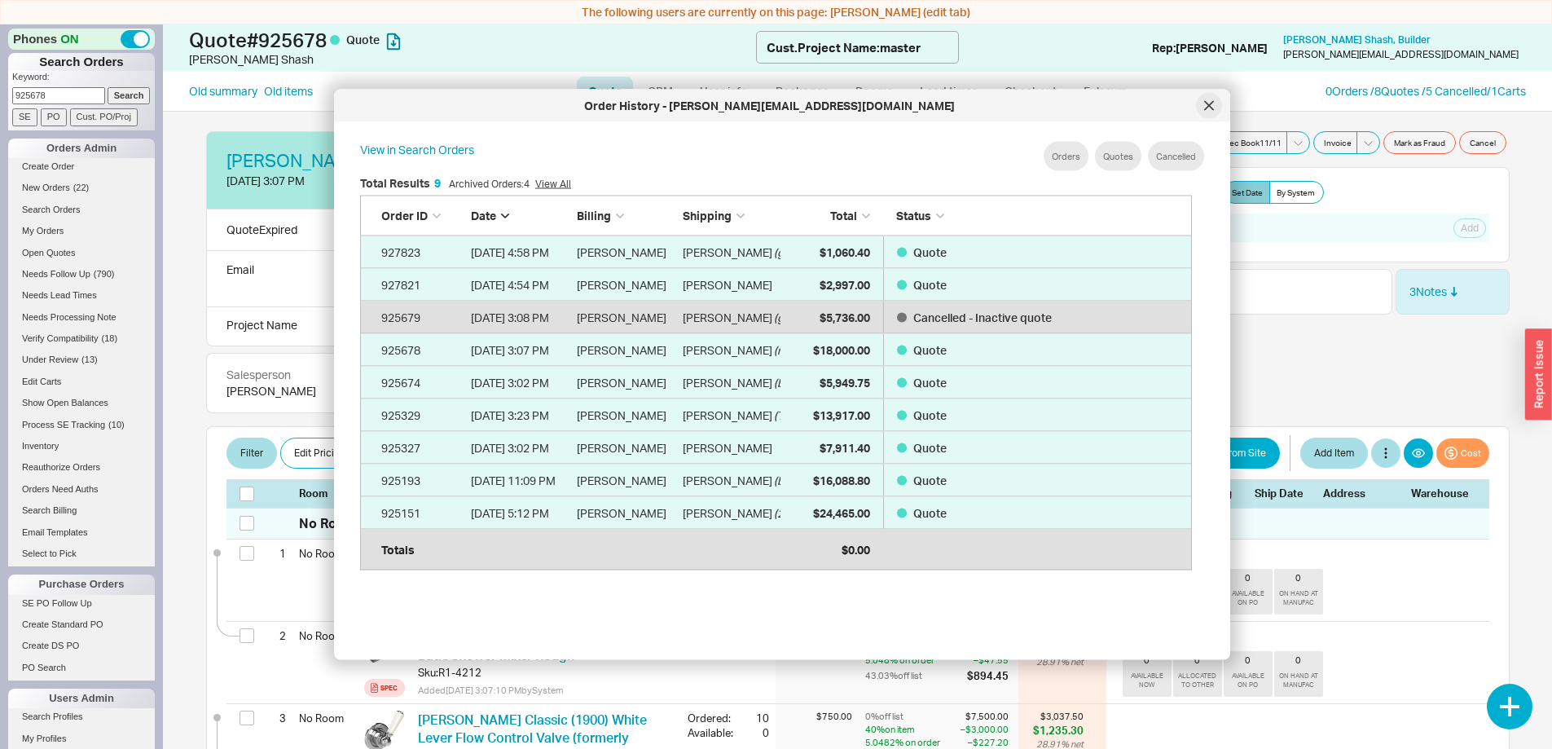
click at [1208, 96] on div at bounding box center [1209, 106] width 26 height 26
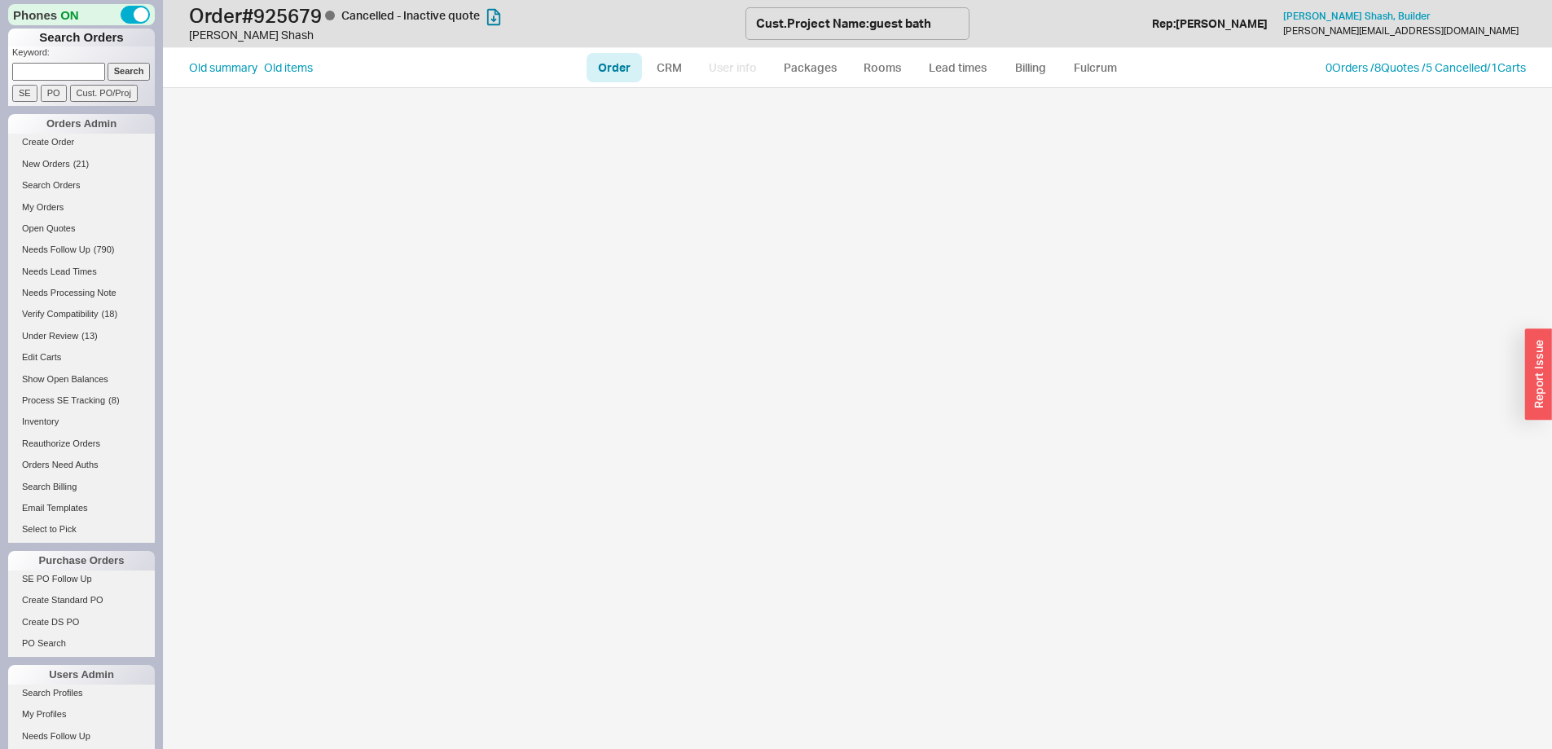
select select "LOW"
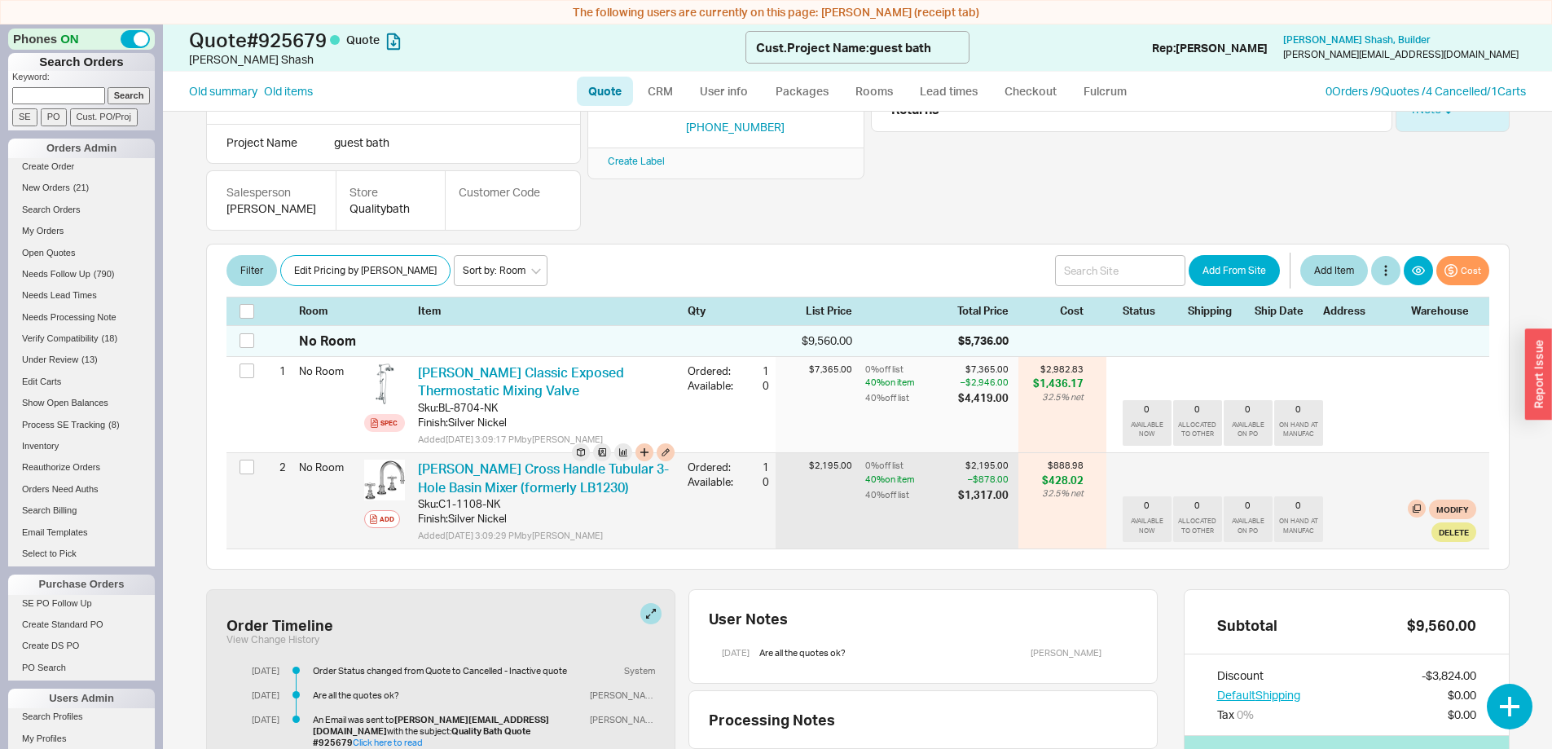
scroll to position [244, 0]
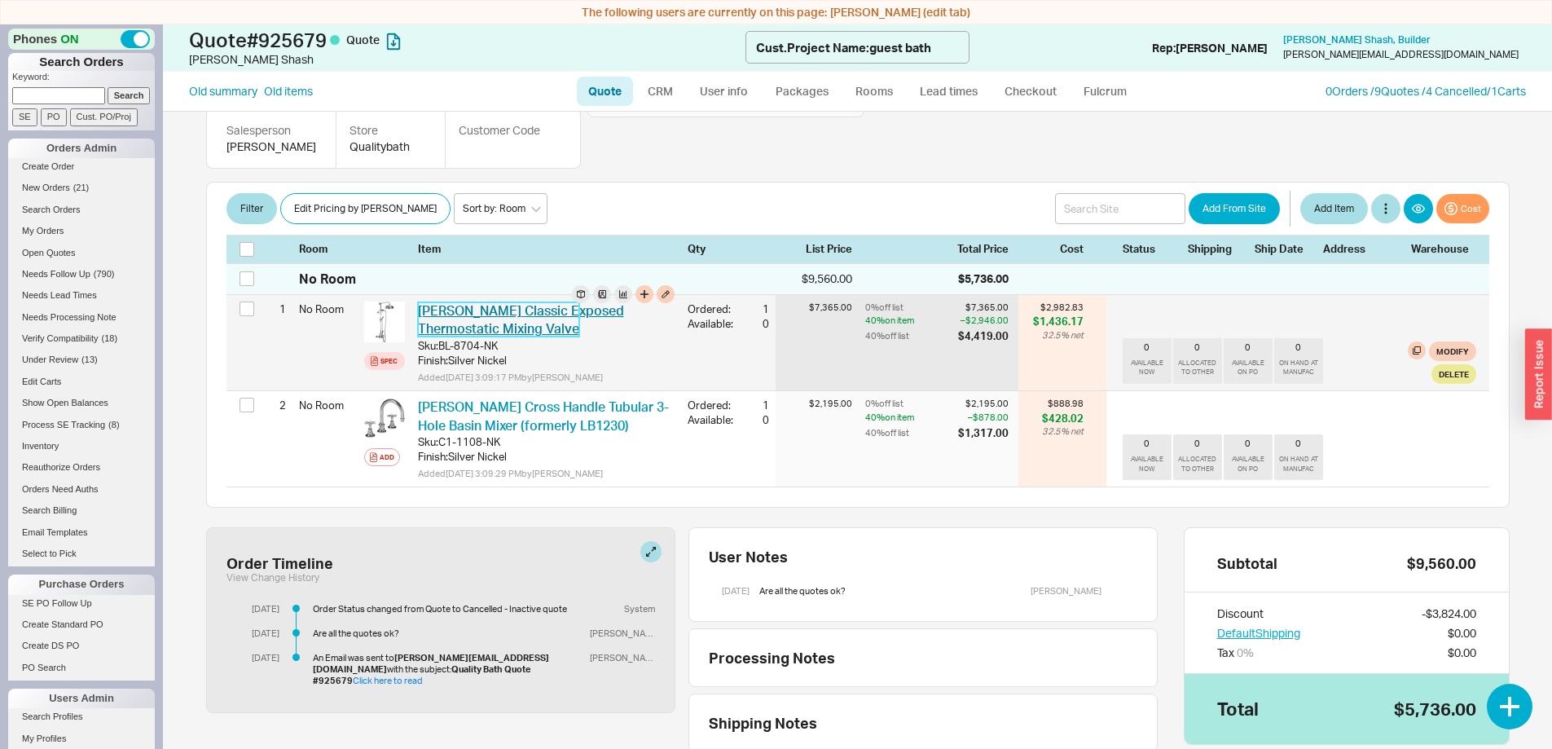
click at [567, 302] on link "Lefroy [PERSON_NAME] Classic Exposed Thermostatic Mixing Valve" at bounding box center [521, 319] width 206 height 34
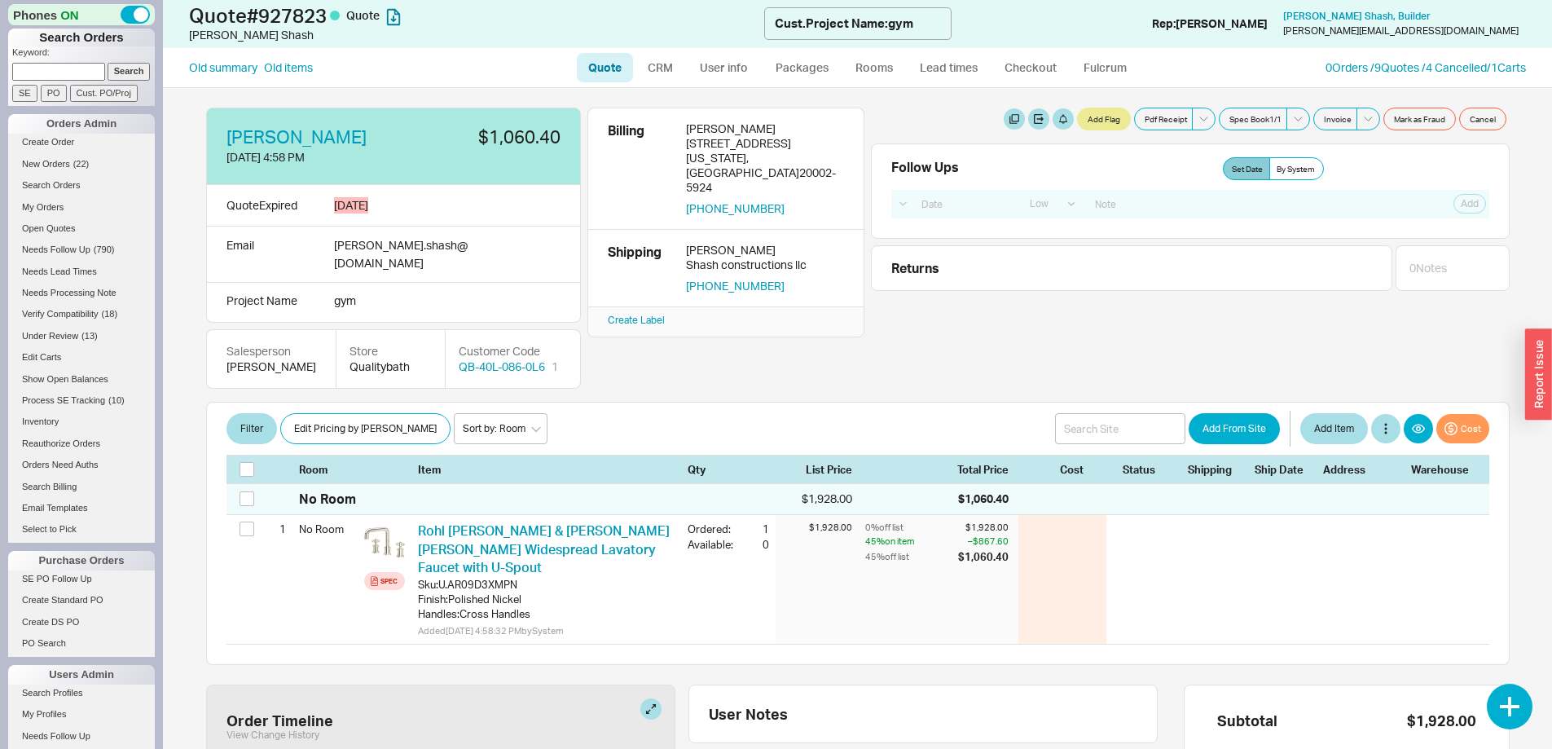
select select "LOW"
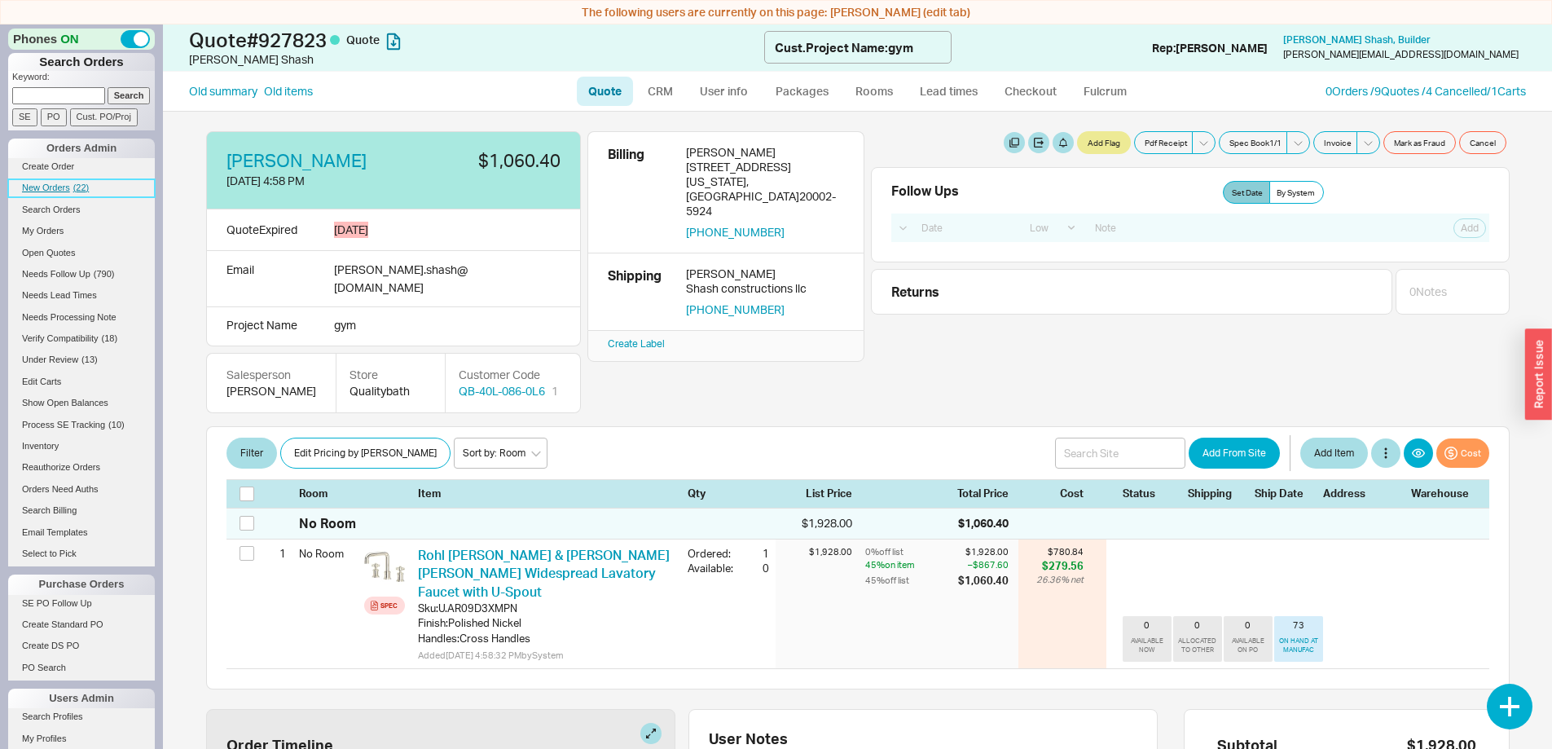
click at [39, 185] on span "New Orders" at bounding box center [46, 188] width 48 height 10
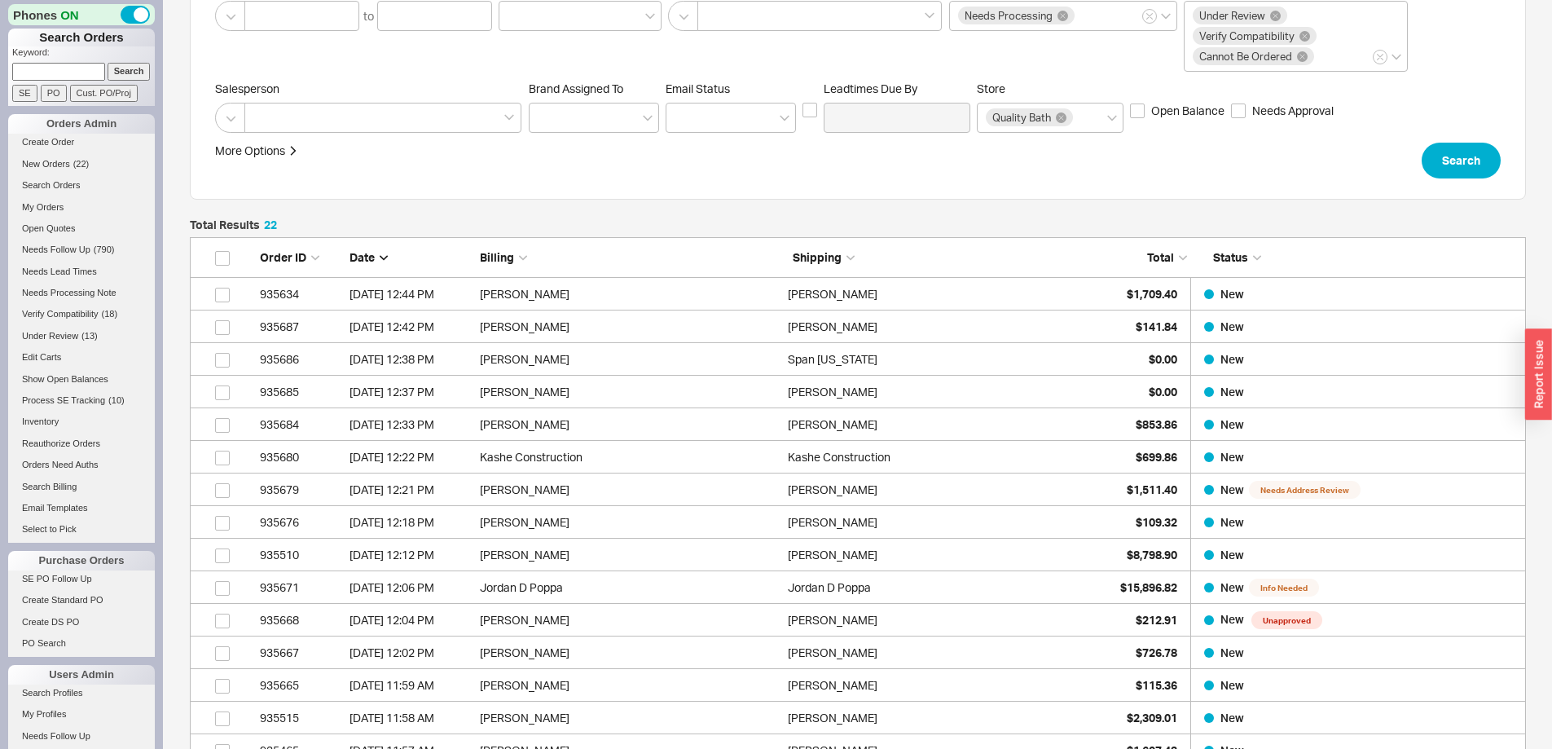
scroll to position [163, 0]
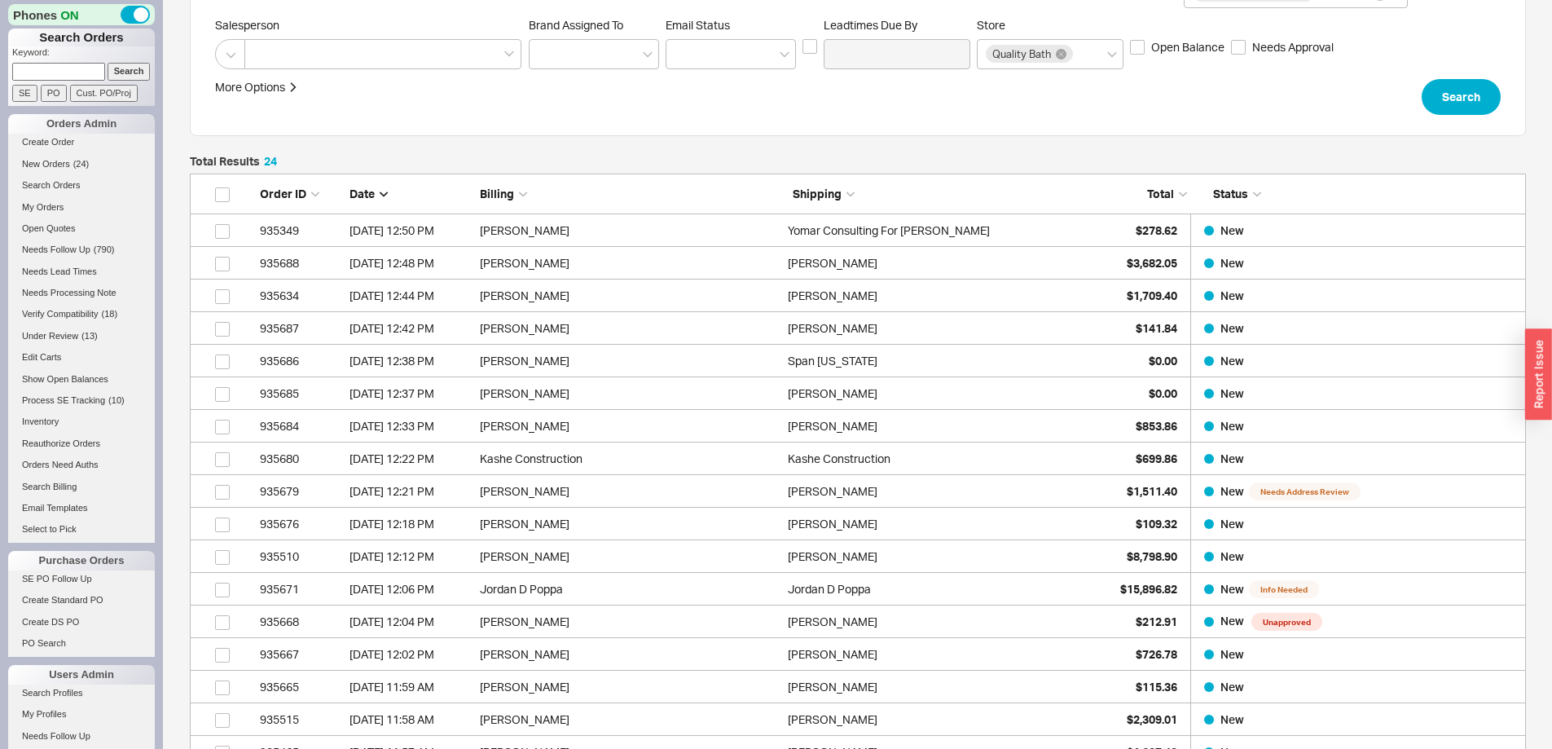
scroll to position [244, 0]
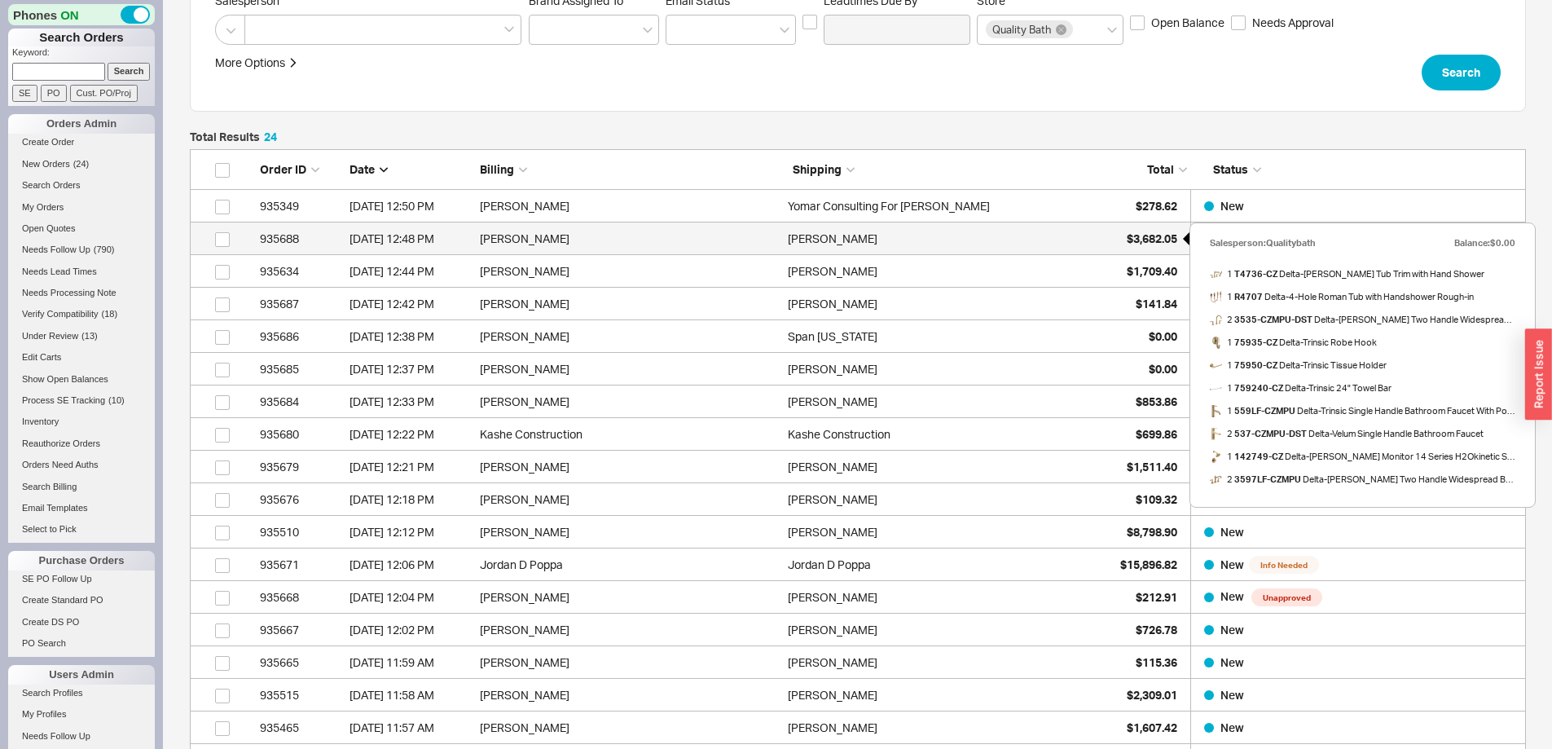
click at [1147, 234] on span "$3,682.05" at bounding box center [1152, 238] width 51 height 14
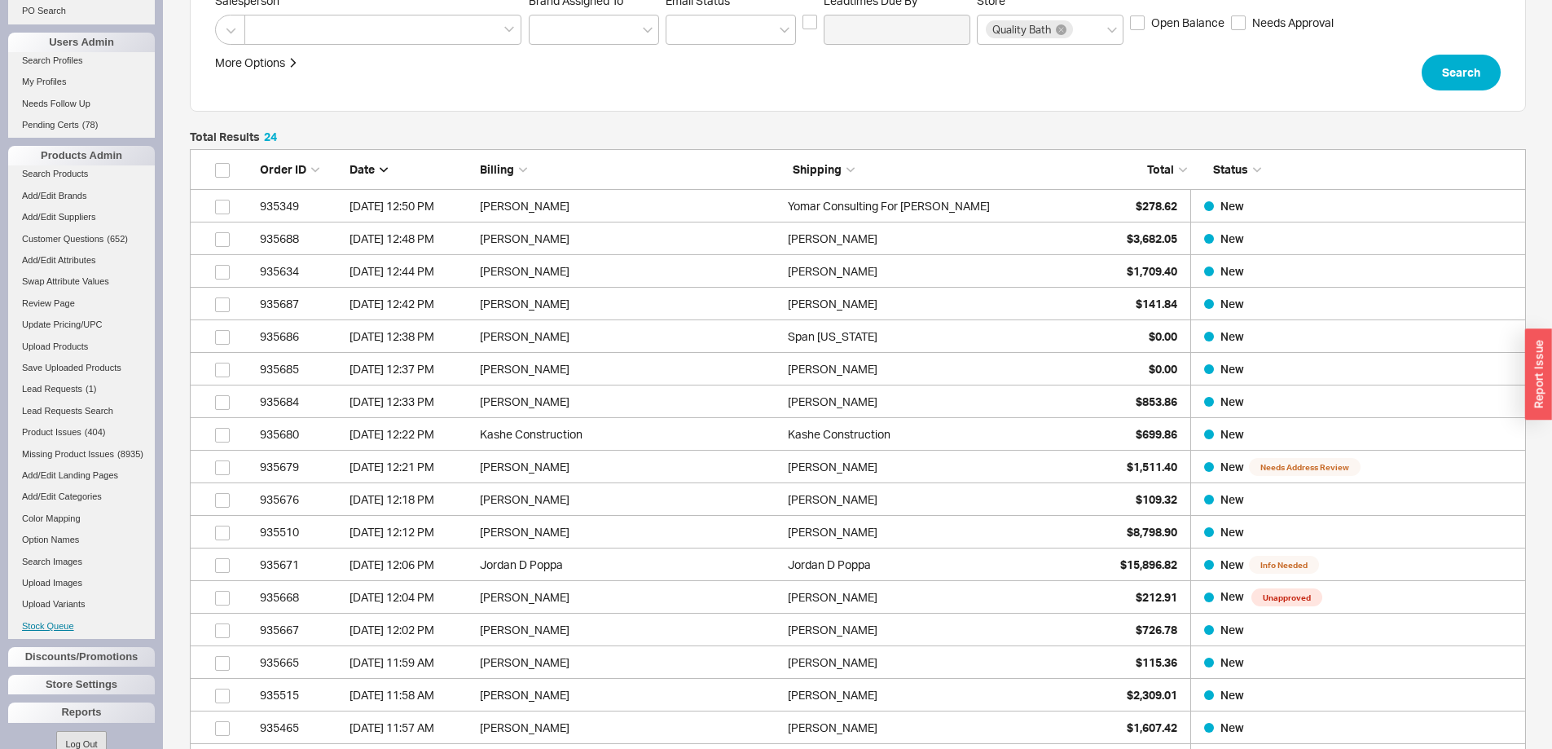
scroll to position [674, 0]
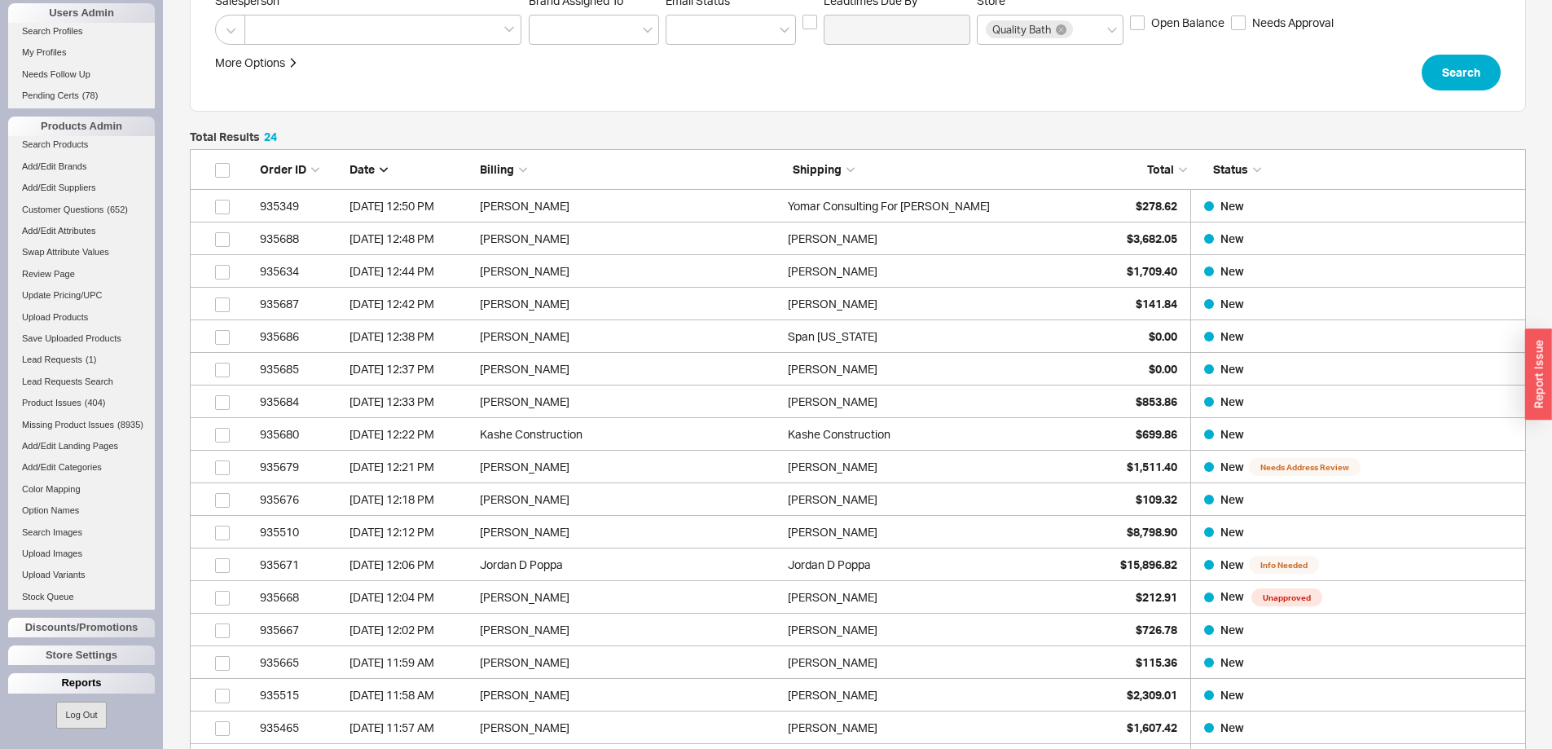
click at [74, 688] on div "Reports" at bounding box center [81, 683] width 147 height 20
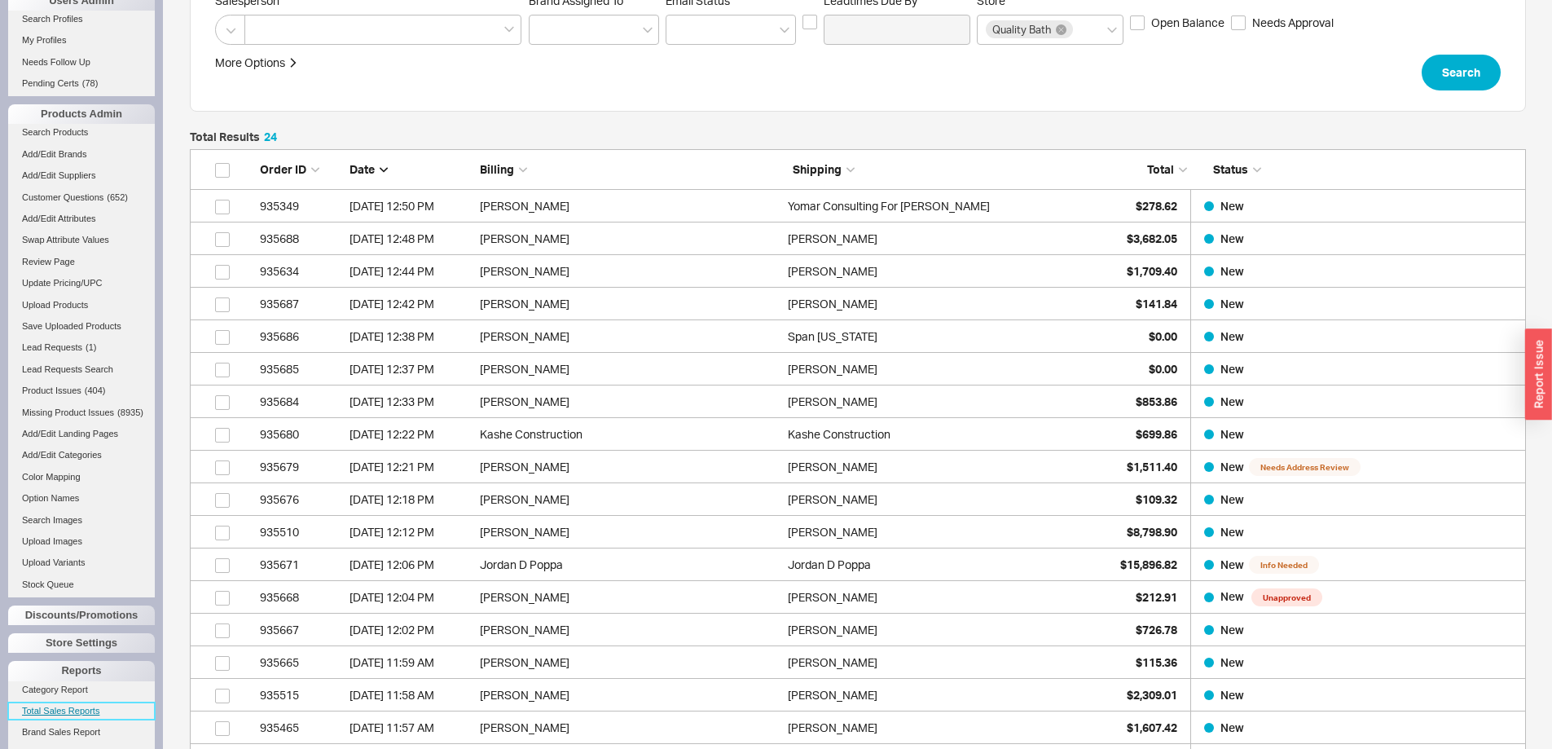
click at [82, 719] on link "Total Sales Reports" at bounding box center [81, 710] width 147 height 17
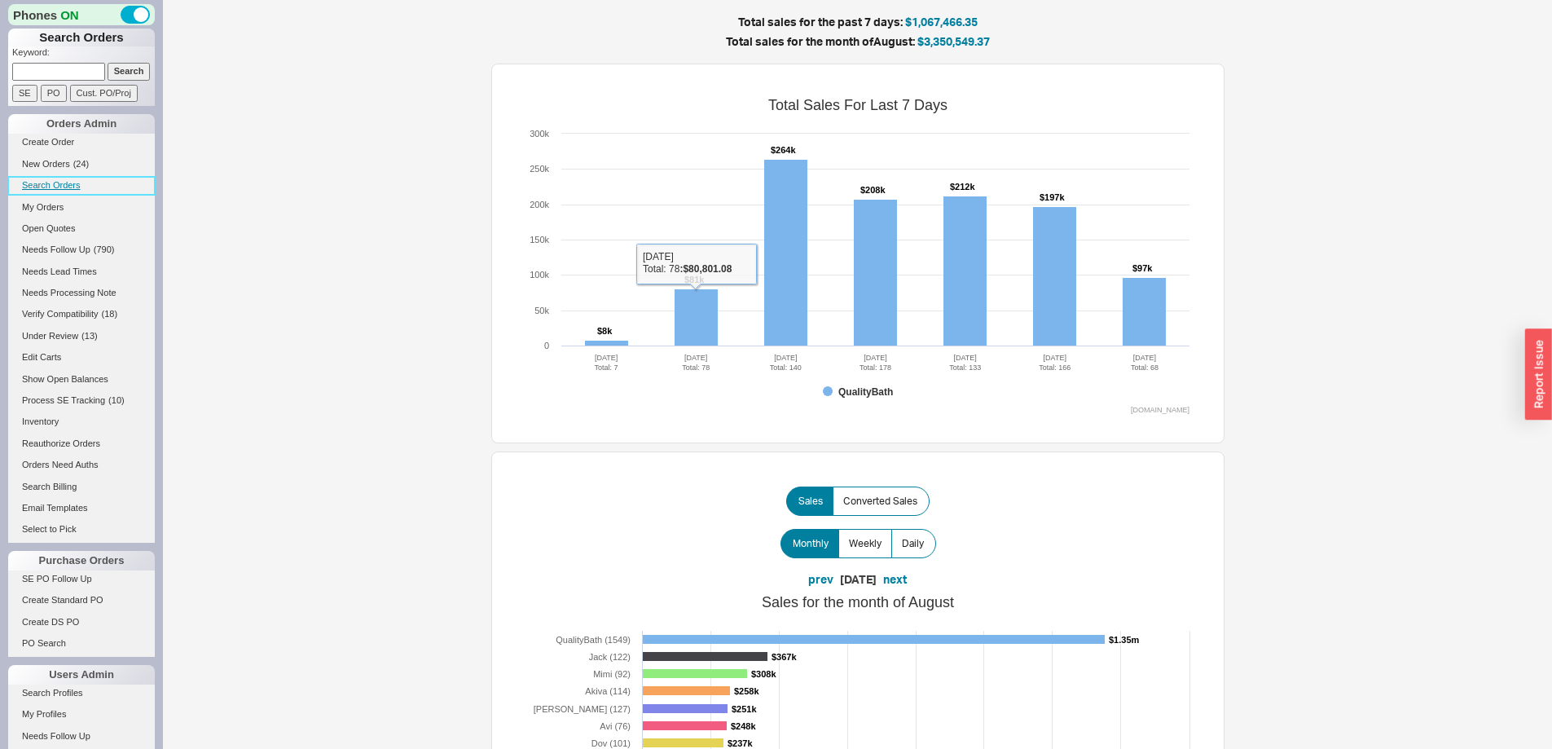
click at [37, 188] on link "Search Orders" at bounding box center [81, 185] width 147 height 17
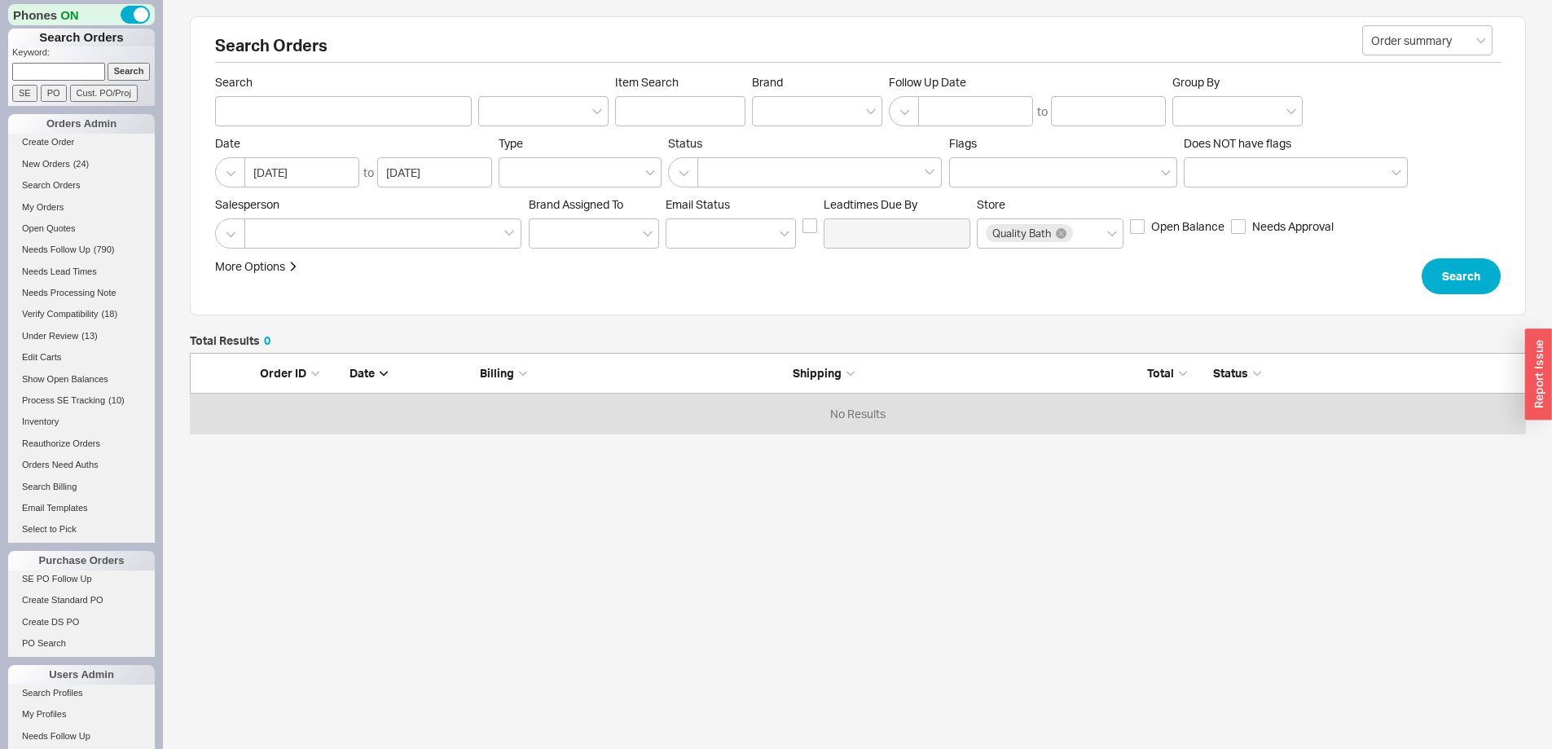
scroll to position [68, 1324]
click at [835, 103] on div at bounding box center [817, 111] width 130 height 30
click at [772, 103] on input "Brand" at bounding box center [766, 111] width 11 height 19
type input "delt"
click at [798, 139] on div "Delta" at bounding box center [817, 144] width 129 height 29
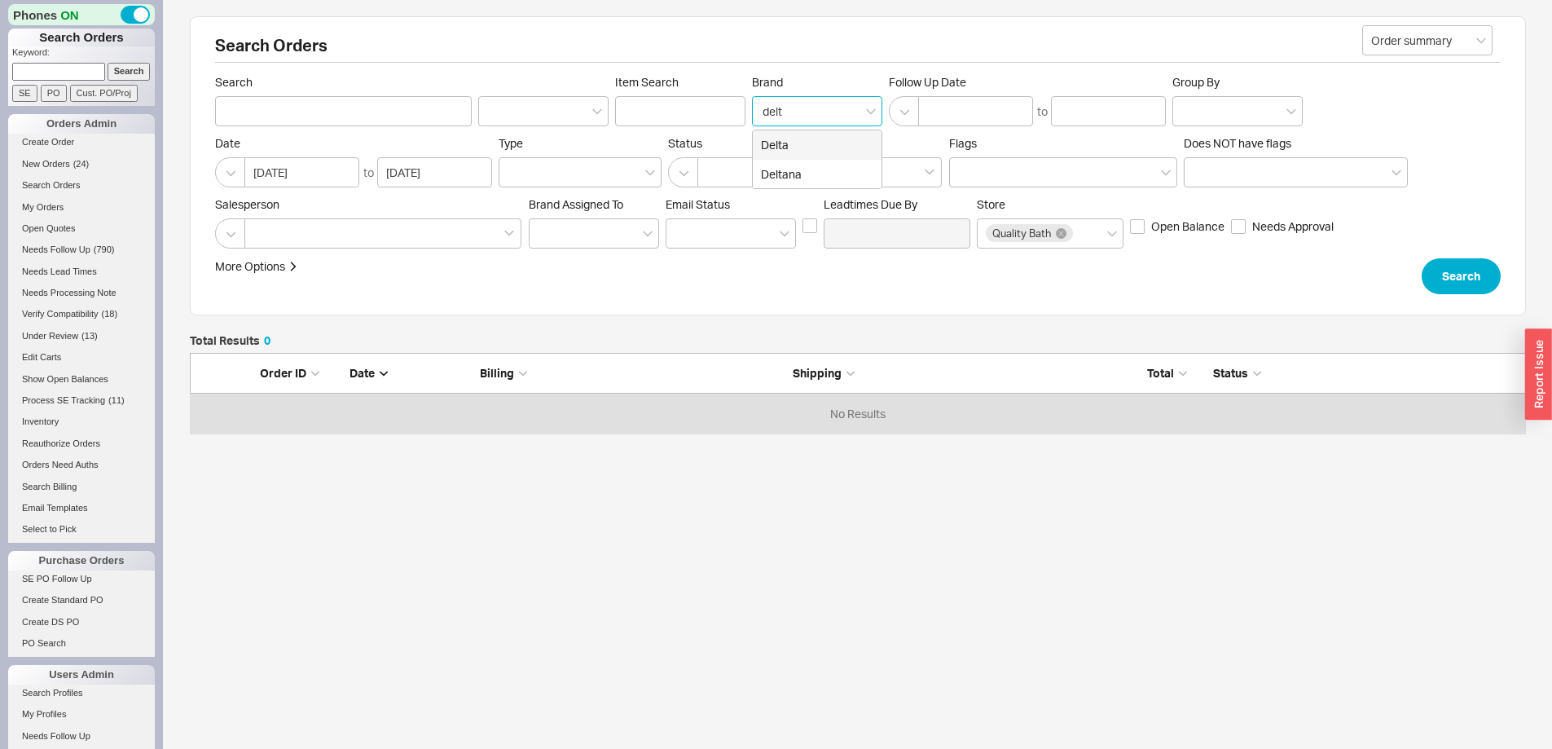
type input "Brand"
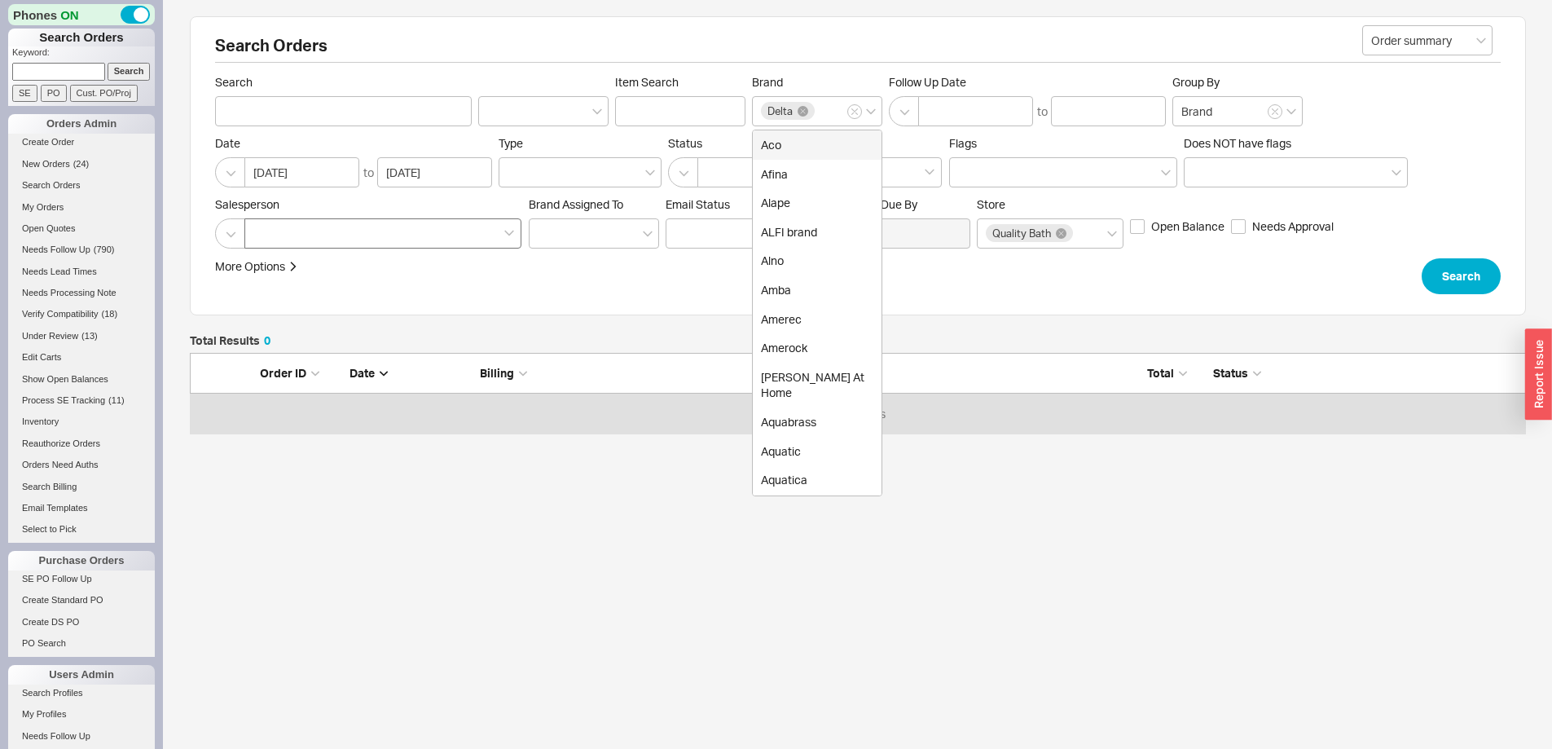
click at [376, 231] on div at bounding box center [382, 233] width 277 height 30
click at [265, 231] on input at bounding box center [258, 233] width 11 height 19
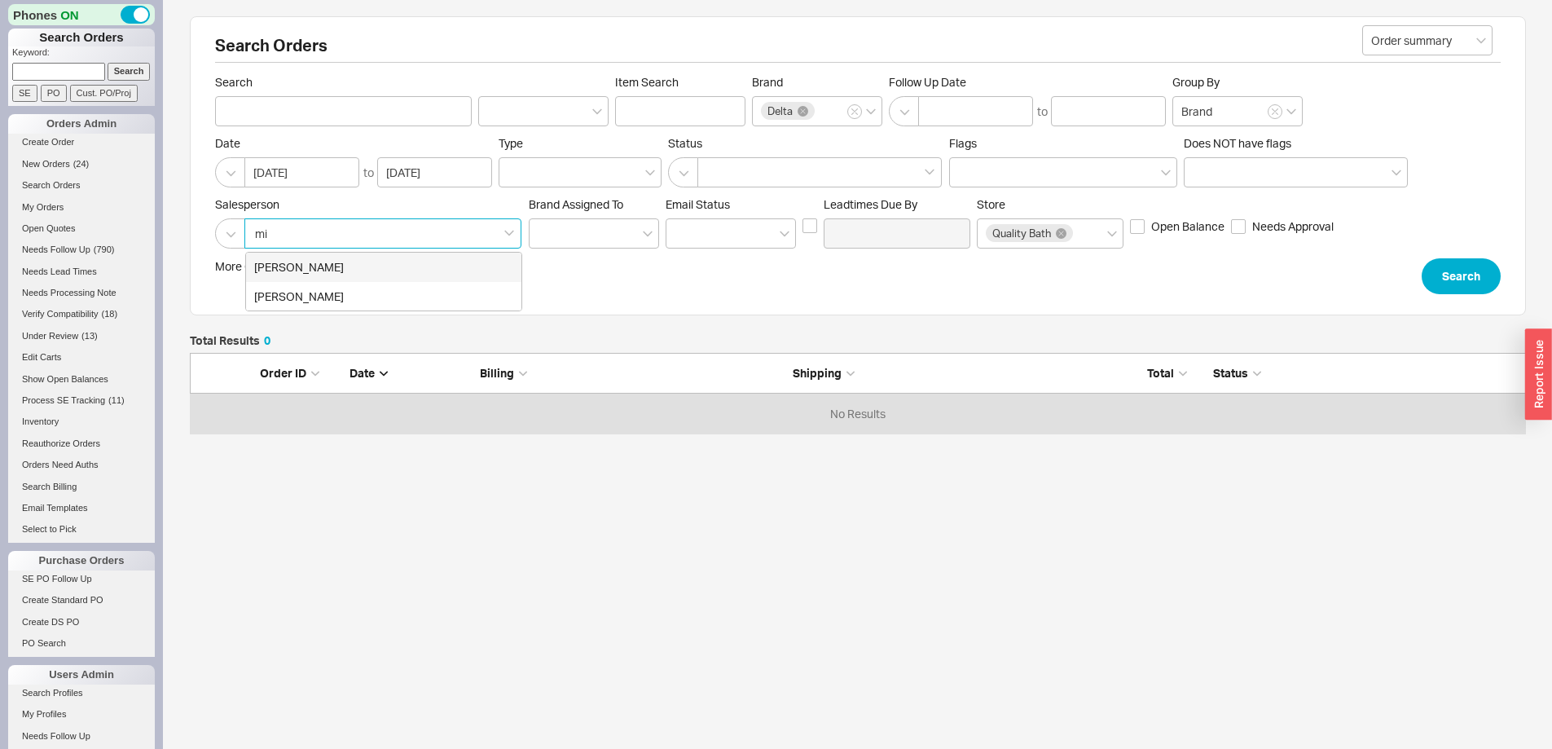
type input "mim"
click at [327, 259] on div "[PERSON_NAME]" at bounding box center [383, 267] width 275 height 29
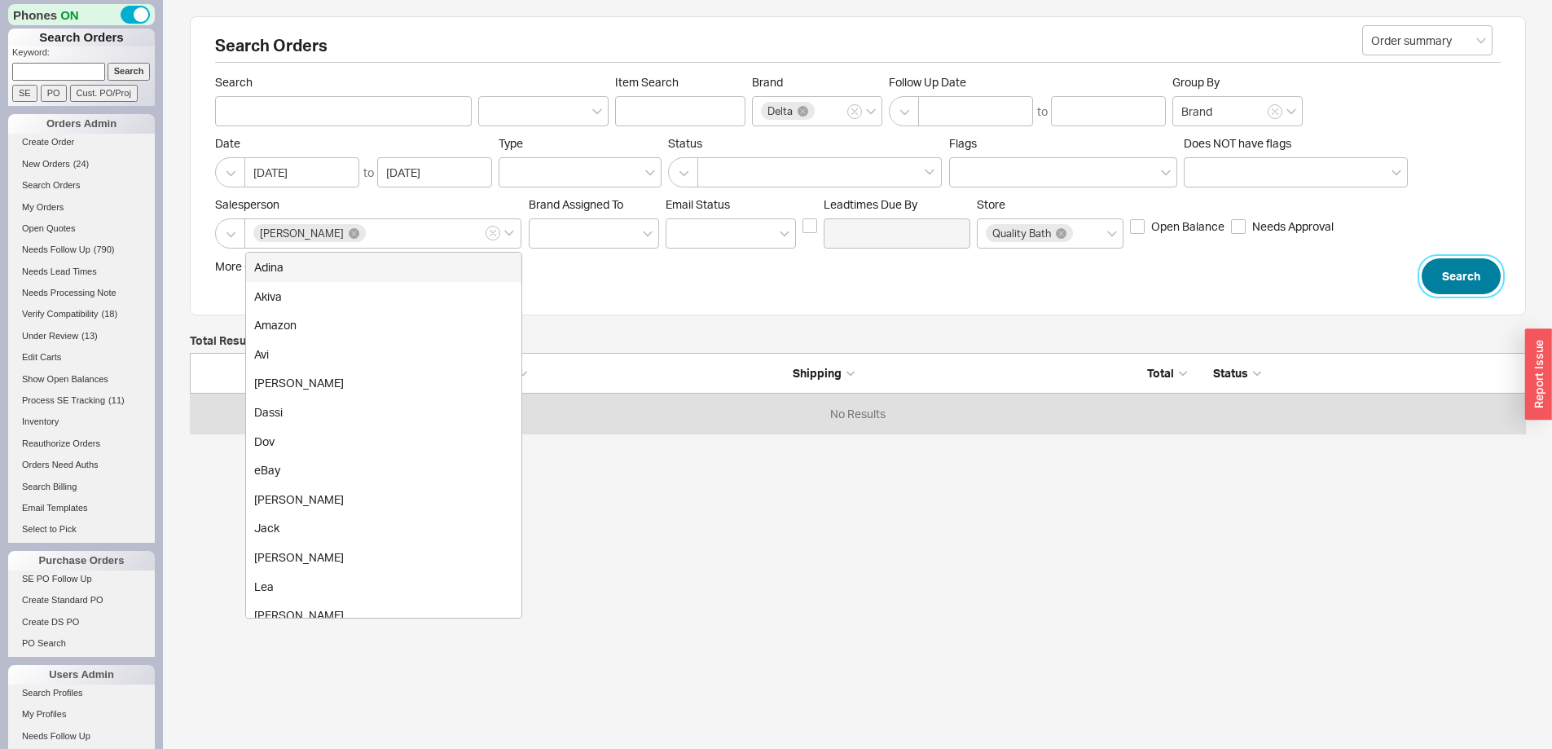
click at [1442, 278] on button "Search" at bounding box center [1461, 276] width 79 height 36
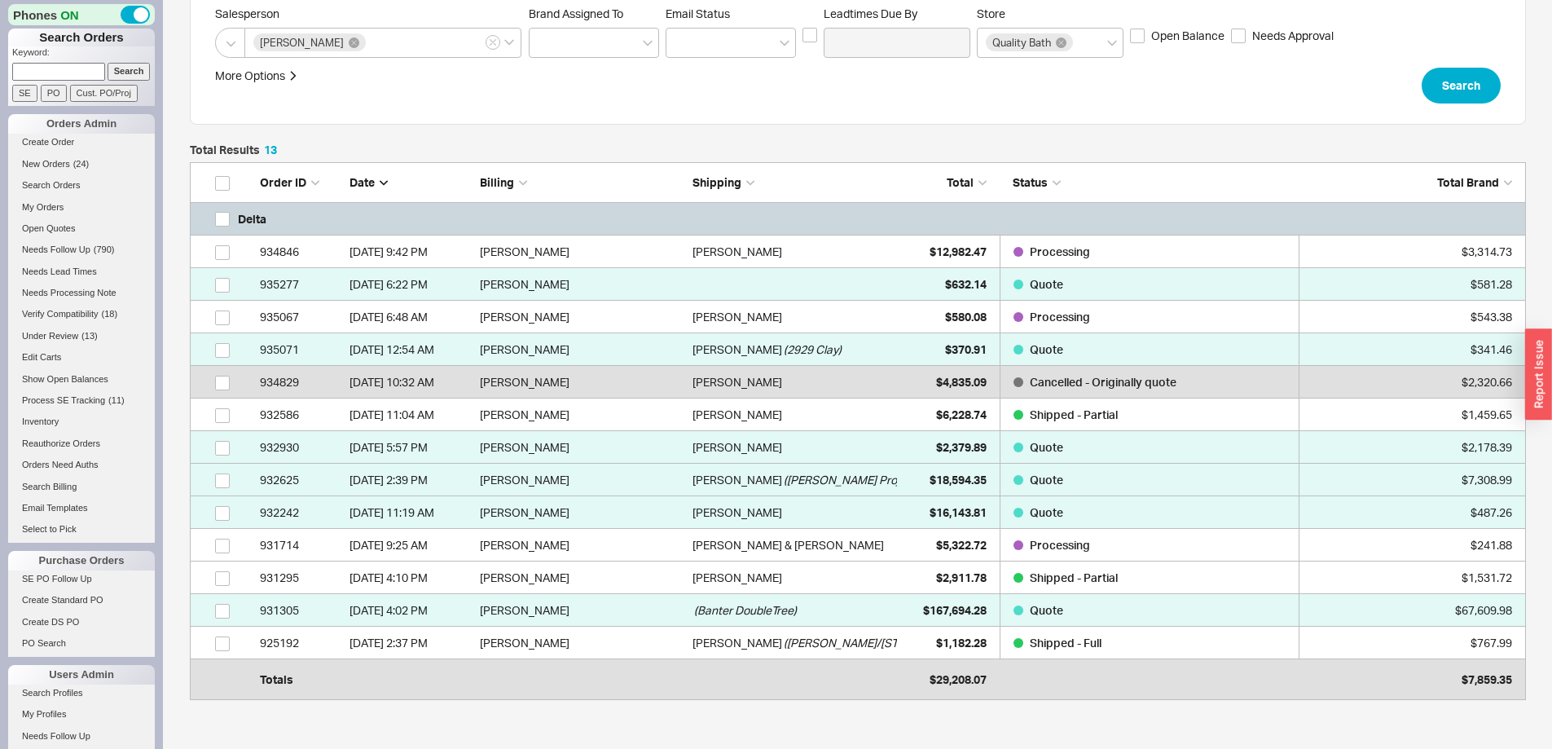
scroll to position [244, 0]
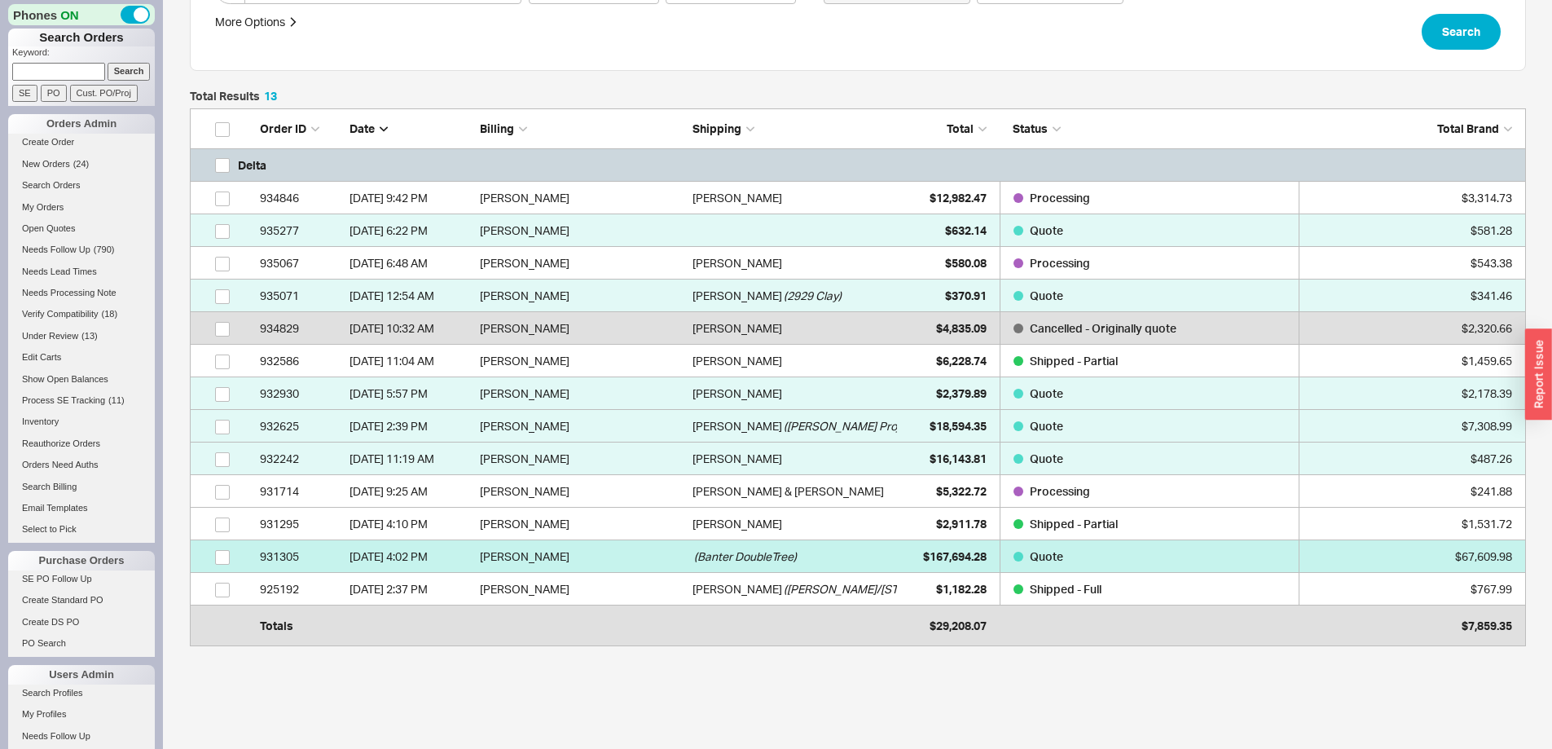
click at [778, 556] on span "( Banter DoubleTree )" at bounding box center [745, 556] width 103 height 33
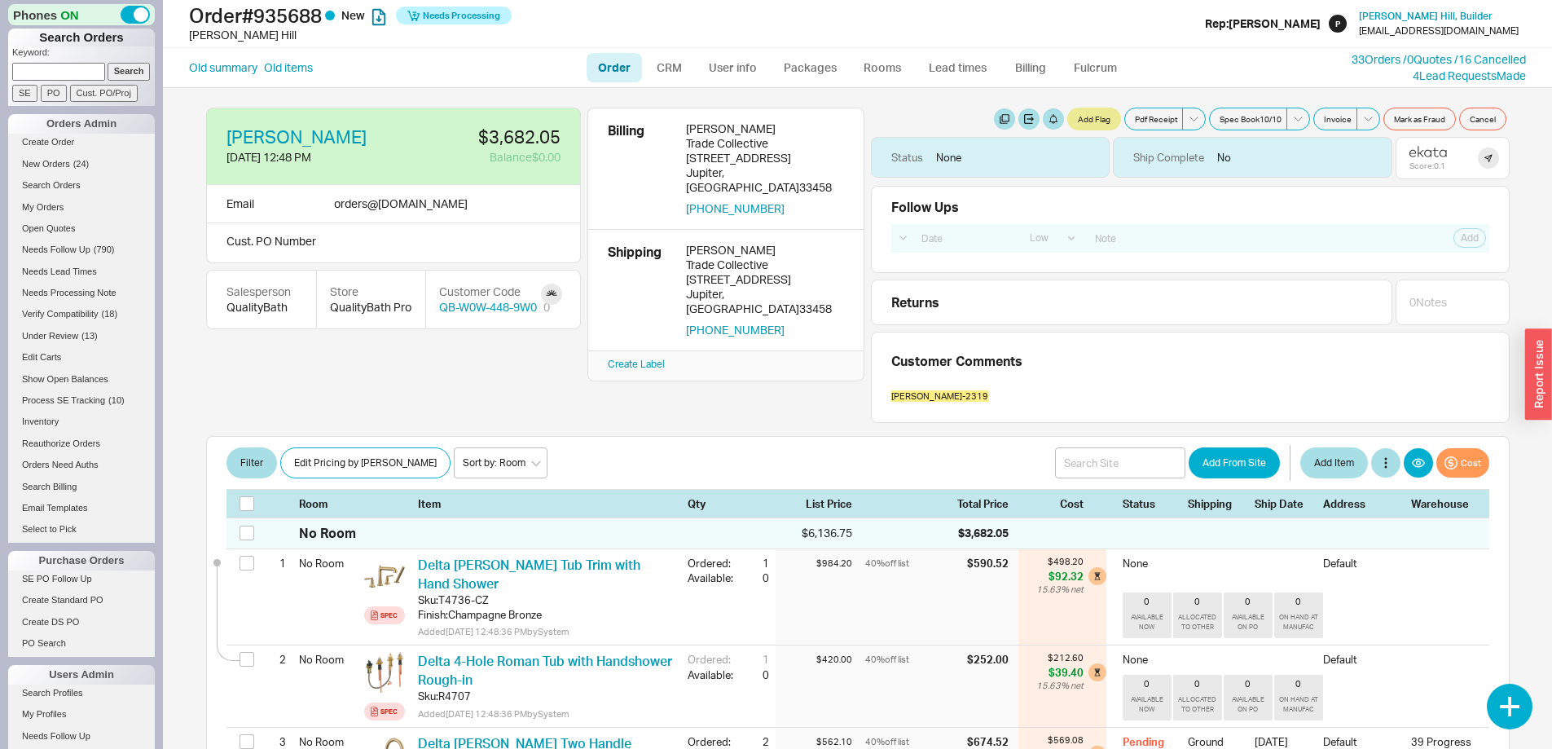
select select "LOW"
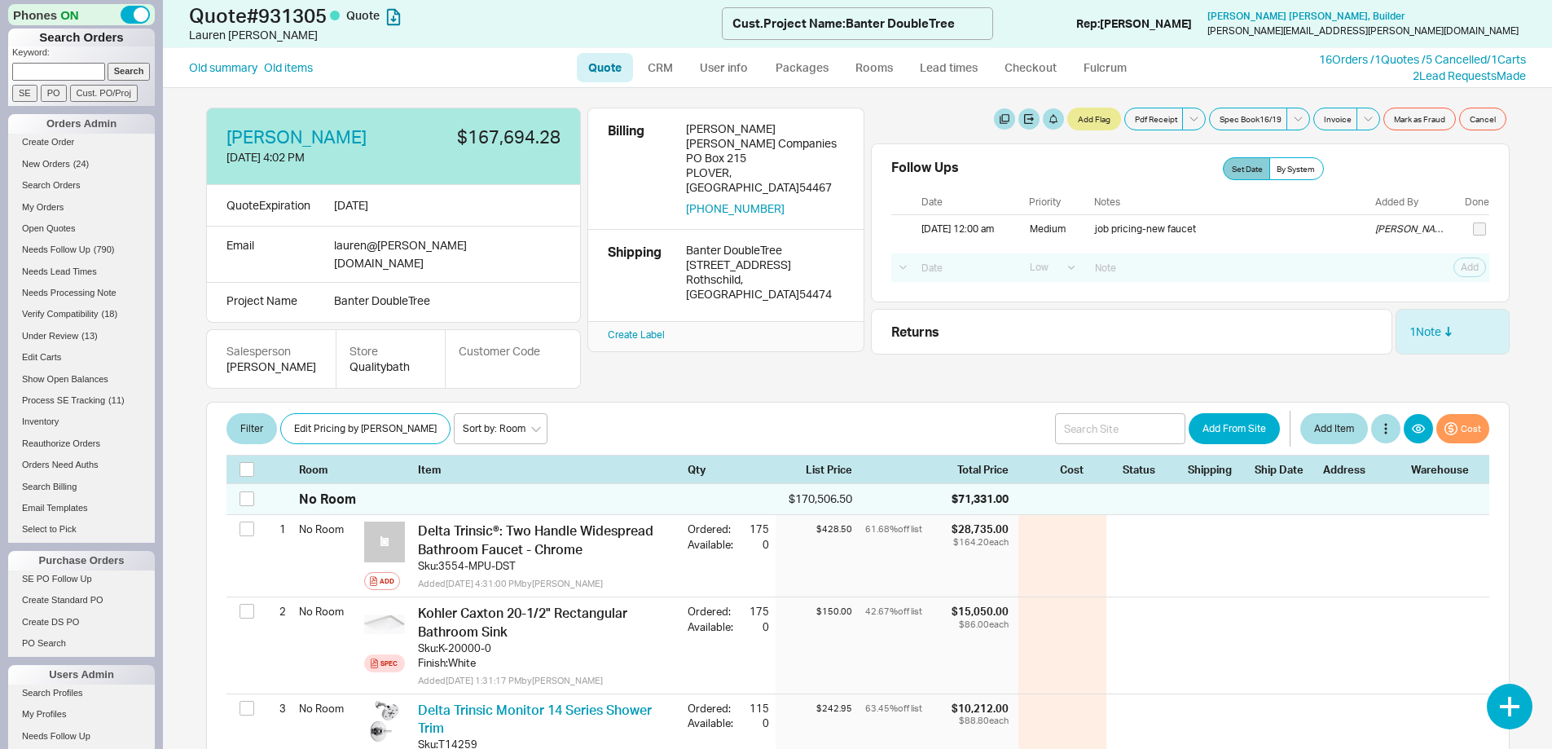
select select "LOW"
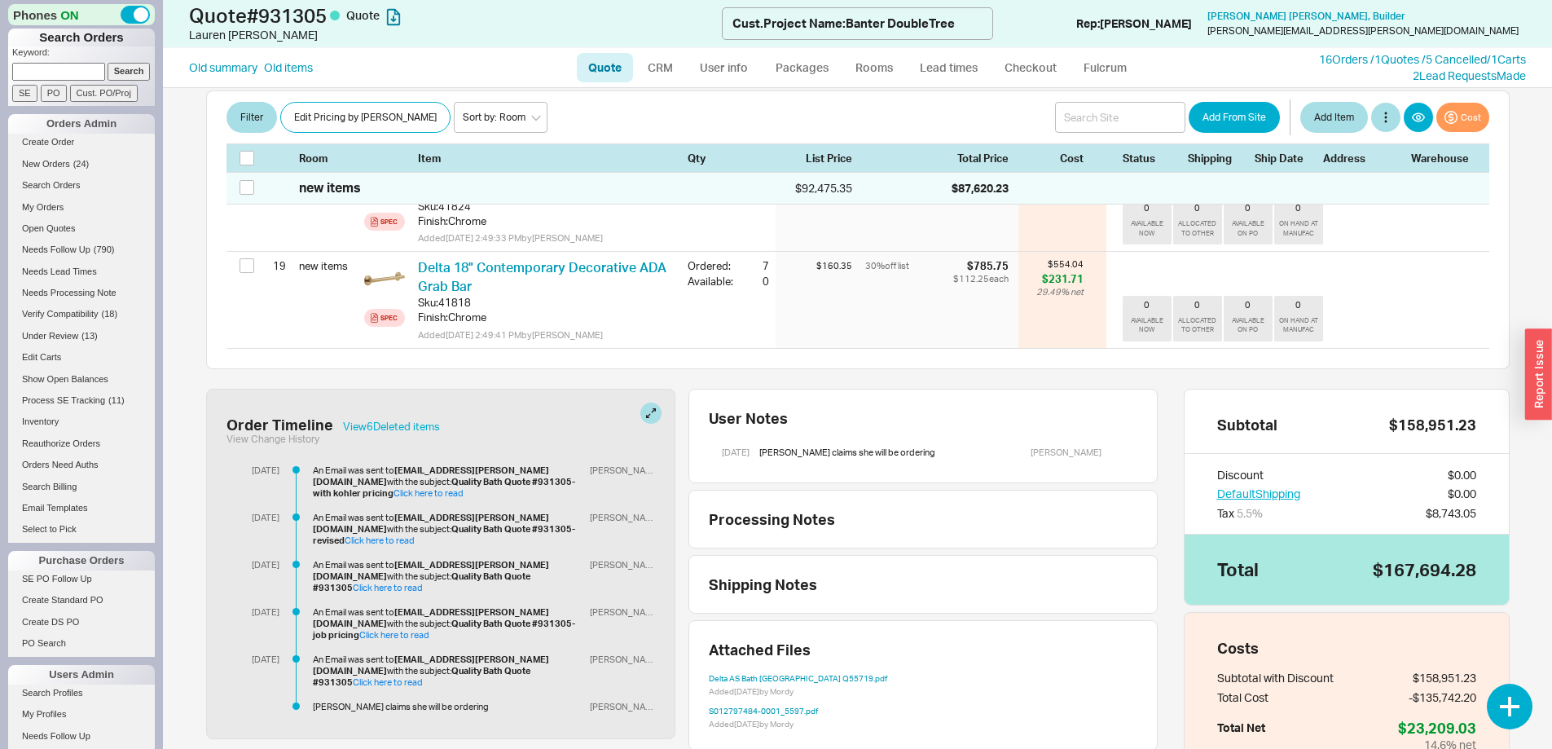
scroll to position [2011, 0]
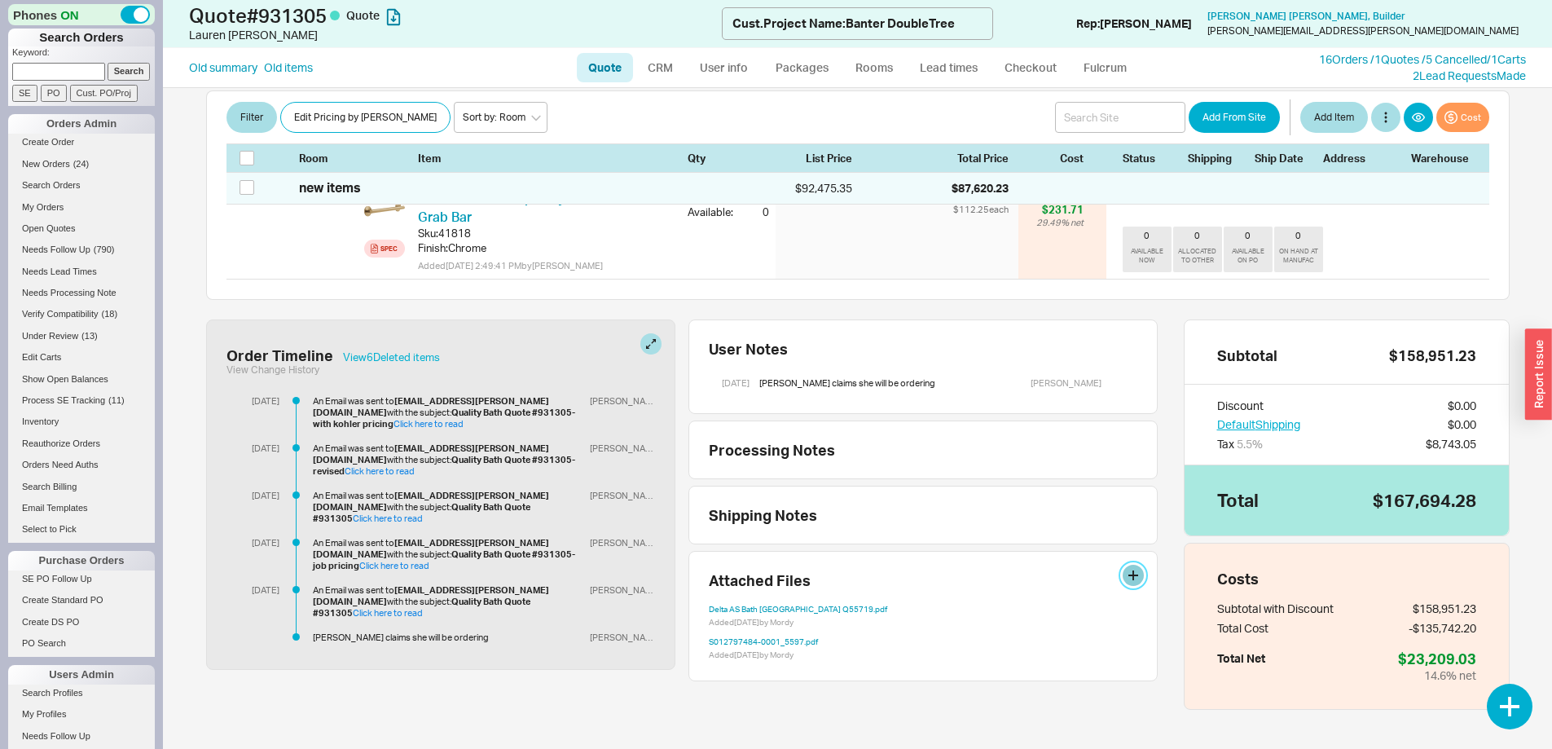
click at [1123, 565] on button at bounding box center [1133, 575] width 21 height 21
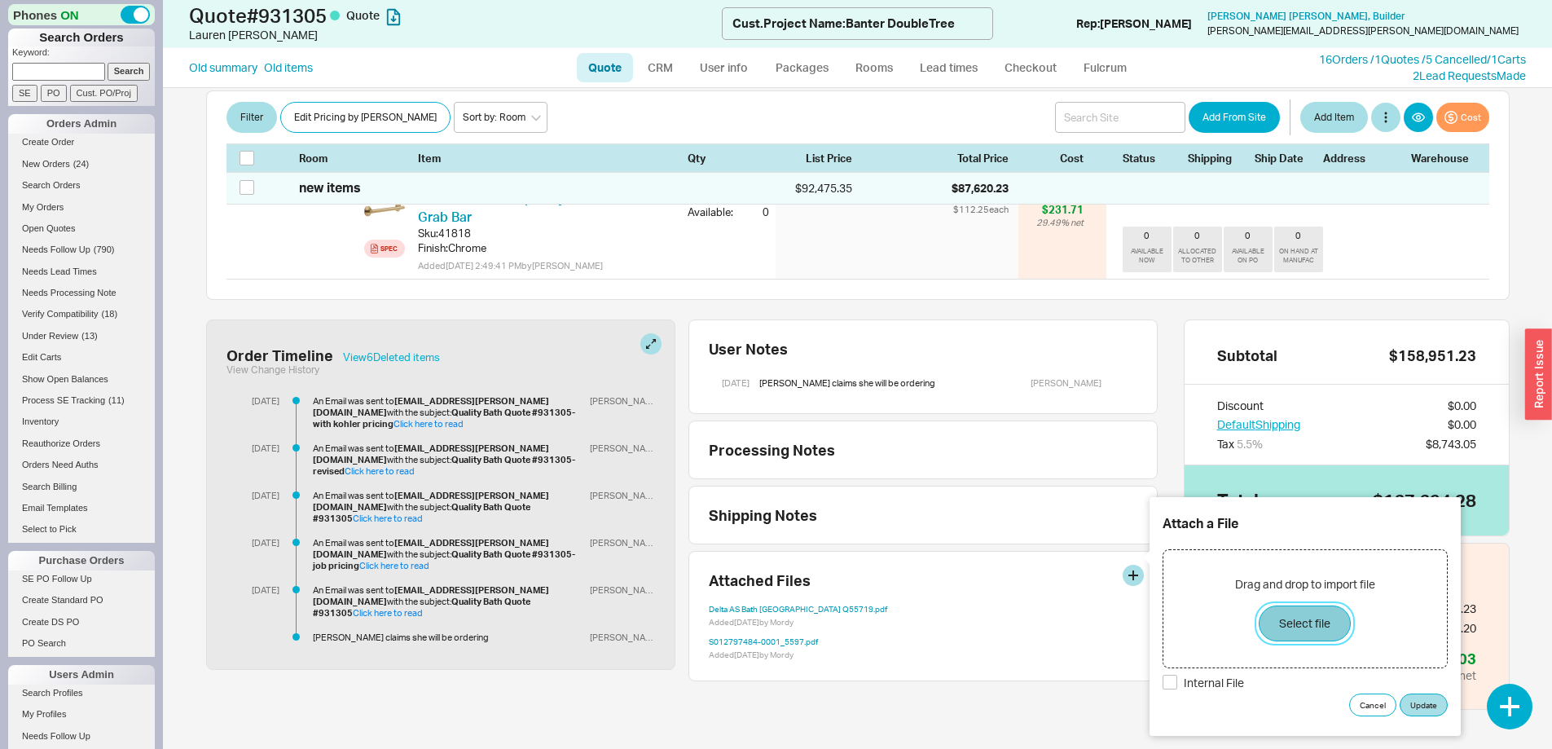
click at [1317, 622] on button "Select file" at bounding box center [1305, 623] width 92 height 36
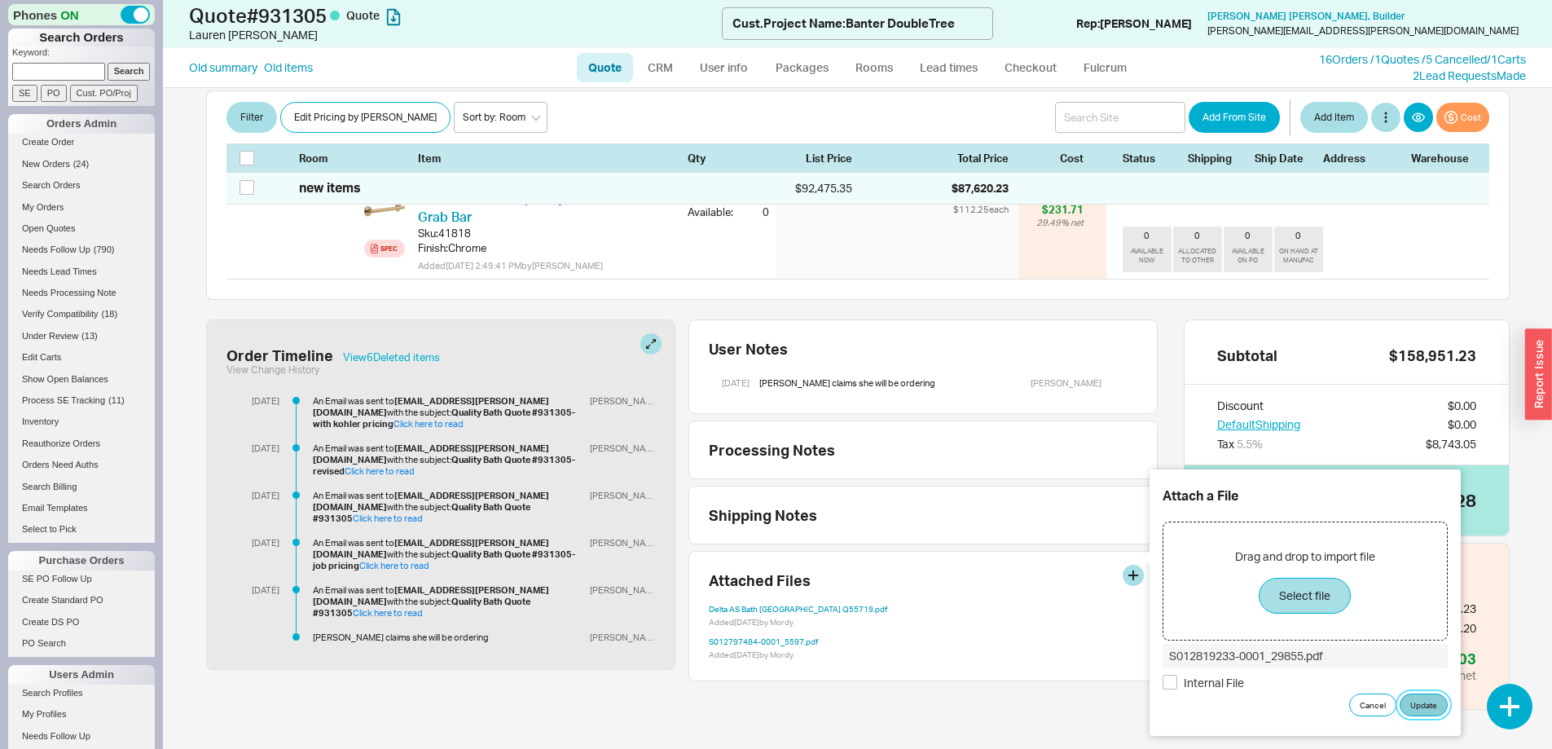
click at [1426, 701] on button "Update" at bounding box center [1424, 704] width 48 height 23
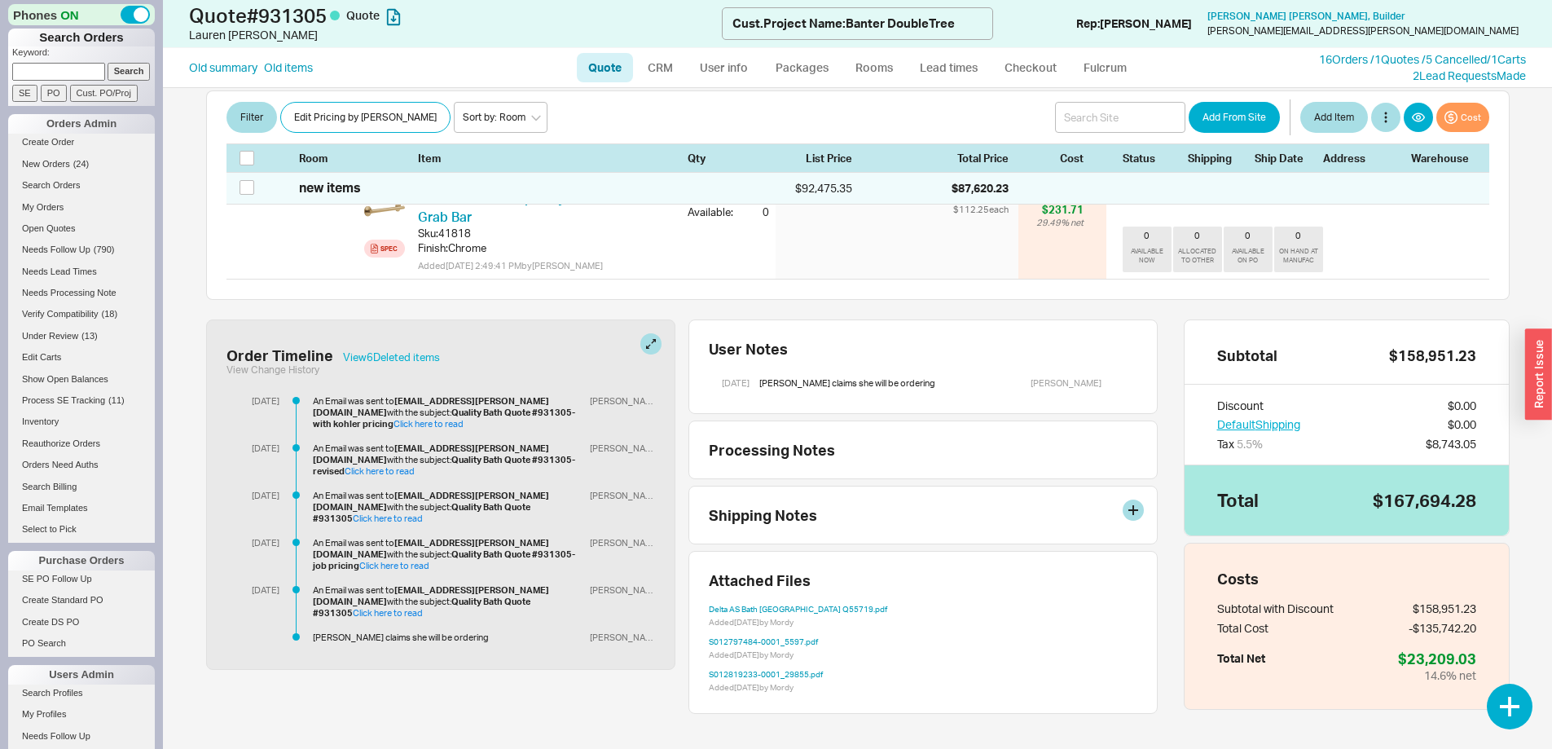
scroll to position [1603, 0]
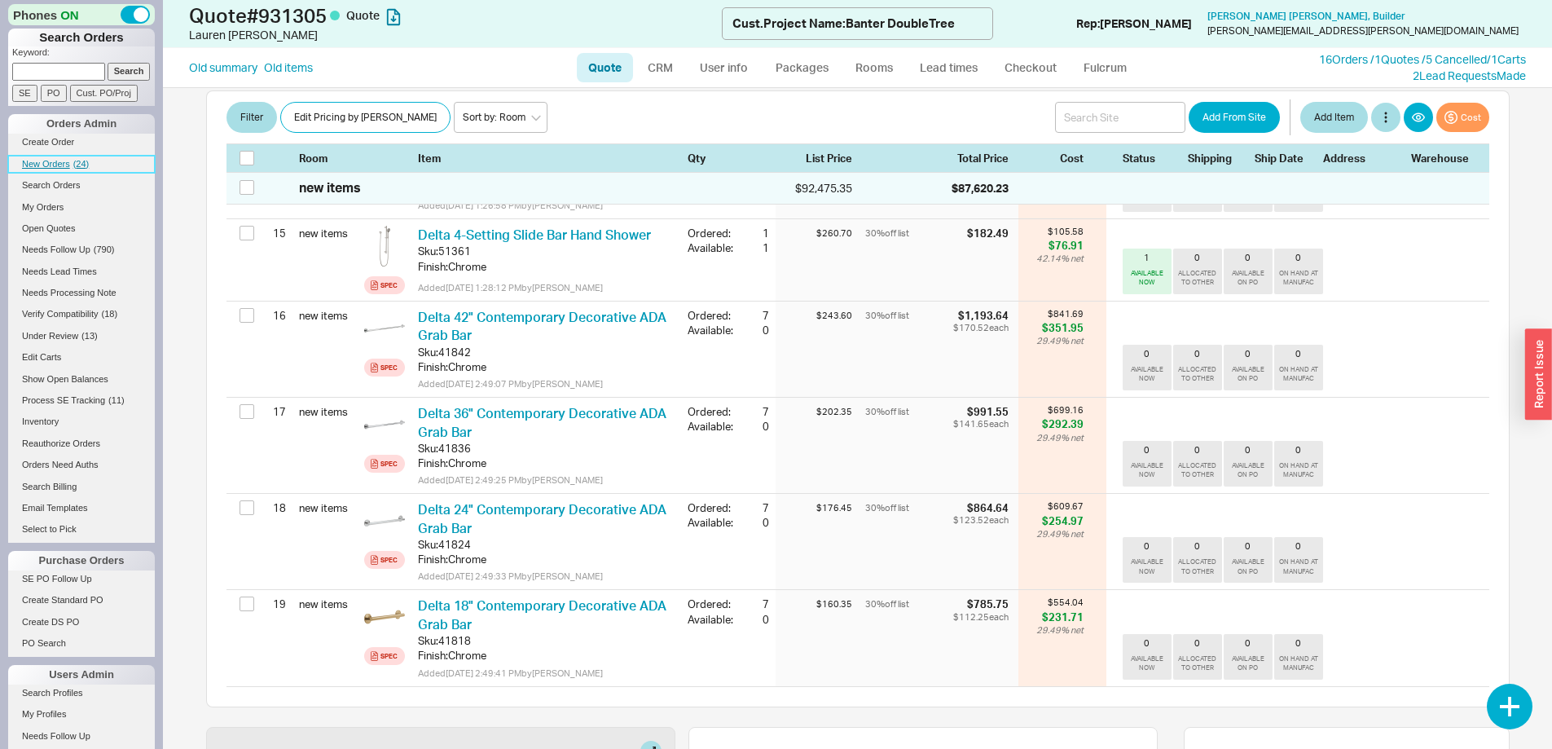
click at [58, 159] on span "New Orders" at bounding box center [46, 164] width 48 height 10
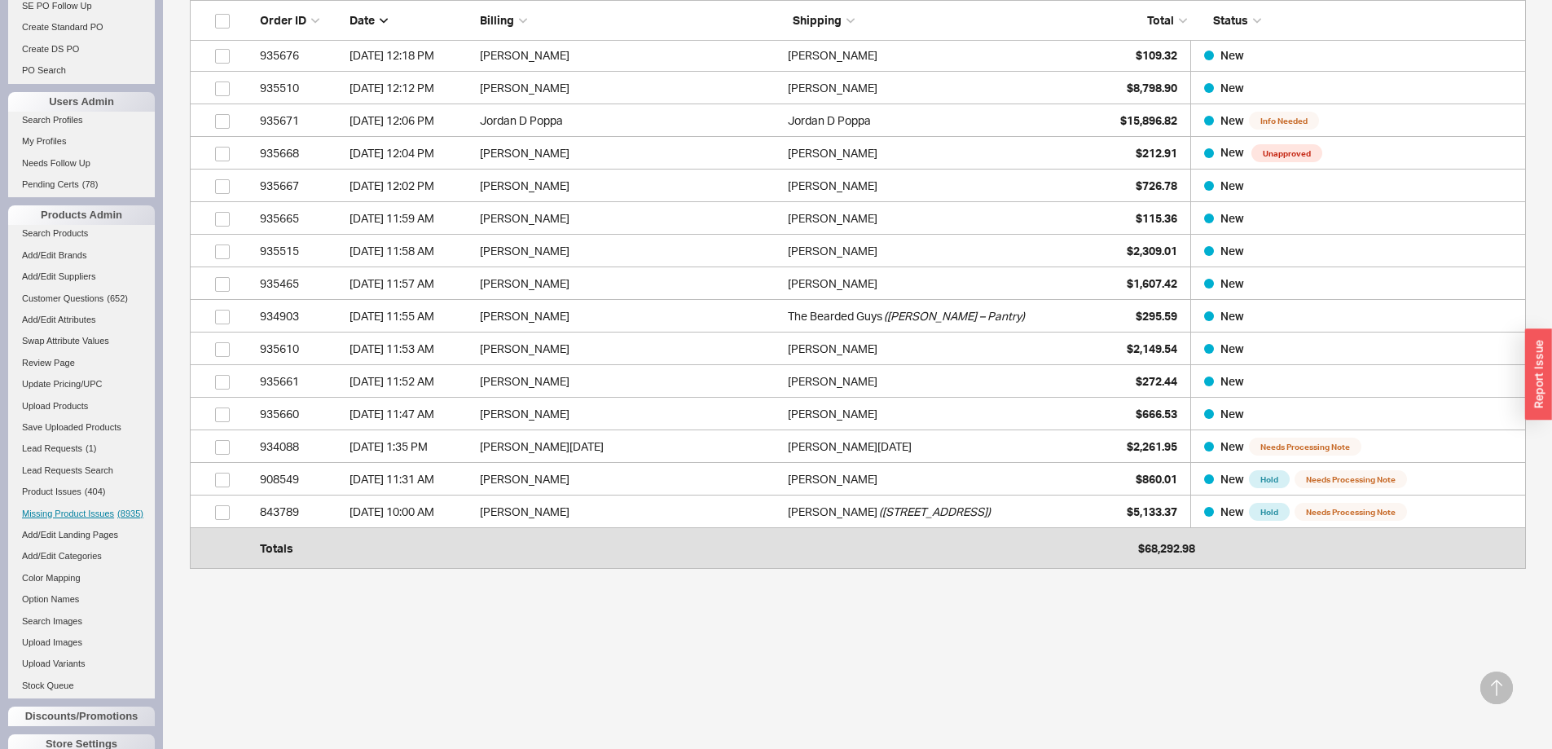
scroll to position [674, 0]
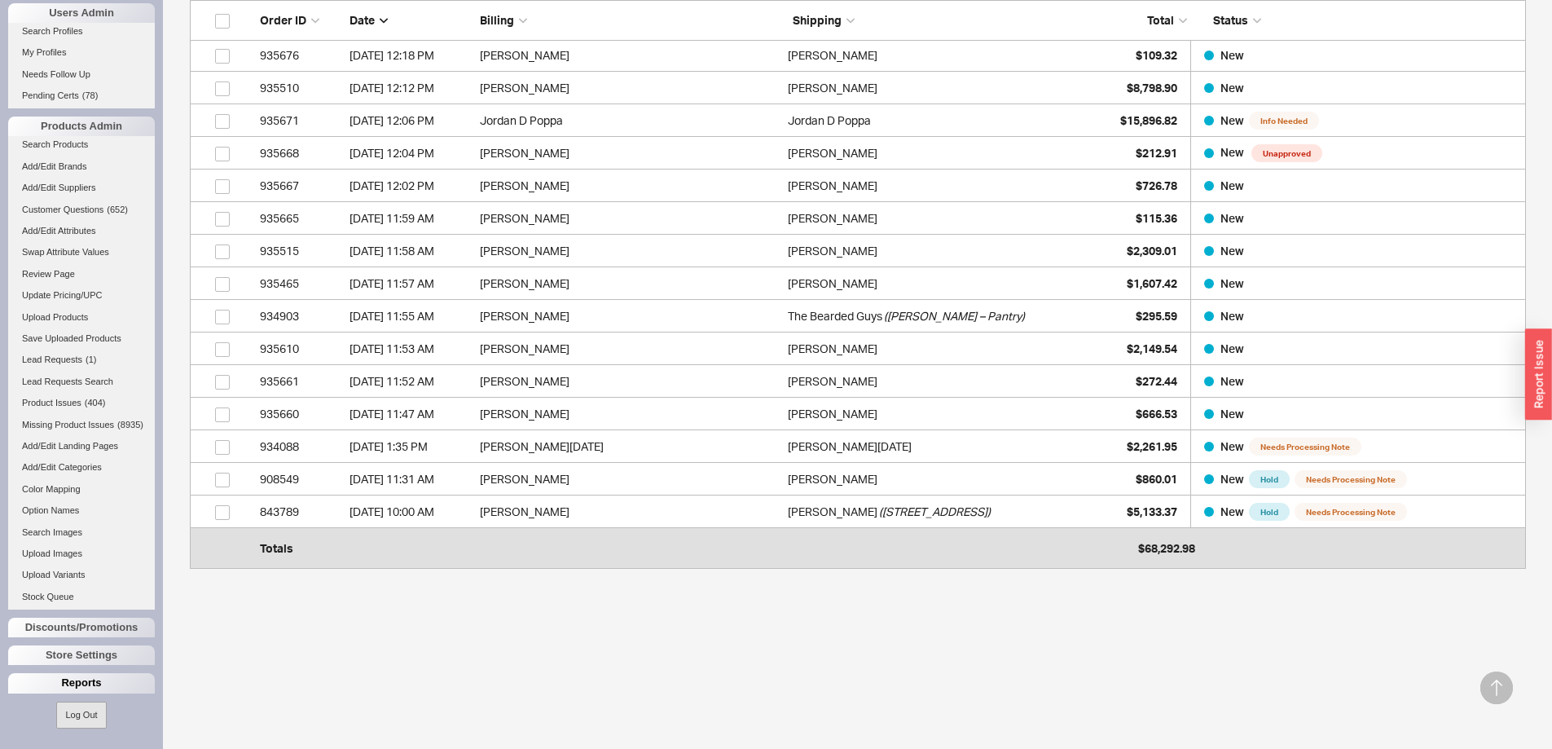
click at [69, 682] on div "Reports" at bounding box center [81, 683] width 147 height 20
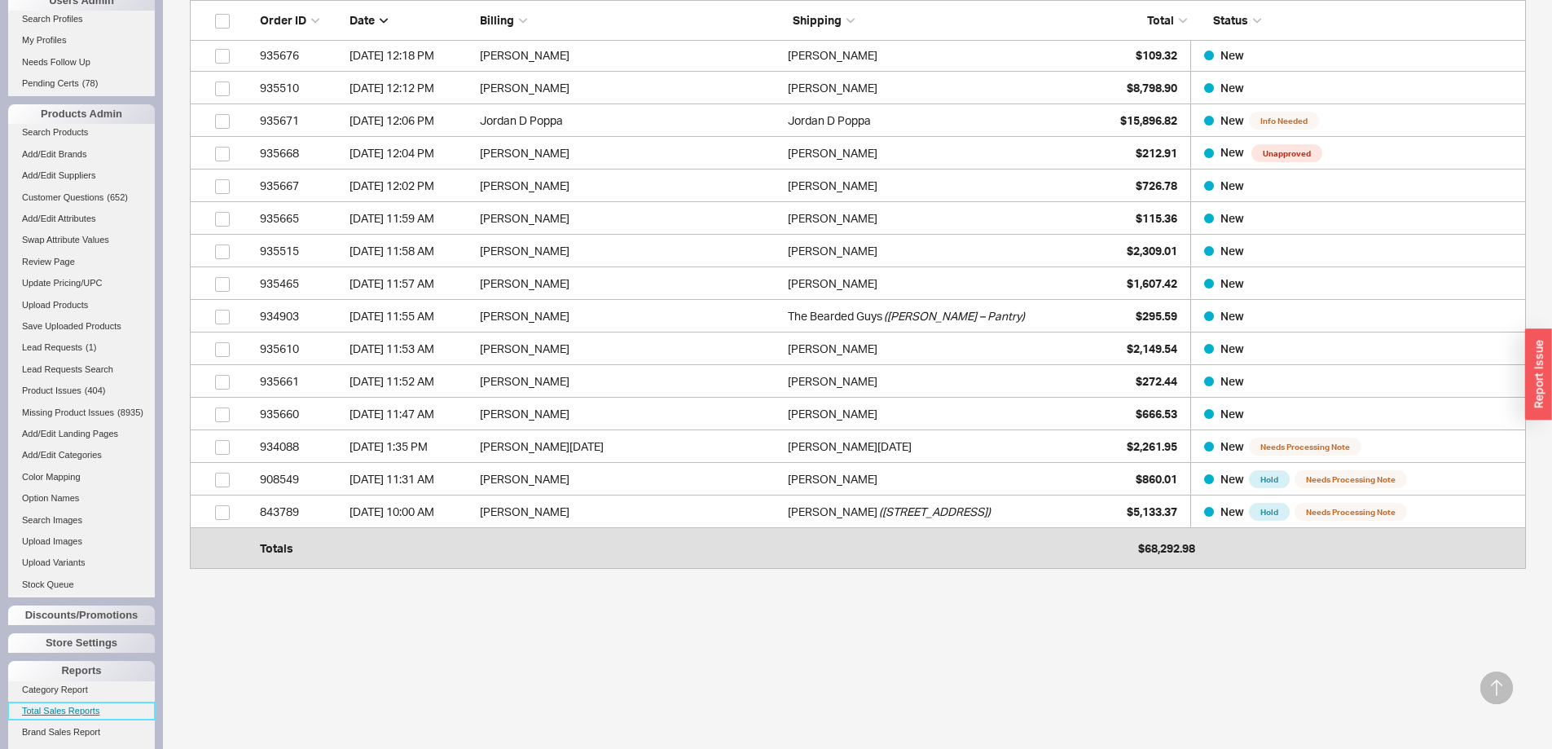
click at [75, 718] on link "Total Sales Reports" at bounding box center [81, 710] width 147 height 17
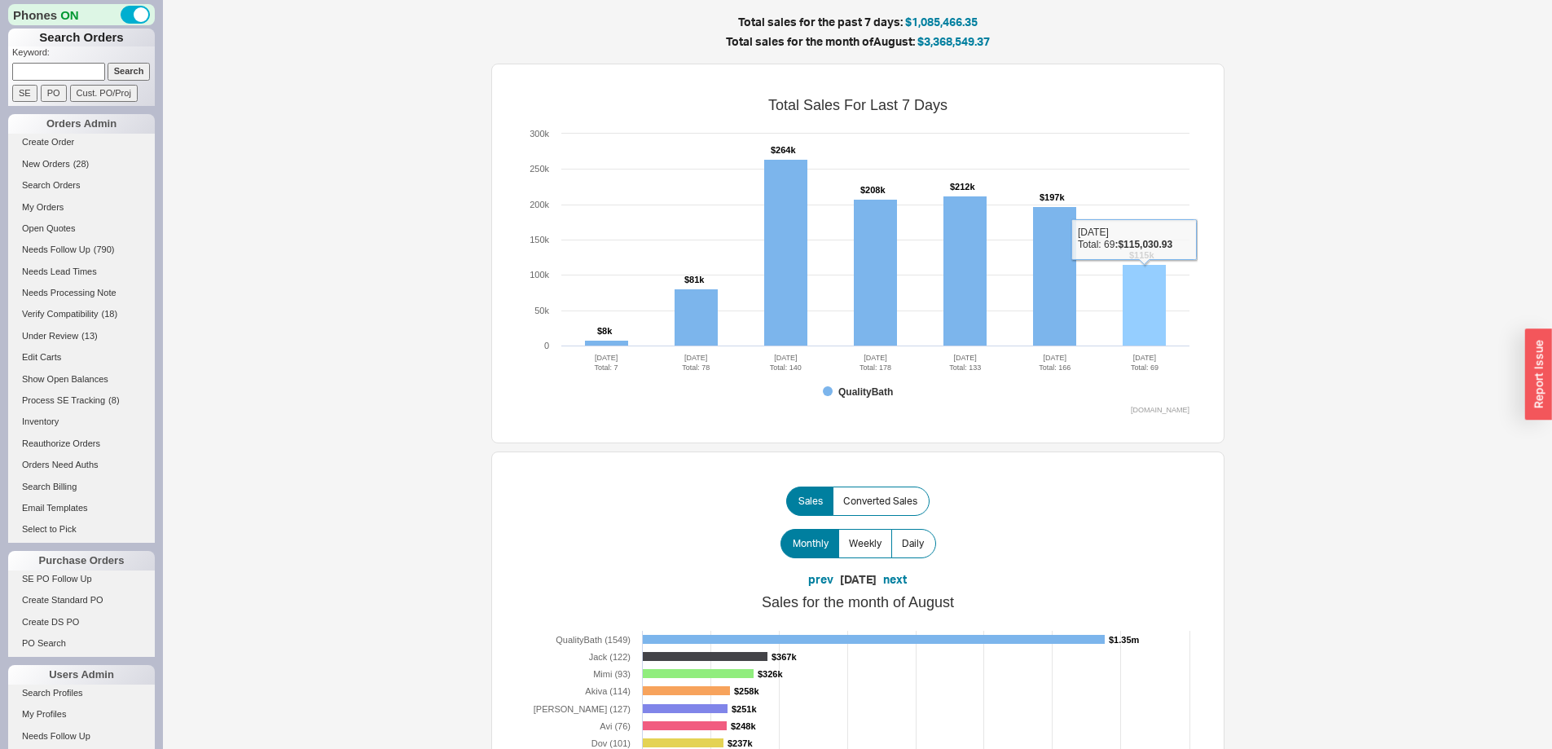
click at [1141, 300] on rect at bounding box center [1144, 305] width 43 height 81
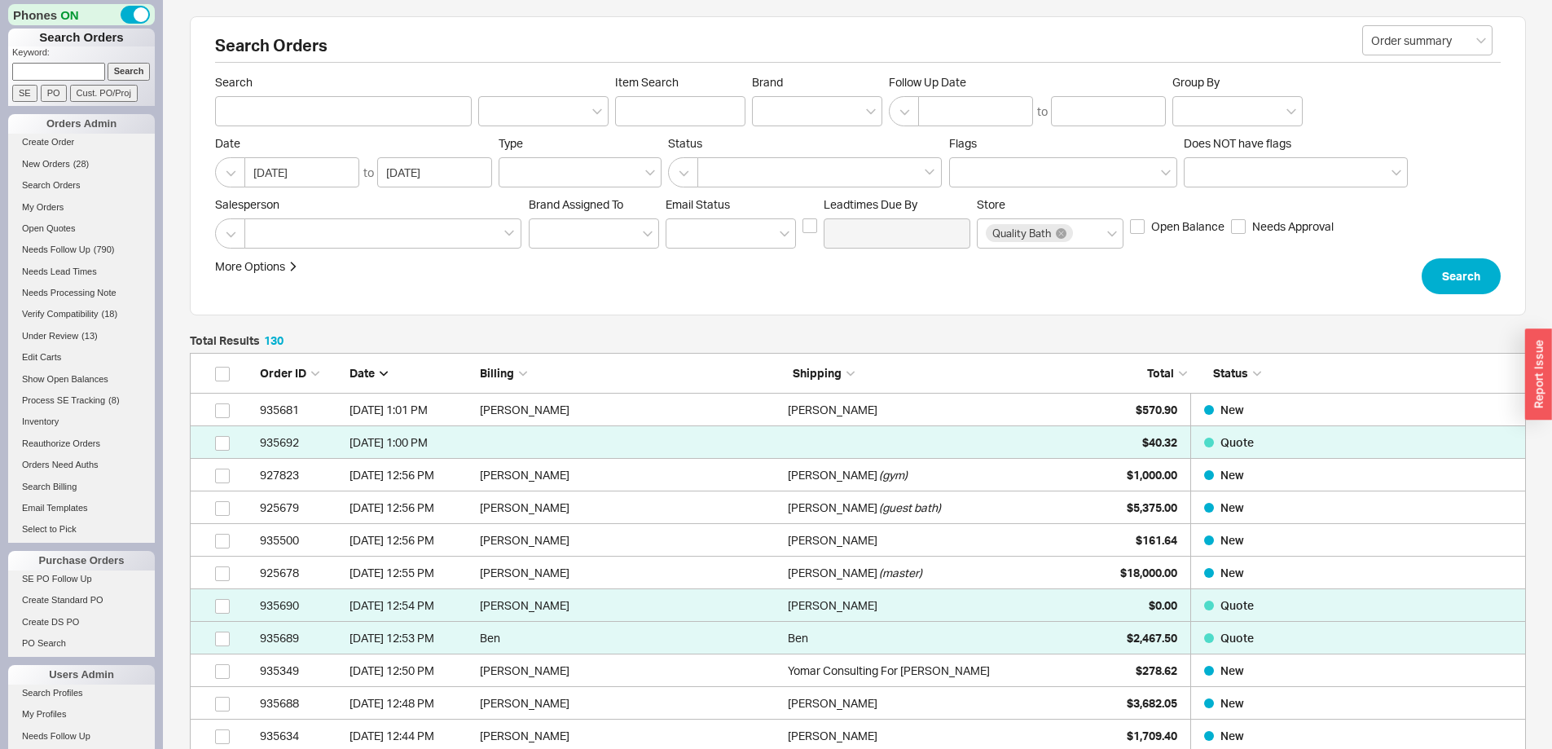
scroll to position [4298, 1324]
click at [62, 166] on span "New Orders" at bounding box center [46, 164] width 48 height 10
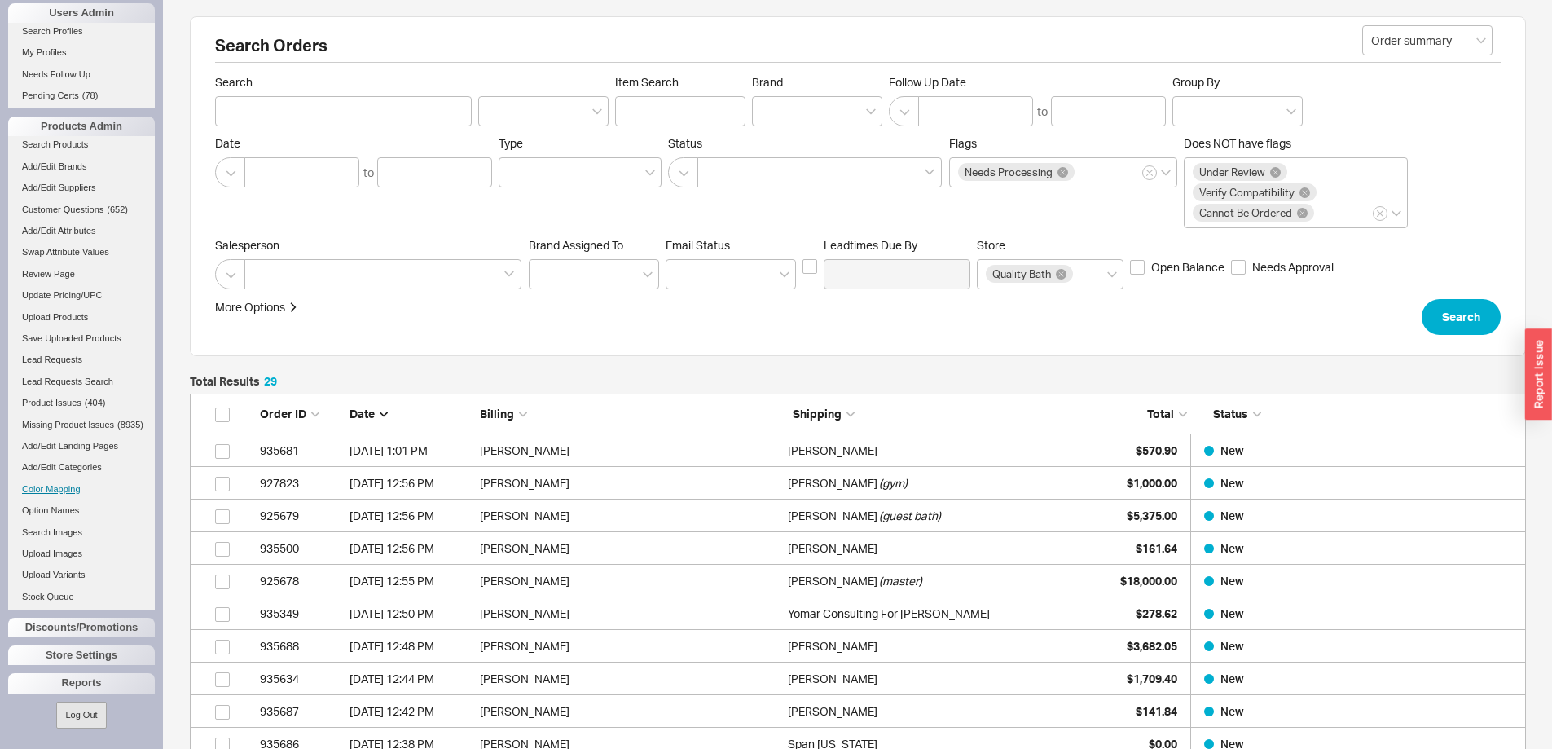
scroll to position [674, 0]
click at [95, 684] on div "Reports" at bounding box center [81, 683] width 147 height 20
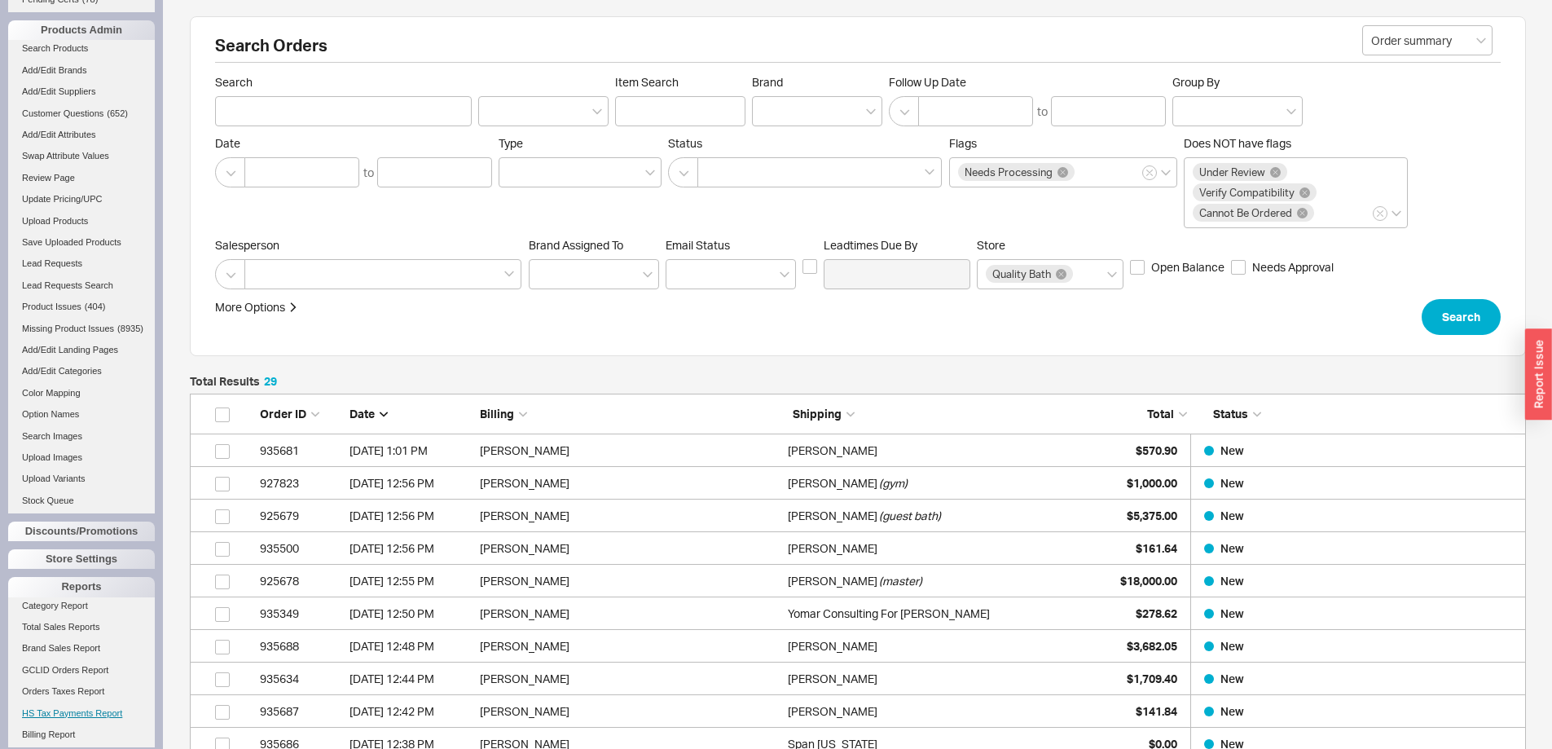
scroll to position [820, 0]
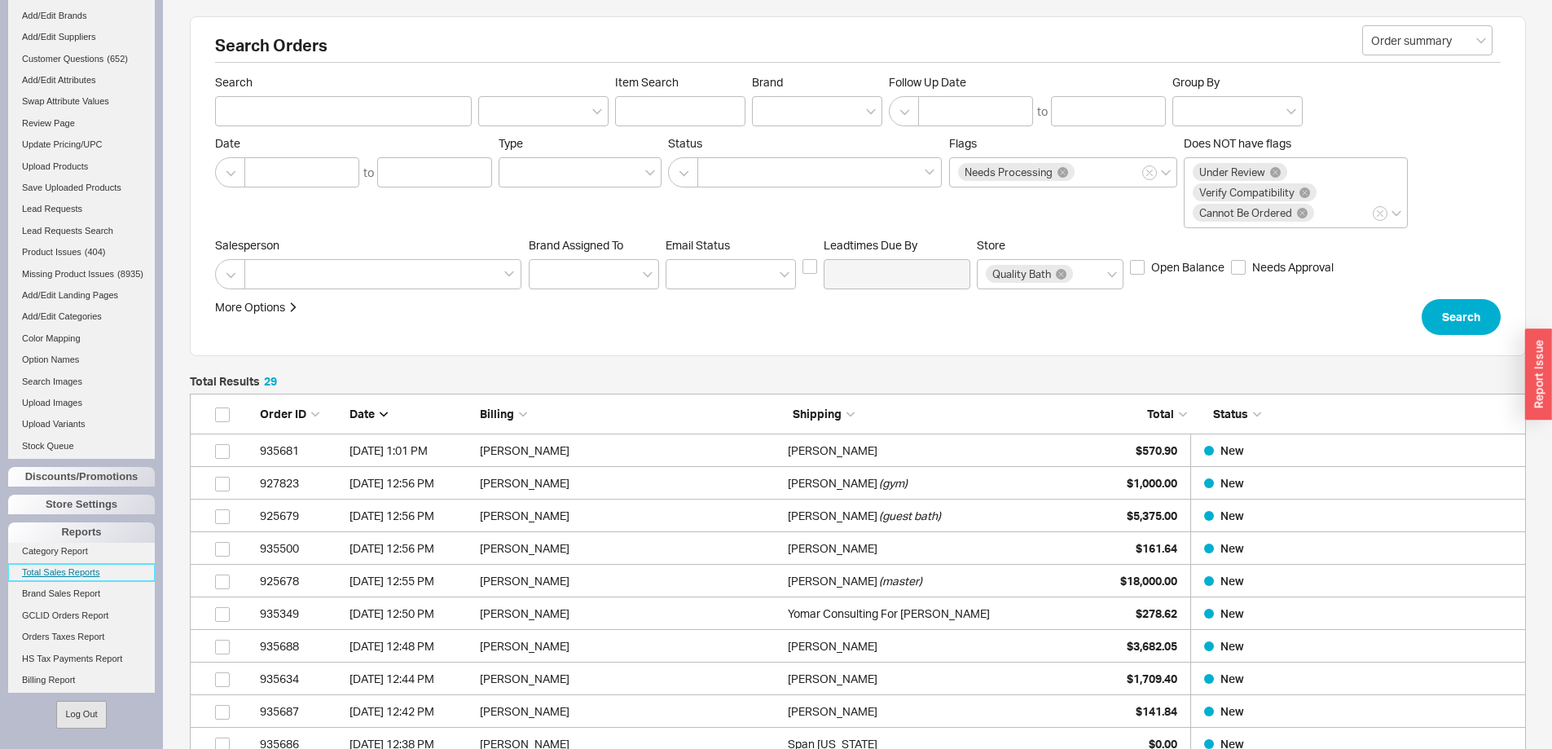
click at [67, 577] on link "Total Sales Reports" at bounding box center [81, 572] width 147 height 17
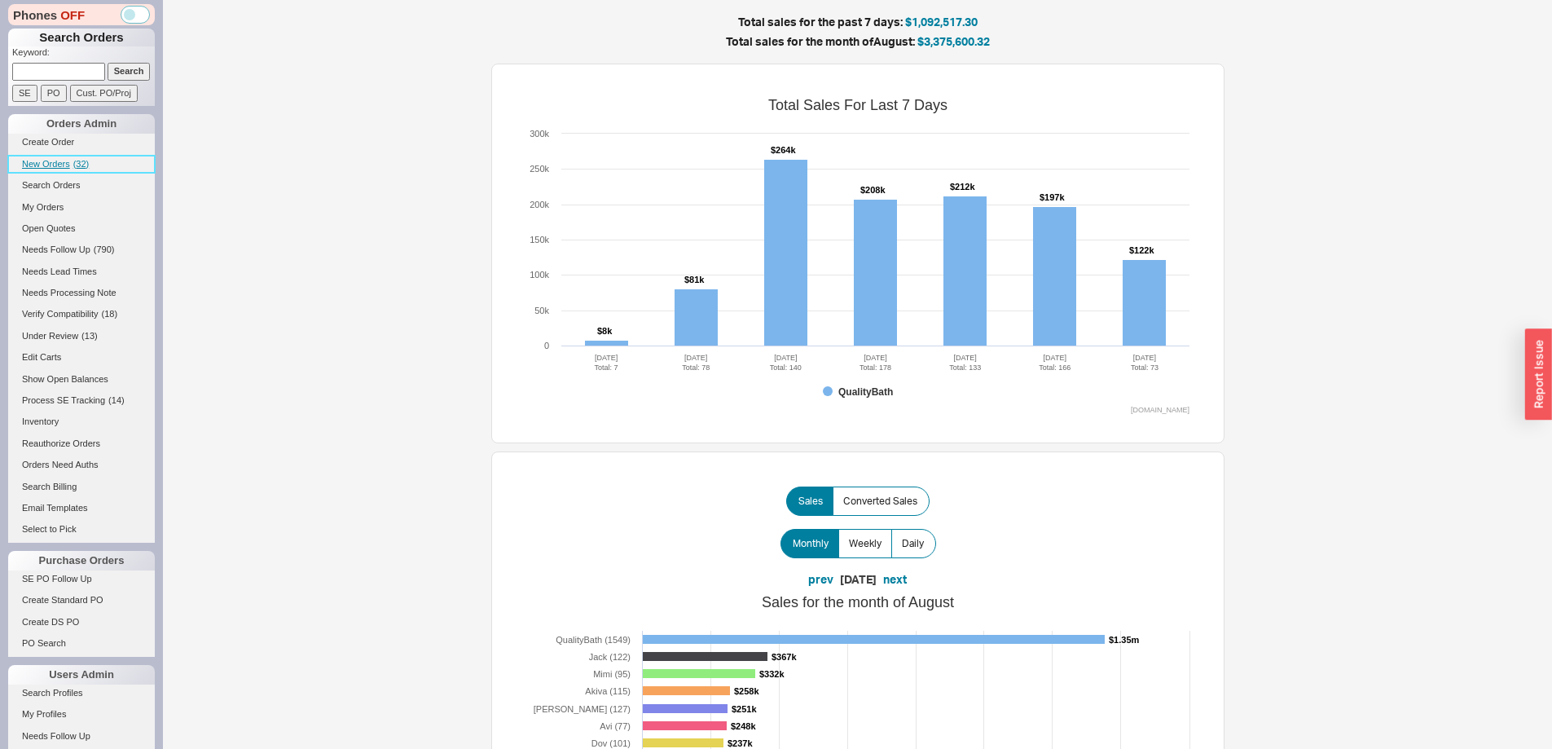
click at [48, 159] on span "New Orders" at bounding box center [46, 164] width 48 height 10
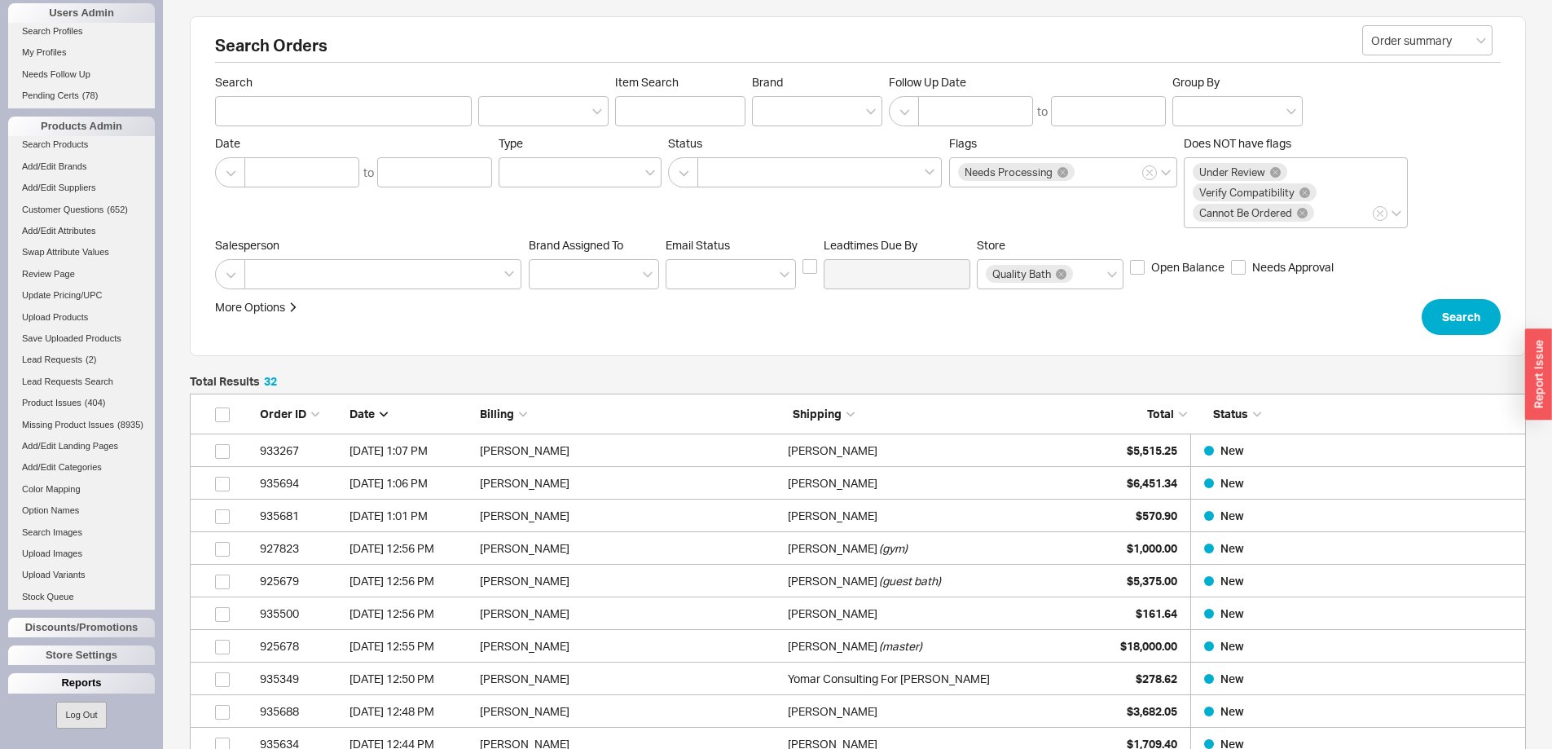
scroll to position [674, 0]
click at [90, 676] on div "Reports" at bounding box center [81, 683] width 147 height 20
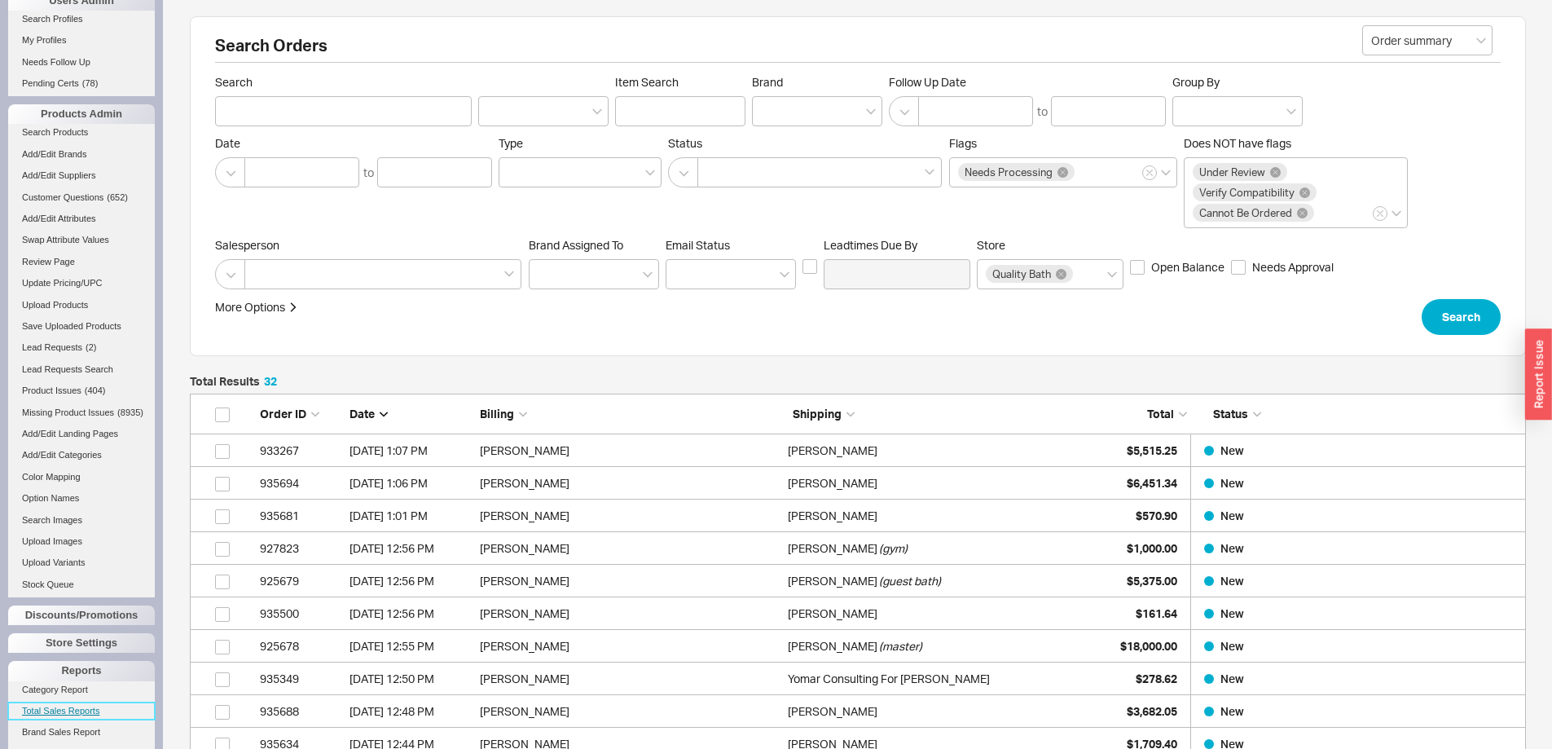
click at [77, 719] on link "Total Sales Reports" at bounding box center [81, 710] width 147 height 17
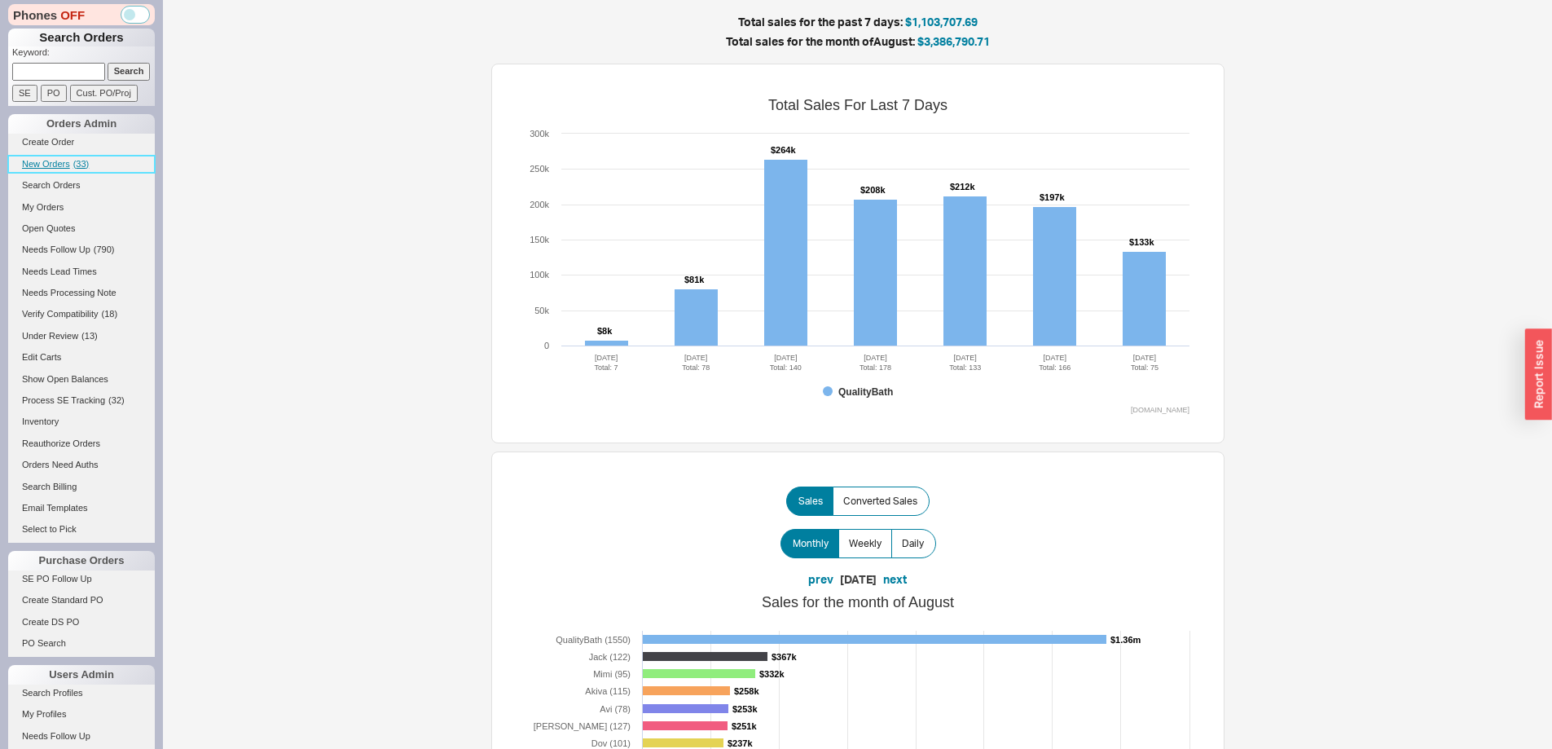
click at [45, 157] on link "New Orders ( 33 )" at bounding box center [81, 164] width 147 height 17
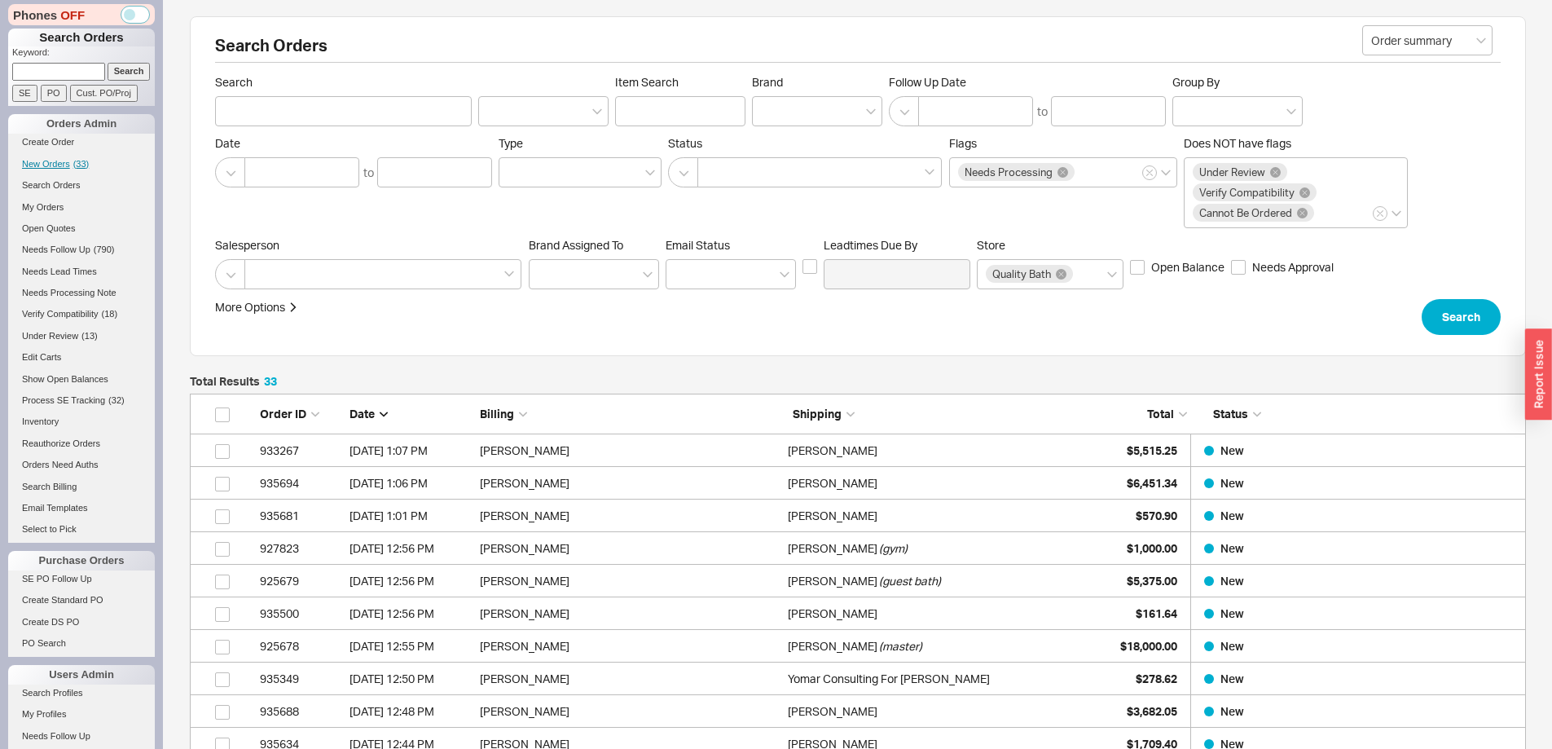
scroll to position [1137, 1324]
click at [33, 157] on link "New Orders ( 33 )" at bounding box center [81, 164] width 147 height 17
